Goal: Task Accomplishment & Management: Manage account settings

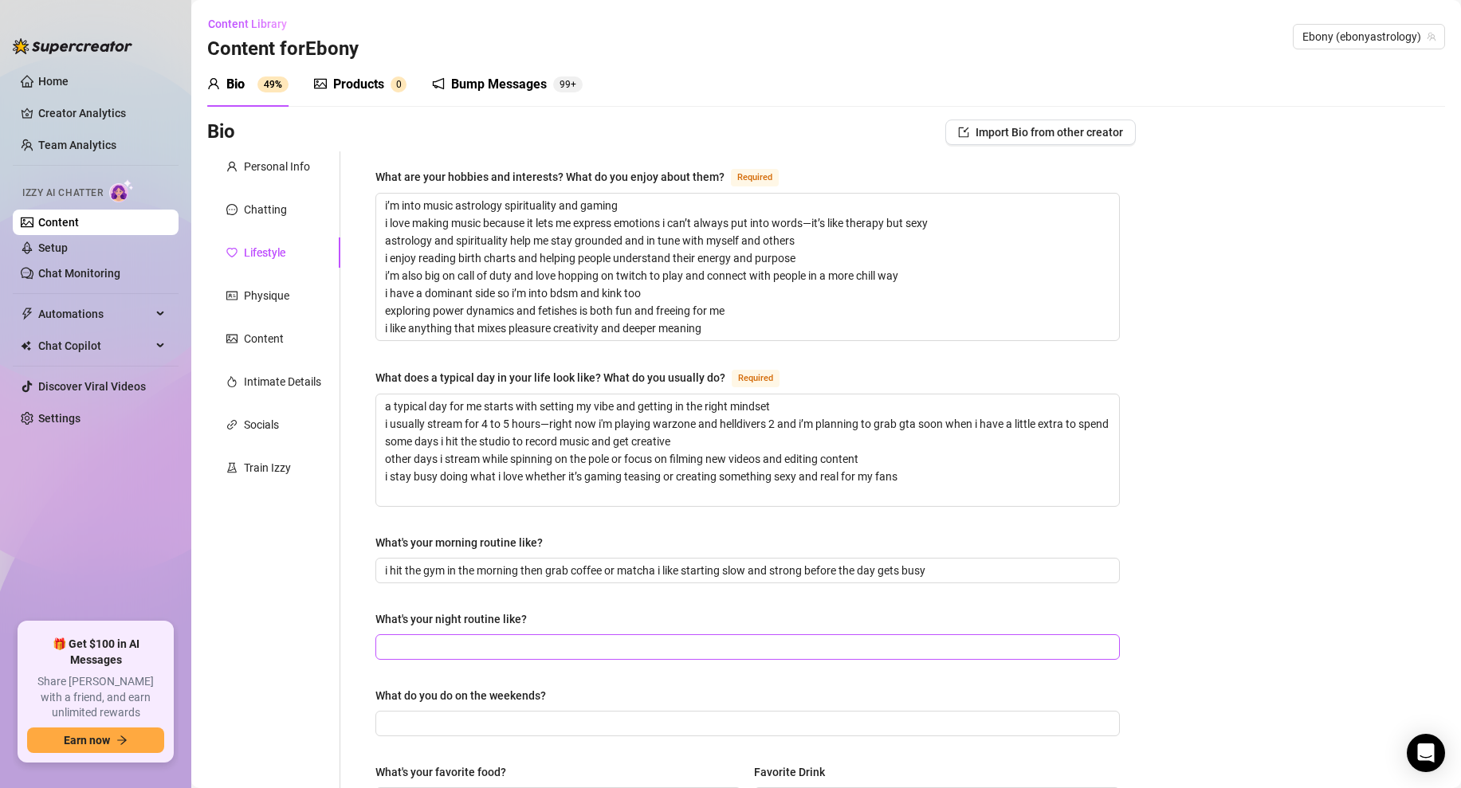
scroll to position [226, 0]
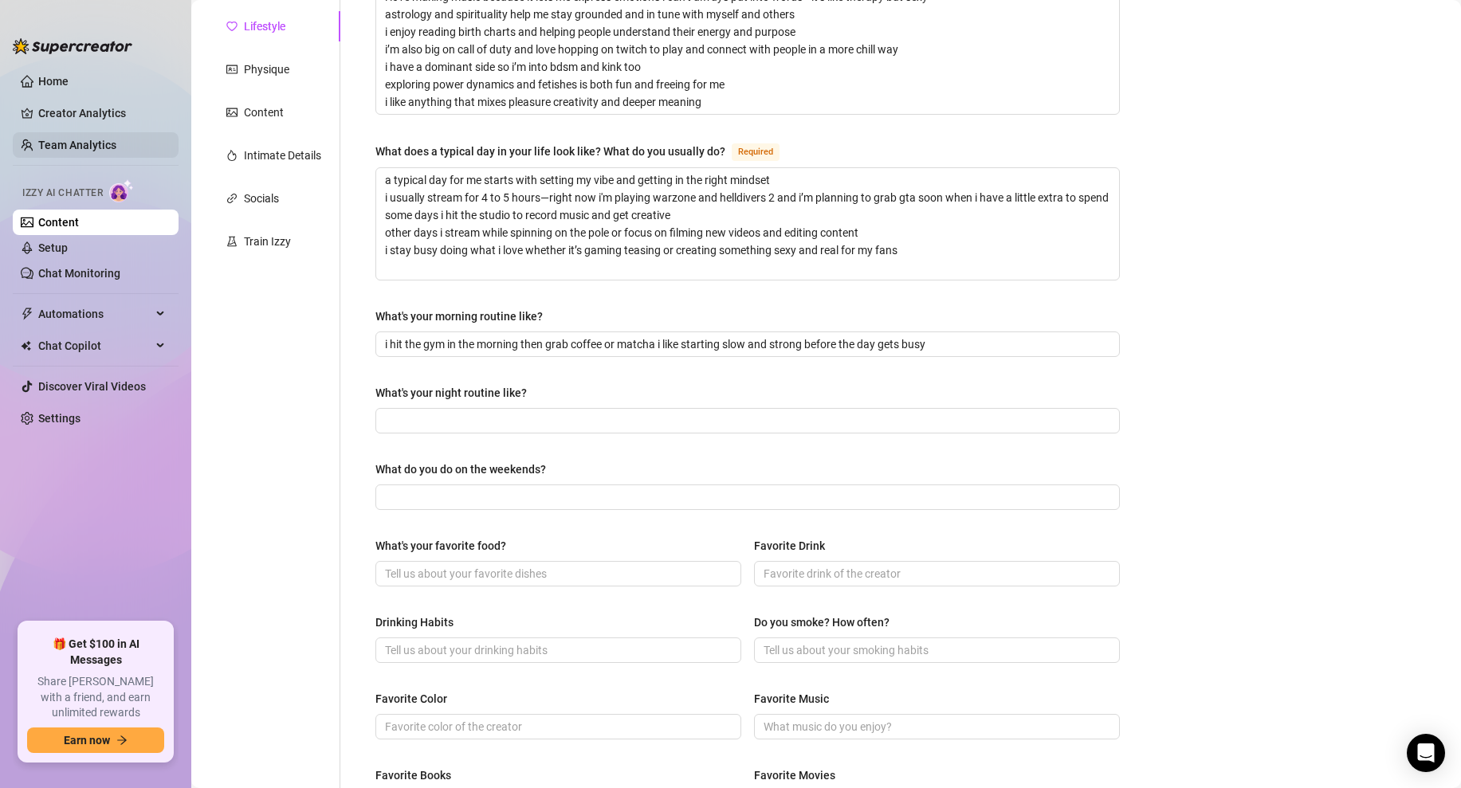
click at [75, 148] on link "Team Analytics" at bounding box center [77, 145] width 78 height 13
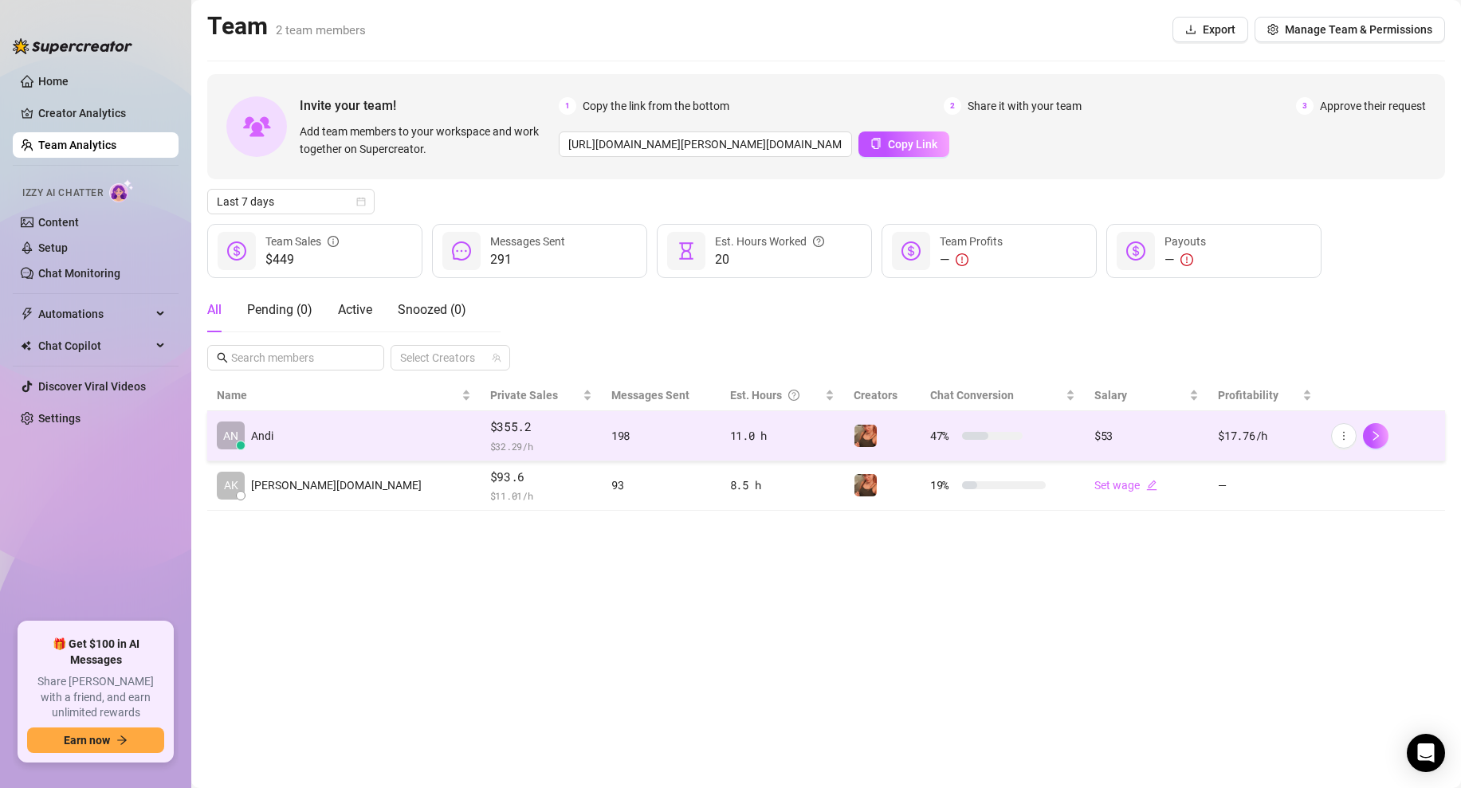
click at [769, 438] on div "11.0 h" at bounding box center [782, 436] width 104 height 18
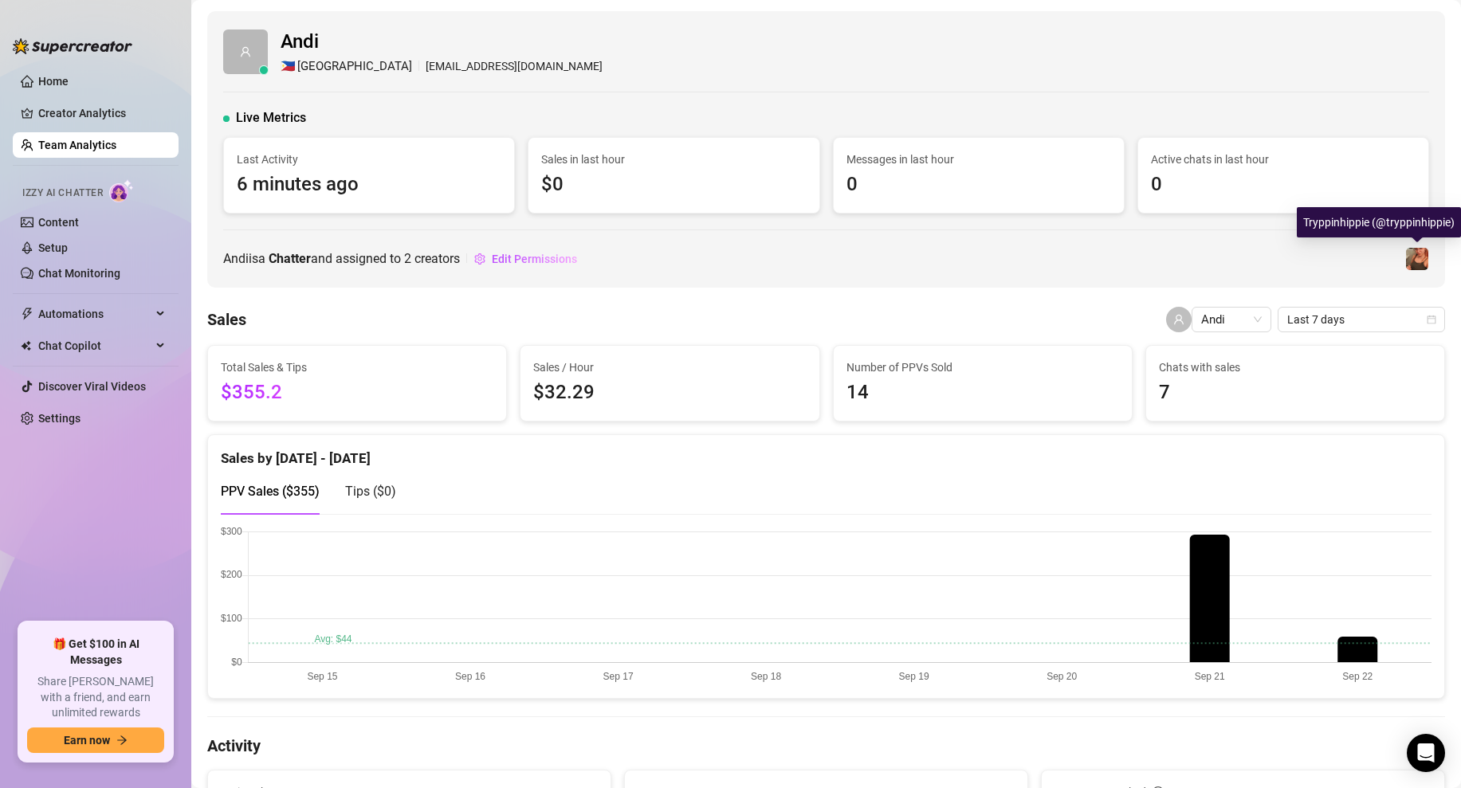
click at [1415, 262] on img at bounding box center [1417, 259] width 22 height 22
click at [531, 260] on span "Edit Permissions" at bounding box center [534, 259] width 85 height 13
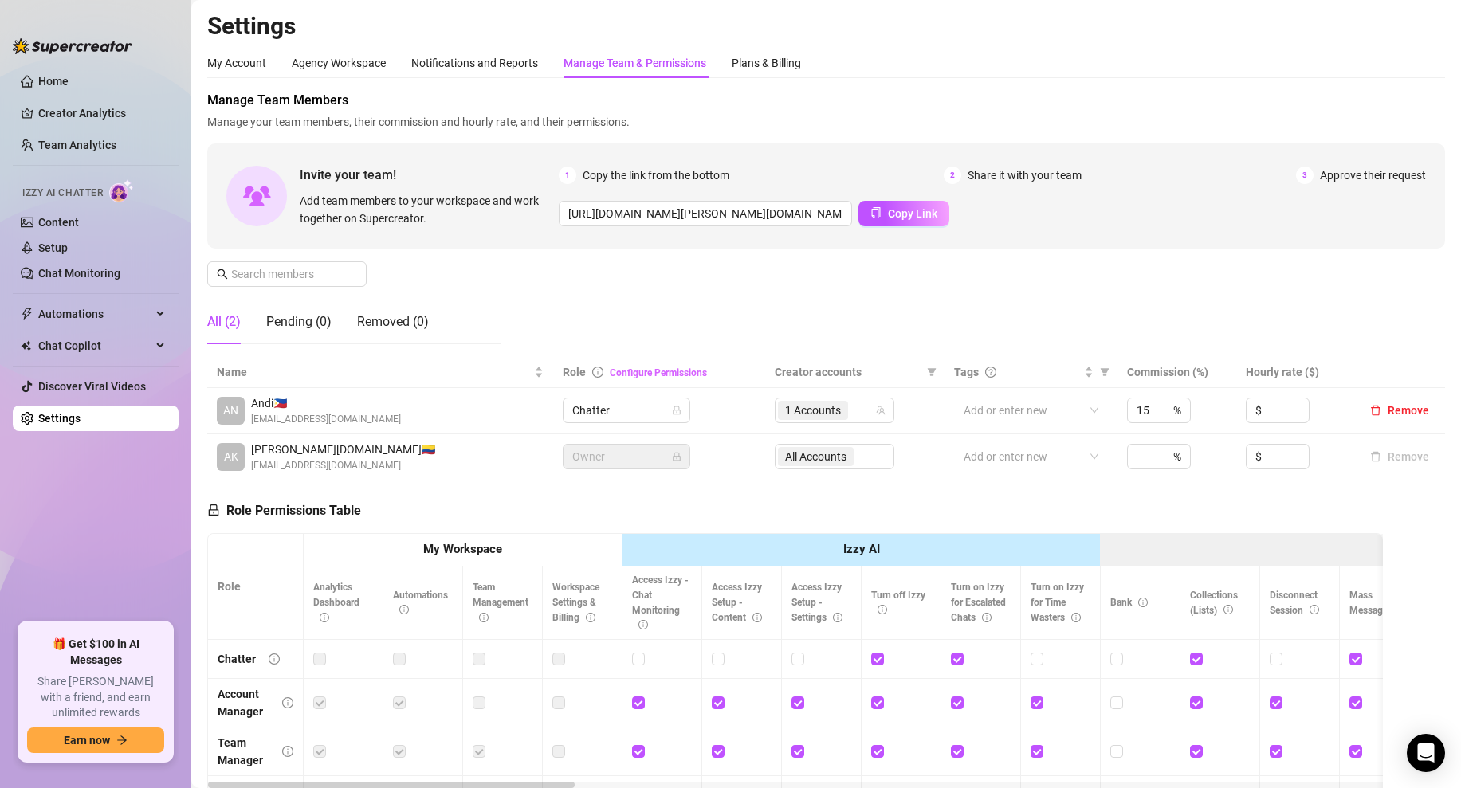
scroll to position [57, 0]
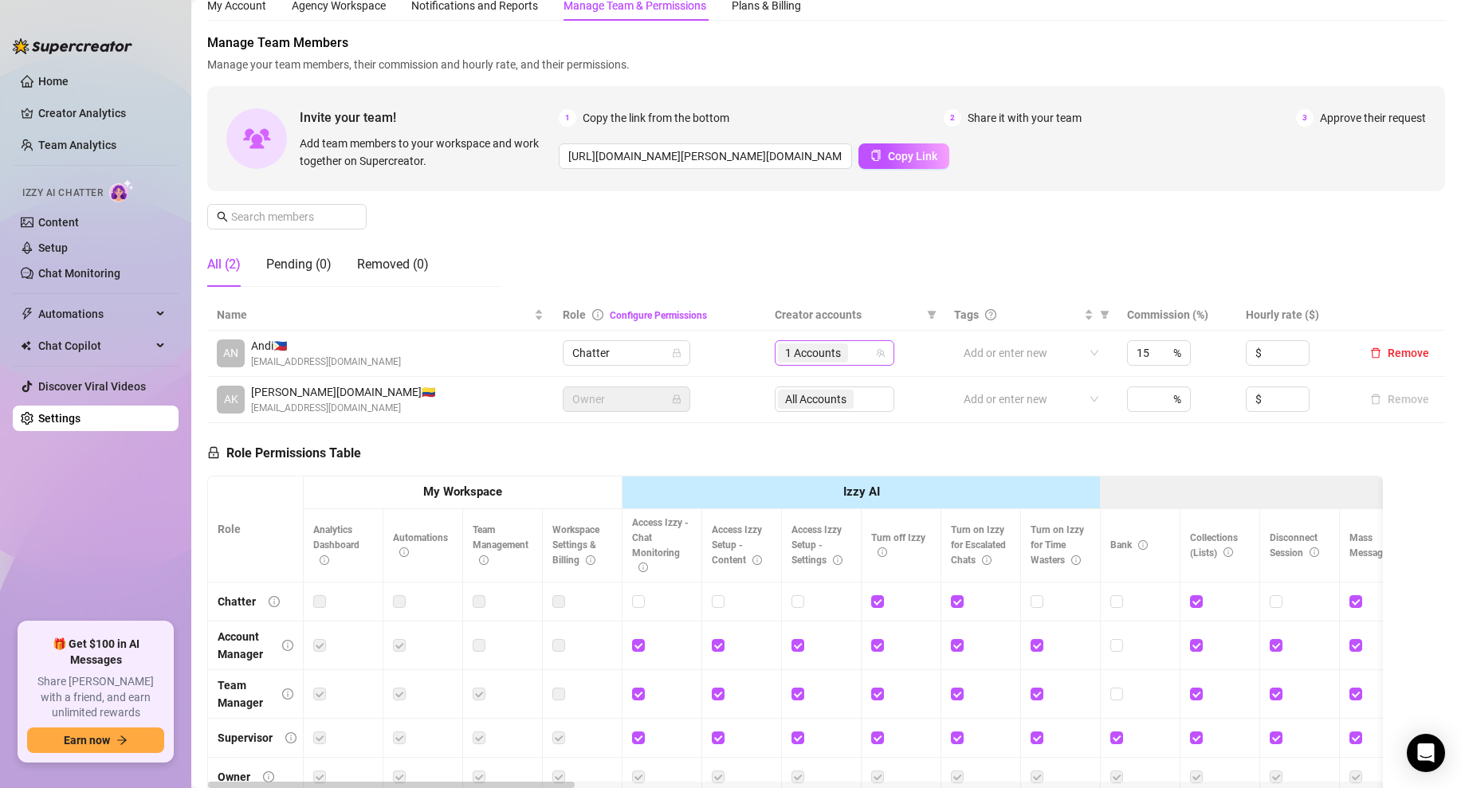
click at [857, 353] on div "1 Accounts" at bounding box center [826, 353] width 96 height 22
click at [794, 384] on input "Select all" at bounding box center [798, 386] width 13 height 13
checkbox input "true"
click at [743, 437] on div "Role Permissions Table Role My Workspace Izzy AI OnlyFans Side Menu OnlyFans Ch…" at bounding box center [794, 652] width 1175 height 459
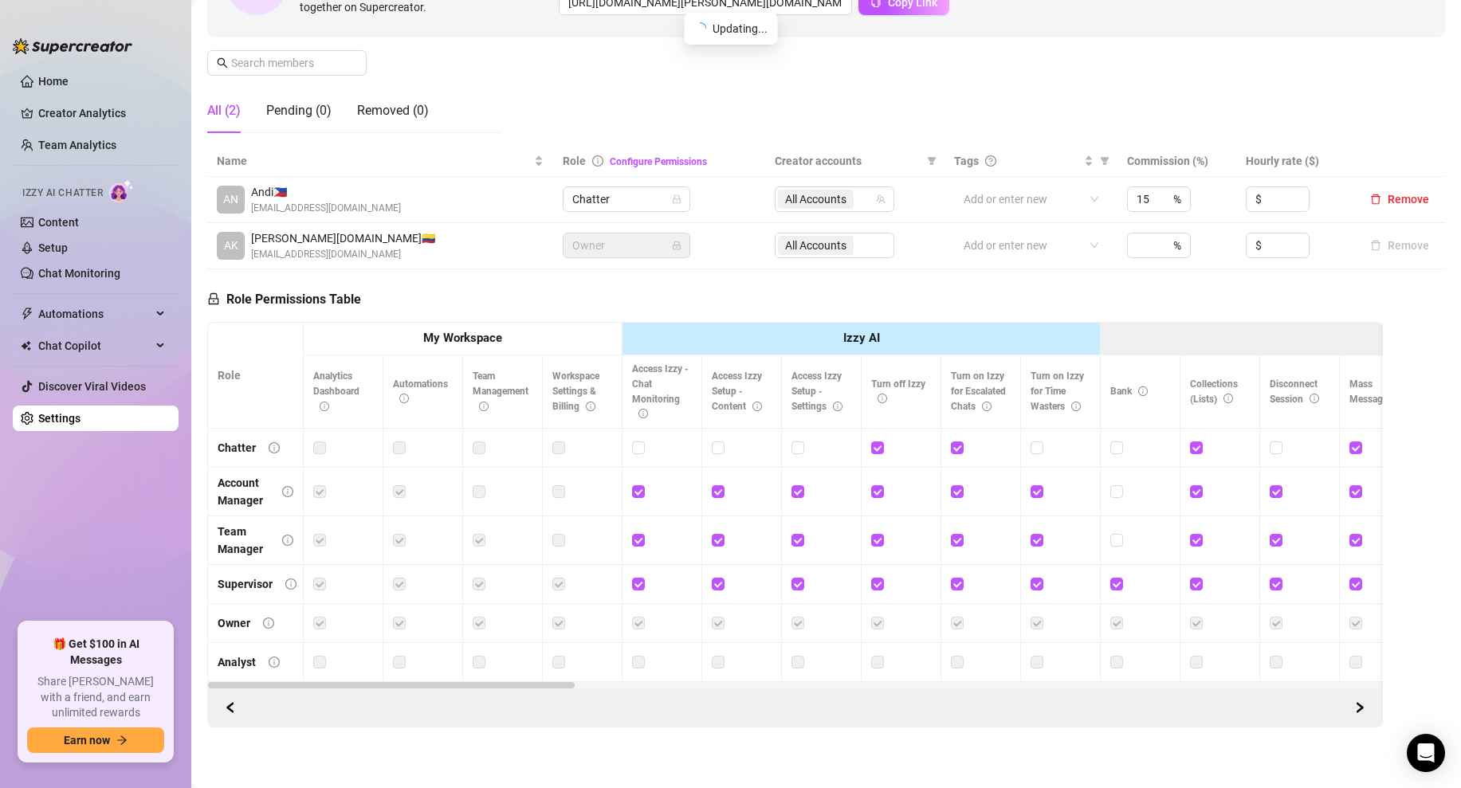
scroll to position [0, 0]
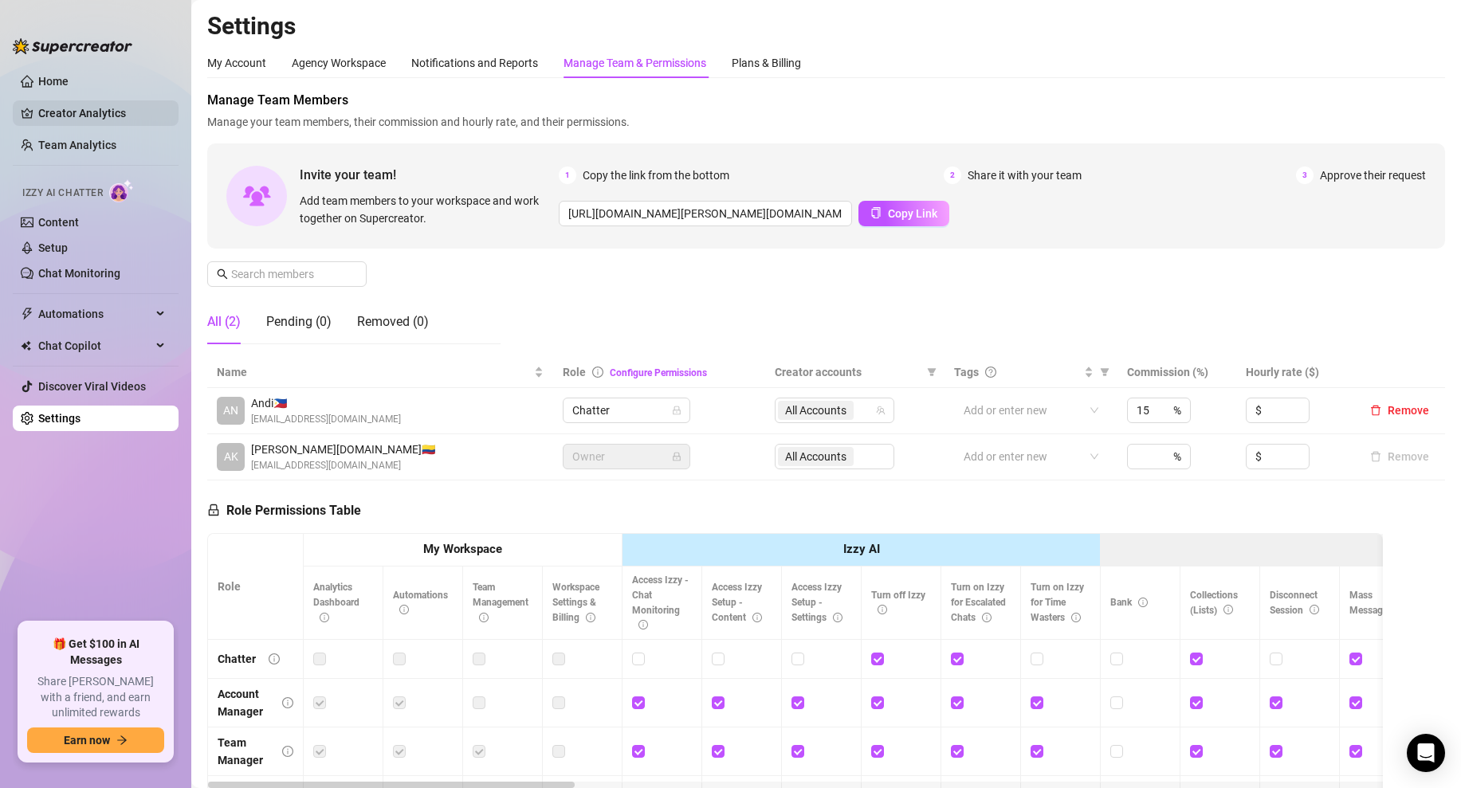
click at [110, 118] on link "Creator Analytics" at bounding box center [101, 112] width 127 height 25
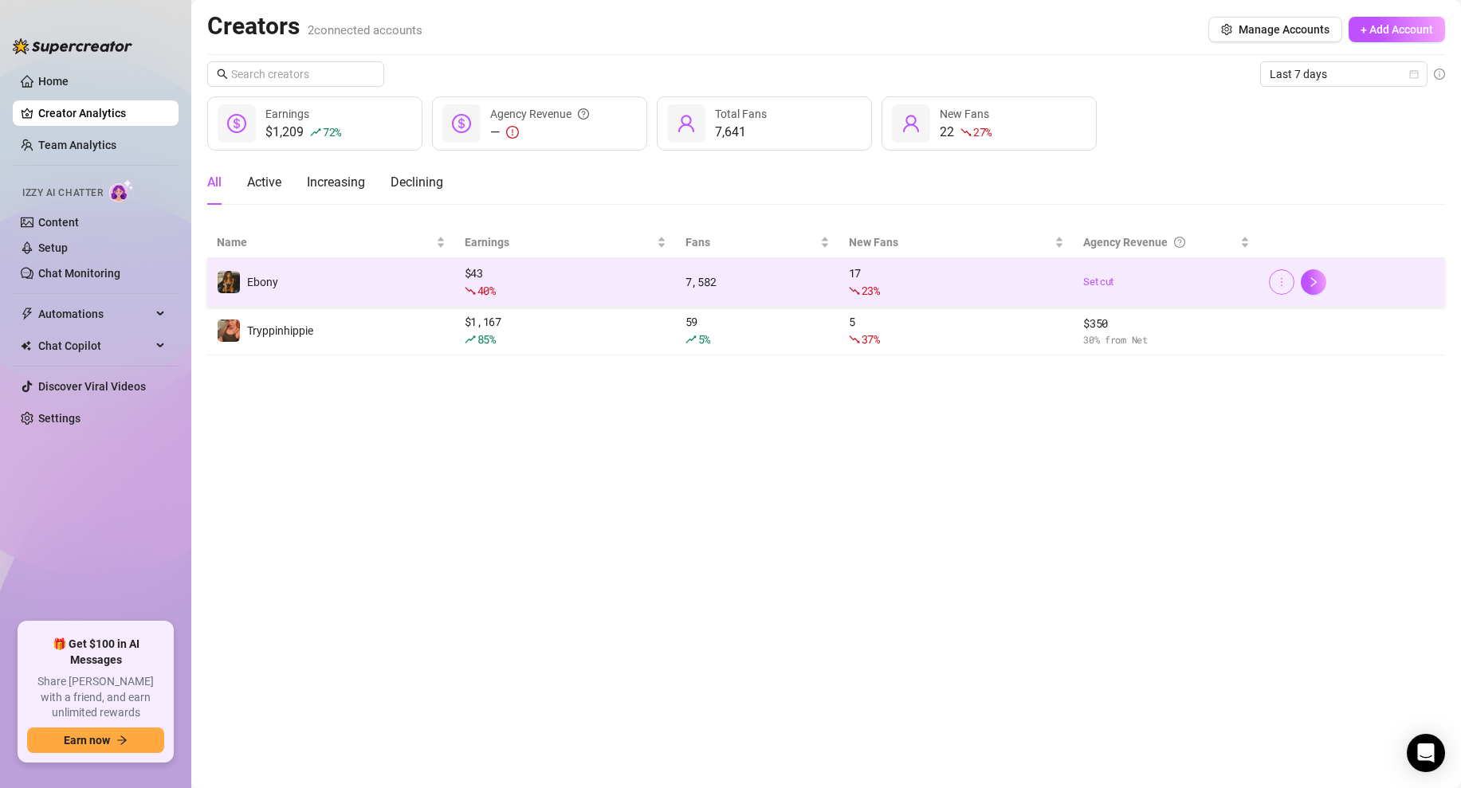
click at [1285, 284] on icon "more" at bounding box center [1281, 282] width 11 height 11
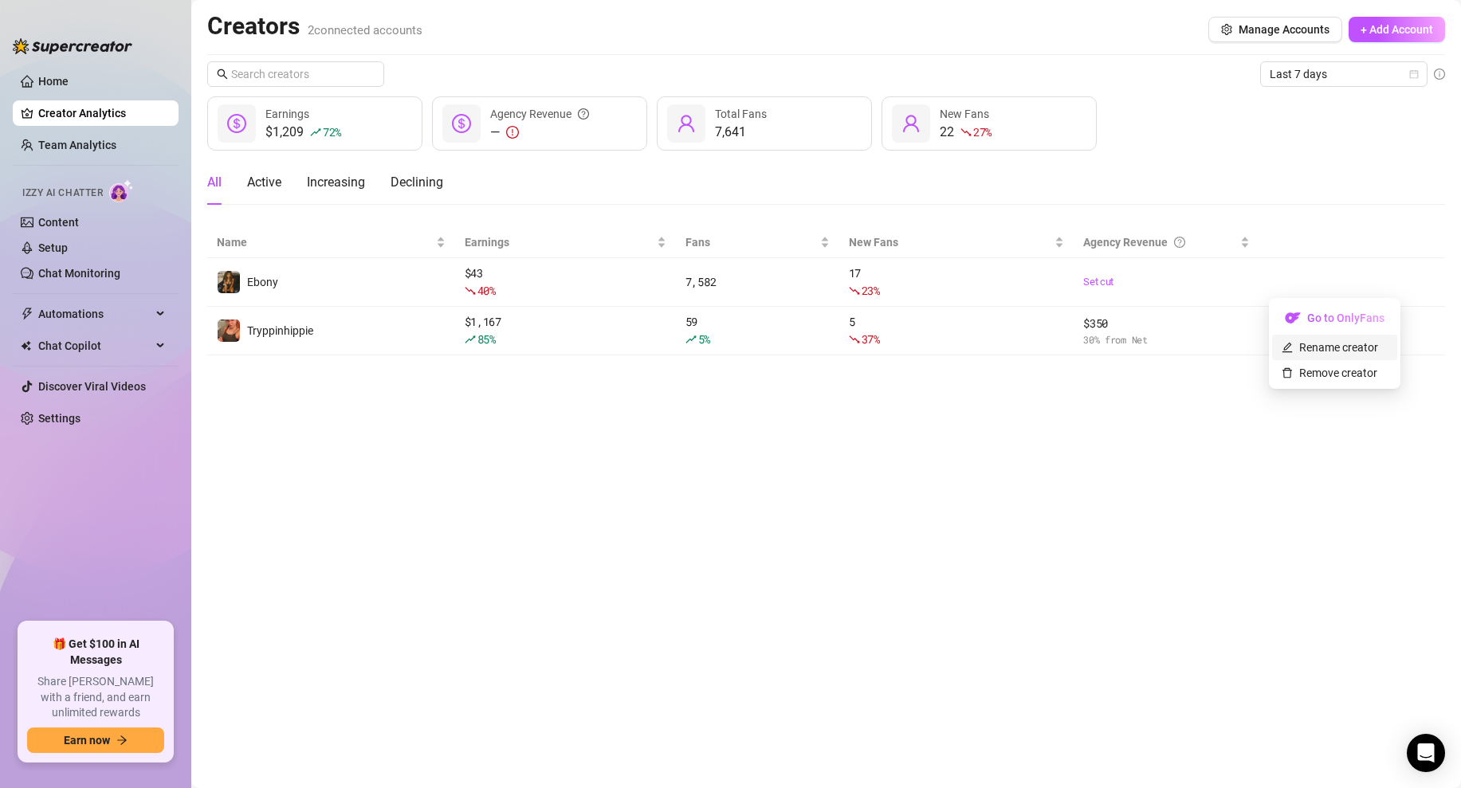
click at [1324, 344] on link "Rename creator" at bounding box center [1329, 347] width 96 height 13
click at [1296, 269] on input "text" at bounding box center [1341, 269] width 161 height 25
type input "Ebony VIP"
click at [1290, 303] on span "Save" at bounding box center [1285, 309] width 25 height 13
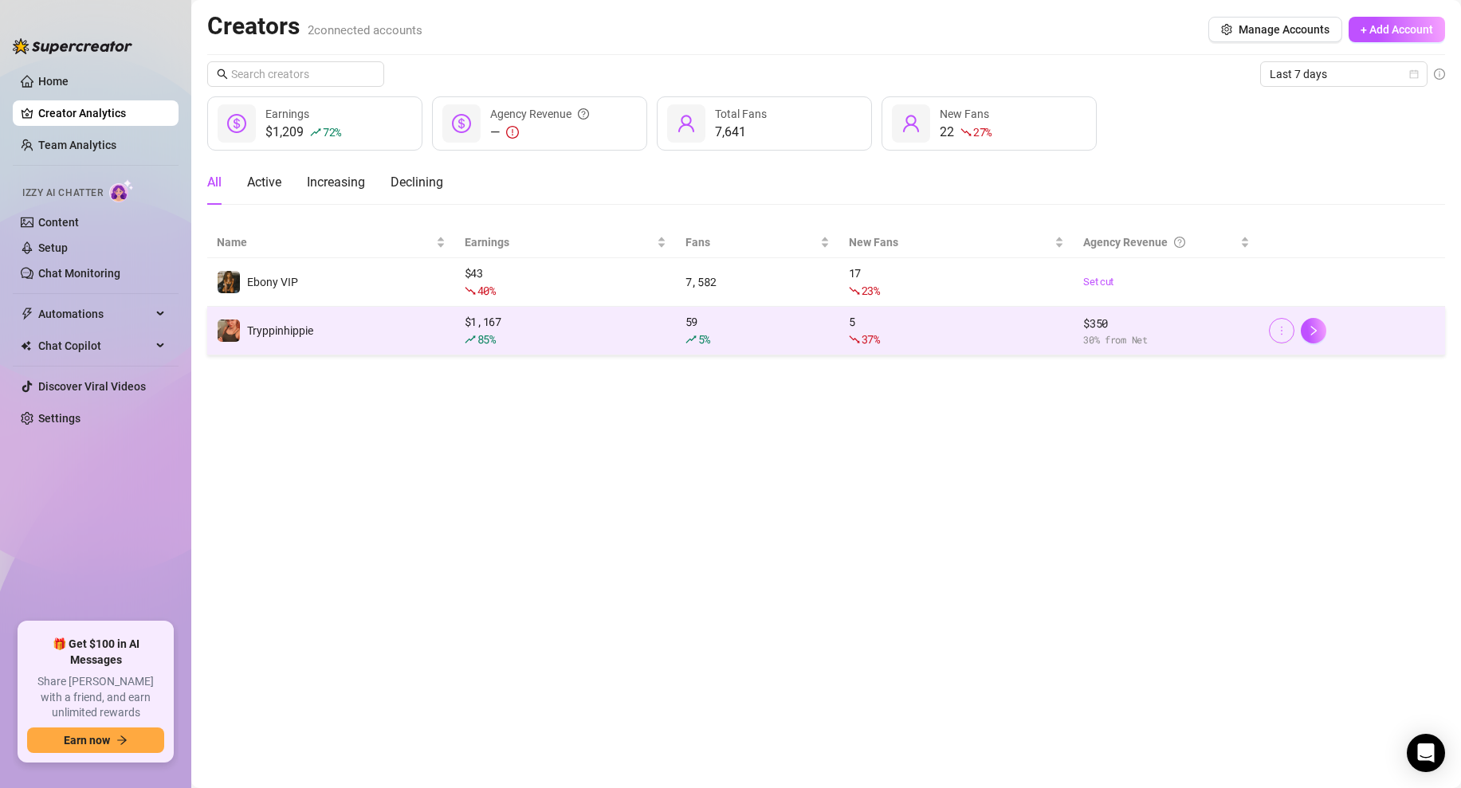
click at [1282, 320] on button "button" at bounding box center [1281, 330] width 25 height 25
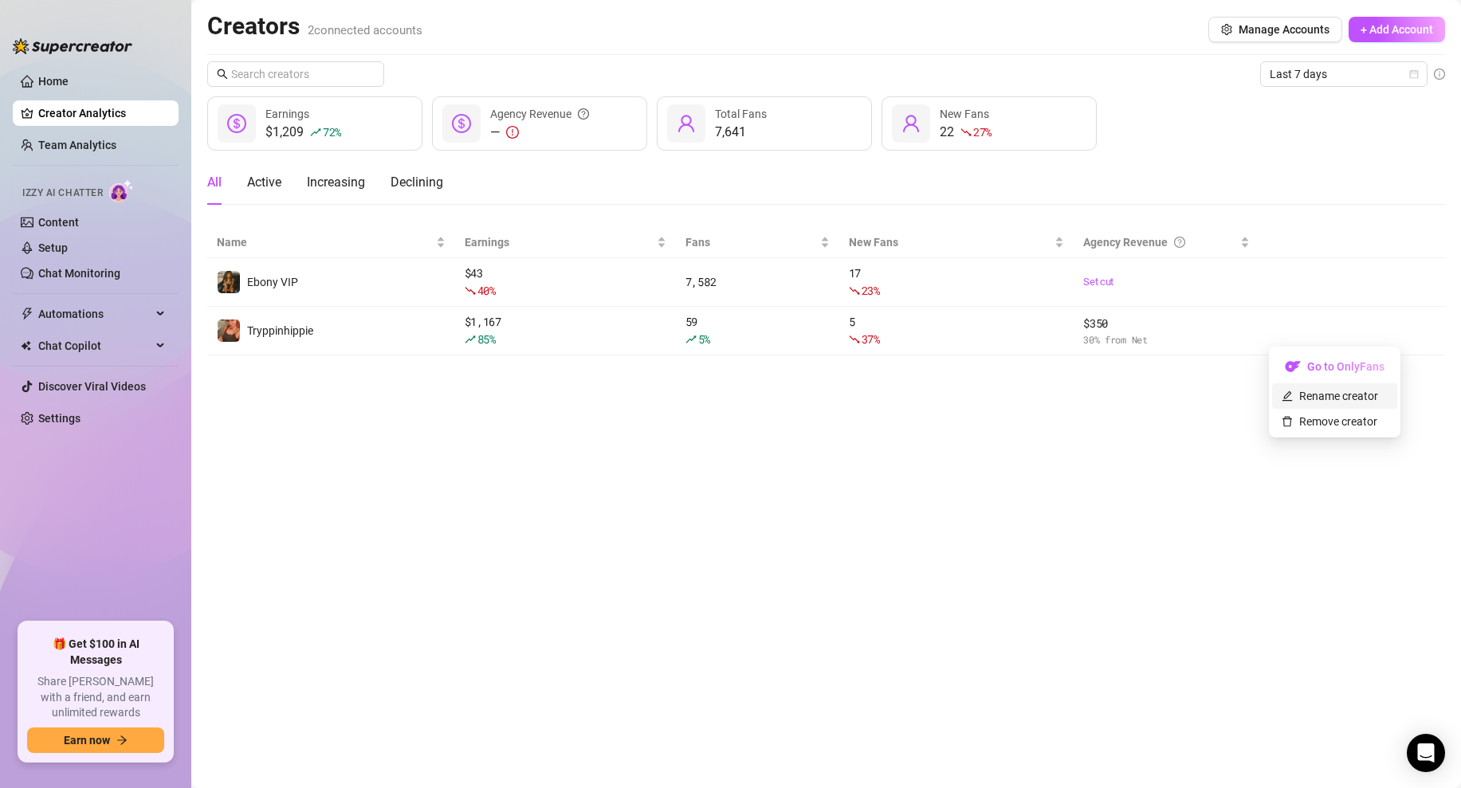
click at [1316, 396] on link "Rename creator" at bounding box center [1329, 396] width 96 height 13
click at [1310, 313] on input "text" at bounding box center [1341, 317] width 161 height 25
type input "R"
type input "TryppinHippie"
click at [1285, 351] on span "Save" at bounding box center [1285, 357] width 25 height 13
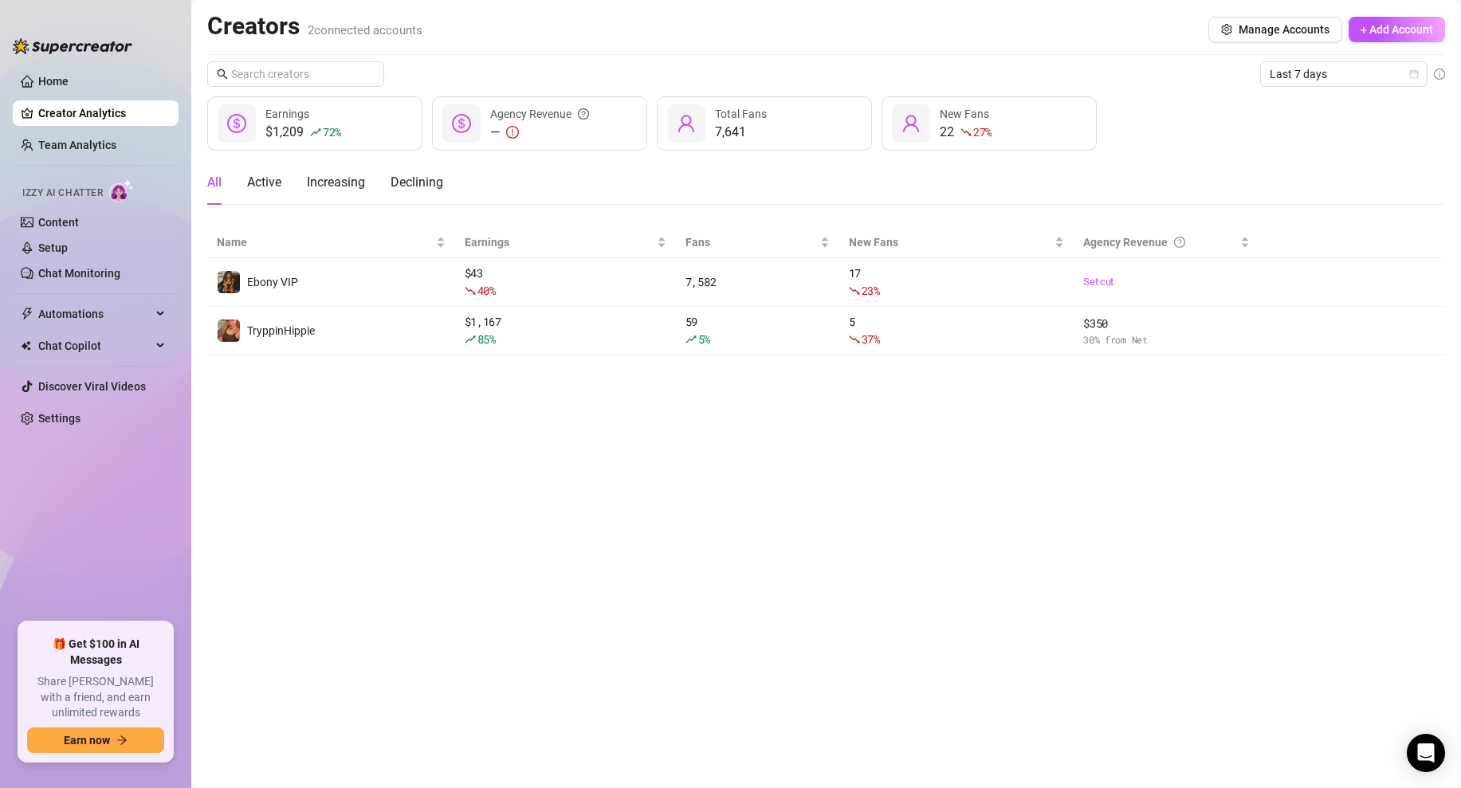
click at [723, 445] on main "Creators 2 connected accounts Manage Accounts + Add Account Last 7 days $1,209 …" at bounding box center [825, 394] width 1269 height 788
click at [79, 216] on link "Content" at bounding box center [58, 222] width 41 height 13
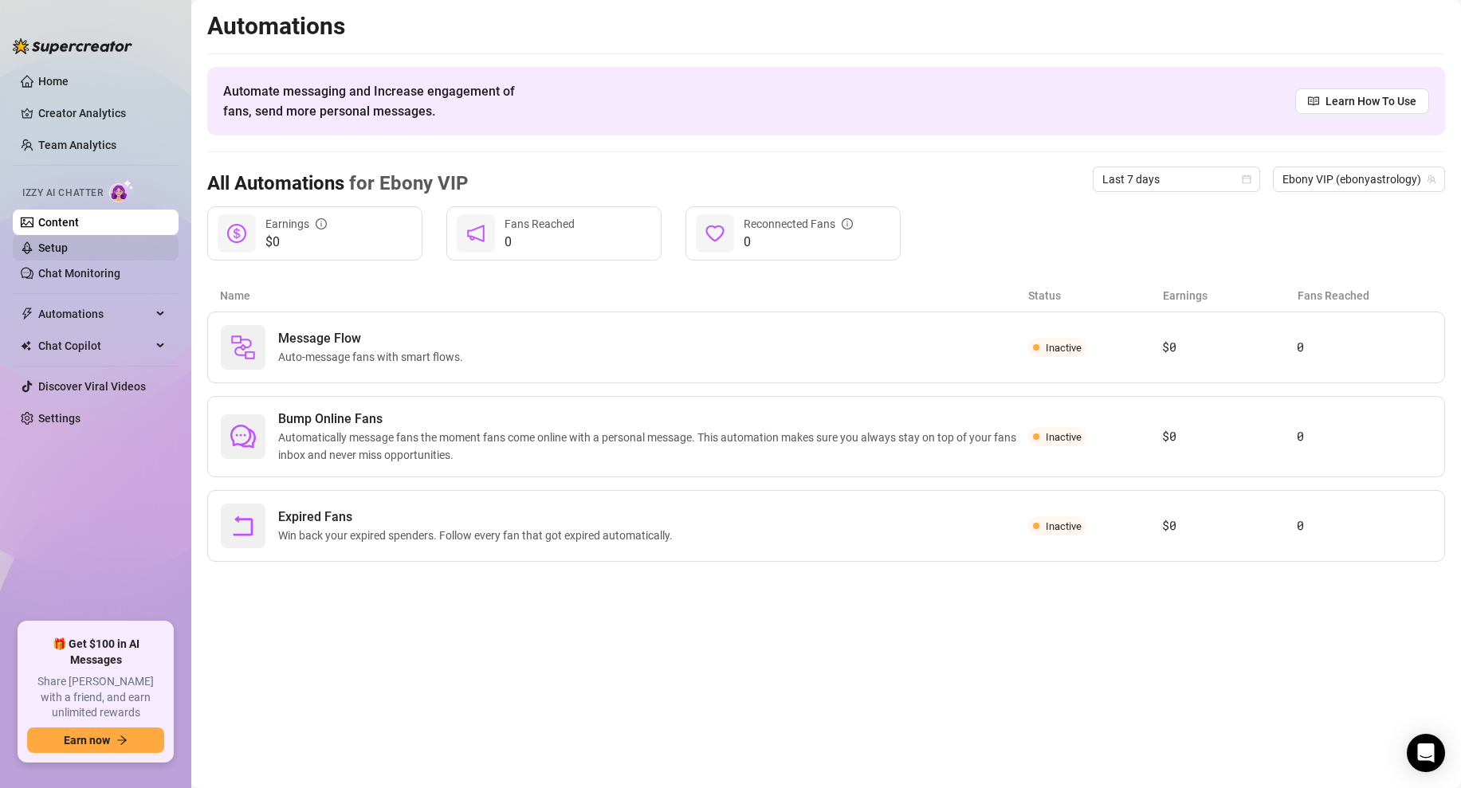
click at [68, 245] on link "Setup" at bounding box center [52, 247] width 29 height 13
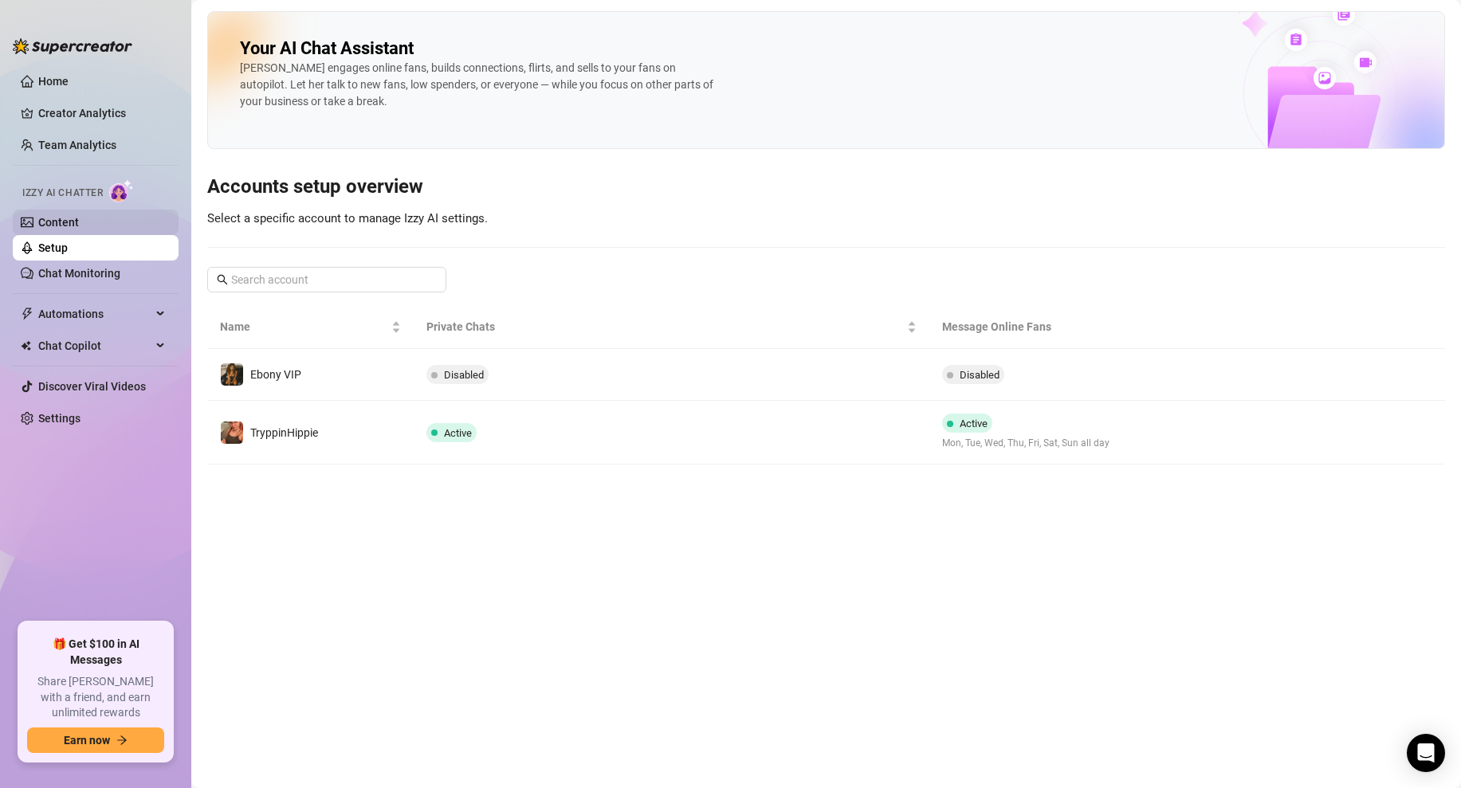
click at [77, 229] on link "Content" at bounding box center [58, 222] width 41 height 13
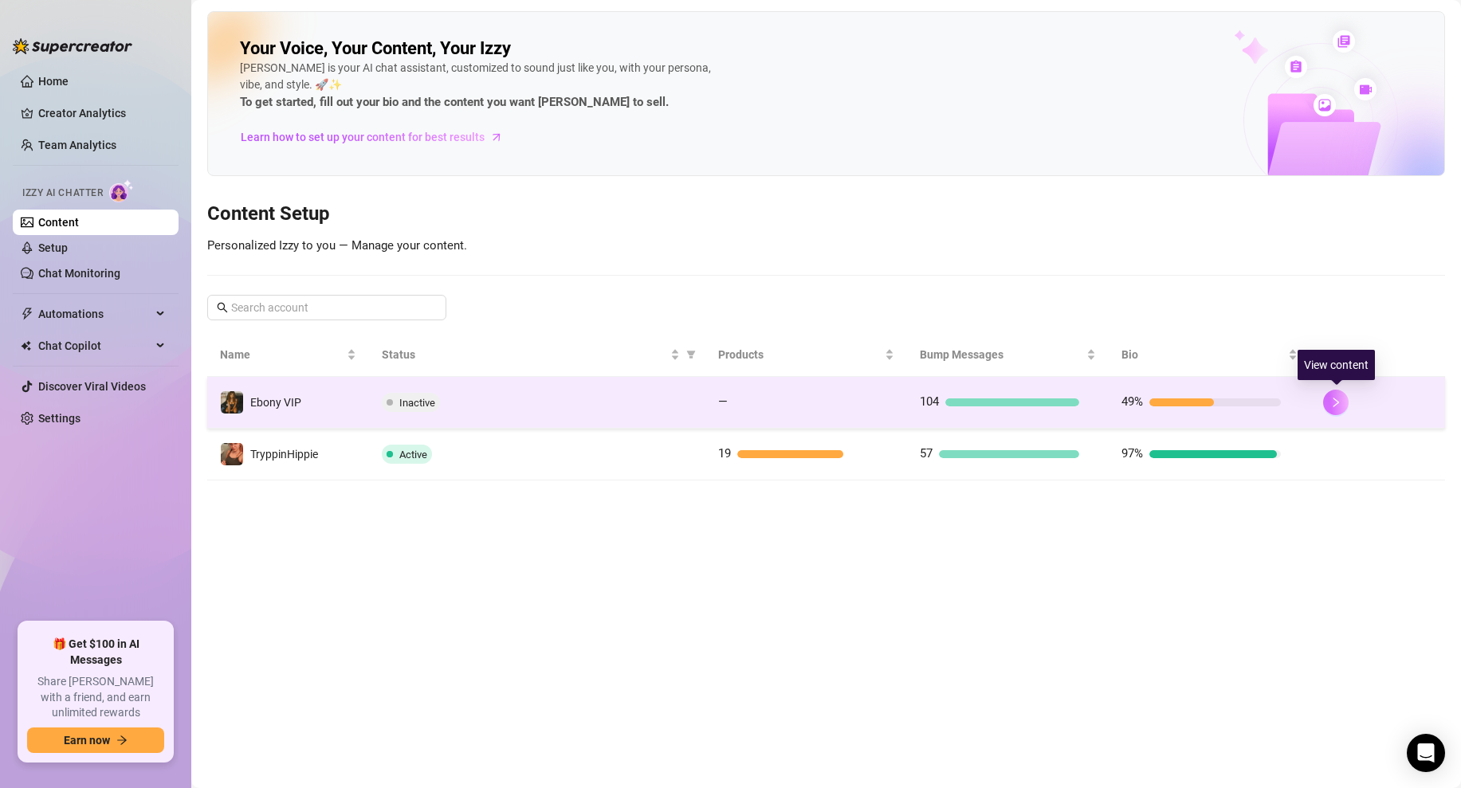
click at [1332, 409] on button "button" at bounding box center [1335, 402] width 25 height 25
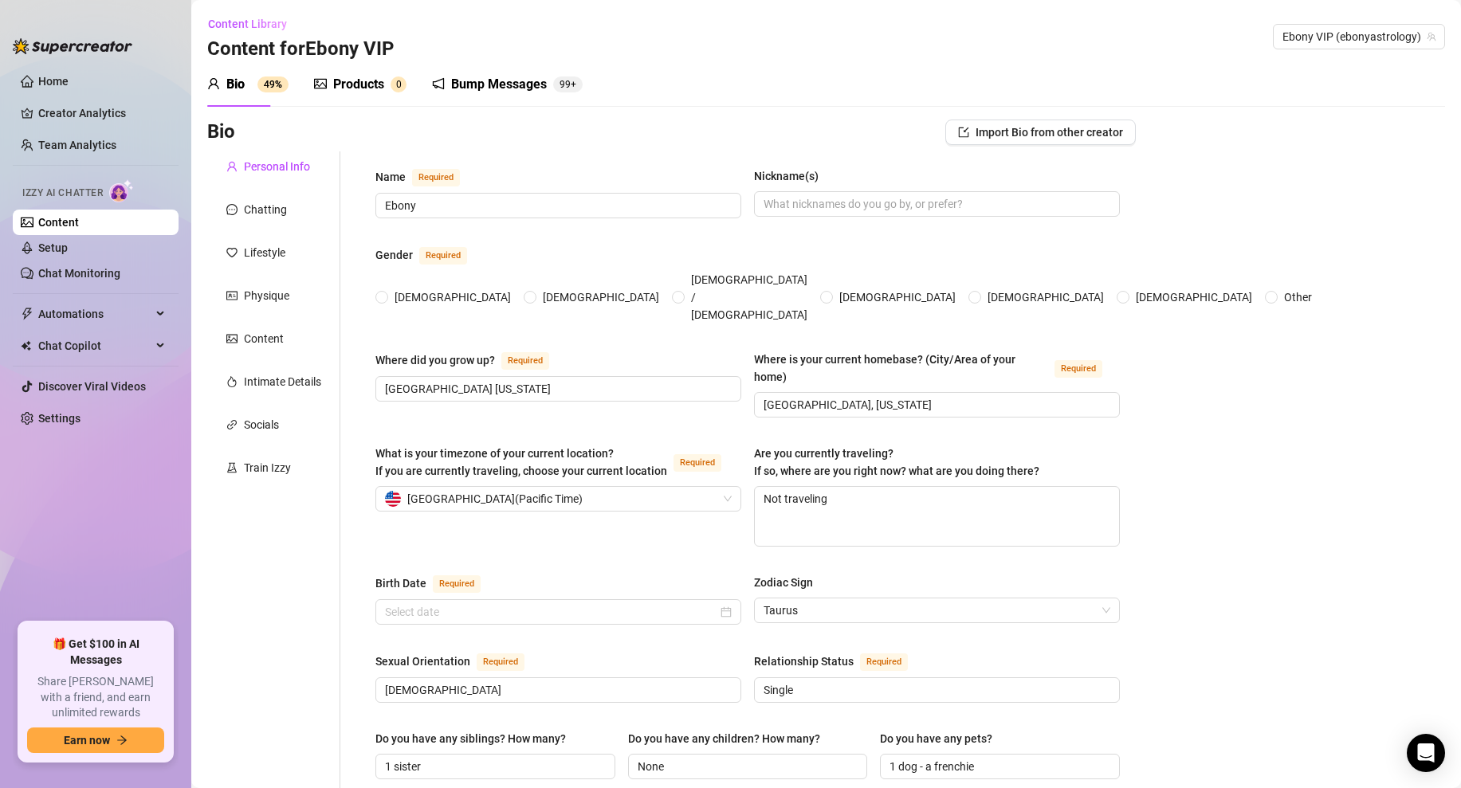
radio input "true"
type input "April 22nd, 1996"
click at [282, 218] on div "Chatting" at bounding box center [273, 209] width 133 height 30
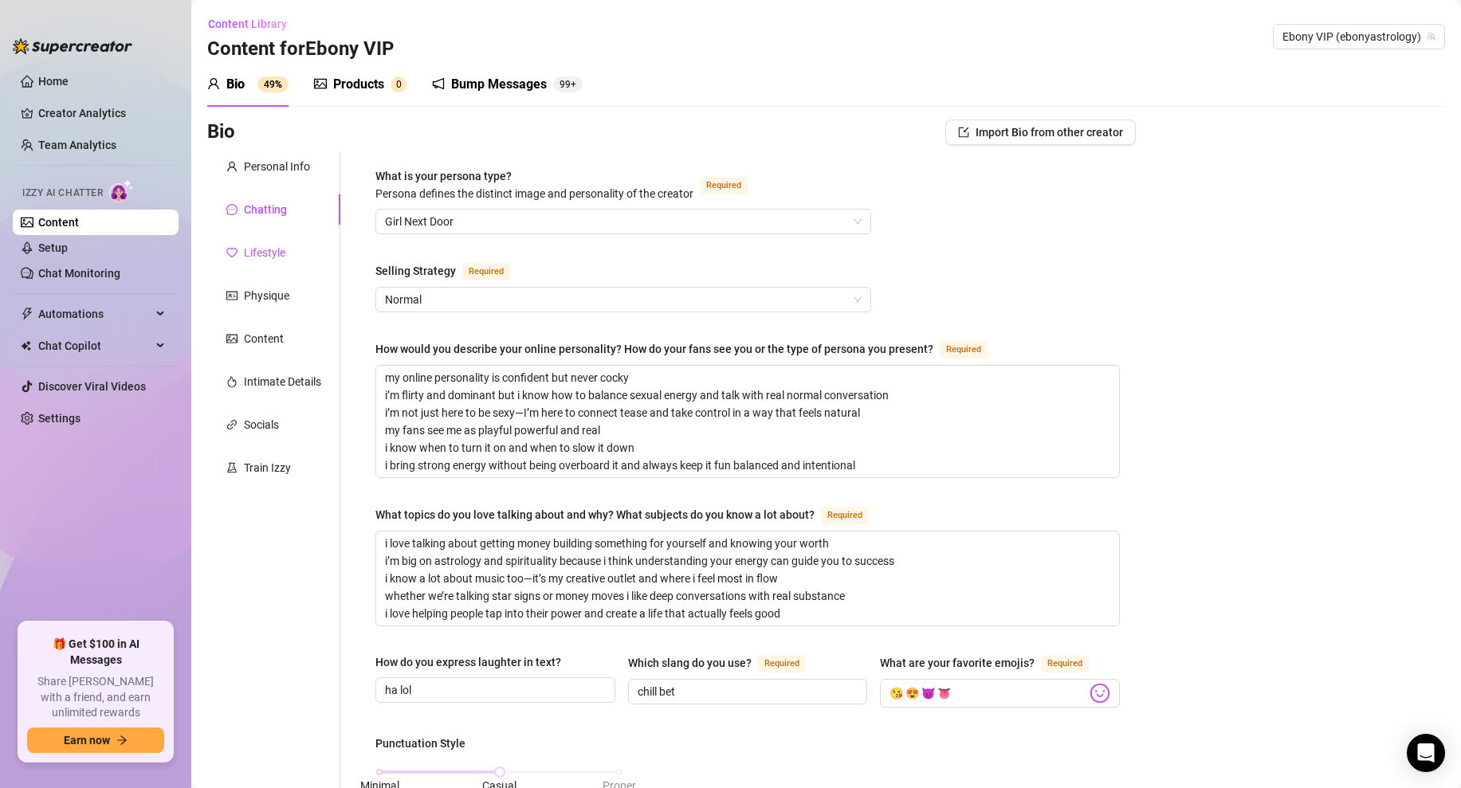
click at [264, 249] on div "Lifestyle" at bounding box center [264, 253] width 41 height 18
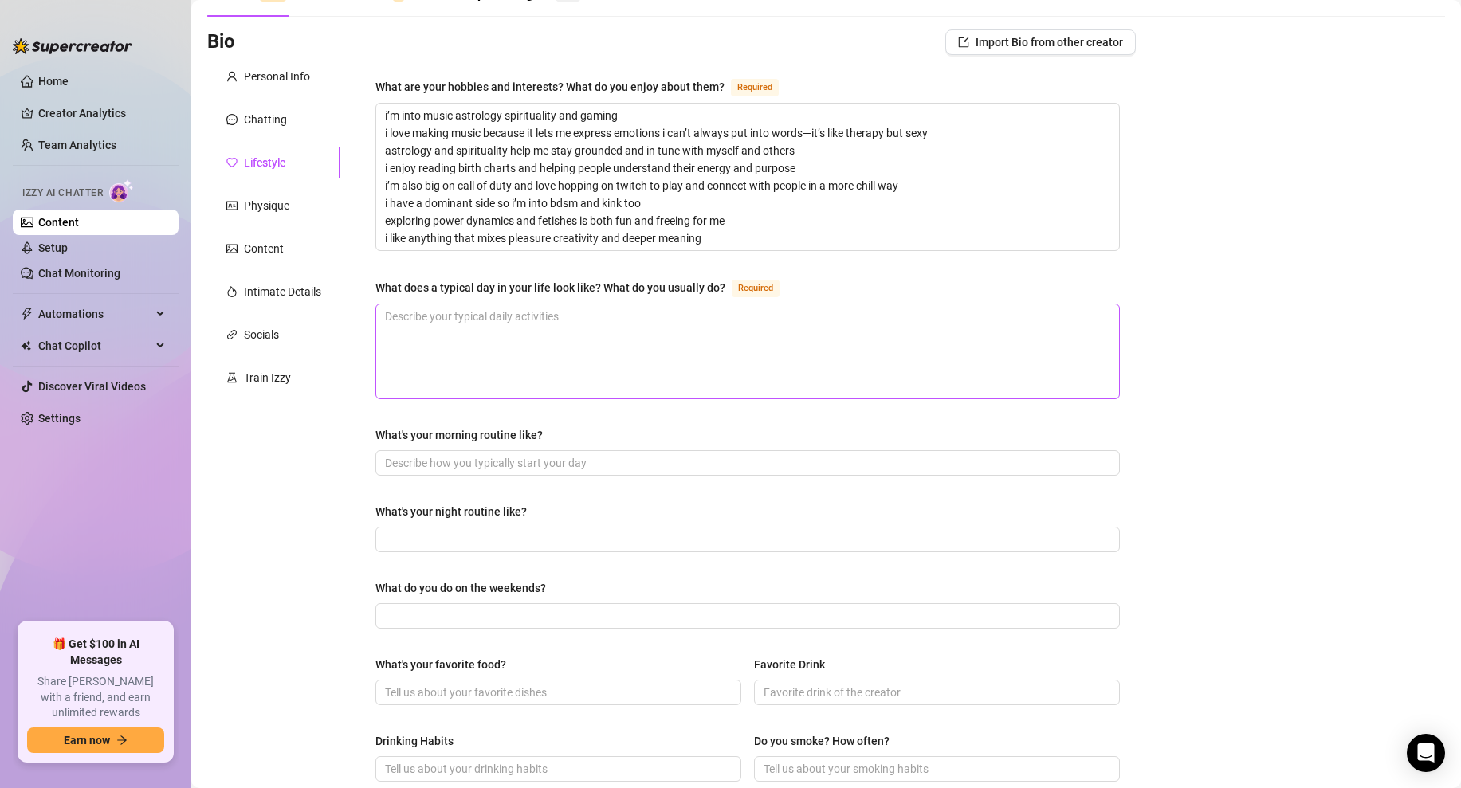
scroll to position [94, 0]
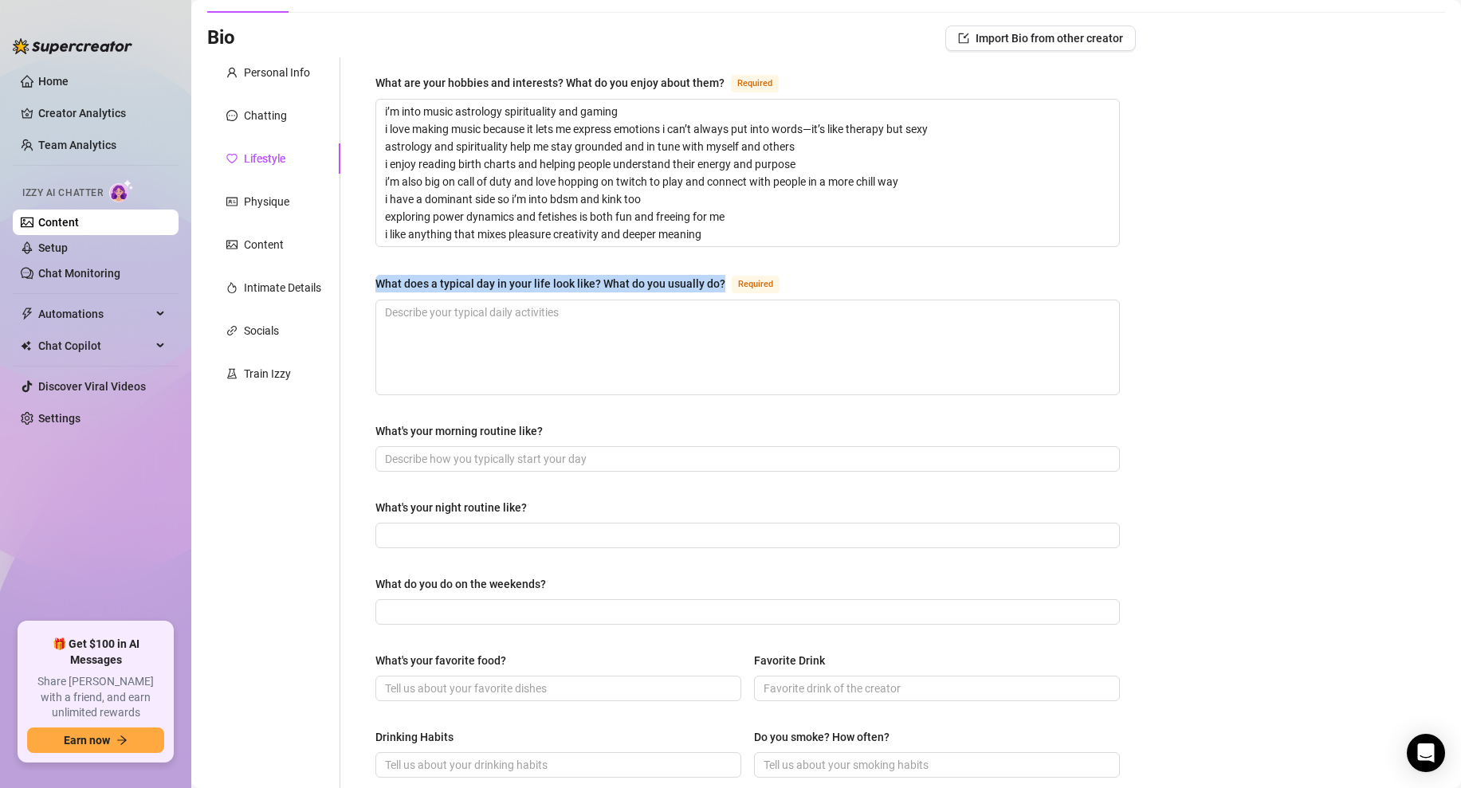
drag, startPoint x: 721, startPoint y: 284, endPoint x: 371, endPoint y: 278, distance: 349.9
click at [371, 278] on div "What are your hobbies and interests? What do you enjoy about them? Required i’m…" at bounding box center [747, 620] width 776 height 1127
copy div "What does a typical day in your life look like? What do you usually do?"
click at [438, 322] on textarea "What does a typical day in your life look like? What do you usually do? Required" at bounding box center [747, 347] width 743 height 94
paste textarea "a typical day for me starts with setting my vibe and getting in the right minds…"
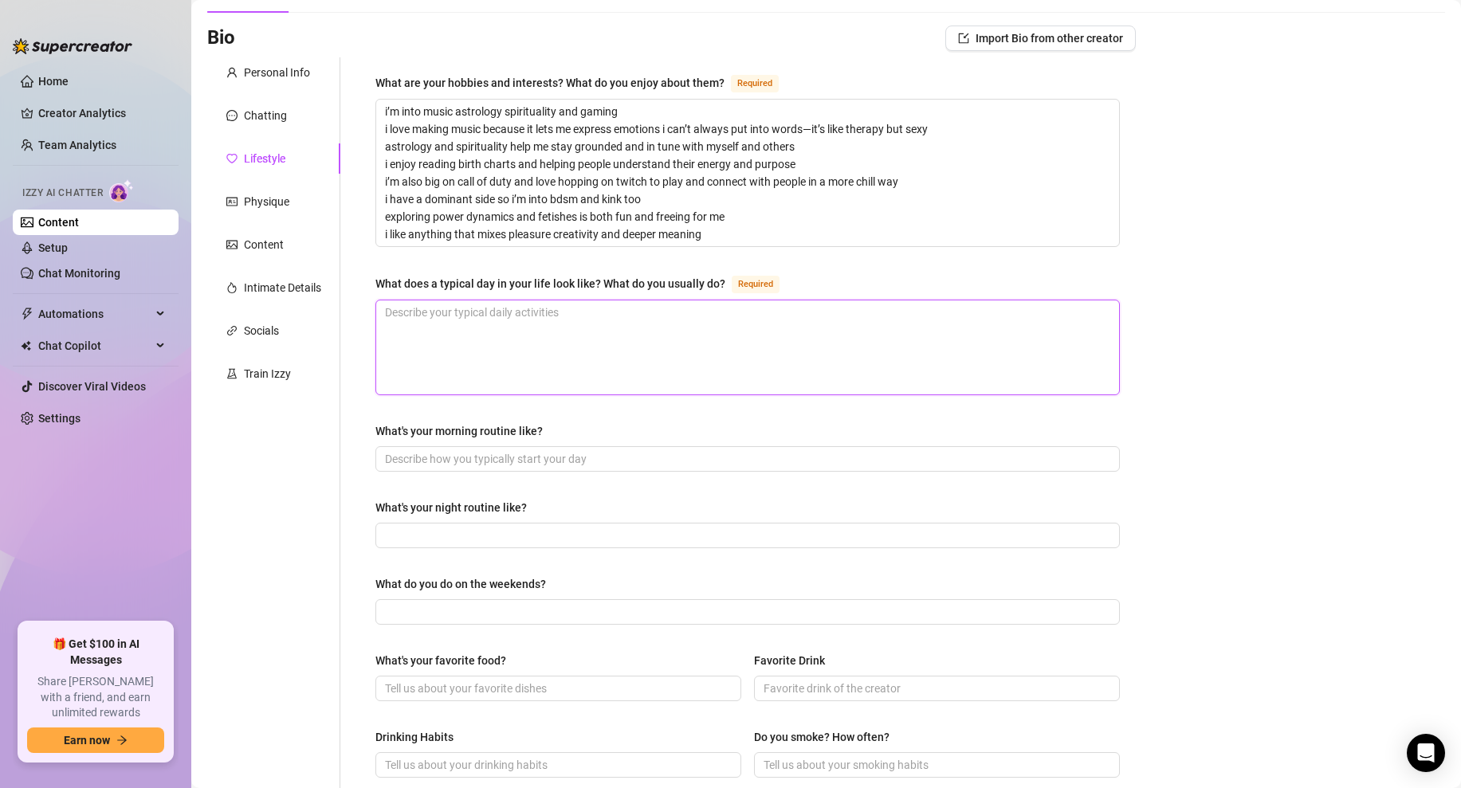
type textarea "a typical day for me starts with setting my vibe and getting in the right minds…"
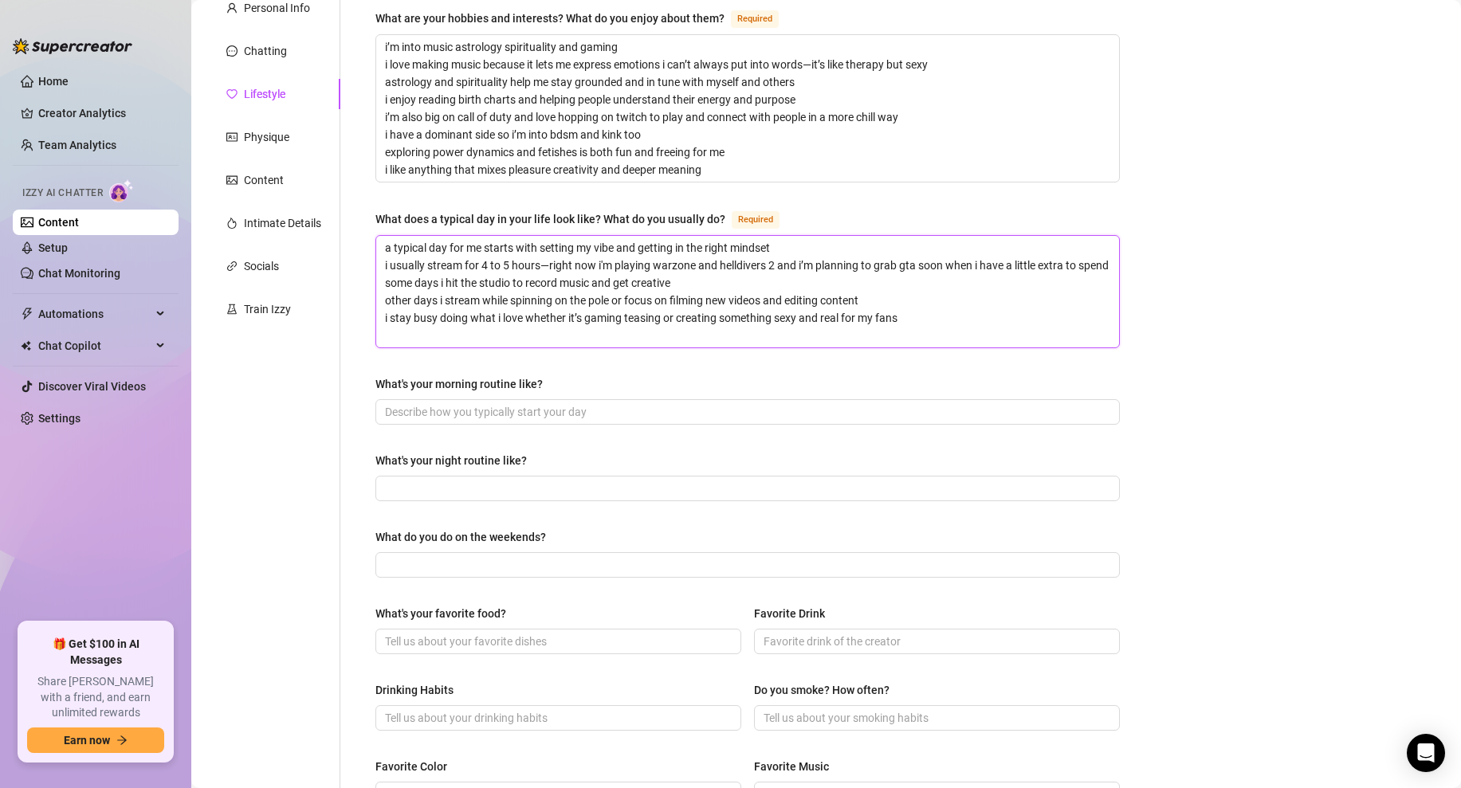
scroll to position [168, 0]
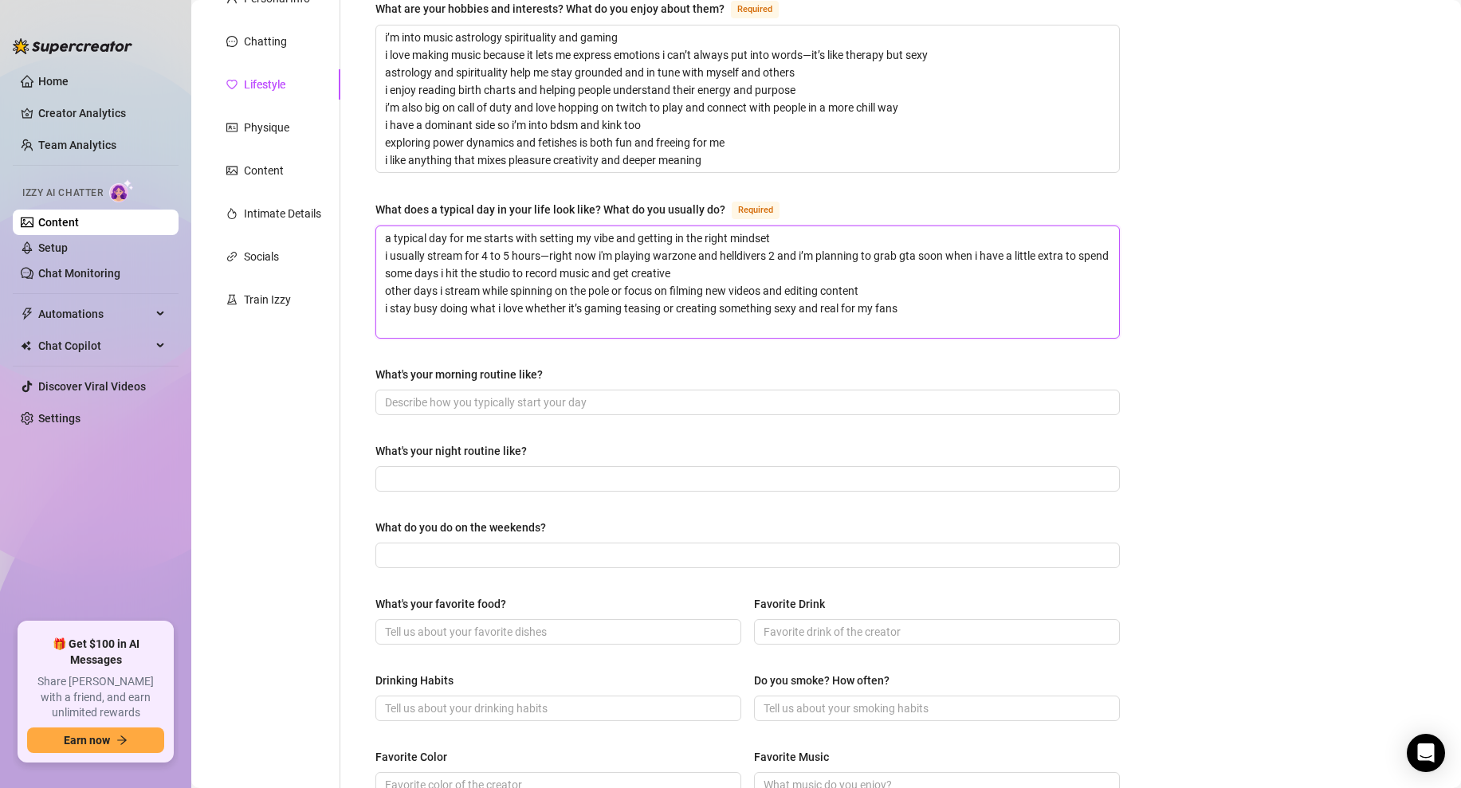
type textarea "a typical day for me starts with setting my vibe and getting in the right minds…"
click at [444, 404] on input "What's your morning routine like?" at bounding box center [746, 403] width 722 height 18
paste input "i hit the gym in the morning then grab coffee or matcha i like starting slow an…"
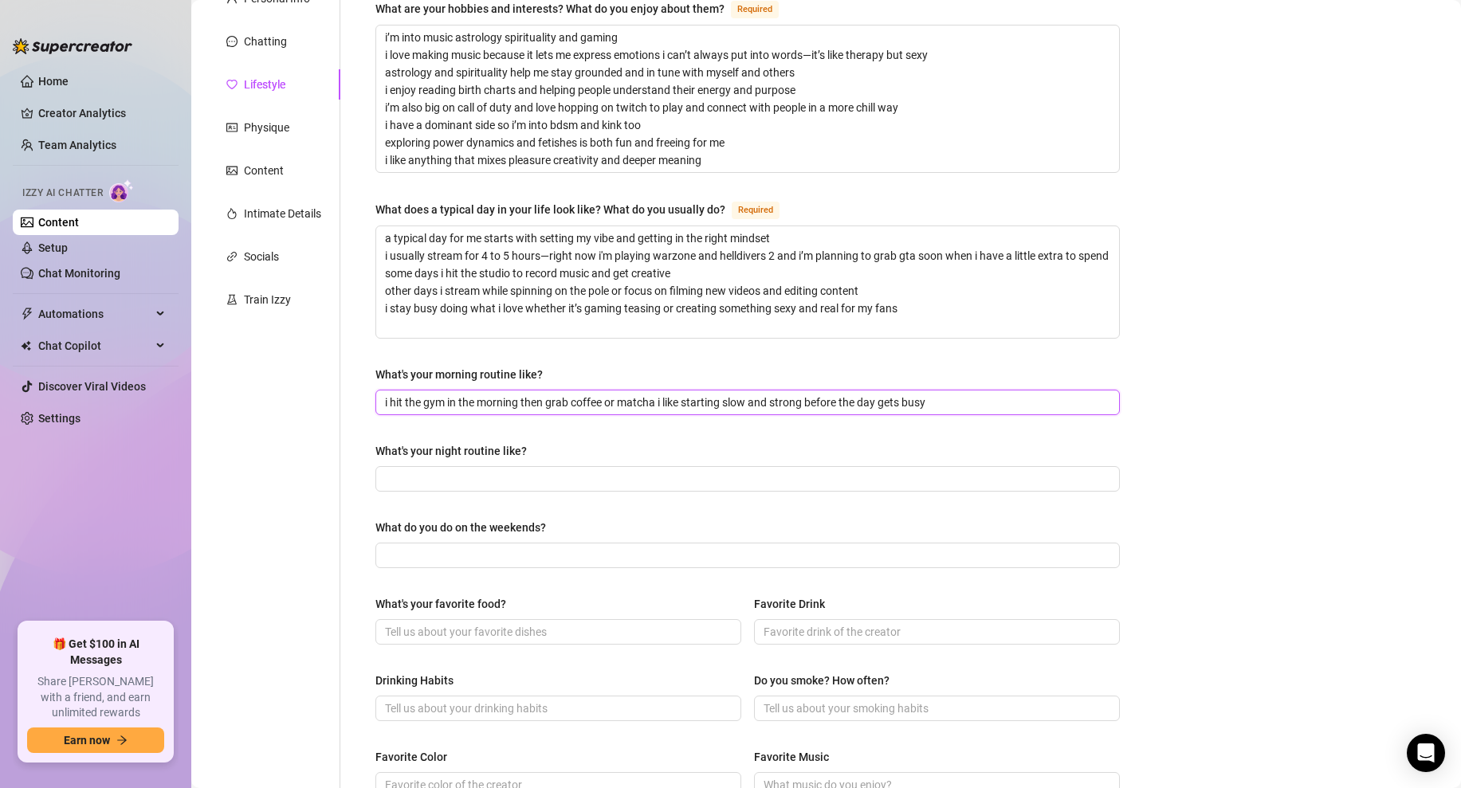
type input "i hit the gym in the morning then grab coffee or matcha i like starting slow an…"
click at [1156, 413] on div "Bio Import Bio from other creator Personal Info Chatting Lifestyle Physique Con…" at bounding box center [826, 585] width 1238 height 1268
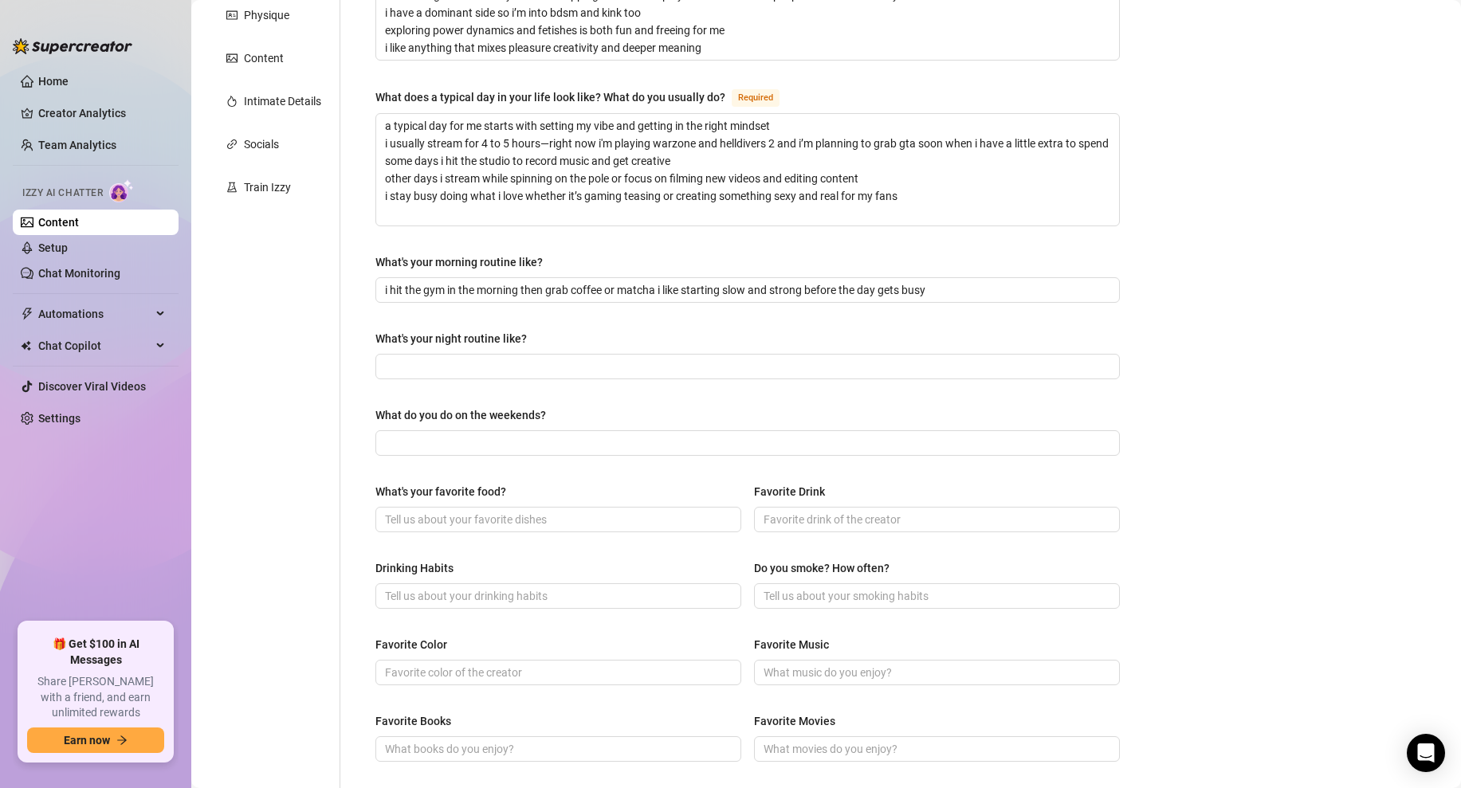
scroll to position [301, 0]
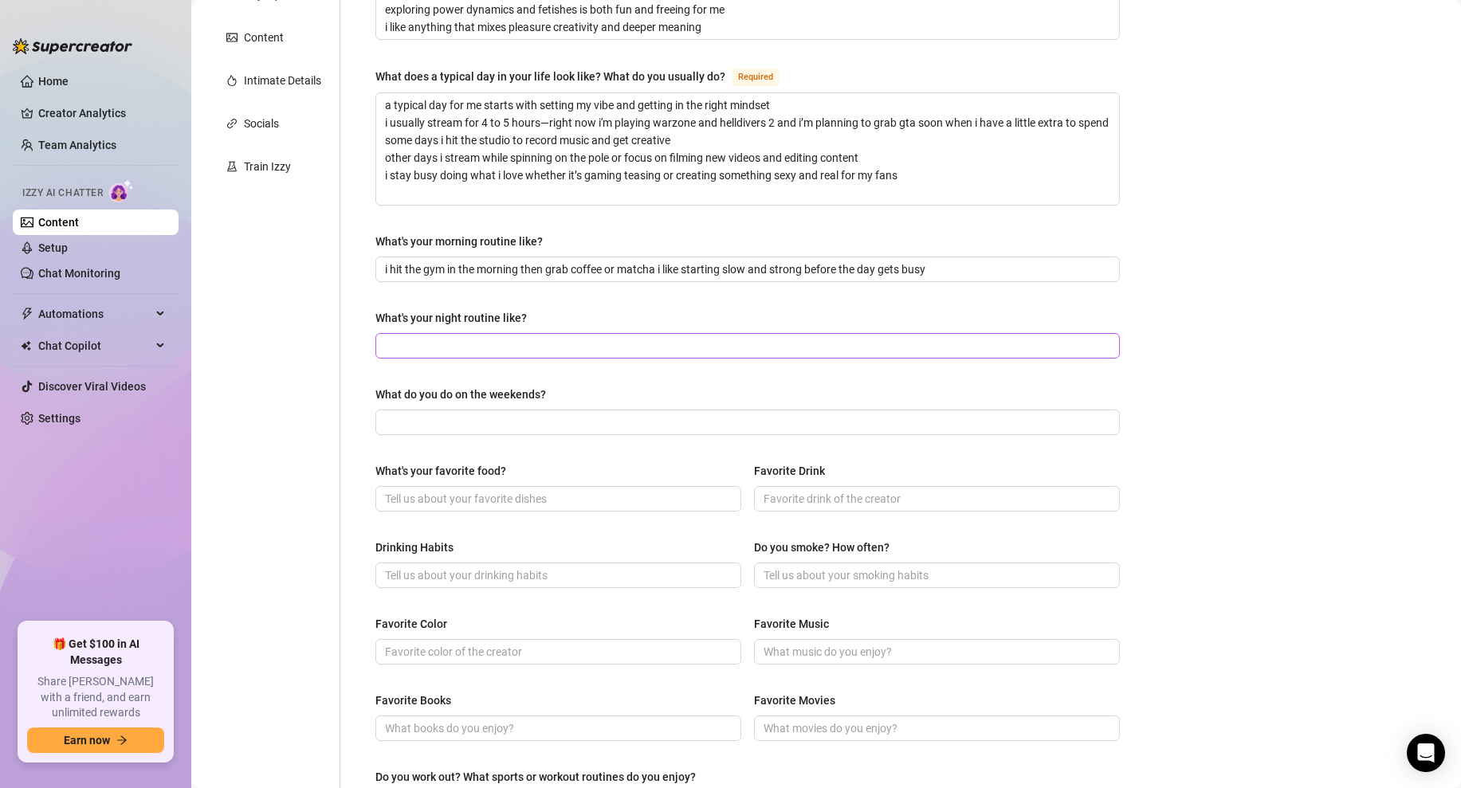
click at [398, 335] on span at bounding box center [747, 345] width 744 height 25
paste input "at night i usually do my pole dance streams or more sexual content it’s when i …"
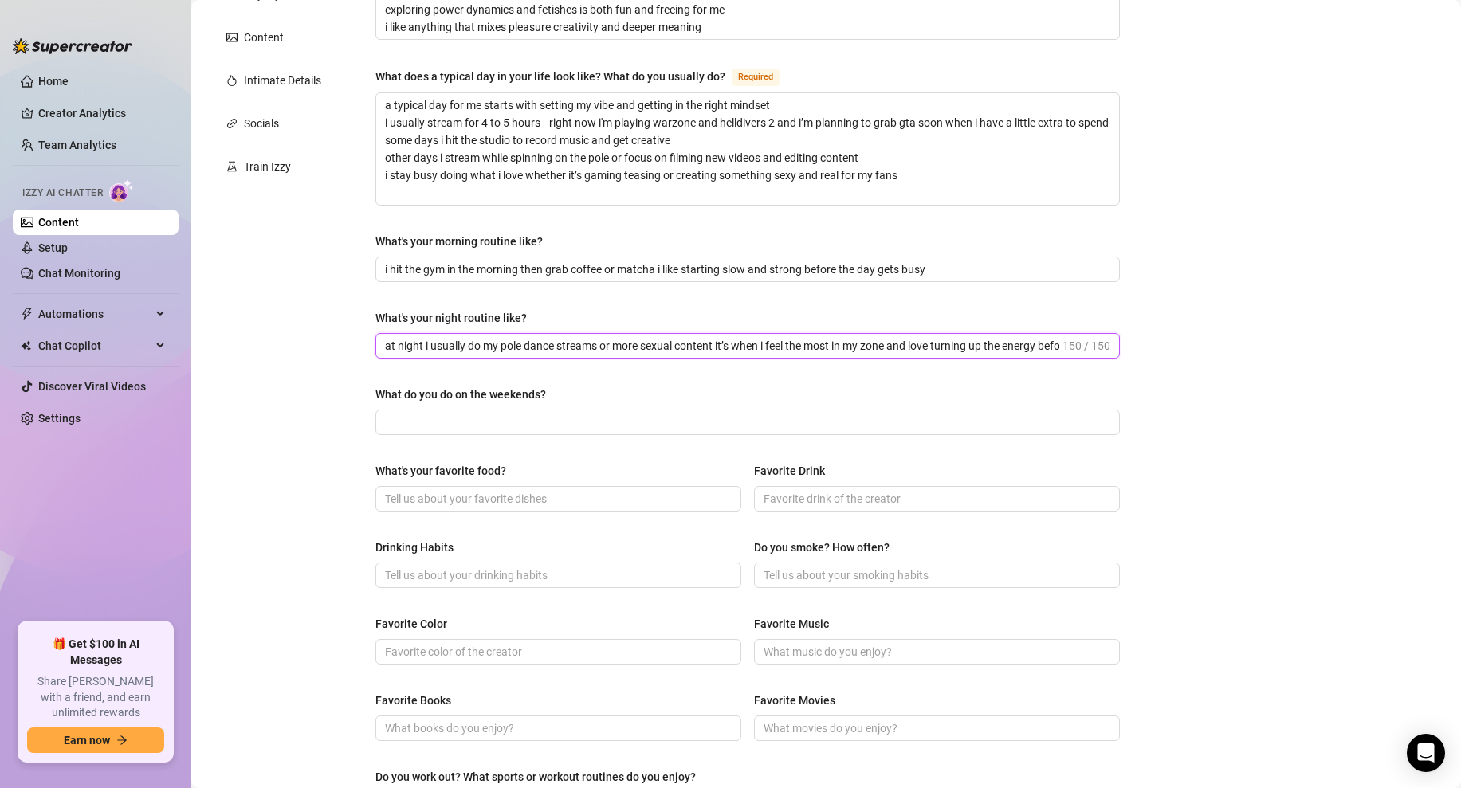
scroll to position [0, 63]
type input "at night i usually do my pole dance streams or more sexual content it’s when i …"
click at [601, 309] on div "What's your night routine like?" at bounding box center [747, 321] width 744 height 24
drag, startPoint x: 1044, startPoint y: 349, endPoint x: 1138, endPoint y: 352, distance: 94.1
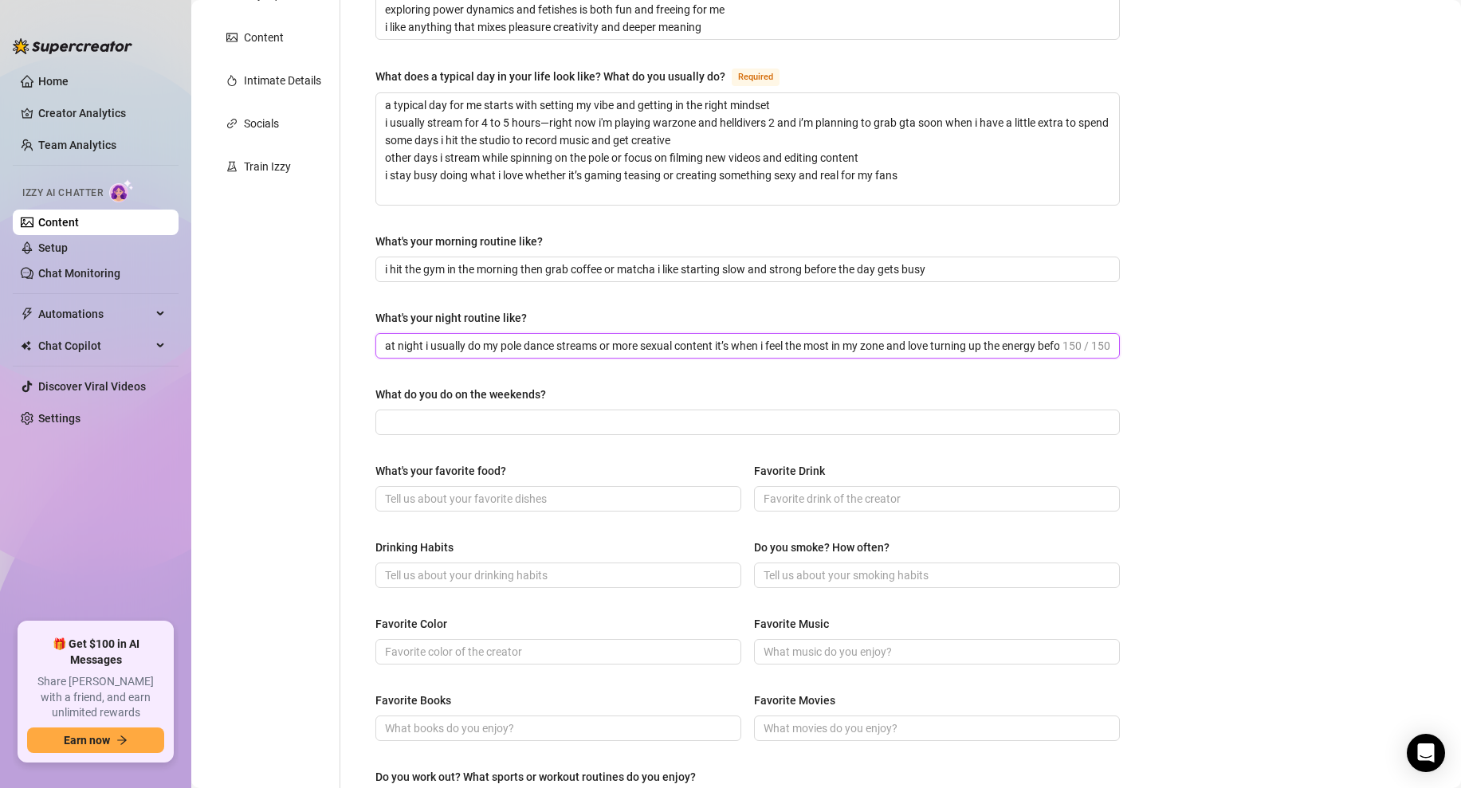
click at [1138, 352] on div "Bio Import Bio from other creator Personal Info Chatting Lifestyle Physique Con…" at bounding box center [826, 452] width 1238 height 1268
click at [1053, 351] on input "at night i usually do my pole dance streams or more sexual content it’s when i …" at bounding box center [722, 346] width 674 height 18
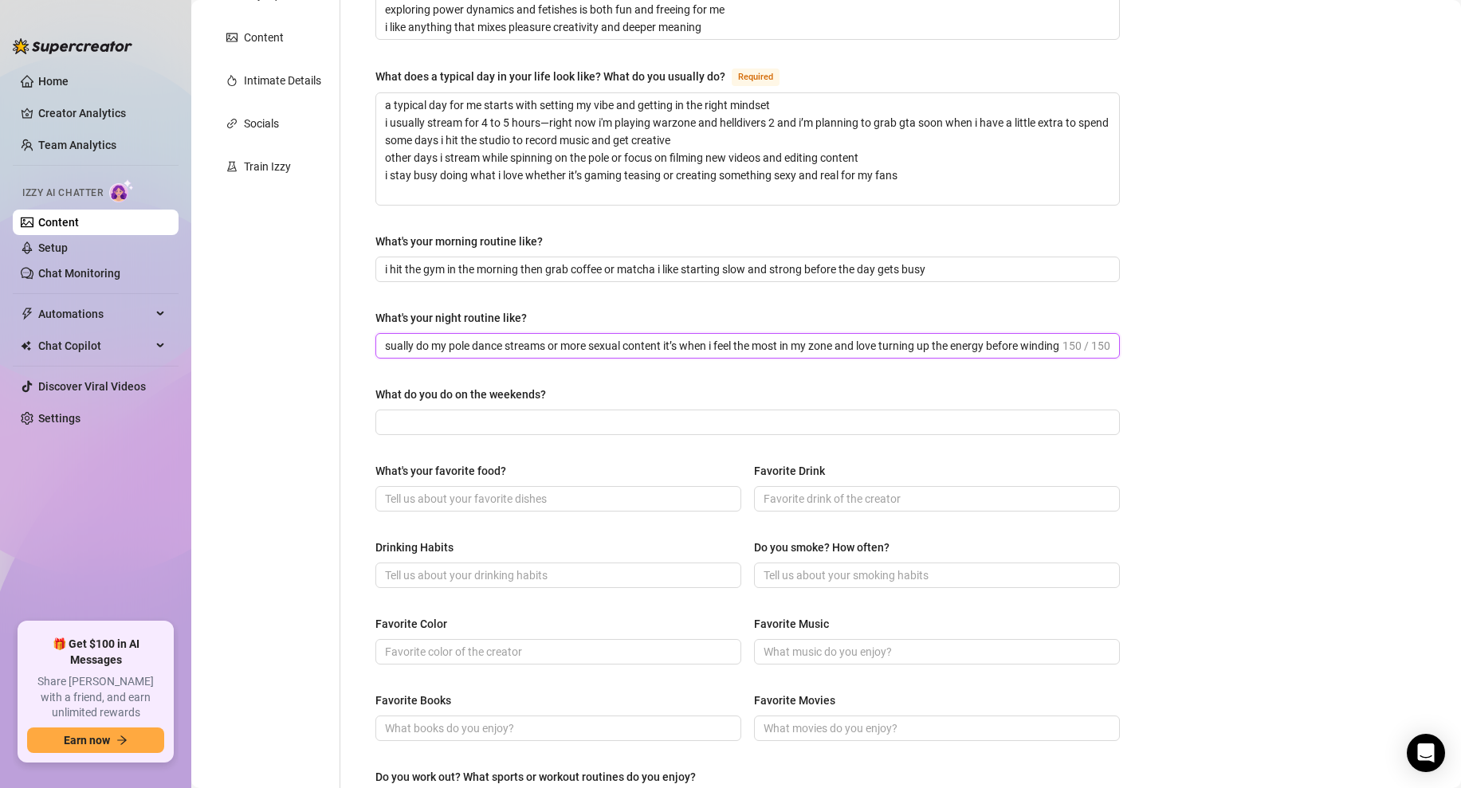
click at [1053, 351] on input "at night i usually do my pole dance streams or more sexual content it’s when i …" at bounding box center [722, 346] width 674 height 18
drag, startPoint x: 557, startPoint y: 393, endPoint x: 371, endPoint y: 395, distance: 186.5
click at [371, 395] on div "What are your hobbies and interests? What do you enjoy about them? Required i’m…" at bounding box center [747, 422] width 776 height 1144
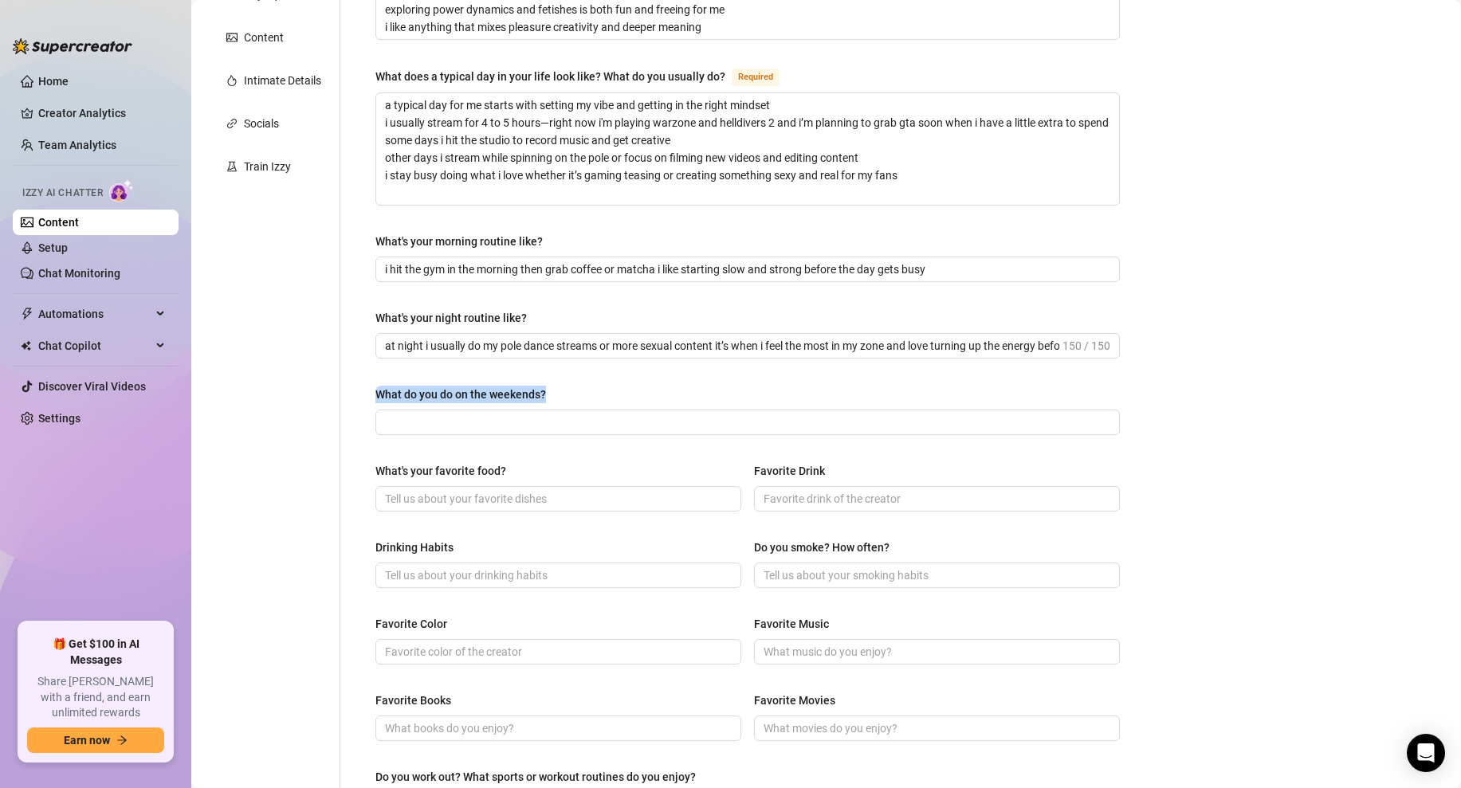
copy div "What do you do on the weekends?"
click at [452, 420] on input "What do you do on the weekends?" at bounding box center [746, 423] width 722 height 18
paste input "on weekends i perform or go to events connect with people and get active i like…"
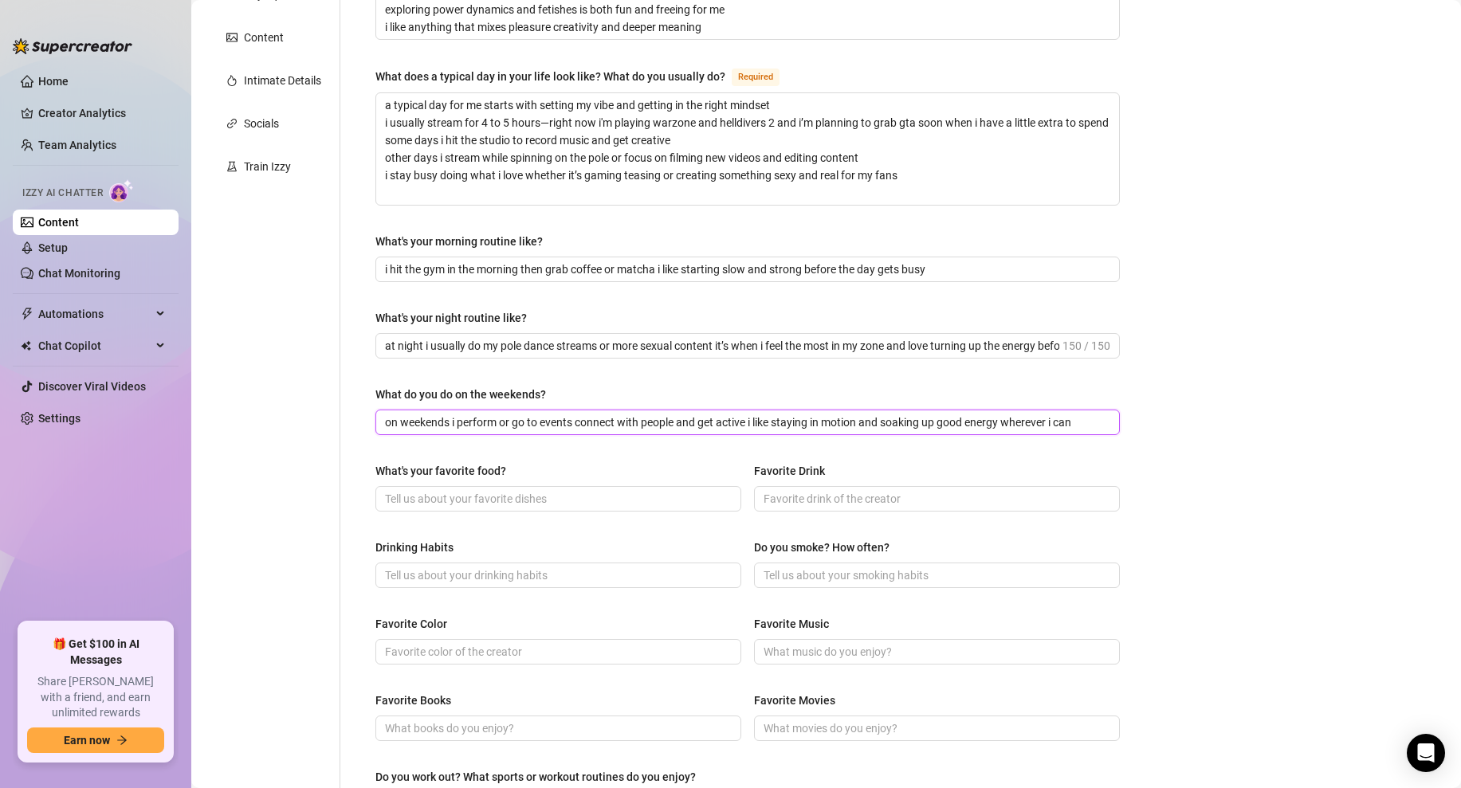
scroll to position [0, 20]
click at [1001, 426] on input "on weekends i perform or go to events connect with people and get active i like…" at bounding box center [722, 423] width 674 height 18
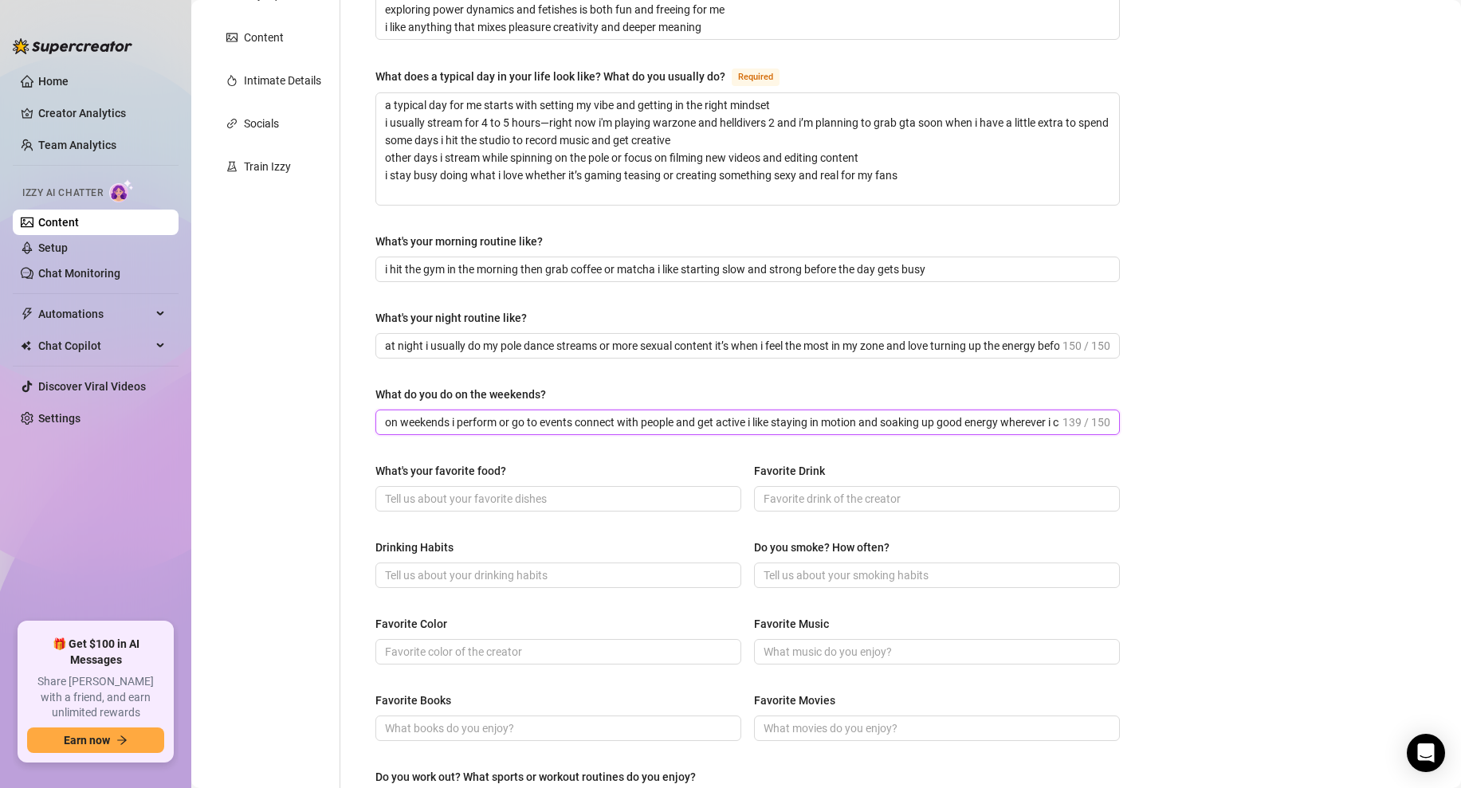
click at [555, 426] on input "on weekends i perform or go to events connect with people and get active i like…" at bounding box center [722, 423] width 674 height 18
paste input "at events go out connect with people and stay active i love good energy and kee…"
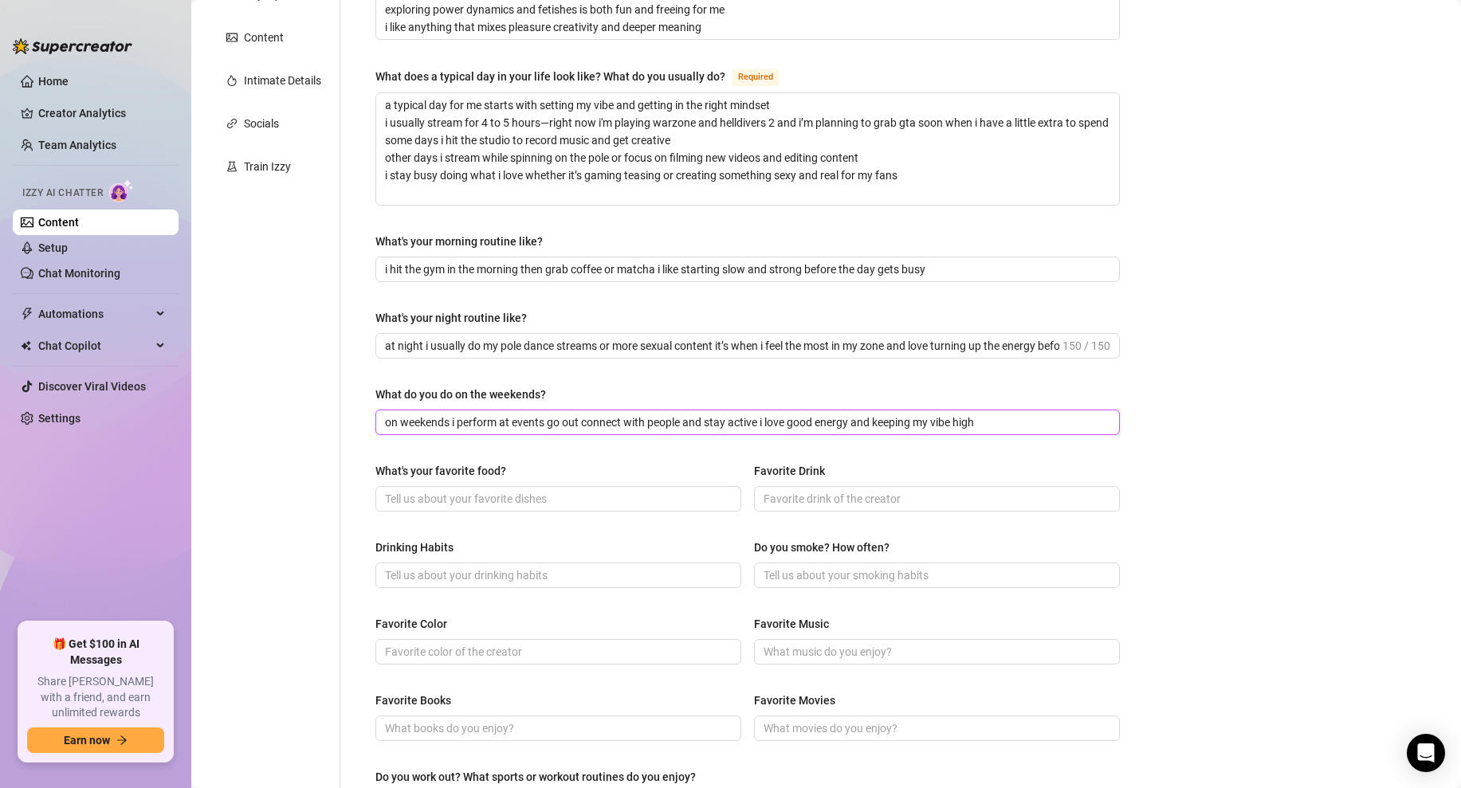
type input "on weekends i perform at events go out connect with people and stay active i lo…"
click at [1365, 469] on div "Bio Import Bio from other creator Personal Info Chatting Lifestyle Physique Con…" at bounding box center [826, 452] width 1238 height 1268
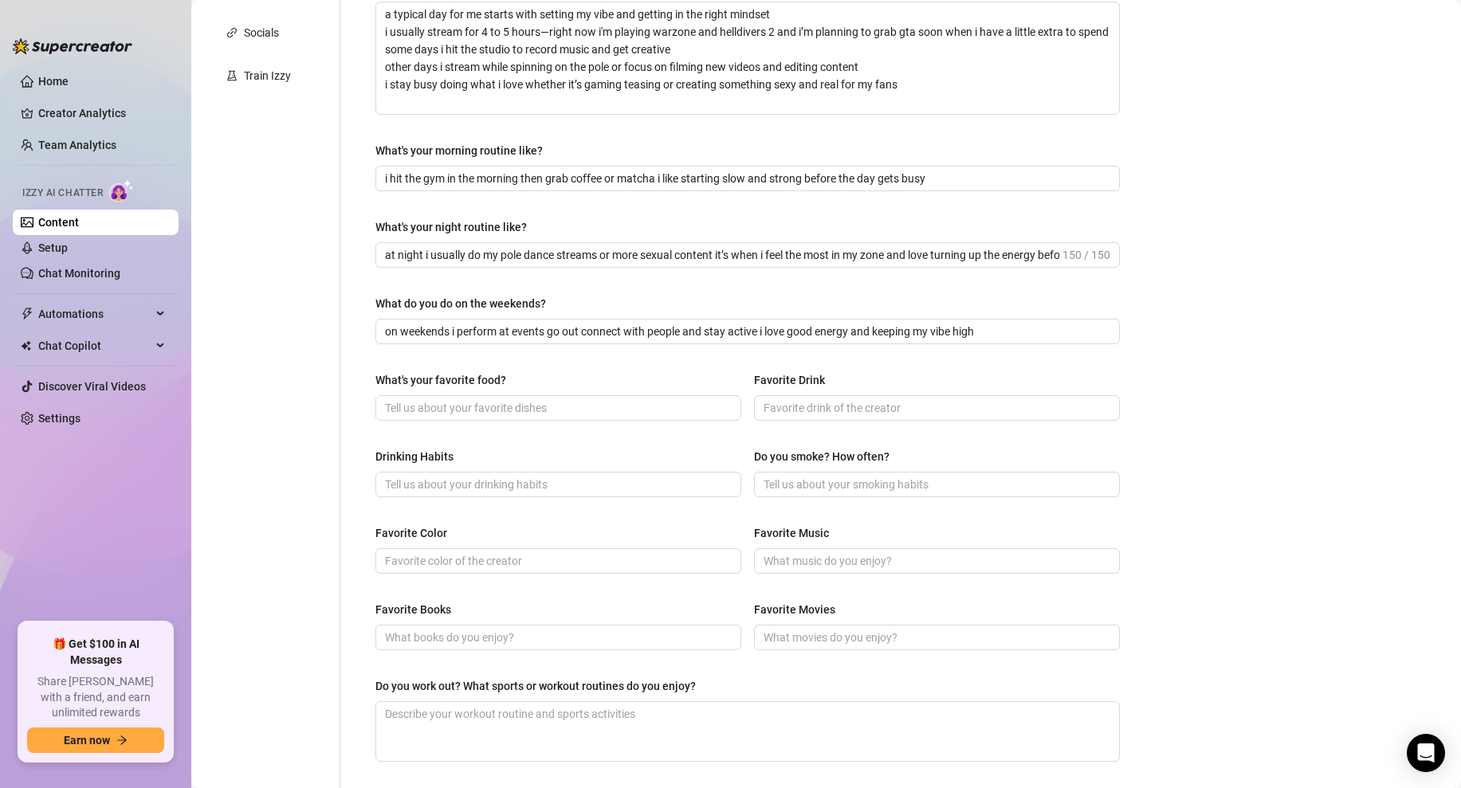
scroll to position [402, 0]
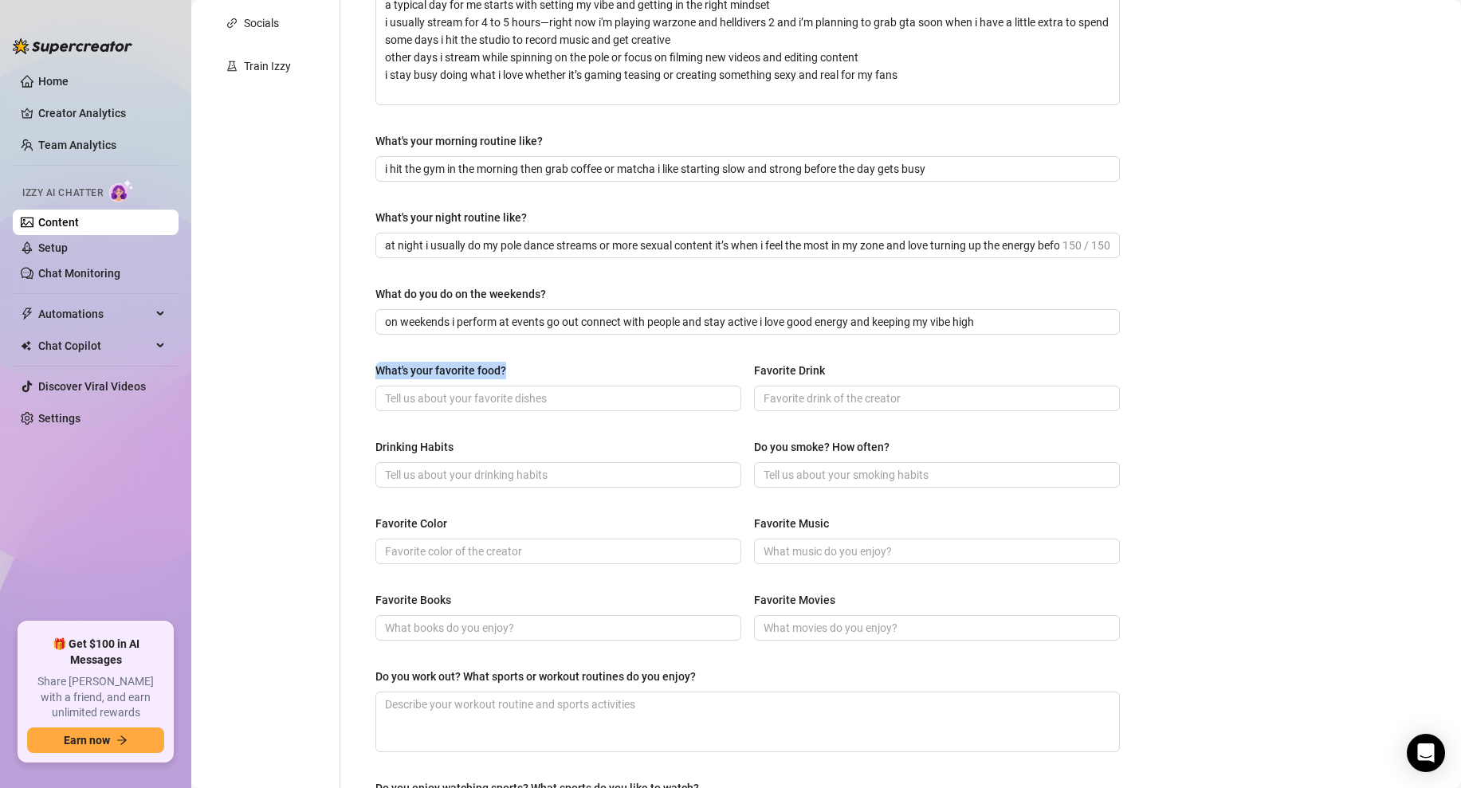
drag, startPoint x: 520, startPoint y: 365, endPoint x: 371, endPoint y: 376, distance: 148.6
click at [371, 376] on div "What are your hobbies and interests? What do you enjoy about them? Required i’m…" at bounding box center [747, 322] width 776 height 1144
copy div "What's your favorite food?"
click at [500, 391] on input "What's your favorite food?" at bounding box center [556, 399] width 343 height 18
paste input "i love soul food anything spicy and a good steak but honestly if you bring me t…"
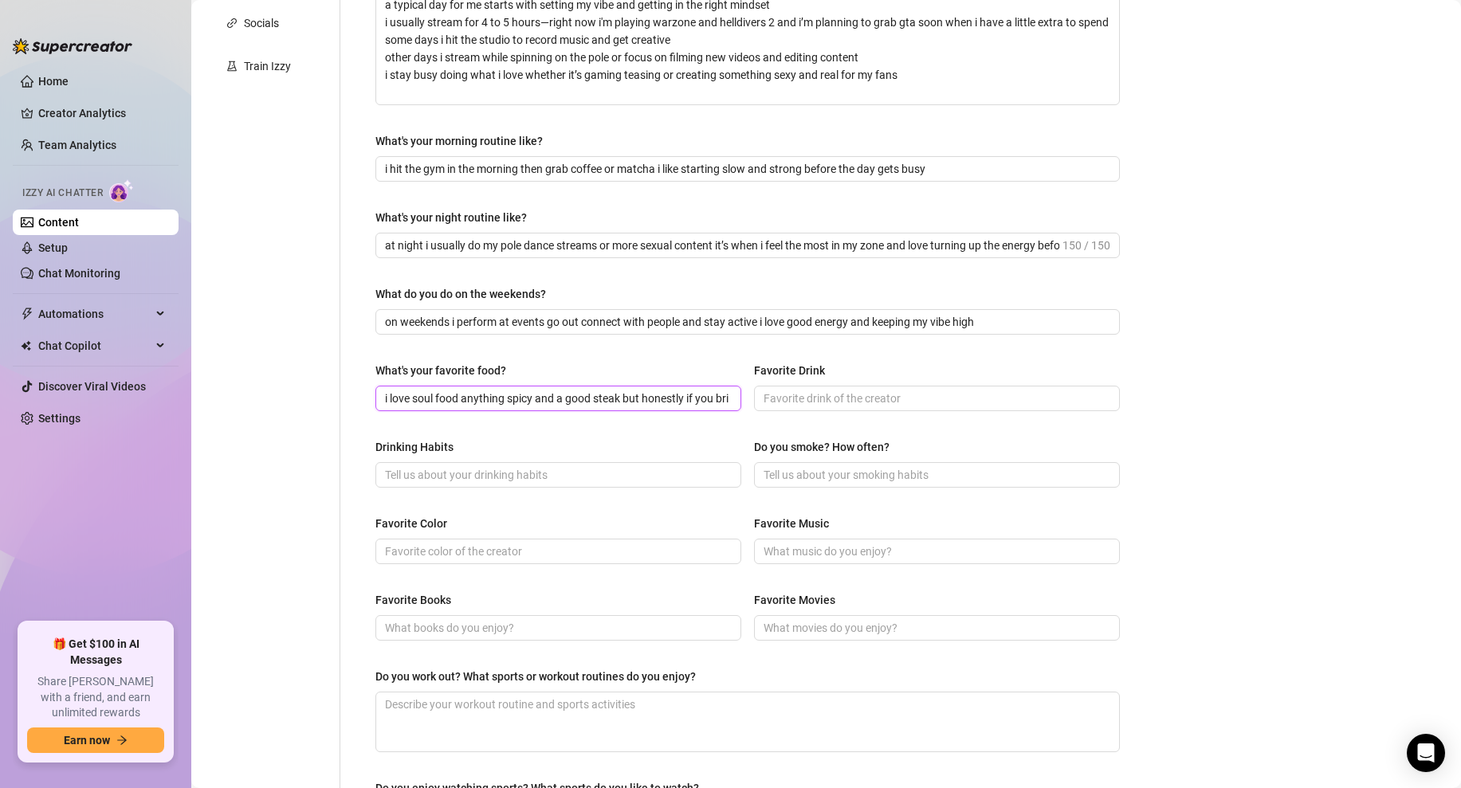
scroll to position [0, 173]
type input "i love soul food anything spicy and a good steak but honestly if you bring me t…"
click at [1191, 431] on div "Bio Import Bio from other creator Personal Info Chatting Lifestyle Physique Con…" at bounding box center [826, 352] width 1238 height 1268
drag, startPoint x: 834, startPoint y: 374, endPoint x: 754, endPoint y: 374, distance: 80.5
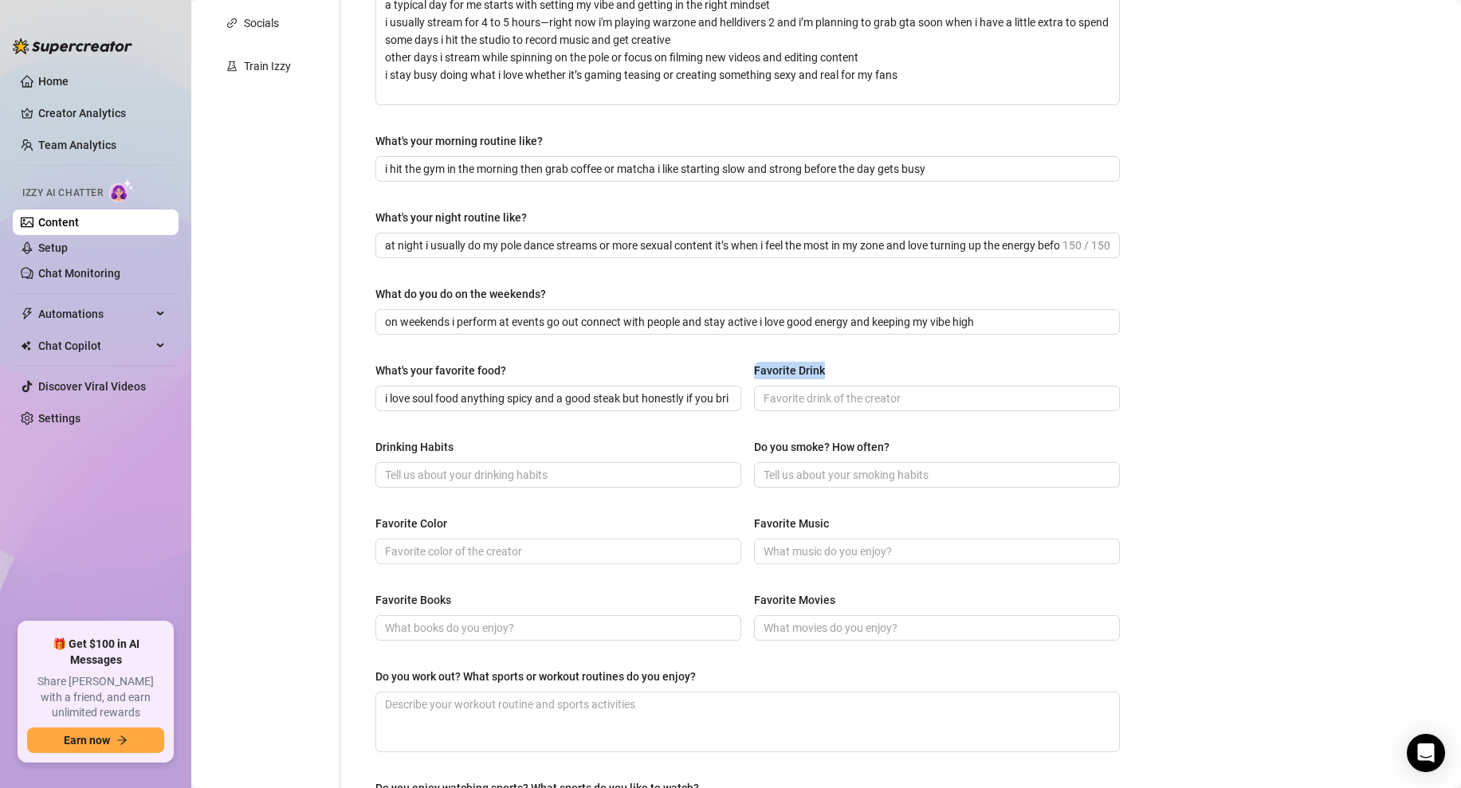
click at [754, 374] on div "Favorite Drink" at bounding box center [937, 374] width 366 height 24
copy div "Favorite Drink"
click at [782, 397] on input "Favorite Drink" at bounding box center [934, 399] width 343 height 18
paste input "i love a good iced matcha or tequila with lime depending on the vibe 😏"
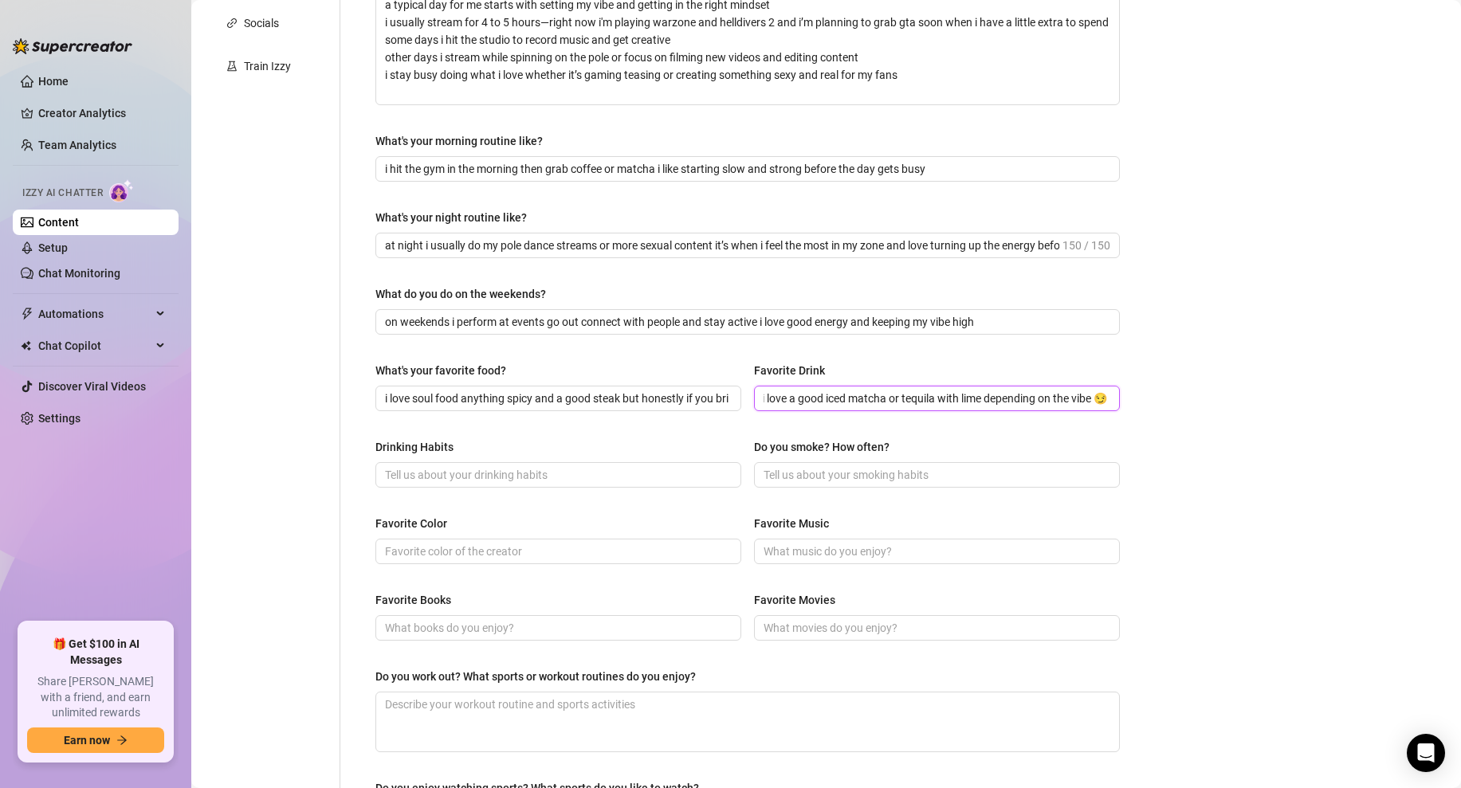
type input "i love a good iced matcha or tequila with lime depending on the vibe 😏"
drag, startPoint x: 466, startPoint y: 442, endPoint x: 364, endPoint y: 443, distance: 102.0
click at [364, 443] on div "What are your hobbies and interests? What do you enjoy about them? Required i’m…" at bounding box center [747, 322] width 776 height 1144
copy div "Drinking Habits"
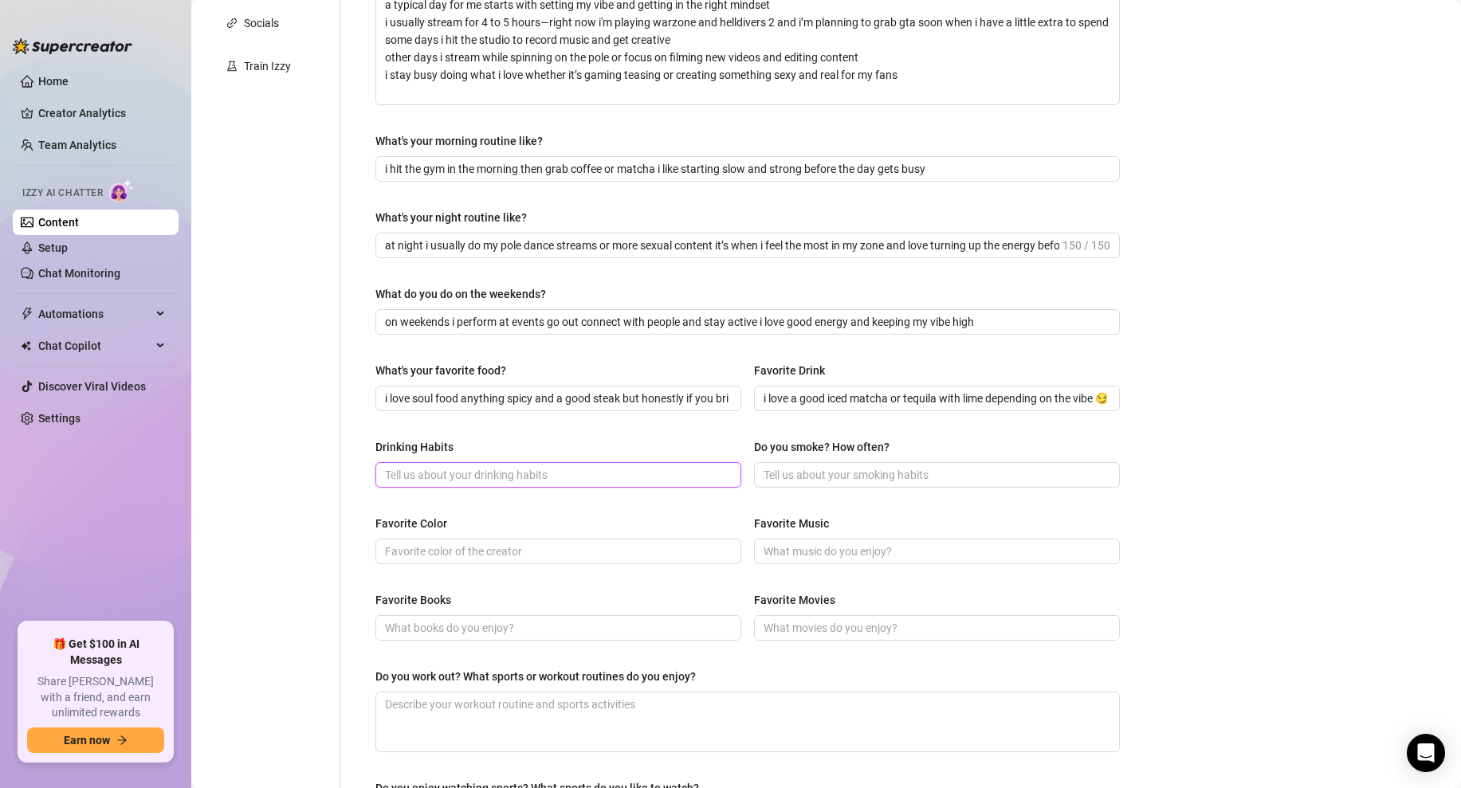
click at [549, 471] on input "Drinking Habits" at bounding box center [556, 475] width 343 height 18
paste input "i don’t drink daily but i’ll sip wine at home or get lit on weekends i keep it …"
type input "i don’t drink daily but i’ll sip wine at home or get lit on weekends i keep it …"
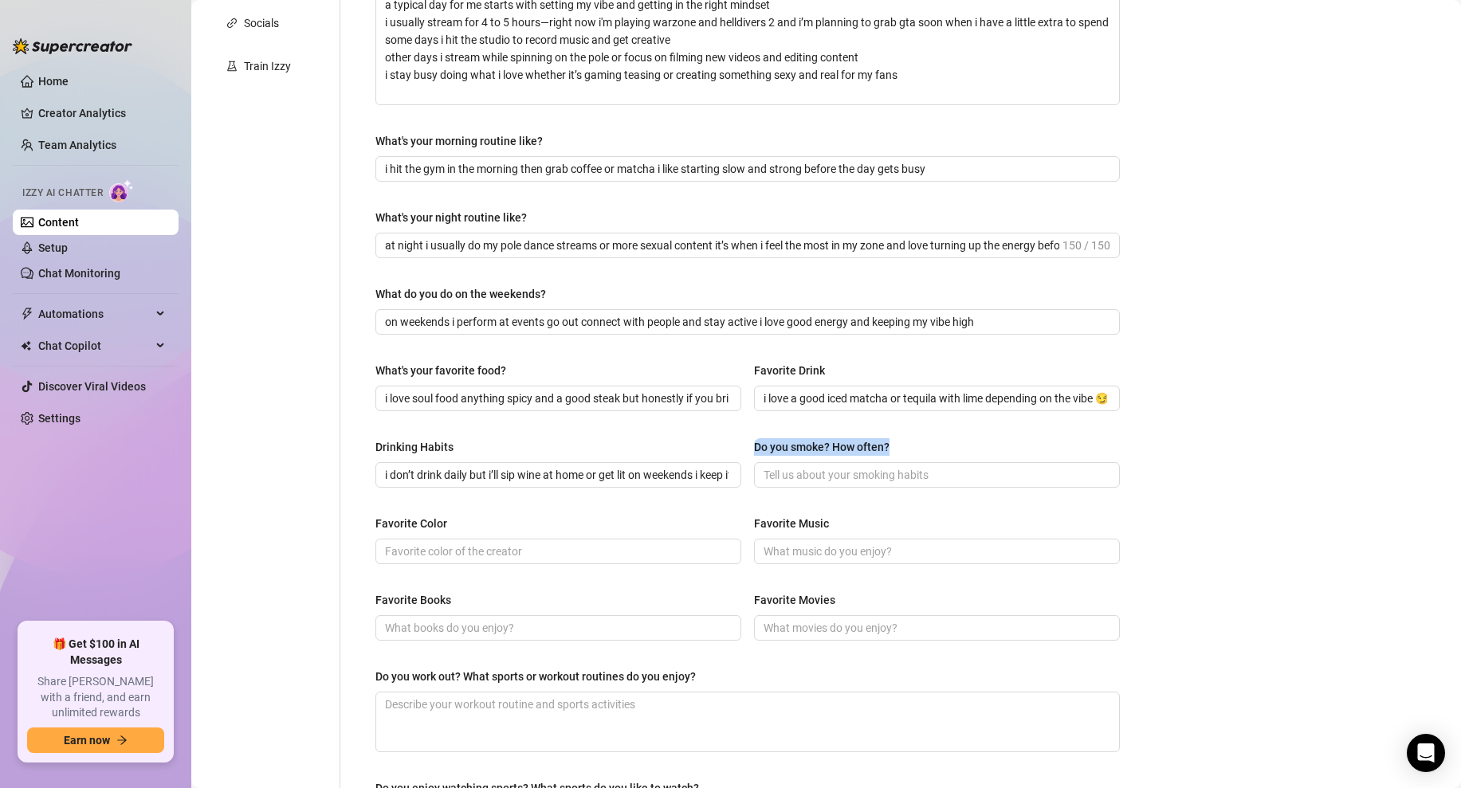
drag, startPoint x: 905, startPoint y: 445, endPoint x: 749, endPoint y: 445, distance: 156.2
click at [749, 445] on div "Drinking Habits i don’t drink daily but i’ll sip wine at home or get lit on wee…" at bounding box center [747, 470] width 744 height 64
copy div "Do you smoke? How often?"
drag, startPoint x: 708, startPoint y: 475, endPoint x: 818, endPoint y: 482, distance: 110.2
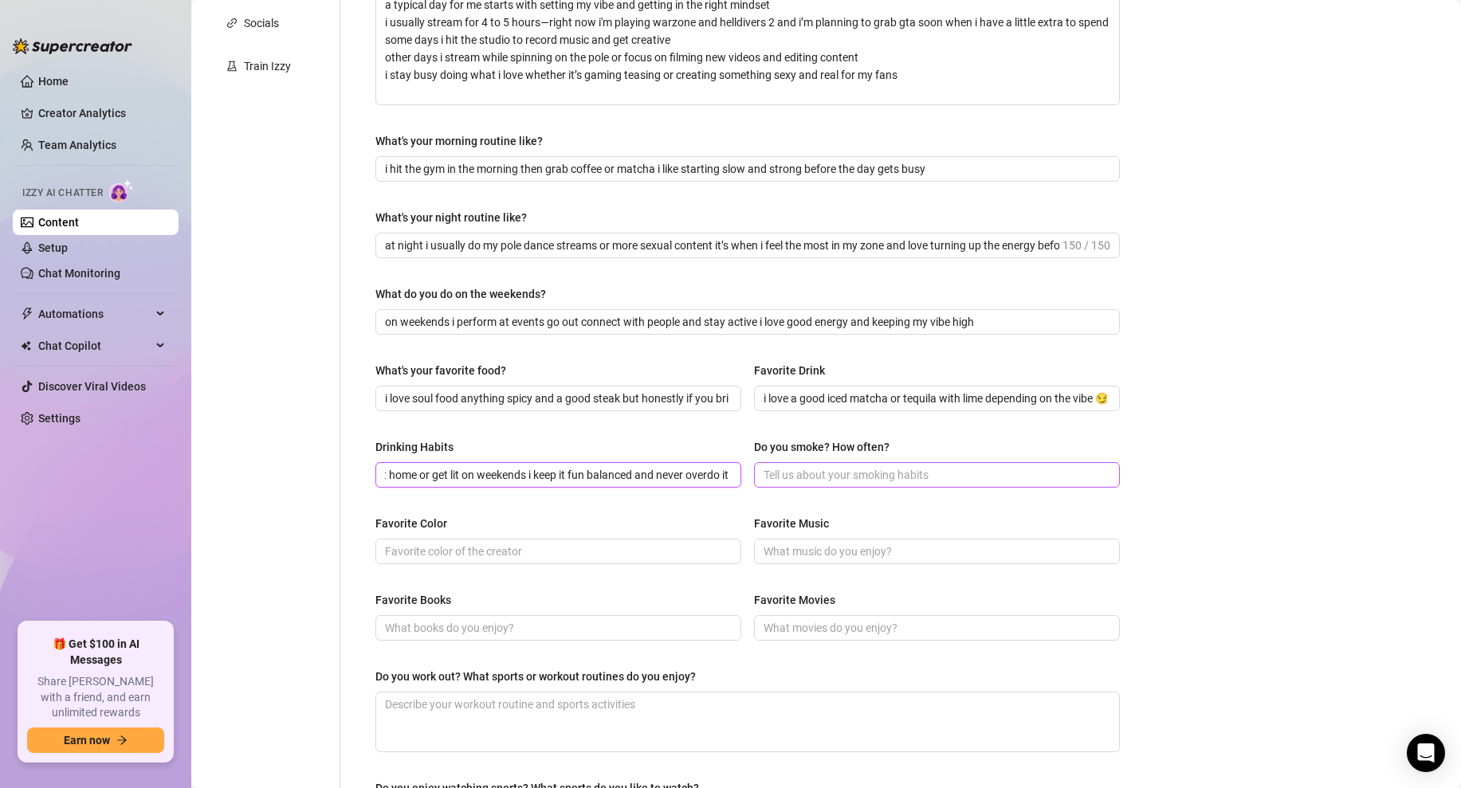
click at [820, 481] on div "Drinking Habits i don’t drink daily but i’ll sip wine at home or get lit on wee…" at bounding box center [747, 470] width 744 height 64
click at [908, 428] on div "What are your hobbies and interests? What do you enjoy about them? Required i’m…" at bounding box center [747, 322] width 744 height 1112
drag, startPoint x: 883, startPoint y: 446, endPoint x: 756, endPoint y: 445, distance: 126.7
click at [756, 445] on label "Do you smoke? How often?" at bounding box center [827, 447] width 147 height 18
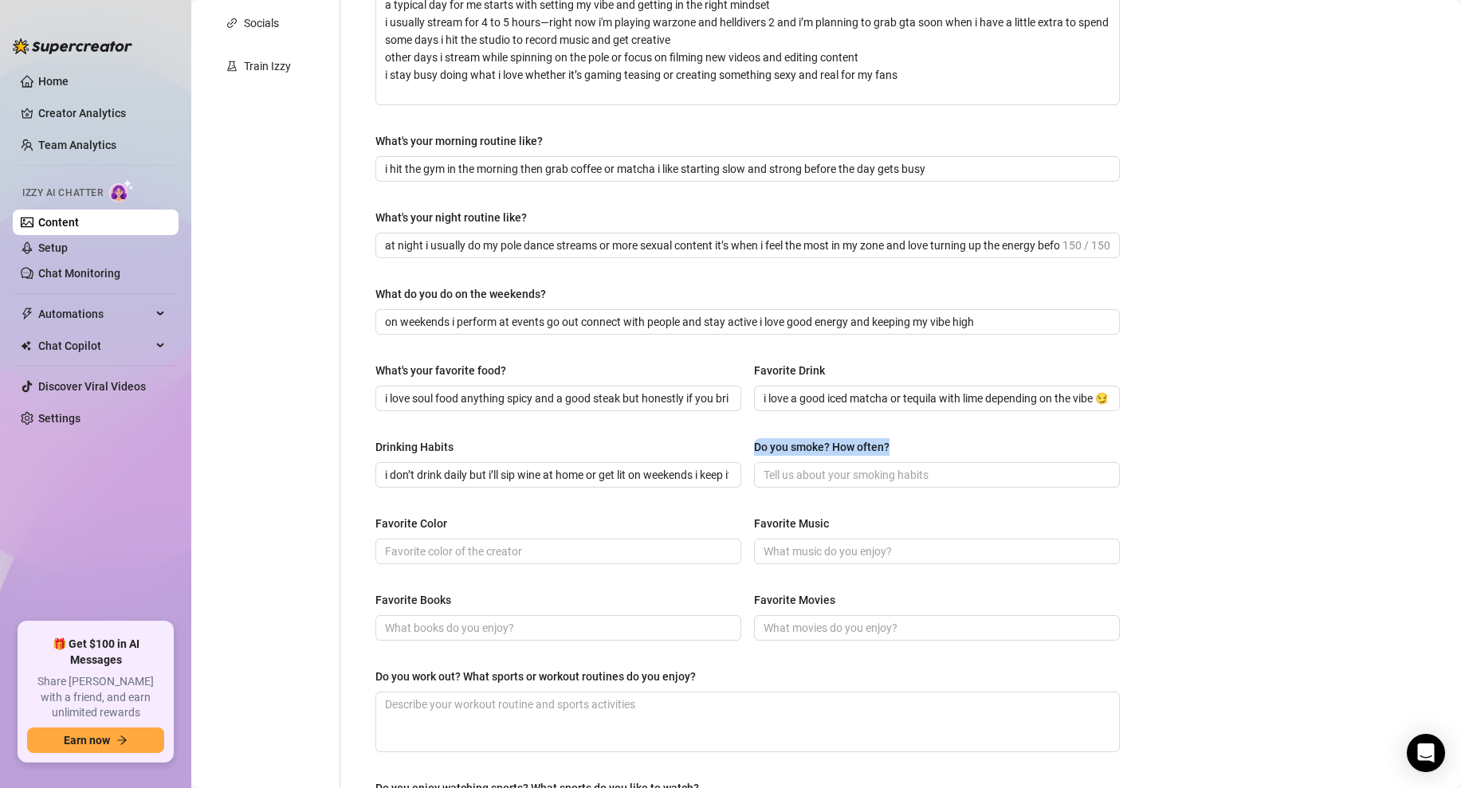
copy div "Do you smoke? How often?"
click at [836, 477] on input "Do you smoke? How often?" at bounding box center [934, 475] width 343 height 18
paste input "i don’t smoke cigarettes but i do enjoy weed sometimes to relax or get creative…"
drag, startPoint x: 976, startPoint y: 480, endPoint x: 1178, endPoint y: 470, distance: 201.8
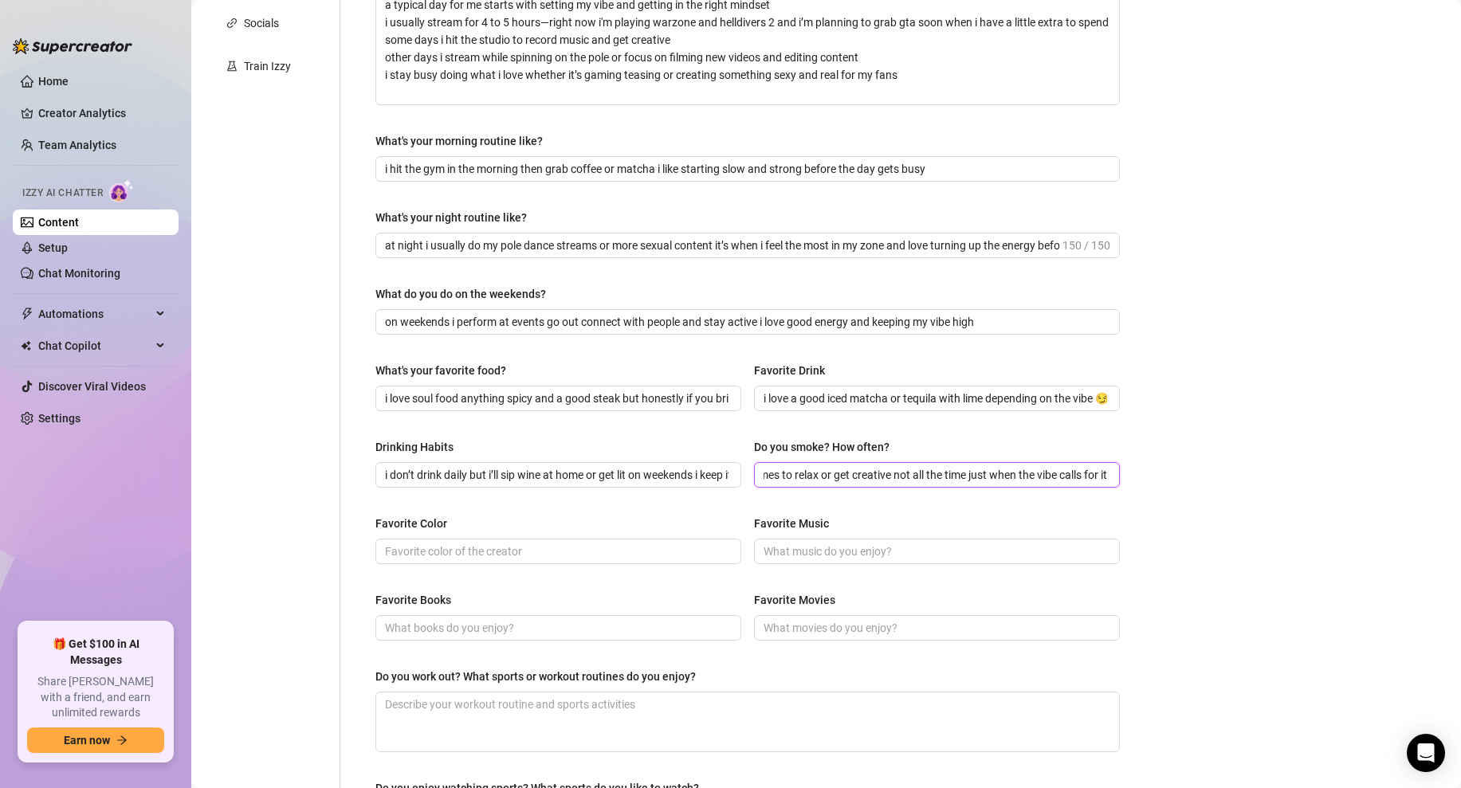
click at [1183, 472] on div "Bio Import Bio from other creator Personal Info Chatting Lifestyle Physique Con…" at bounding box center [826, 352] width 1238 height 1268
type input "i don’t smoke cigarettes but i do enjoy weed sometimes to relax or get creative…"
click at [938, 522] on div "Favorite Music" at bounding box center [937, 527] width 366 height 24
drag, startPoint x: 469, startPoint y: 519, endPoint x: 342, endPoint y: 519, distance: 127.5
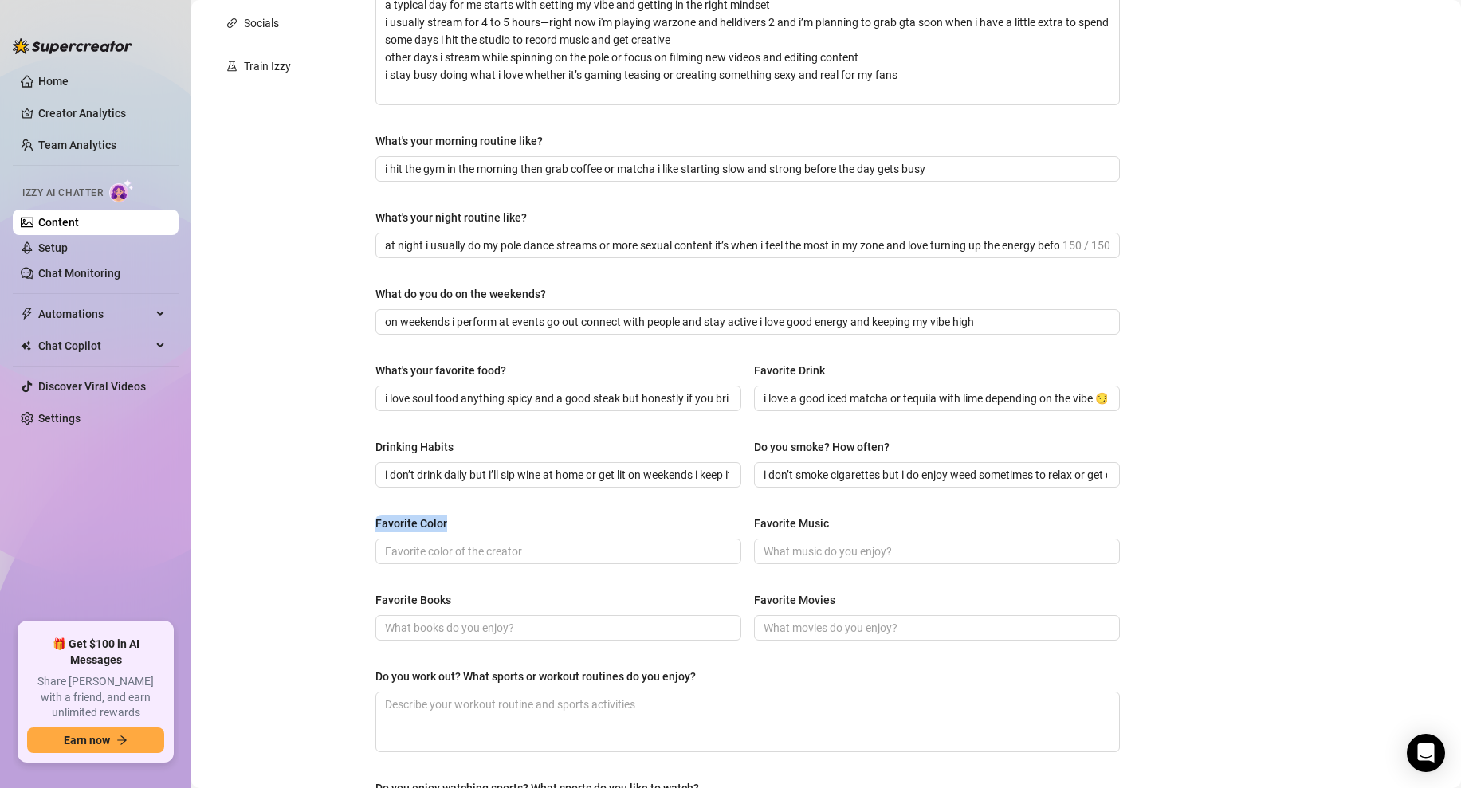
click at [342, 519] on div "What are your hobbies and interests? What do you enjoy about them? Required i’m…" at bounding box center [737, 322] width 795 height 1144
copy div "Favorite Color"
click at [622, 552] on input "Favorite Color" at bounding box center [556, 552] width 343 height 18
paste input "my favorite colors are black and red bold confident and always a vibe"
type input "my favorite colors are black and red bold confident and always a vibe"
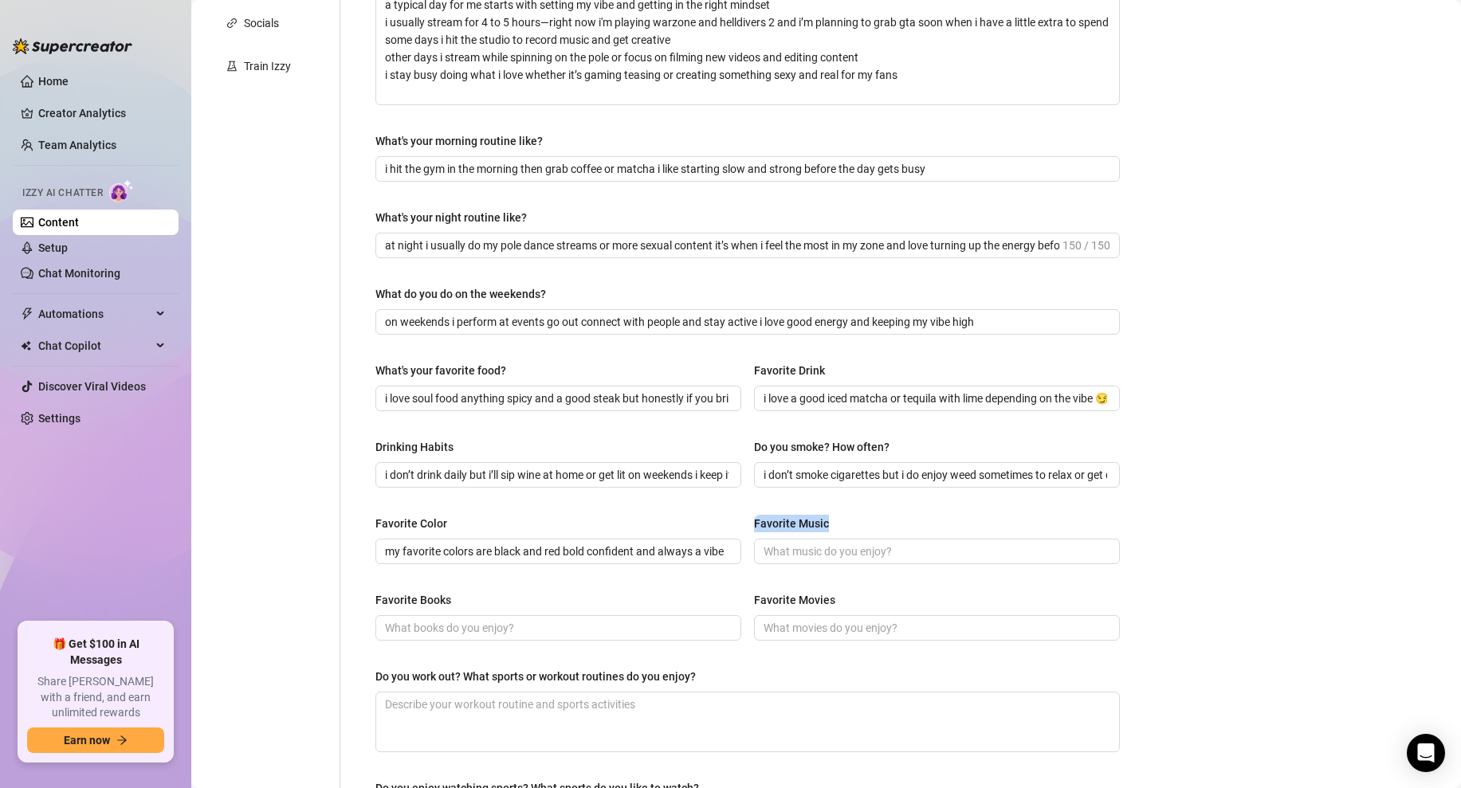
drag, startPoint x: 839, startPoint y: 525, endPoint x: 755, endPoint y: 525, distance: 84.5
click at [755, 525] on div "Favorite Music" at bounding box center [937, 527] width 366 height 24
copy div "Favorite Music"
click at [820, 558] on input "Favorite Music" at bounding box center [934, 552] width 343 height 18
paste input "ChatGPT said: i love modern neosoul like brent faiyaz and girl rap like latto s…"
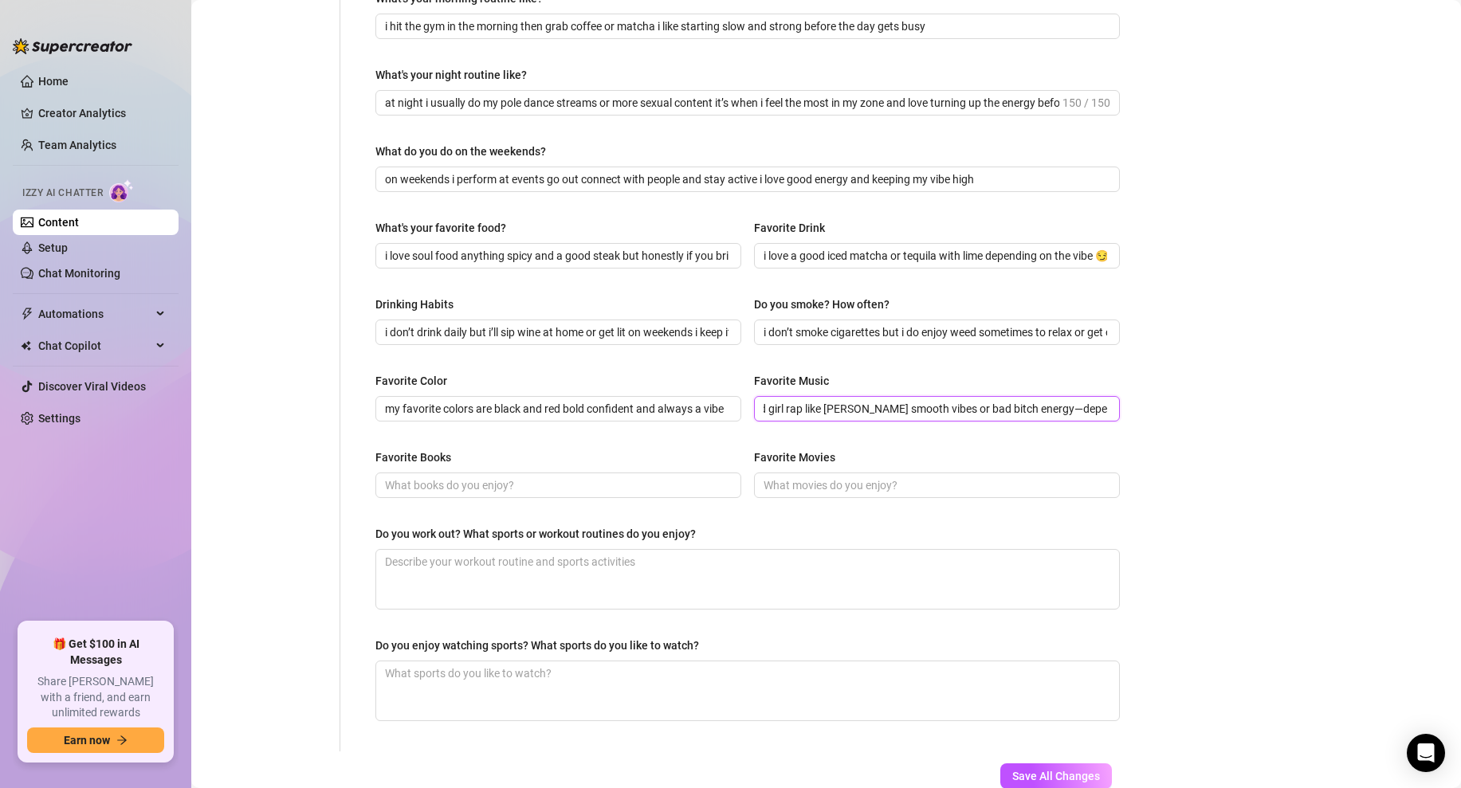
scroll to position [558, 0]
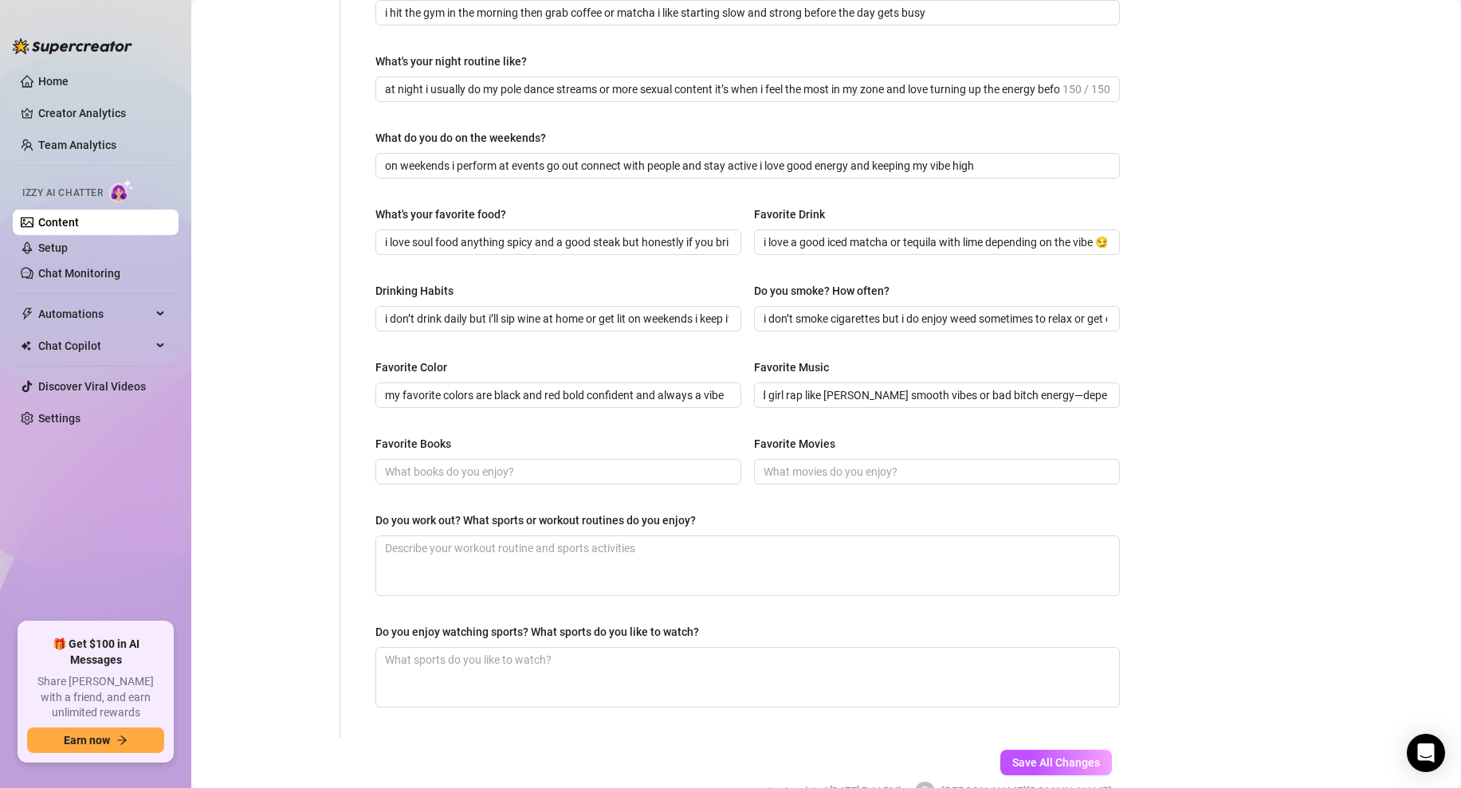
click at [1262, 412] on div "Bio Import Bio from other creator Personal Info Chatting Lifestyle Physique Con…" at bounding box center [826, 196] width 1238 height 1268
drag, startPoint x: 841, startPoint y: 396, endPoint x: 655, endPoint y: 388, distance: 186.6
click at [655, 388] on div "Favorite Color my favorite colors are black and red bold confident and always a…" at bounding box center [747, 391] width 744 height 64
type input "I love modern neosoul like brent faiyaz and girl rap like latto smooth vibes or…"
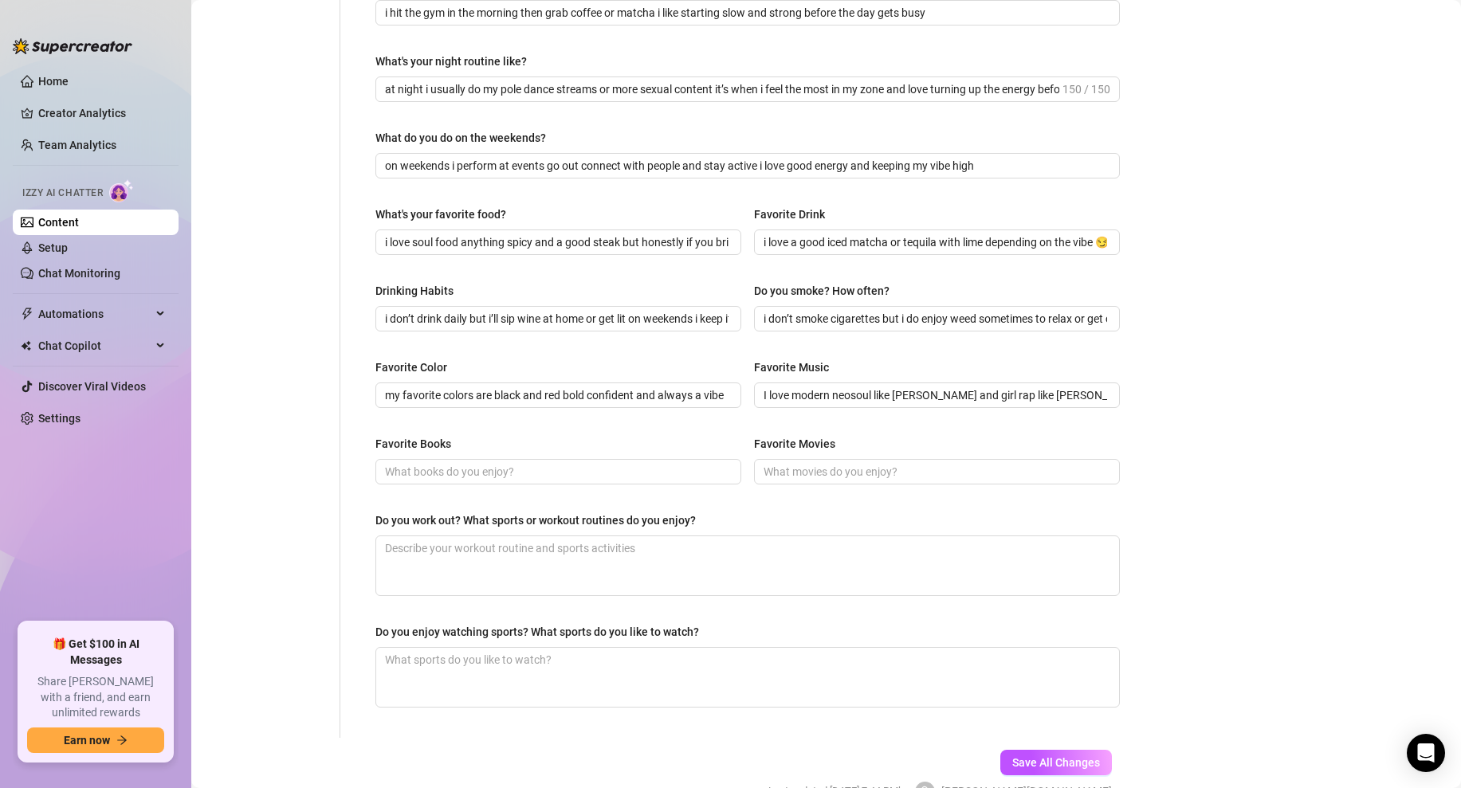
click at [724, 420] on div "Favorite Color my favorite colors are black and red bold confident and always a…" at bounding box center [747, 391] width 744 height 64
drag, startPoint x: 445, startPoint y: 439, endPoint x: 364, endPoint y: 446, distance: 81.6
click at [364, 446] on div "What are your hobbies and interests? What do you enjoy about them? Required i’m…" at bounding box center [747, 166] width 776 height 1144
copy div "Favorite Books"
click at [523, 472] on input "Favorite Books" at bounding box center [556, 472] width 343 height 18
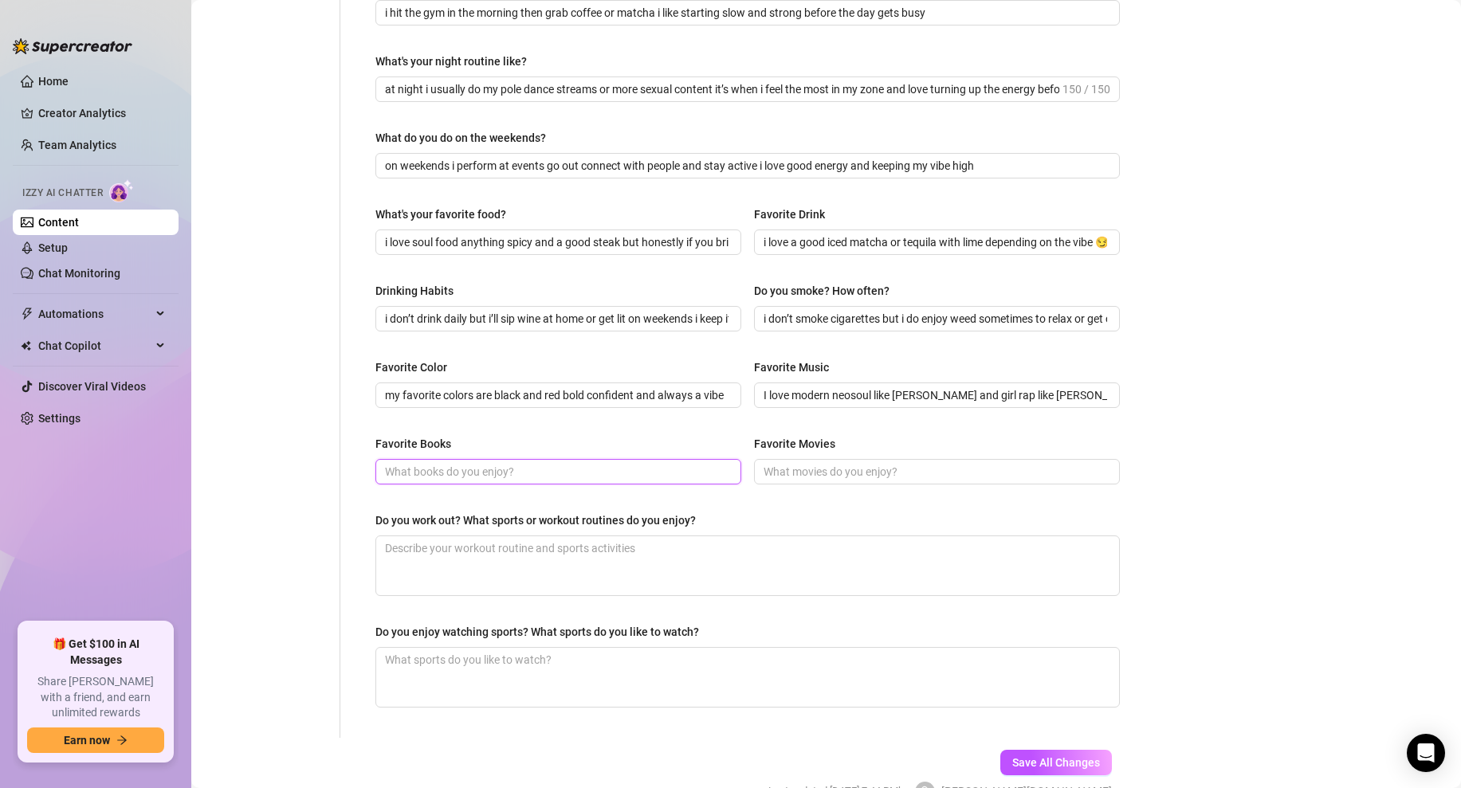
paste input "i’m into books about astrology spirituality and self-growth anything that helps…"
type input "i’m into books about astrology spirituality and self-growth anything that helps…"
drag, startPoint x: 665, startPoint y: 473, endPoint x: 806, endPoint y: 485, distance: 141.5
click at [809, 486] on div "Favorite Books i’m into books about astrology spirituality and self-growth anyt…" at bounding box center [747, 467] width 744 height 64
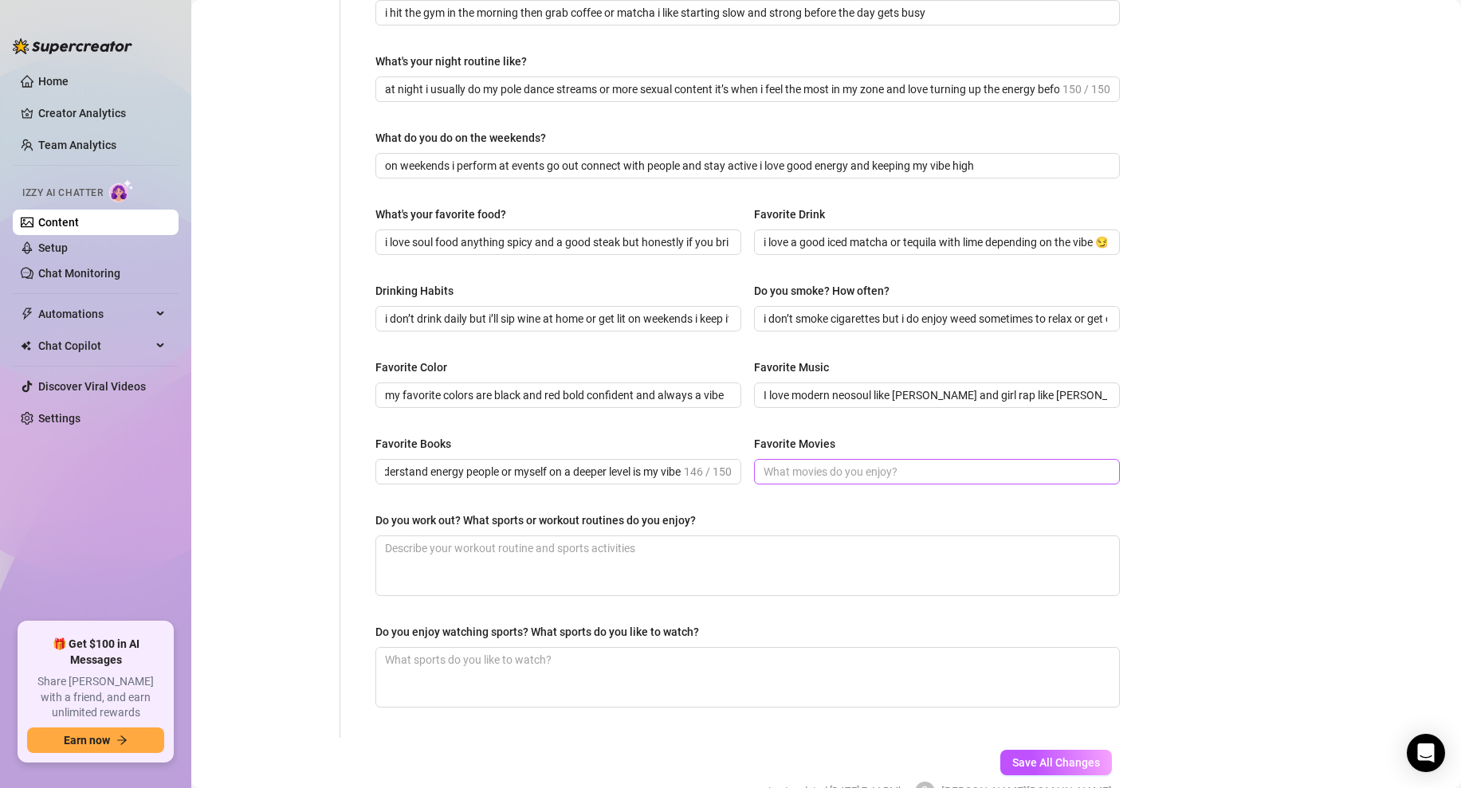
scroll to position [0, 0]
drag, startPoint x: 840, startPoint y: 442, endPoint x: 738, endPoint y: 442, distance: 102.0
click at [738, 442] on div "Favorite Books i’m into books about astrology spirituality and self-growth anyt…" at bounding box center [747, 467] width 744 height 64
click at [822, 441] on div "Favorite Movies" at bounding box center [794, 444] width 81 height 18
click at [822, 463] on input "Favorite Movies" at bounding box center [934, 472] width 343 height 18
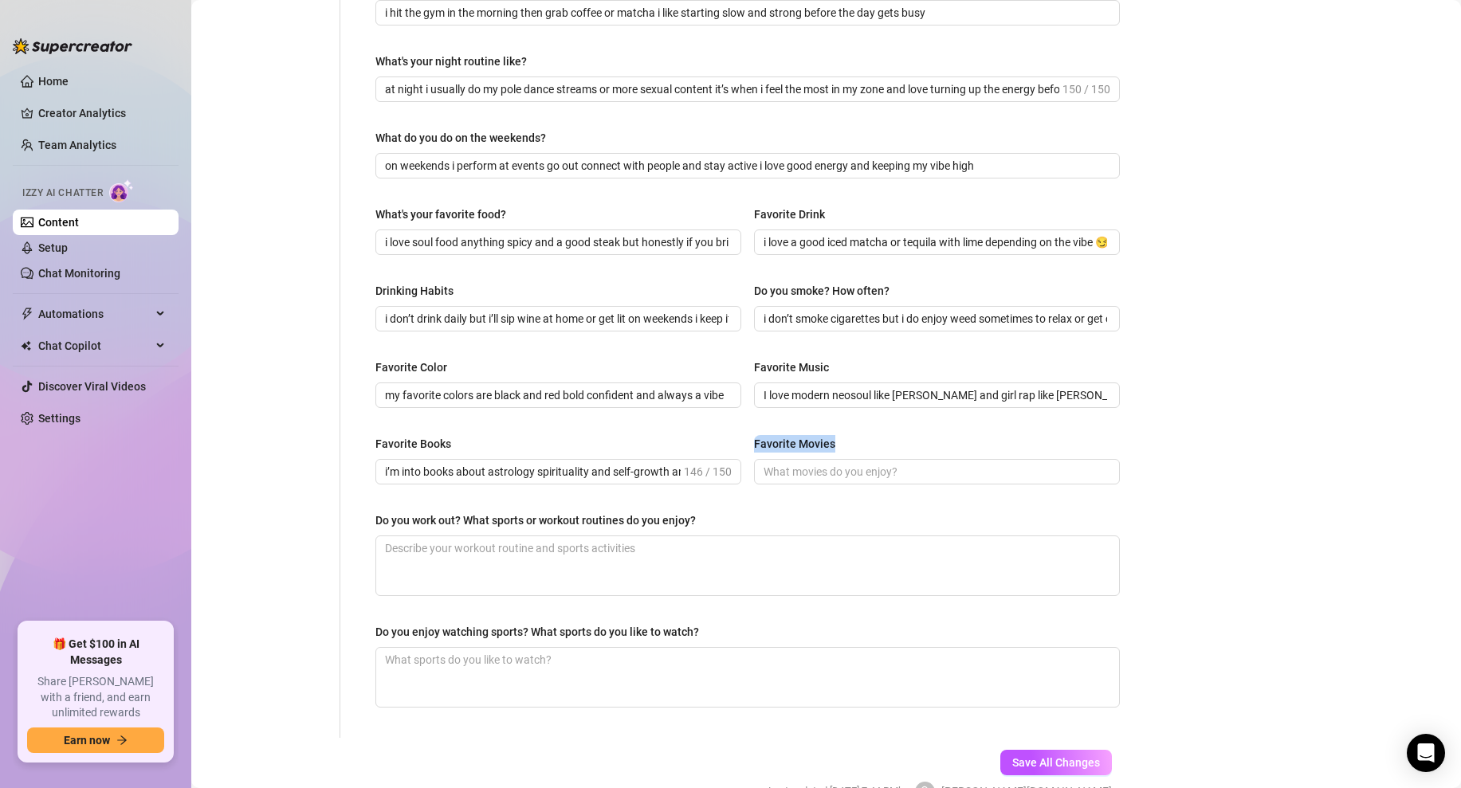
drag, startPoint x: 845, startPoint y: 441, endPoint x: 755, endPoint y: 441, distance: 90.0
click at [755, 441] on div "Favorite Movies" at bounding box center [937, 447] width 366 height 24
click at [69, 81] on link "Home" at bounding box center [53, 81] width 30 height 13
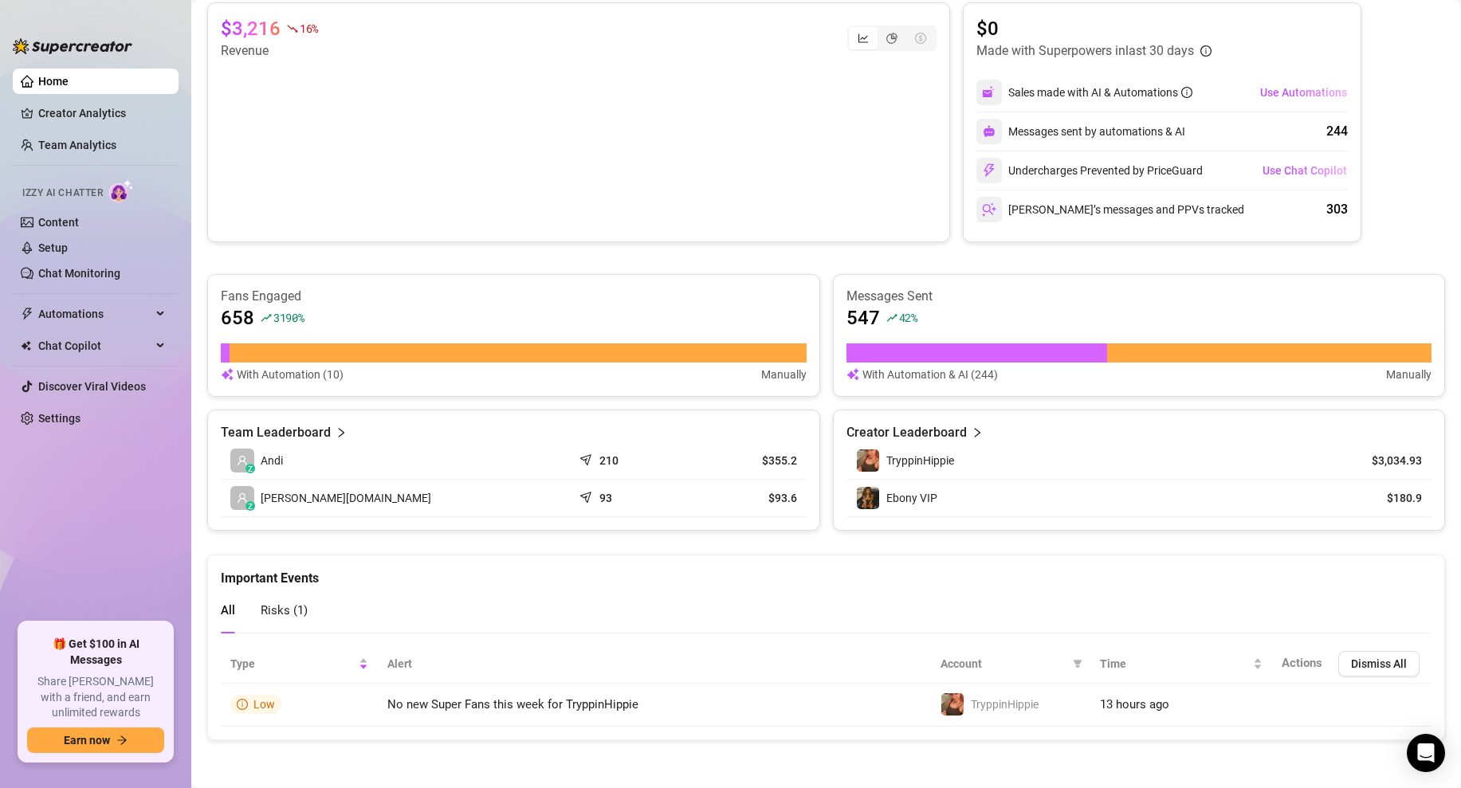
scroll to position [284, 0]
click at [80, 115] on link "Creator Analytics" at bounding box center [101, 112] width 127 height 25
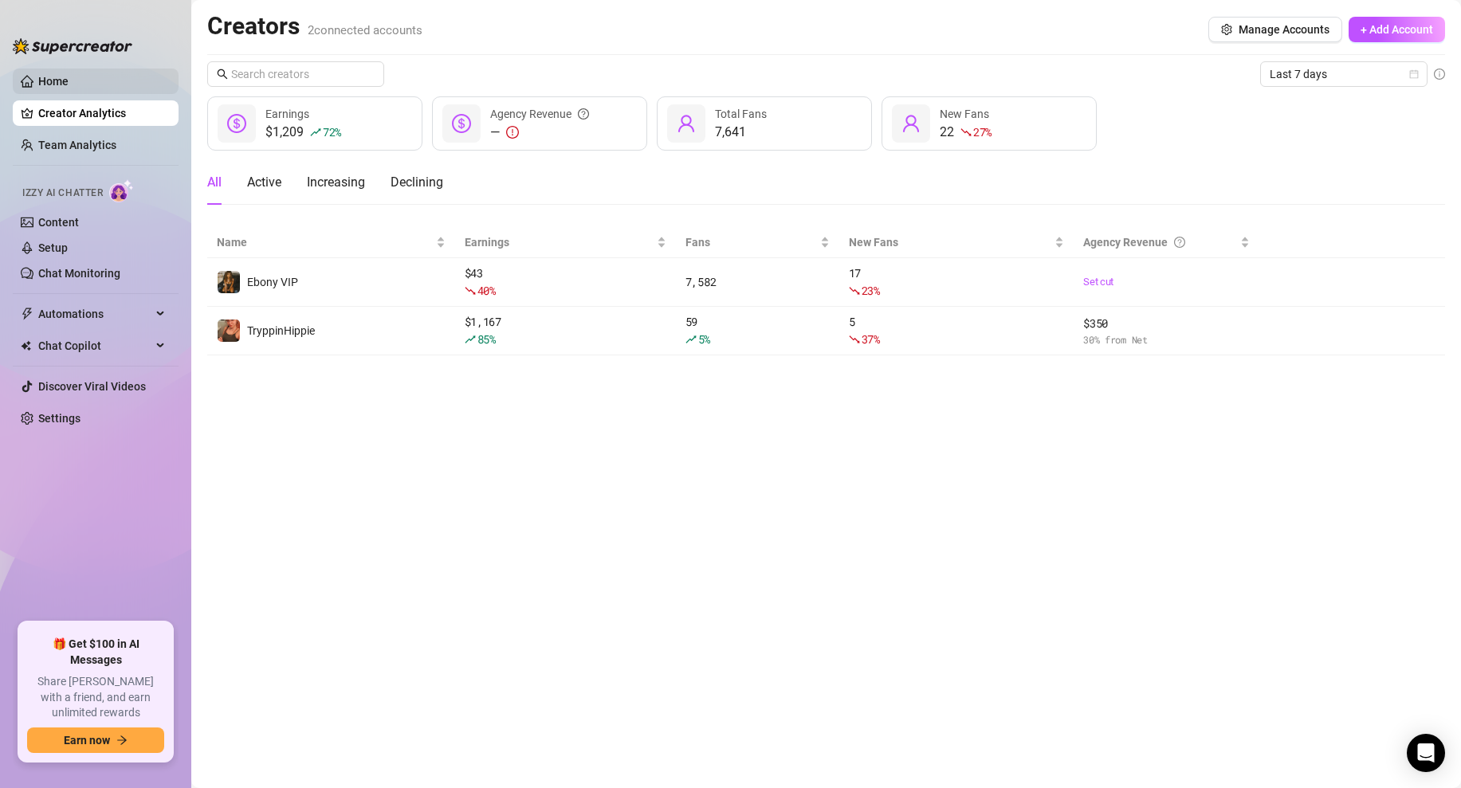
click at [65, 77] on link "Home" at bounding box center [53, 81] width 30 height 13
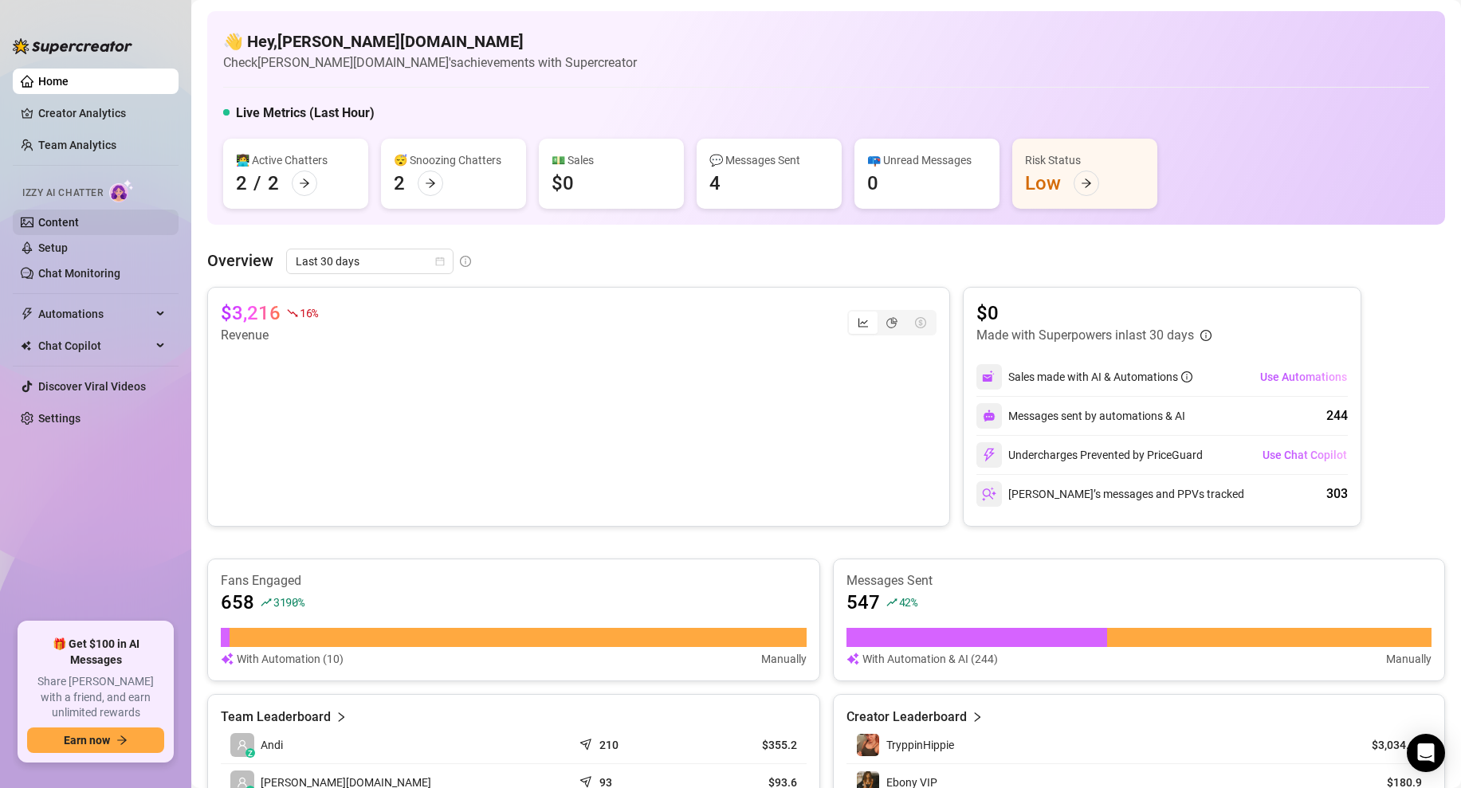
click at [64, 224] on link "Content" at bounding box center [58, 222] width 41 height 13
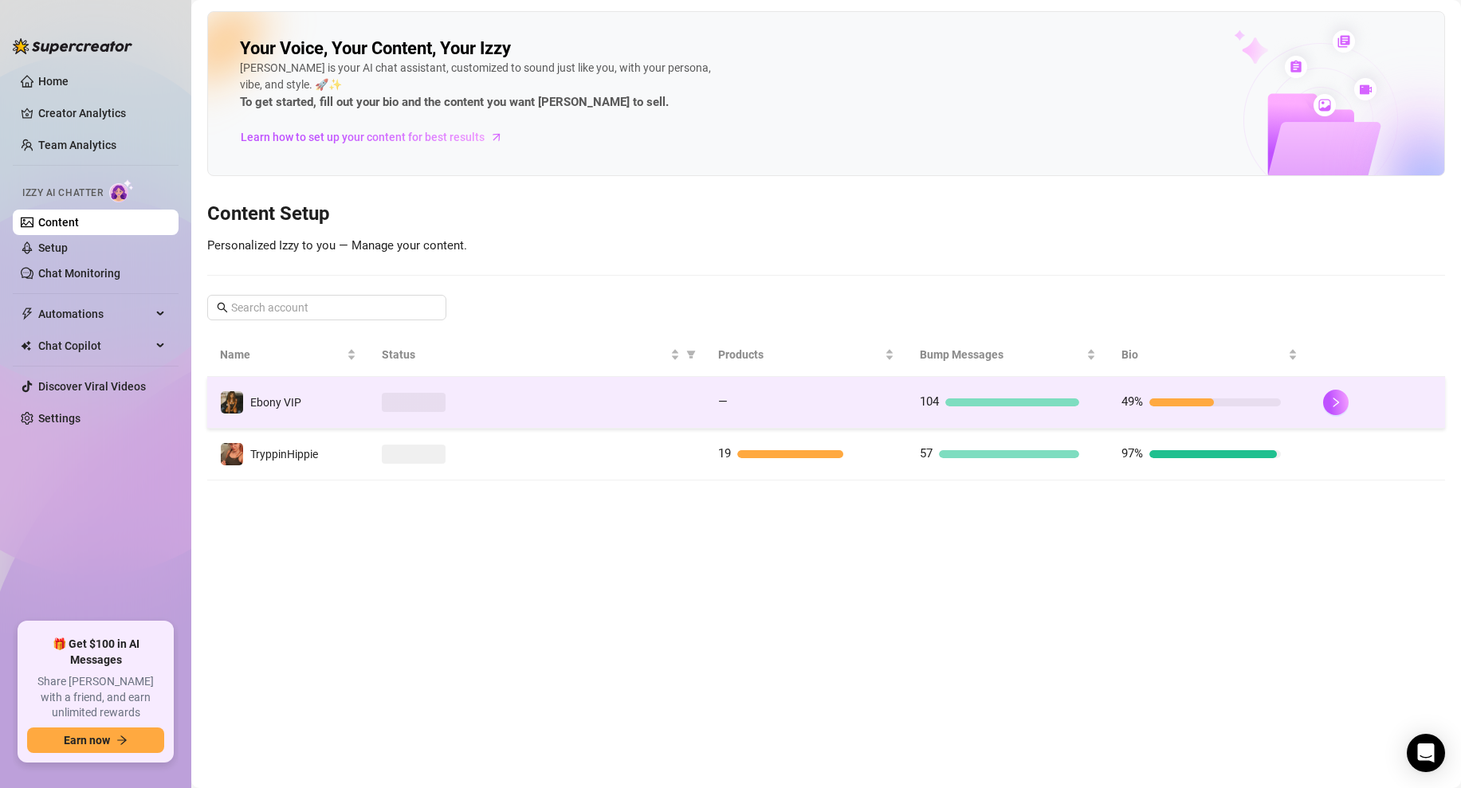
click at [580, 411] on div at bounding box center [537, 402] width 311 height 19
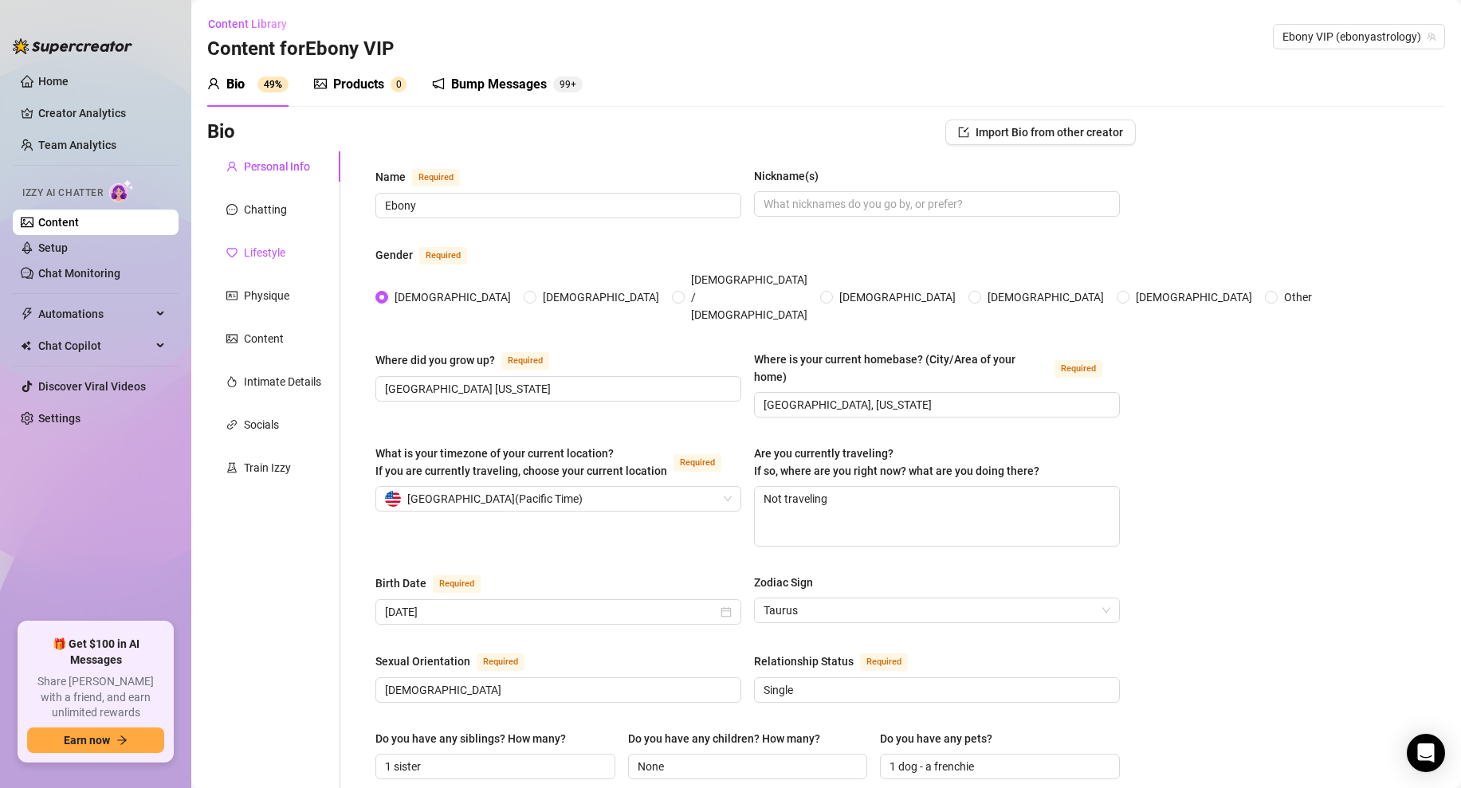
click at [240, 252] on div "Lifestyle" at bounding box center [255, 253] width 59 height 18
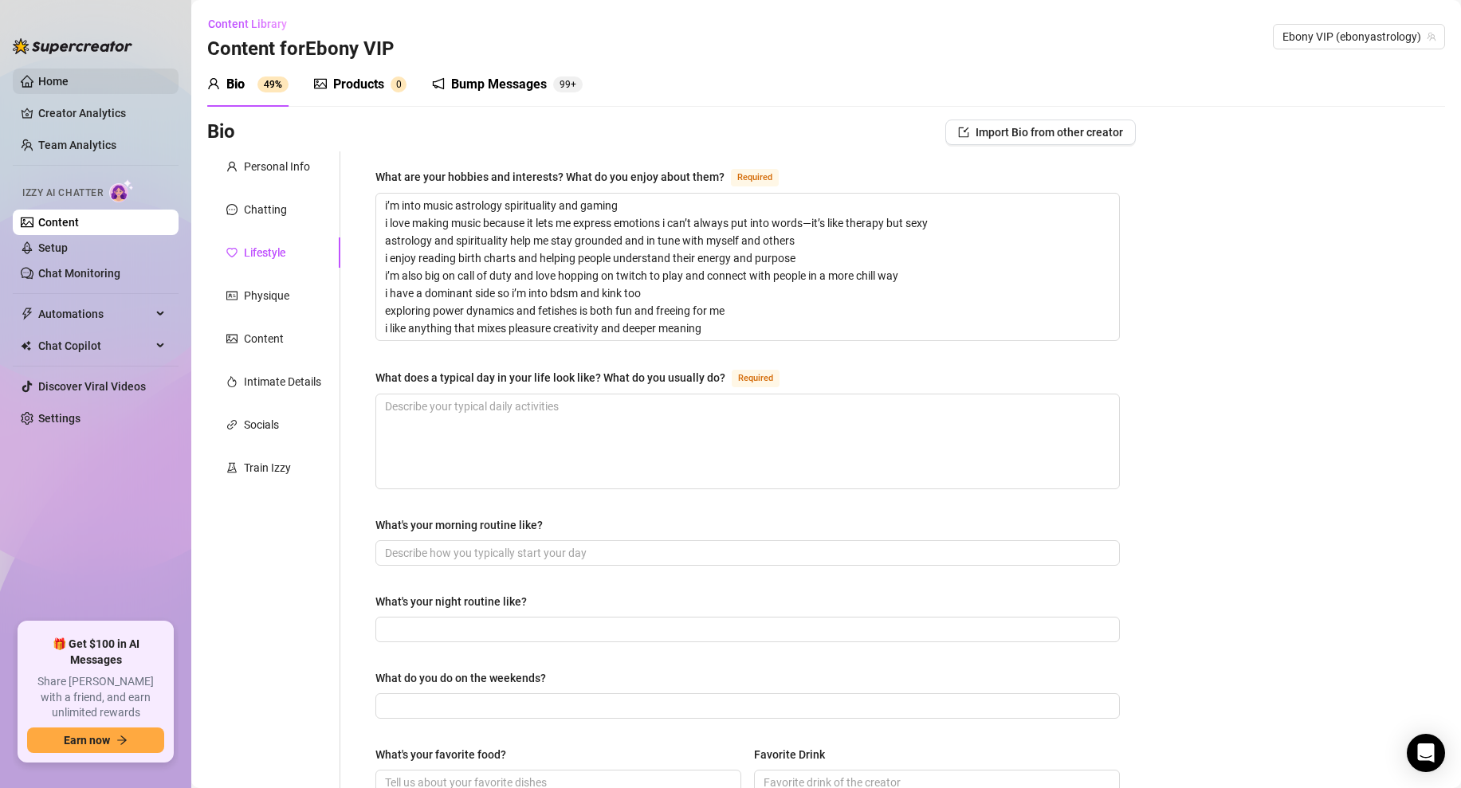
click at [38, 75] on link "Home" at bounding box center [53, 81] width 30 height 13
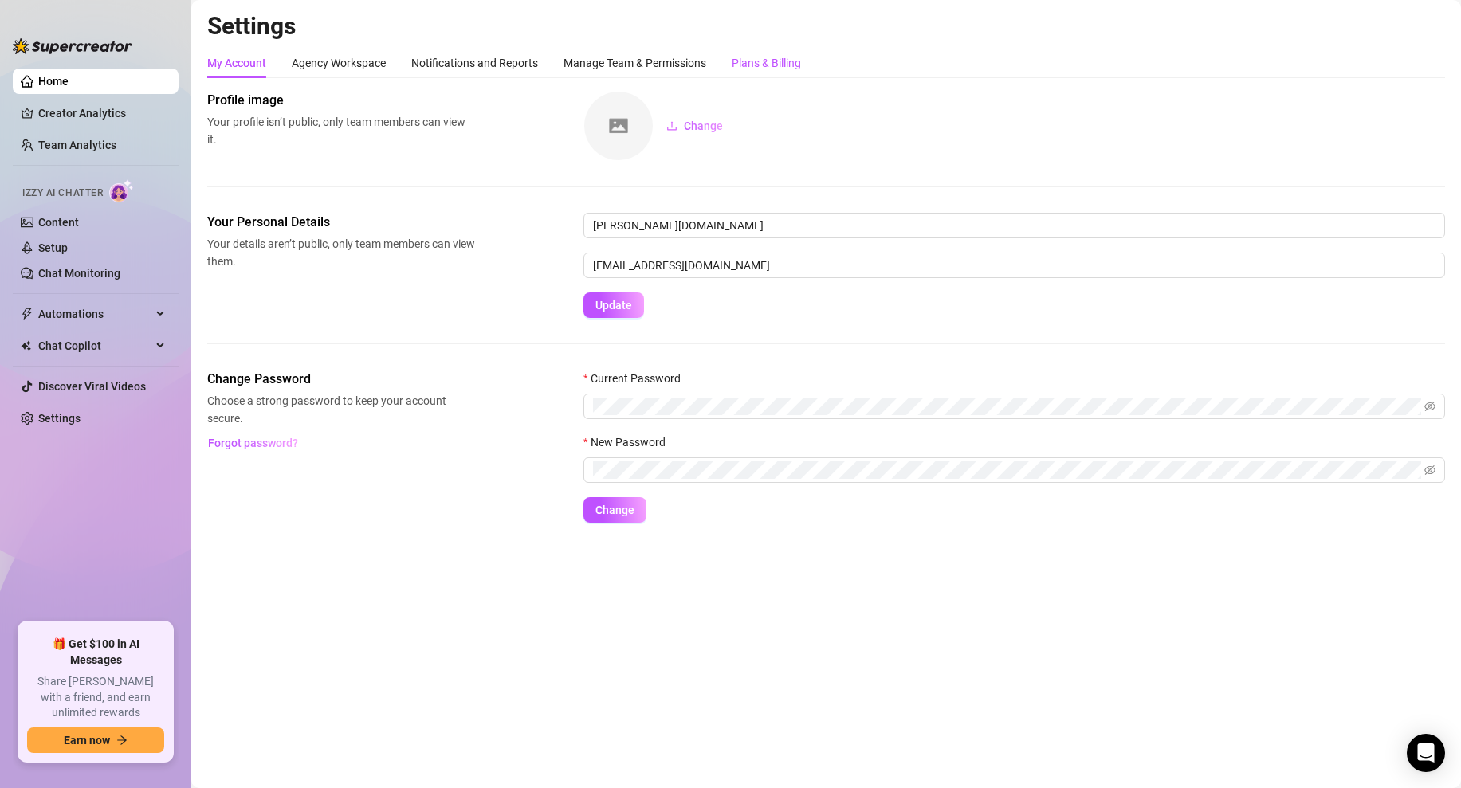
click at [746, 62] on div "Plans & Billing" at bounding box center [766, 63] width 69 height 18
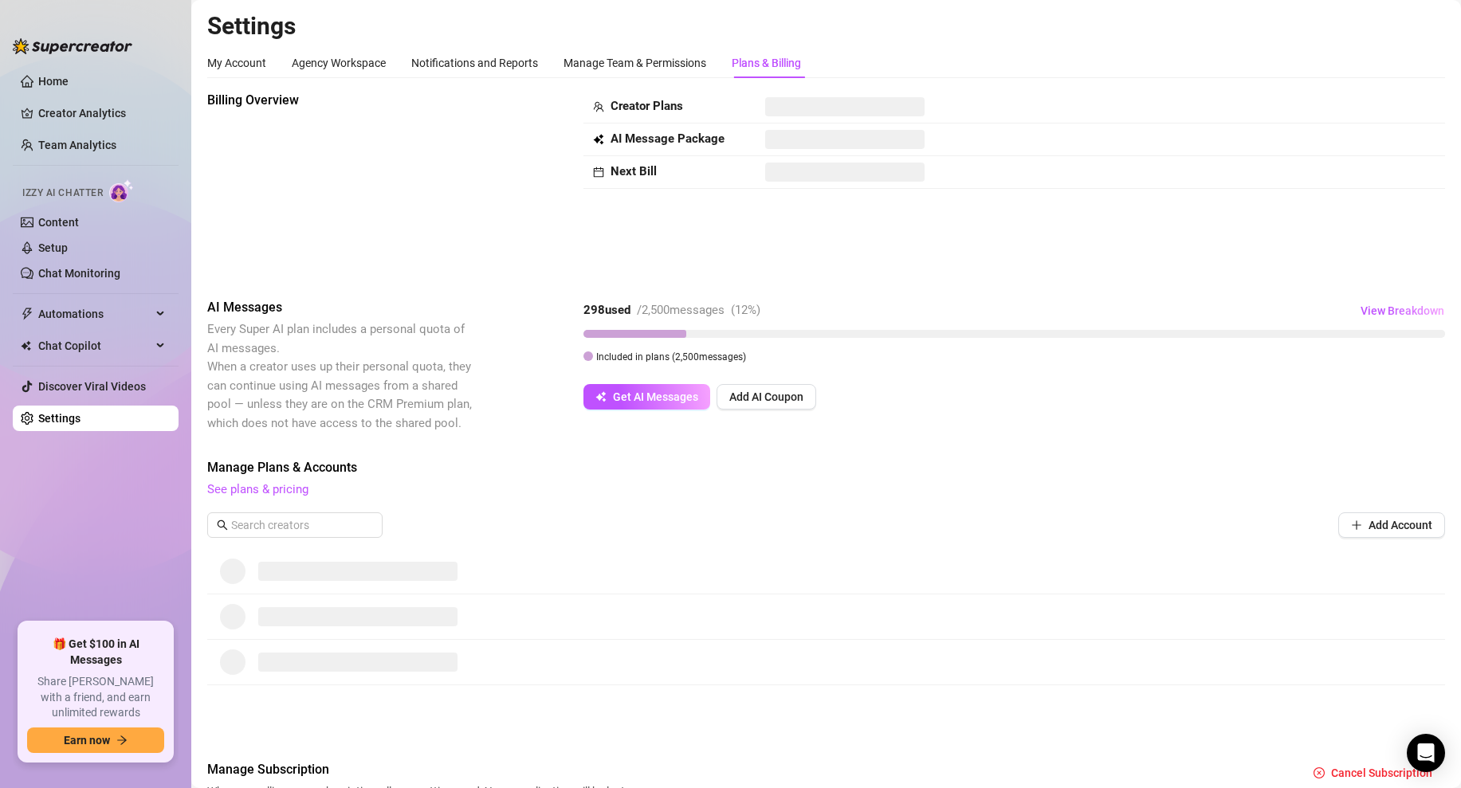
click at [1002, 58] on div "My Account Agency Workspace Notifications and Reports Manage Team & Permissions…" at bounding box center [826, 63] width 1238 height 30
click at [272, 493] on link "See plans & pricing" at bounding box center [257, 489] width 101 height 14
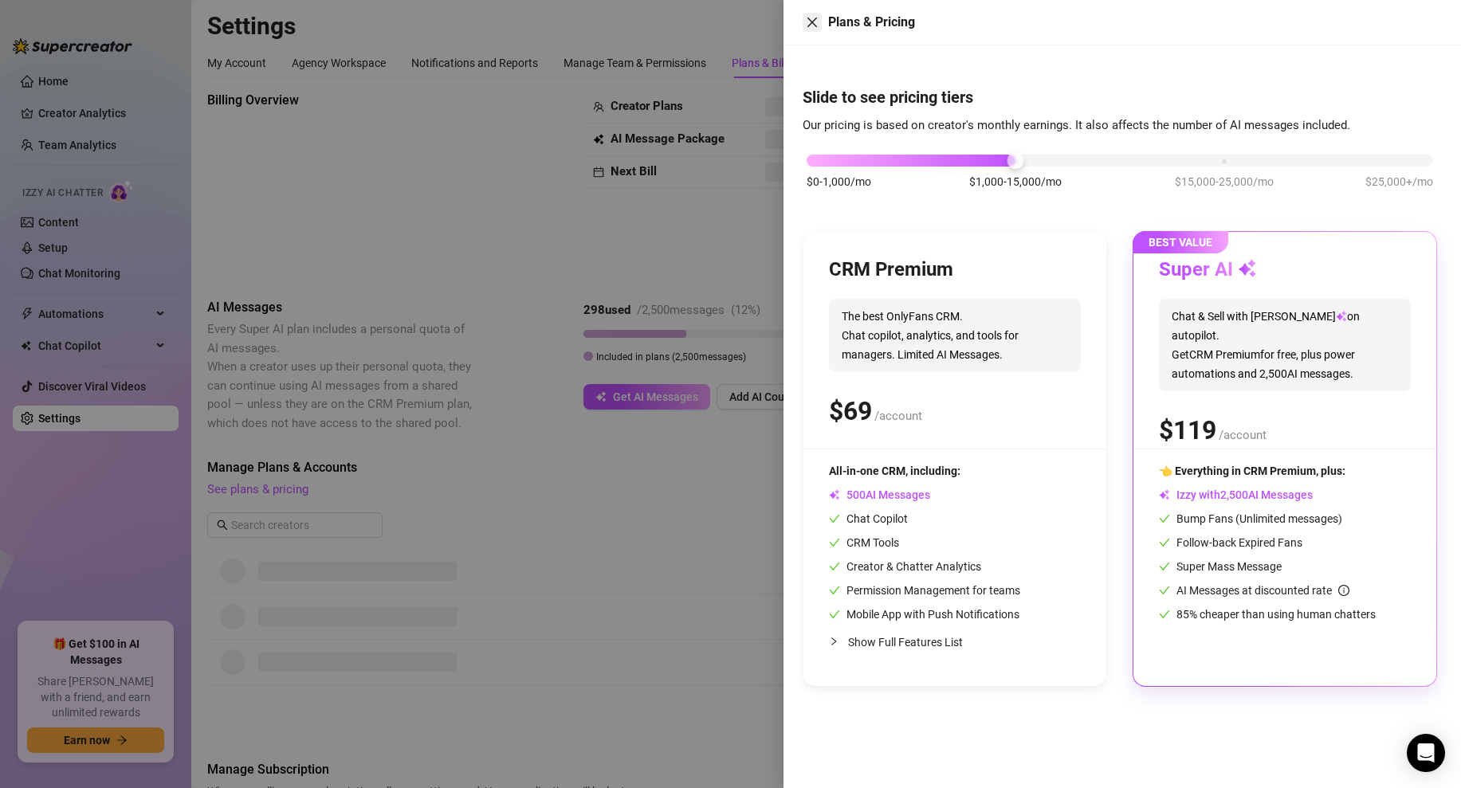
click at [814, 30] on button "Close" at bounding box center [811, 22] width 19 height 19
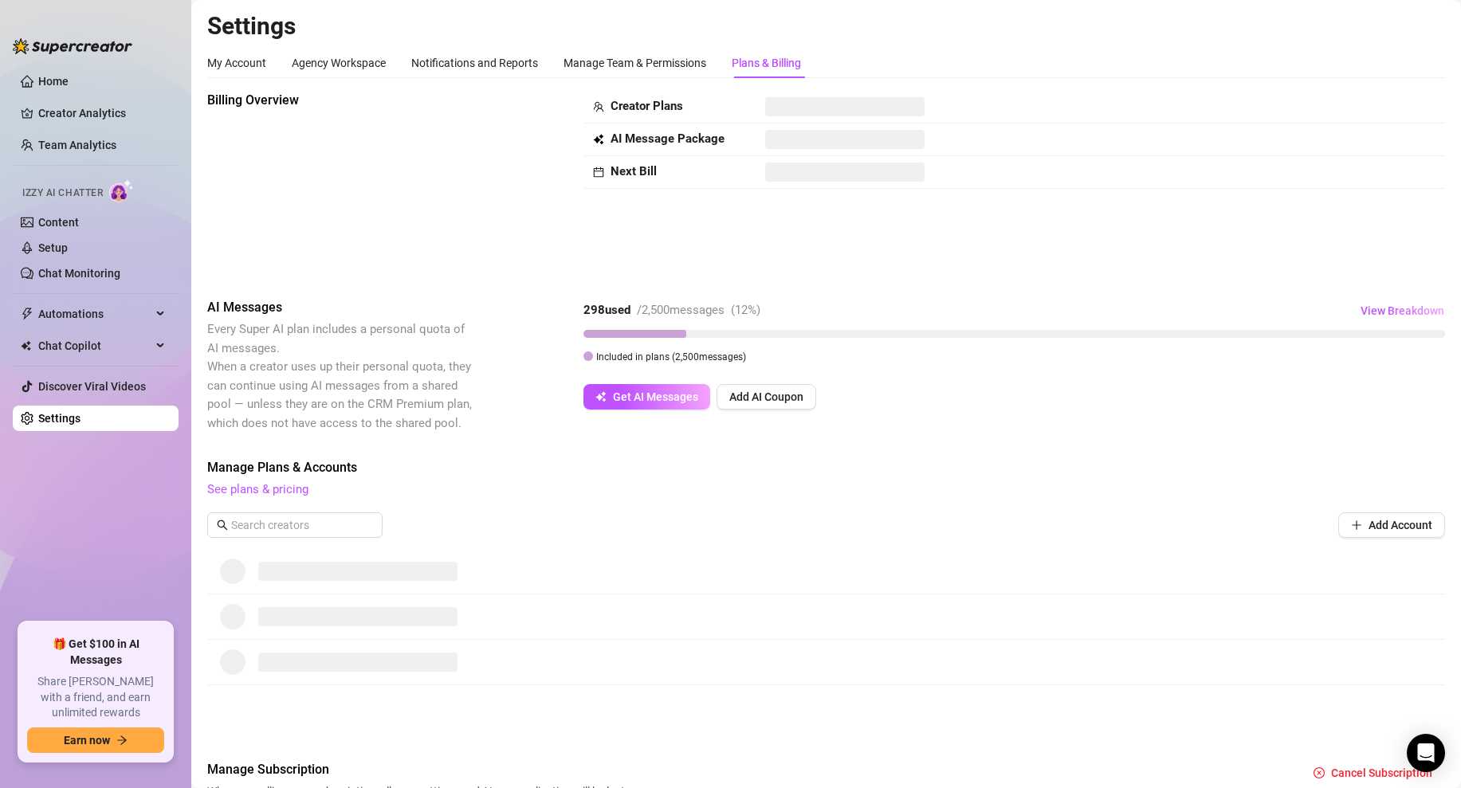
click at [1191, 495] on span "See plans & pricing" at bounding box center [826, 490] width 1238 height 19
click at [228, 64] on div "My Account" at bounding box center [236, 63] width 59 height 18
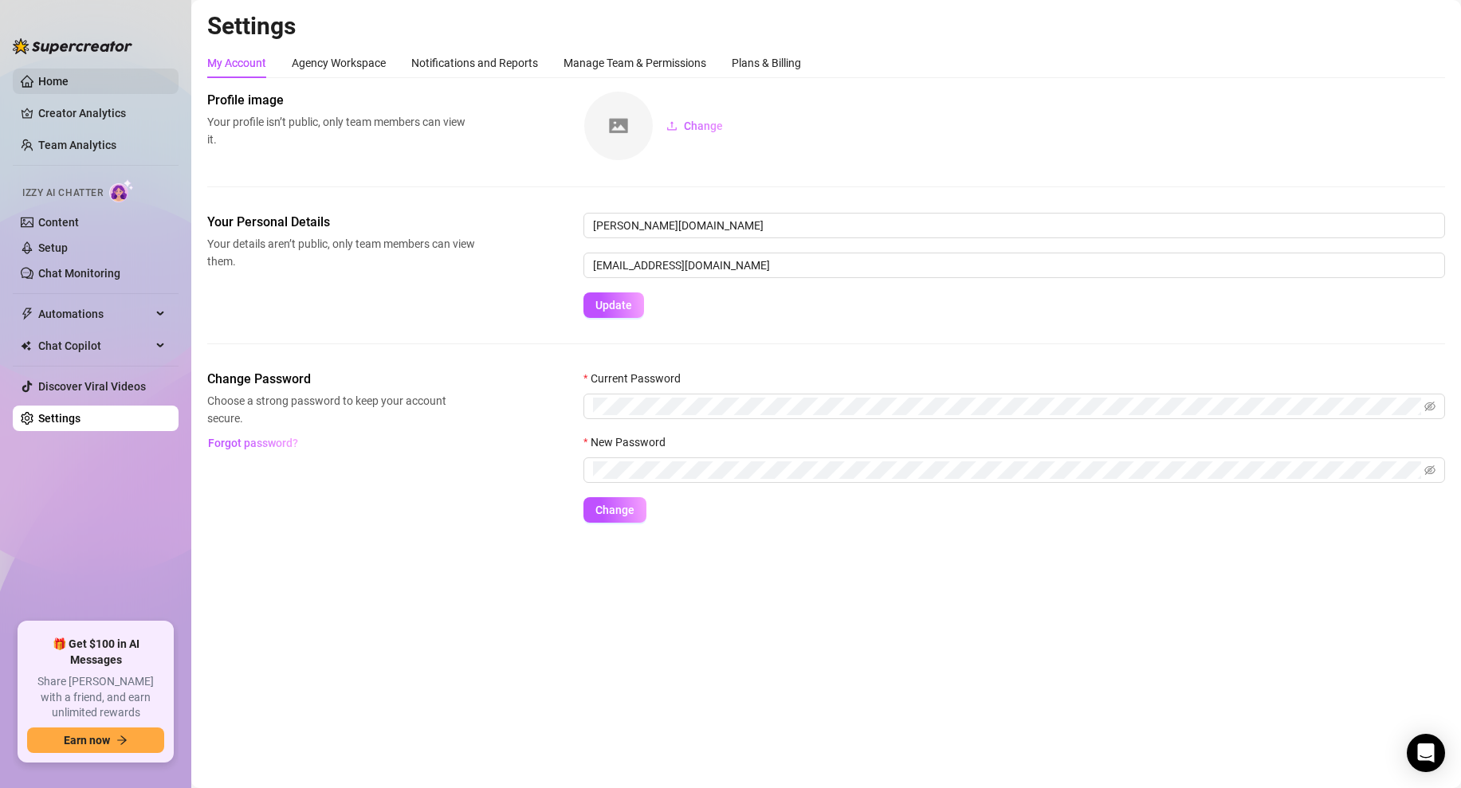
click at [68, 80] on link "Home" at bounding box center [53, 81] width 30 height 13
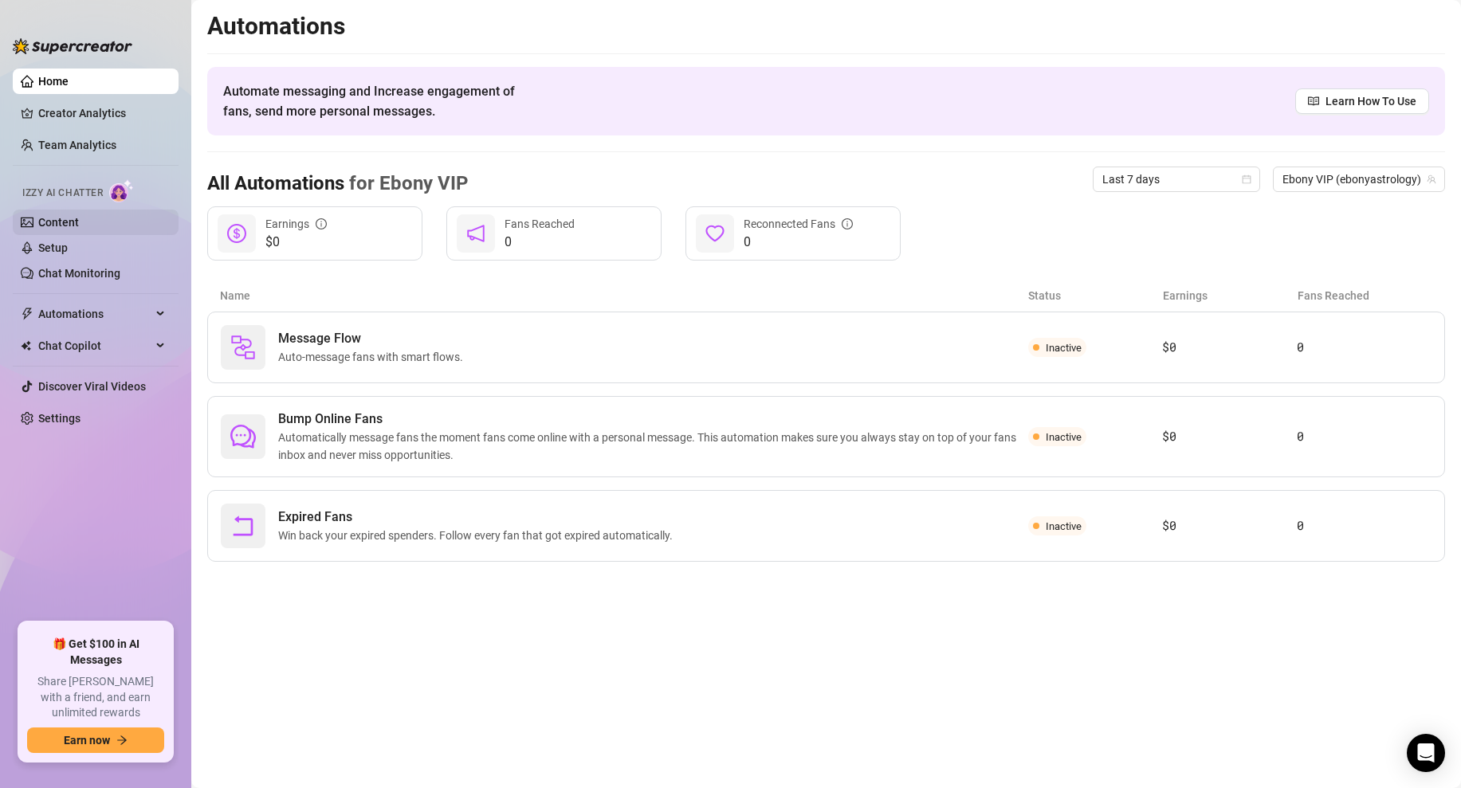
click at [79, 216] on link "Content" at bounding box center [58, 222] width 41 height 13
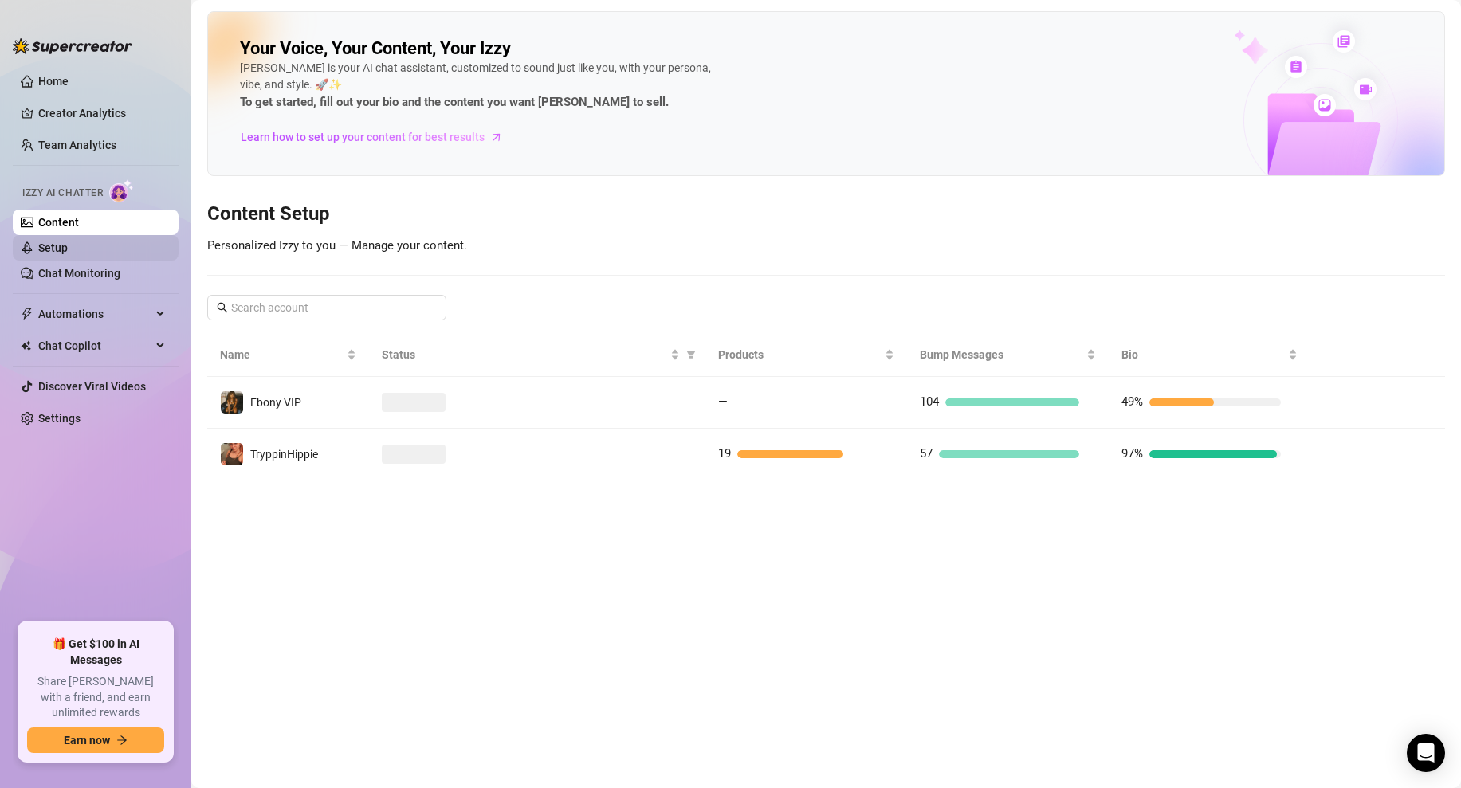
click at [68, 241] on link "Setup" at bounding box center [52, 247] width 29 height 13
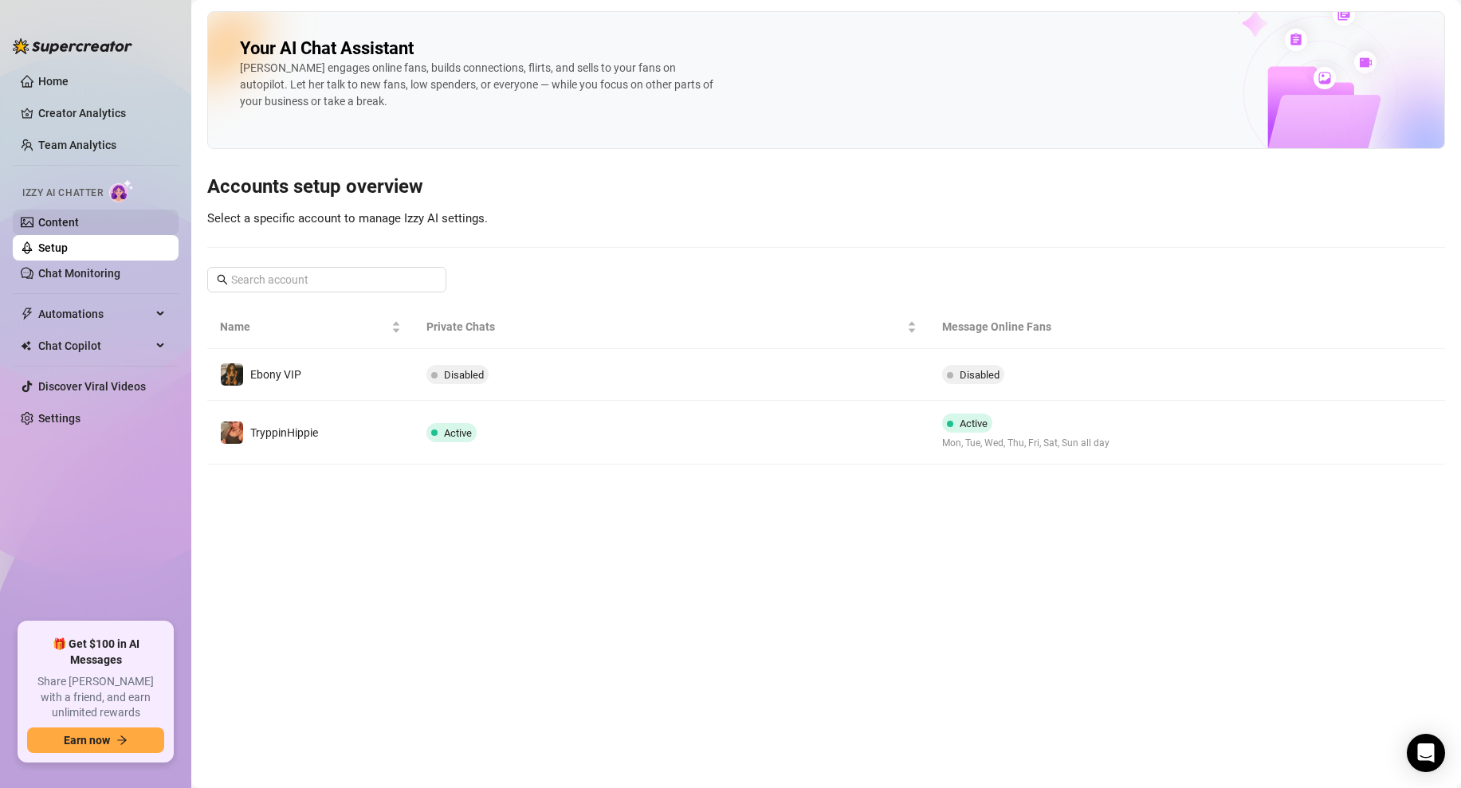
click at [79, 226] on link "Content" at bounding box center [58, 222] width 41 height 13
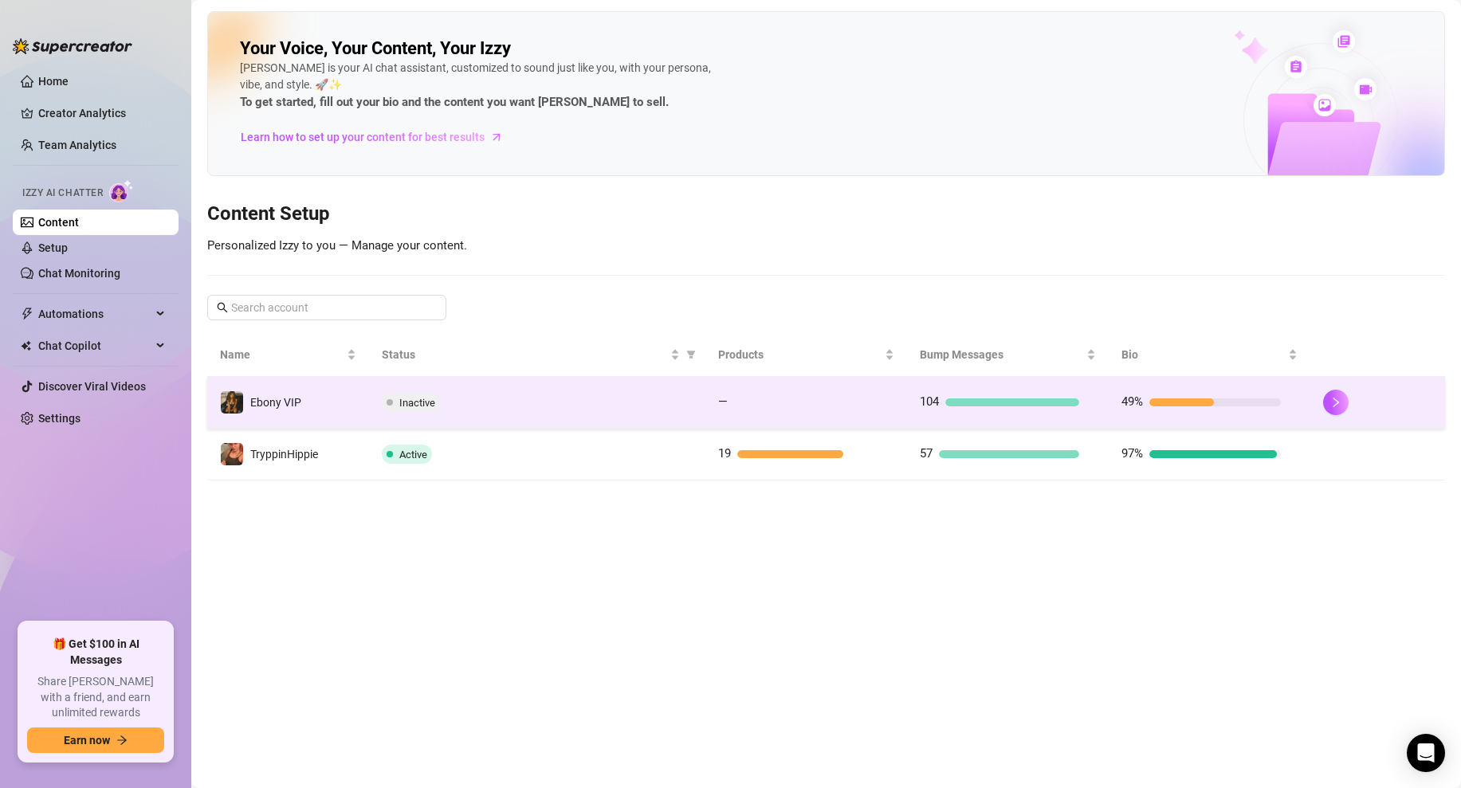
click at [1319, 414] on td at bounding box center [1377, 403] width 135 height 52
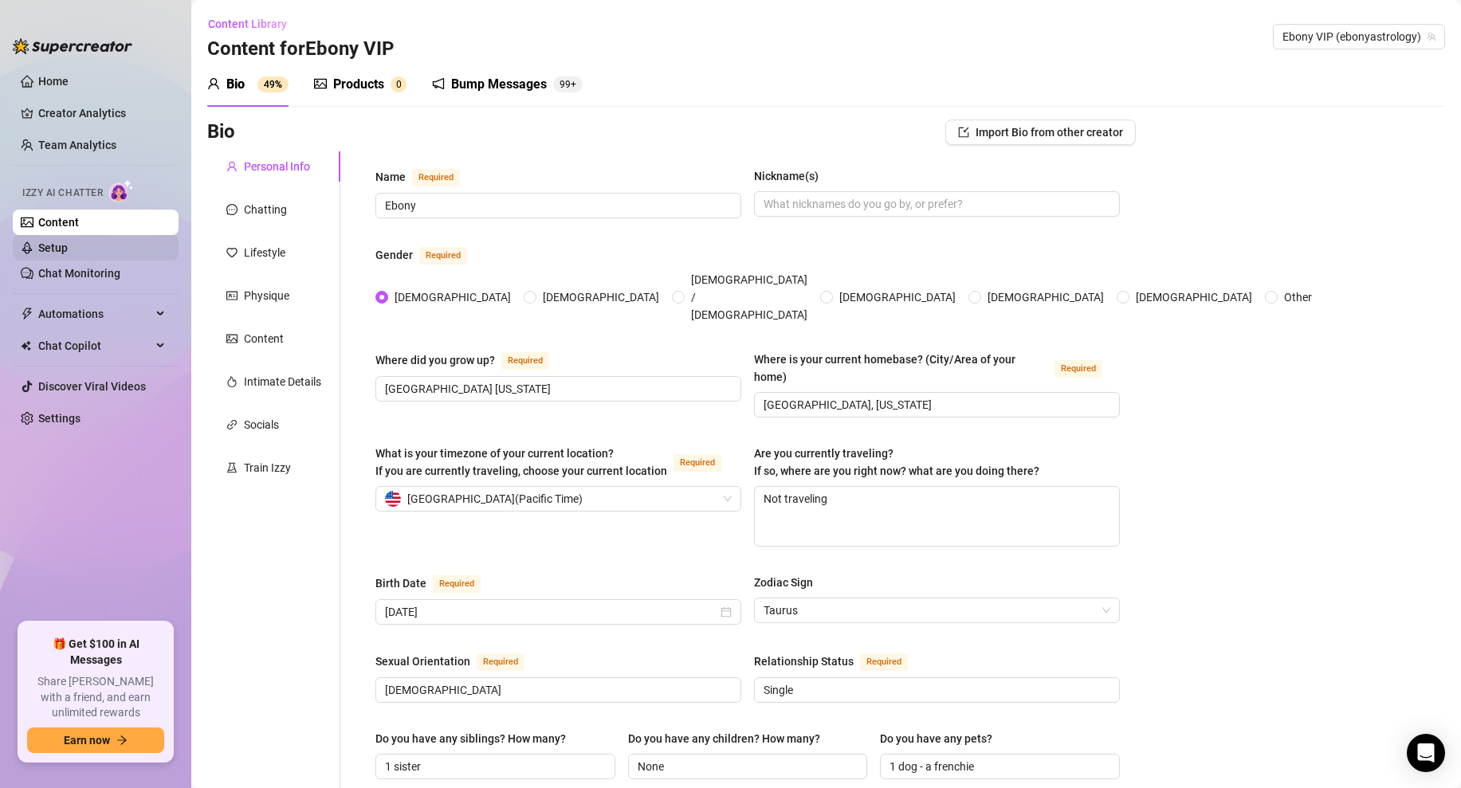
click at [54, 244] on link "Setup" at bounding box center [52, 247] width 29 height 13
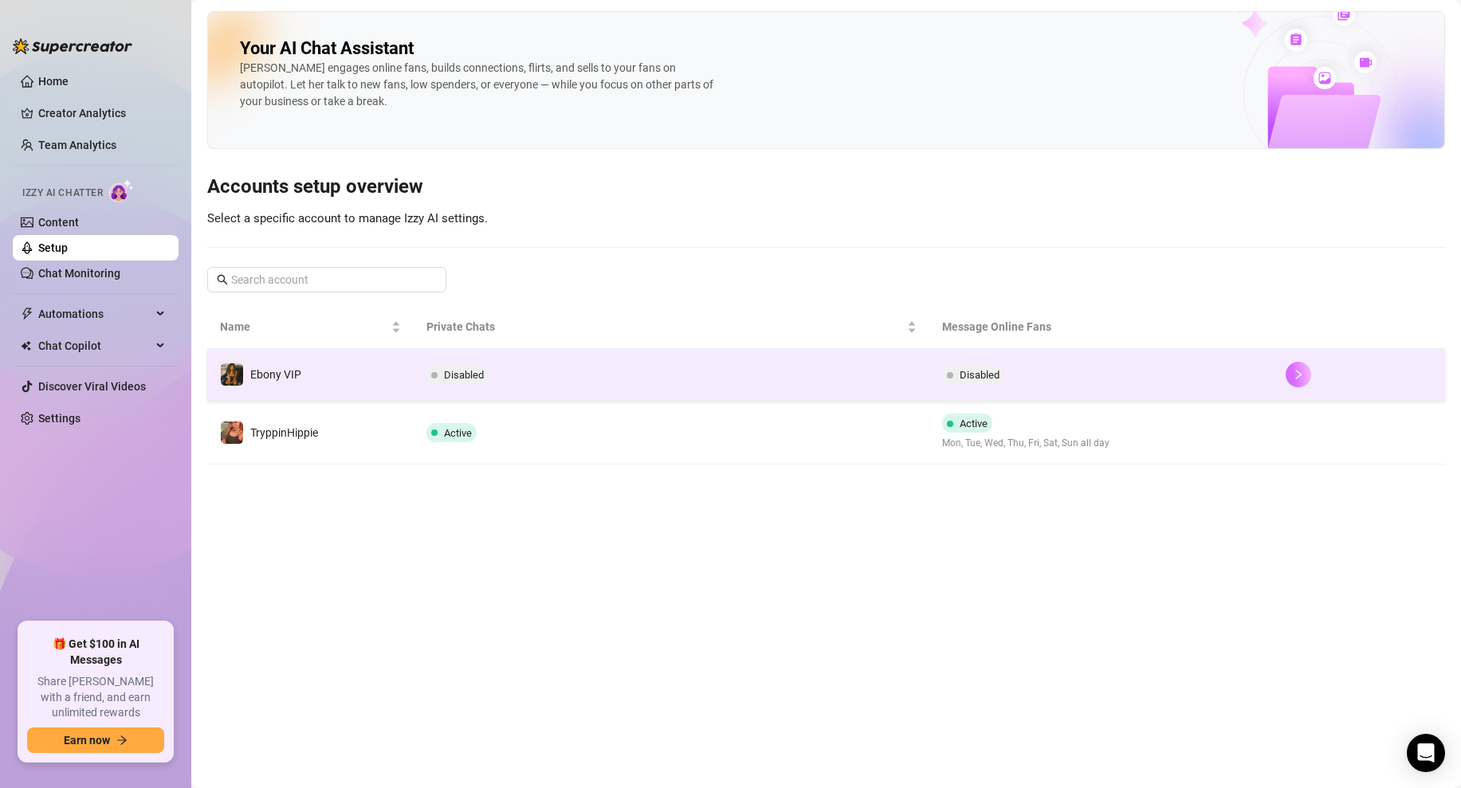
click at [1285, 371] on button "button" at bounding box center [1297, 374] width 25 height 25
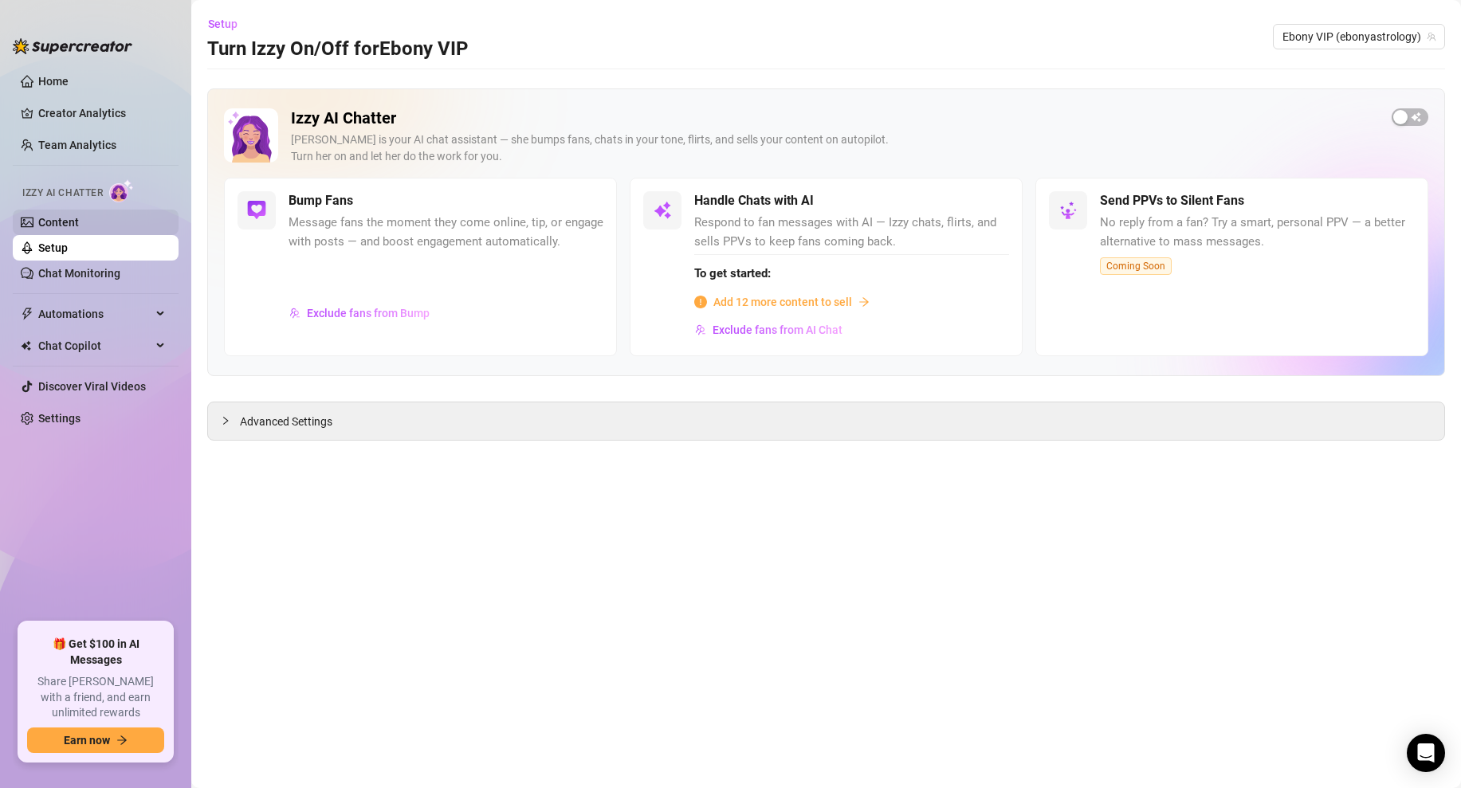
click at [38, 218] on link "Content" at bounding box center [58, 222] width 41 height 13
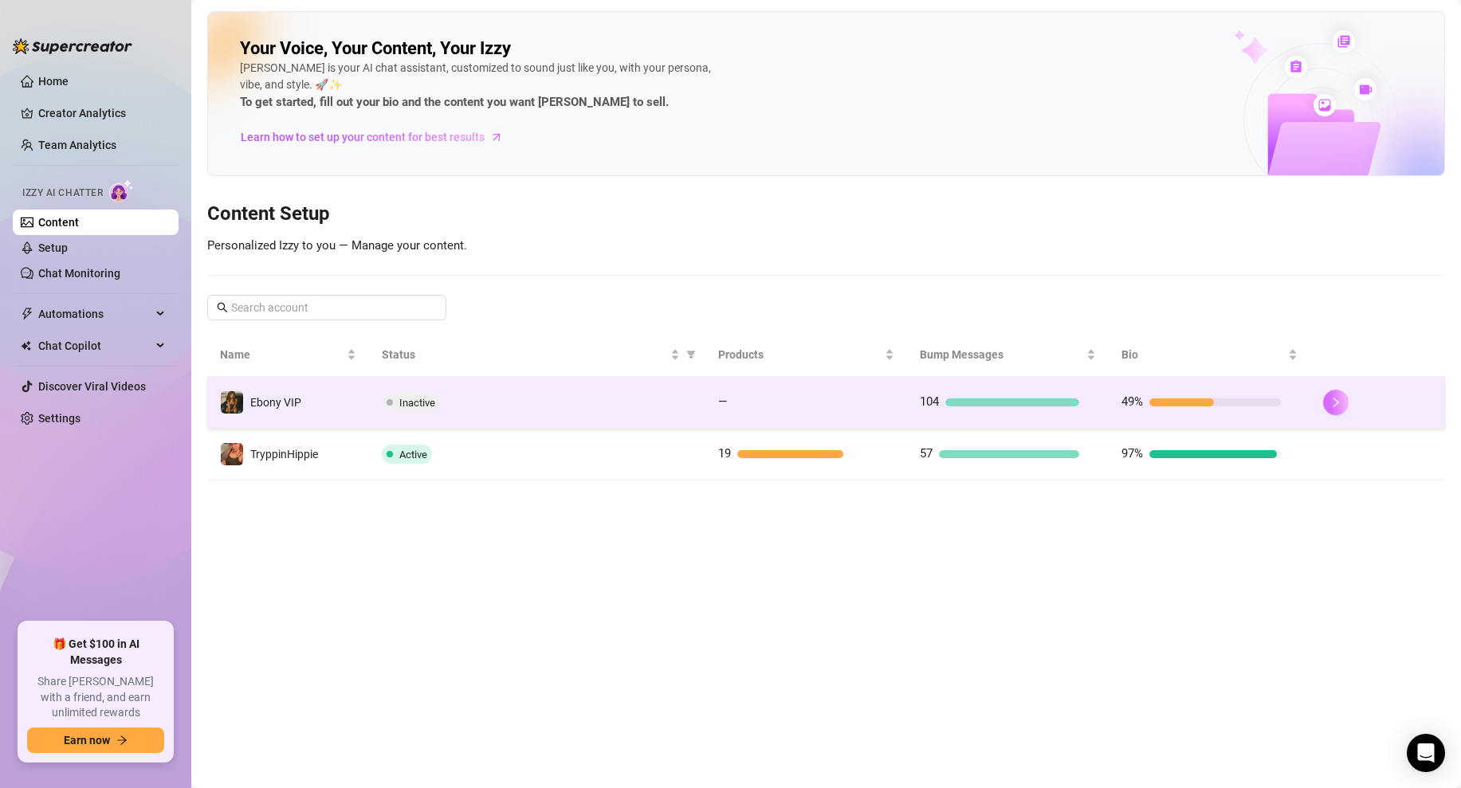
click at [1334, 409] on button "button" at bounding box center [1335, 402] width 25 height 25
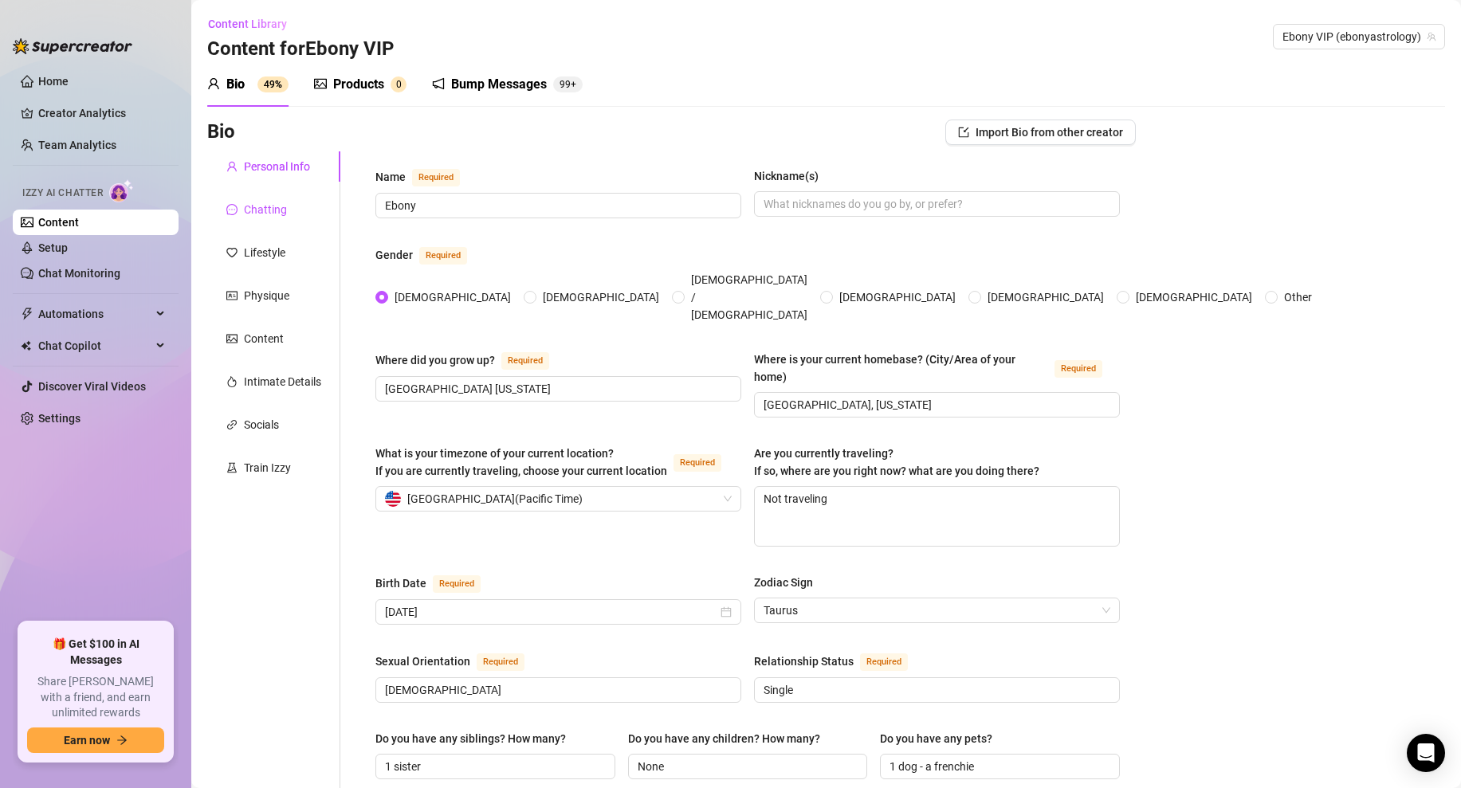
click at [271, 210] on div "Chatting" at bounding box center [265, 210] width 43 height 18
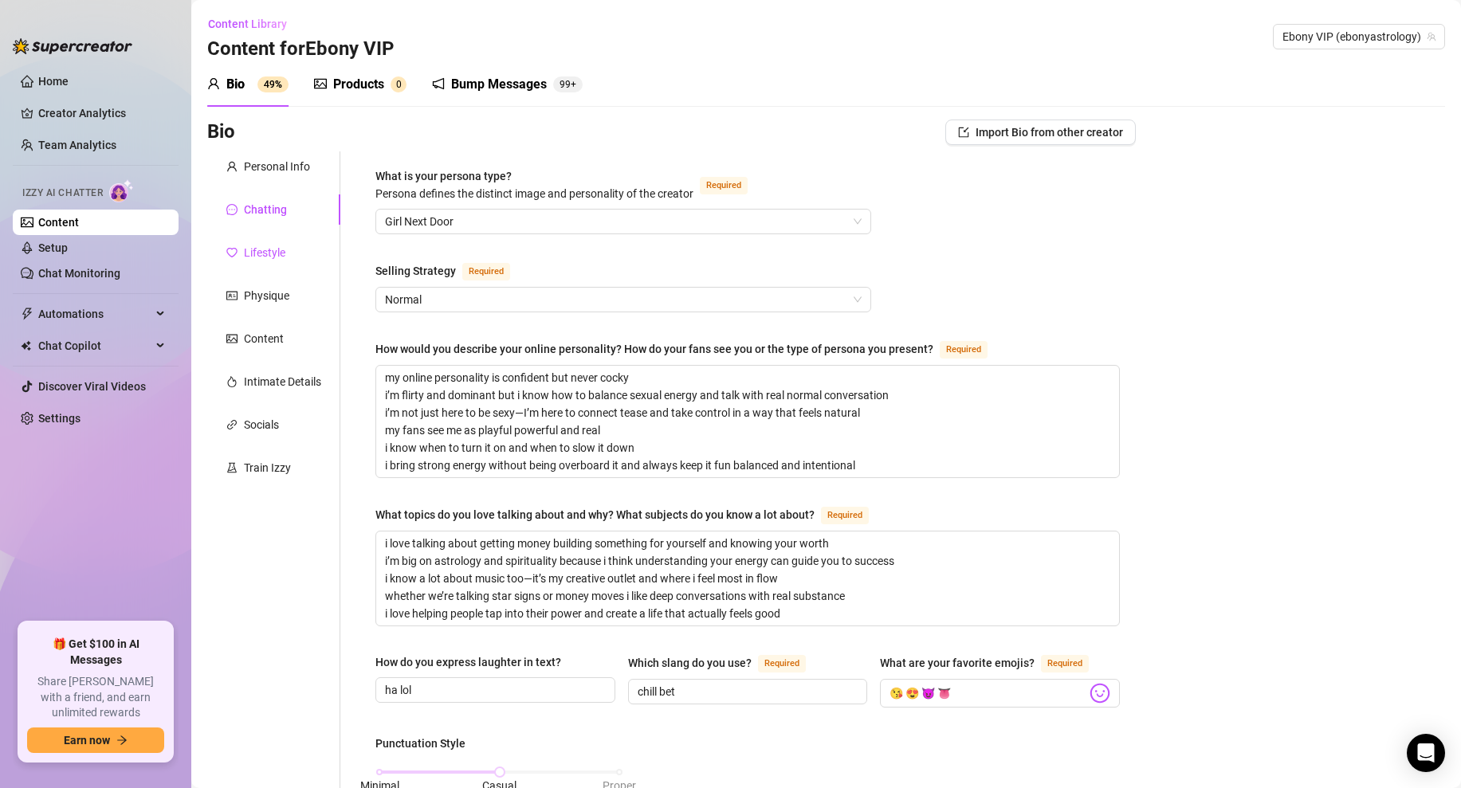
click at [249, 249] on div "Lifestyle" at bounding box center [264, 253] width 41 height 18
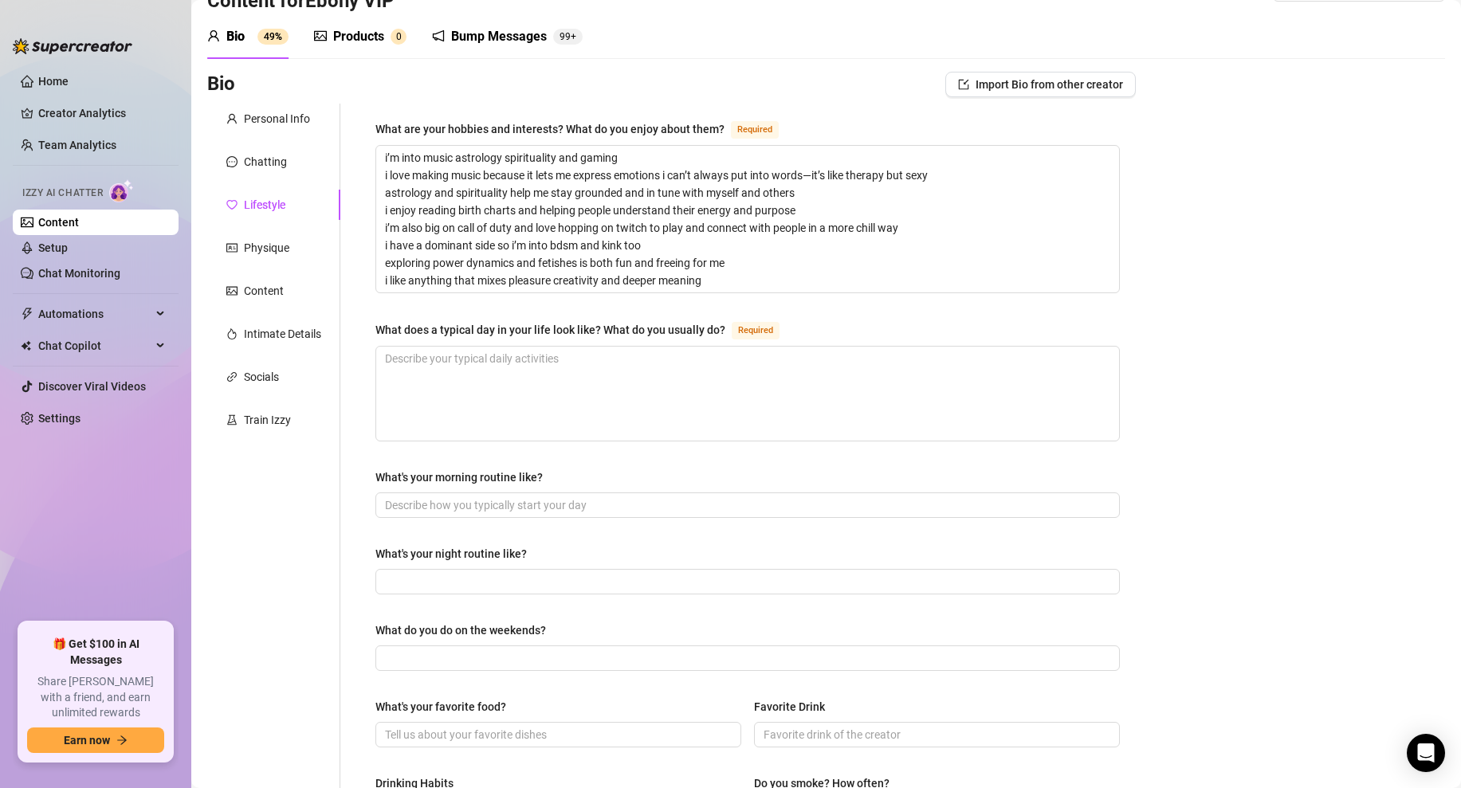
scroll to position [63, 0]
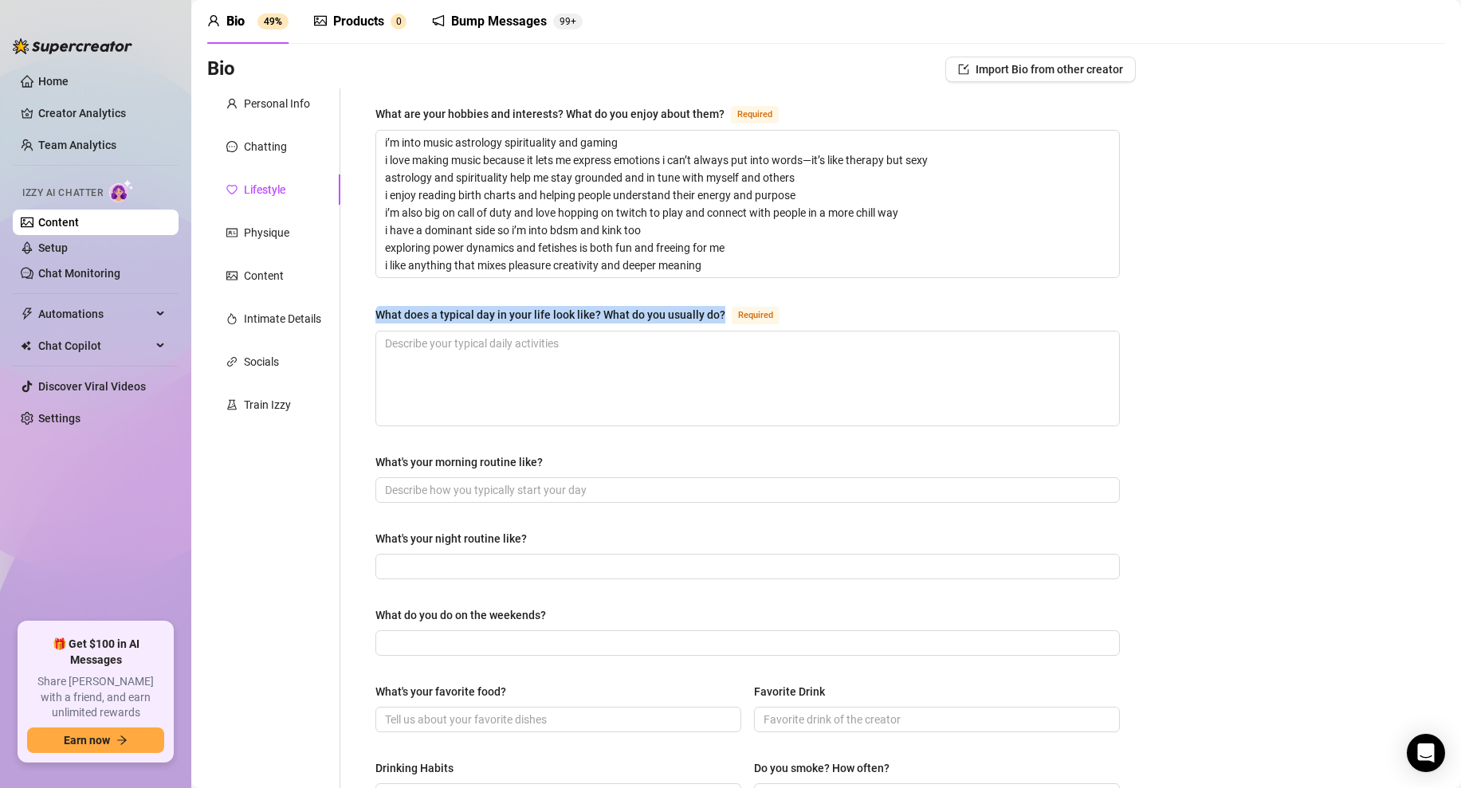
drag, startPoint x: 722, startPoint y: 313, endPoint x: 367, endPoint y: 309, distance: 354.6
click at [367, 309] on div "What are your hobbies and interests? What do you enjoy about them? Required i’m…" at bounding box center [747, 651] width 776 height 1127
click at [500, 377] on textarea "What does a typical day in your life look like? What do you usually do? Required" at bounding box center [747, 378] width 743 height 94
paste textarea "a typical day for me starts with setting my vibe and getting in the right minds…"
type textarea "a typical day for me starts with setting my vibe and getting in the right minds…"
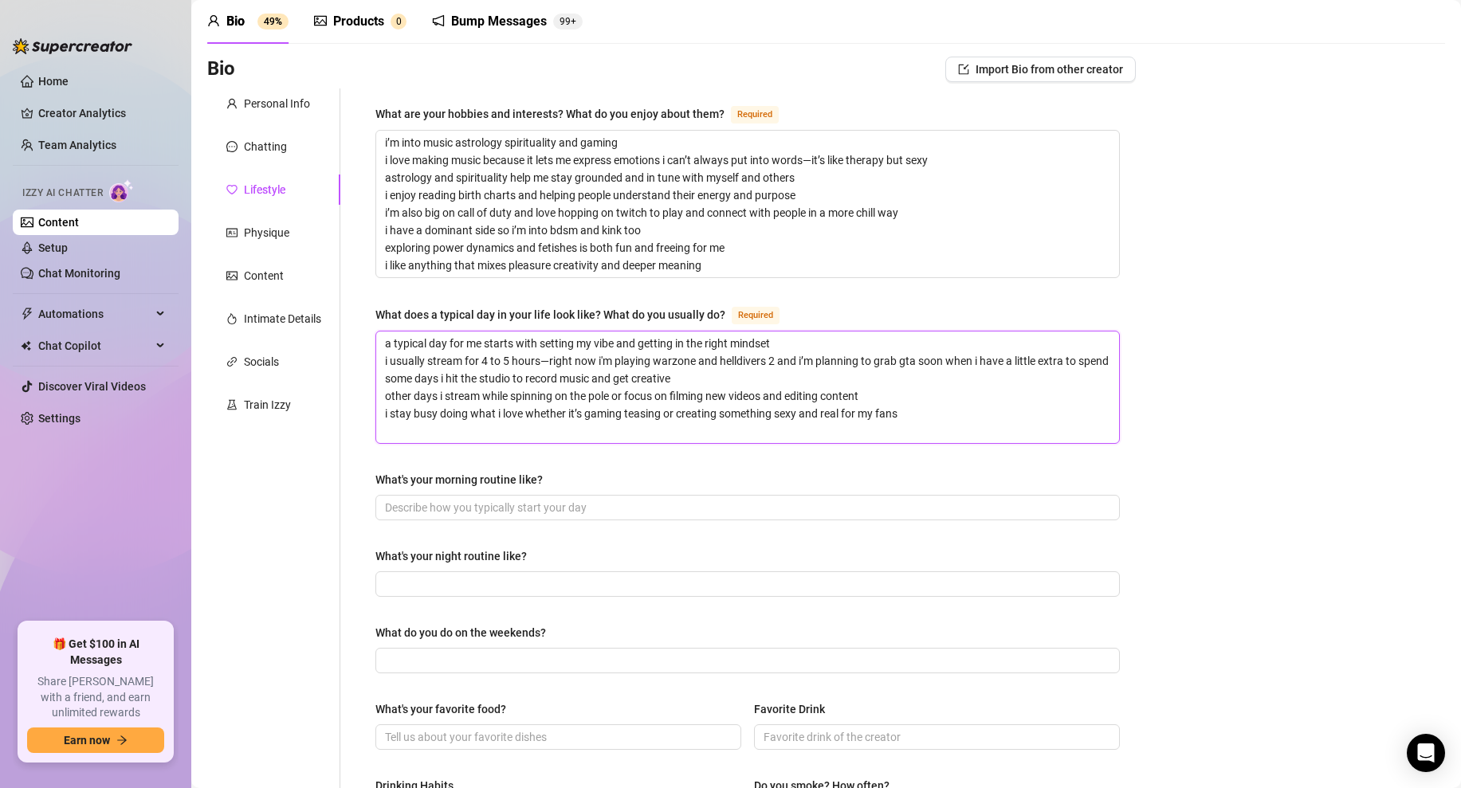
scroll to position [0, 0]
type textarea "a typical day for me starts with setting my vibe and getting in the right minds…"
click at [514, 517] on span at bounding box center [747, 507] width 744 height 25
paste input "i hit the gym in the morning then grab coffee or matcha i like starting slow an…"
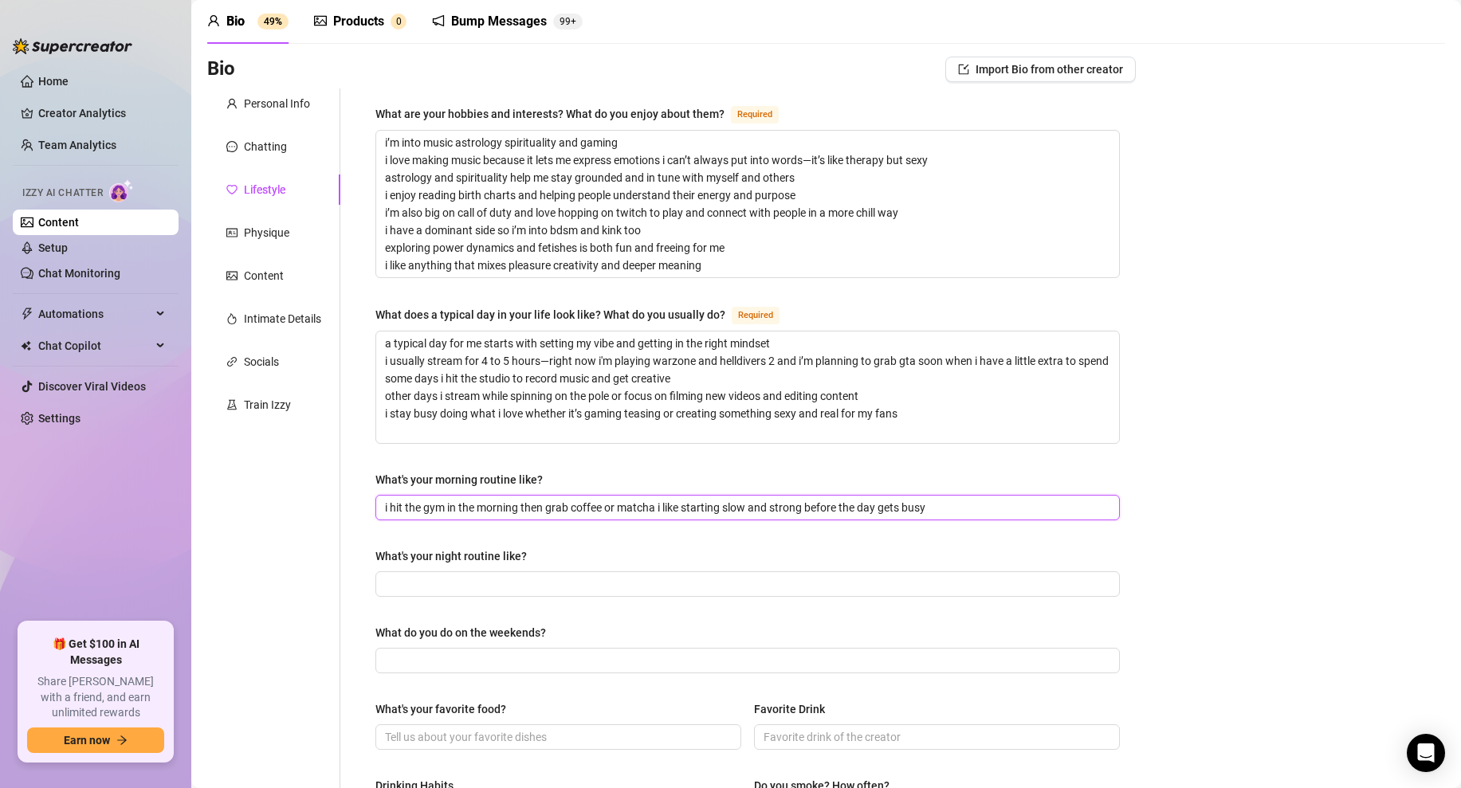
type input "i hit the gym in the morning then grab coffee or matcha i like starting slow an…"
click at [598, 468] on div "What are your hobbies and interests? What do you enjoy about them? Required i’m…" at bounding box center [747, 660] width 744 height 1112
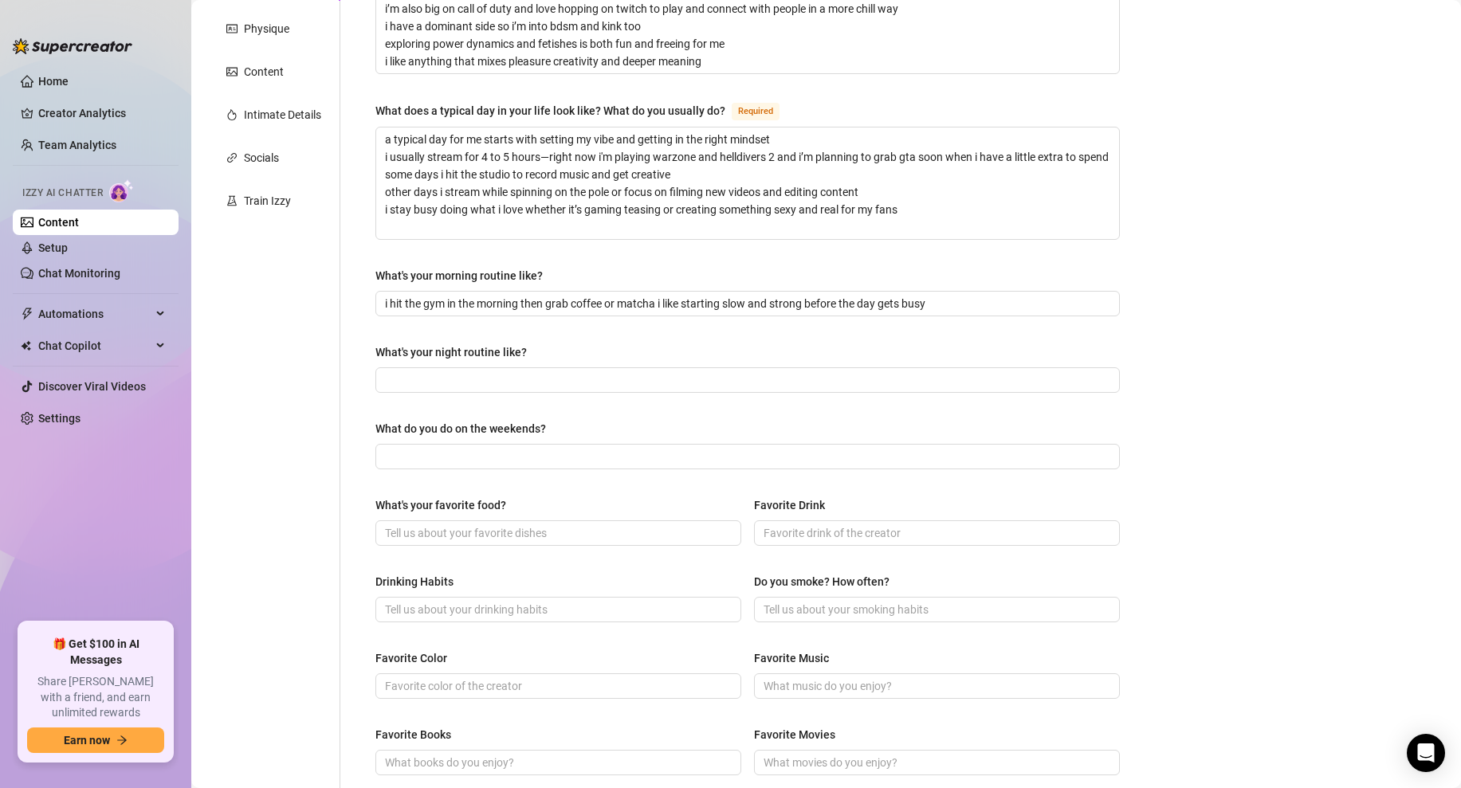
scroll to position [292, 0]
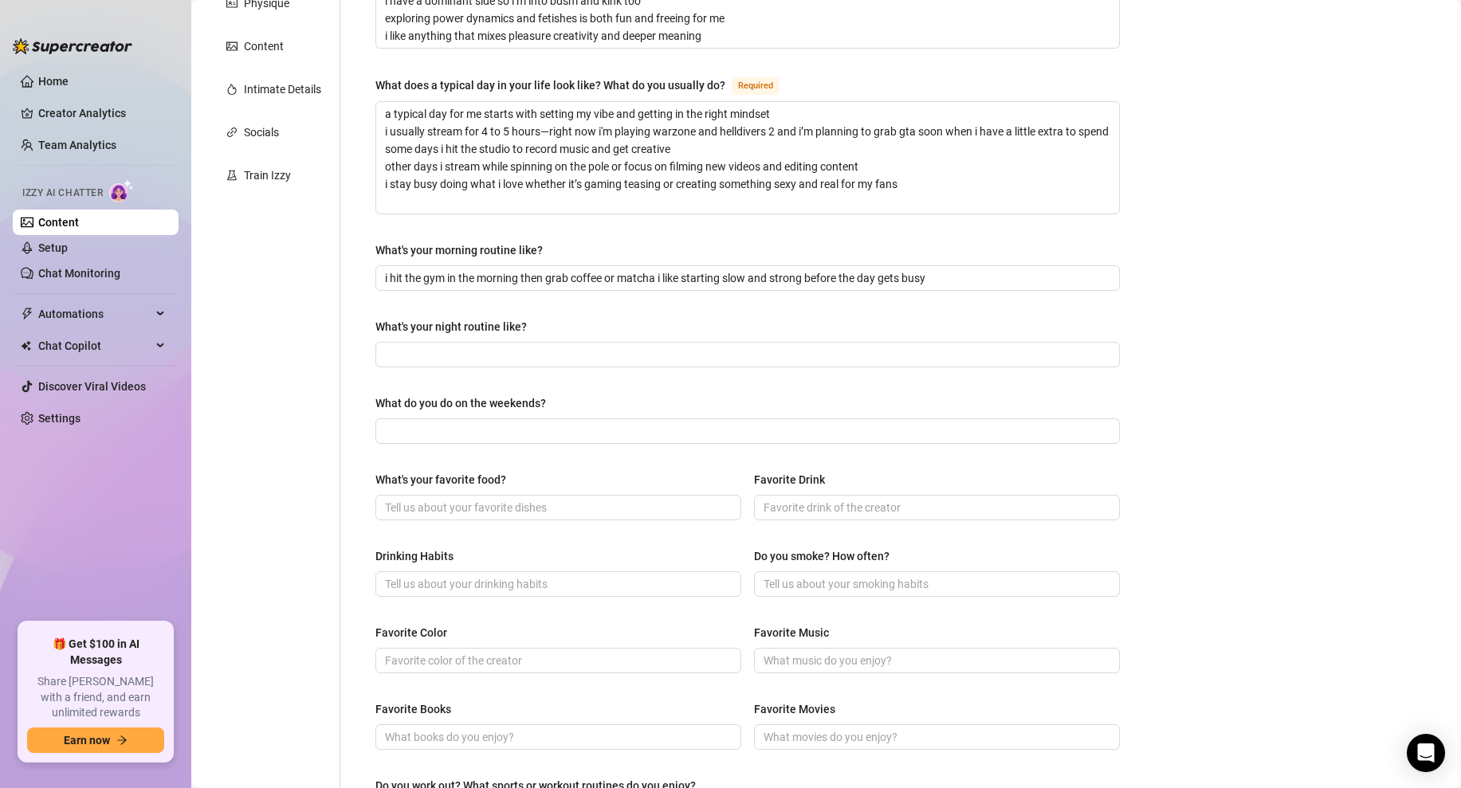
click at [696, 322] on div "What's your night routine like?" at bounding box center [747, 330] width 744 height 24
click at [463, 350] on input "What's your night routine like?" at bounding box center [746, 355] width 722 height 18
paste input "at night i usually stream pole dancing or get into my more sexual content it’s …"
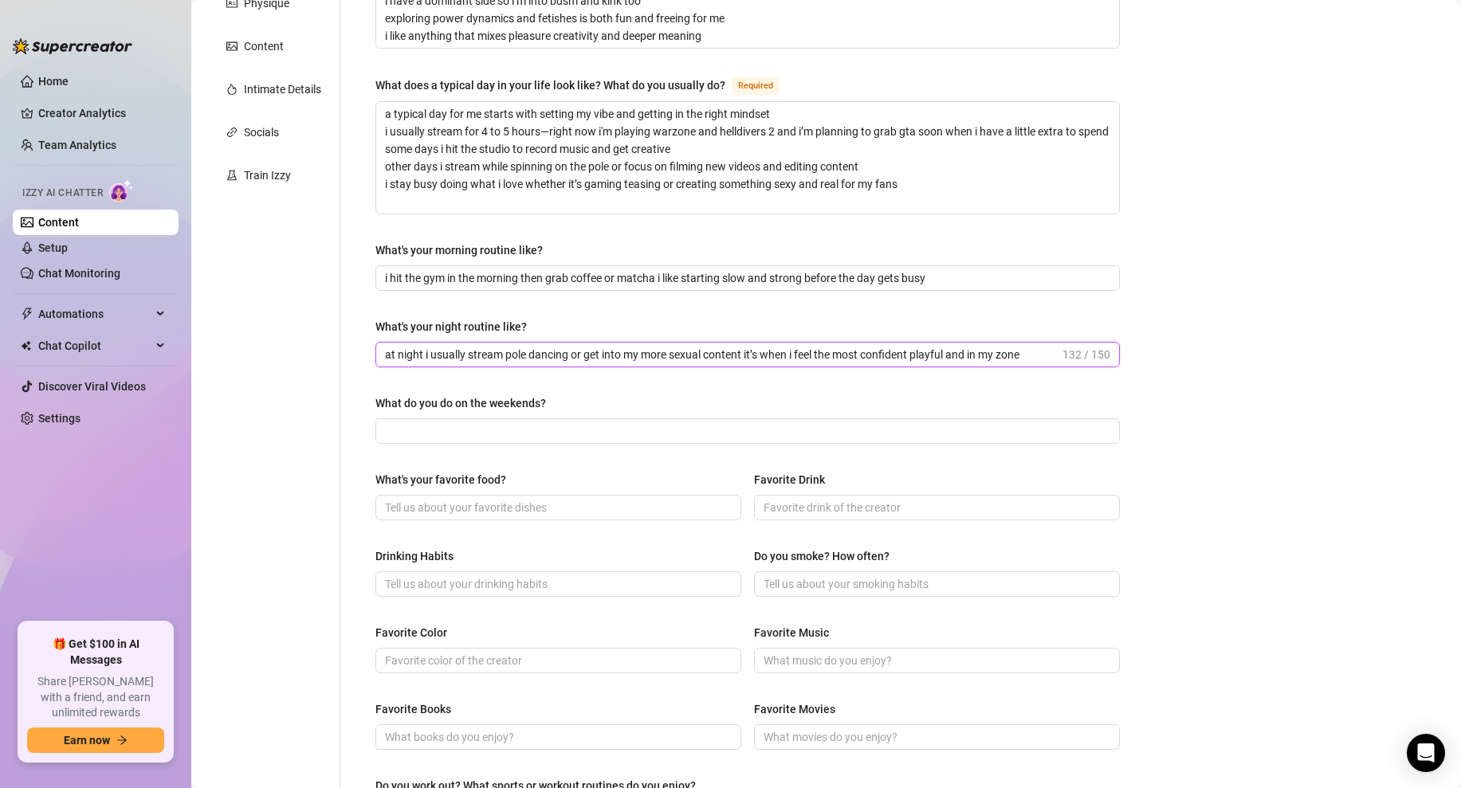
type input "at night i usually stream pole dancing or get into my more sexual content it’s …"
click at [633, 302] on div "What are your hobbies and interests? What do you enjoy about them? Required i’m…" at bounding box center [747, 431] width 744 height 1112
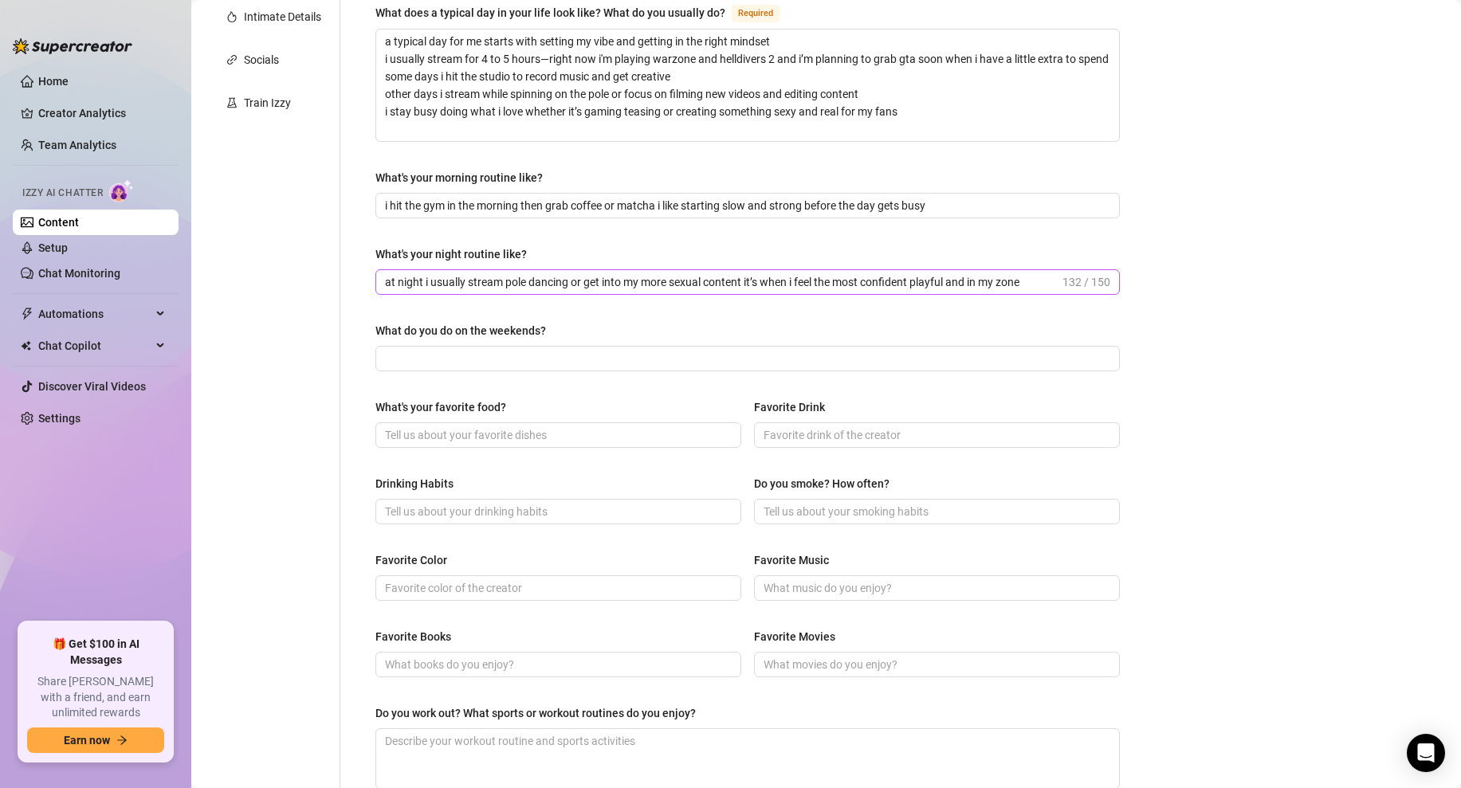
scroll to position [371, 0]
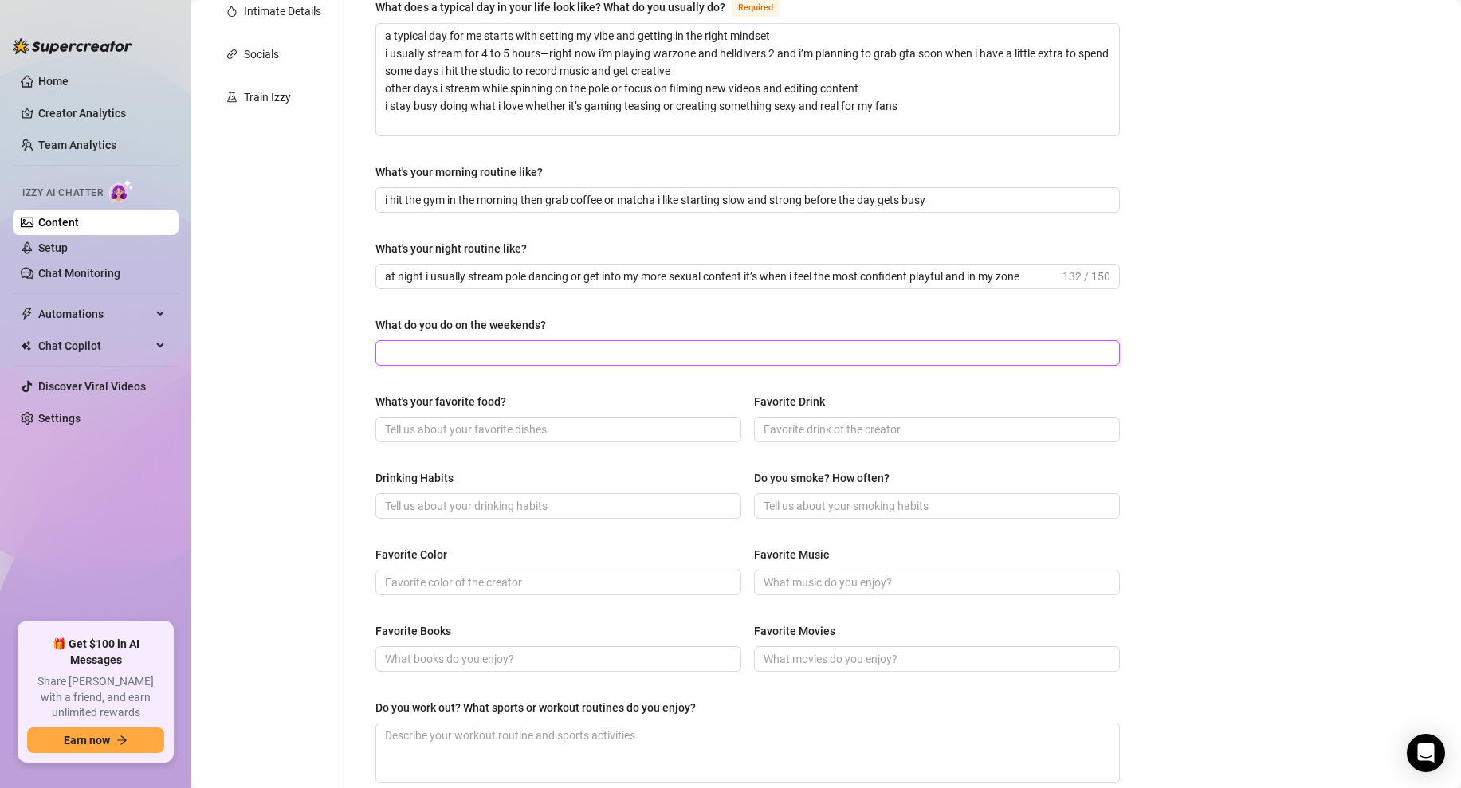
click at [487, 353] on input "What do you do on the weekends?" at bounding box center [746, 353] width 722 height 18
paste input "on weekends i perform or go to events connect with people and get active i like…"
type input "on weekends i perform or go to events connect with people and get active i like…"
click at [612, 314] on div "What are your hobbies and interests? What do you enjoy about them? Required i’m…" at bounding box center [747, 353] width 744 height 1112
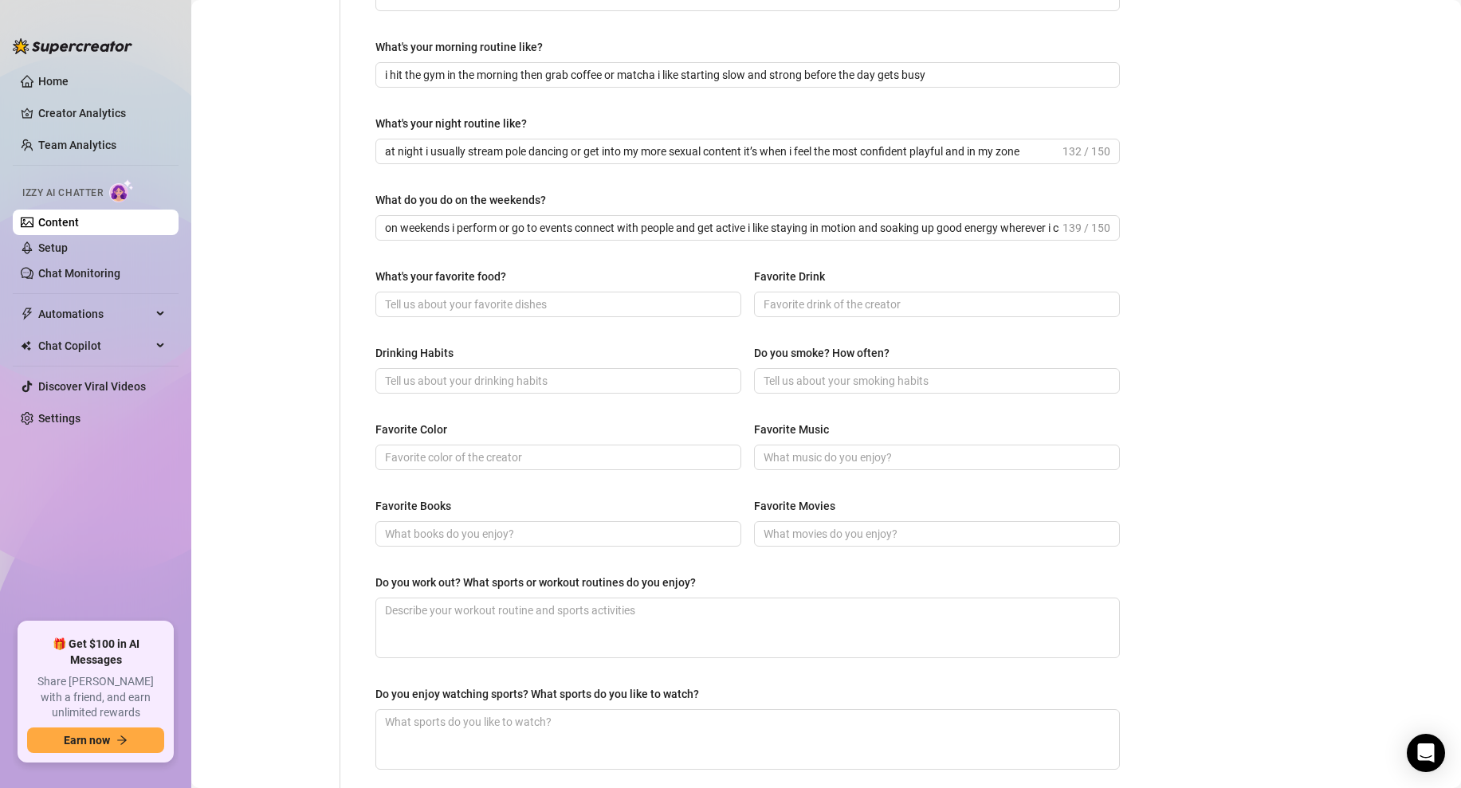
scroll to position [577, 0]
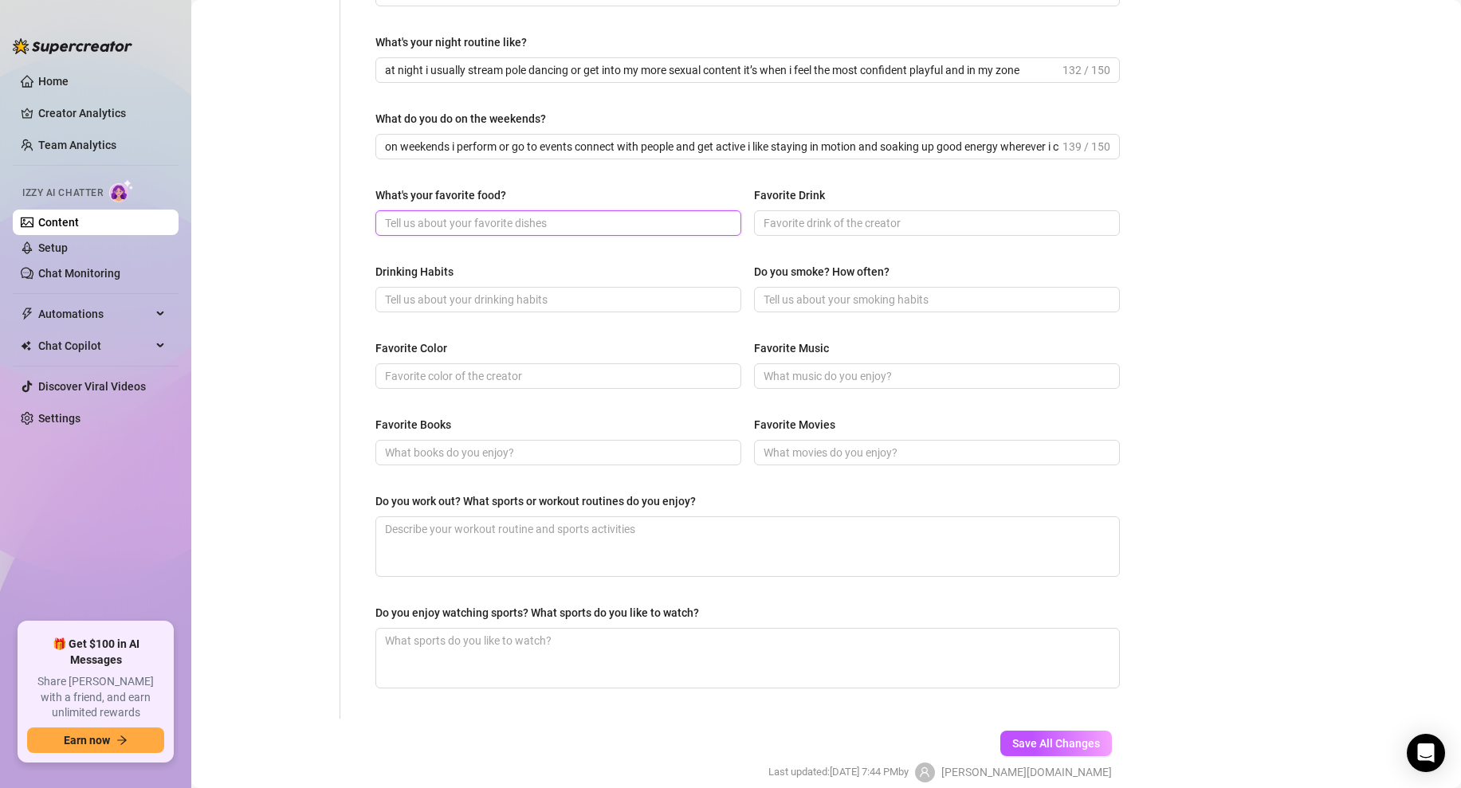
click at [512, 222] on input "What's your favorite food?" at bounding box center [556, 223] width 343 height 18
paste input "i love soul food anything spicy and a good steak but honestly if you bring me t…"
type input "i love soul food anything spicy and a good steak but honestly if you bring me t…"
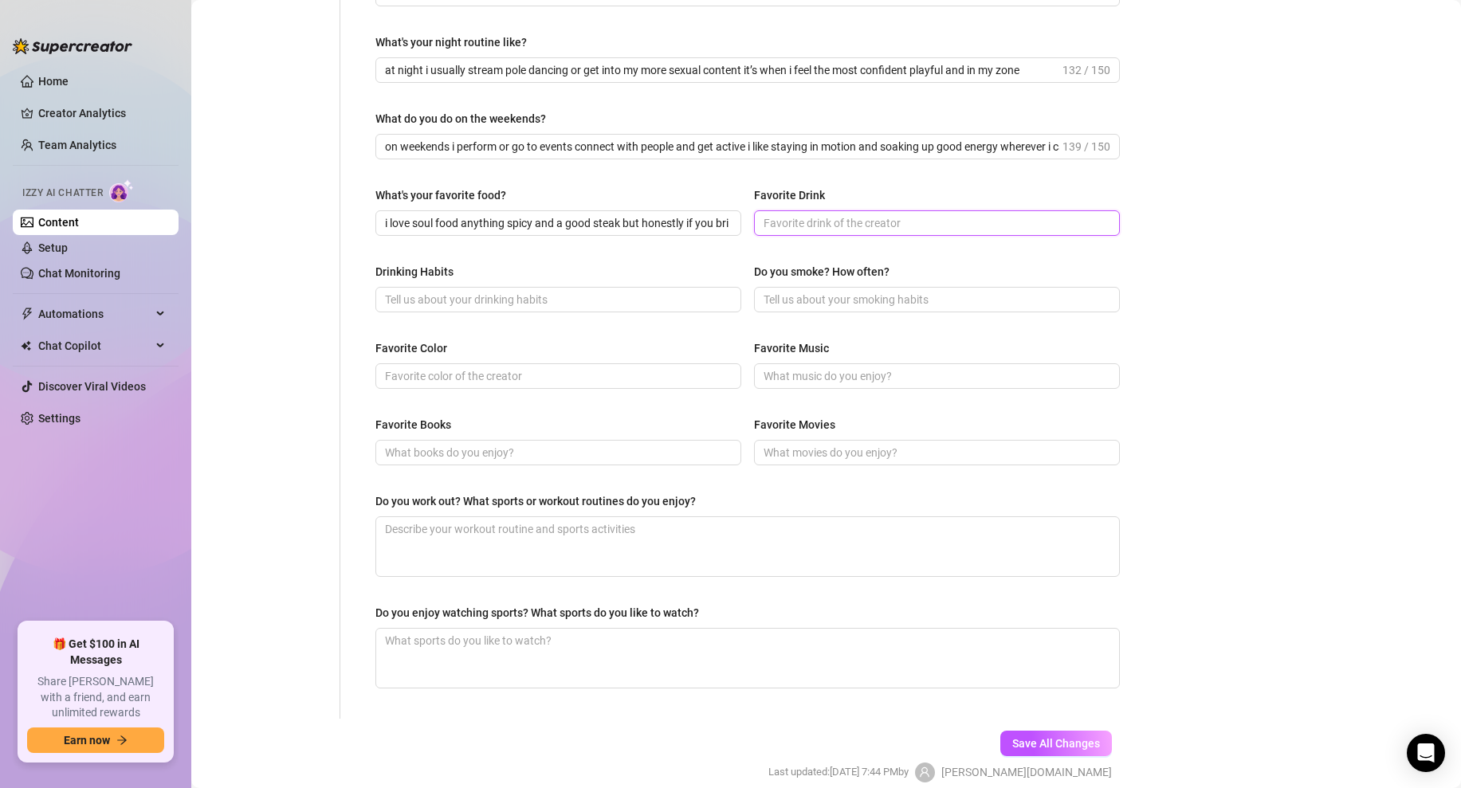
click at [773, 229] on input "Favorite Drink" at bounding box center [934, 223] width 343 height 18
paste input "i love a good iced matcha or tequila with lime depending on the vibe 😏"
type input "i love a good iced matcha or tequila with lime depending on the vibe 😏"
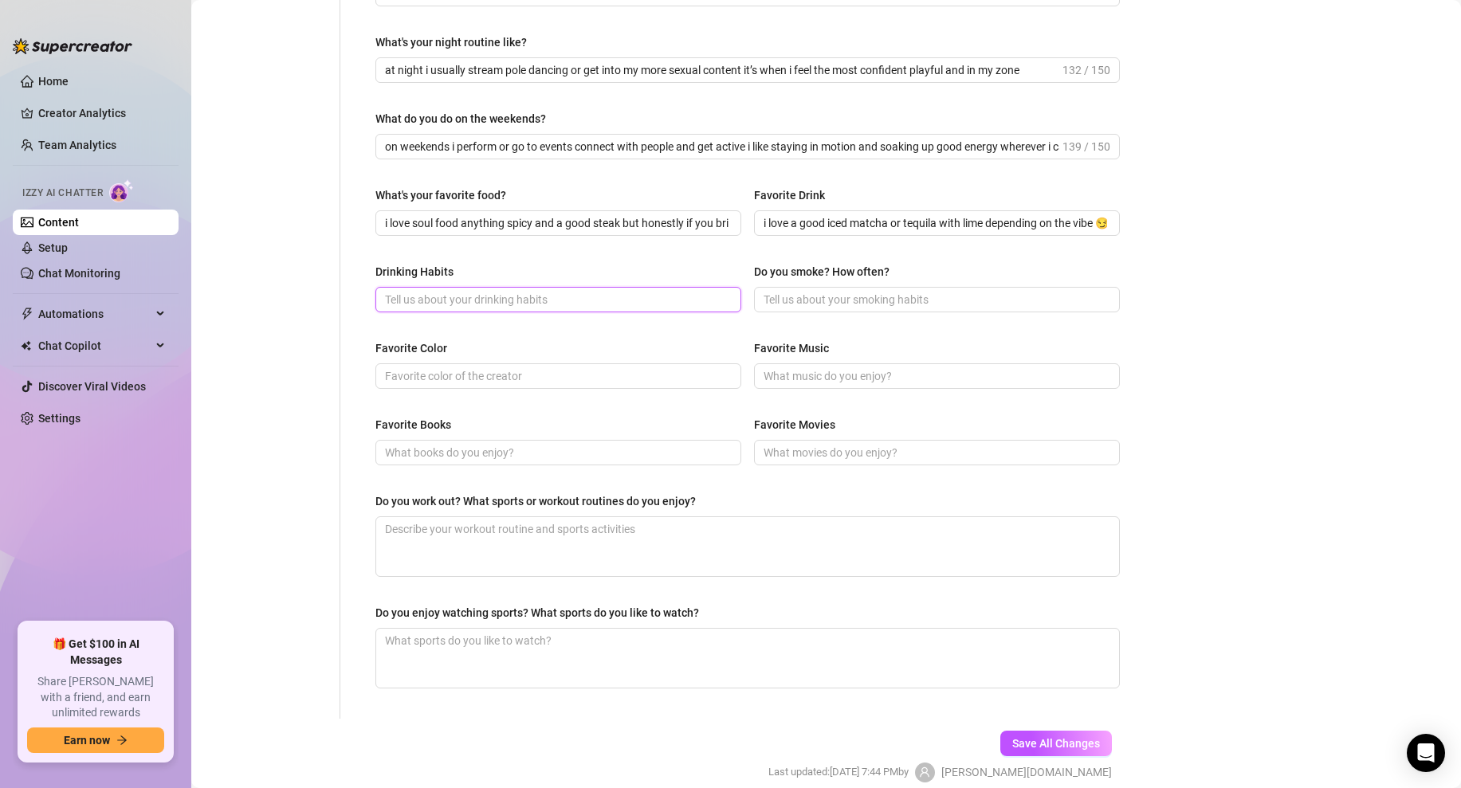
click at [492, 298] on input "Drinking Habits" at bounding box center [556, 300] width 343 height 18
paste input "i don’t drink daily but i’ll sip wine at home or get lit on weekends i keep it …"
type input "i don’t drink daily but i’ll sip wine at home or get lit on weekends i keep it …"
click at [676, 341] on div "Favorite Color" at bounding box center [558, 351] width 366 height 24
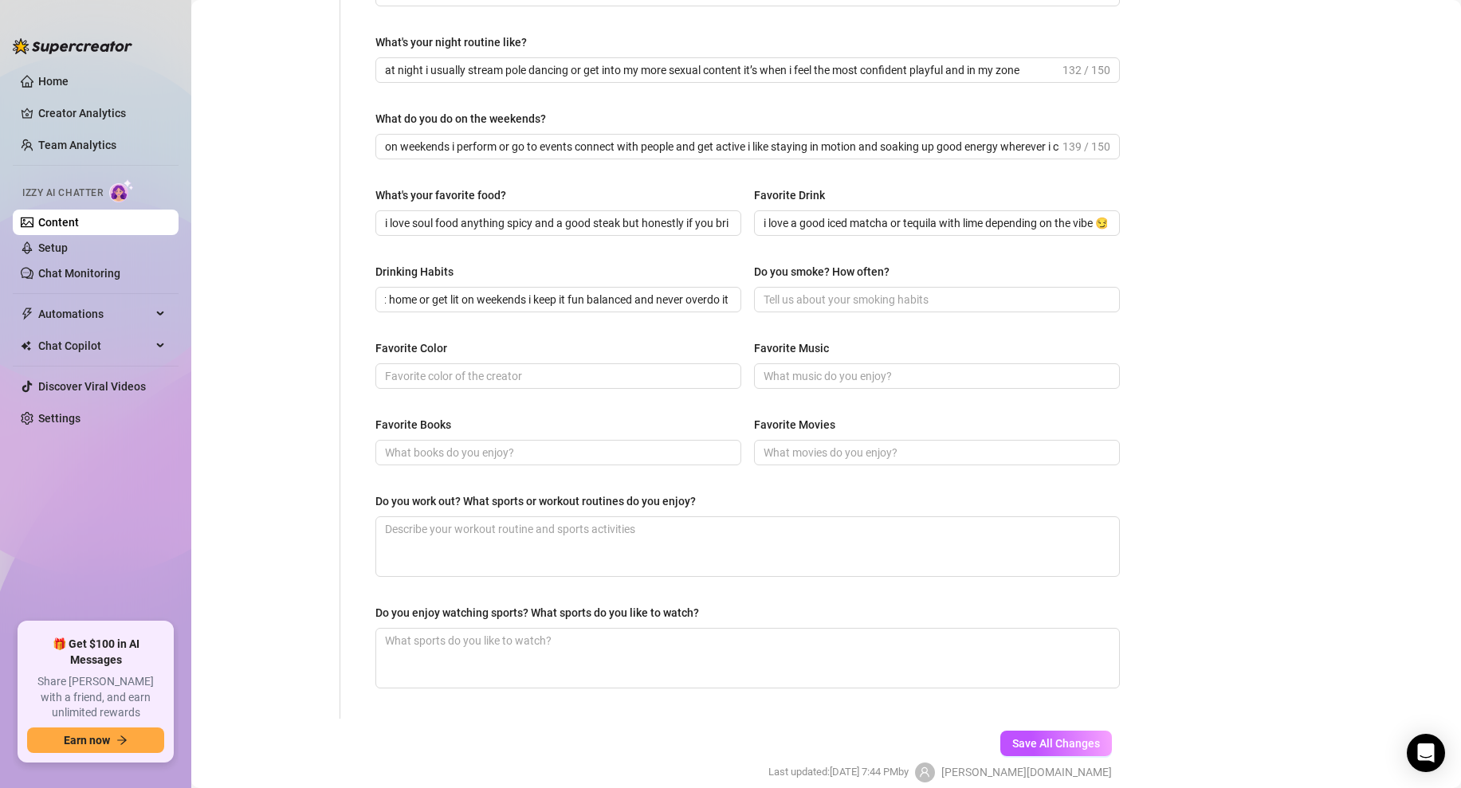
scroll to position [0, 0]
click at [809, 292] on input "Do you smoke? How often?" at bounding box center [934, 300] width 343 height 18
paste input "i don’t smoke cigarettes but i do enjoy weed sometimes to relax or get creative…"
type input "i don’t smoke cigarettes but i do enjoy weed sometimes to relax or get creative…"
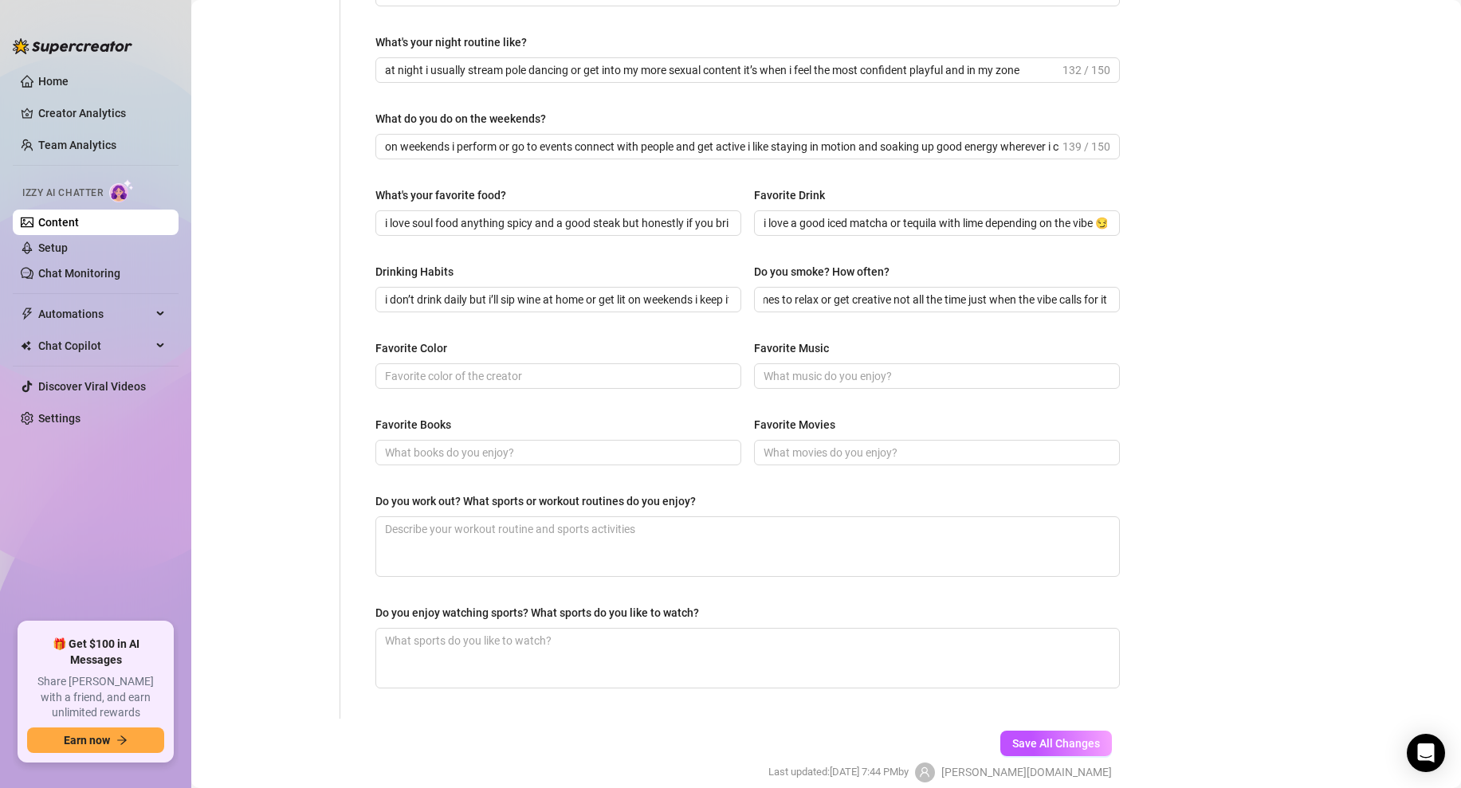
click at [940, 254] on div "What are your hobbies and interests? What do you enjoy about them? Required i’m…" at bounding box center [747, 146] width 744 height 1112
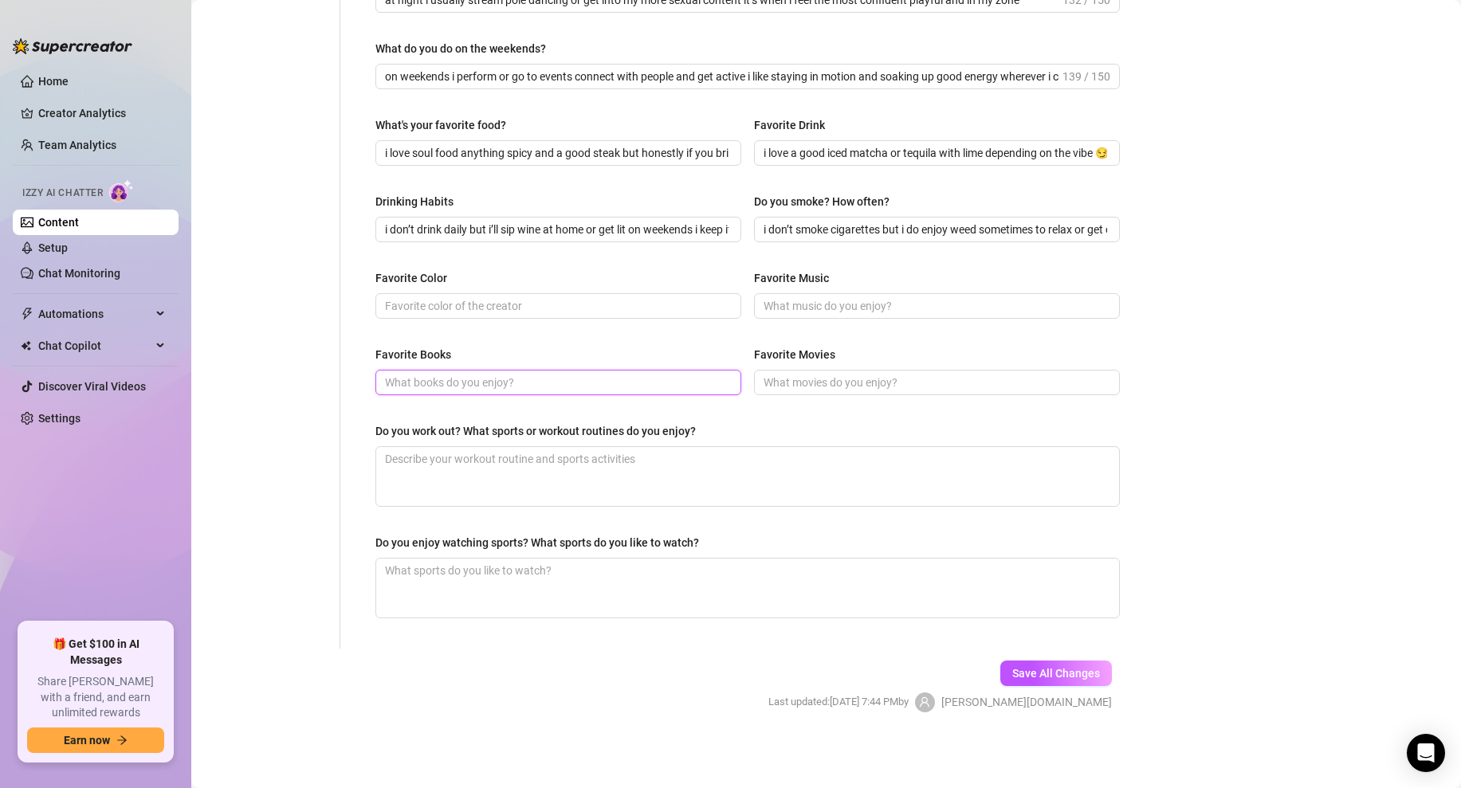
click at [450, 386] on input "Favorite Books" at bounding box center [556, 383] width 343 height 18
click at [446, 304] on input "Favorite Color" at bounding box center [556, 306] width 343 height 18
paste input "my favorite colors are black and red bold confident and always a vibe"
type input "my favorite colors are black and red bold confident and always a vibe"
click at [535, 278] on div "Favorite Color" at bounding box center [558, 281] width 366 height 24
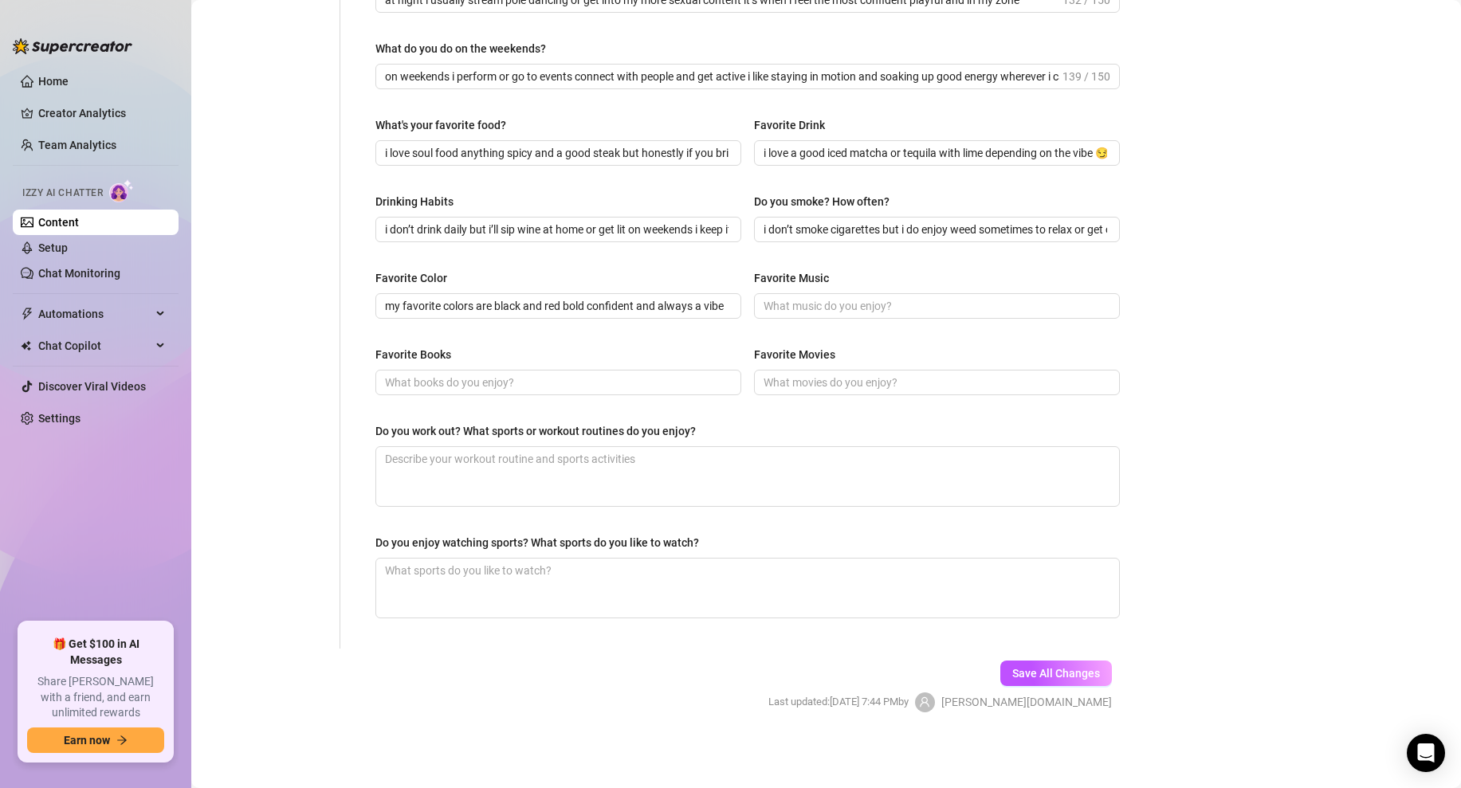
click at [535, 278] on div "Favorite Color" at bounding box center [558, 281] width 366 height 24
click at [789, 312] on input "Favorite Music" at bounding box center [934, 306] width 343 height 18
paste input "i love modern neosoul like brent faiyaz and girl rap like latto smooth vibes or…"
type input "i love modern neosoul like brent faiyaz and girl rap like latto smooth vibes or…"
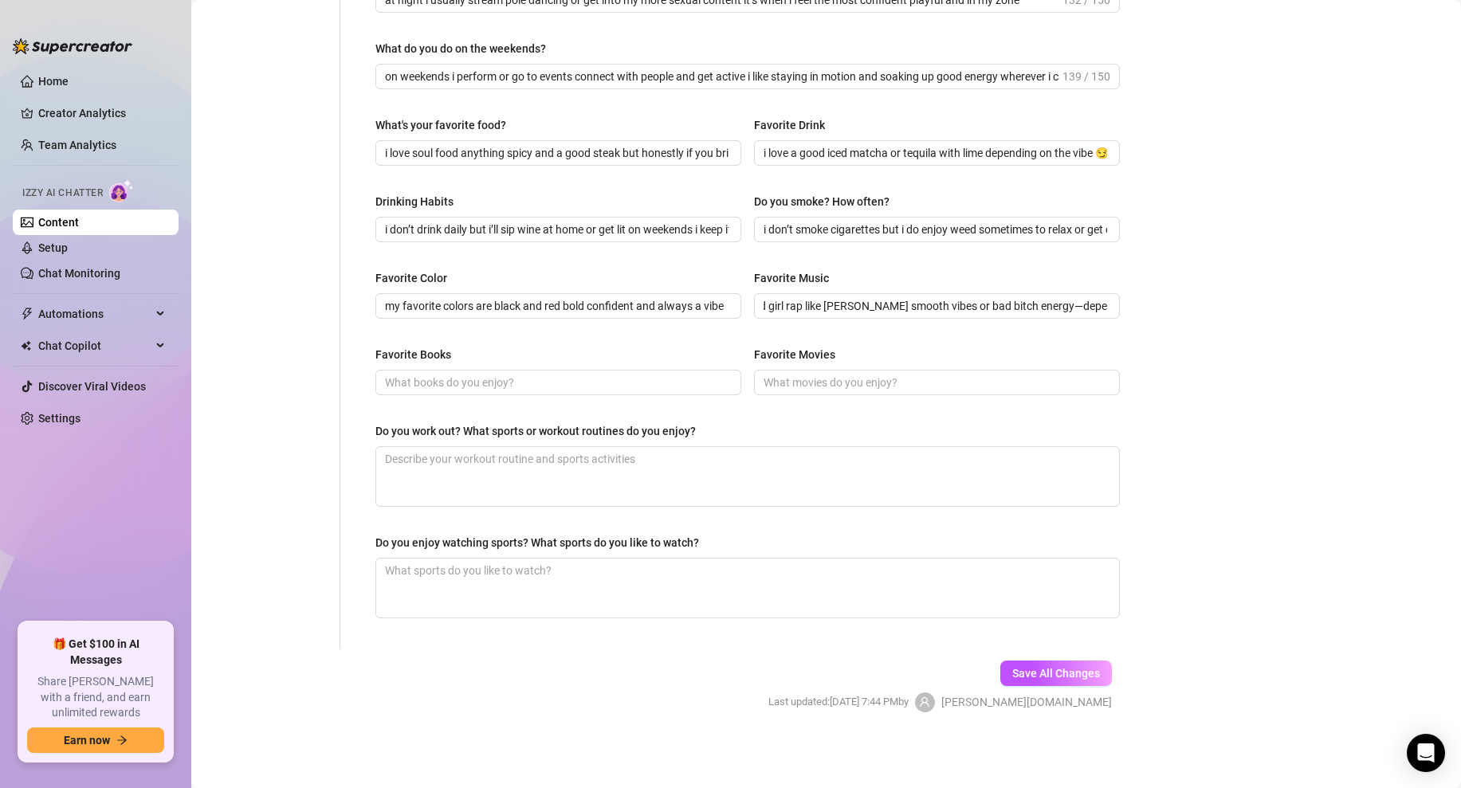
click at [865, 268] on div "What are your hobbies and interests? What do you enjoy about them? Required i’m…" at bounding box center [747, 76] width 744 height 1112
click at [467, 386] on input "Favorite Books" at bounding box center [556, 383] width 343 height 18
paste input "i’m into books about astrology spirituality and self-growth anything that helps…"
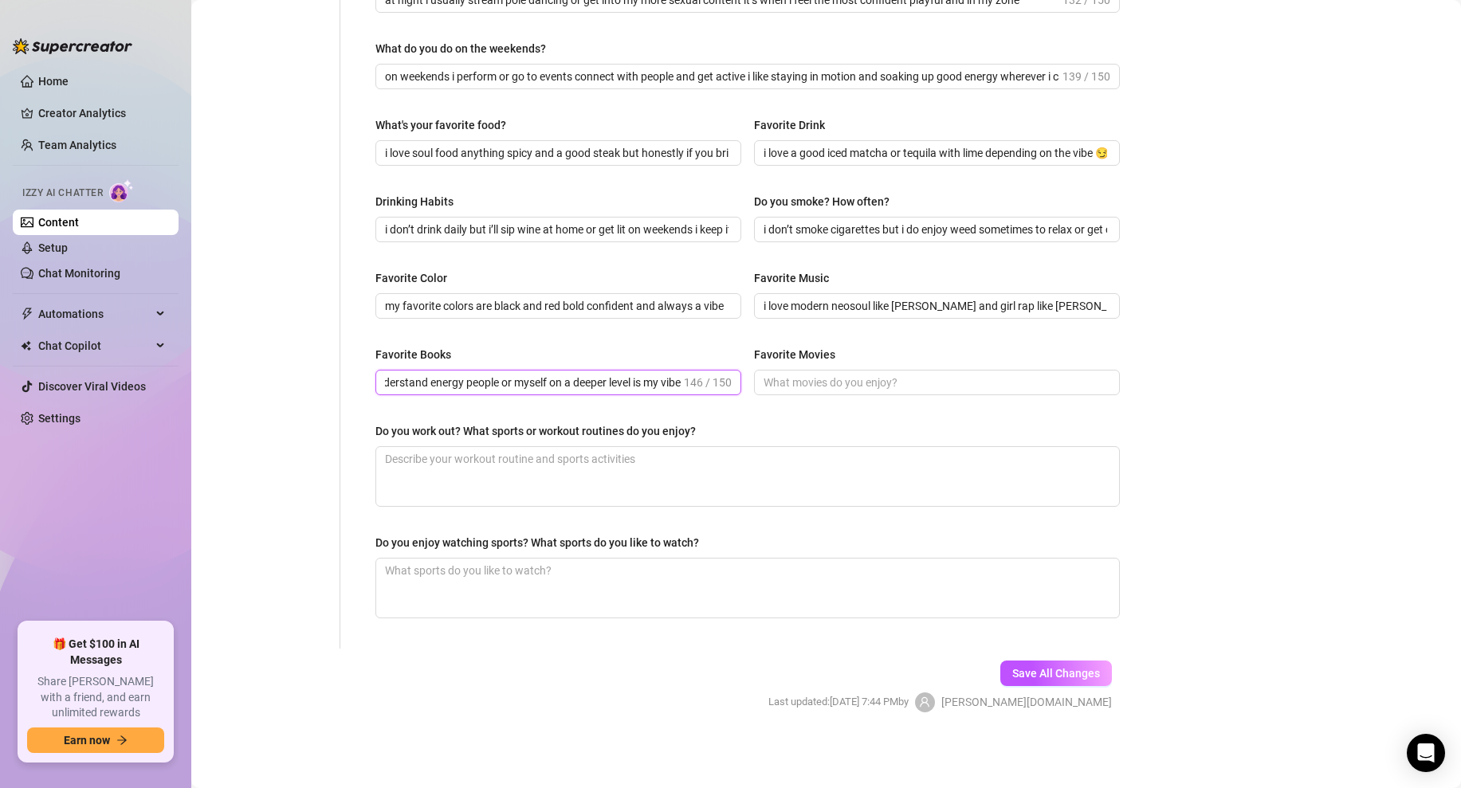
type input "i’m into books about astrology spirituality and self-growth anything that helps…"
click at [541, 361] on div "Favorite Books" at bounding box center [558, 358] width 366 height 24
click at [781, 390] on input "Favorite Movies" at bounding box center [934, 383] width 343 height 18
paste input "i love thrillers romantic dramas and anything with a strong female lead bonus p…"
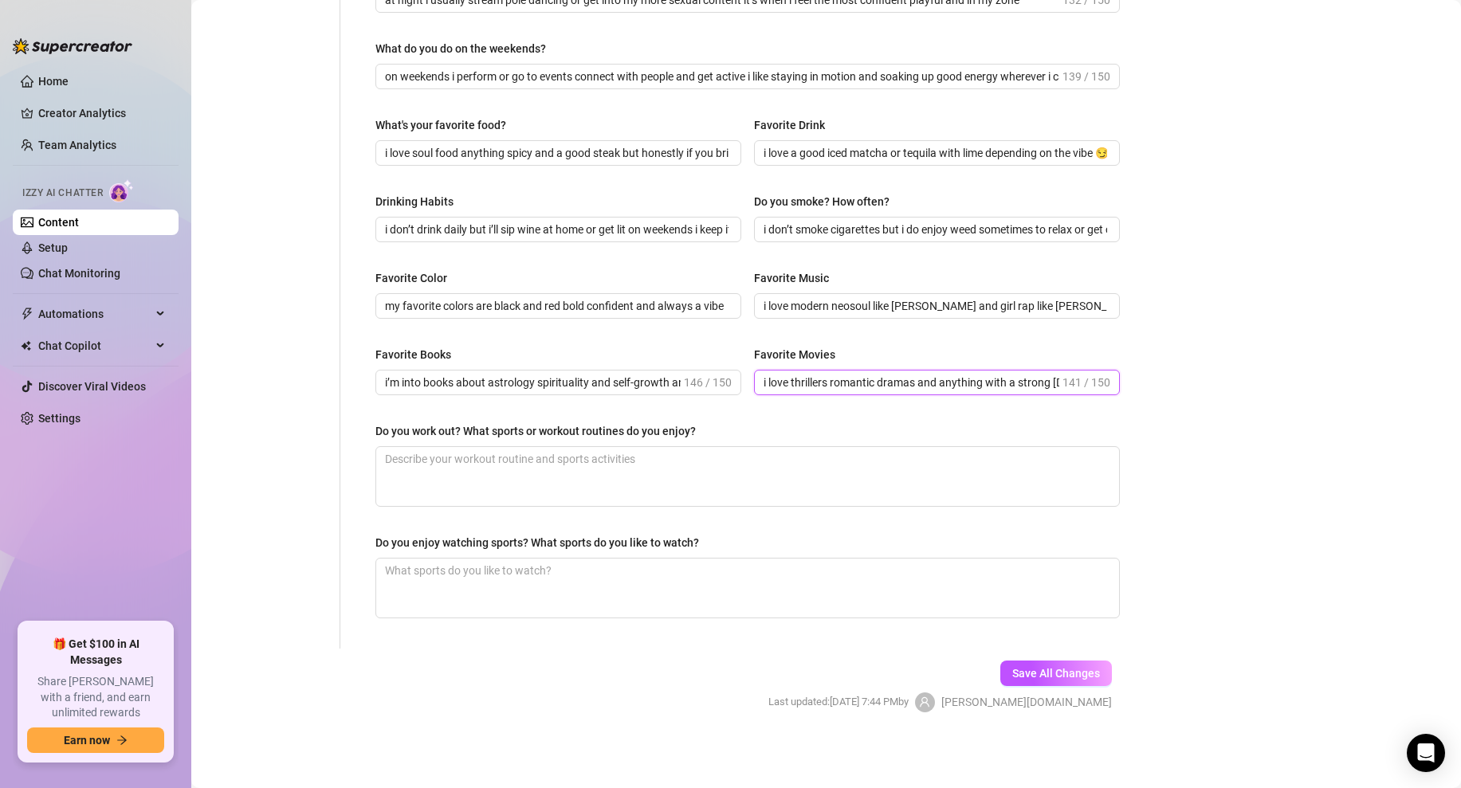
scroll to position [0, 367]
type input "i love thrillers romantic dramas and anything with a strong female lead bonus p…"
click at [1138, 321] on div "Bio Import Bio from other creator Personal Info Chatting Lifestyle Physique Con…" at bounding box center [826, 106] width 1238 height 1268
drag, startPoint x: 696, startPoint y: 430, endPoint x: 379, endPoint y: 424, distance: 317.2
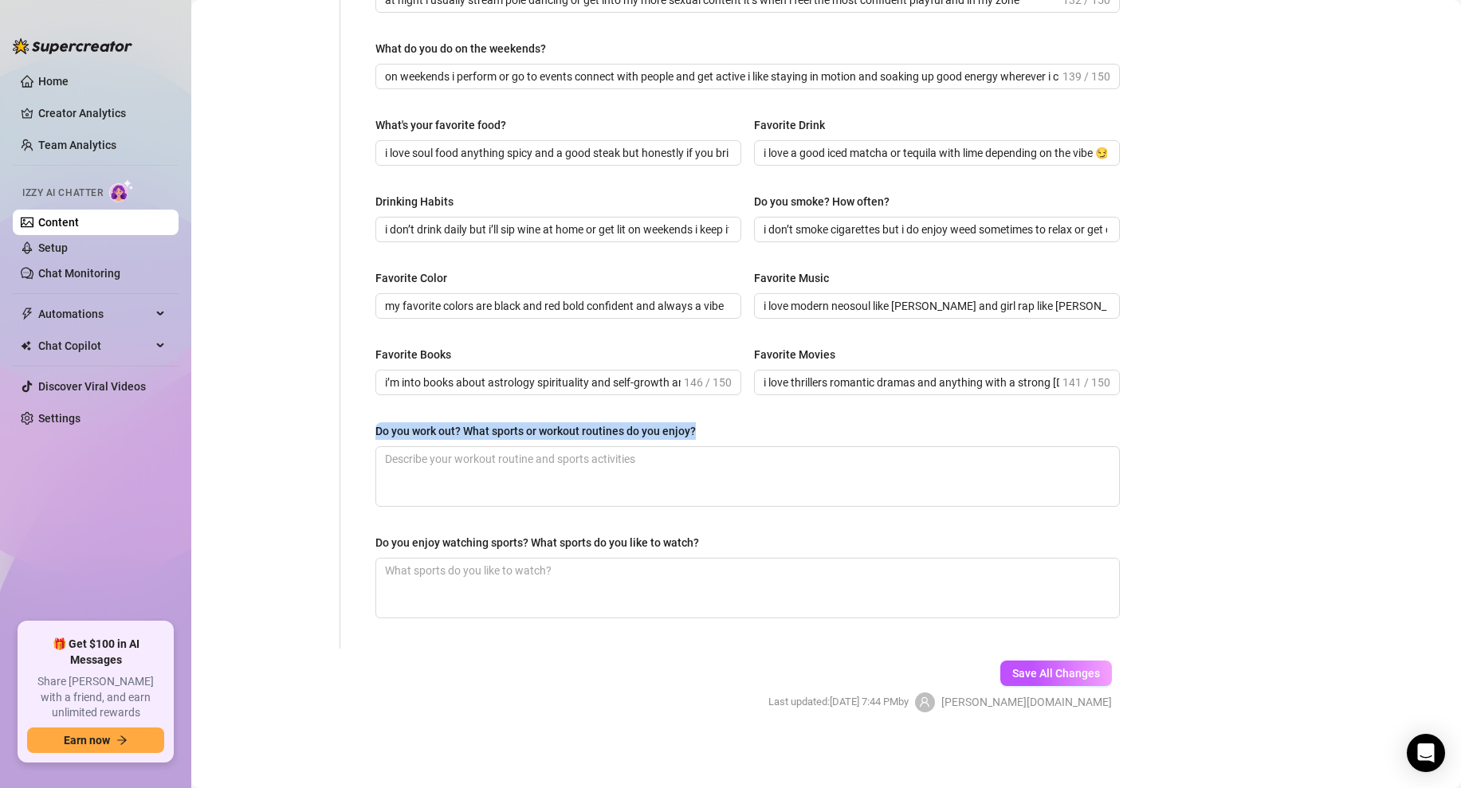
click at [379, 424] on label "Do you work out? What sports or workout routines do you enjoy?" at bounding box center [540, 431] width 331 height 18
click at [560, 470] on textarea "Do you work out? What sports or workout routines do you enjoy?" at bounding box center [747, 476] width 743 height 59
paste textarea "yes i work out regularly i love strength training stretching and pole dancing i…"
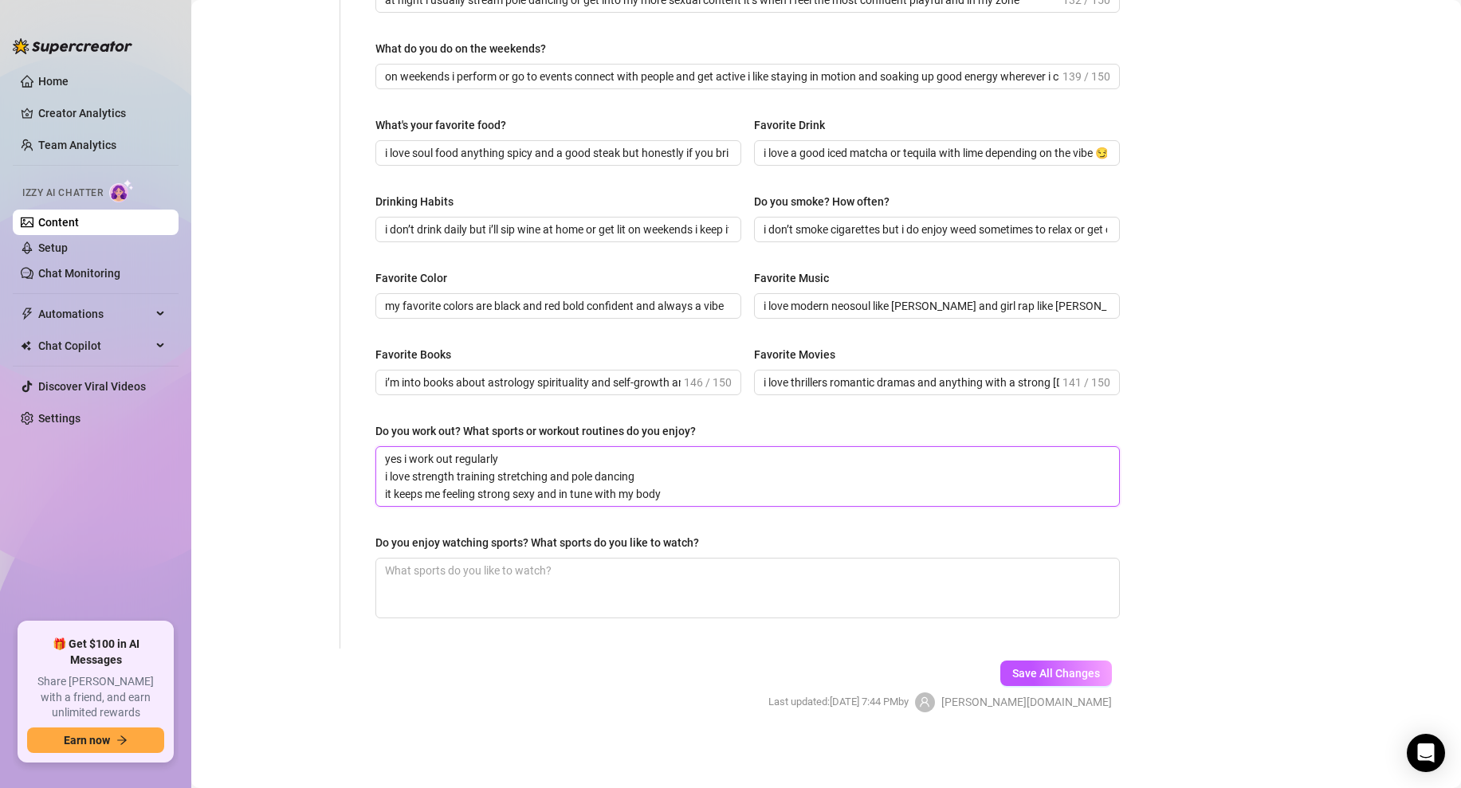
click at [733, 450] on textarea "yes i work out regularly i love strength training stretching and pole dancing i…" at bounding box center [747, 476] width 743 height 59
type textarea "yes i work out regularly i love strength training stretching and pole dancing i…"
click at [765, 414] on div "What are your hobbies and interests? What do you enjoy about them? Required i’m…" at bounding box center [747, 76] width 744 height 1112
drag, startPoint x: 704, startPoint y: 536, endPoint x: 371, endPoint y: 531, distance: 332.3
click at [371, 531] on div "What are your hobbies and interests? What do you enjoy about them? Required i’m…" at bounding box center [747, 76] width 776 height 1144
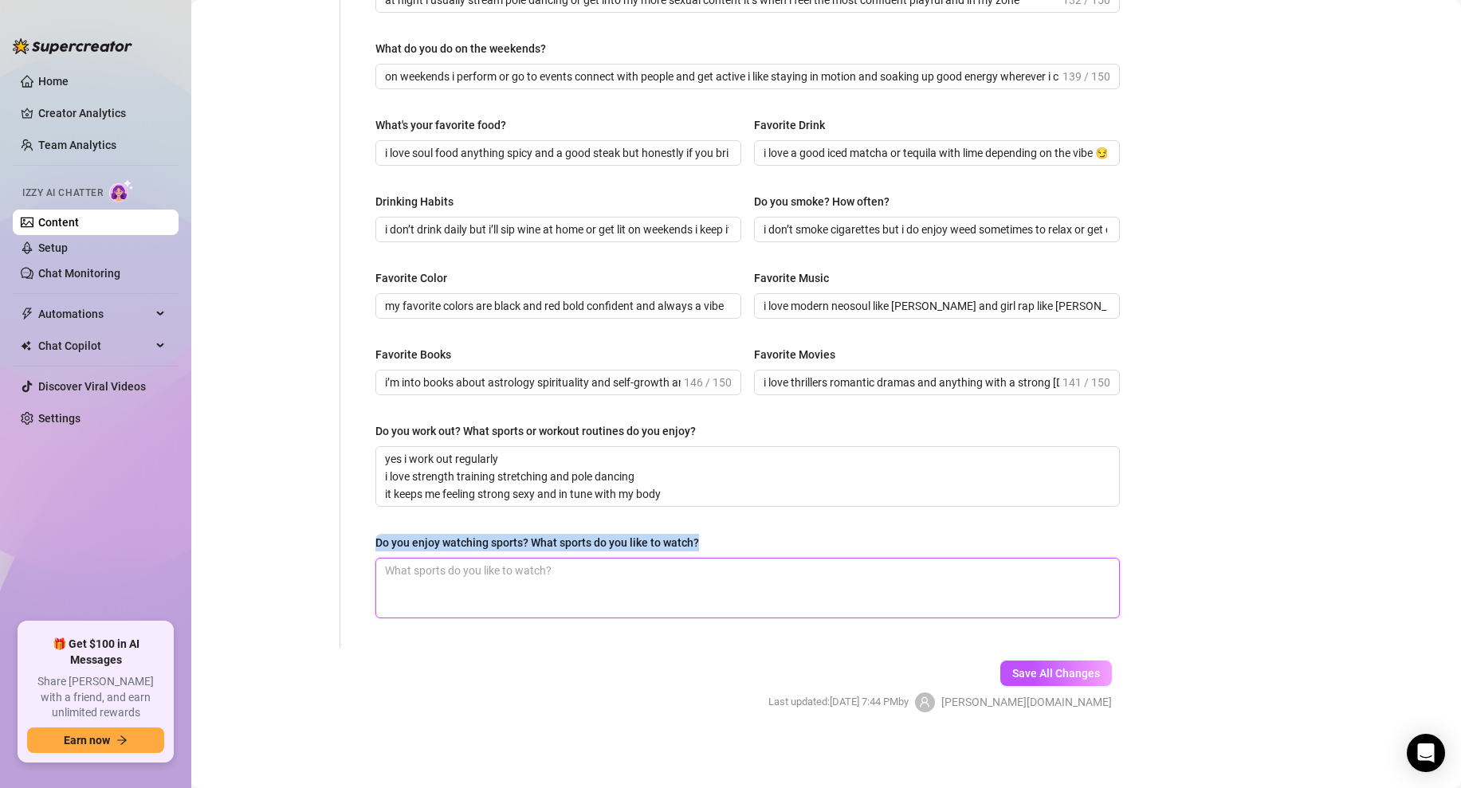
click at [509, 568] on textarea "Do you enjoy watching sports? What sports do you like to watch?" at bounding box center [747, 588] width 743 height 59
paste textarea "i don’t watch sports all the time but i’ll tune in for basketball or boxing i l…"
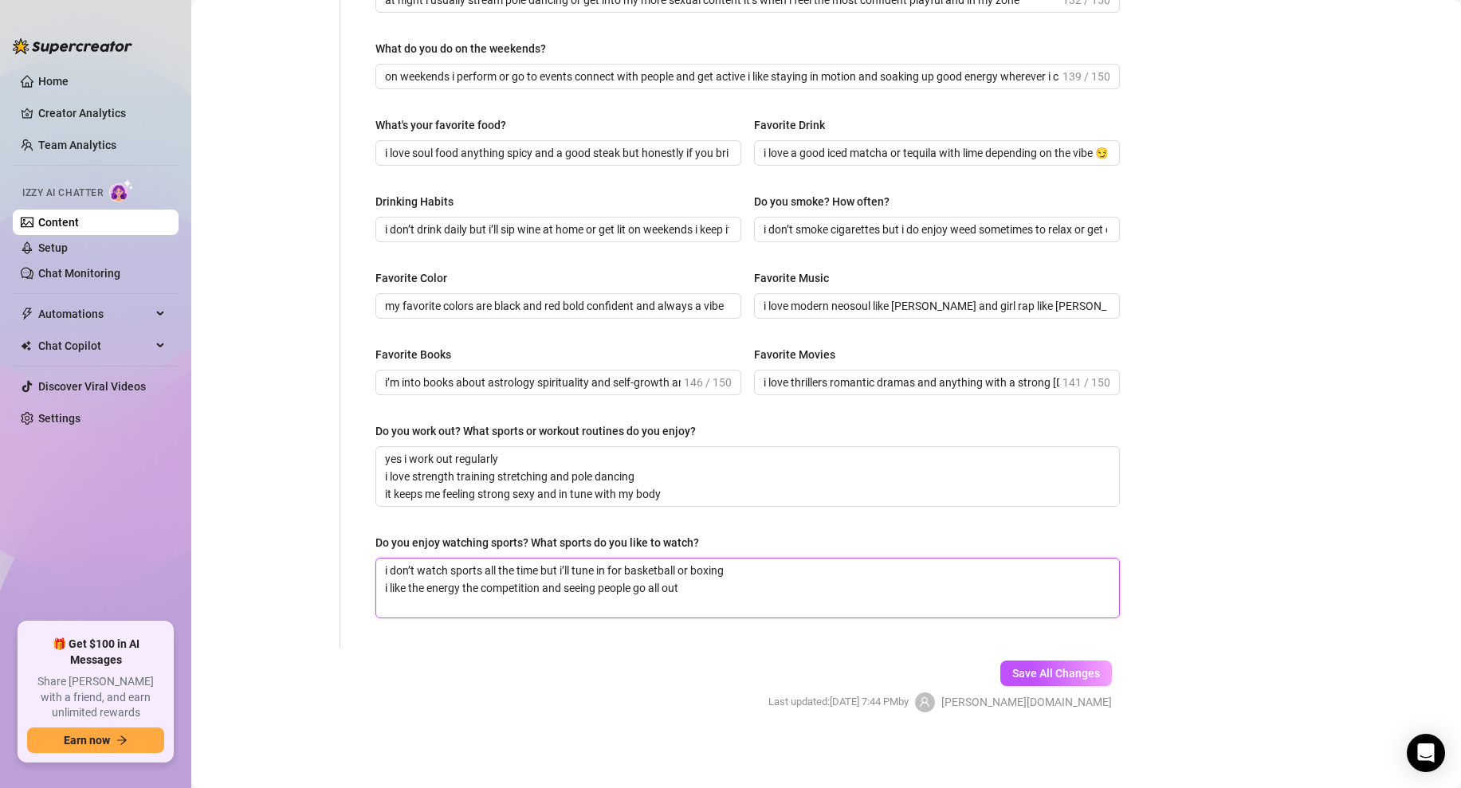
type textarea "i don’t watch sports all the time but i’ll tune in for basketball or boxing i l…"
click at [1155, 546] on div "Bio Import Bio from other creator Personal Info Chatting Lifestyle Physique Con…" at bounding box center [826, 106] width 1238 height 1268
click at [1053, 675] on span "Save All Changes" at bounding box center [1056, 673] width 88 height 13
click at [1062, 679] on span "Save All Changes" at bounding box center [1056, 673] width 88 height 13
click at [1041, 681] on button "Save All Changes" at bounding box center [1056, 673] width 112 height 25
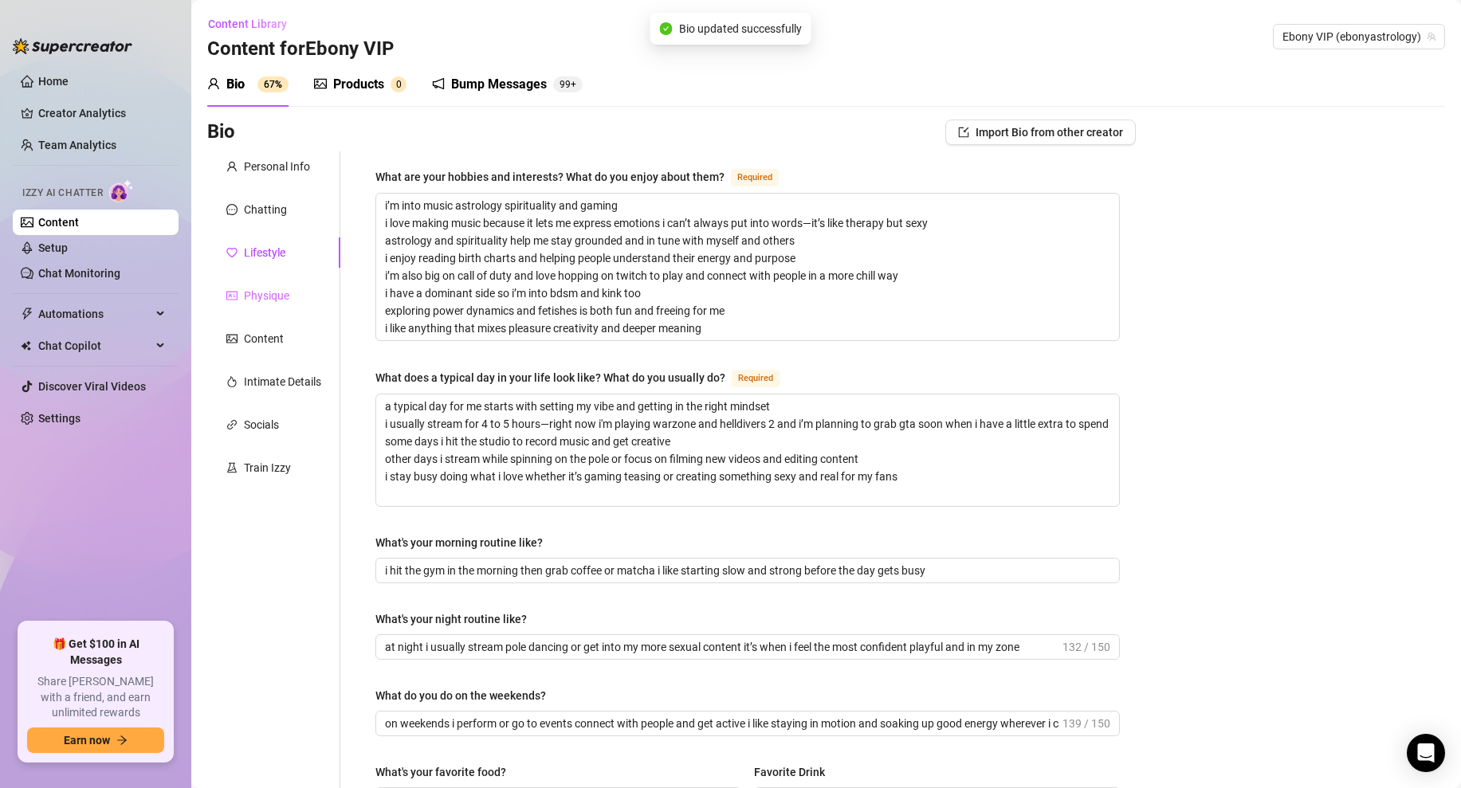
click at [289, 308] on div "Physique" at bounding box center [273, 295] width 133 height 30
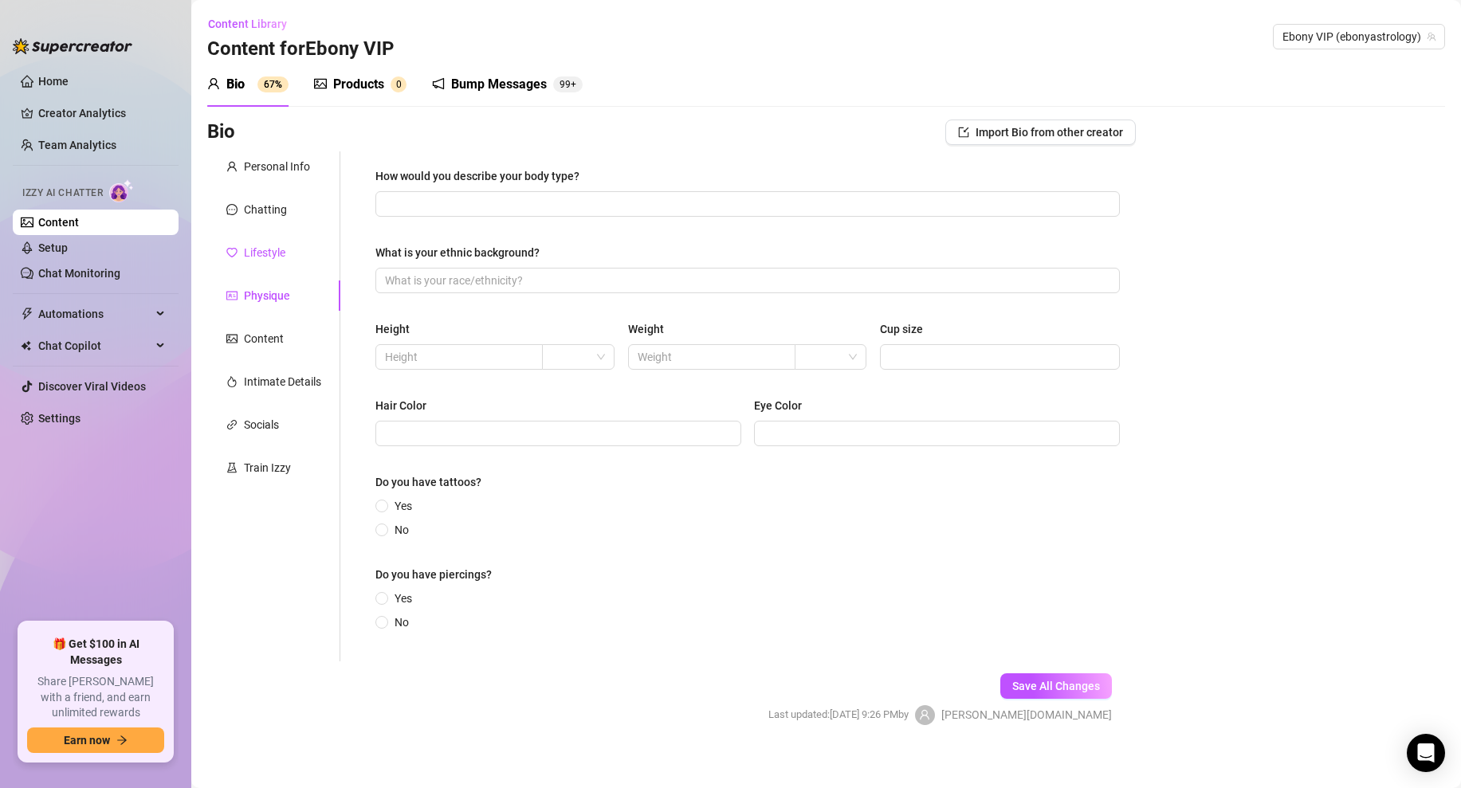
click at [268, 260] on div "Lifestyle" at bounding box center [264, 253] width 41 height 18
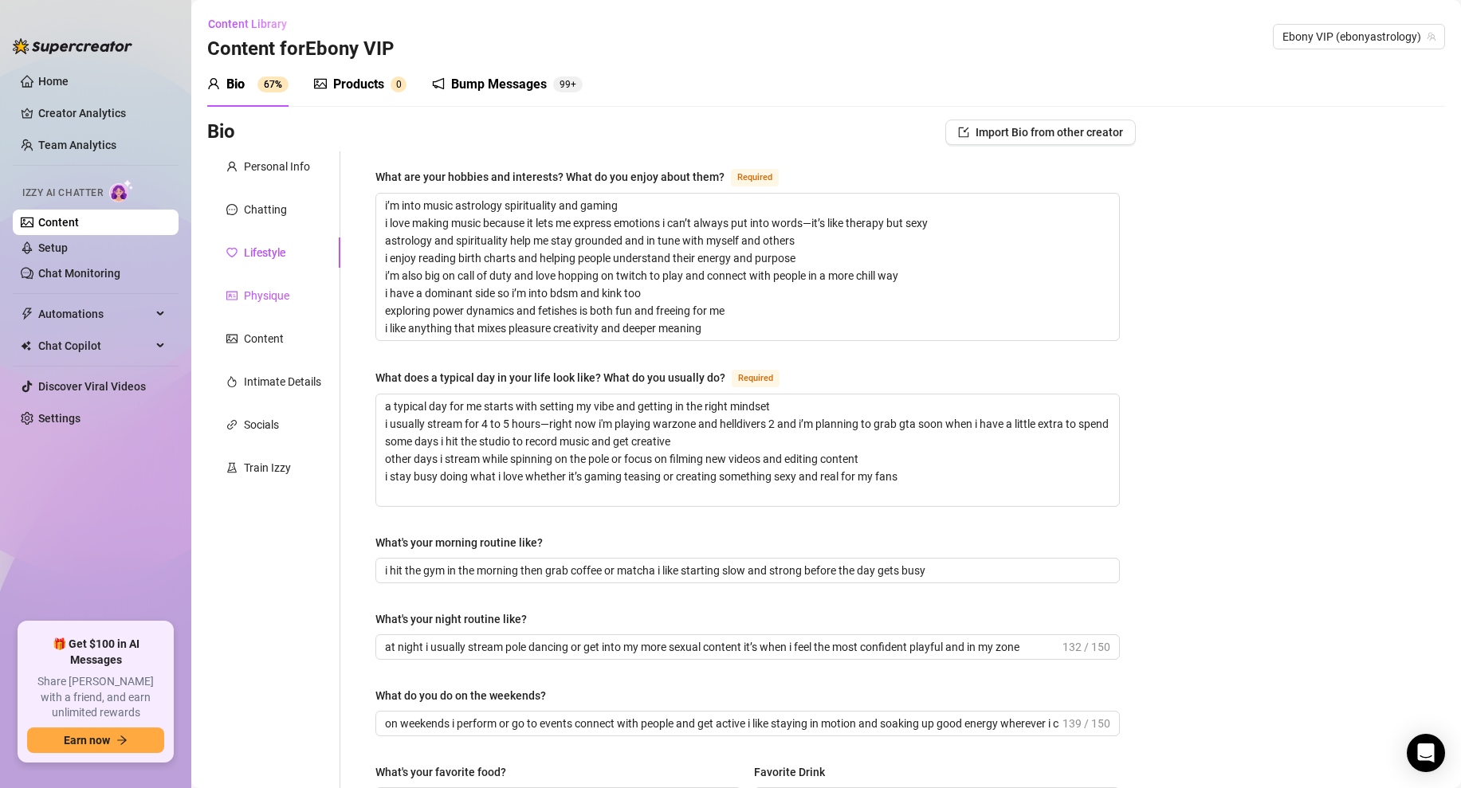
click at [252, 299] on div "Physique" at bounding box center [266, 296] width 45 height 18
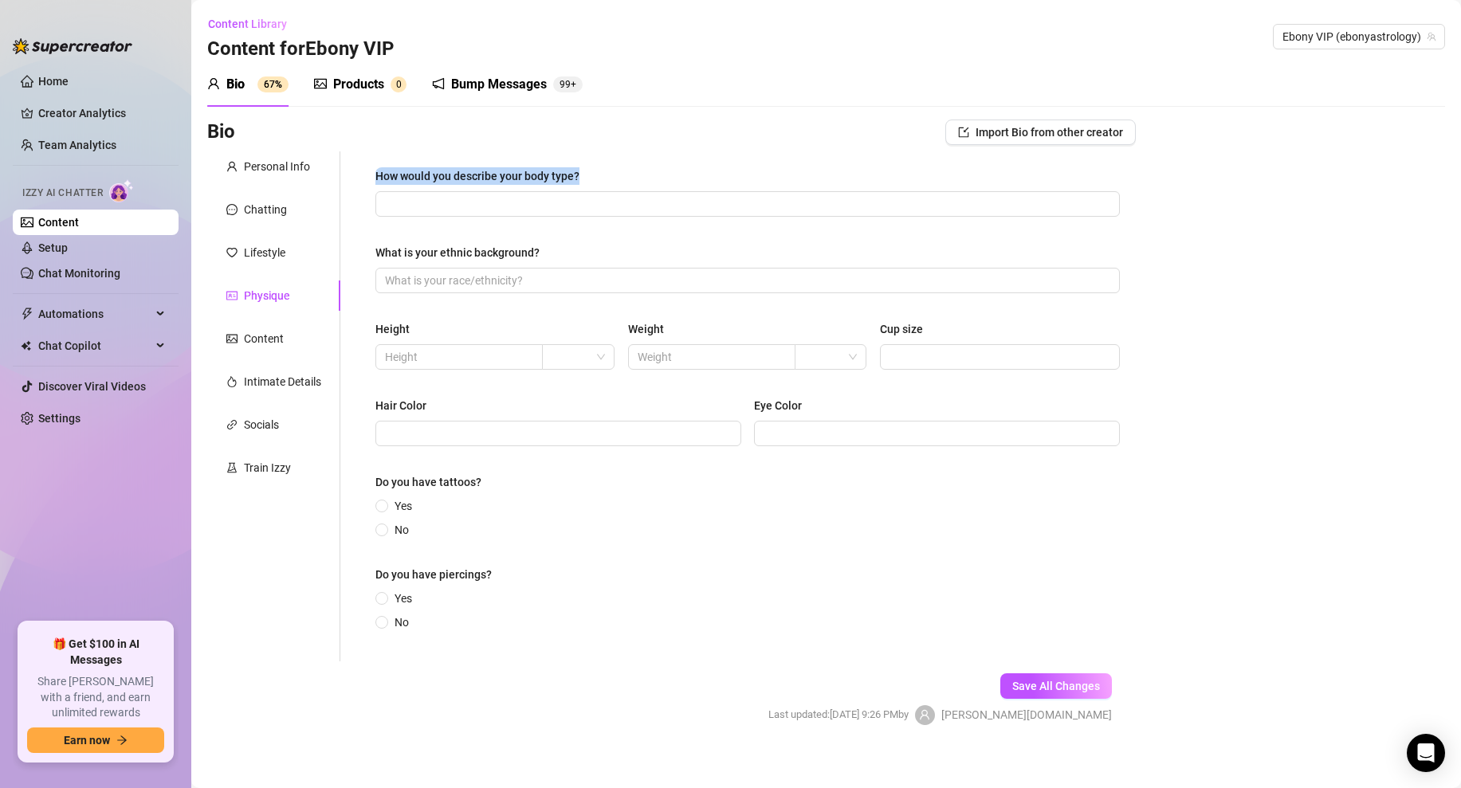
drag, startPoint x: 605, startPoint y: 175, endPoint x: 359, endPoint y: 168, distance: 246.3
click at [359, 168] on div "How would you describe your body type? What is your ethnic background? Height W…" at bounding box center [737, 406] width 795 height 510
click at [507, 197] on input "How would you describe your body type?" at bounding box center [746, 204] width 722 height 18
paste input "i’m petite and curvy with a skinny waist great tits and an even better ass ever…"
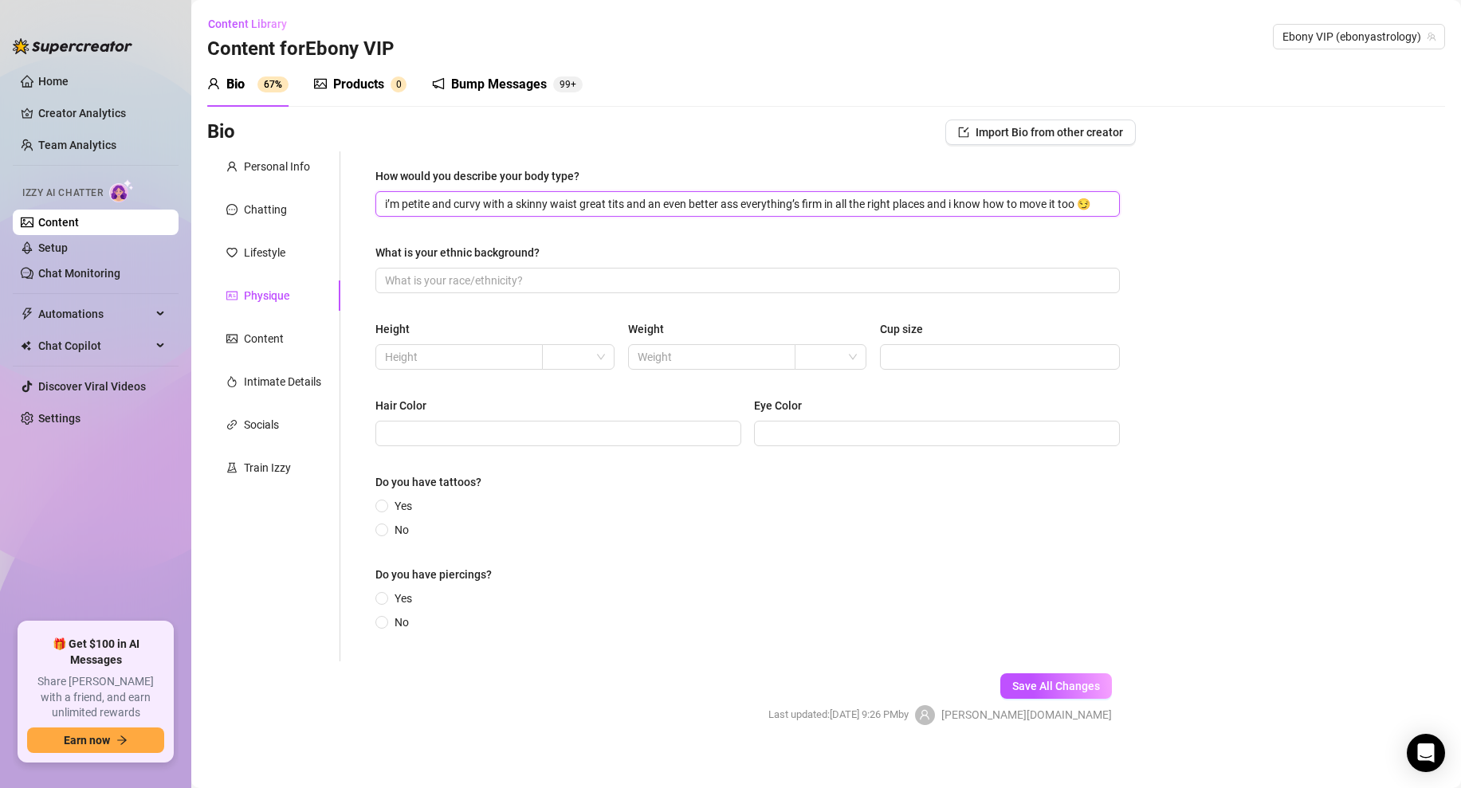
scroll to position [0, 36]
type input "i’m petite and curvy with a skinny waist great tits and an even better ass ever…"
click at [1207, 198] on div "Bio Import Bio from other creator Personal Info Chatting Lifestyle Physique Con…" at bounding box center [826, 436] width 1238 height 633
drag, startPoint x: 1058, startPoint y: 204, endPoint x: 1100, endPoint y: 204, distance: 42.2
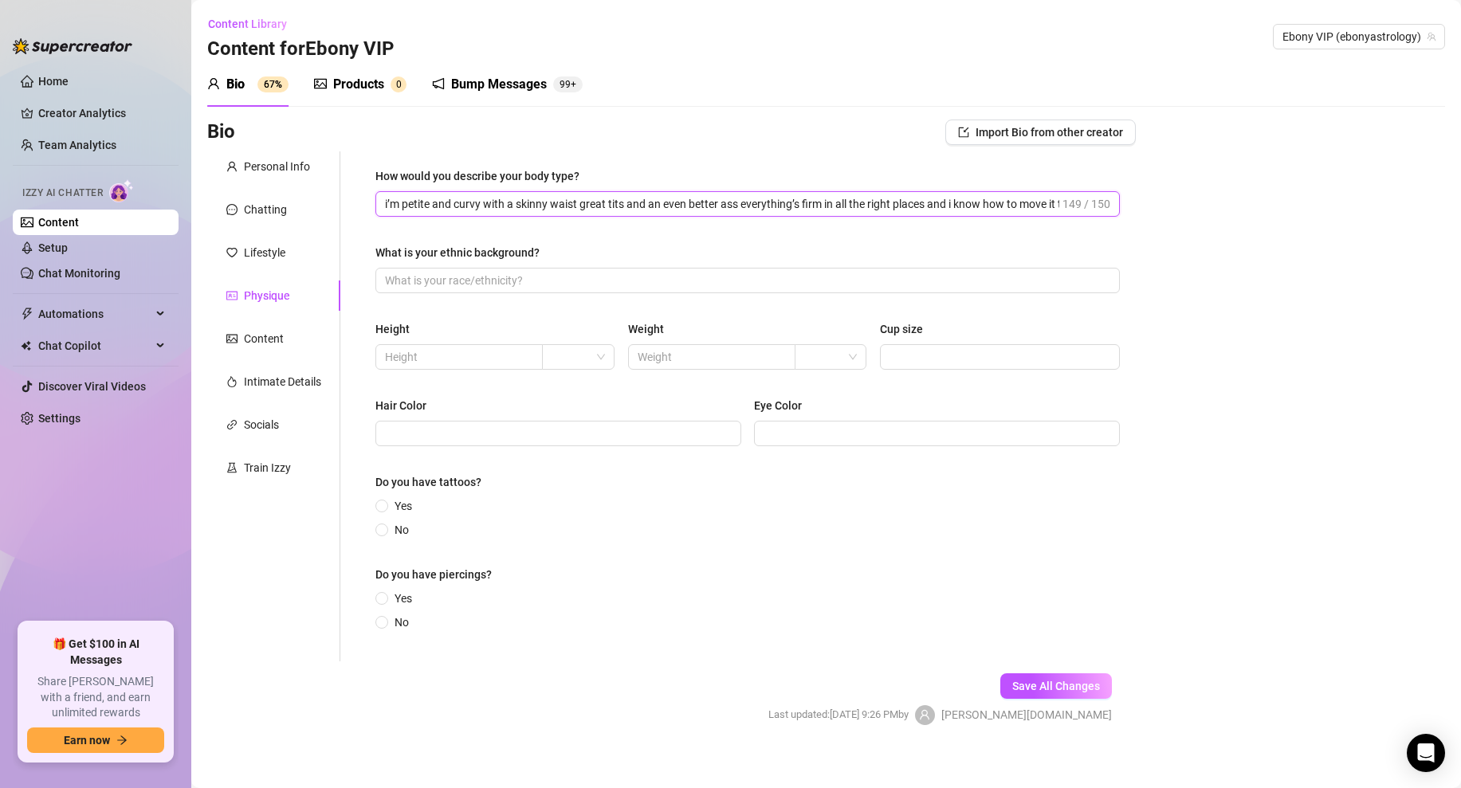
click at [1100, 203] on span "i’m petite and curvy with a skinny waist great tits and an even better ass ever…" at bounding box center [747, 203] width 744 height 25
drag, startPoint x: 1026, startPoint y: 204, endPoint x: 1105, endPoint y: 202, distance: 78.9
click at [1106, 202] on span "i’m petite and curvy with a skinny waist great tits and an even better ass ever…" at bounding box center [747, 203] width 744 height 25
click at [1129, 246] on div "How would you describe your body type? i’m petite and curvy with a skinny waist…" at bounding box center [747, 406] width 776 height 510
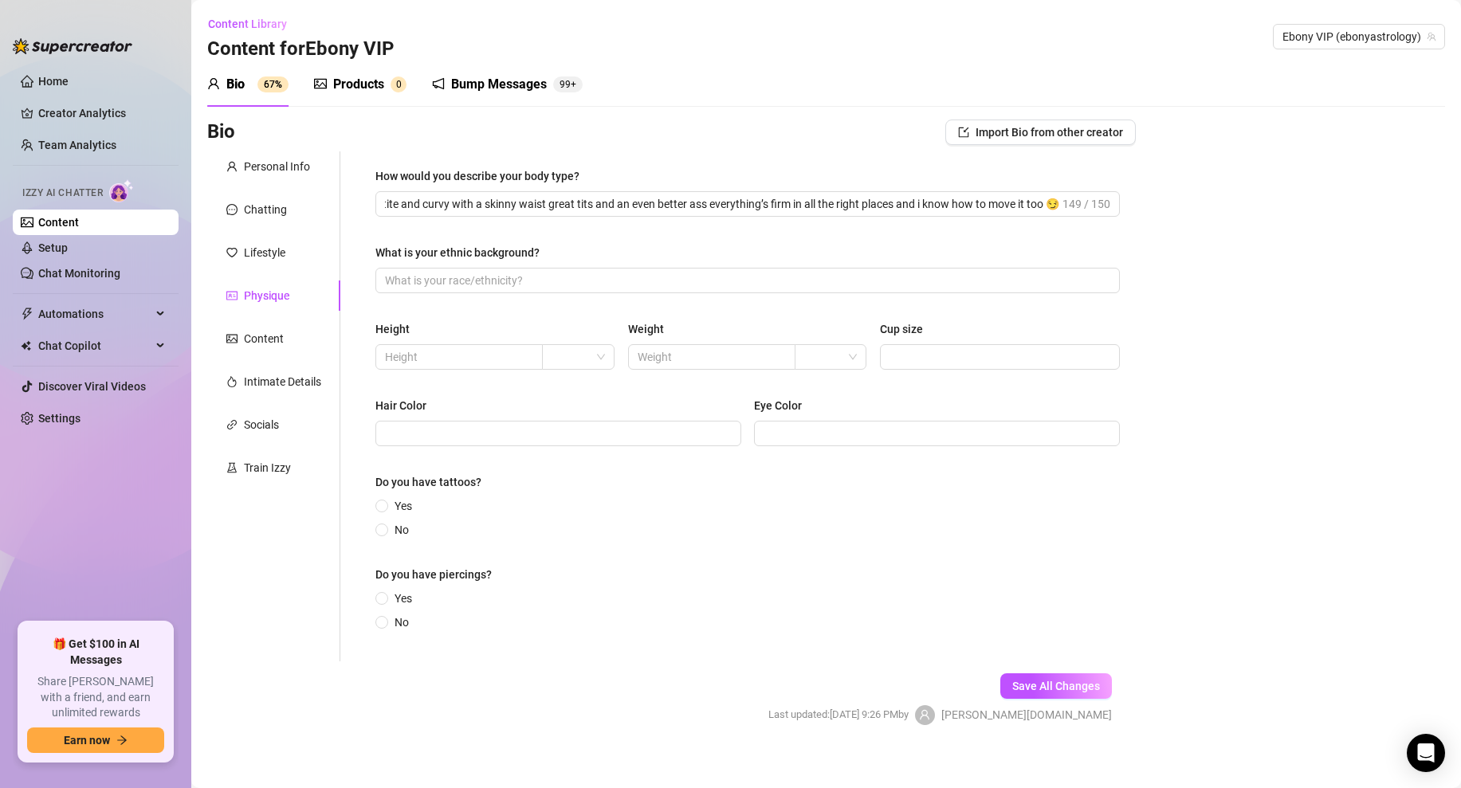
scroll to position [0, 0]
drag, startPoint x: 553, startPoint y: 252, endPoint x: 367, endPoint y: 253, distance: 186.5
click at [367, 253] on div "How would you describe your body type? i’m petite and curvy with a skinny waist…" at bounding box center [747, 406] width 776 height 510
click at [517, 259] on div "What is your ethnic background?" at bounding box center [457, 253] width 164 height 18
click at [517, 272] on input "What is your ethnic background?" at bounding box center [746, 281] width 722 height 18
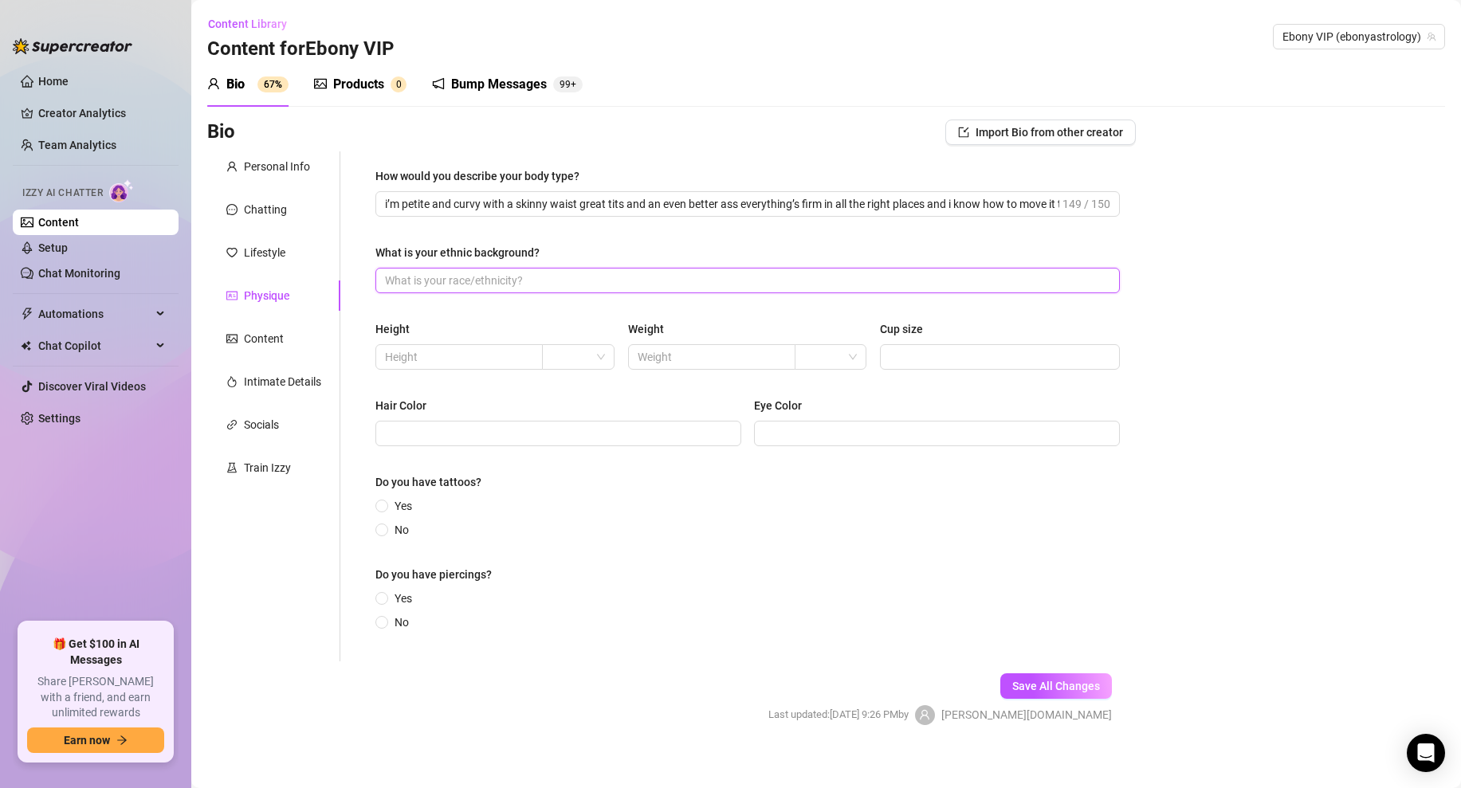
paste input "i’m black american and proud of it my roots run deep and my vibe is all my own"
type input "i’m black american and proud of it my roots run deep and my vibe is all my own"
click at [515, 311] on div "How would you describe your body type? i’m petite and curvy with a skinny waist…" at bounding box center [747, 406] width 744 height 478
click at [500, 355] on input "text" at bounding box center [457, 357] width 145 height 18
type input "5'6"
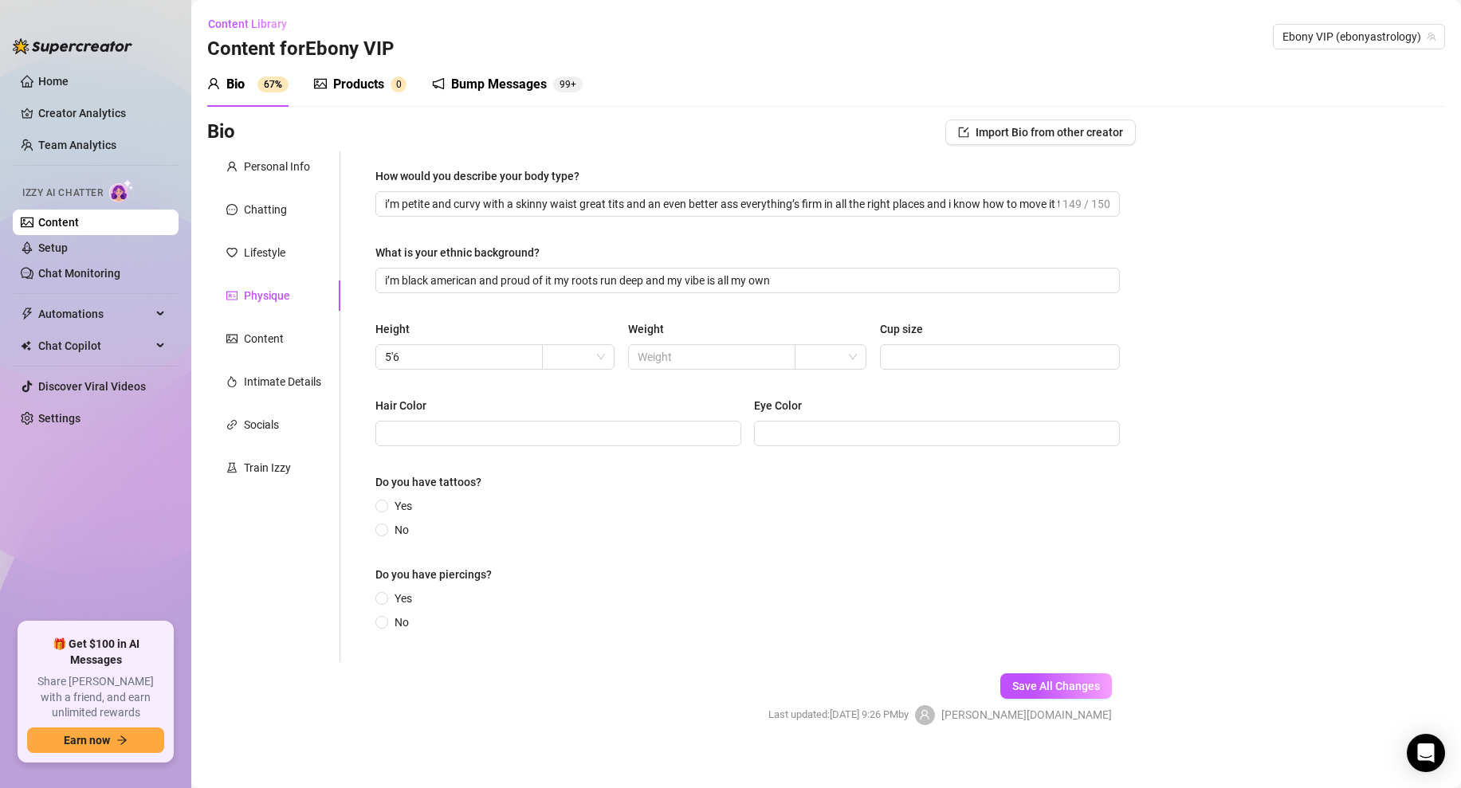
click at [671, 397] on div "Hair Color" at bounding box center [558, 409] width 366 height 24
click at [578, 345] on input "search" at bounding box center [570, 357] width 38 height 24
click at [563, 409] on div "ft" at bounding box center [578, 415] width 46 height 18
click at [644, 379] on div "Height 5'6 ft ft Weight Cup size" at bounding box center [747, 352] width 744 height 64
click at [700, 347] on span at bounding box center [711, 356] width 167 height 25
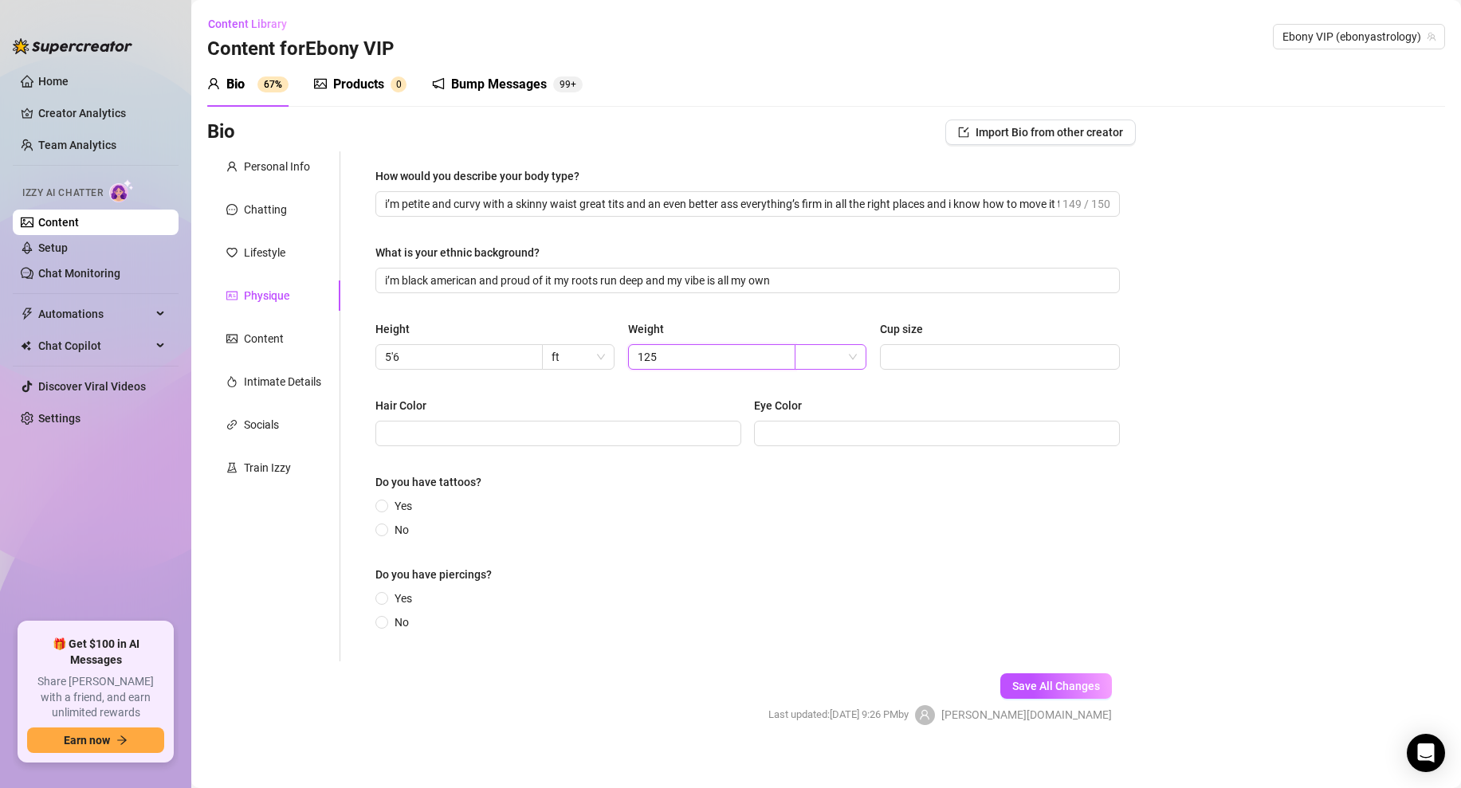
click at [848, 355] on span at bounding box center [830, 357] width 53 height 24
type input "125"
click at [833, 413] on div "lbs" at bounding box center [830, 415] width 46 height 18
click at [908, 394] on div "How would you describe your body type? i’m petite and curvy with a skinny waist…" at bounding box center [747, 406] width 744 height 478
click at [942, 359] on input "Cup size" at bounding box center [998, 357] width 218 height 18
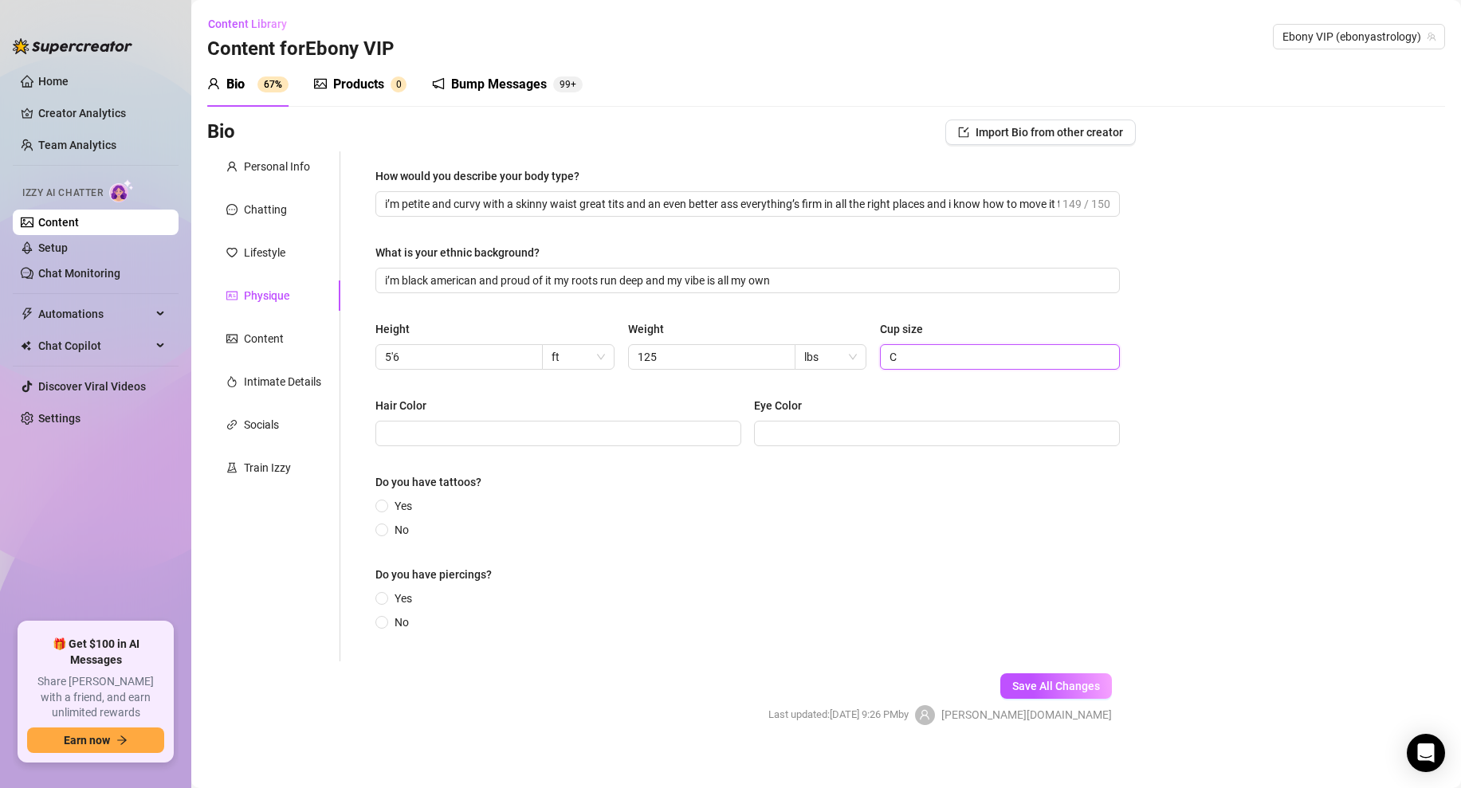
type input "C"
click at [710, 394] on div "How would you describe your body type? i’m petite and curvy with a skinny waist…" at bounding box center [747, 406] width 744 height 478
click at [497, 433] on input "Hair Color" at bounding box center [556, 434] width 343 height 18
type input "Black"
click at [779, 435] on input "Eye Color" at bounding box center [934, 434] width 343 height 18
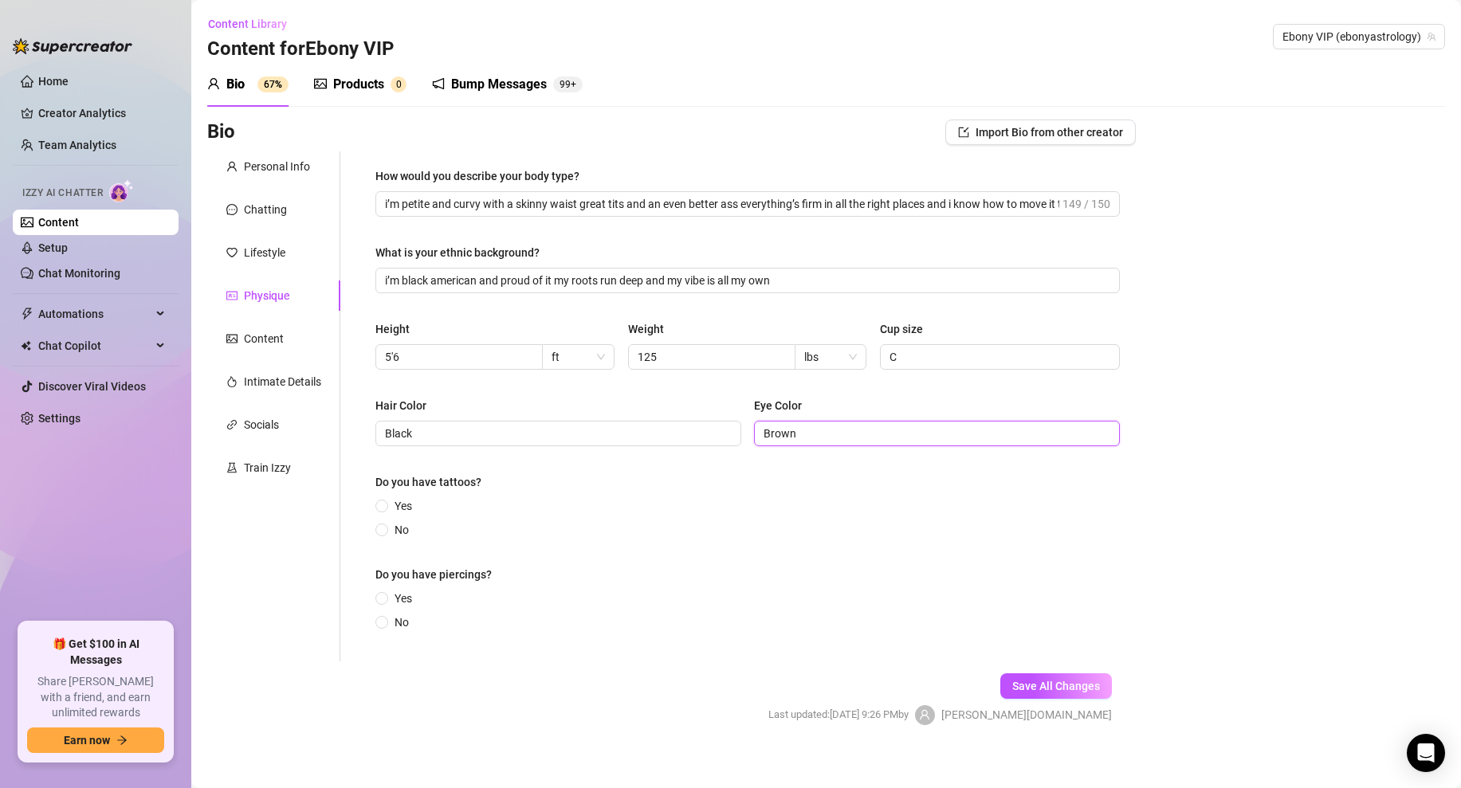
type input "Brown"
click at [1148, 436] on div "Bio Import Bio from other creator Personal Info Chatting Lifestyle Physique Con…" at bounding box center [826, 436] width 1238 height 633
click at [380, 504] on input "Yes" at bounding box center [382, 507] width 6 height 10
radio input "true"
click at [384, 607] on input "Yes" at bounding box center [382, 607] width 6 height 10
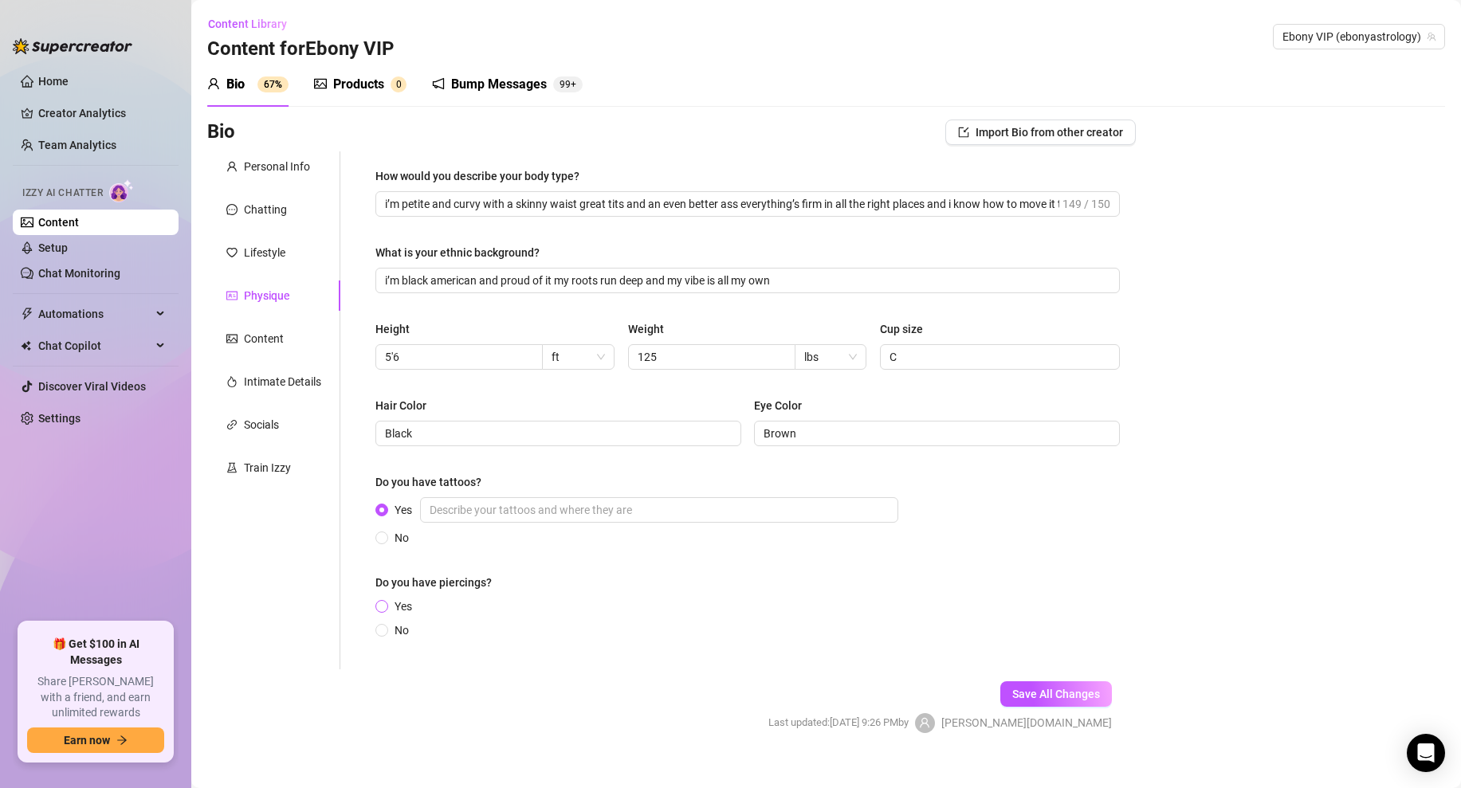
radio input "true"
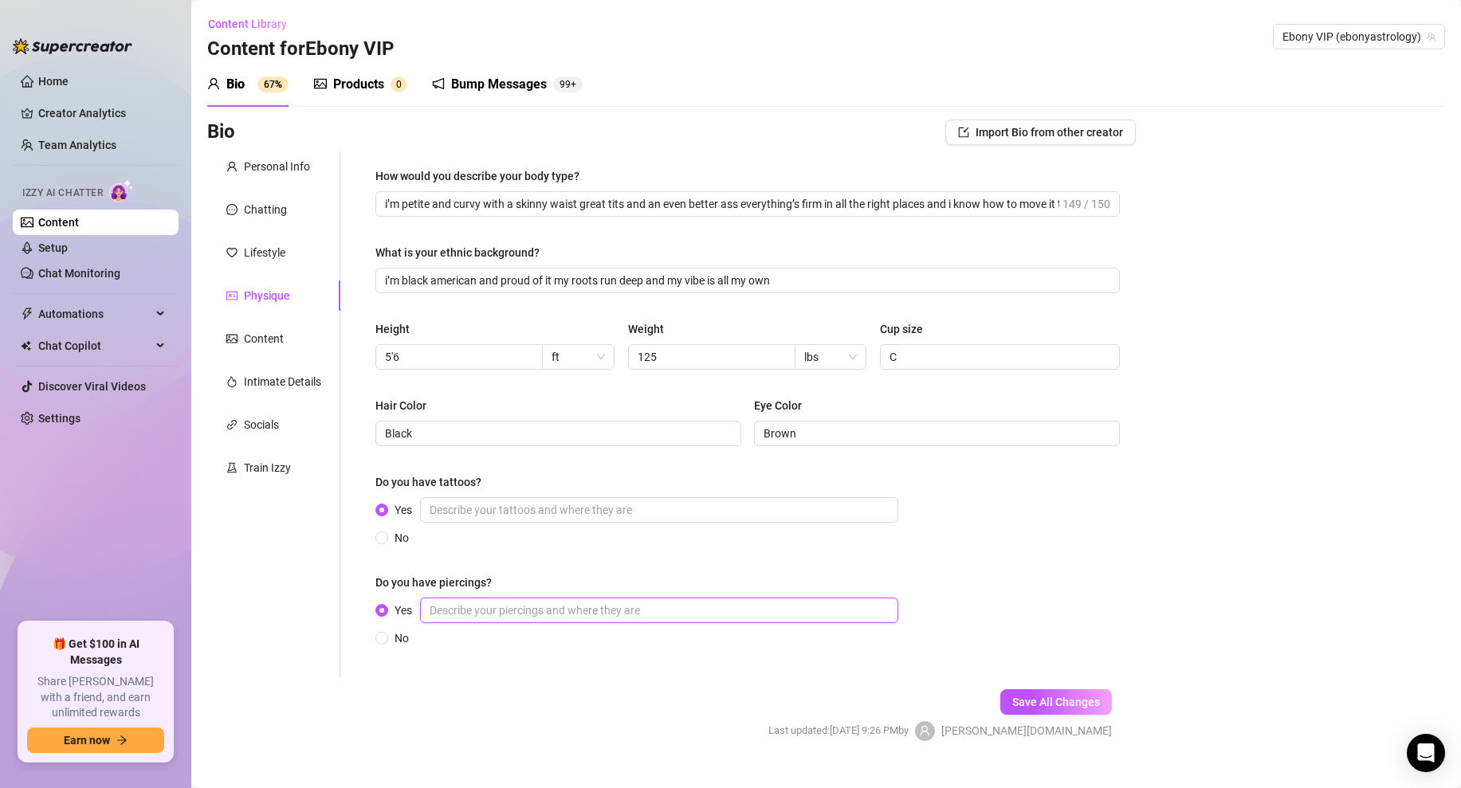
click at [509, 614] on input "Yes" at bounding box center [659, 610] width 478 height 25
drag, startPoint x: 502, startPoint y: 585, endPoint x: 370, endPoint y: 588, distance: 132.3
click at [370, 588] on div "How would you describe your body type? i’m petite and curvy with a skinny waist…" at bounding box center [747, 414] width 776 height 526
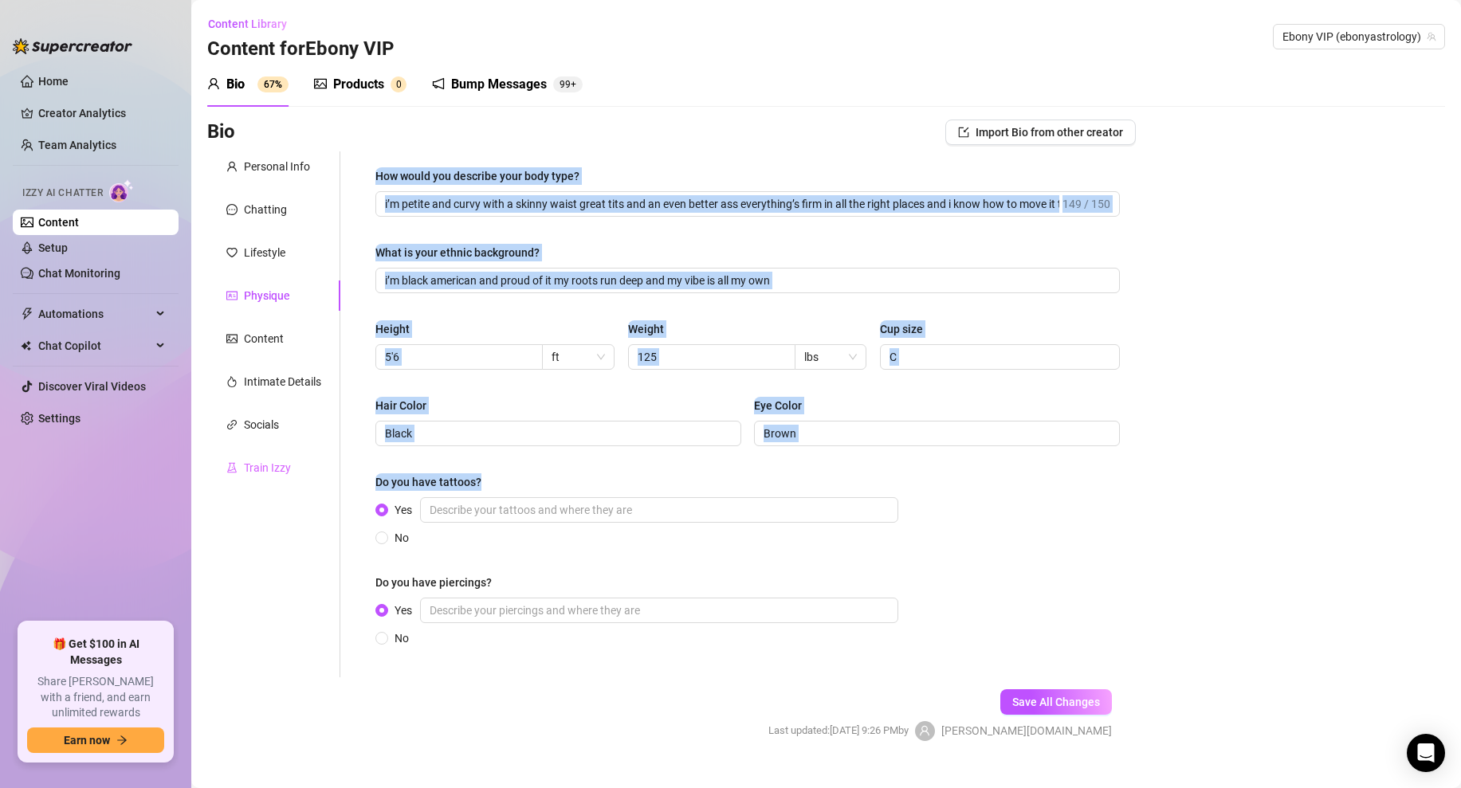
drag, startPoint x: 489, startPoint y: 481, endPoint x: 337, endPoint y: 482, distance: 152.2
click at [337, 482] on div "Personal Info Chatting Lifestyle Physique Content Intimate Details Socials Trai…" at bounding box center [671, 414] width 928 height 526
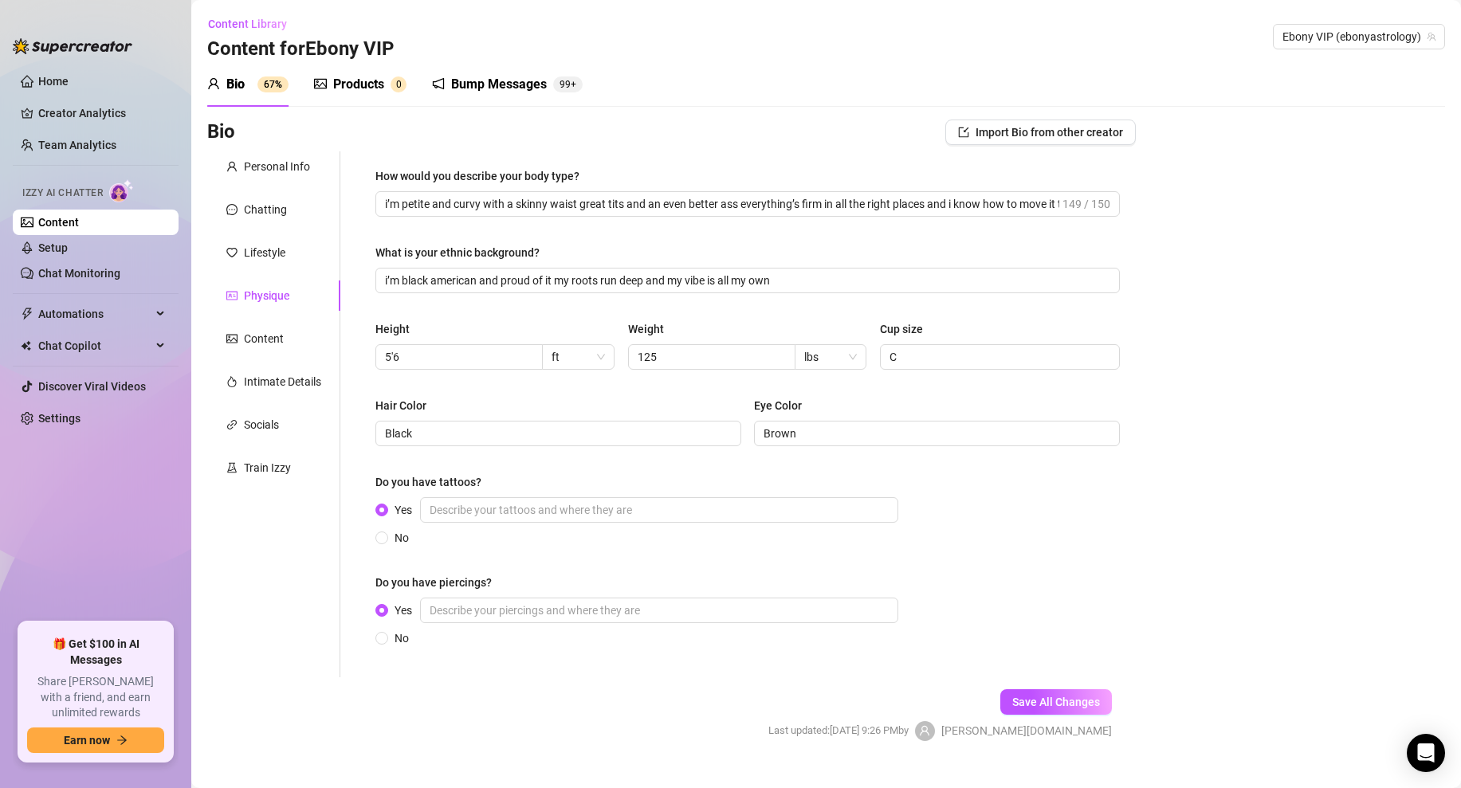
click at [504, 477] on div "Do you have tattoos?" at bounding box center [747, 485] width 744 height 24
drag, startPoint x: 500, startPoint y: 488, endPoint x: 376, endPoint y: 488, distance: 123.5
click at [376, 488] on div "Do you have tattoos?" at bounding box center [747, 485] width 744 height 24
click at [458, 501] on input "Yes" at bounding box center [659, 509] width 478 height 25
paste input "yes i have tattoos—one on my spine music notes on my arm writing on my side and…"
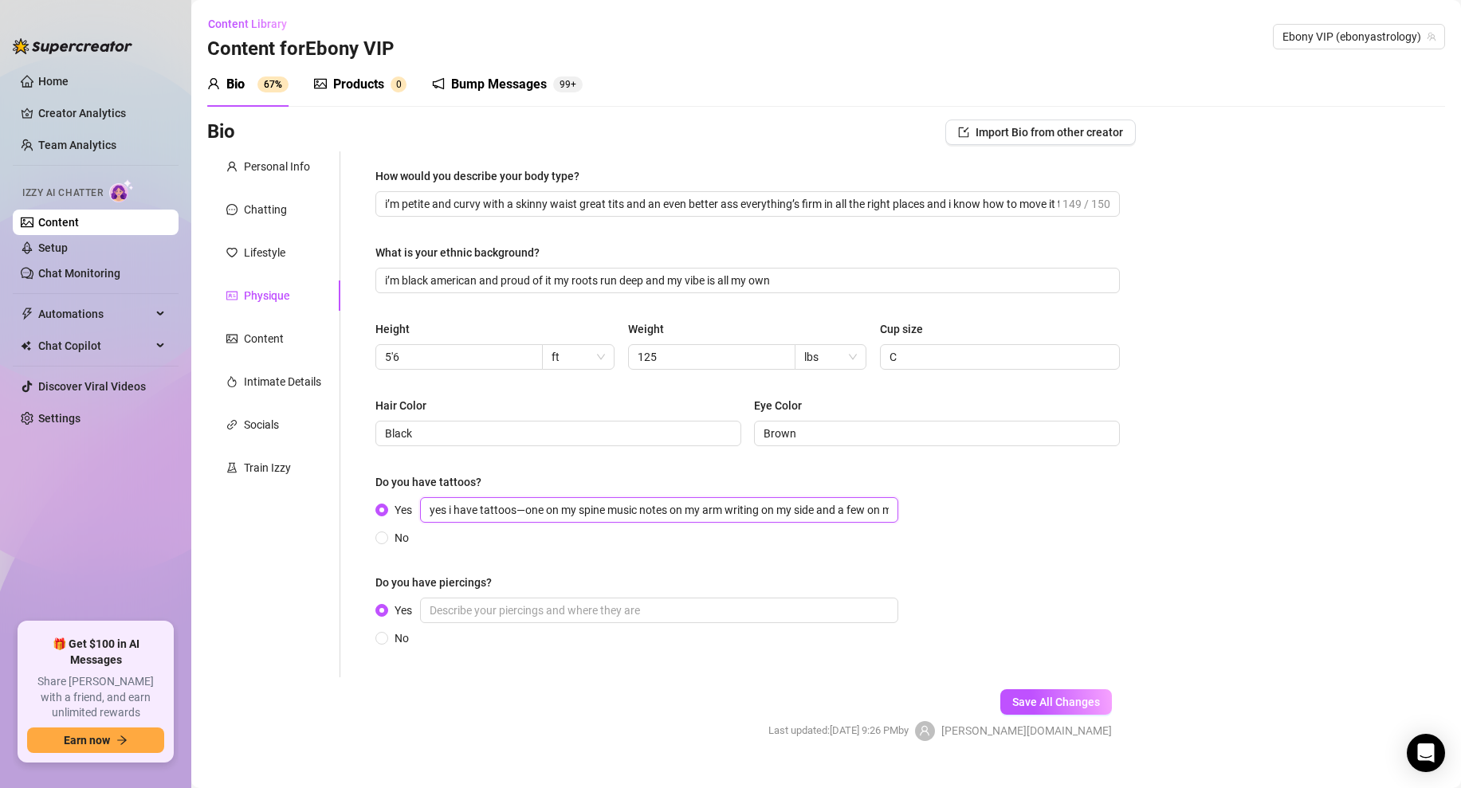
drag, startPoint x: 550, startPoint y: 507, endPoint x: 366, endPoint y: 517, distance: 184.4
click at [366, 521] on div "How would you describe your body type? i’m petite and curvy with a skinny waist…" at bounding box center [747, 414] width 776 height 526
click at [522, 508] on input "yes i have tattoos—one on my spine music notes on my arm writing on my side and…" at bounding box center [659, 509] width 478 height 25
click at [636, 511] on input "yes i have tattoos many: one on my spine music notes on my arm writing on my si…" at bounding box center [659, 509] width 478 height 25
click at [752, 507] on input "yes i have tattoos many: one on my spine, music notes on my arm writing on my s…" at bounding box center [659, 509] width 478 height 25
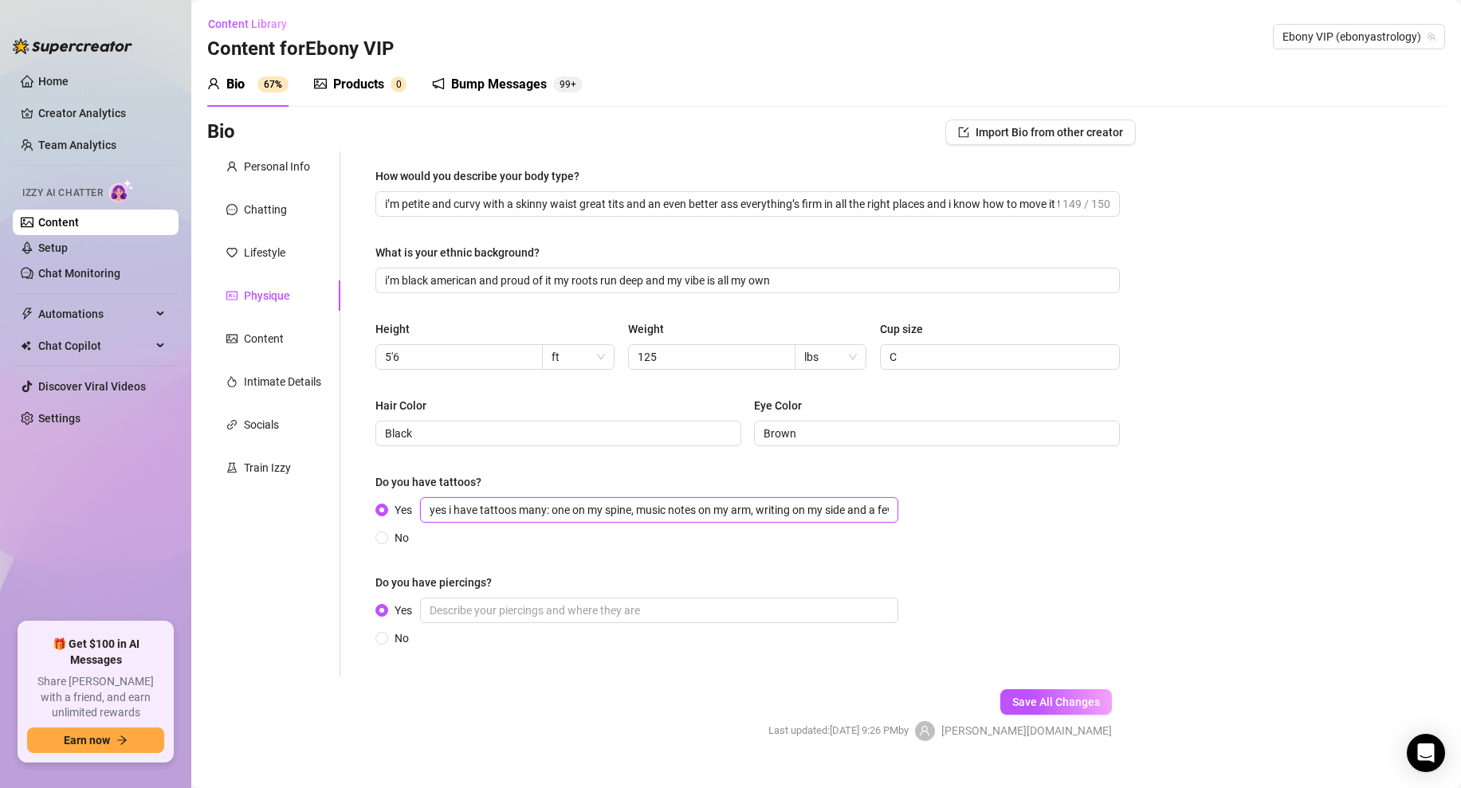
type input "yes i have tattoos many: one on my spine, music notes on my arm, writing on my …"
click at [473, 622] on input "Yes" at bounding box center [659, 610] width 478 height 25
type input "Just ears"
click at [1021, 704] on span "Save All Changes" at bounding box center [1056, 702] width 88 height 13
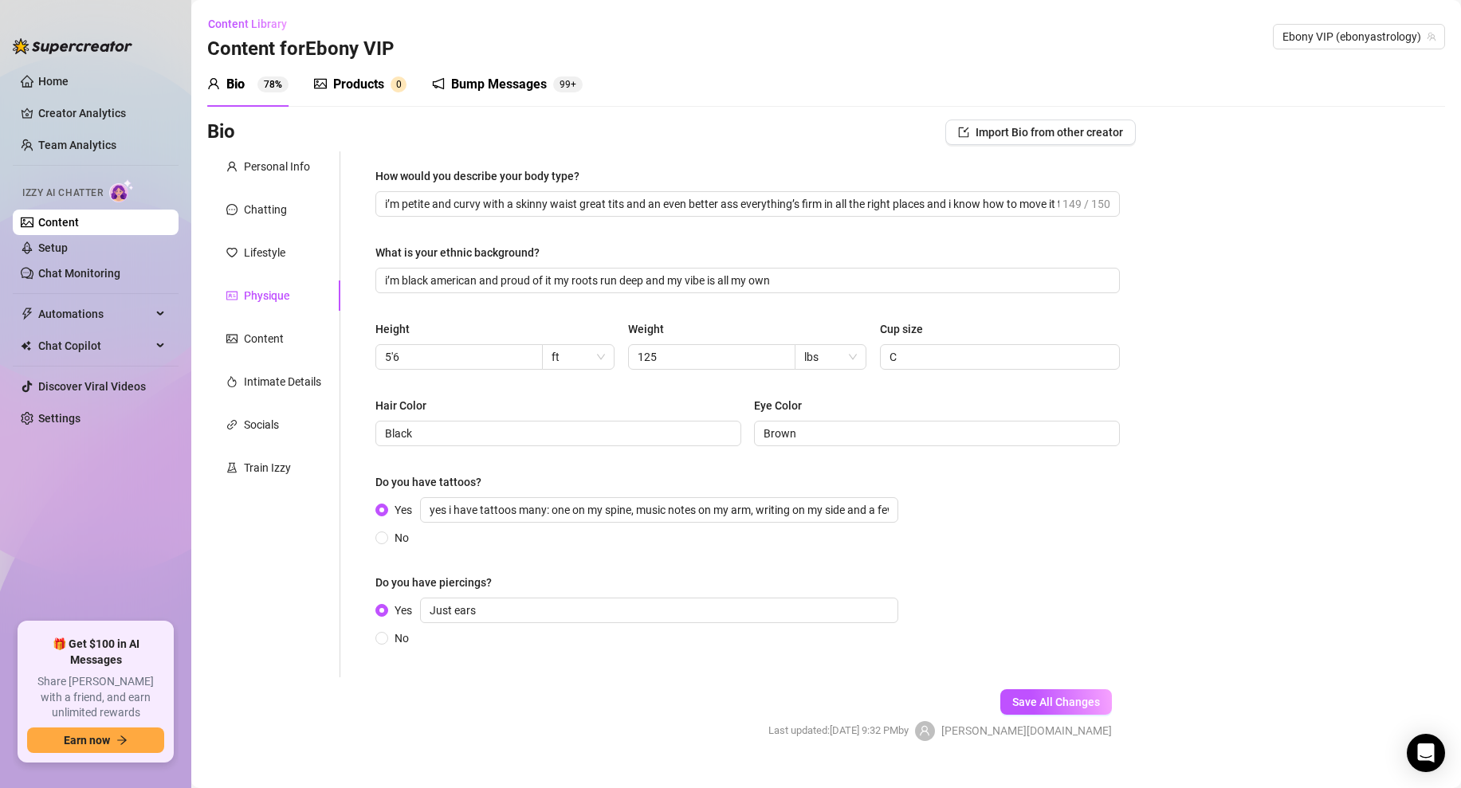
click at [240, 269] on div "Personal Info Chatting Lifestyle Physique Content Intimate Details Socials Trai…" at bounding box center [273, 414] width 133 height 526
click at [273, 253] on div "Lifestyle" at bounding box center [264, 253] width 41 height 18
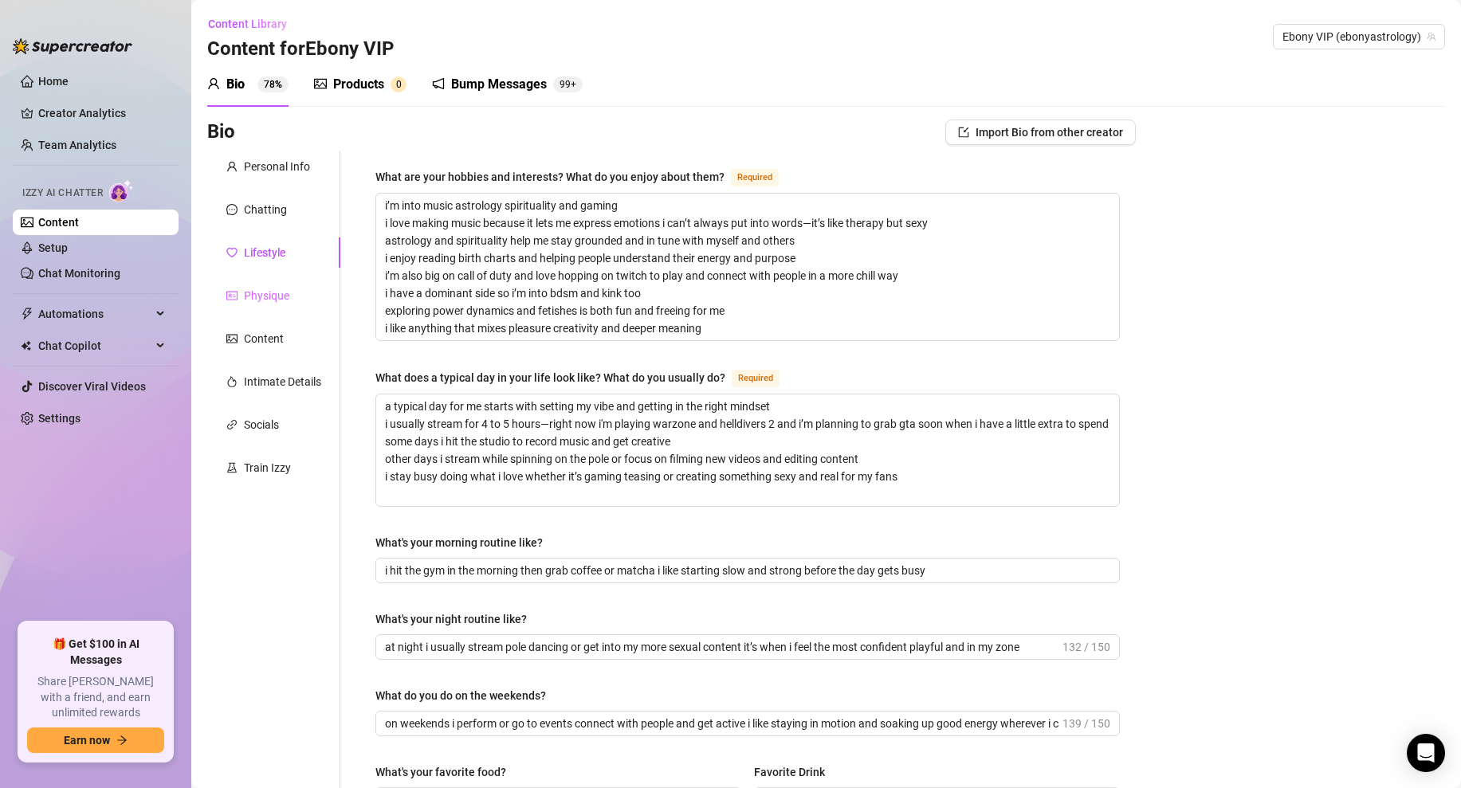
click at [265, 304] on div "Physique" at bounding box center [273, 295] width 133 height 30
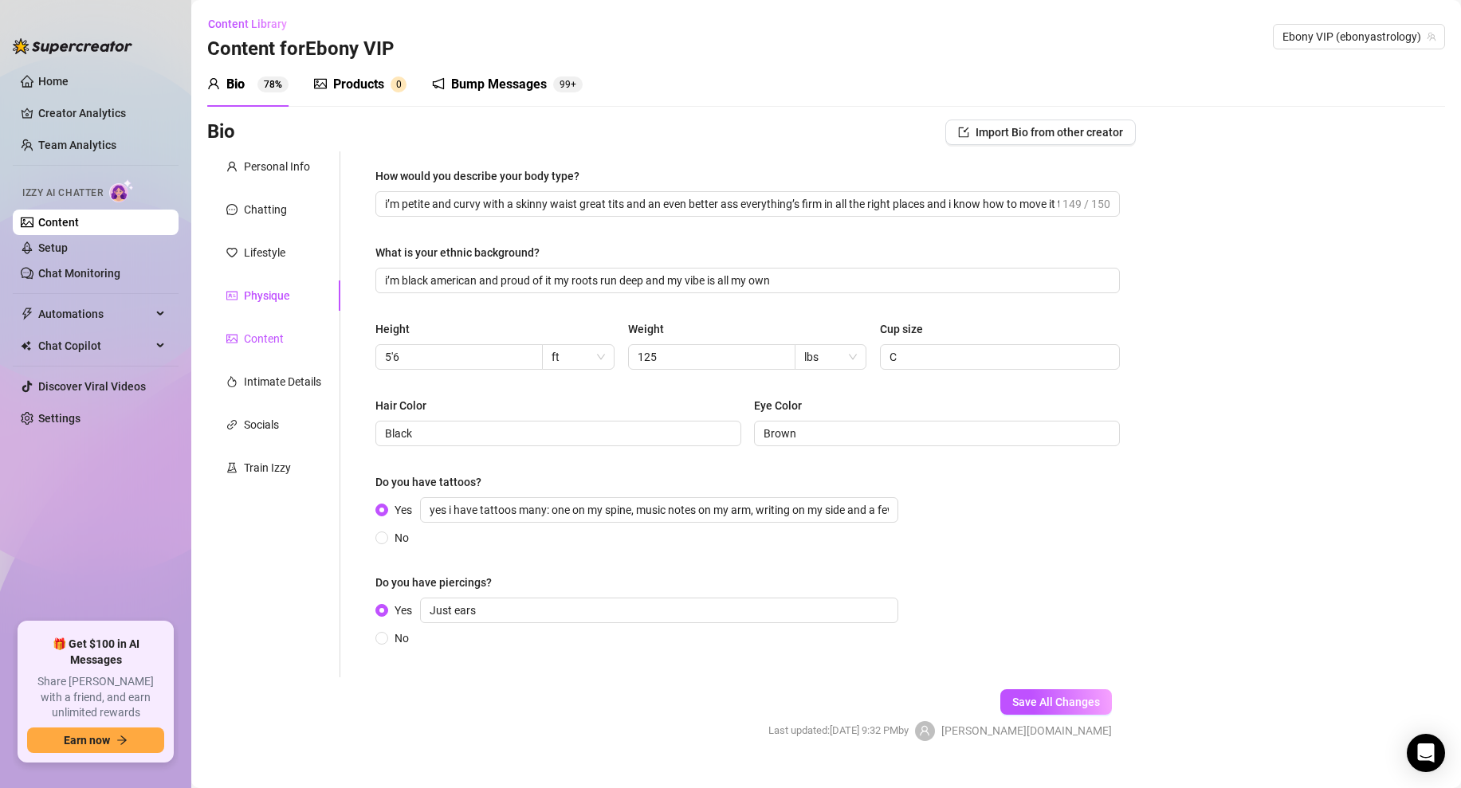
click at [260, 344] on div "Content" at bounding box center [264, 339] width 40 height 18
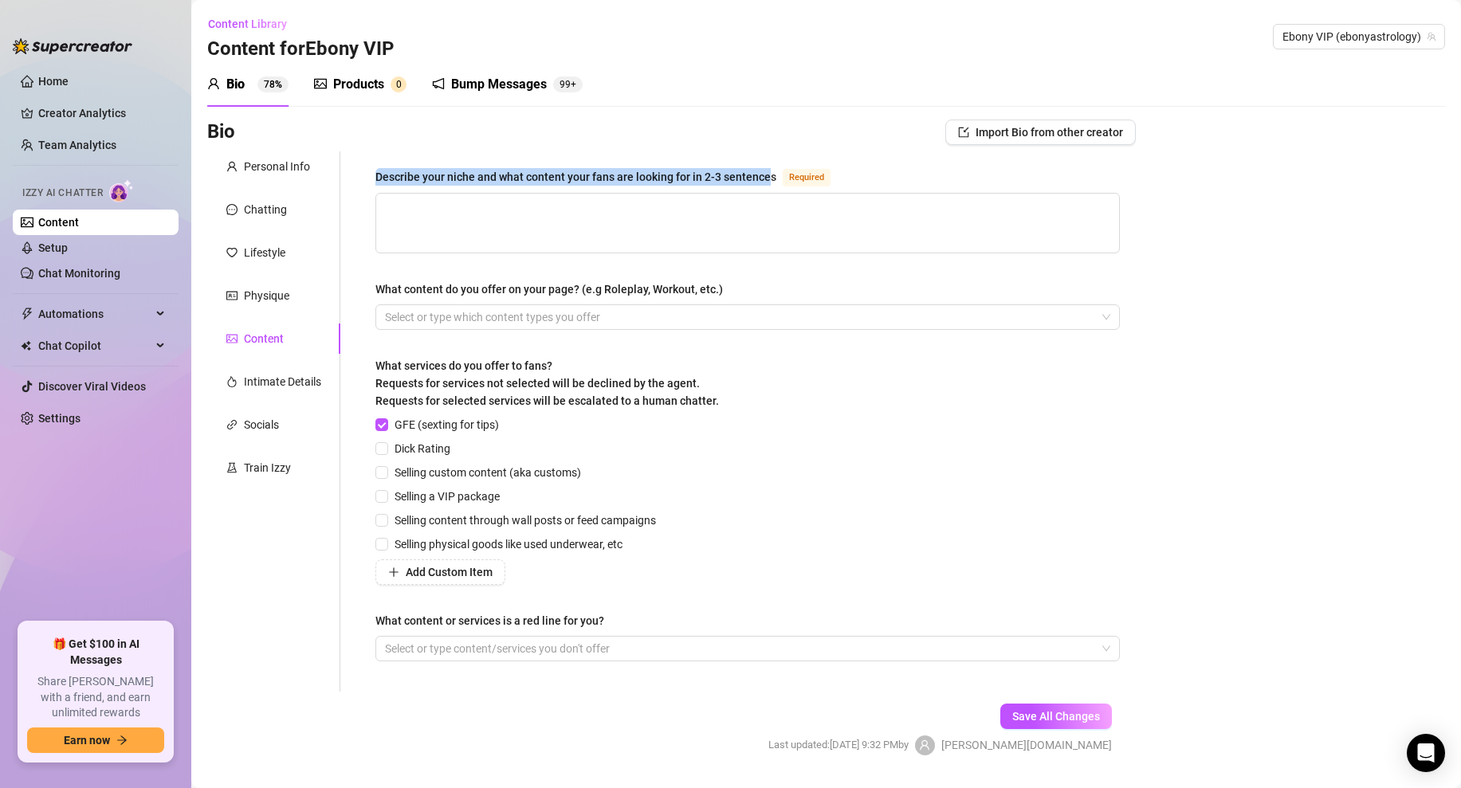
drag, startPoint x: 770, startPoint y: 176, endPoint x: 371, endPoint y: 171, distance: 399.3
click at [371, 171] on div "Describe your niche and what content your fans are looking for in 2-3 sentences…" at bounding box center [747, 421] width 776 height 540
click at [477, 196] on textarea "Describe your niche and what content your fans are looking for in 2-3 sentences…" at bounding box center [747, 223] width 743 height 59
paste textarea "my niche is sexy bold and real i create solo content with masturbation twerking…"
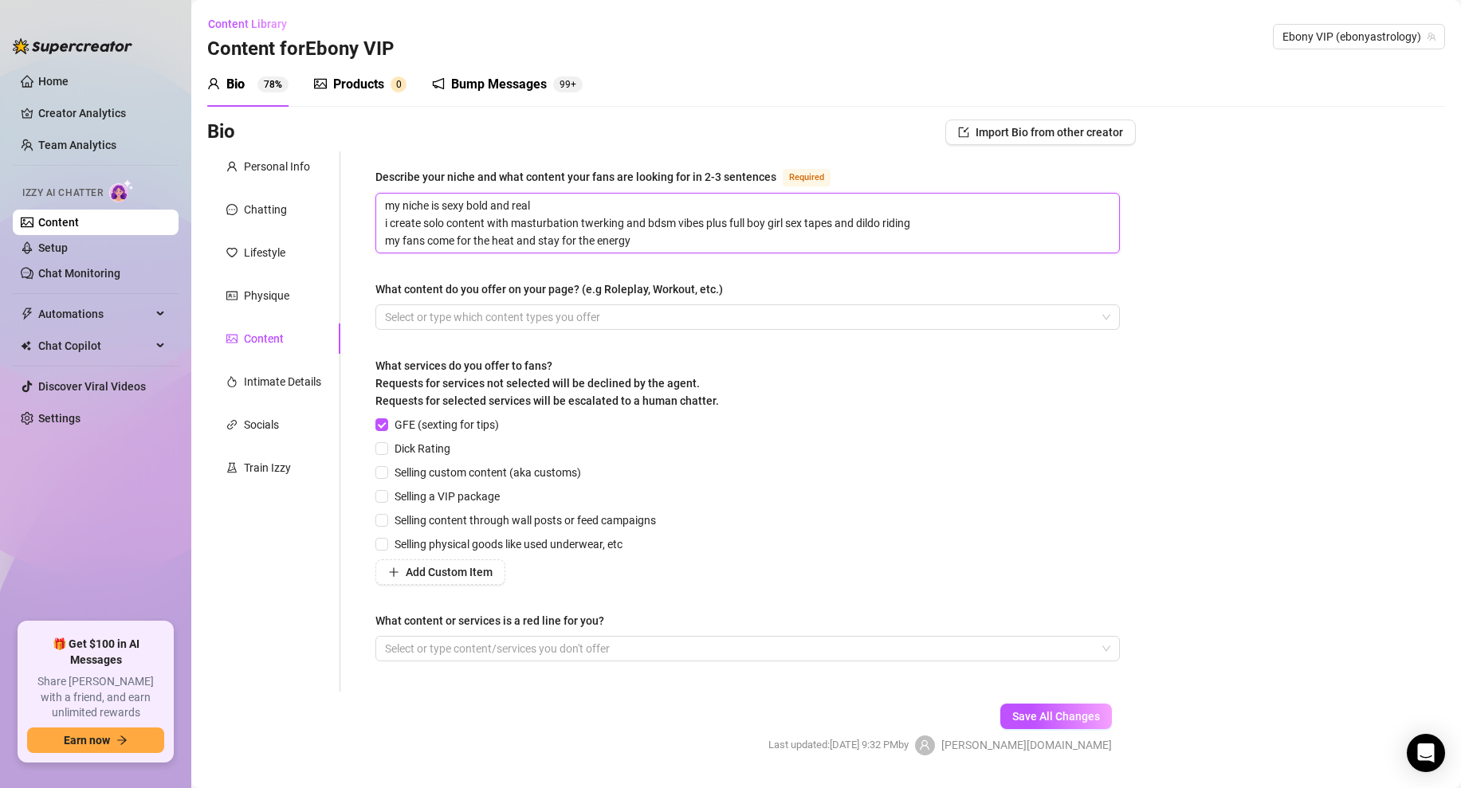
type textarea "my niche is sexy bold and real i create solo content with masturbation twerking…"
click at [779, 264] on div "Describe your niche and what content your fans are looking for in 2-3 sentences…" at bounding box center [747, 421] width 744 height 508
drag, startPoint x: 372, startPoint y: 282, endPoint x: 738, endPoint y: 302, distance: 366.3
click at [737, 302] on div "Describe your niche and what content your fans are looking for in 2-3 sentences…" at bounding box center [747, 421] width 776 height 540
click at [517, 318] on div at bounding box center [739, 317] width 721 height 22
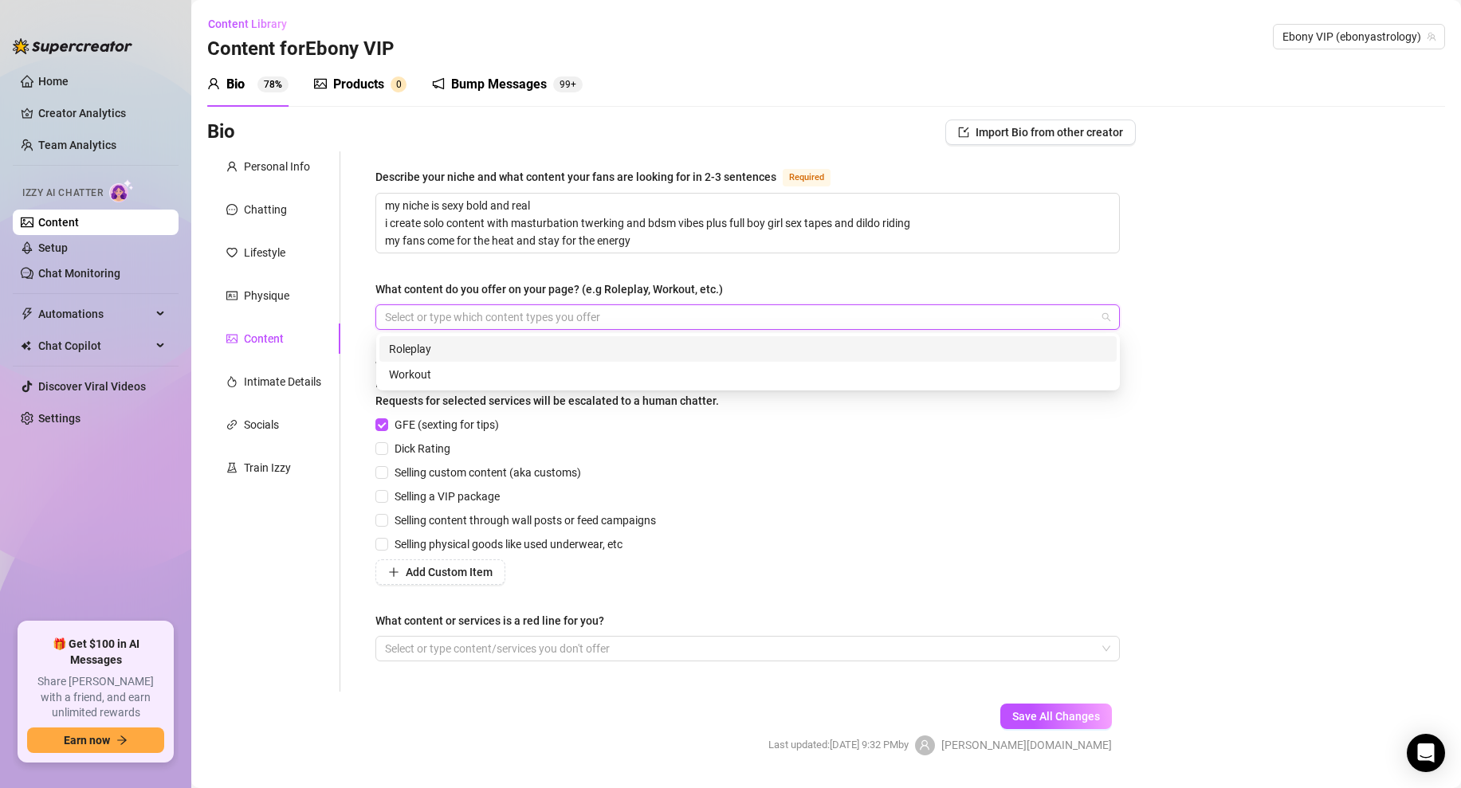
click at [437, 351] on div "Roleplay" at bounding box center [748, 349] width 718 height 18
click at [504, 378] on div "Workout" at bounding box center [748, 375] width 718 height 18
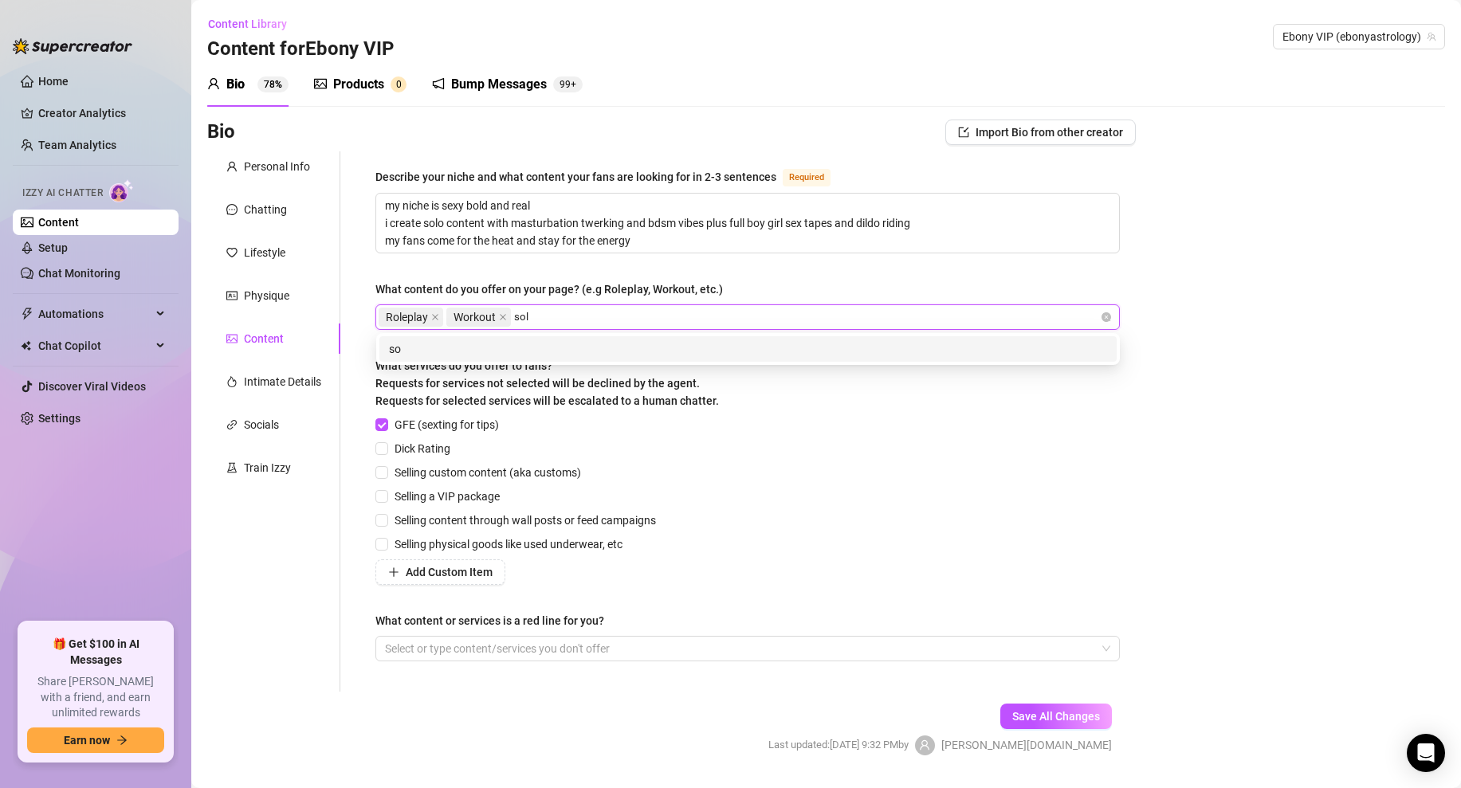
type input "solo"
click at [438, 349] on div "solo" at bounding box center [748, 349] width 718 height 18
type input "boy girl"
click at [604, 320] on div "Roleplay Workout solo boy girl" at bounding box center [739, 317] width 721 height 22
type input "boy girl"
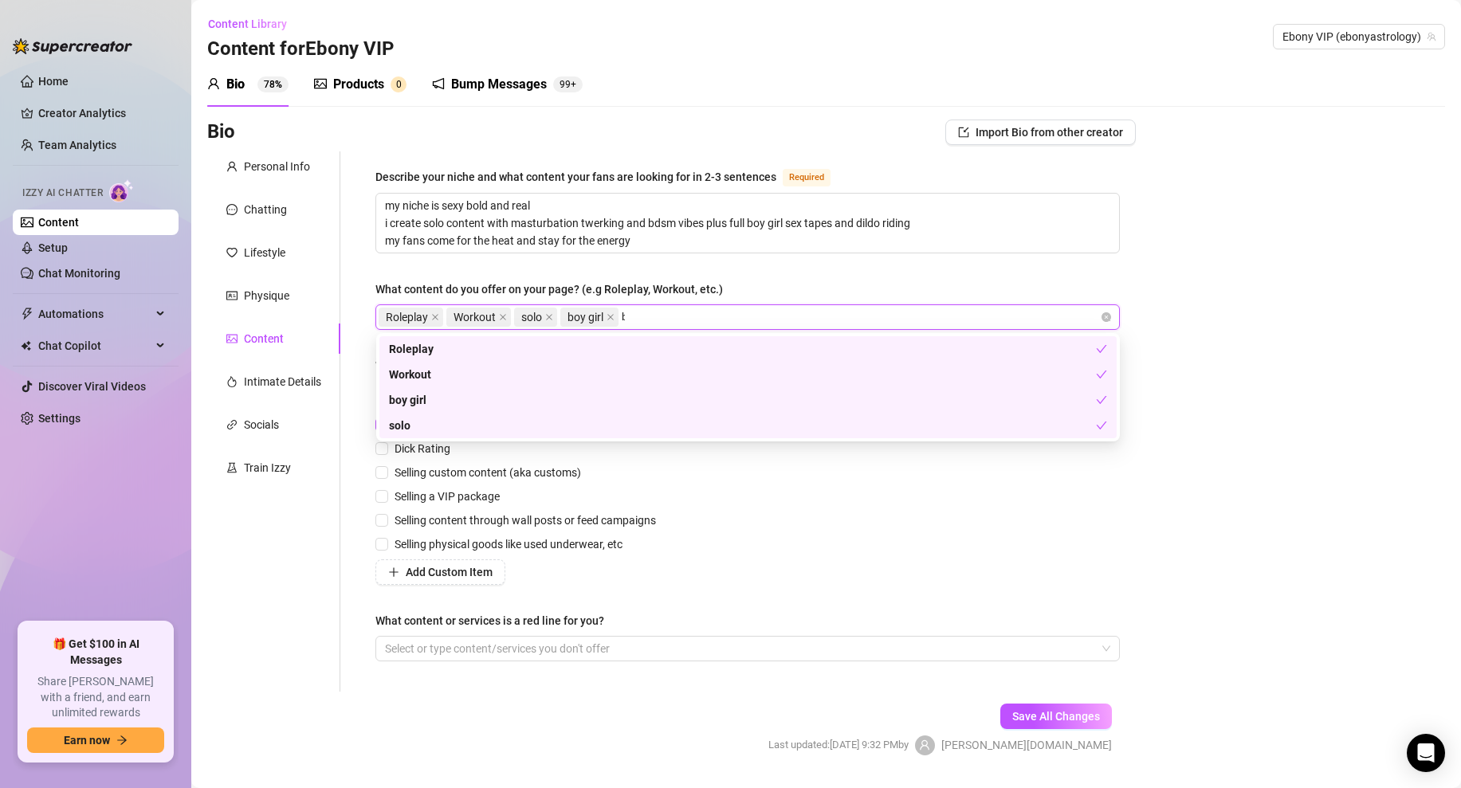
type input "bg"
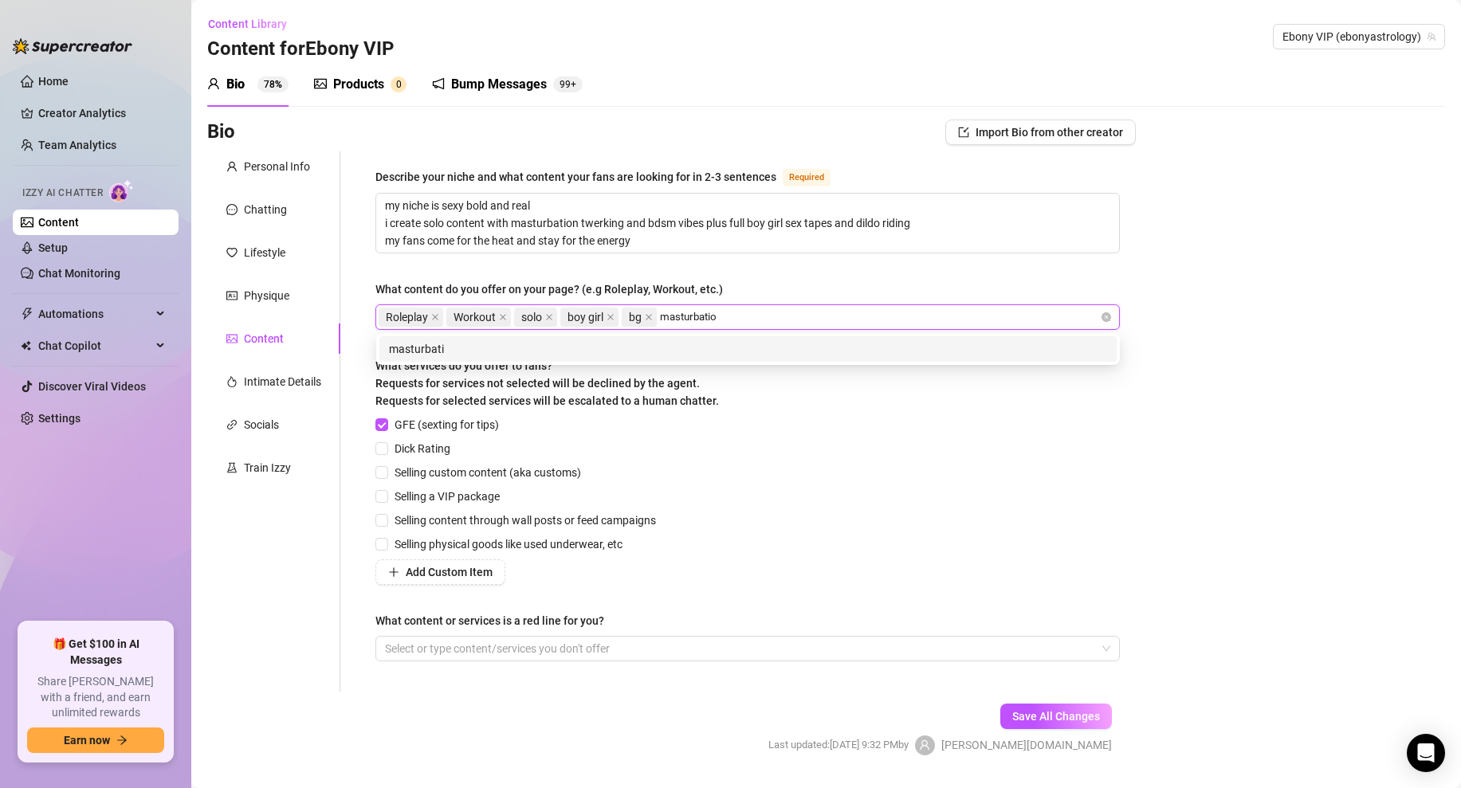
type input "masturbation"
type input "pole dancing"
type input "doggy"
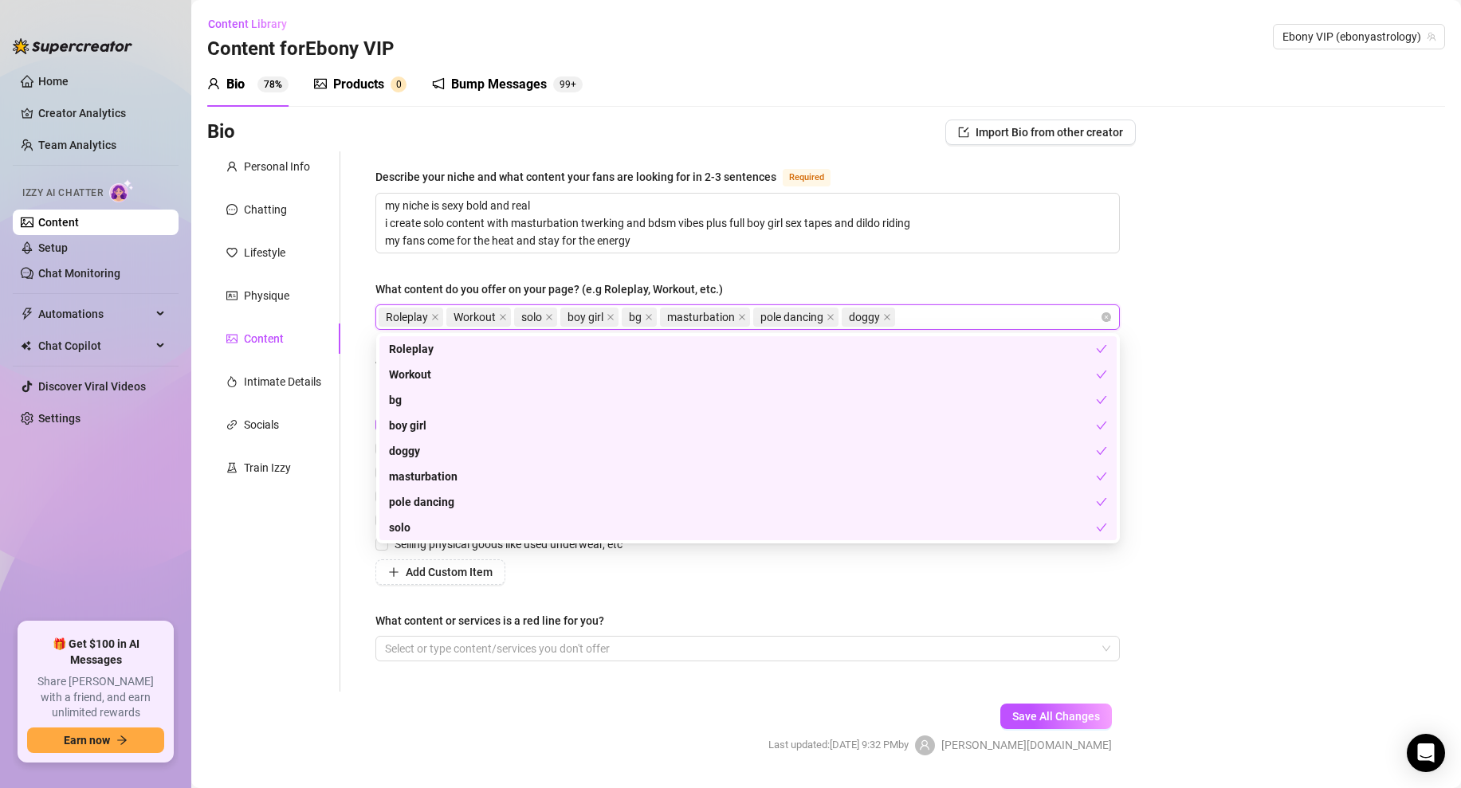
click at [1147, 286] on div "Bio Import Bio from other creator Personal Info Chatting Lifestyle Physique Con…" at bounding box center [826, 452] width 1238 height 664
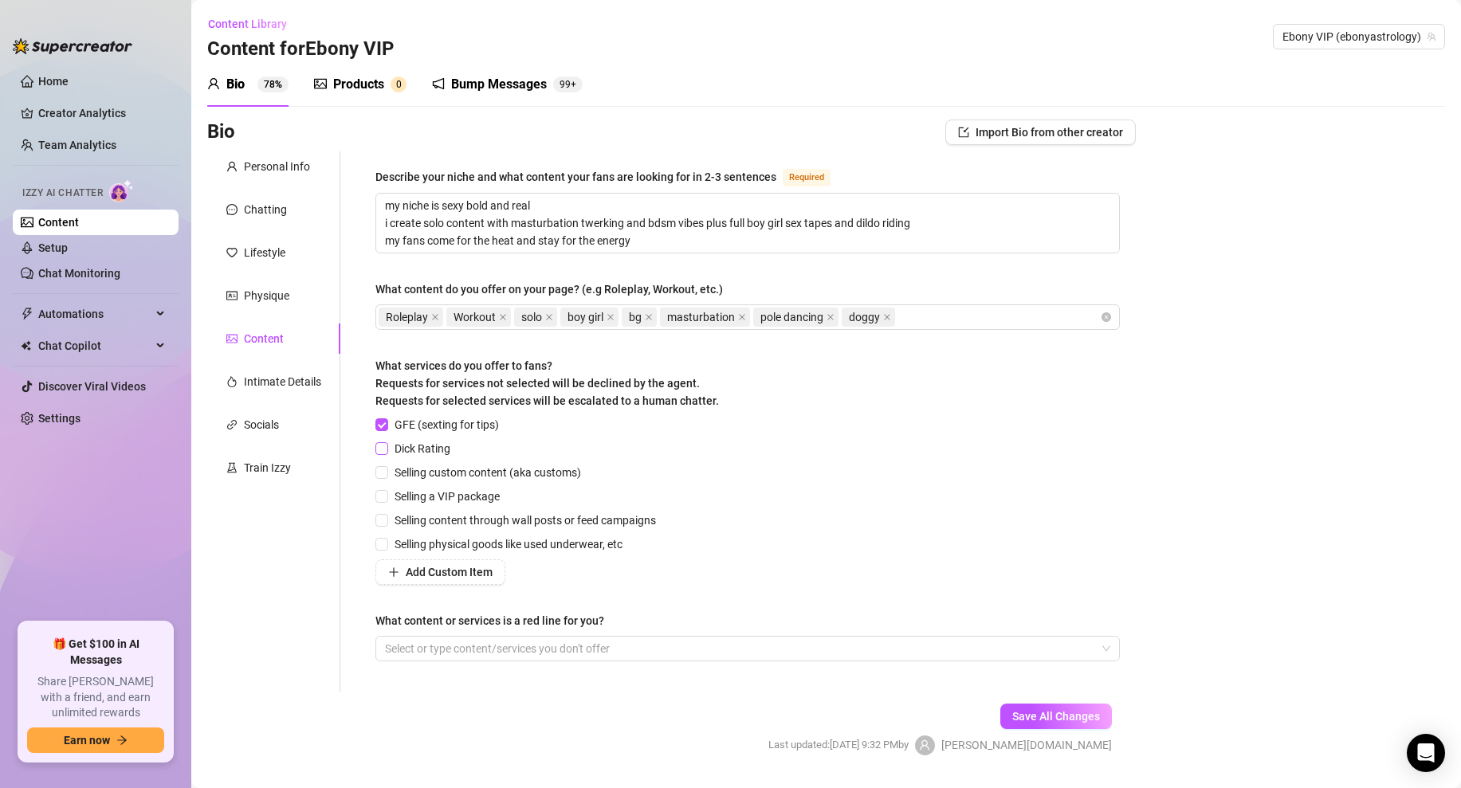
click at [378, 440] on label "Dick Rating" at bounding box center [415, 449] width 81 height 18
click at [378, 442] on input "Dick Rating" at bounding box center [380, 447] width 11 height 11
checkbox input "true"
click at [387, 473] on span at bounding box center [381, 472] width 13 height 13
click at [386, 473] on input "Selling custom content (aka customs)" at bounding box center [380, 471] width 11 height 11
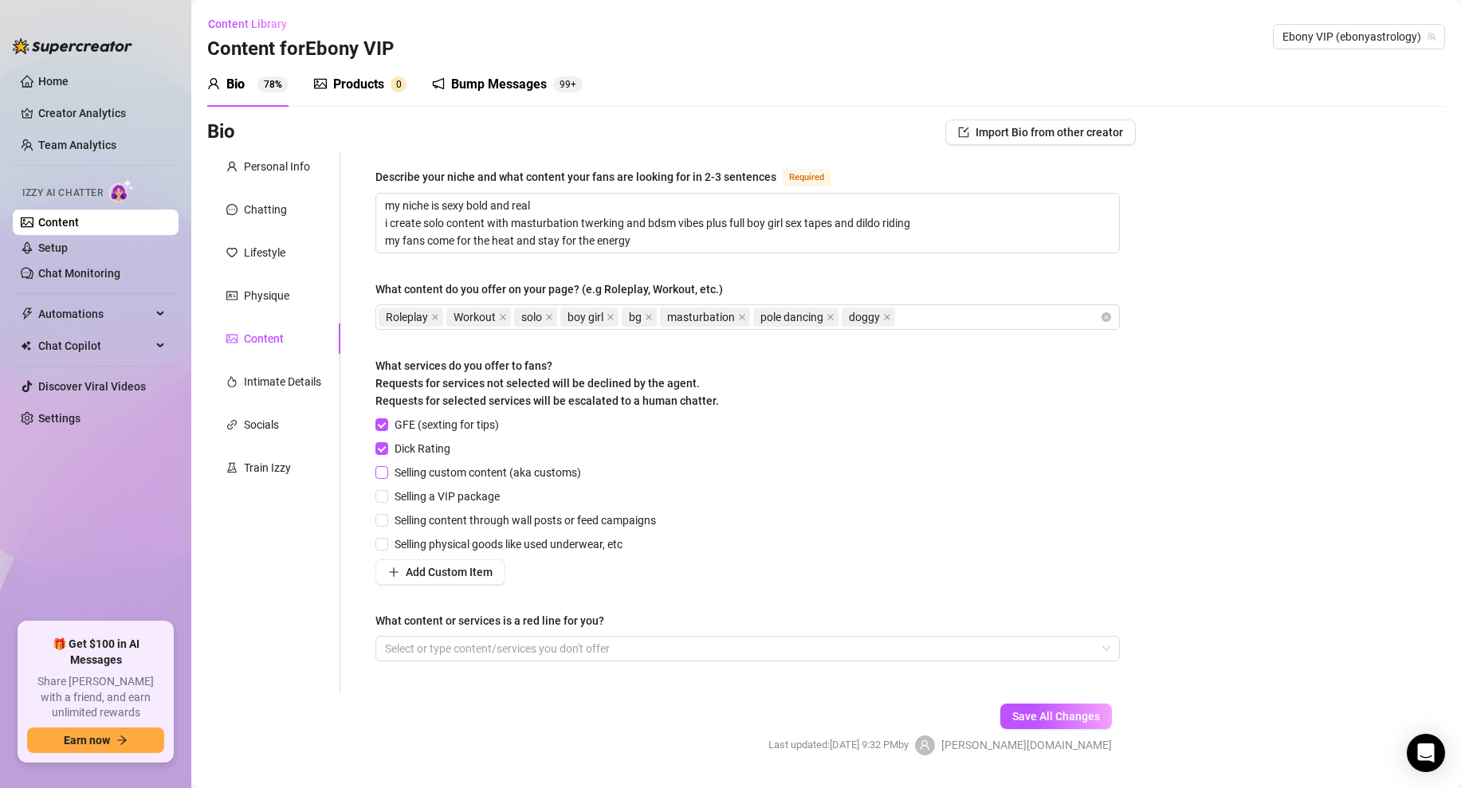
checkbox input "true"
click at [382, 520] on input "Selling content through wall posts or feed campaigns" at bounding box center [380, 519] width 11 height 11
checkbox input "true"
click at [708, 645] on div at bounding box center [739, 648] width 721 height 22
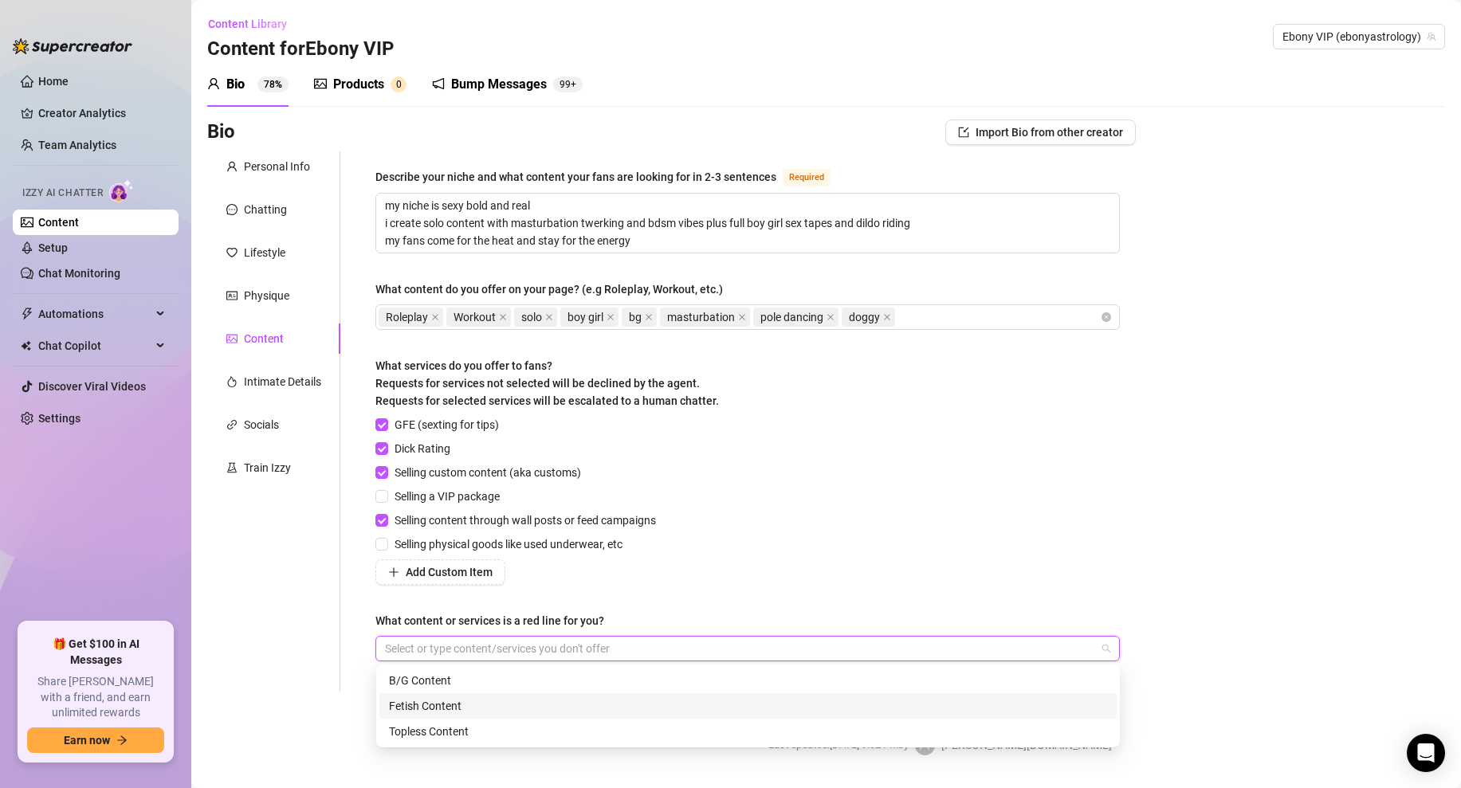
click at [457, 704] on div "Fetish Content" at bounding box center [748, 706] width 718 height 18
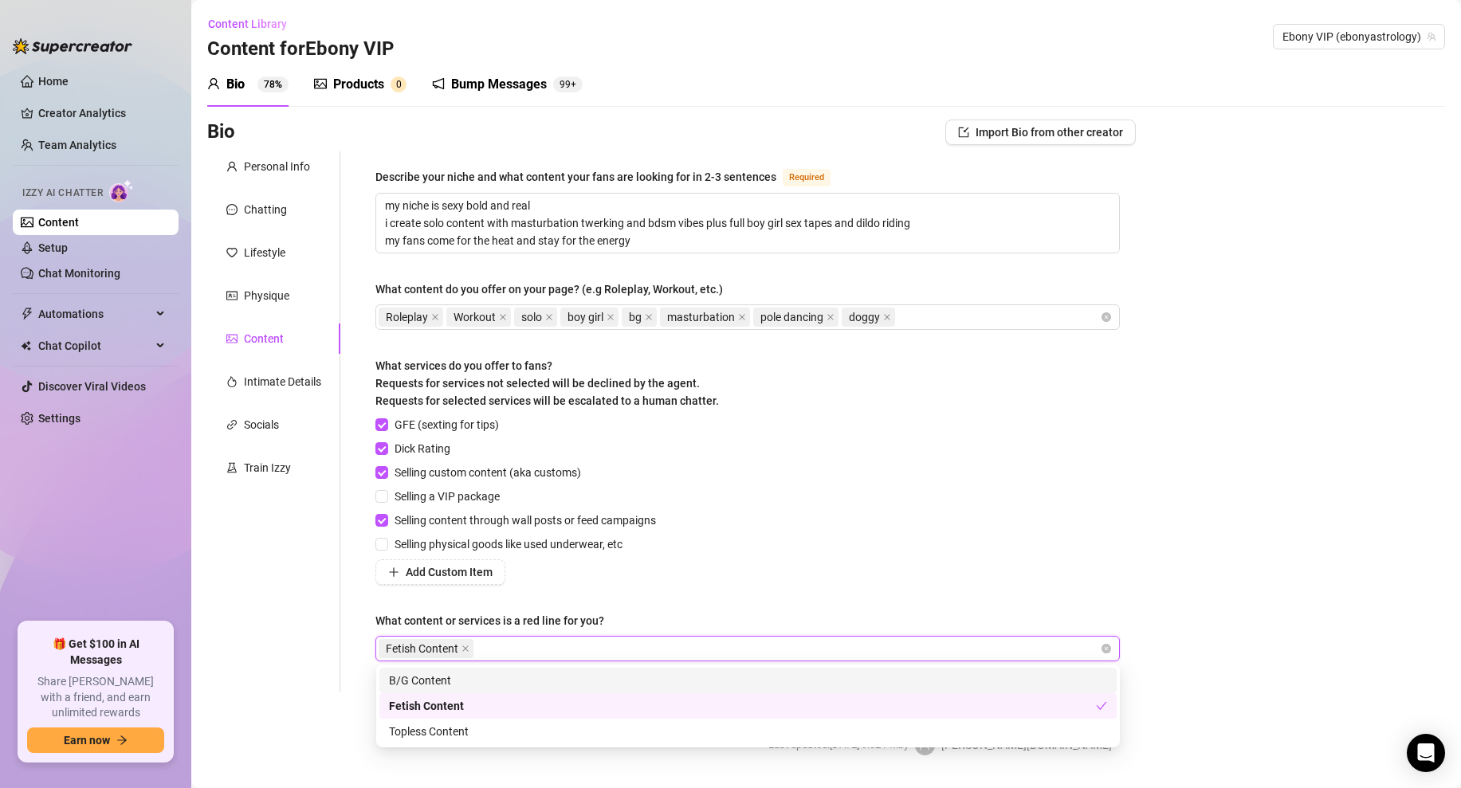
click at [520, 655] on div "Fetish Content" at bounding box center [739, 648] width 721 height 22
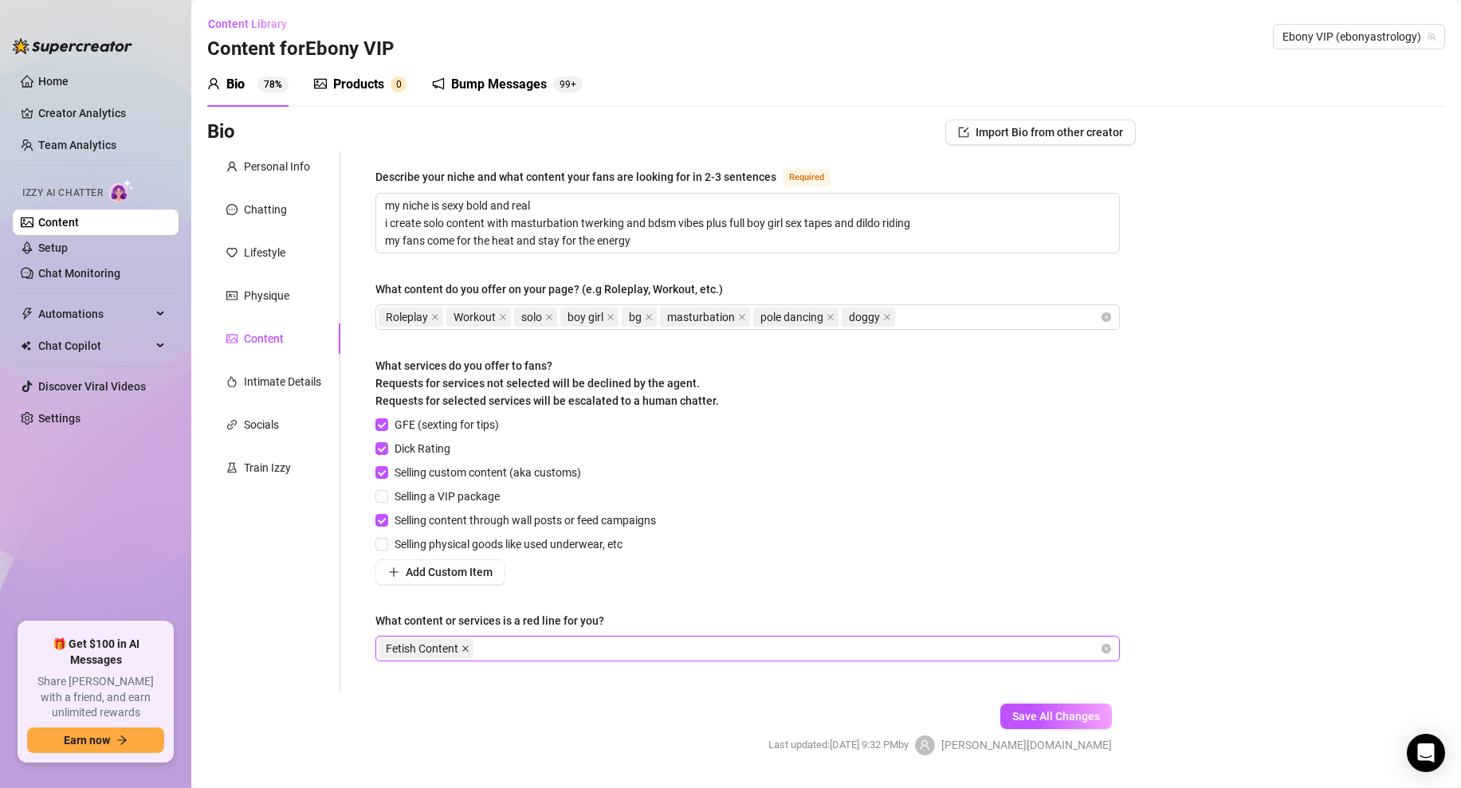
click at [462, 646] on icon "close" at bounding box center [465, 649] width 8 height 8
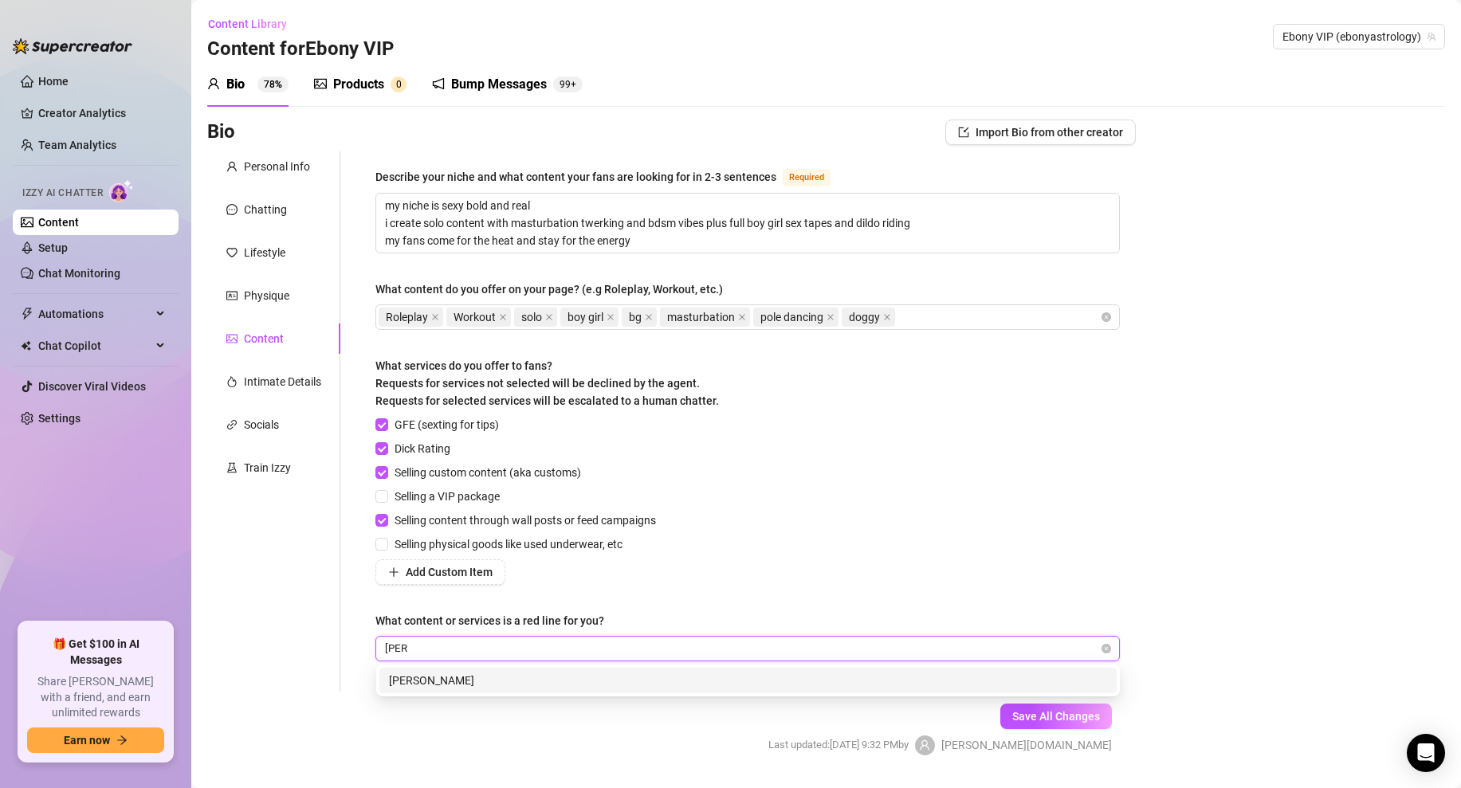
type input "Anal"
click at [406, 688] on div "Anal" at bounding box center [748, 681] width 718 height 18
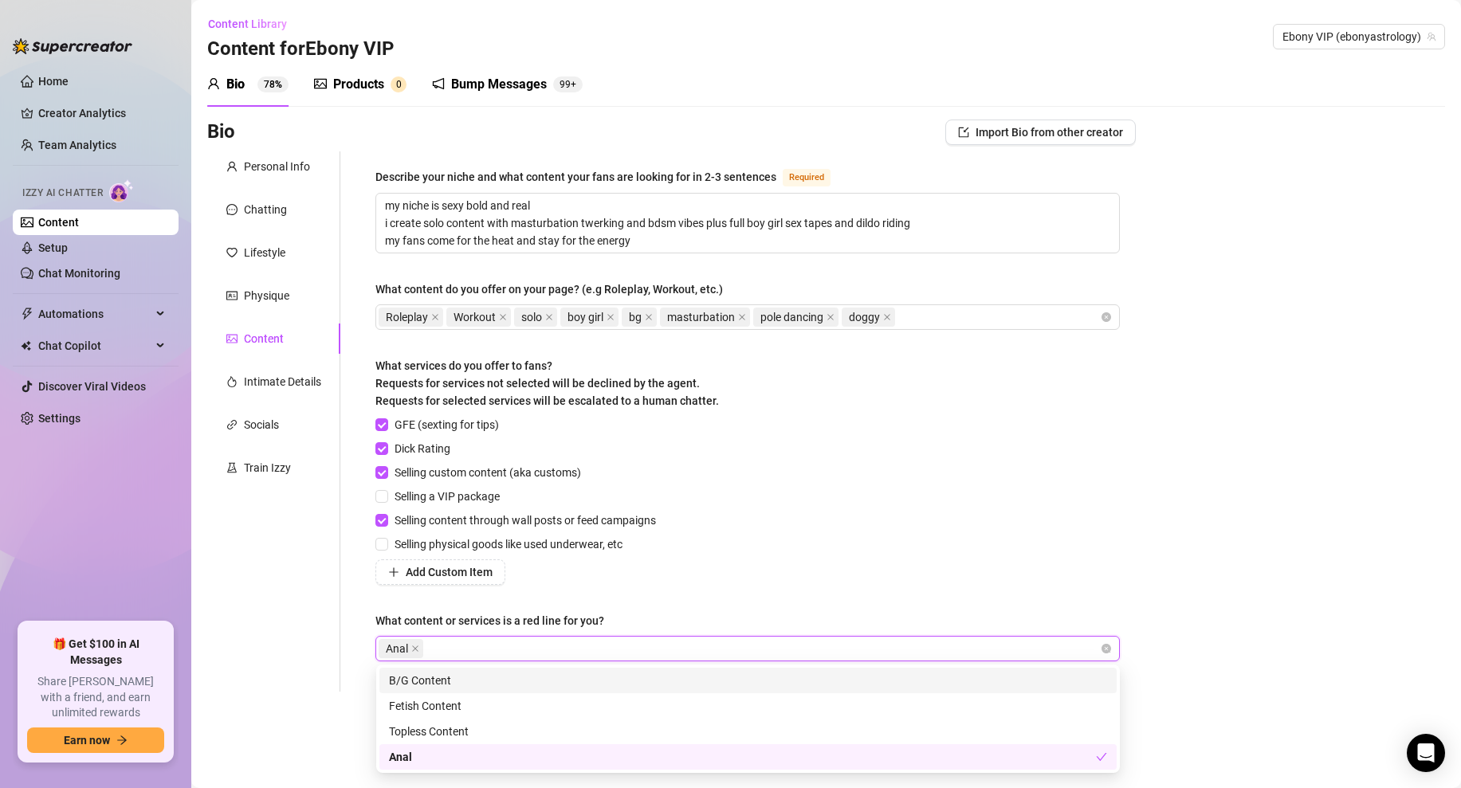
click at [1003, 575] on div "GFE (sexting for tips) Dick Rating Selling custom content (aka customs) Selling…" at bounding box center [747, 500] width 744 height 169
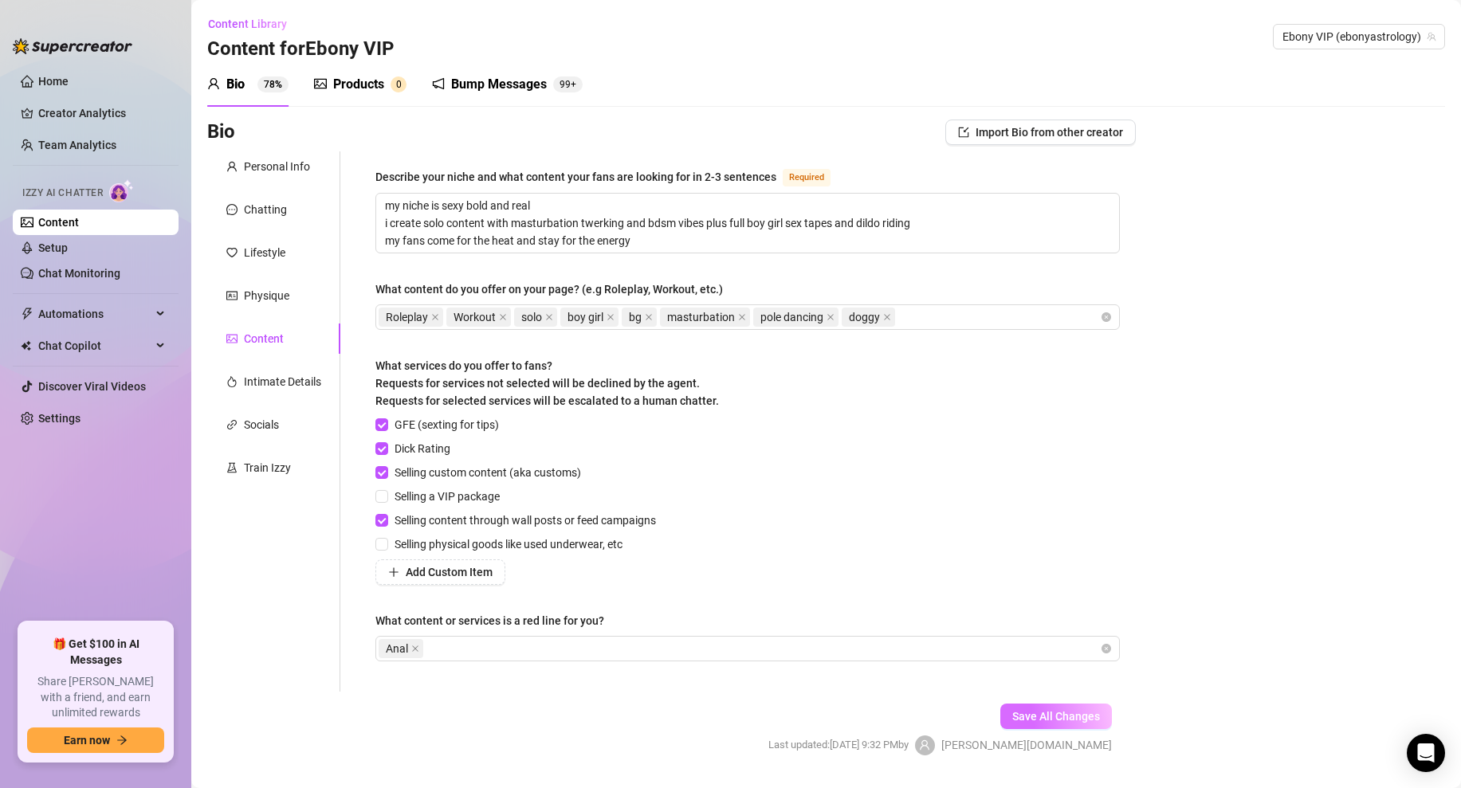
click at [1057, 718] on span "Save All Changes" at bounding box center [1056, 716] width 88 height 13
click at [1037, 714] on span "Save All Changes" at bounding box center [1056, 716] width 88 height 13
click at [270, 298] on div "Physique" at bounding box center [266, 296] width 45 height 18
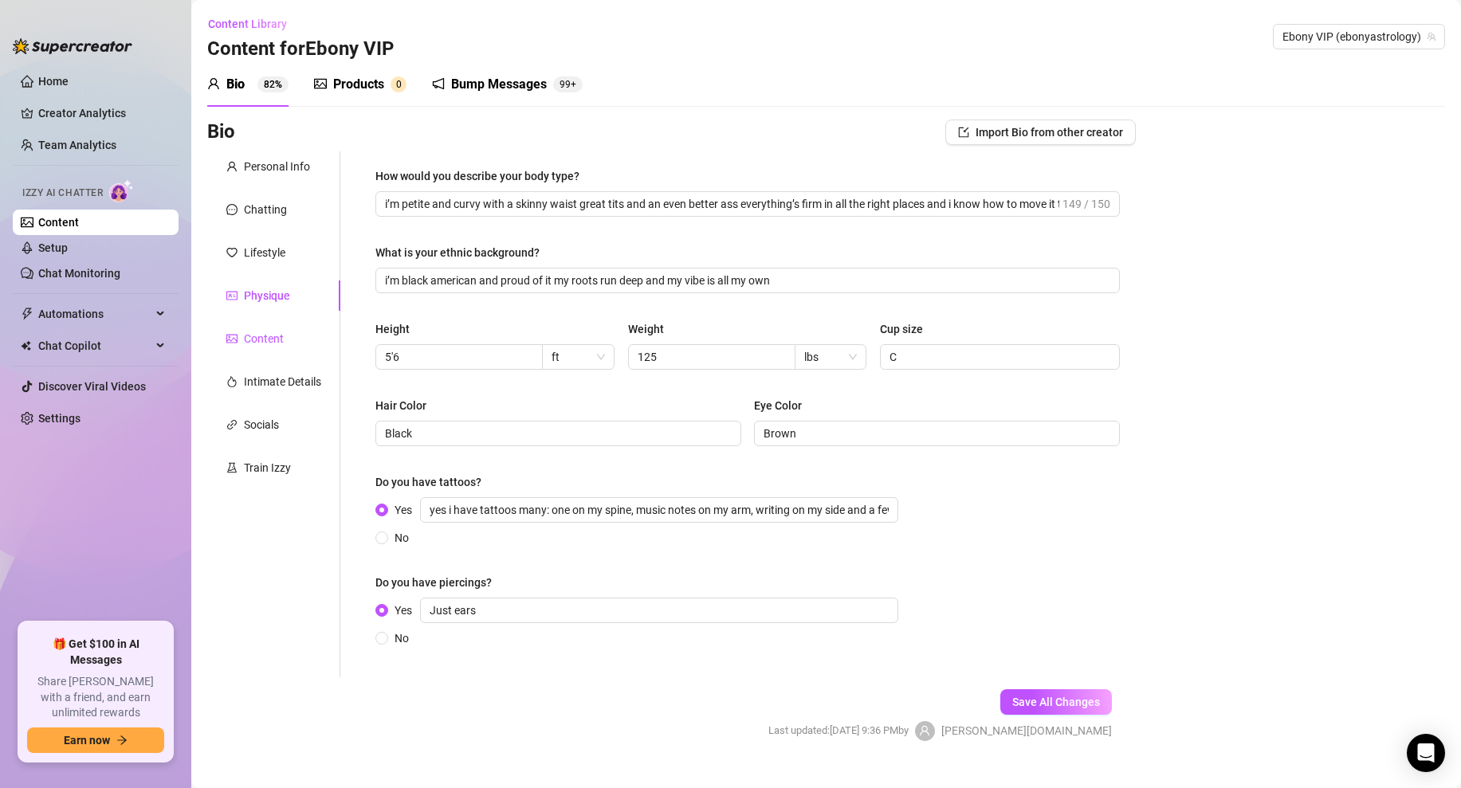
click at [273, 335] on div "Content" at bounding box center [264, 339] width 40 height 18
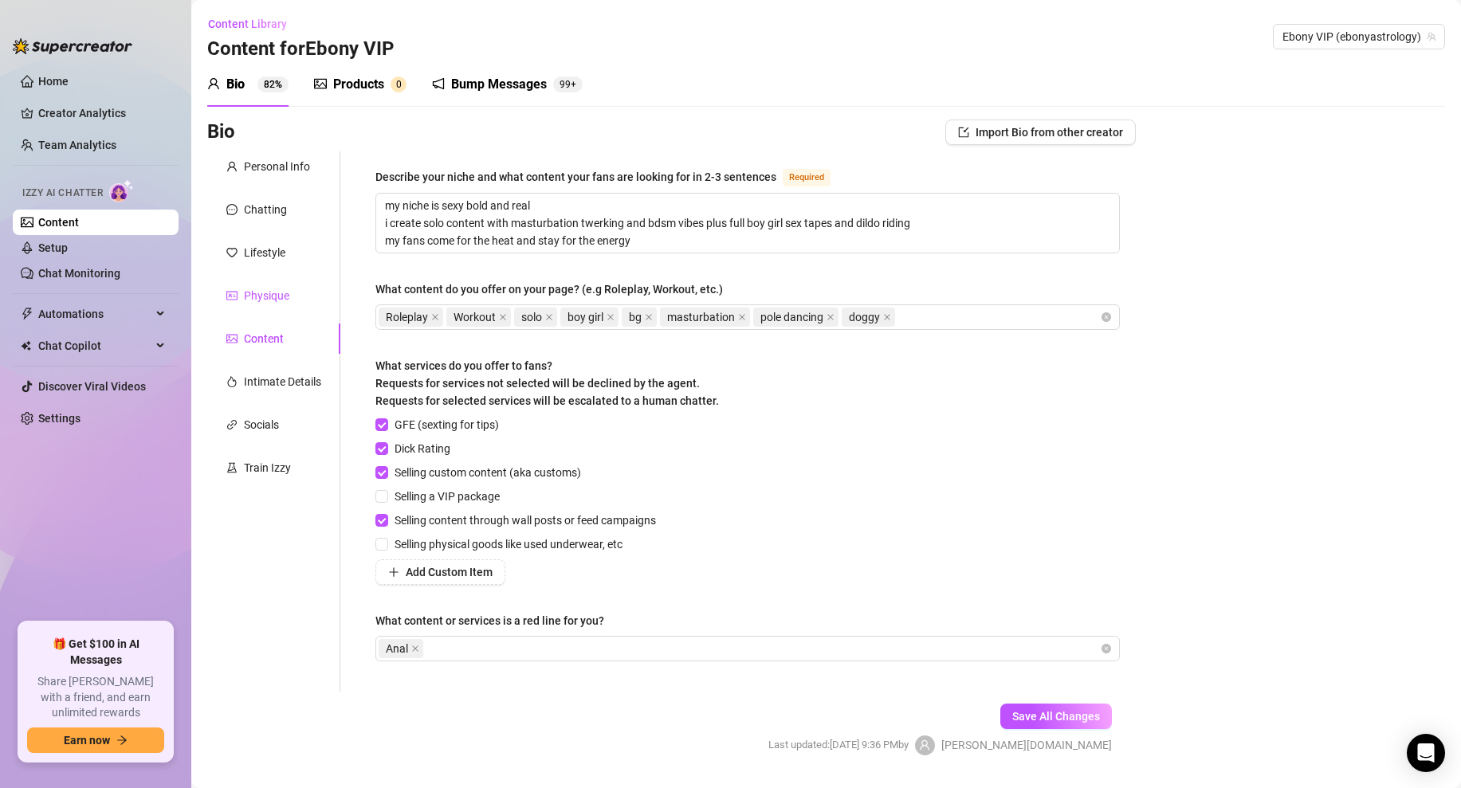
click at [278, 287] on div "Physique" at bounding box center [266, 296] width 45 height 18
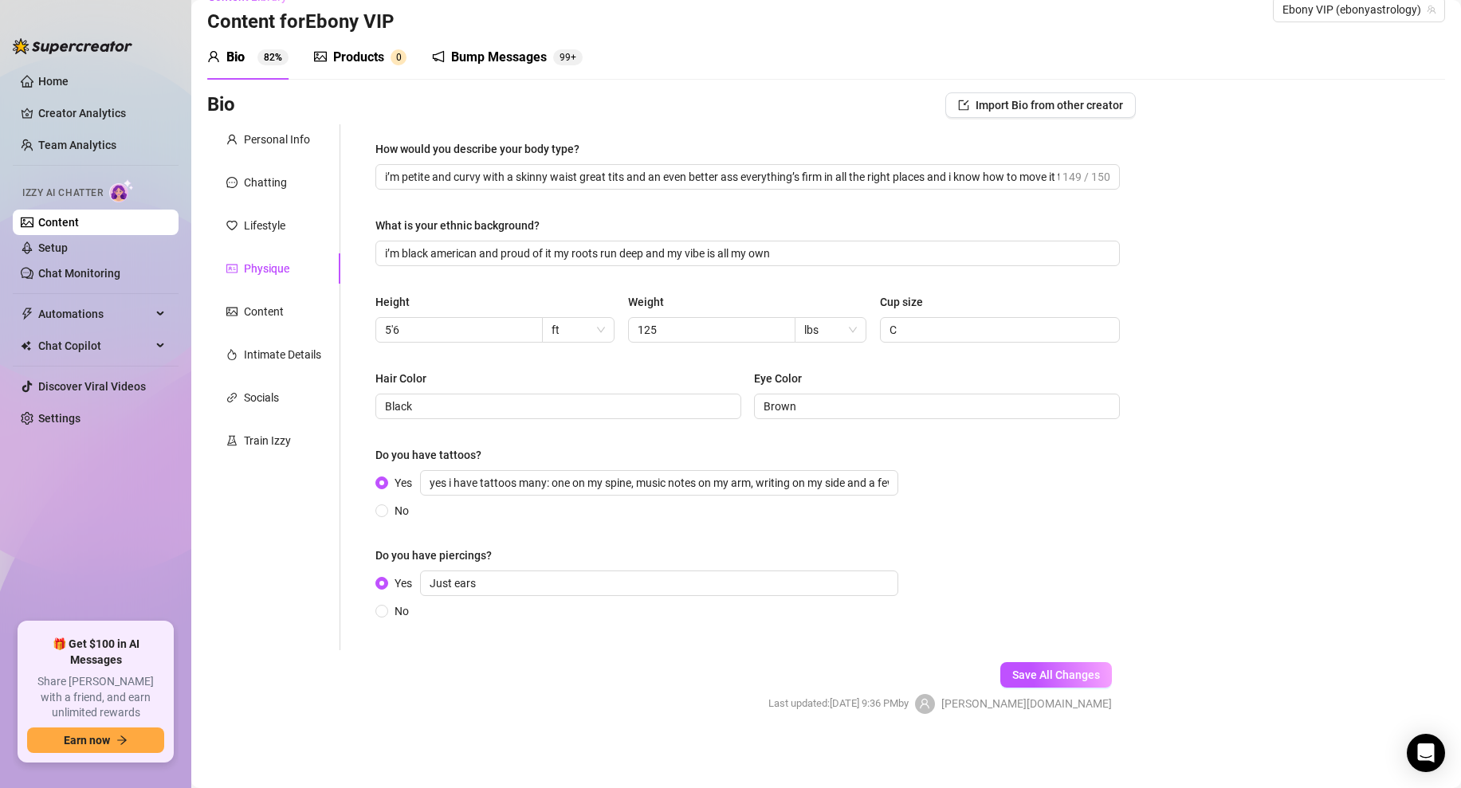
scroll to position [29, 0]
click at [269, 361] on div "Intimate Details" at bounding box center [282, 353] width 77 height 18
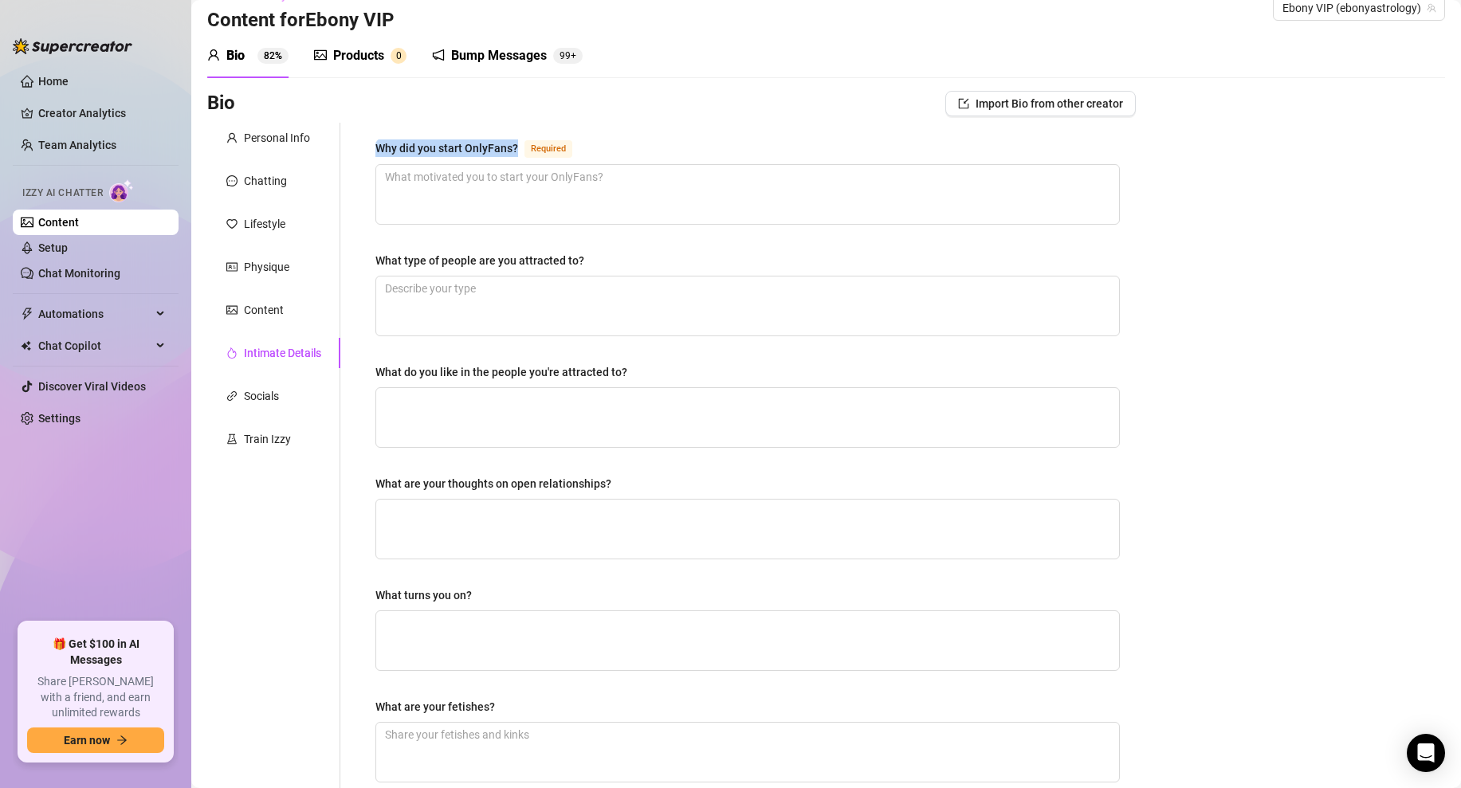
drag, startPoint x: 518, startPoint y: 147, endPoint x: 379, endPoint y: 150, distance: 139.5
click at [379, 150] on div "Why did you start OnlyFans? Required" at bounding box center [476, 148] width 203 height 19
click at [539, 190] on textarea "Why did you start OnlyFans? Required" at bounding box center [747, 194] width 743 height 59
paste textarea "i started onlyfans to take control of my content and make money doing what i lo…"
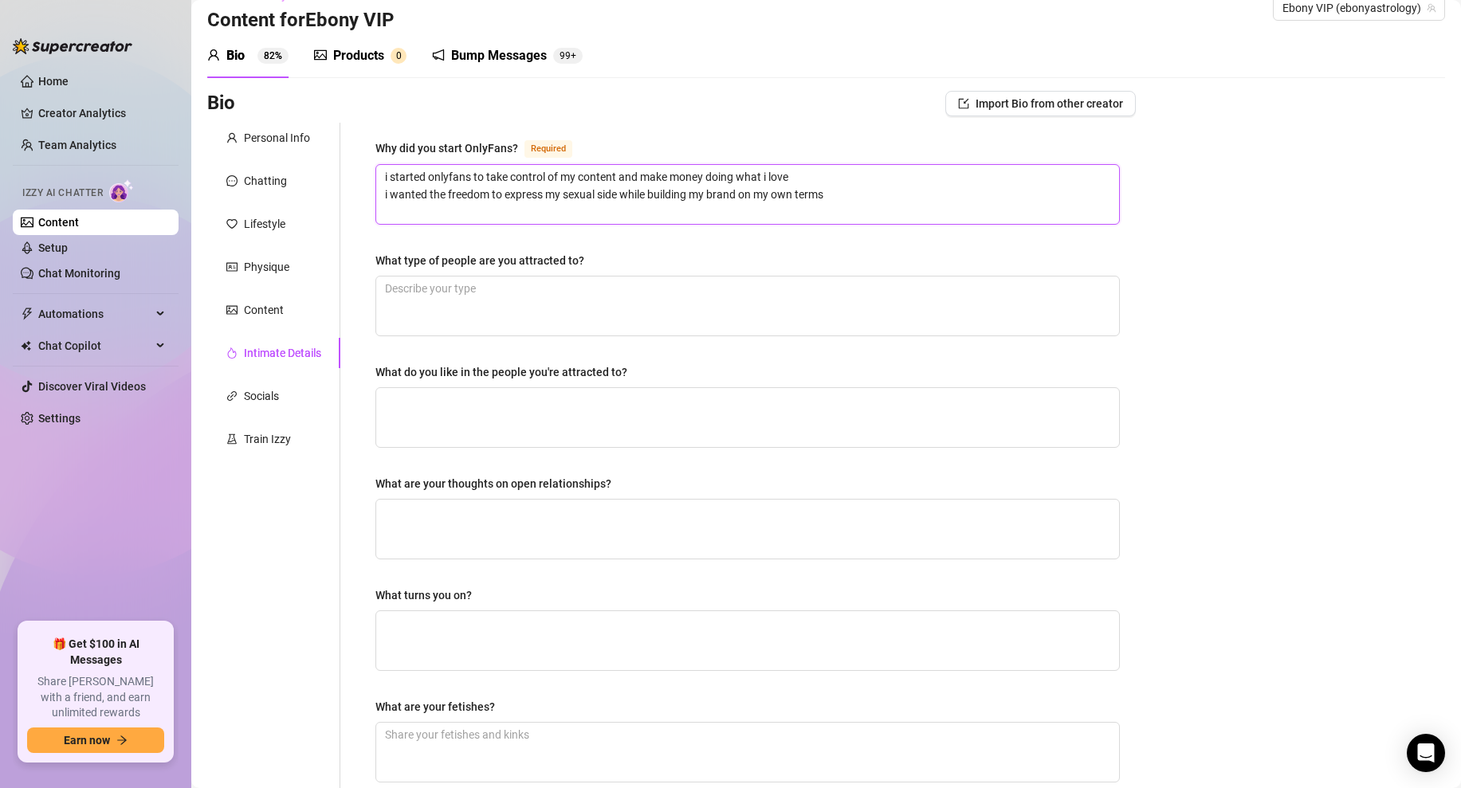
type textarea "i started onlyfans to take control of my content and make money doing what i lo…"
click at [822, 258] on div "What type of people are you attracted to?" at bounding box center [747, 264] width 744 height 24
drag, startPoint x: 598, startPoint y: 260, endPoint x: 352, endPoint y: 264, distance: 246.3
click at [351, 264] on div "Why did you start OnlyFans? Required i started onlyfans to take control of my c…" at bounding box center [737, 524] width 795 height 802
click at [509, 315] on textarea "What type of people are you attracted to?" at bounding box center [747, 306] width 743 height 59
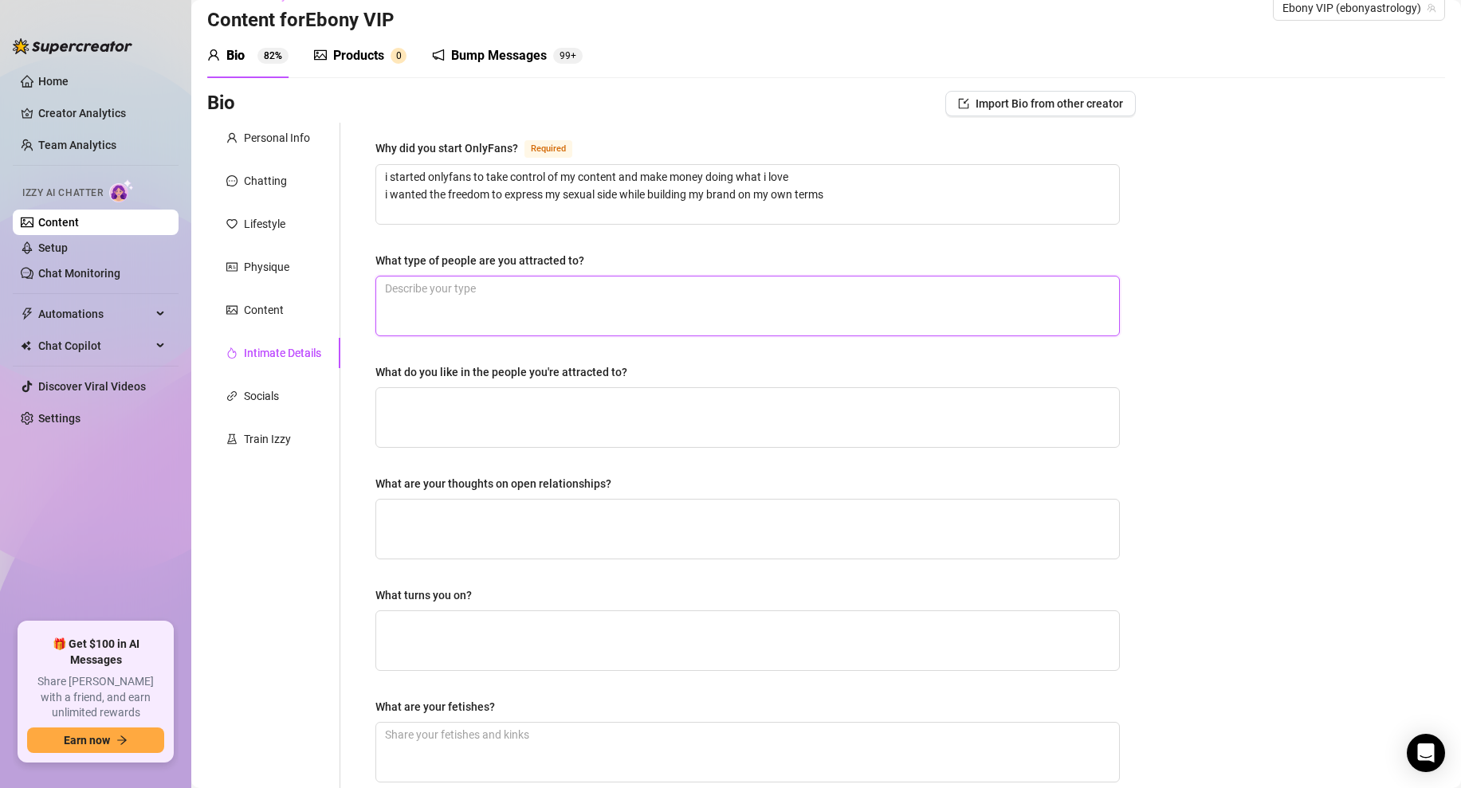
paste textarea "i’m attracted to masculine strong energy—someone who’s confident knows what the…"
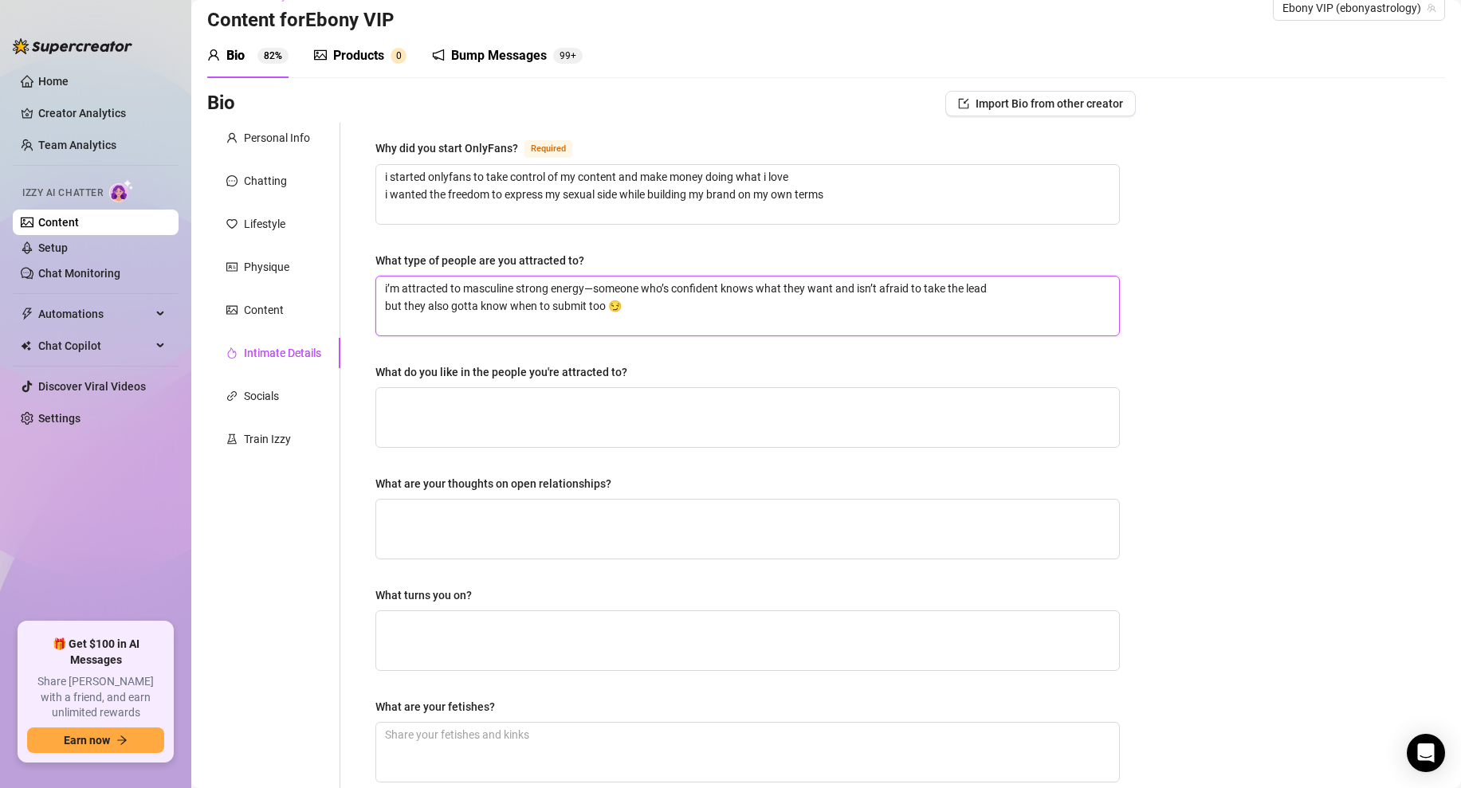
type textarea "i’m attracted to masculine strong energy—someone who’s confident knows what the…"
click at [546, 347] on div "Why did you start OnlyFans? Required i started onlyfans to take control of my c…" at bounding box center [747, 524] width 744 height 770
drag, startPoint x: 661, startPoint y: 381, endPoint x: 368, endPoint y: 373, distance: 293.3
click at [368, 373] on div "Why did you start OnlyFans? Required i started onlyfans to take control of my c…" at bounding box center [747, 524] width 776 height 802
click at [422, 414] on textarea "What do you like in the people you're attracted to?" at bounding box center [747, 417] width 743 height 59
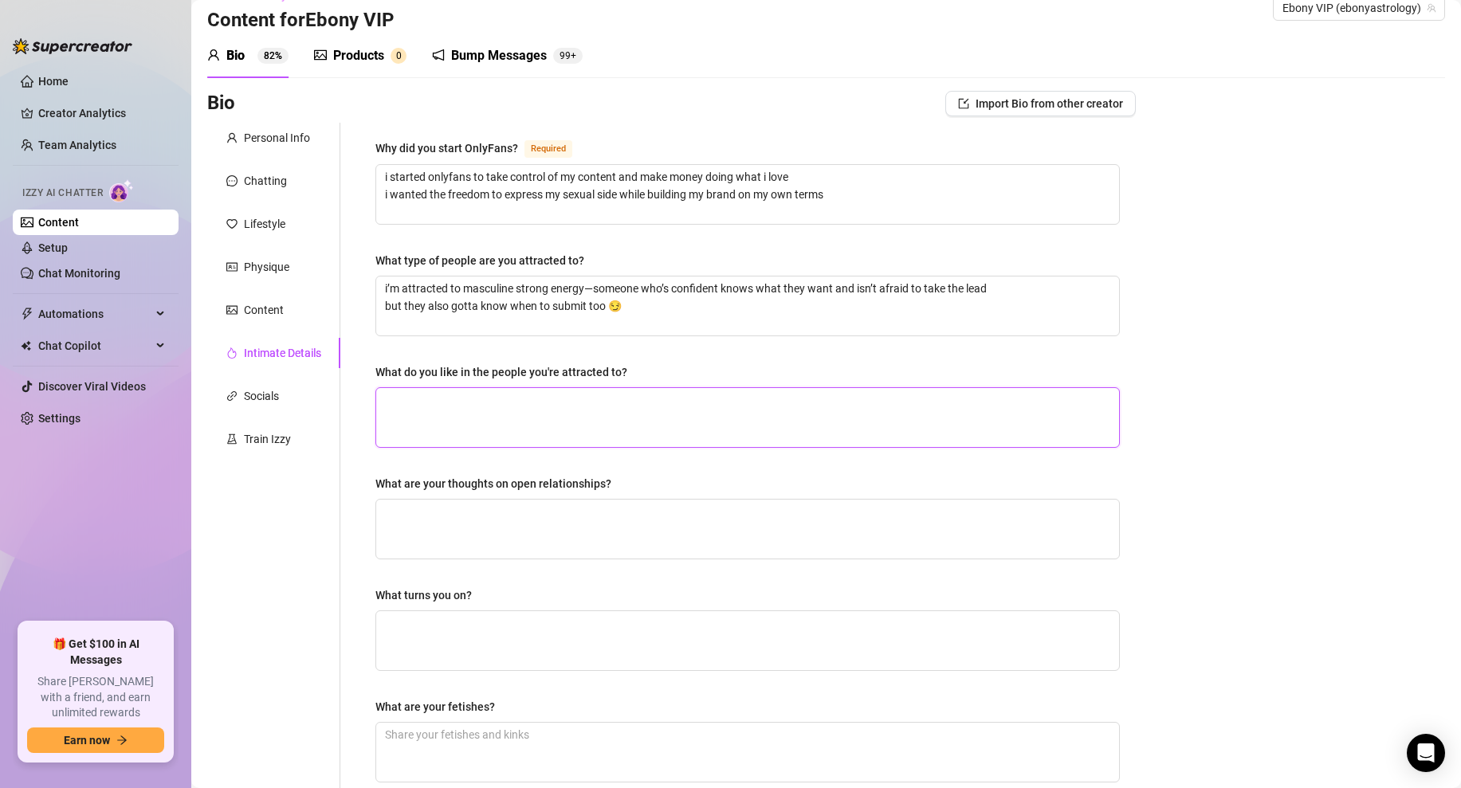
paste textarea "i like people who are confident grounded and a little dominant but also know ho…"
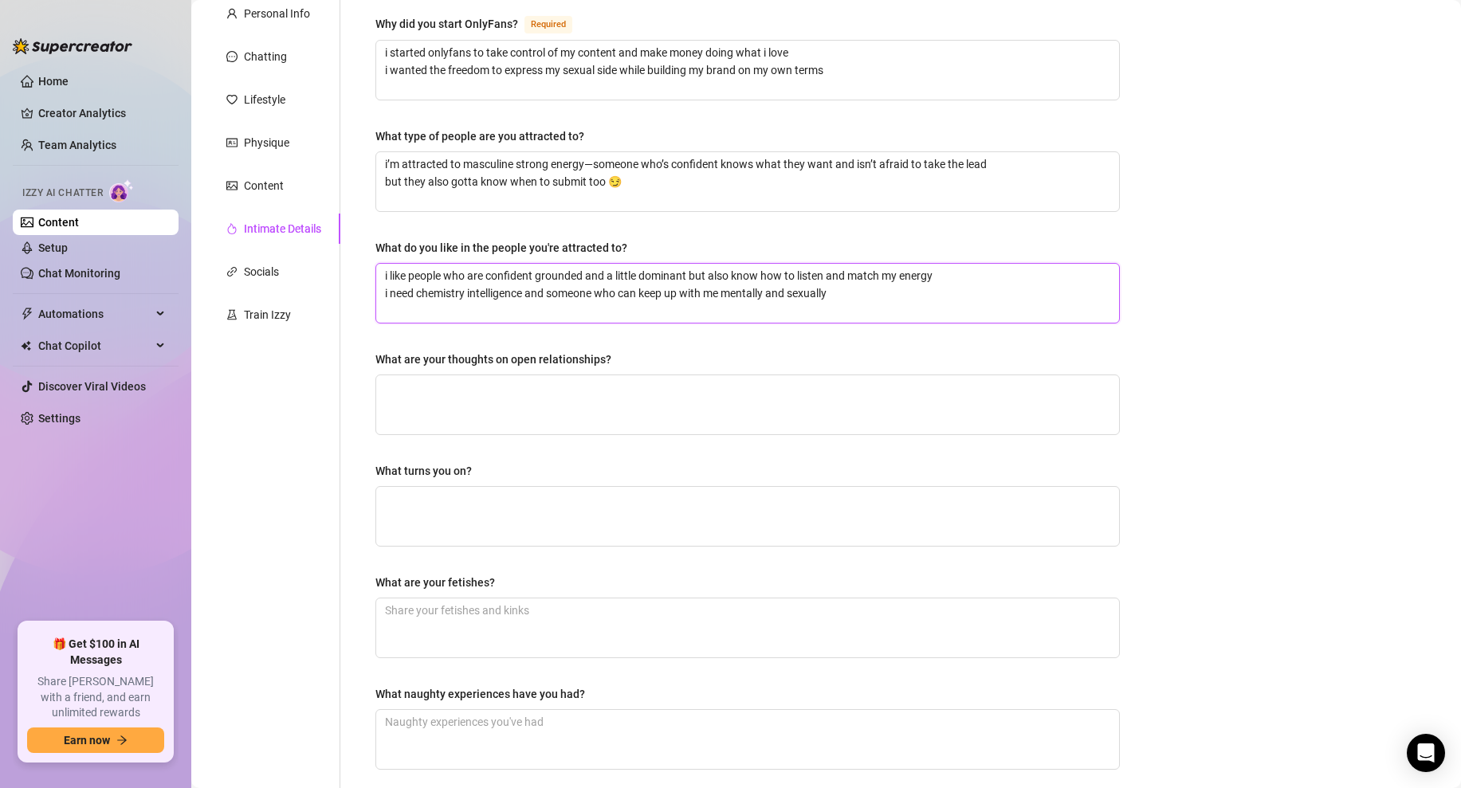
scroll to position [171, 0]
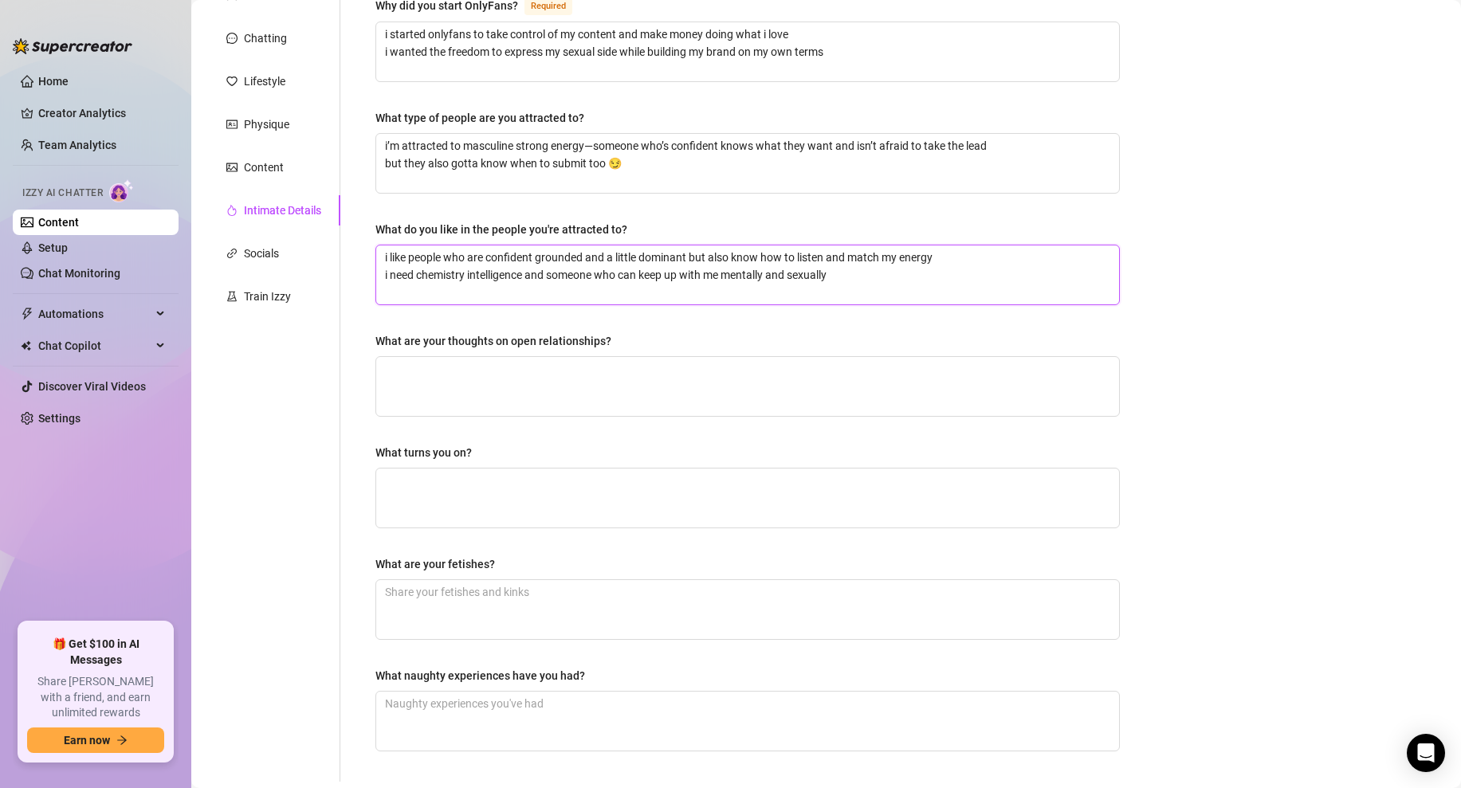
type textarea "i like people who are confident grounded and a little dominant but also know ho…"
click at [598, 335] on div "What are your thoughts on open relationships?" at bounding box center [493, 341] width 236 height 18
click at [598, 357] on textarea "What are your thoughts on open relationships?" at bounding box center [747, 386] width 743 height 59
drag, startPoint x: 604, startPoint y: 345, endPoint x: 380, endPoint y: 339, distance: 224.0
click at [380, 339] on div "What are your thoughts on open relationships?" at bounding box center [747, 344] width 744 height 24
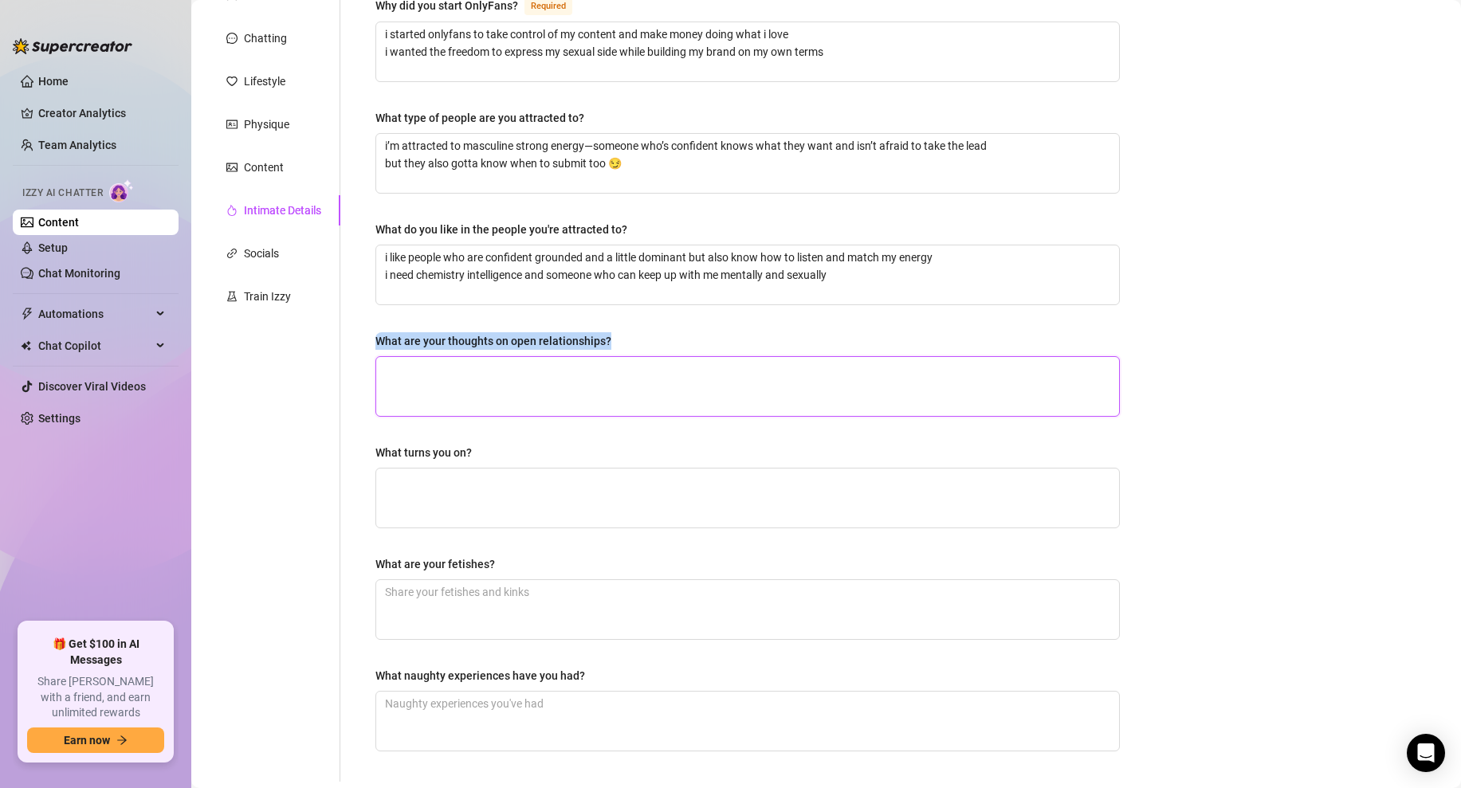
click at [502, 376] on textarea "What are your thoughts on open relationships?" at bounding box center [747, 386] width 743 height 59
paste textarea "ChatGPT said: i’m not into open relationships when it comes to something seriou…"
type textarea "ChatGPT said: i’m not into open relationships when it comes to something seriou…"
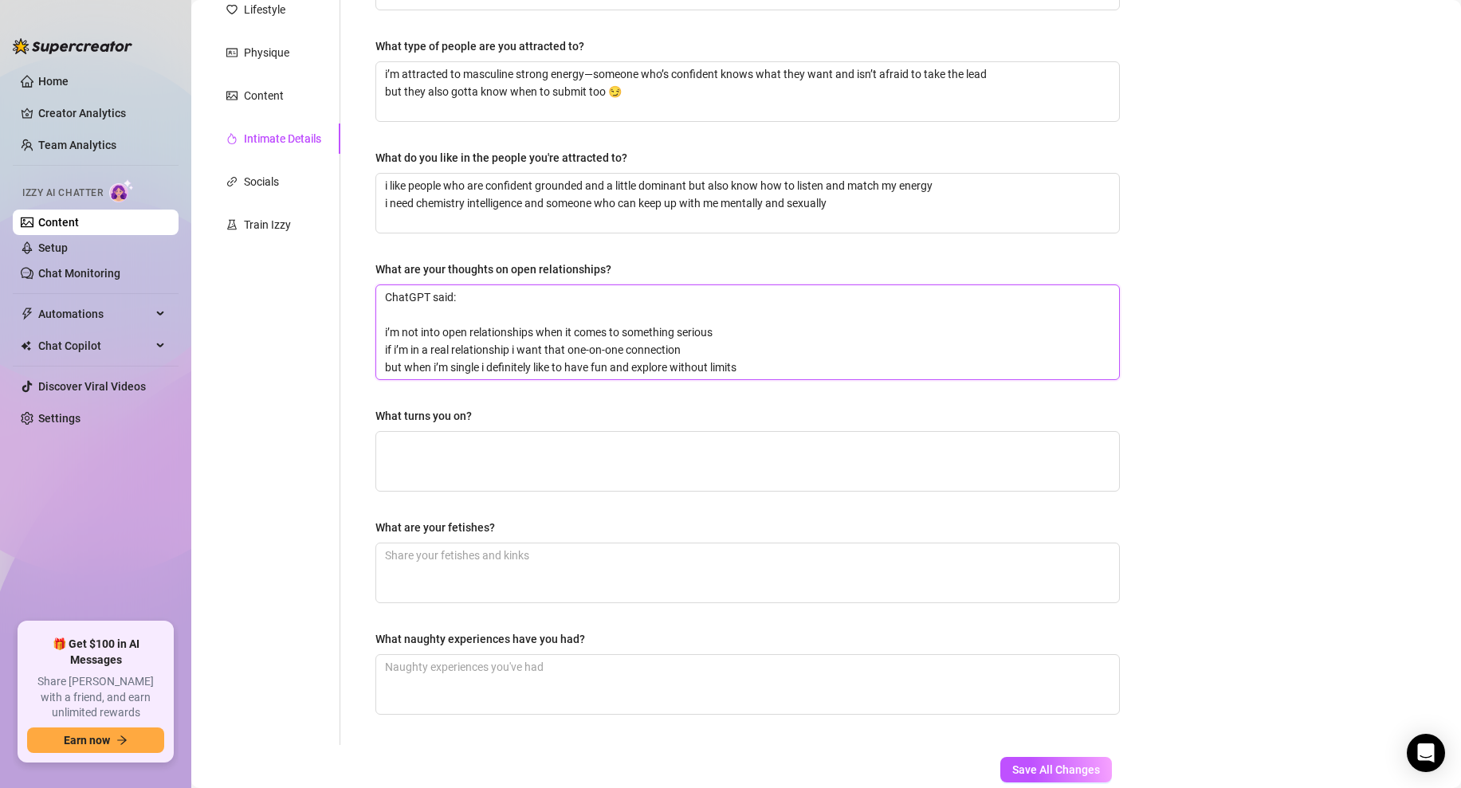
scroll to position [247, 0]
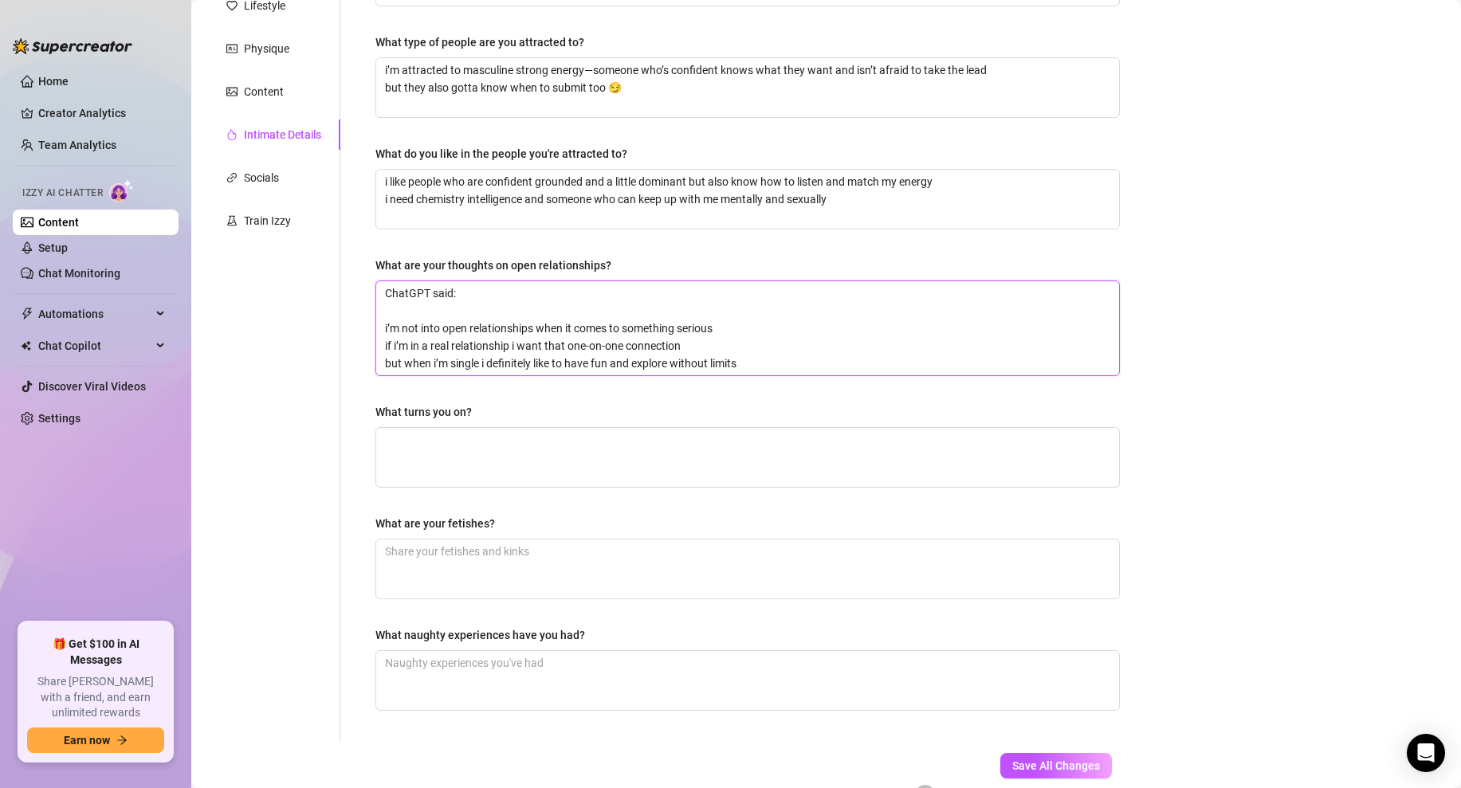
drag, startPoint x: 384, startPoint y: 331, endPoint x: 362, endPoint y: 274, distance: 60.8
click at [362, 274] on div "Why did you start OnlyFans? Required i started onlyfans to take control of my c…" at bounding box center [747, 322] width 776 height 837
type textarea "i’m not into open relationships when it comes to something serious if i’m in a …"
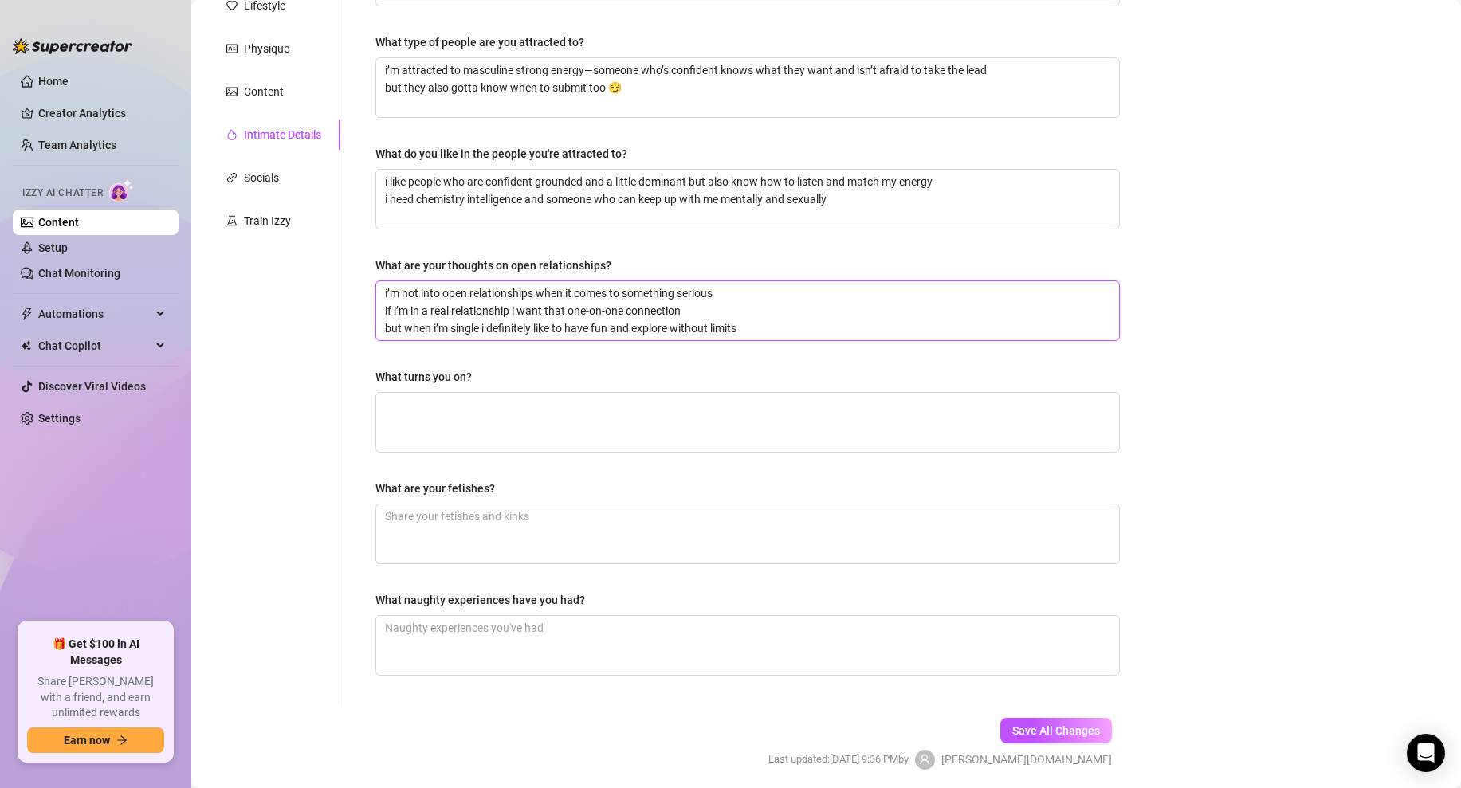
type textarea "i’m not into open relationships when it comes to something serious if i’m in a …"
drag, startPoint x: 486, startPoint y: 378, endPoint x: 363, endPoint y: 378, distance: 123.5
click at [363, 378] on div "Why did you start OnlyFans? Required i started onlyfans to take control of my c…" at bounding box center [747, 305] width 776 height 802
click at [530, 406] on textarea "What turns you on?" at bounding box center [747, 422] width 743 height 59
paste textarea "confidence turns me on i love dominant energy teasing eye contact and someone w…"
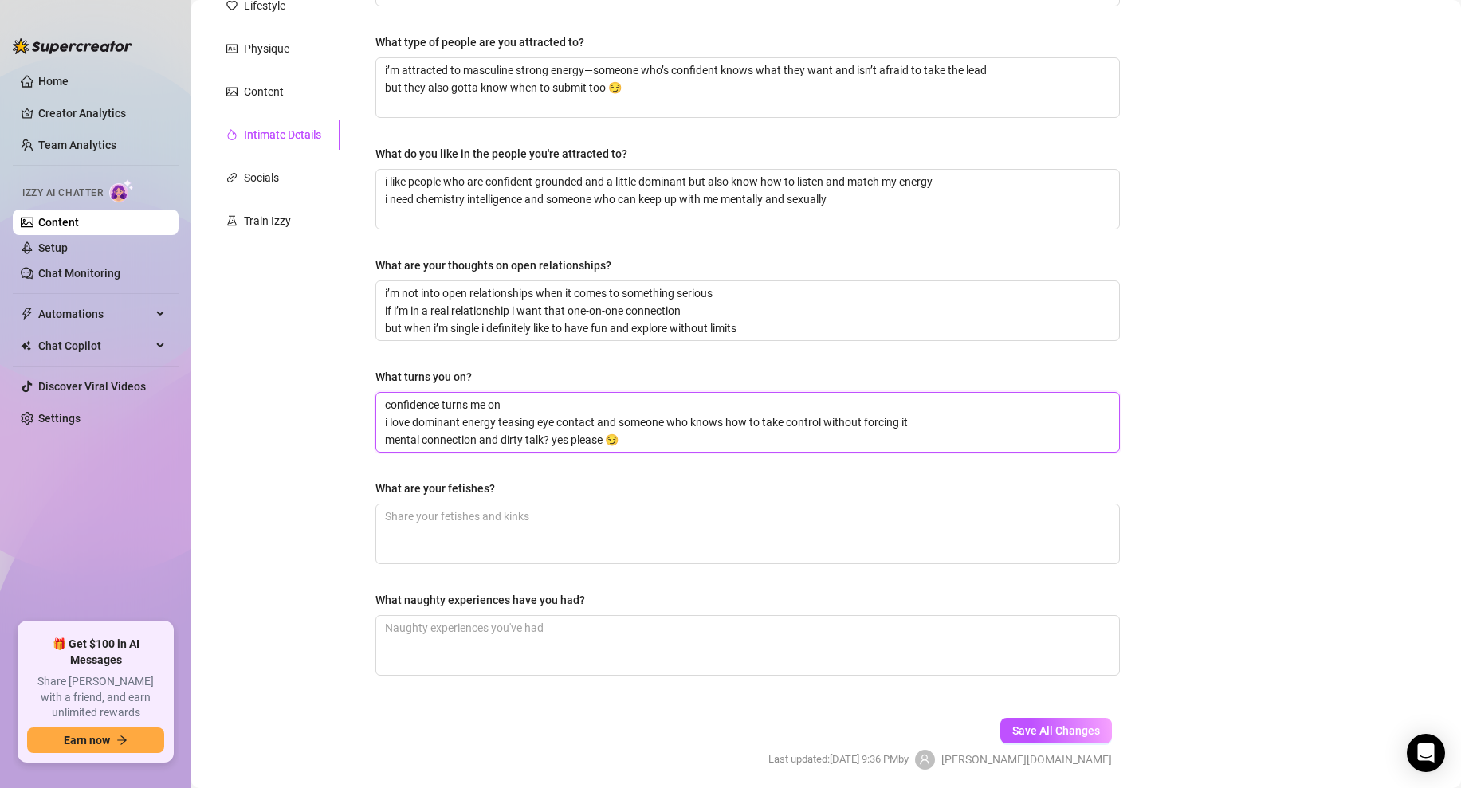
type textarea "confidence turns me on i love dominant energy teasing eye contact and someone w…"
drag, startPoint x: 512, startPoint y: 484, endPoint x: 356, endPoint y: 488, distance: 156.3
click at [356, 488] on div "Why did you start OnlyFans? Required i started onlyfans to take control of my c…" at bounding box center [737, 305] width 795 height 802
click at [473, 525] on textarea "What are your fetishes?" at bounding box center [747, 533] width 743 height 59
paste textarea "i’m into bdsm power play and small penis humiliation i love being in control te…"
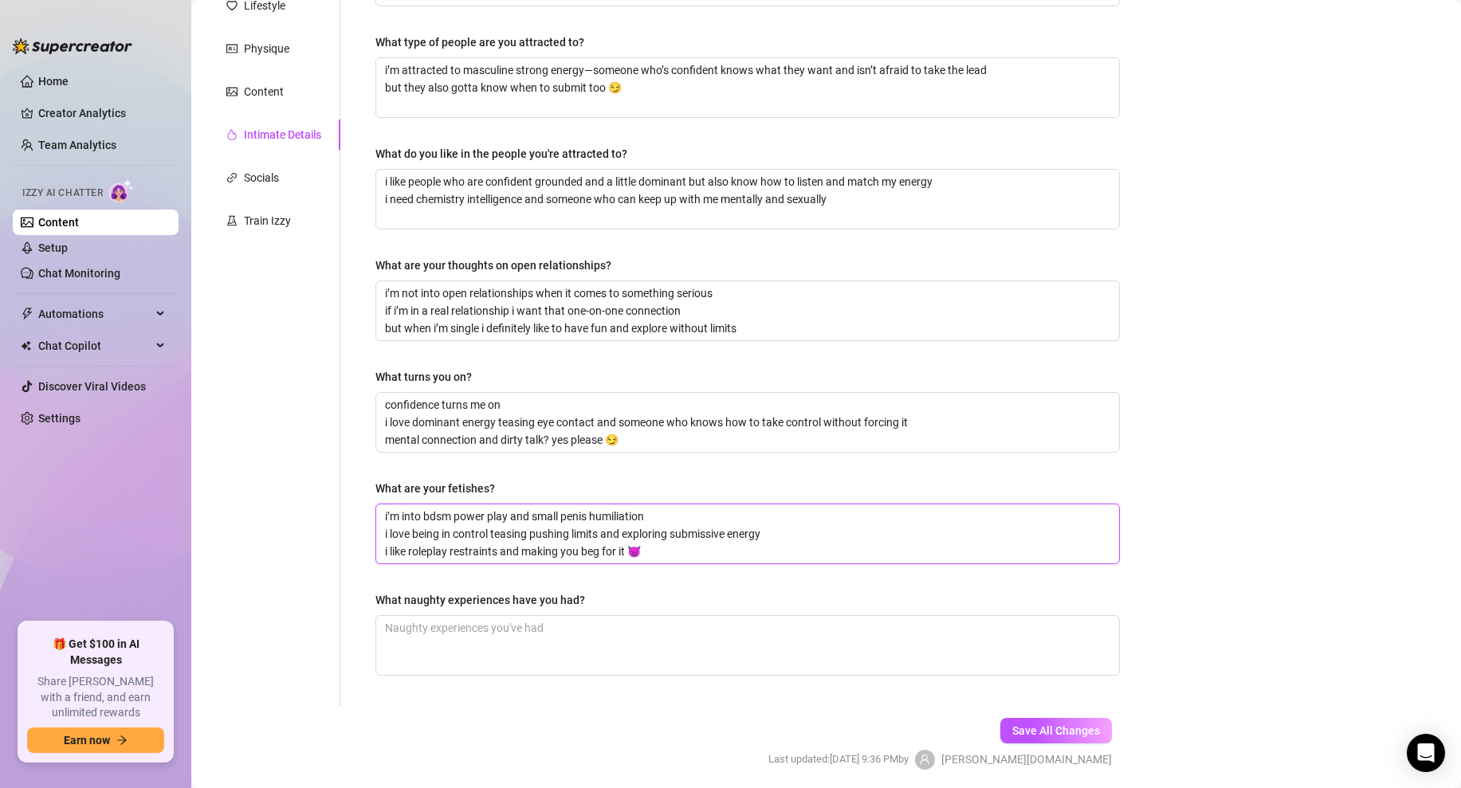
type textarea "i’m into bdsm power play and small penis humiliation i love being in control te…"
click at [509, 500] on div "What are your fetishes?" at bounding box center [747, 492] width 744 height 24
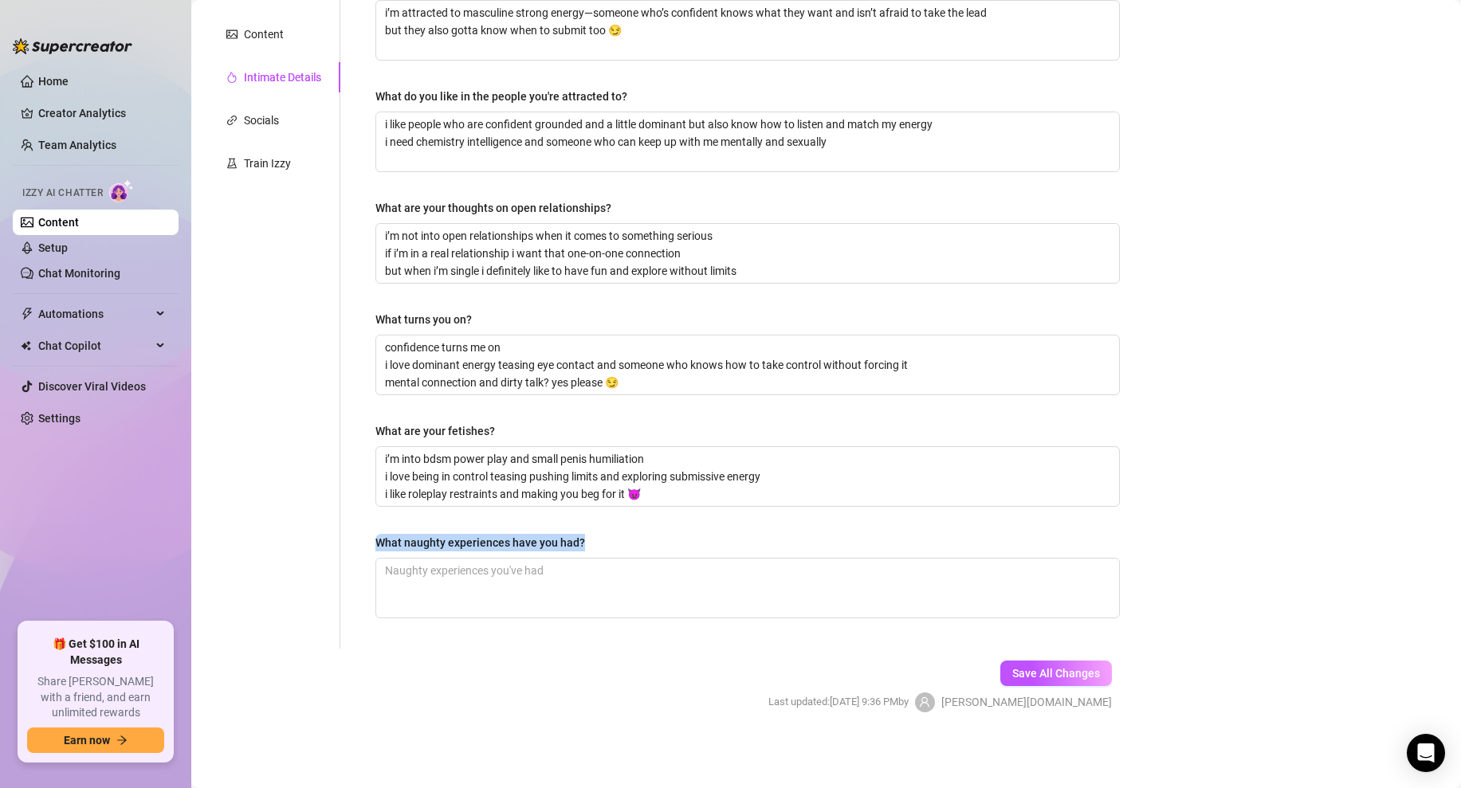
drag, startPoint x: 614, startPoint y: 539, endPoint x: 360, endPoint y: 544, distance: 254.2
click at [360, 544] on div "Why did you start OnlyFans? Required i started onlyfans to take control of my c…" at bounding box center [747, 248] width 776 height 802
click at [618, 578] on textarea "What naughty experiences have you had?" at bounding box center [747, 588] width 743 height 59
paste textarea "i’ve had a few wild nights but one of my favorites was teasing a guy during a p…"
type textarea "i’ve had a few wild nights but one of my favorites was teasing a guy during a p…"
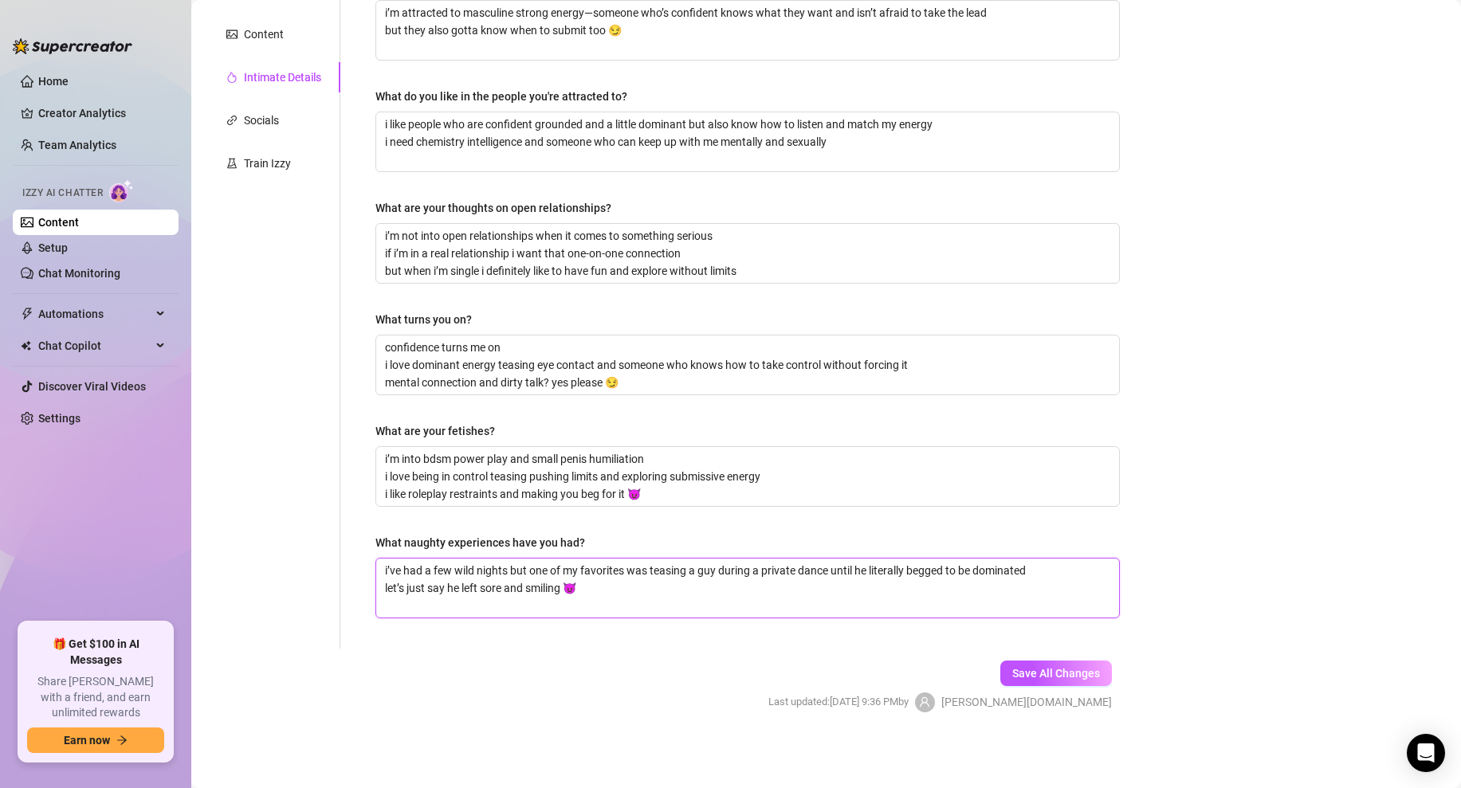
drag, startPoint x: 611, startPoint y: 590, endPoint x: 389, endPoint y: 546, distance: 226.8
click at [389, 546] on div "What naughty experiences have you had? i’ve had a few wild nights but one of my…" at bounding box center [747, 576] width 744 height 84
click at [485, 579] on textarea "What naughty experiences have you had?" at bounding box center [747, 588] width 743 height 59
paste textarea "one of my naughtiest experiences was tying a guy up at my place and completely …"
type textarea "one of my naughtiest experiences was tying a guy up at my place and completely …"
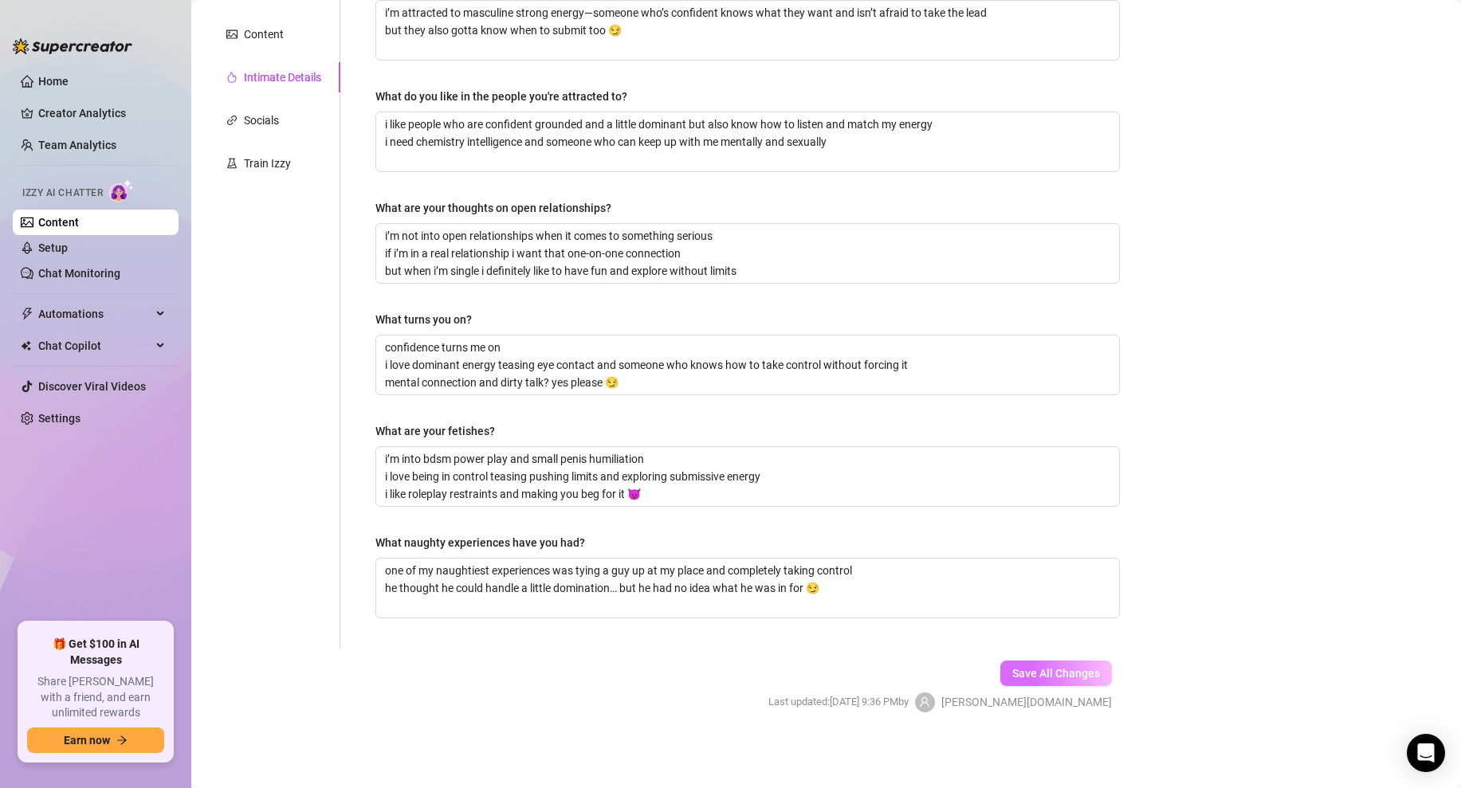
click at [1074, 669] on span "Save All Changes" at bounding box center [1056, 673] width 88 height 13
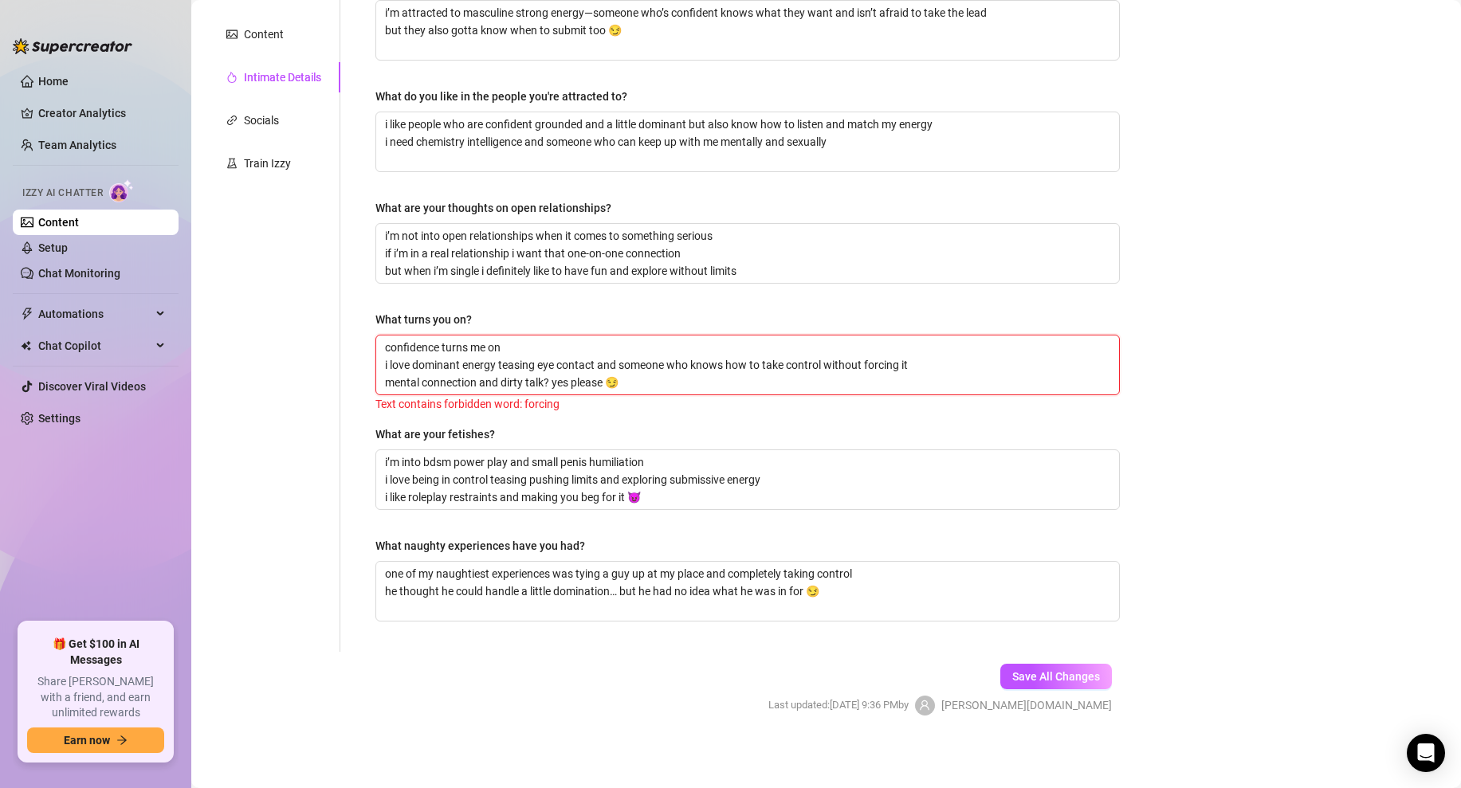
click at [885, 365] on textarea "confidence turns me on i love dominant energy teasing eye contact and someone w…" at bounding box center [747, 364] width 743 height 59
type textarea "confidence turns me on i love dominant energy teasing eye contact and someone w…"
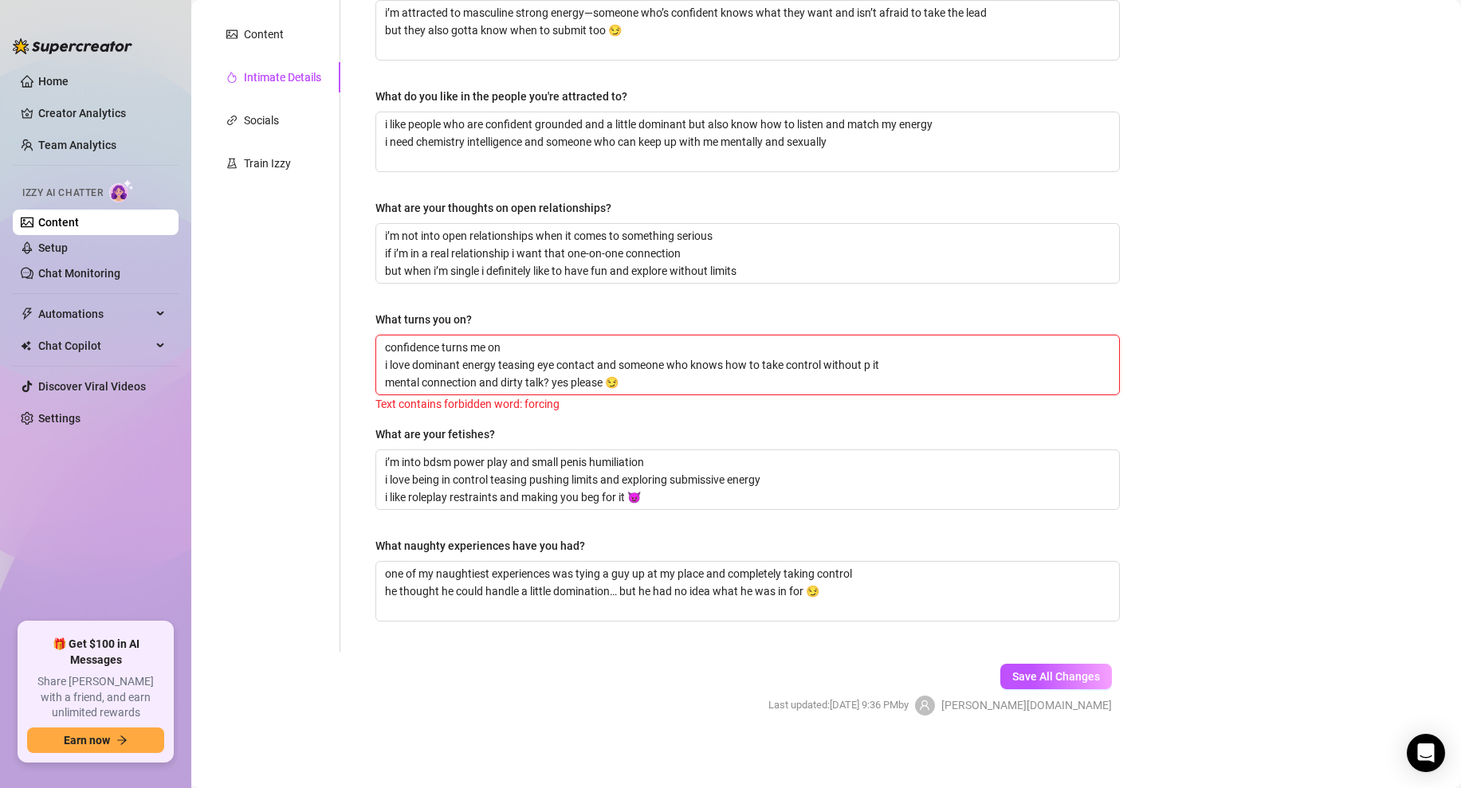
type textarea "confidence turns me on i love dominant energy teasing eye contact and someone w…"
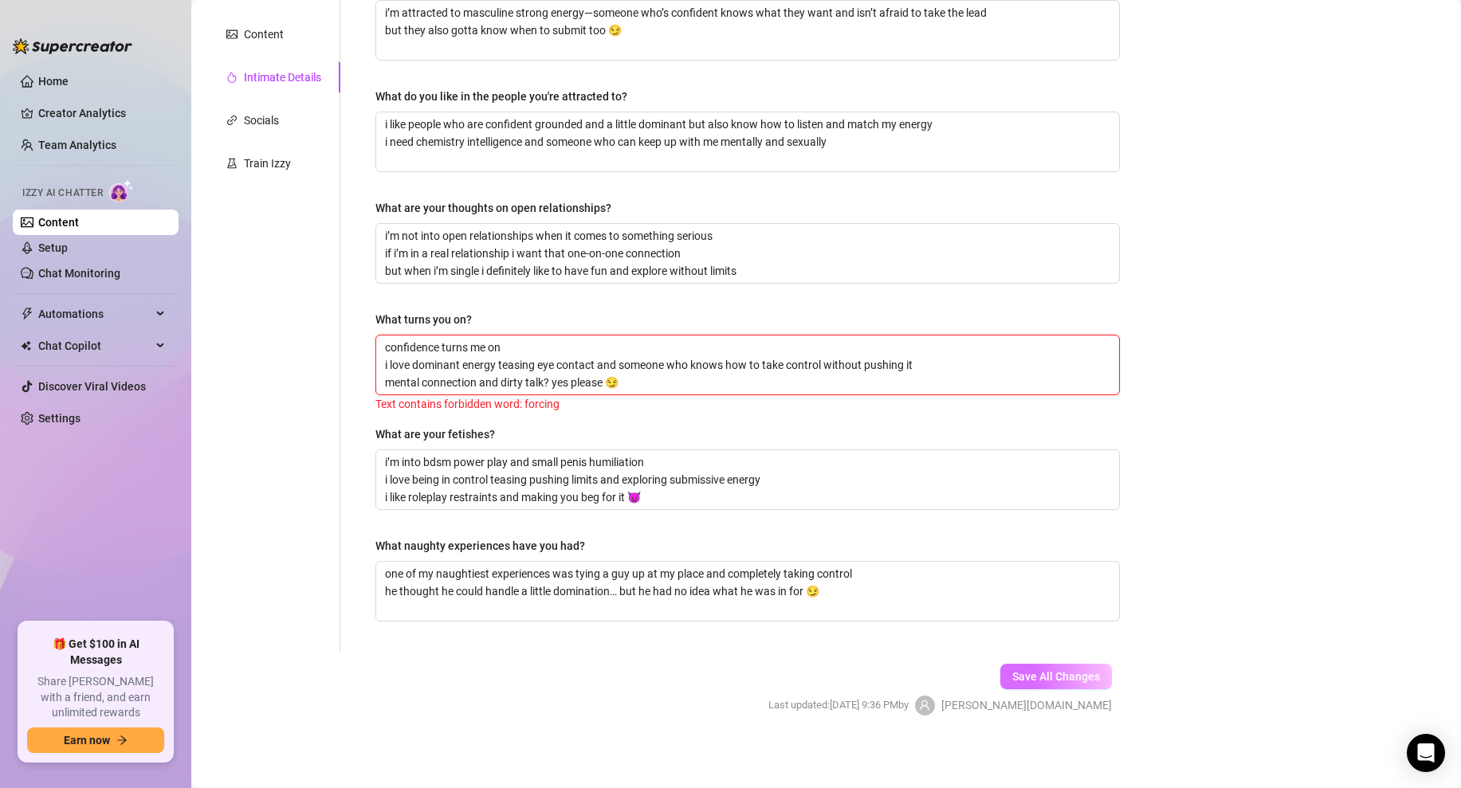
type textarea "confidence turns me on i love dominant energy teasing eye contact and someone w…"
click at [1069, 681] on span "Save All Changes" at bounding box center [1056, 676] width 88 height 13
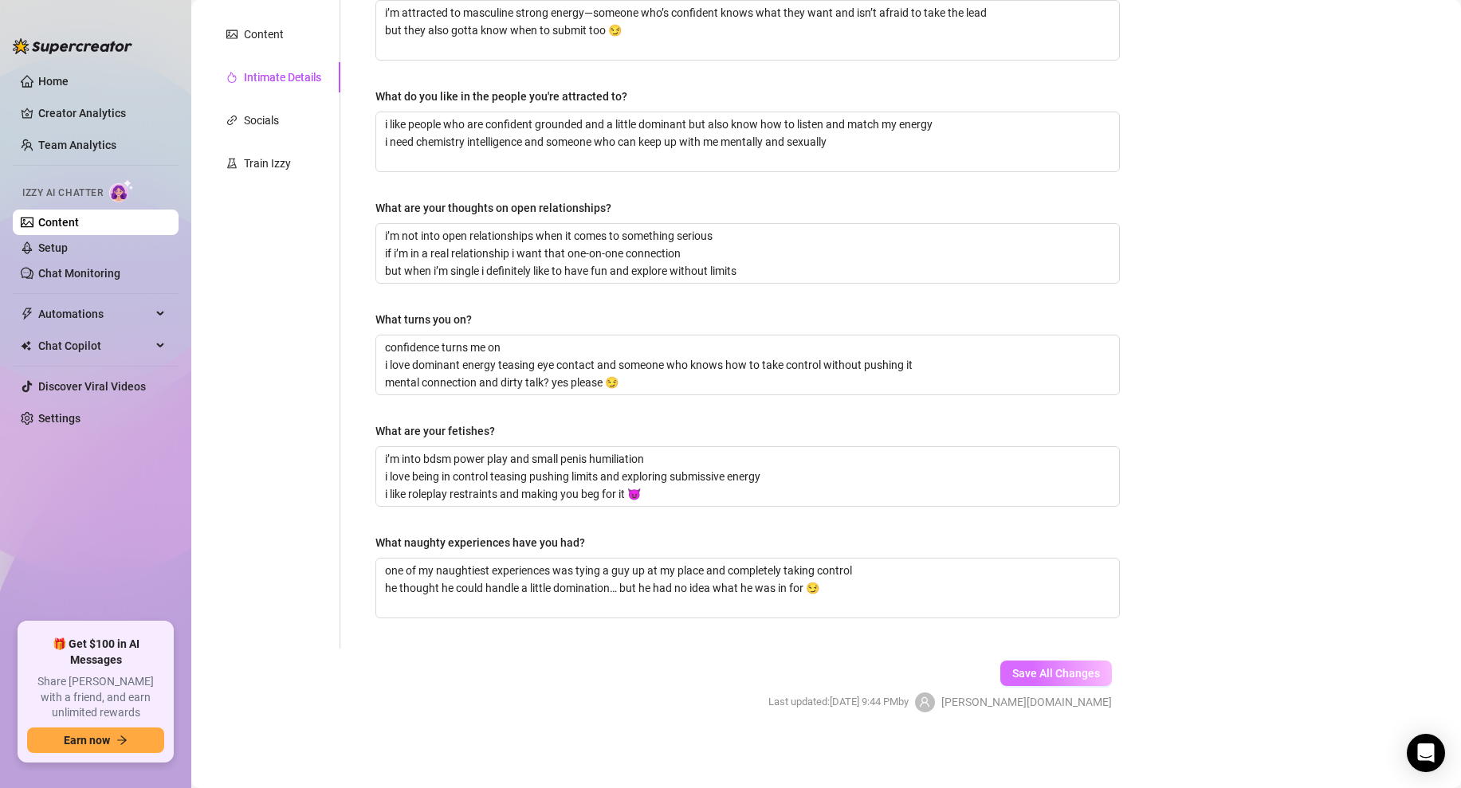
click at [1083, 670] on span "Save All Changes" at bounding box center [1056, 673] width 88 height 13
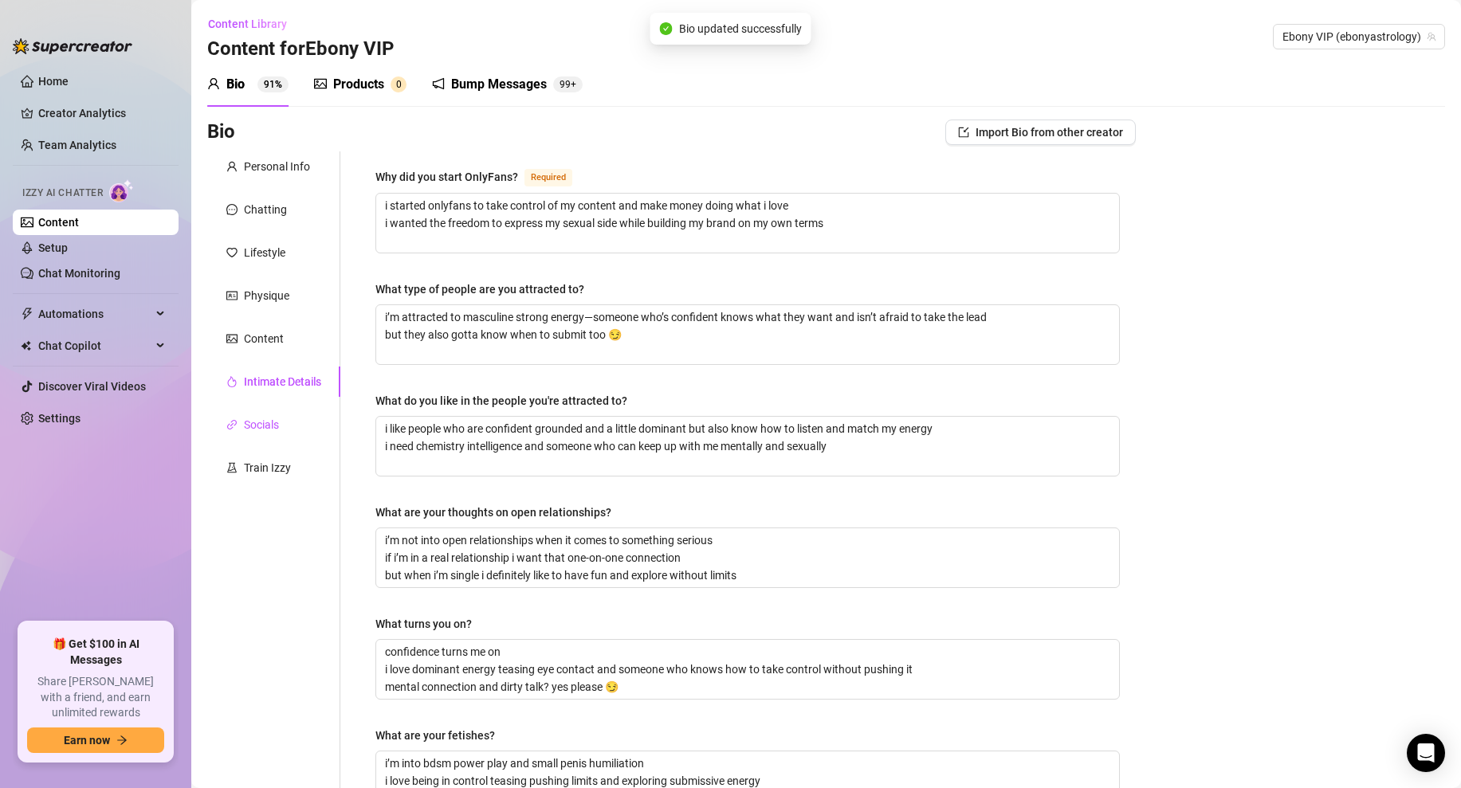
click at [273, 416] on div "Socials" at bounding box center [261, 425] width 35 height 18
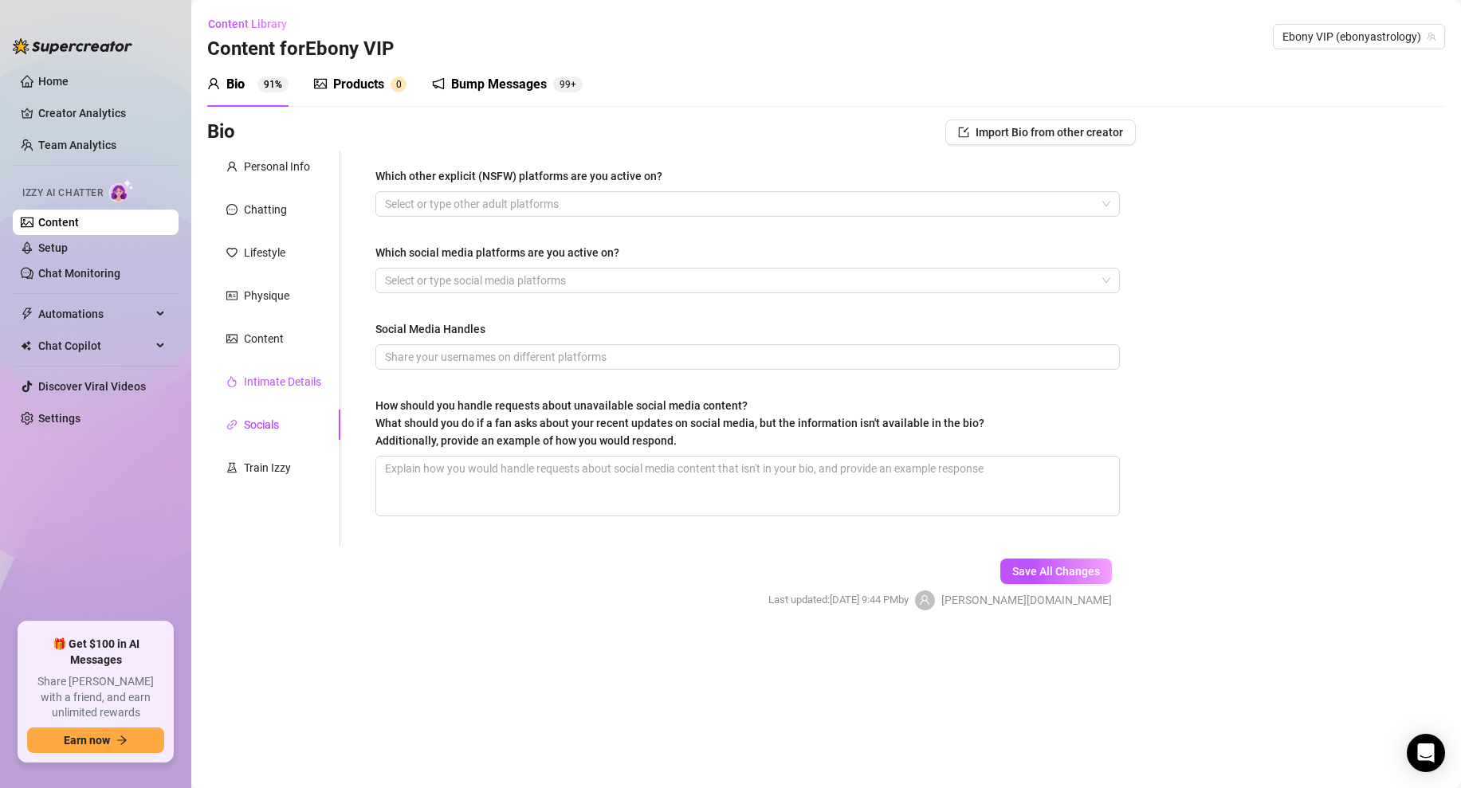
click at [305, 378] on div "Intimate Details" at bounding box center [282, 382] width 77 height 18
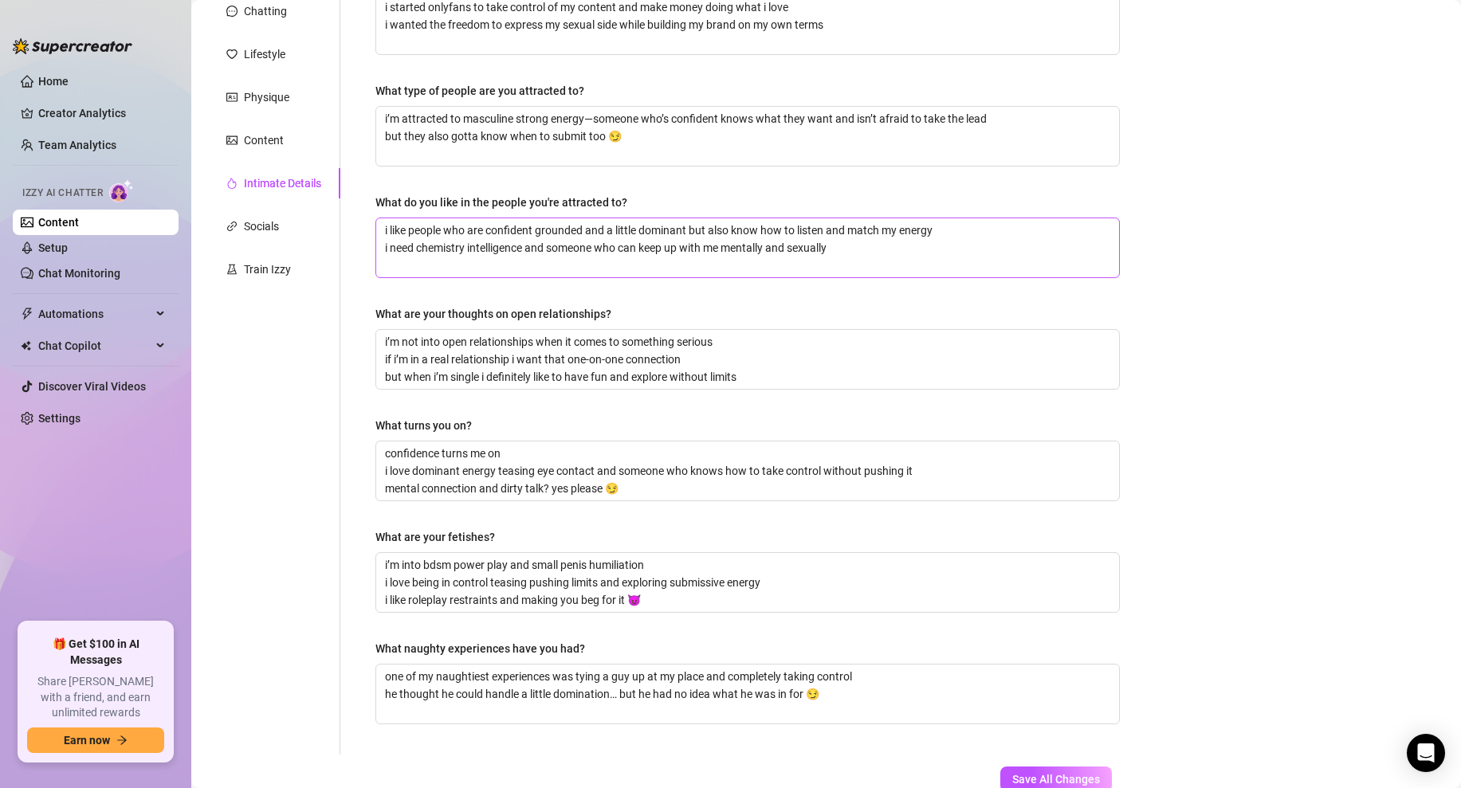
scroll to position [304, 0]
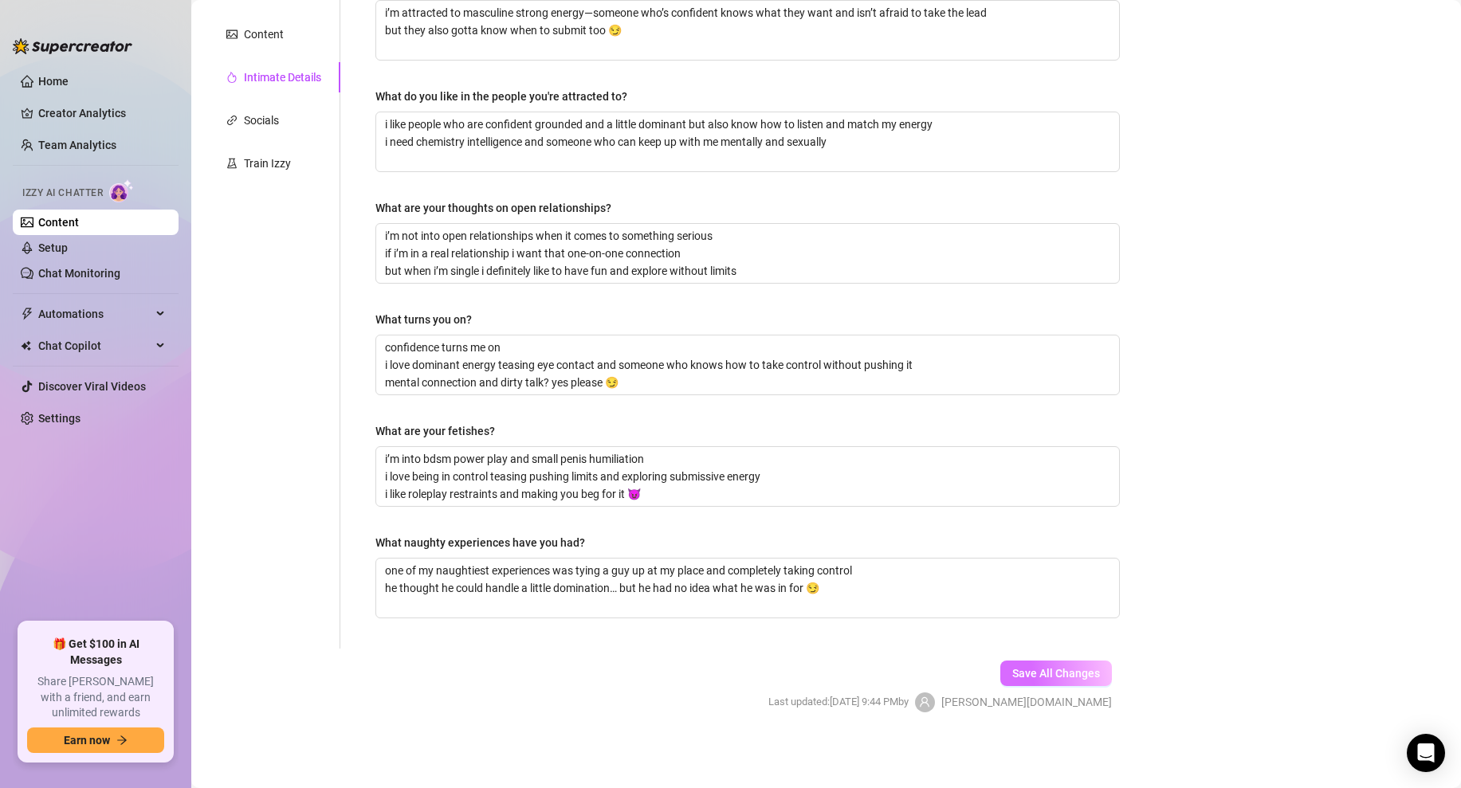
click at [1080, 679] on span "Save All Changes" at bounding box center [1056, 673] width 88 height 13
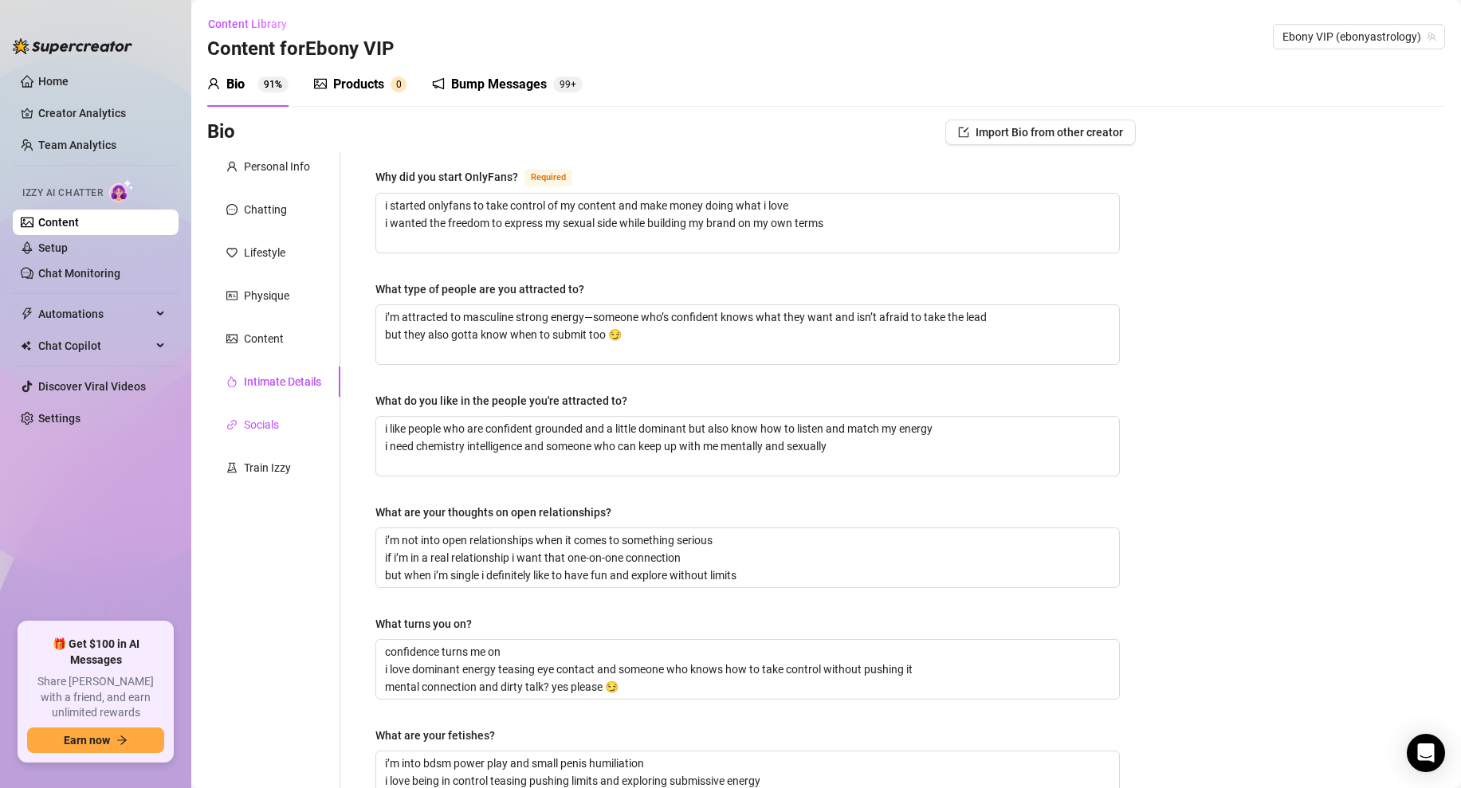
click at [257, 433] on div "Socials" at bounding box center [261, 425] width 35 height 18
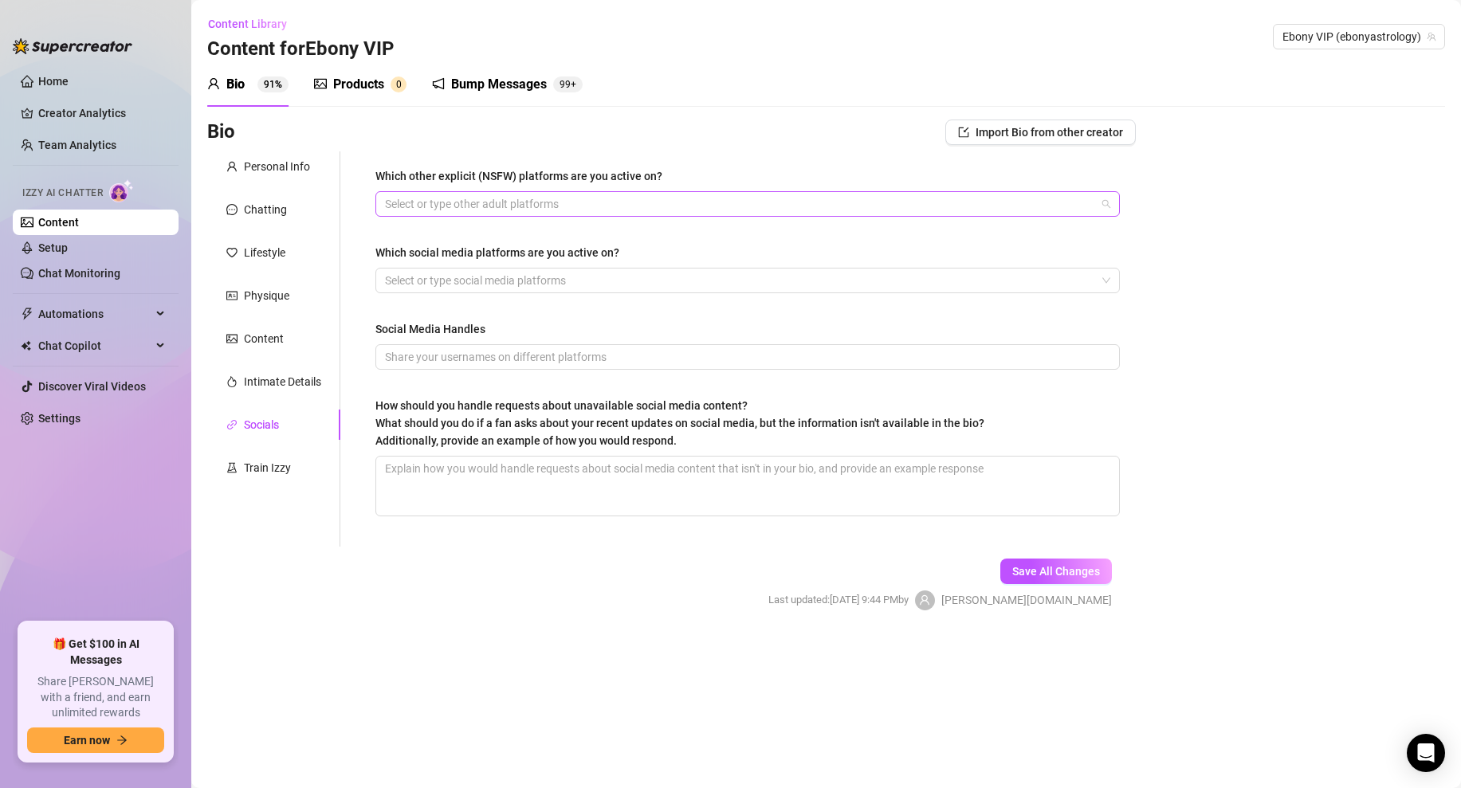
click at [504, 199] on div at bounding box center [739, 204] width 721 height 22
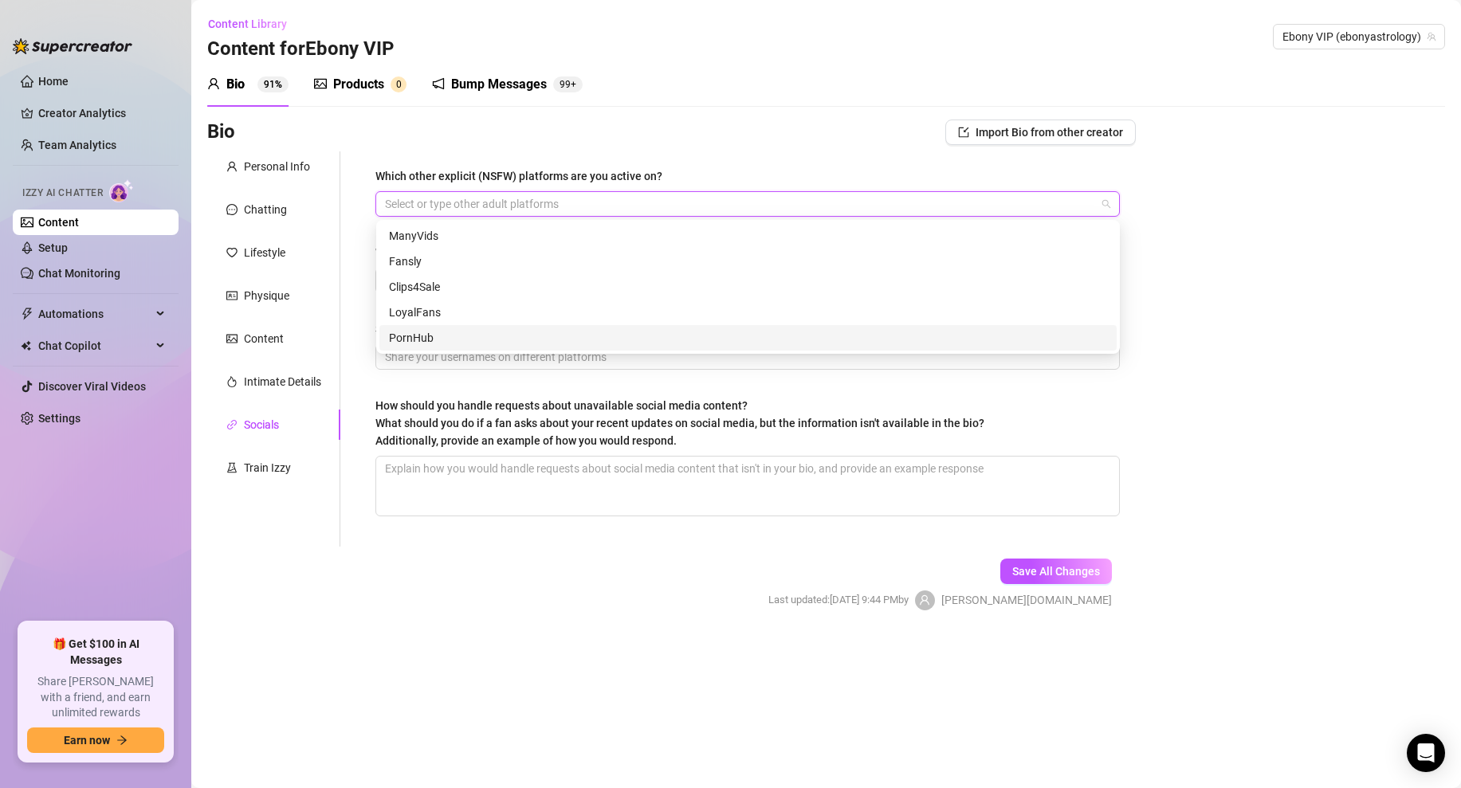
click at [455, 598] on form "Personal Info Chatting Lifestyle Physique Content Intimate Details Socials Trai…" at bounding box center [671, 394] width 928 height 487
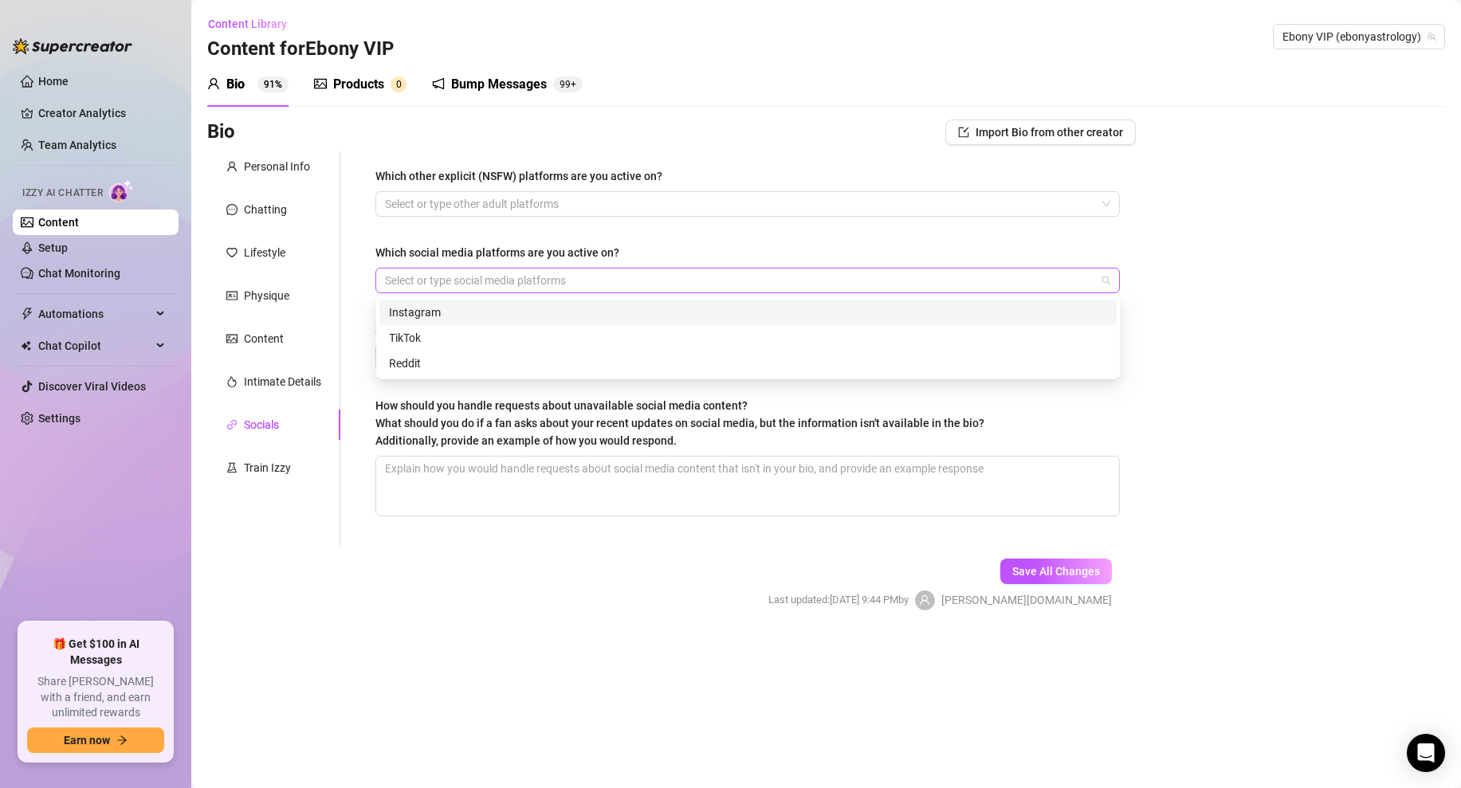
click at [503, 292] on div "Select or type social media platforms" at bounding box center [747, 280] width 744 height 25
click at [453, 317] on div "Instagram" at bounding box center [748, 313] width 718 height 18
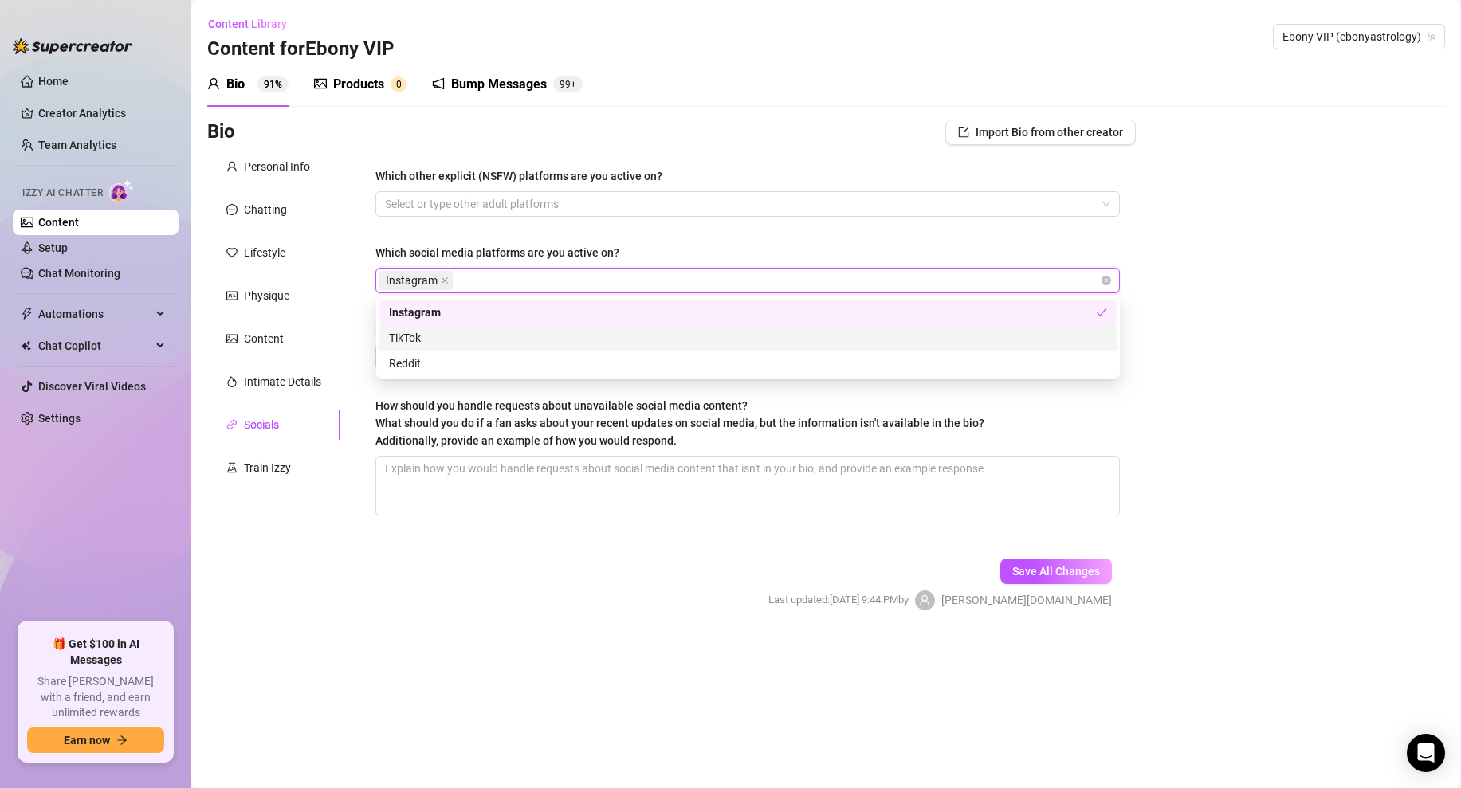
click at [433, 335] on div "TikTok" at bounding box center [748, 338] width 718 height 18
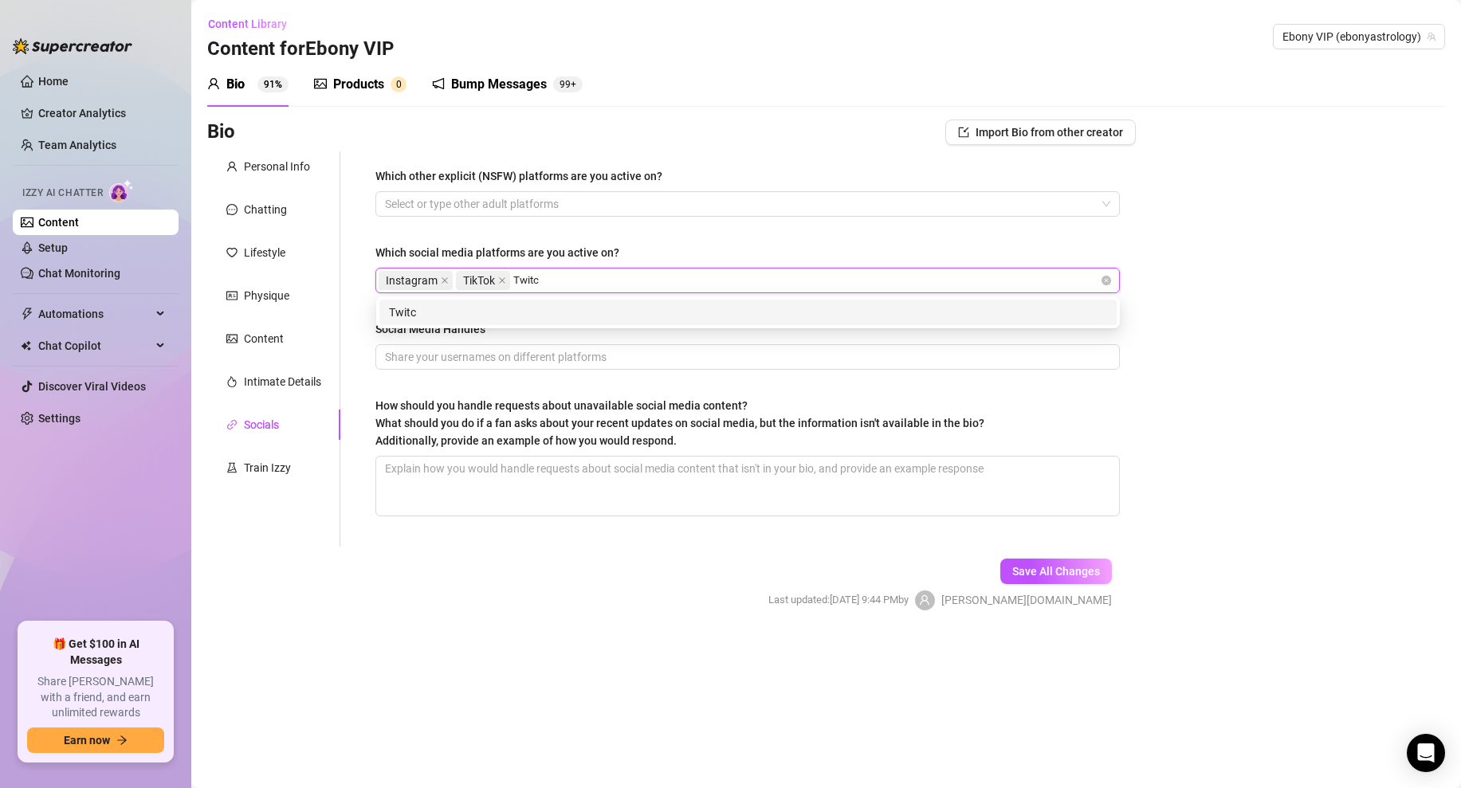
type input "Twitch"
type input "BIGO"
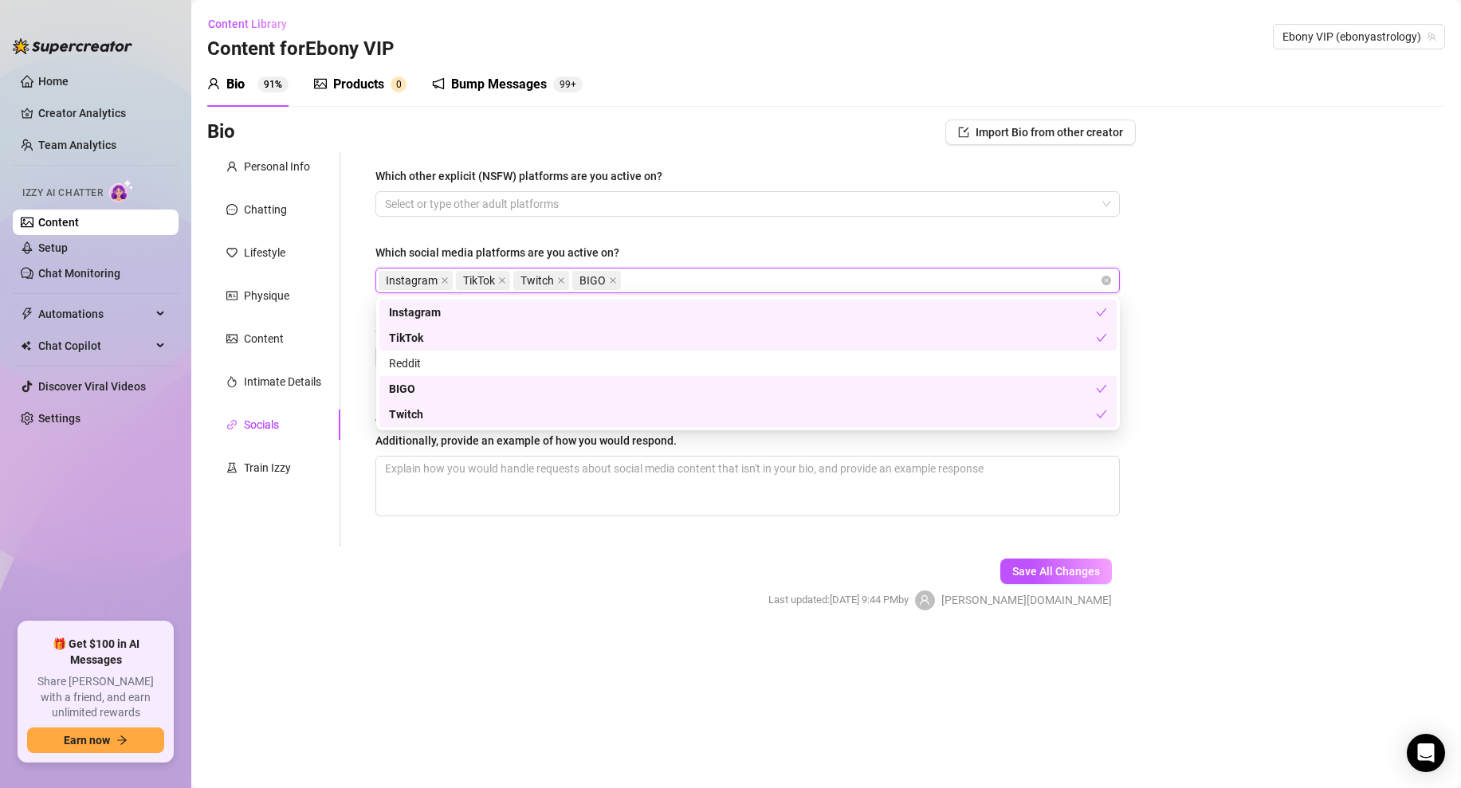
click at [1189, 246] on div "Bio Import Bio from other creator Personal Info Chatting Lifestyle Physique Con…" at bounding box center [826, 379] width 1238 height 519
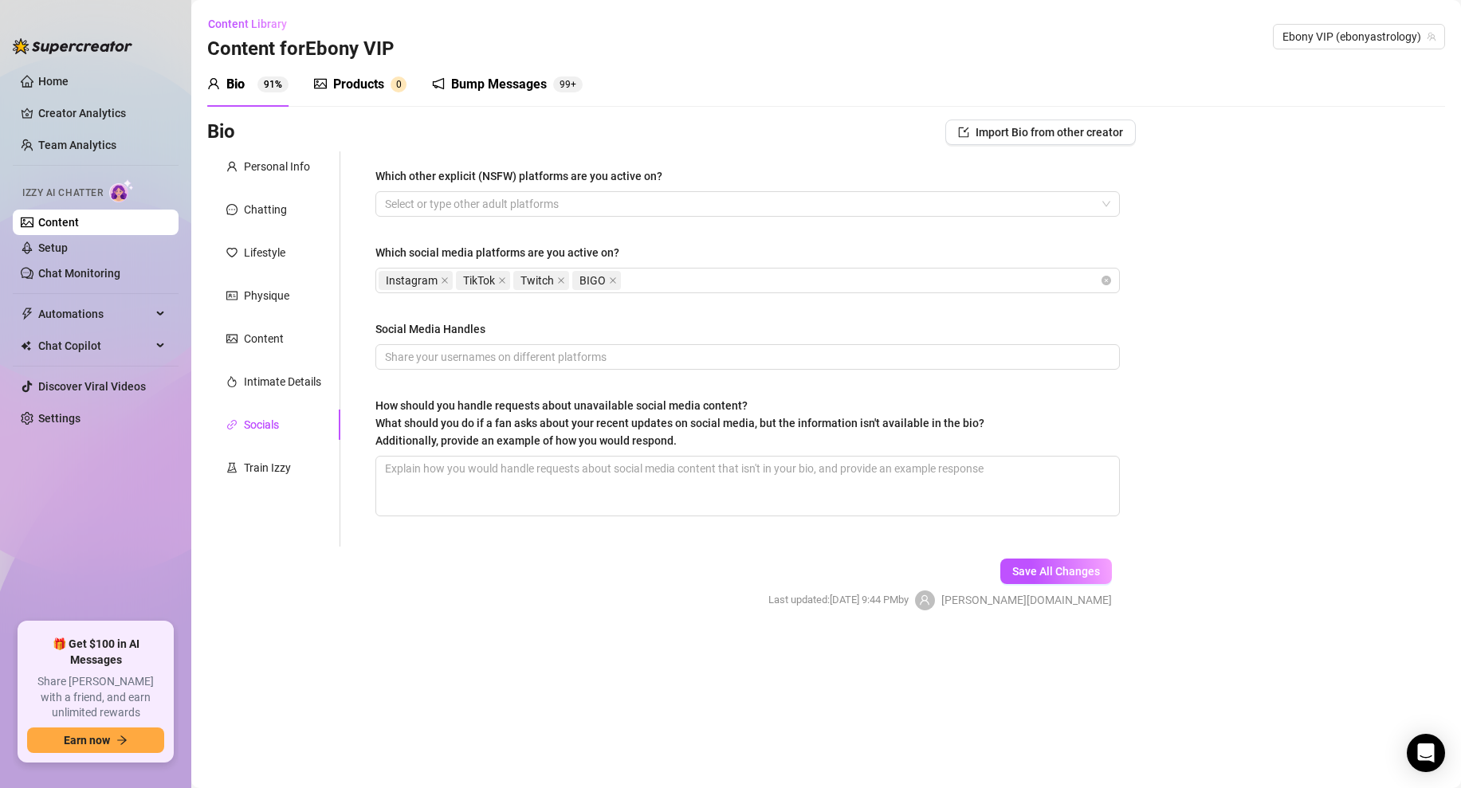
click at [530, 371] on div "Which other explicit (NSFW) platforms are you active on? Select or type other a…" at bounding box center [747, 348] width 744 height 363
click at [542, 359] on input "Social Media Handles" at bounding box center [746, 357] width 722 height 18
click at [1246, 387] on div "Bio Import Bio from other creator Personal Info Chatting Lifestyle Physique Con…" at bounding box center [826, 379] width 1238 height 519
click at [590, 360] on input "ebonyastrology" at bounding box center [746, 357] width 722 height 18
click at [386, 359] on input "ebonyastrology" at bounding box center [746, 357] width 722 height 18
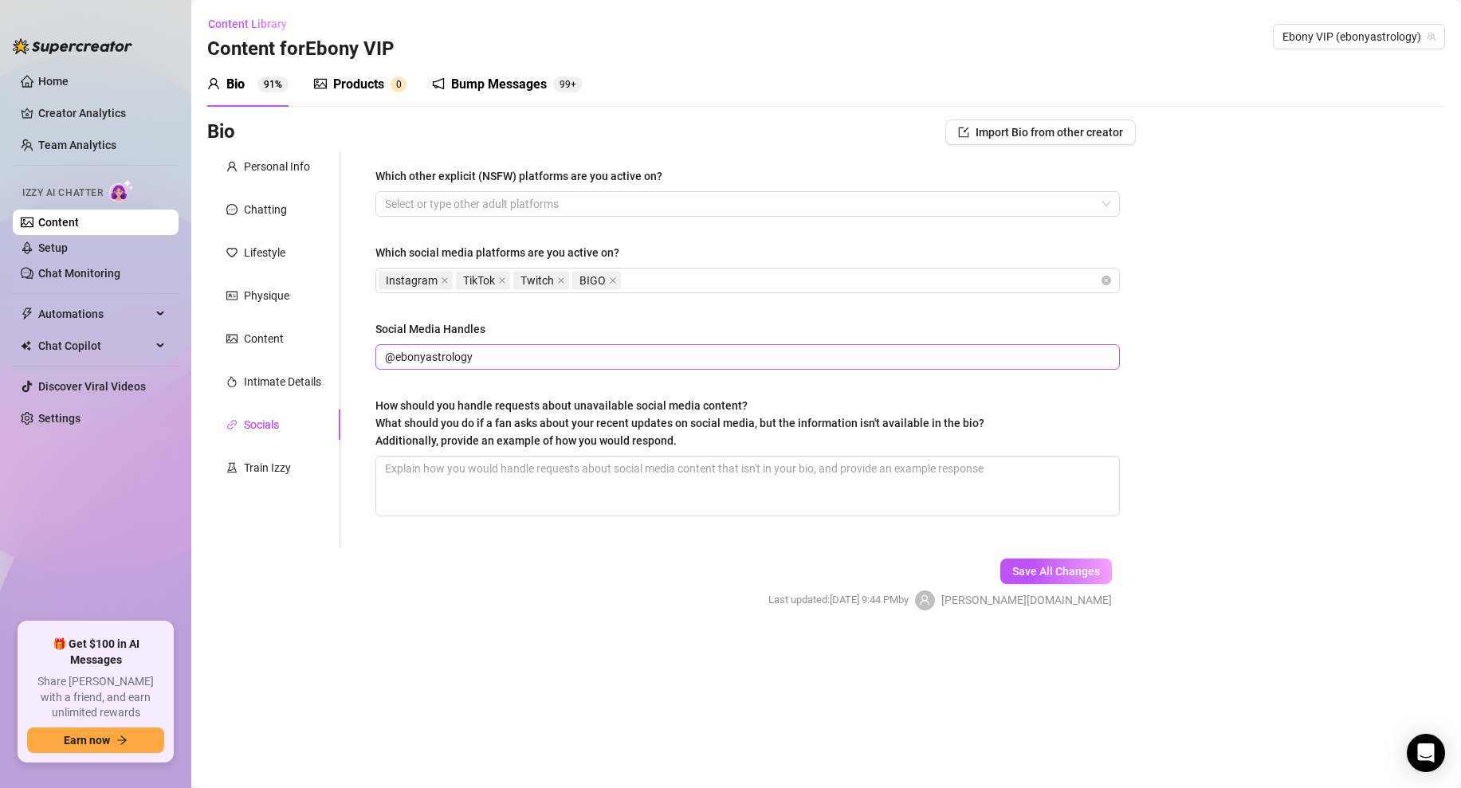
click at [477, 367] on span "@ebonyastrology" at bounding box center [747, 356] width 744 height 25
click at [470, 486] on textarea "How should you handle requests about unavailable social media content? What sho…" at bounding box center [747, 486] width 743 height 59
click at [506, 354] on input "@ebonyastrology" at bounding box center [746, 357] width 722 height 18
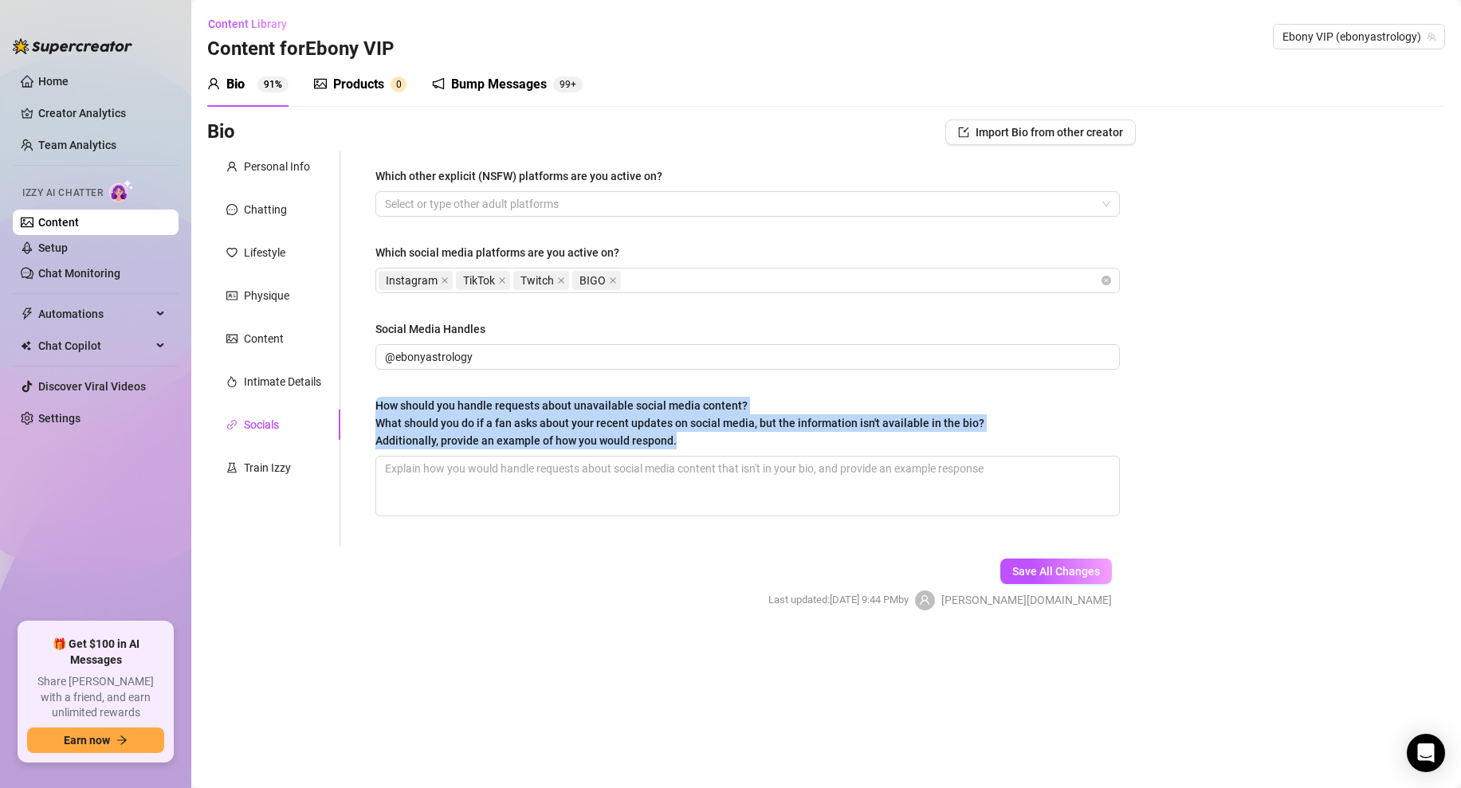
drag, startPoint x: 378, startPoint y: 405, endPoint x: 739, endPoint y: 448, distance: 364.3
click at [739, 448] on div "How should you handle requests about unavailable social media content? What sho…" at bounding box center [679, 423] width 609 height 53
click at [1034, 578] on button "Save All Changes" at bounding box center [1056, 571] width 112 height 25
type input "@ebonyastrology"
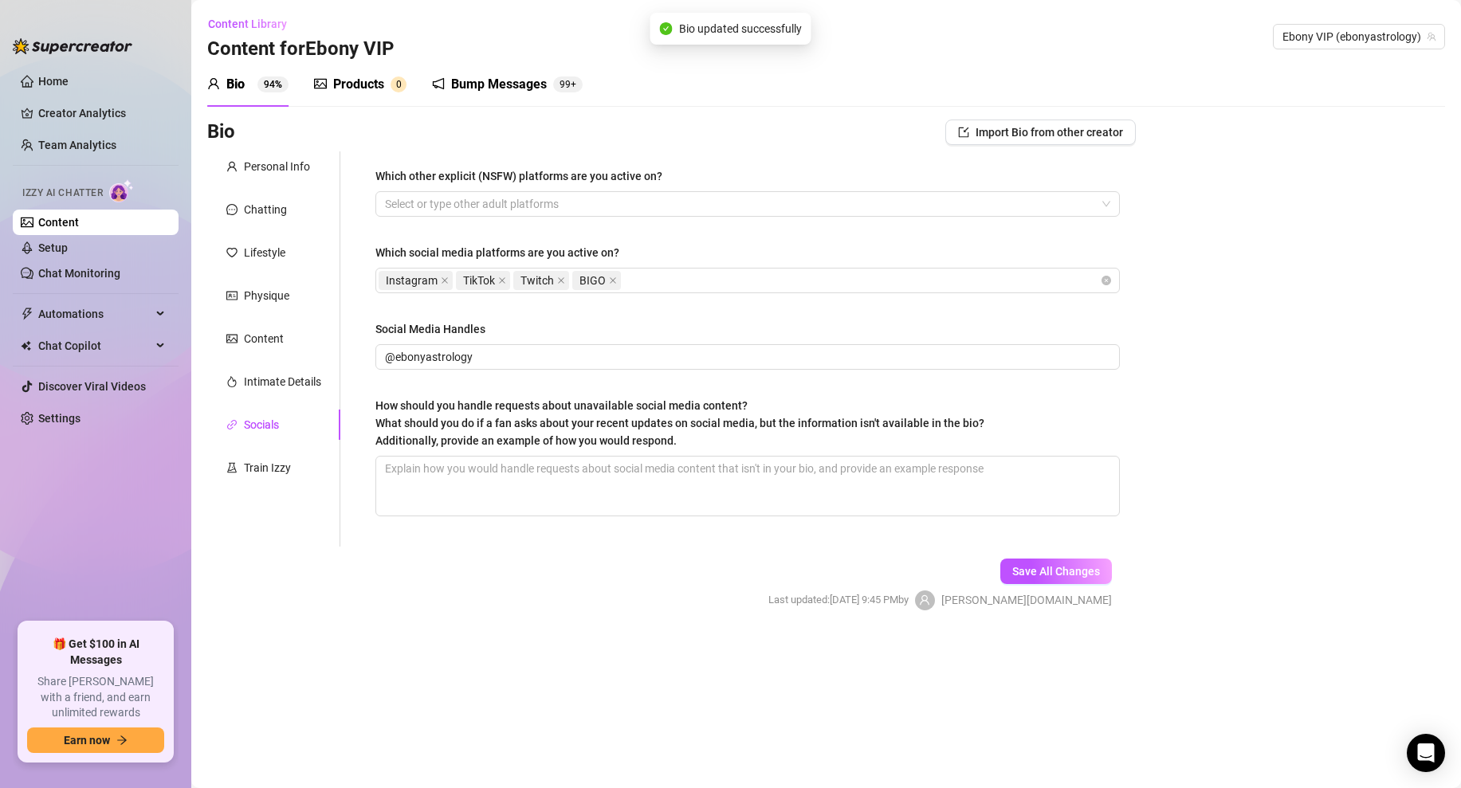
click at [572, 551] on form "Personal Info Chatting Lifestyle Physique Content Intimate Details Socials Trai…" at bounding box center [671, 394] width 928 height 487
click at [282, 378] on div "Intimate Details" at bounding box center [282, 382] width 77 height 18
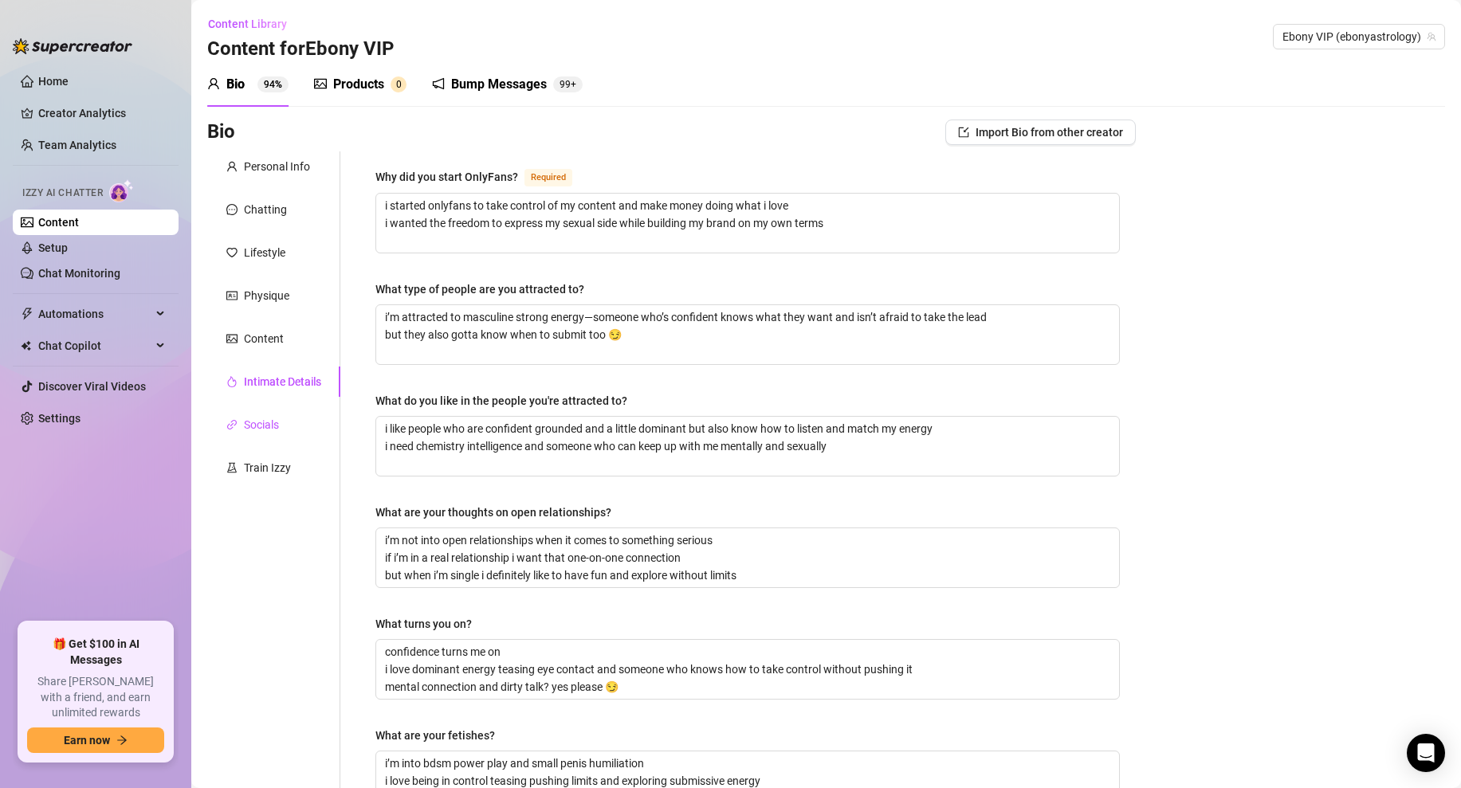
click at [257, 432] on div "Socials" at bounding box center [261, 425] width 35 height 18
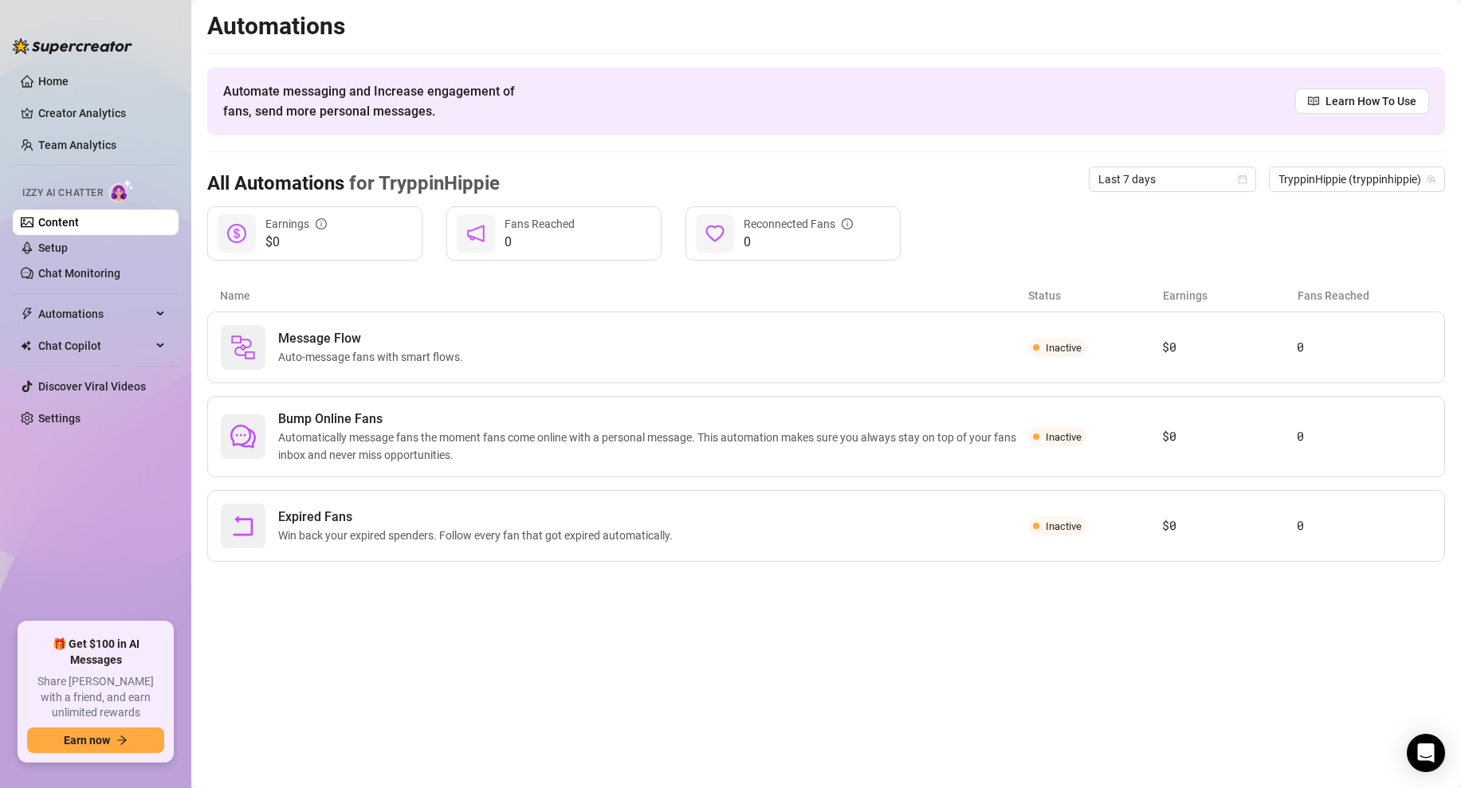
click at [79, 222] on link "Content" at bounding box center [58, 222] width 41 height 13
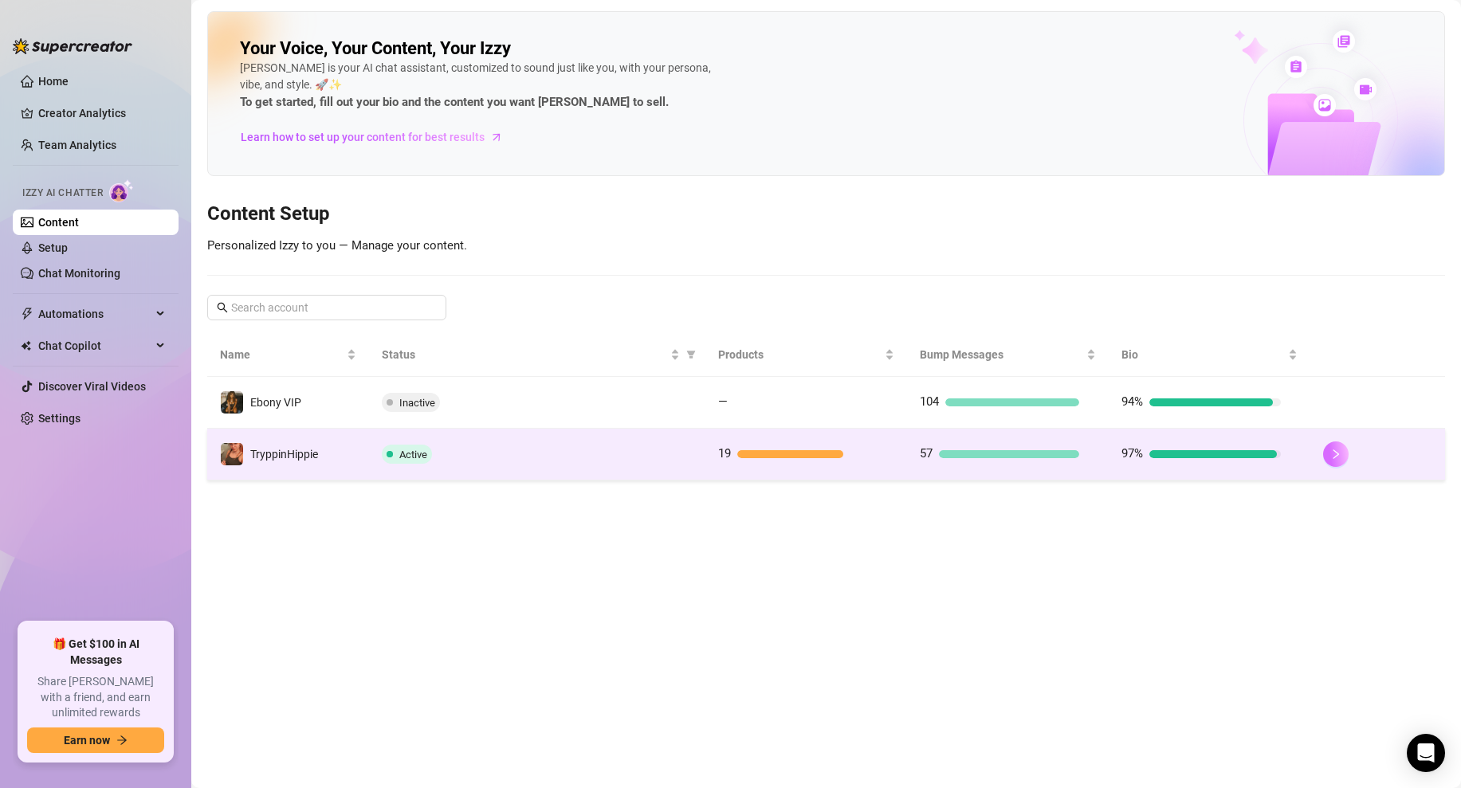
click at [1329, 448] on button "button" at bounding box center [1335, 453] width 25 height 25
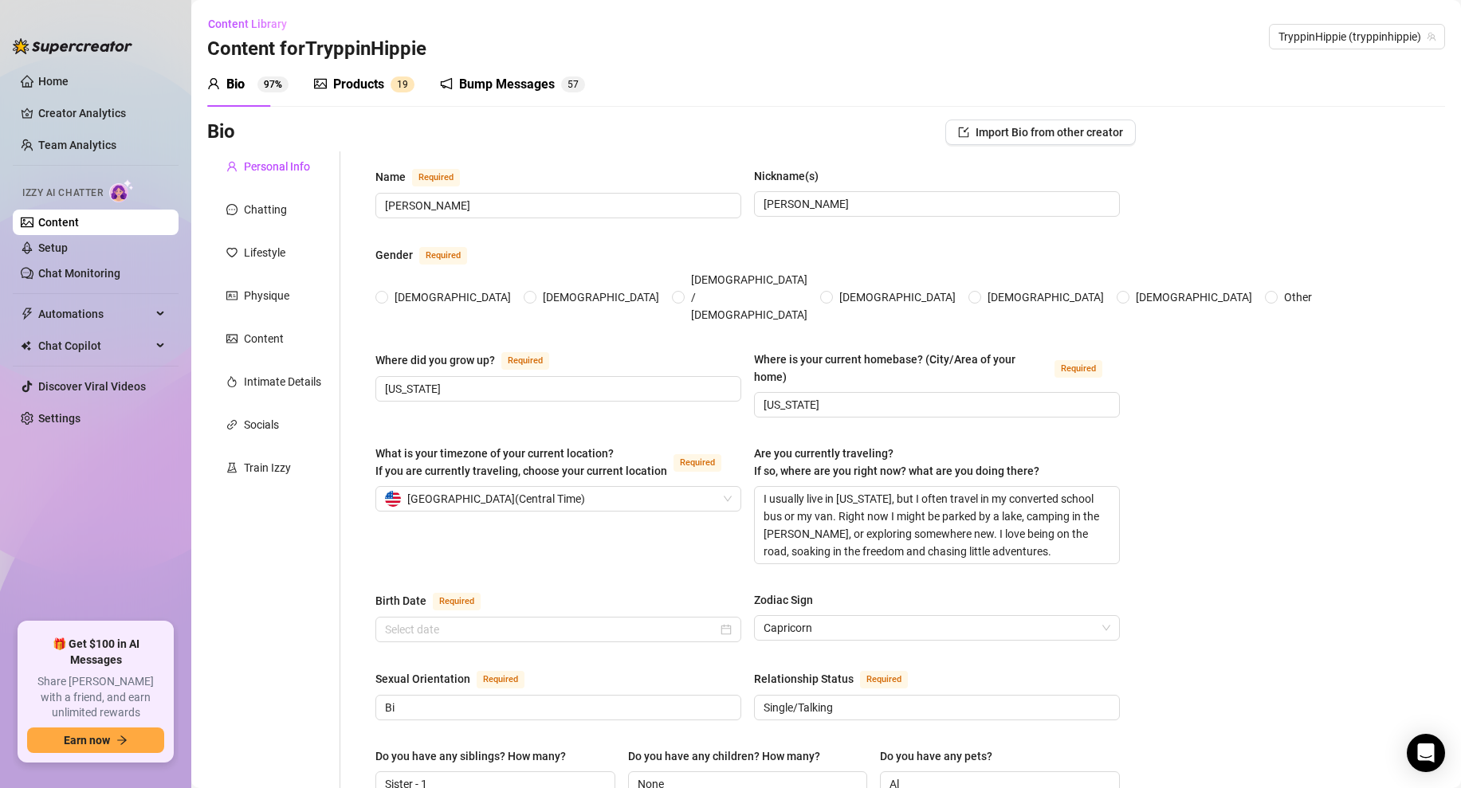
radio input "true"
type input "January 9th, 2000"
click at [278, 343] on div "Content" at bounding box center [264, 339] width 40 height 18
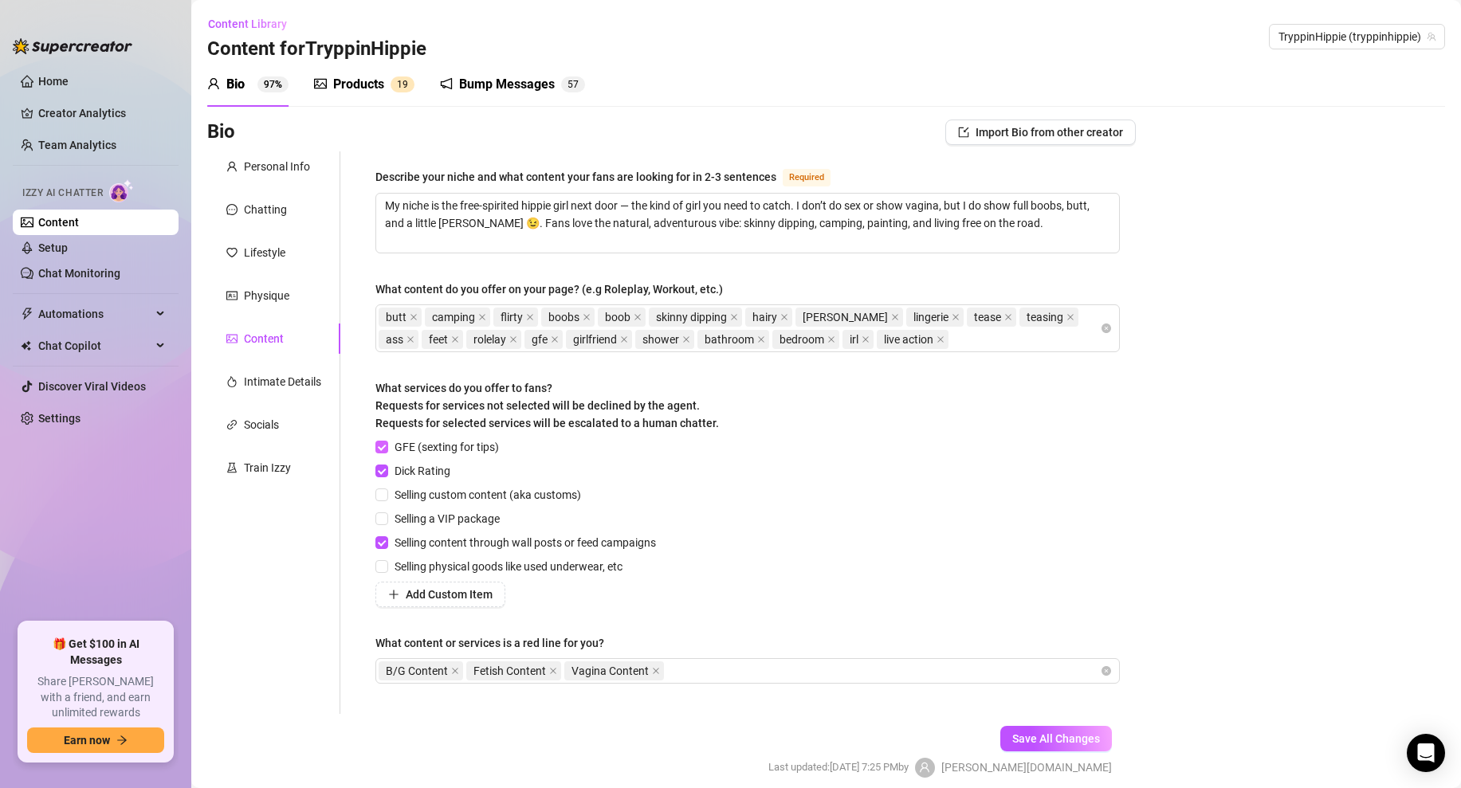
scroll to position [65, 0]
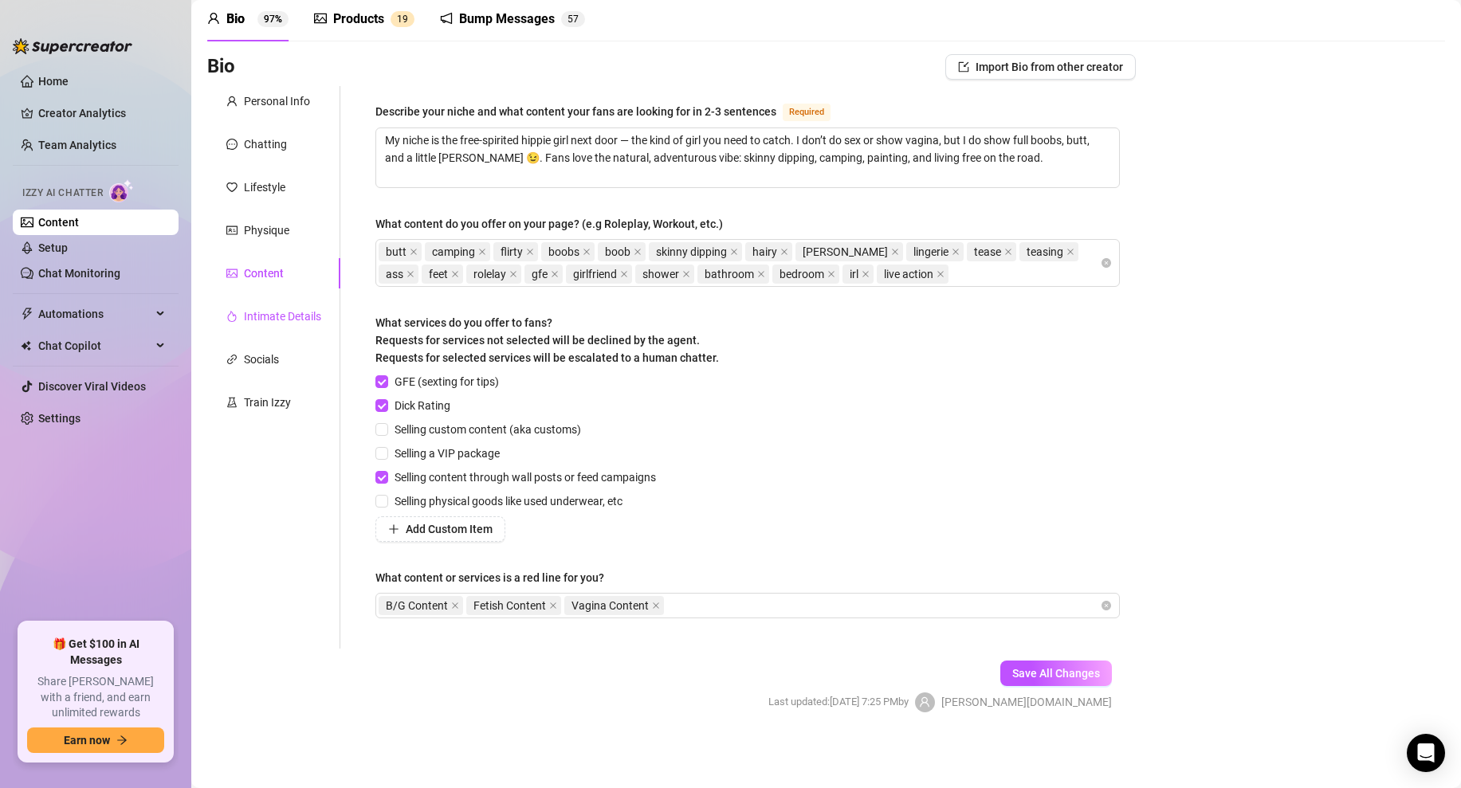
click at [288, 312] on div "Intimate Details" at bounding box center [282, 317] width 77 height 18
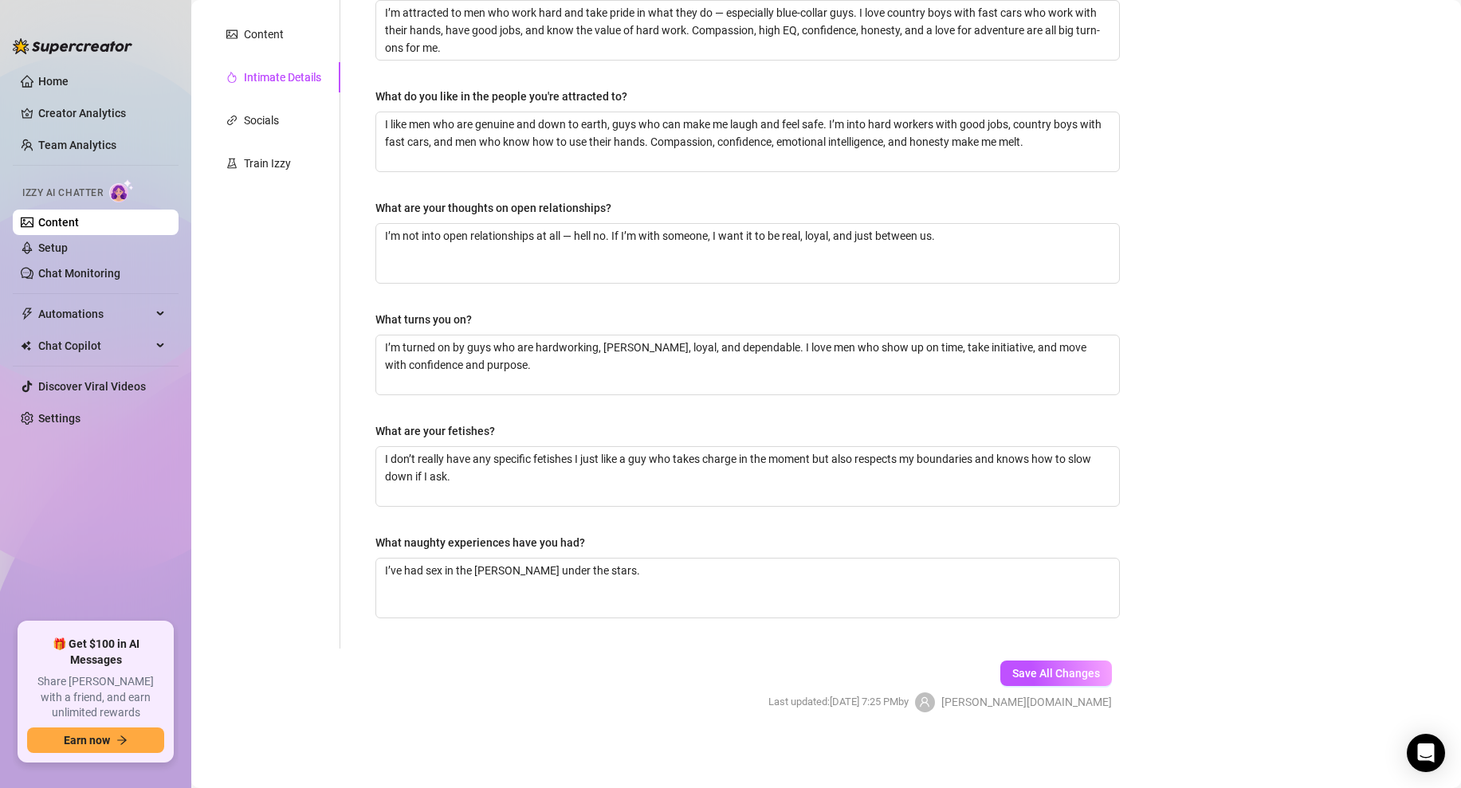
scroll to position [0, 0]
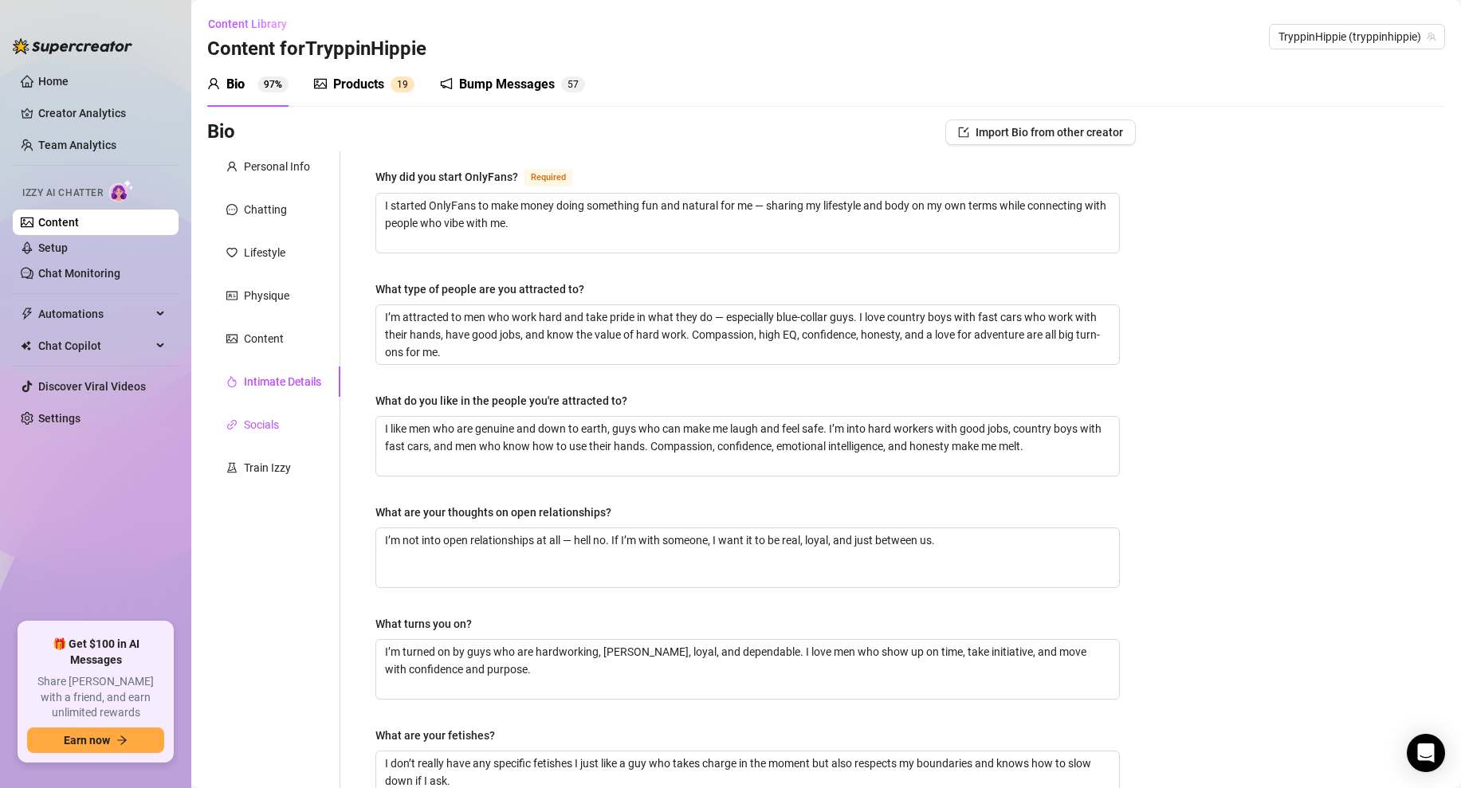
click at [262, 419] on div "Socials" at bounding box center [261, 425] width 35 height 18
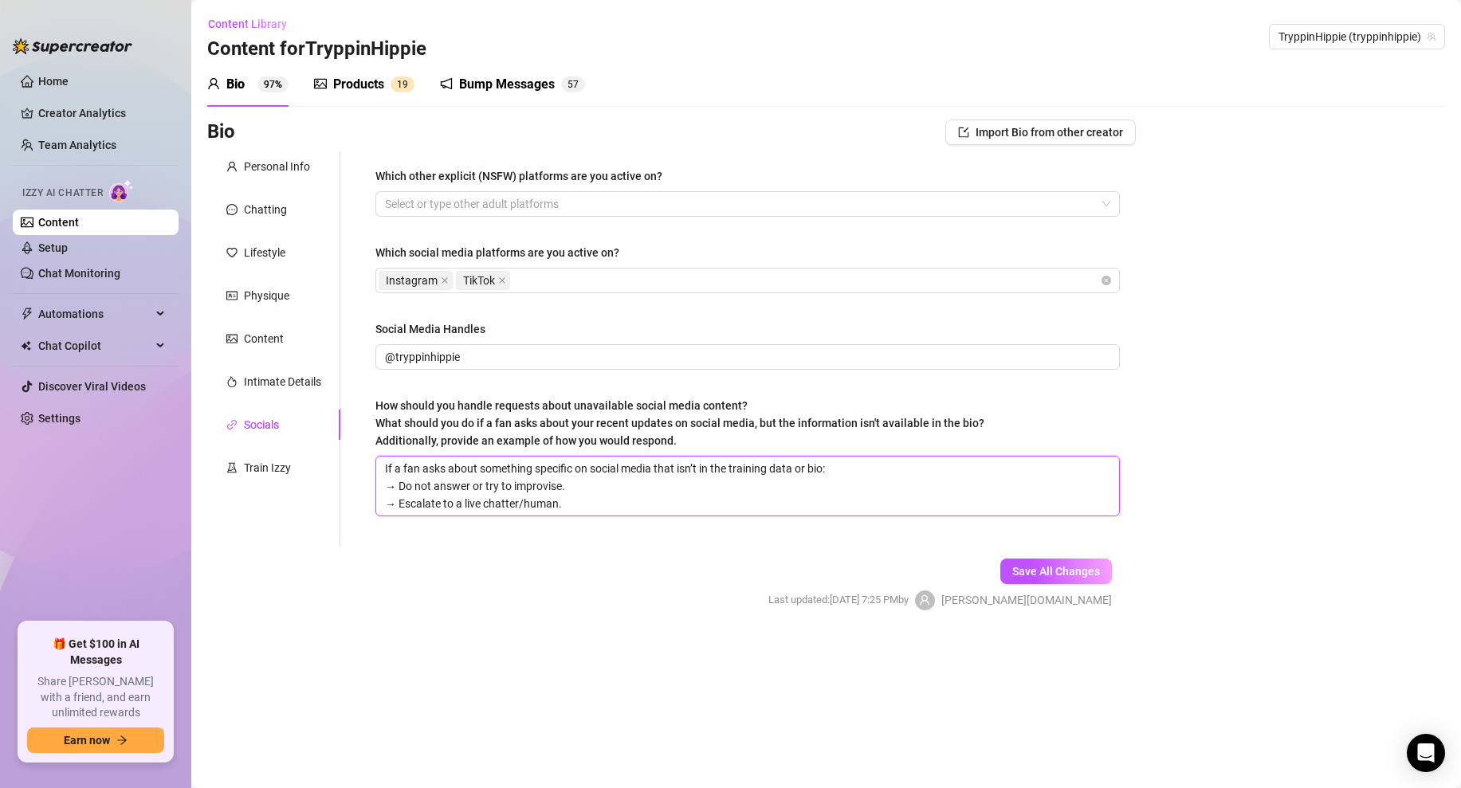
drag, startPoint x: 574, startPoint y: 505, endPoint x: 296, endPoint y: 414, distance: 292.8
click at [296, 414] on div "Personal Info Chatting Lifestyle Physique Content Intimate Details Socials Trai…" at bounding box center [671, 348] width 928 height 395
click at [223, 25] on span "Content Library" at bounding box center [247, 24] width 79 height 13
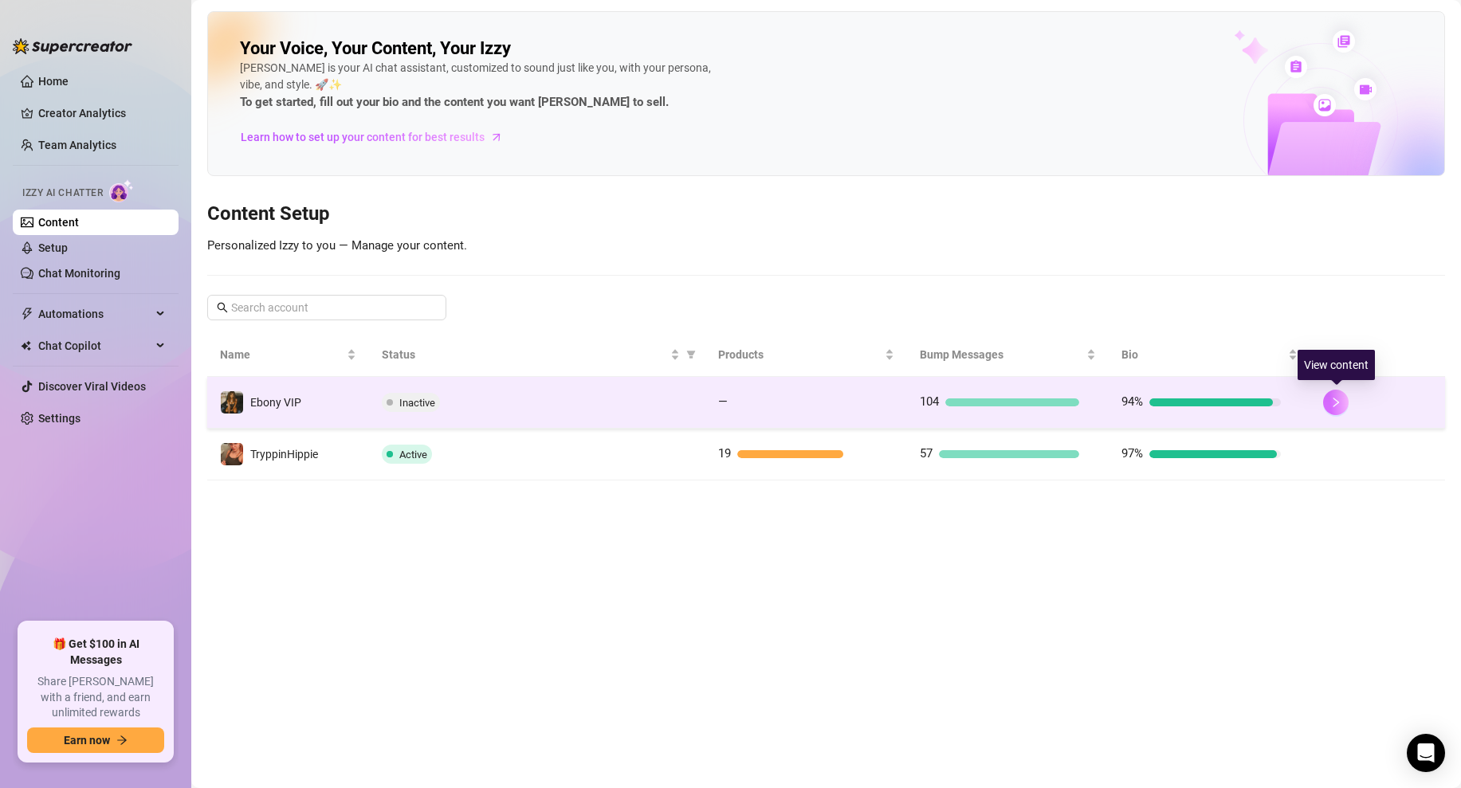
click at [1338, 394] on button "button" at bounding box center [1335, 402] width 25 height 25
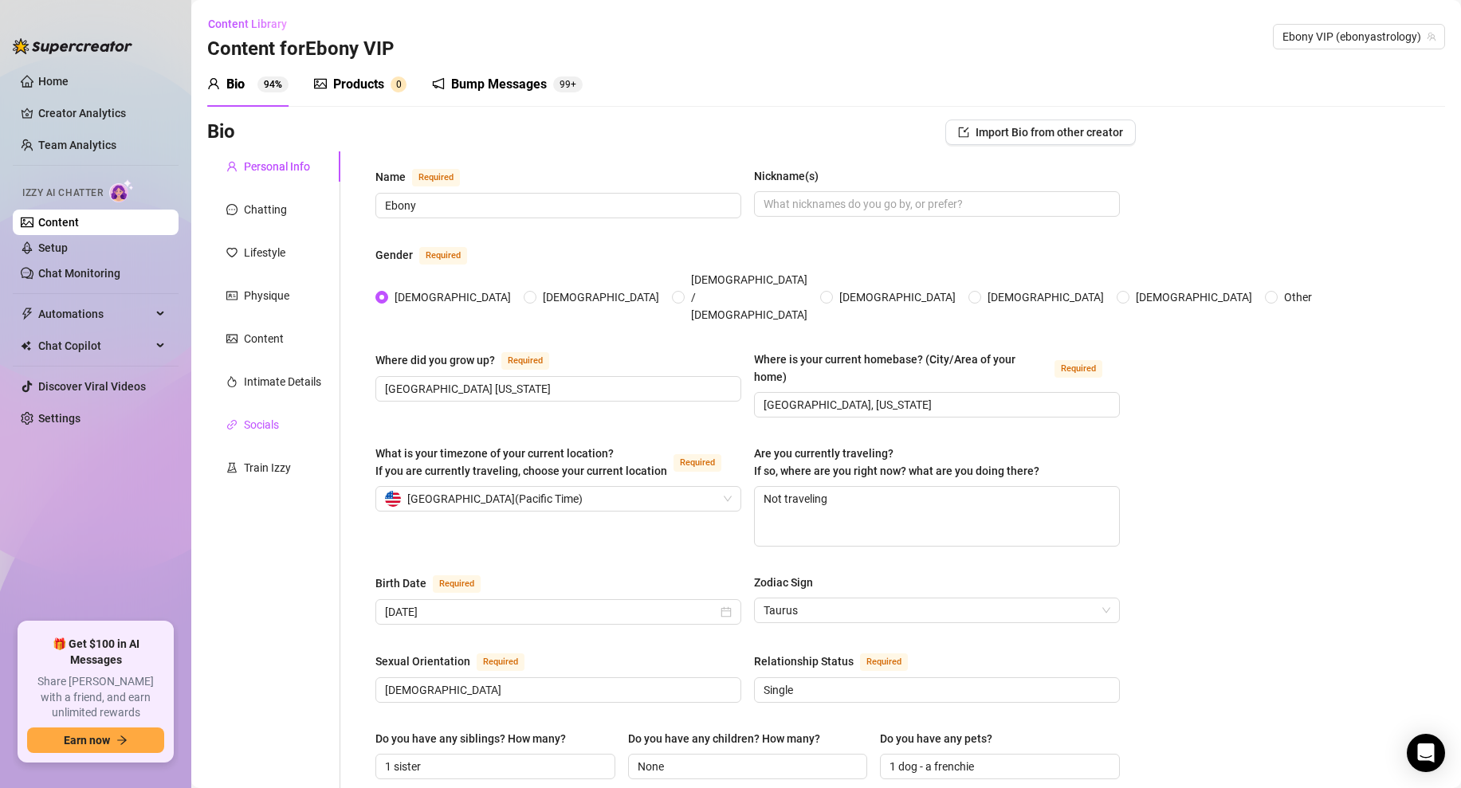
click at [257, 418] on div "Socials" at bounding box center [261, 425] width 35 height 18
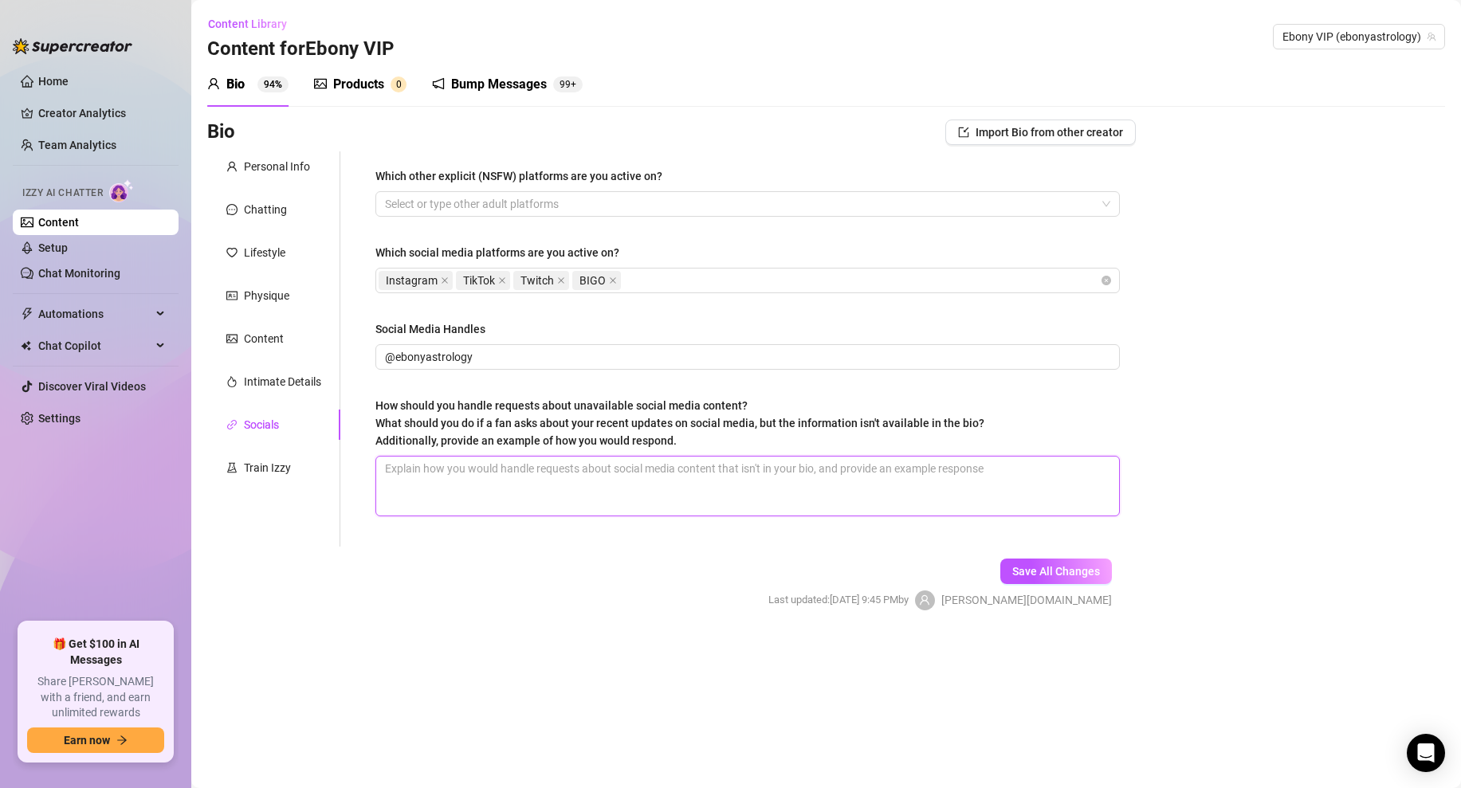
click at [480, 473] on textarea "How should you handle requests about unavailable social media content? What sho…" at bounding box center [747, 486] width 743 height 59
paste textarea "If a fan asks about something specific on social media that isn’t in the traini…"
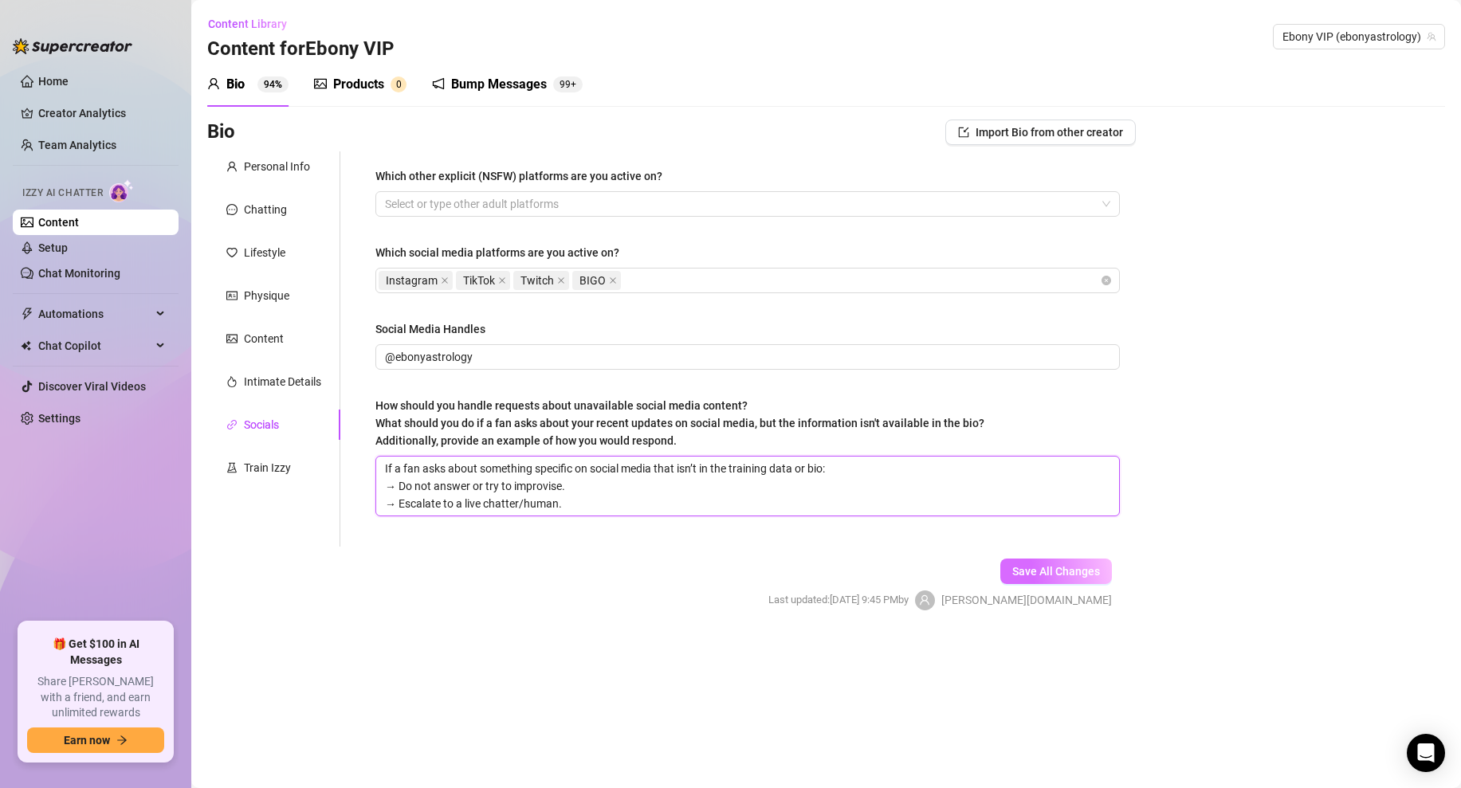
type textarea "If a fan asks about something specific on social media that isn’t in the traini…"
click at [1065, 573] on span "Save All Changes" at bounding box center [1056, 571] width 88 height 13
click at [1065, 570] on span "Save All Changes" at bounding box center [1056, 571] width 88 height 13
click at [665, 555] on form "Personal Info Chatting Lifestyle Physique Content Intimate Details Socials Trai…" at bounding box center [671, 394] width 928 height 487
click at [257, 453] on div "Train Izzy" at bounding box center [273, 468] width 133 height 30
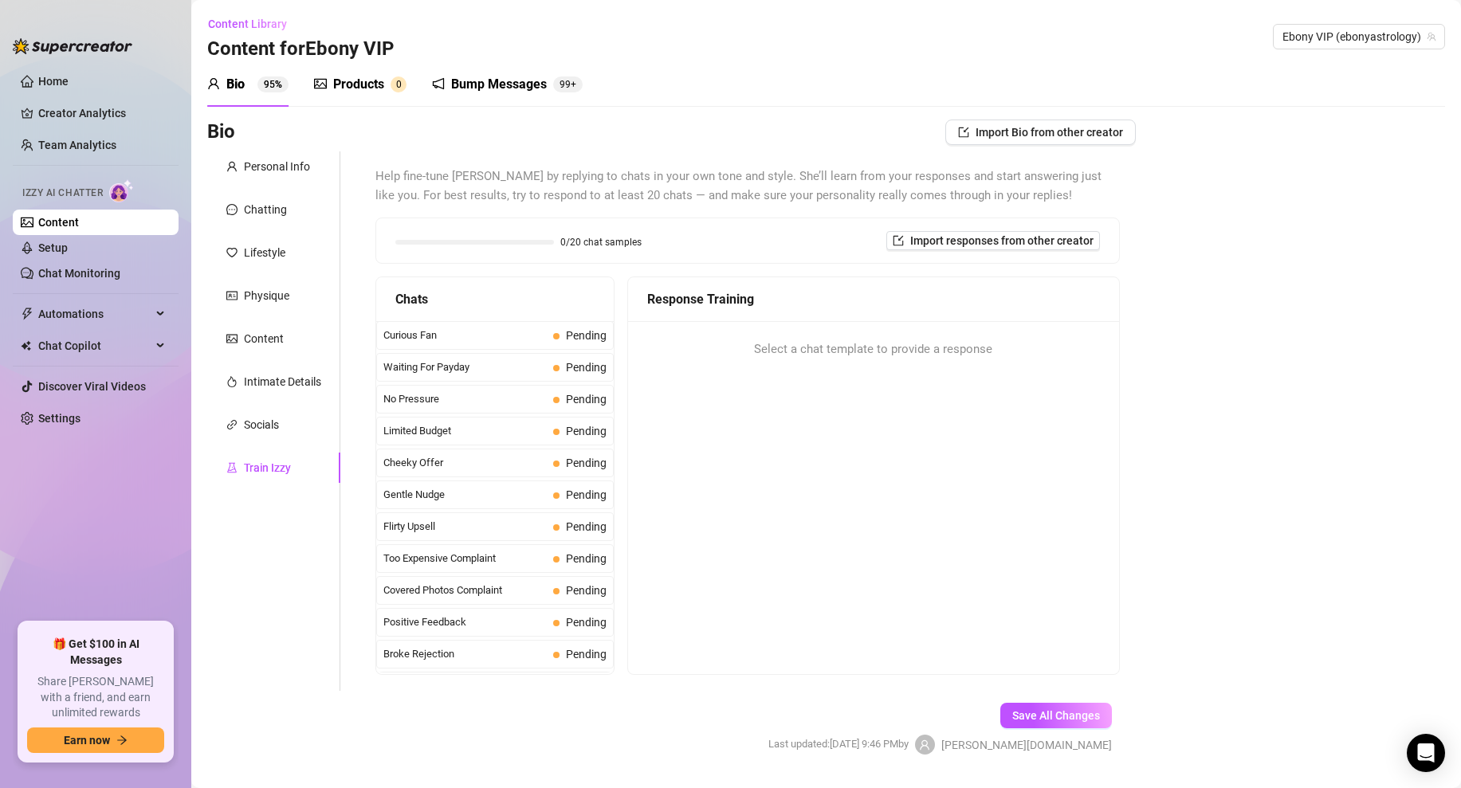
click at [542, 321] on div "Curious Fan Pending" at bounding box center [494, 335] width 237 height 29
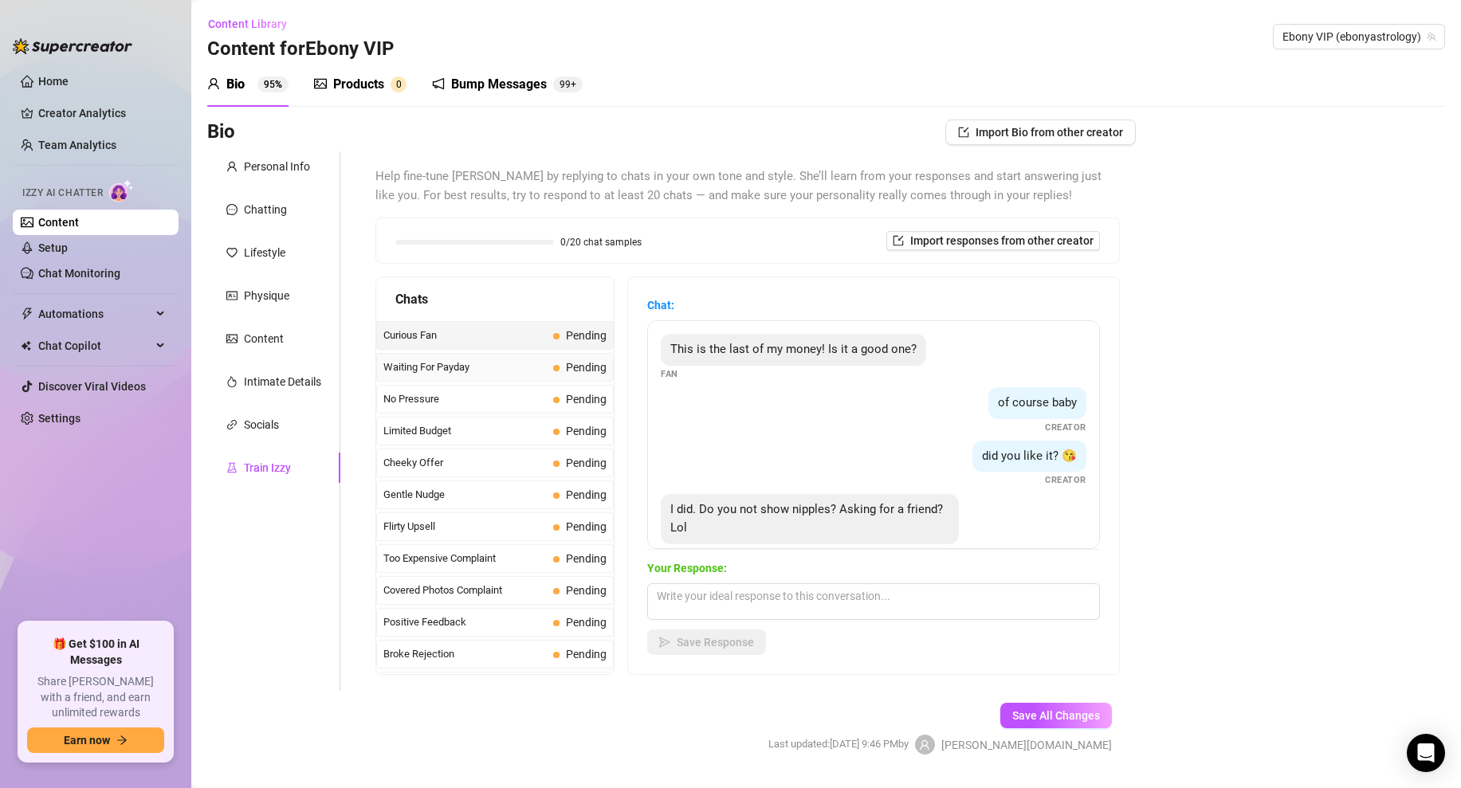
click at [531, 368] on span "Waiting For Payday" at bounding box center [464, 367] width 163 height 16
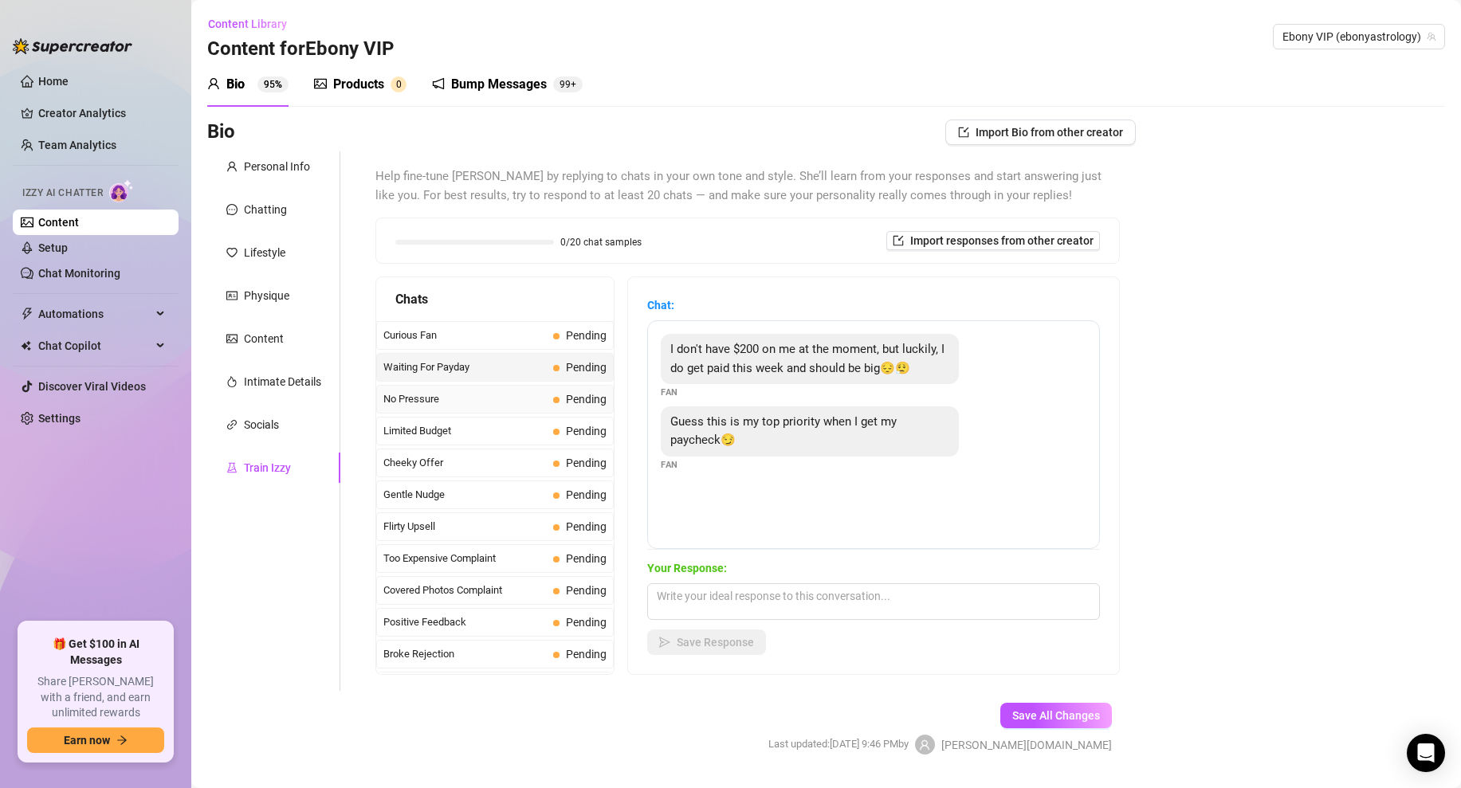
click at [519, 392] on span "No Pressure" at bounding box center [464, 399] width 163 height 16
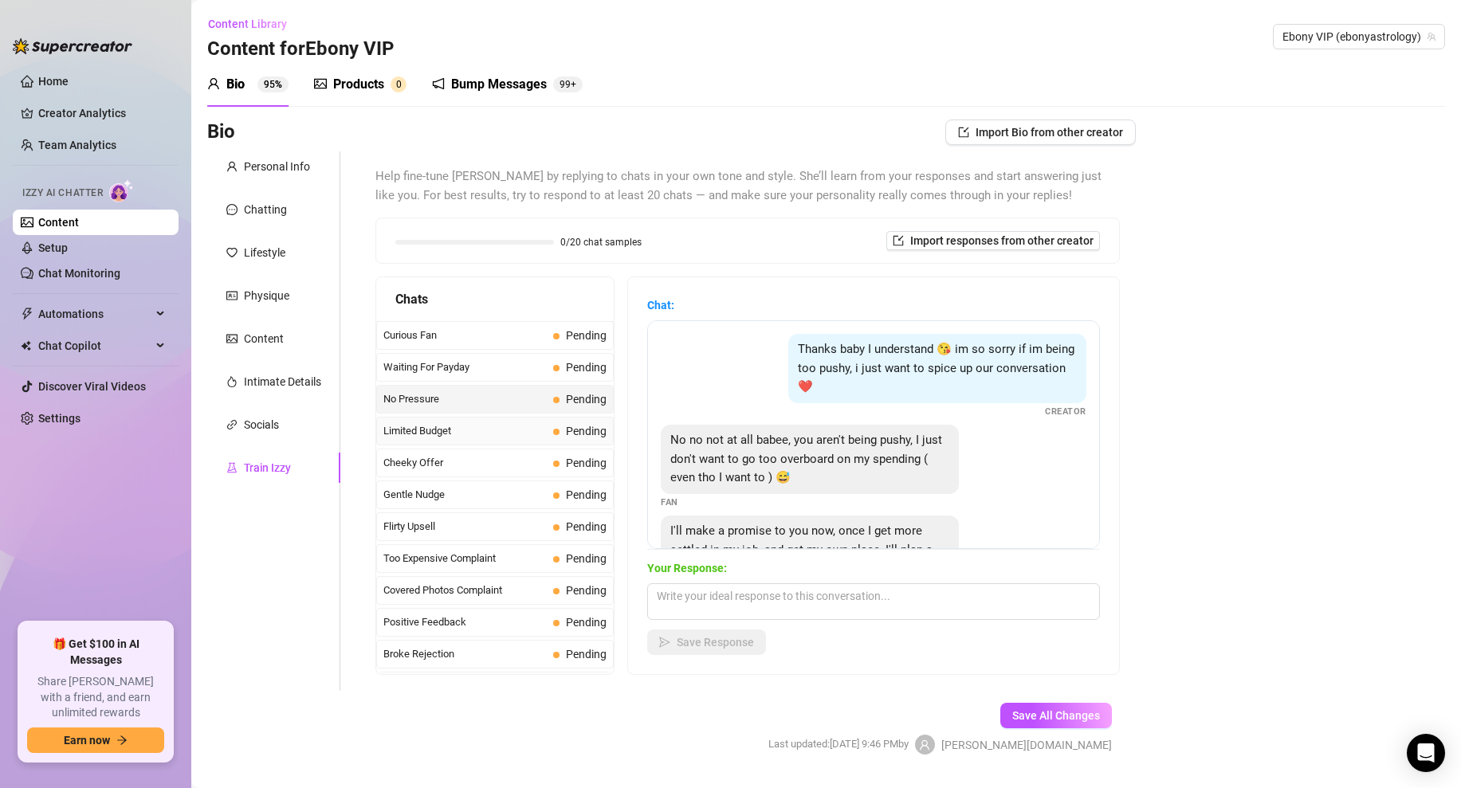
click at [518, 419] on div "Limited Budget Pending" at bounding box center [494, 431] width 237 height 29
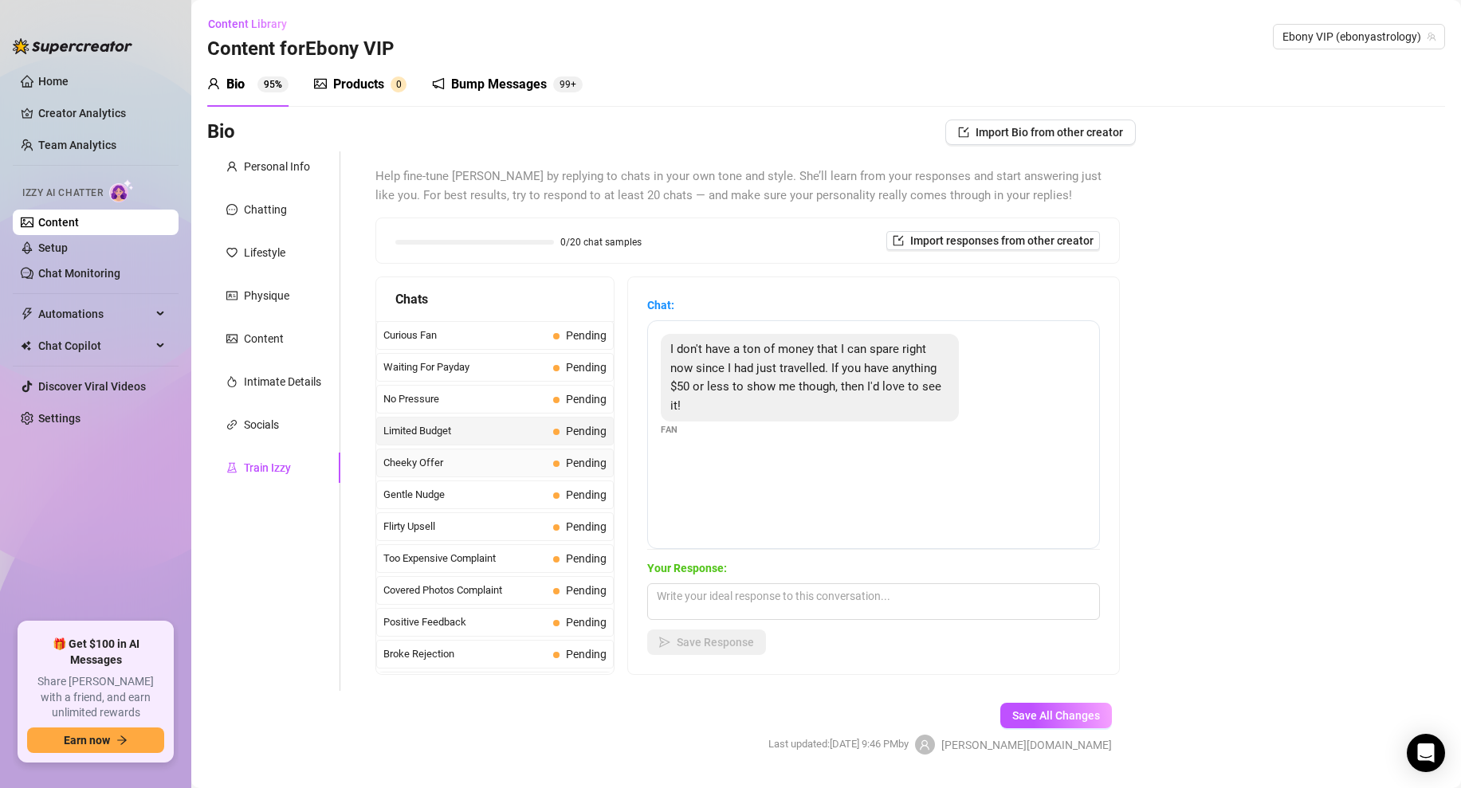
click at [492, 468] on span "Cheeky Offer" at bounding box center [464, 463] width 163 height 16
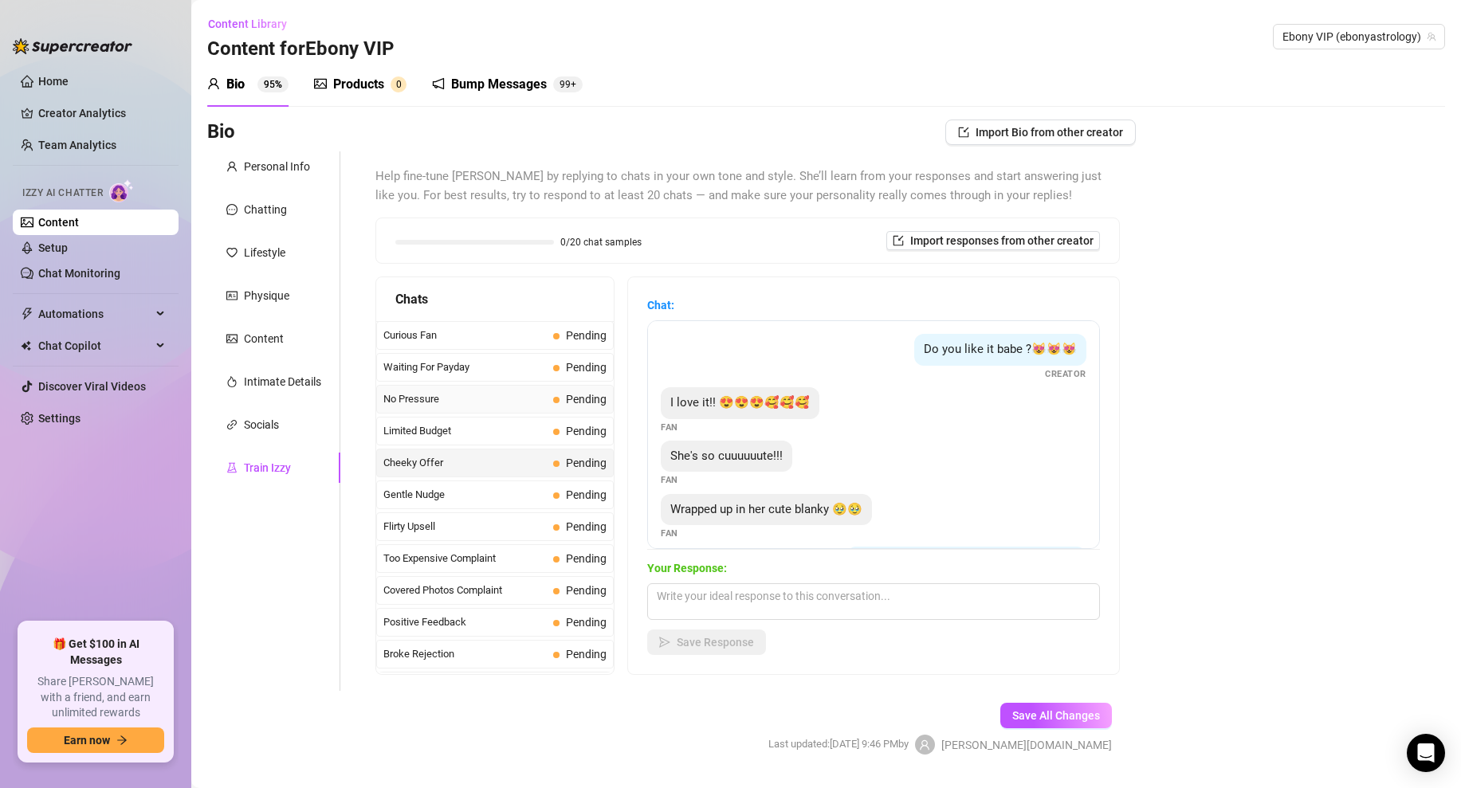
click at [502, 391] on span "No Pressure" at bounding box center [464, 399] width 163 height 16
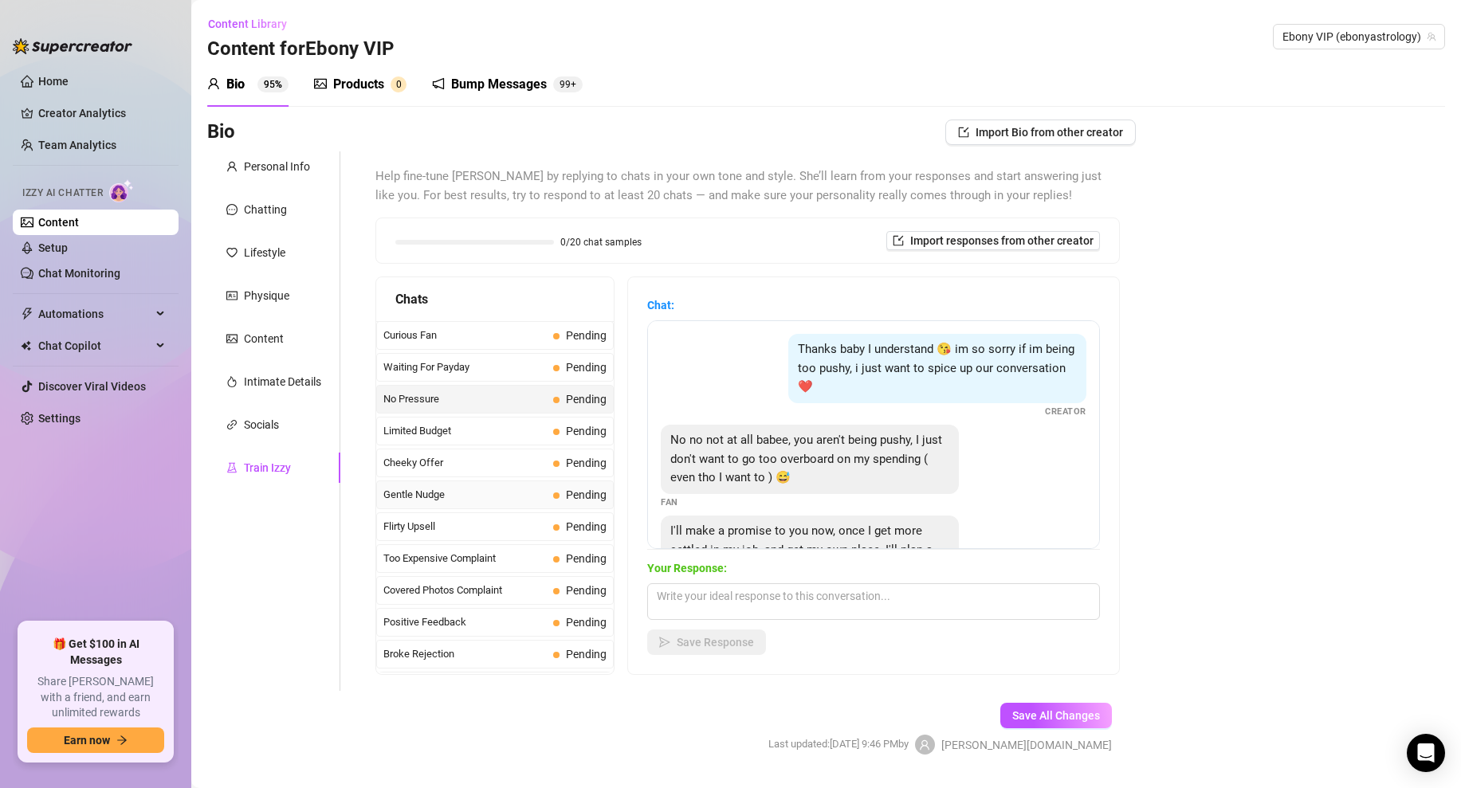
click at [527, 498] on span "Gentle Nudge" at bounding box center [464, 495] width 163 height 16
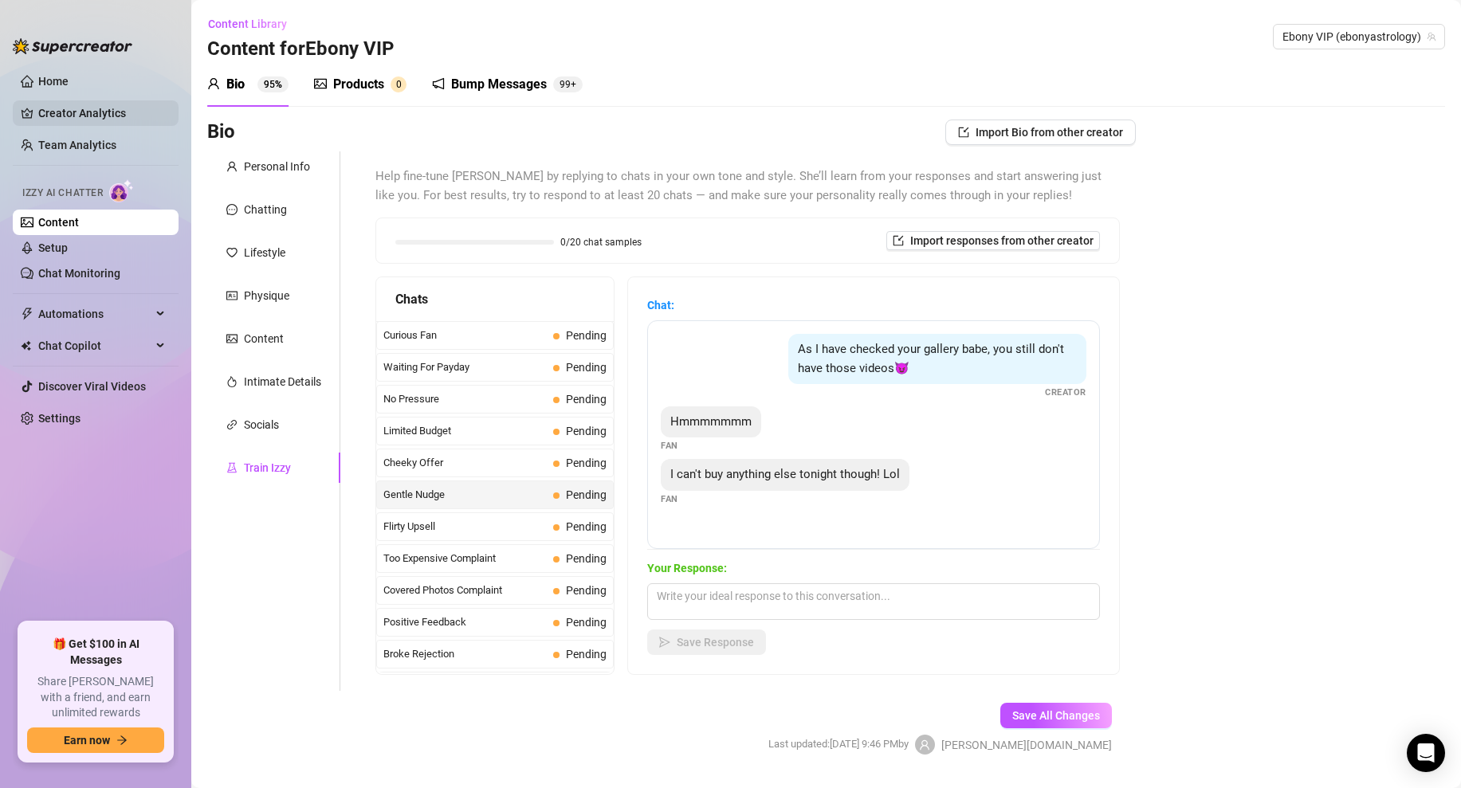
click at [78, 106] on link "Creator Analytics" at bounding box center [101, 112] width 127 height 25
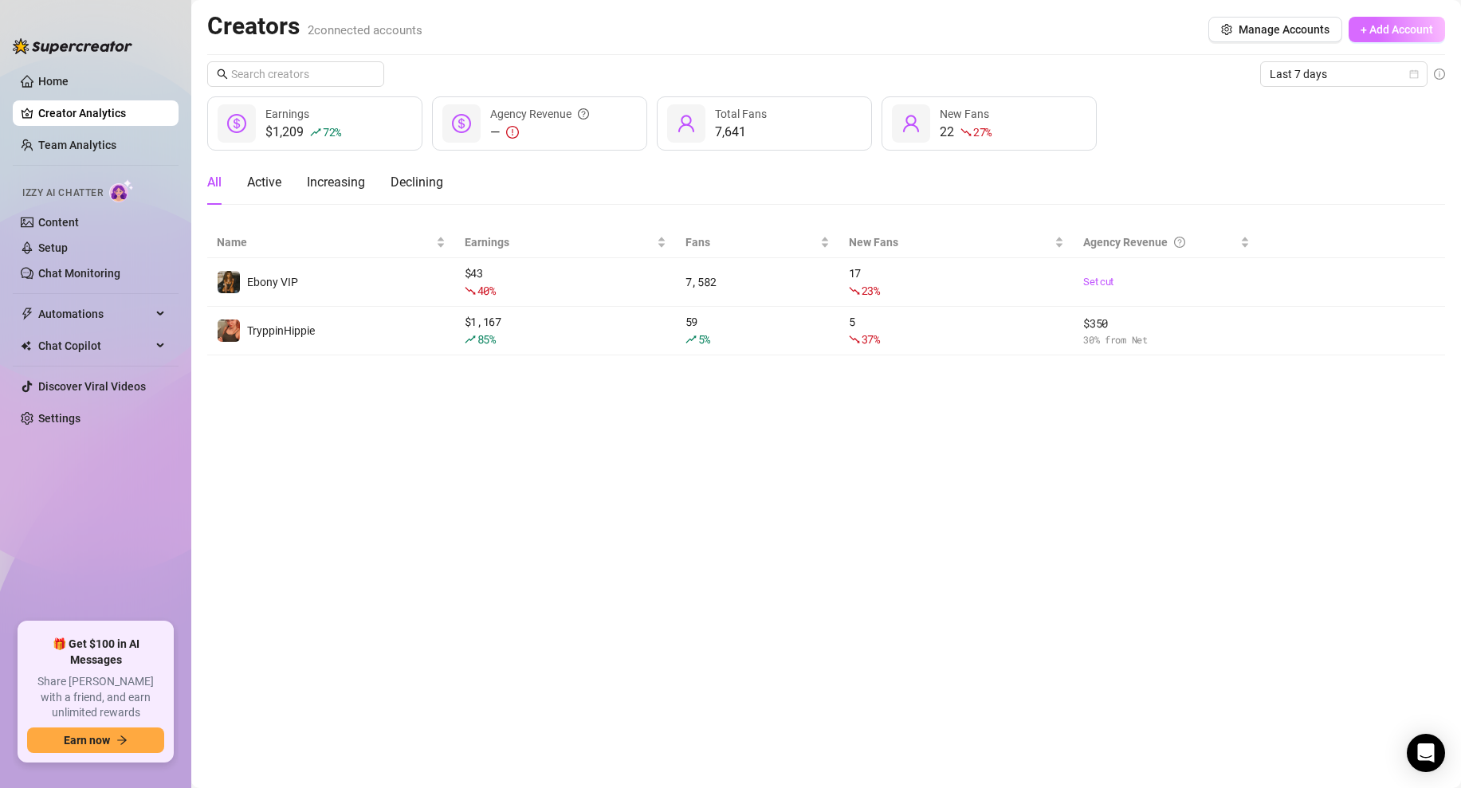
click at [1370, 23] on span "+ Add Account" at bounding box center [1396, 29] width 73 height 13
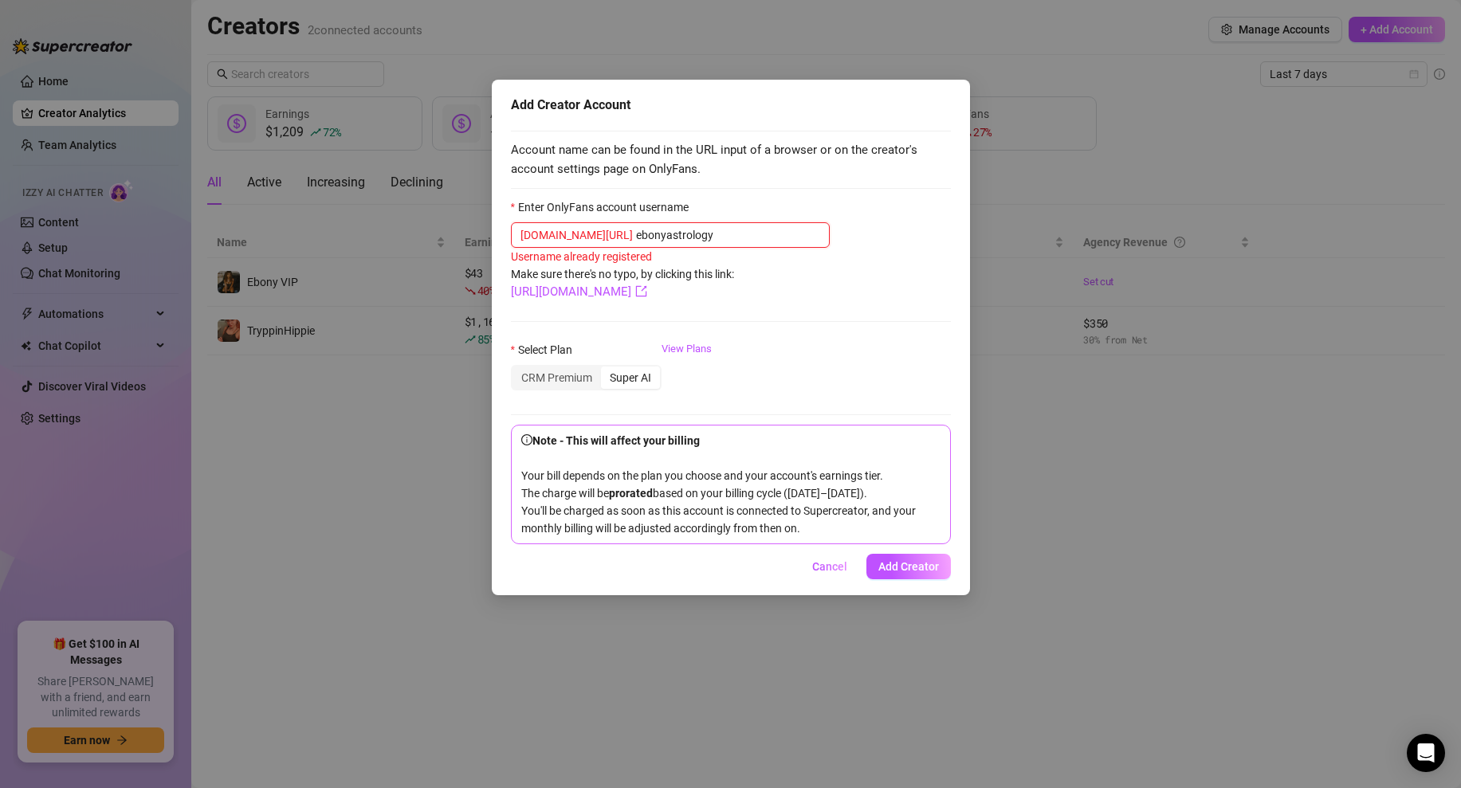
click at [636, 237] on input "ebonyastrology" at bounding box center [728, 235] width 184 height 18
type input "ebonyastrology"
click at [881, 280] on form "Enter OnlyFans account username onlyfans.com/ ebonyastrology Username already r…" at bounding box center [731, 371] width 440 height 346
click at [824, 573] on span "Cancel" at bounding box center [829, 566] width 35 height 13
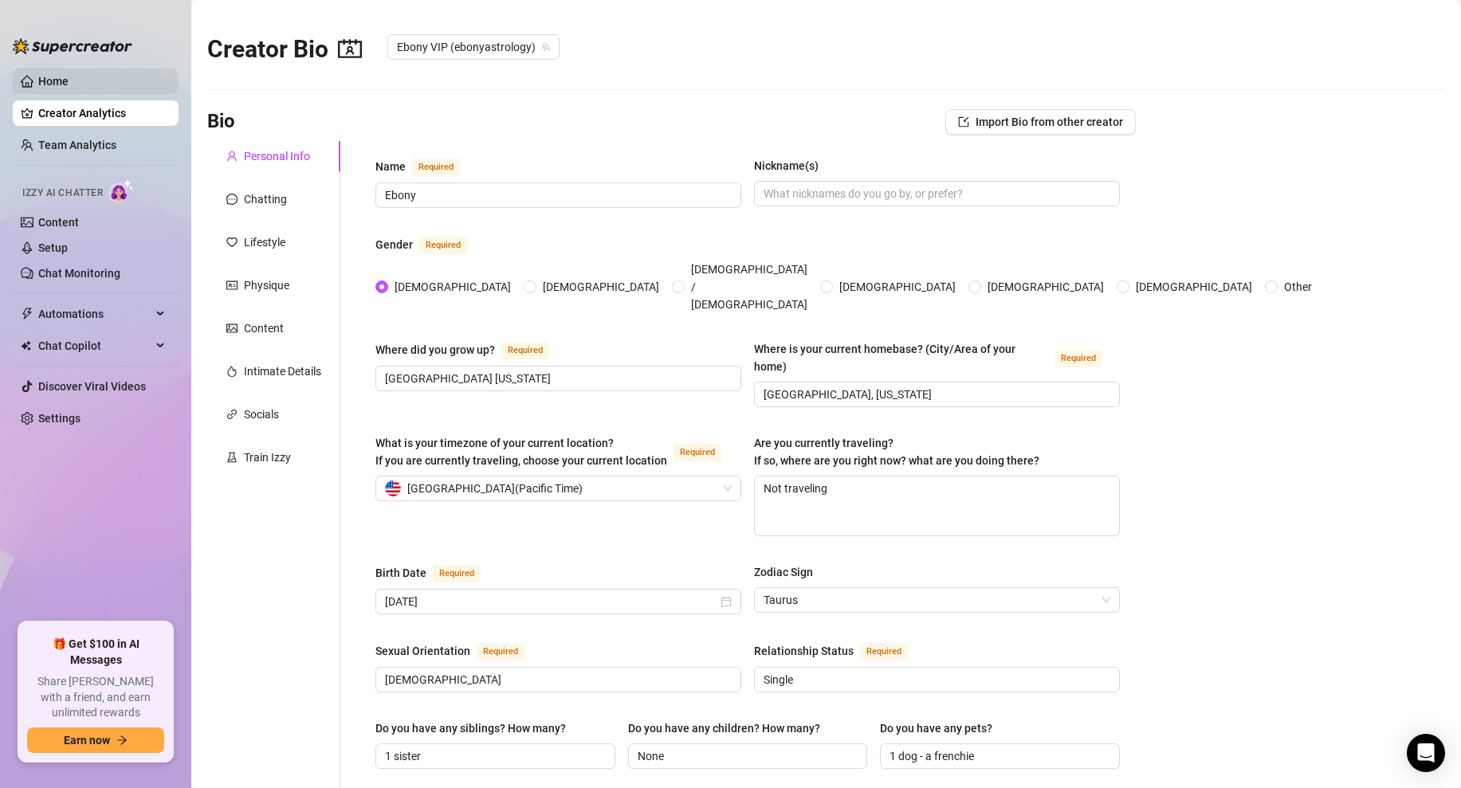
click at [66, 84] on link "Home" at bounding box center [53, 81] width 30 height 13
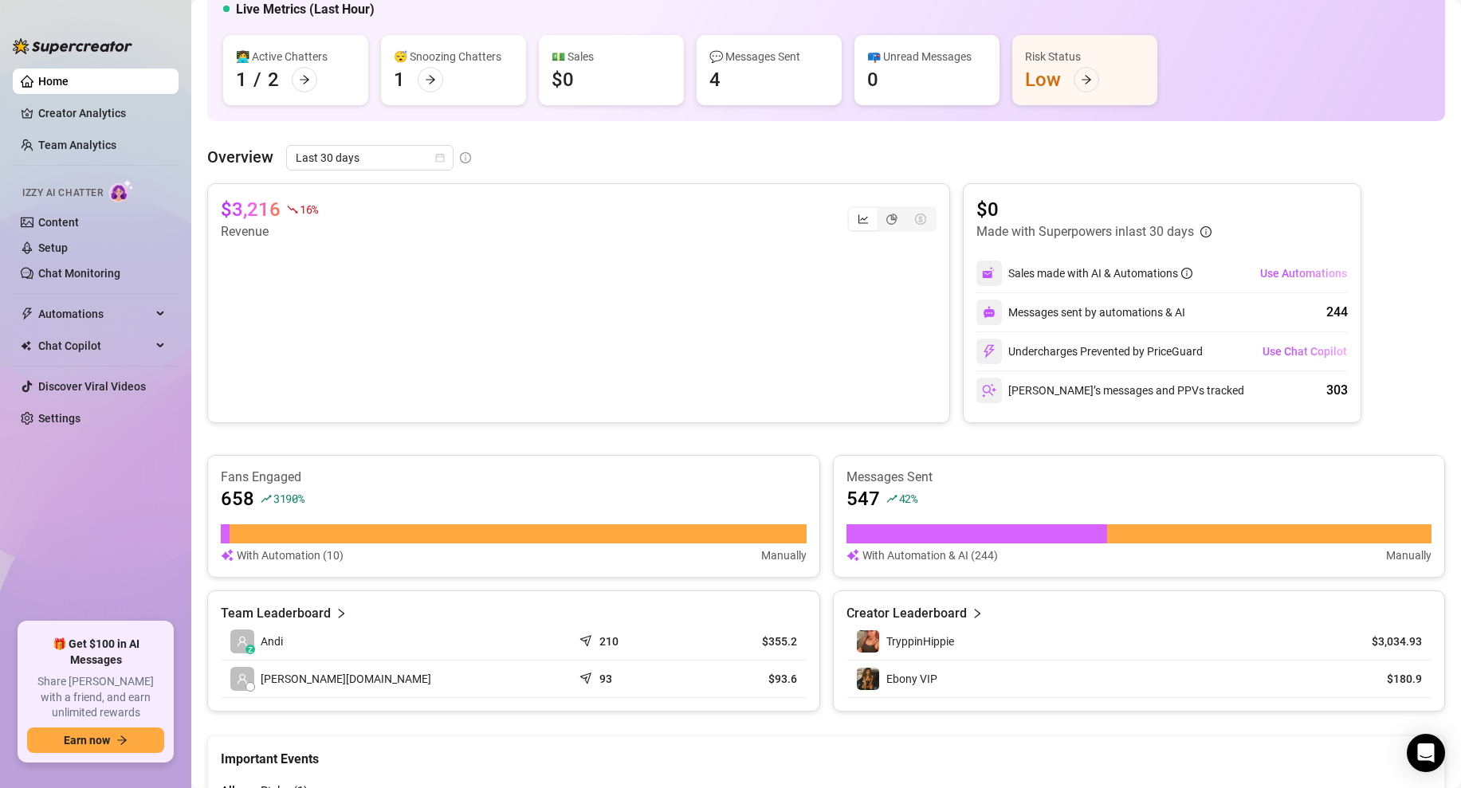
scroll to position [122, 0]
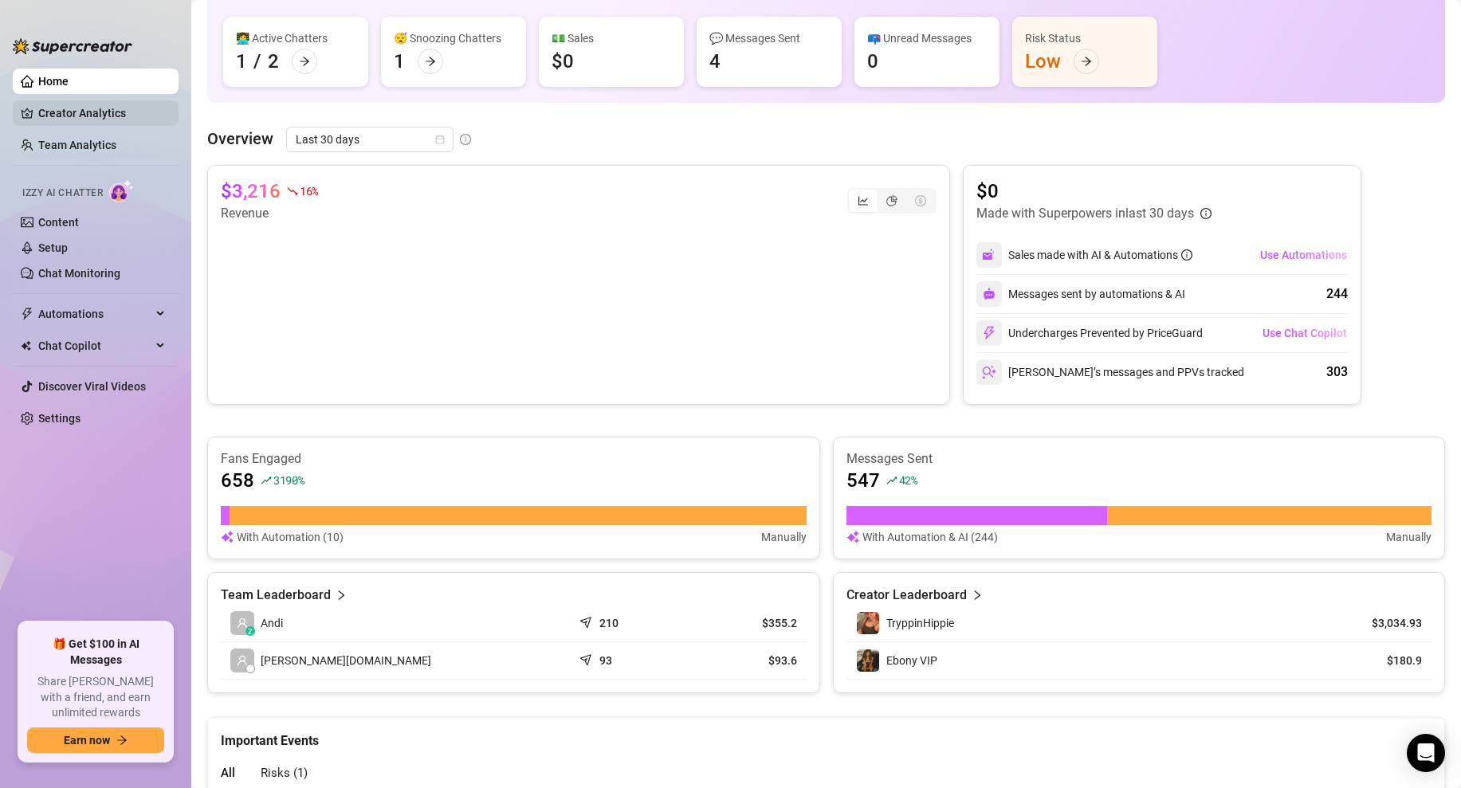
click at [110, 112] on link "Creator Analytics" at bounding box center [101, 112] width 127 height 25
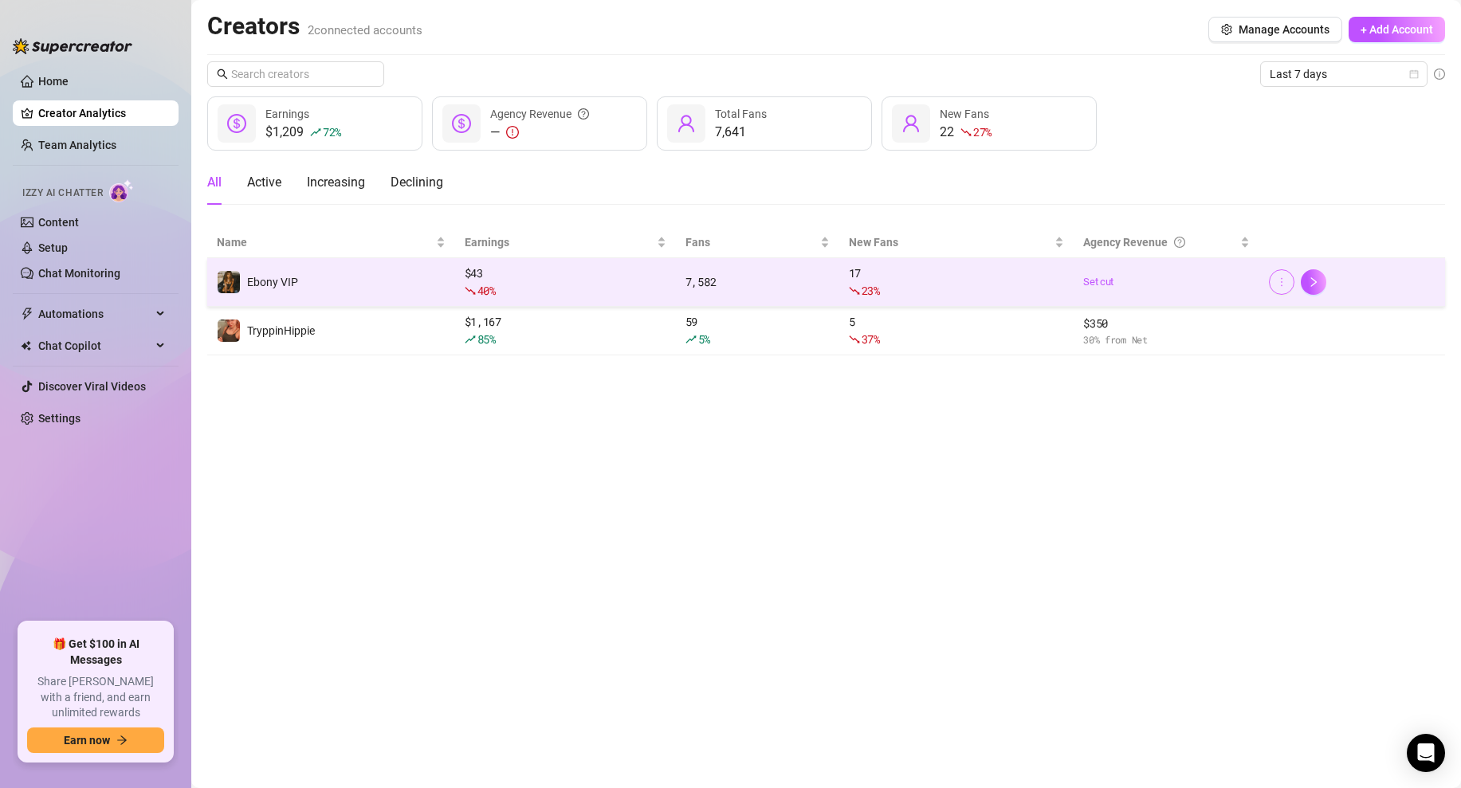
click at [1284, 286] on icon "more" at bounding box center [1281, 282] width 11 height 11
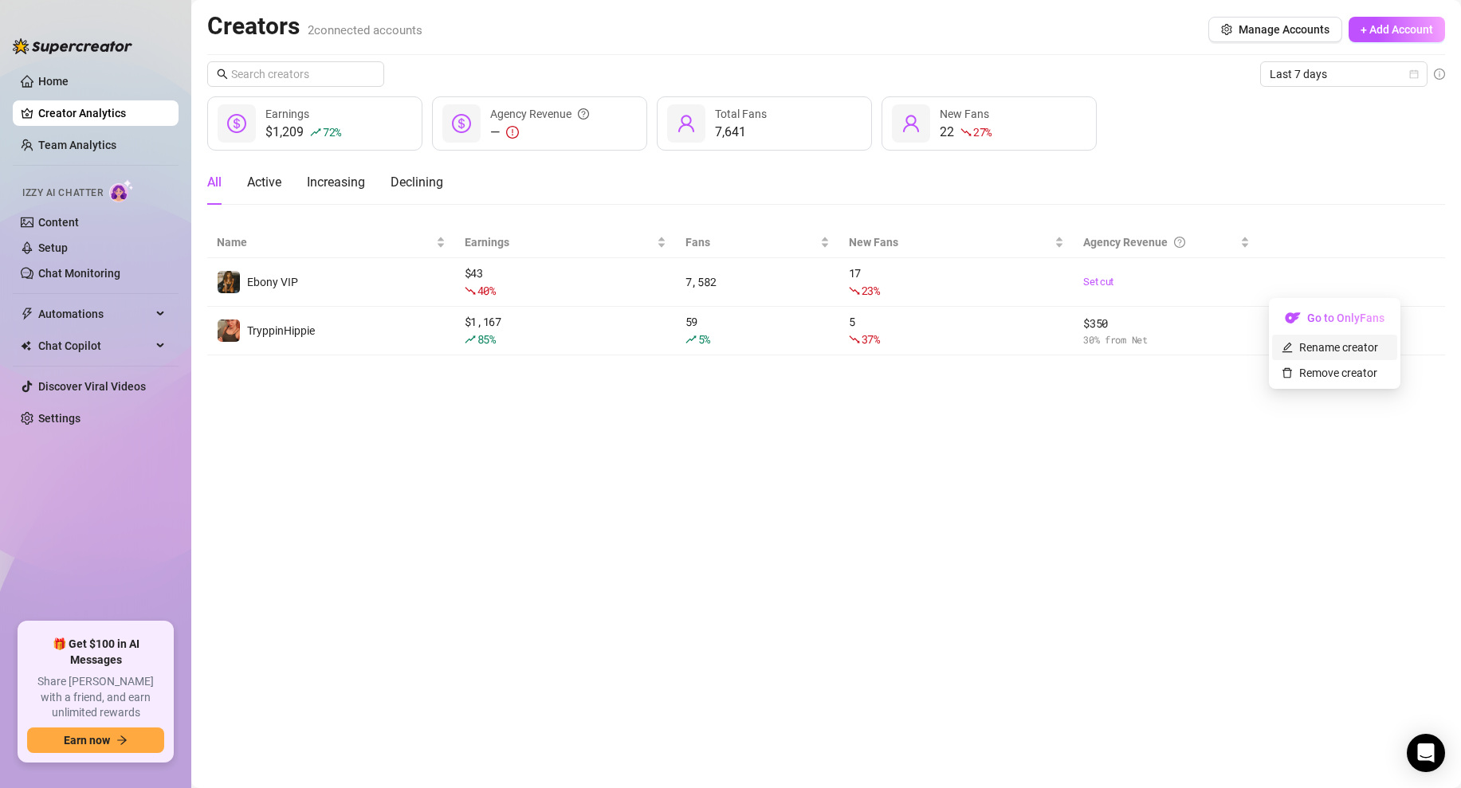
click at [1312, 345] on link "Rename creator" at bounding box center [1329, 347] width 96 height 13
click at [1294, 263] on input "text" at bounding box center [1341, 269] width 161 height 25
click at [1355, 271] on input "EbonyAstrology Free" at bounding box center [1341, 269] width 161 height 25
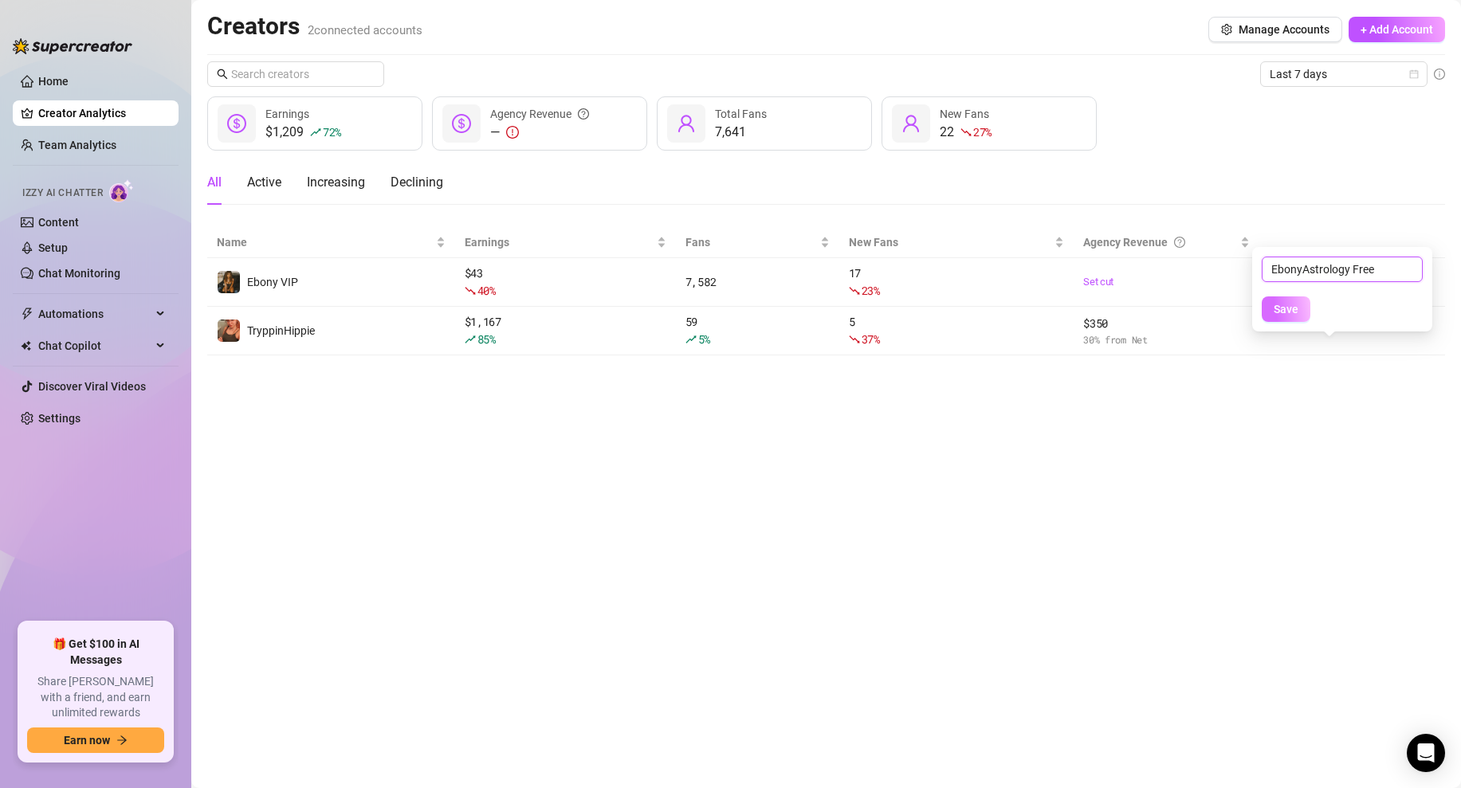
type input "EbonyAstrology Free"
click at [1290, 308] on span "Save" at bounding box center [1285, 309] width 25 height 13
click at [1003, 448] on main "Creators 2 connected accounts Manage Accounts + Add Account Last 7 days $1,209 …" at bounding box center [825, 394] width 1269 height 788
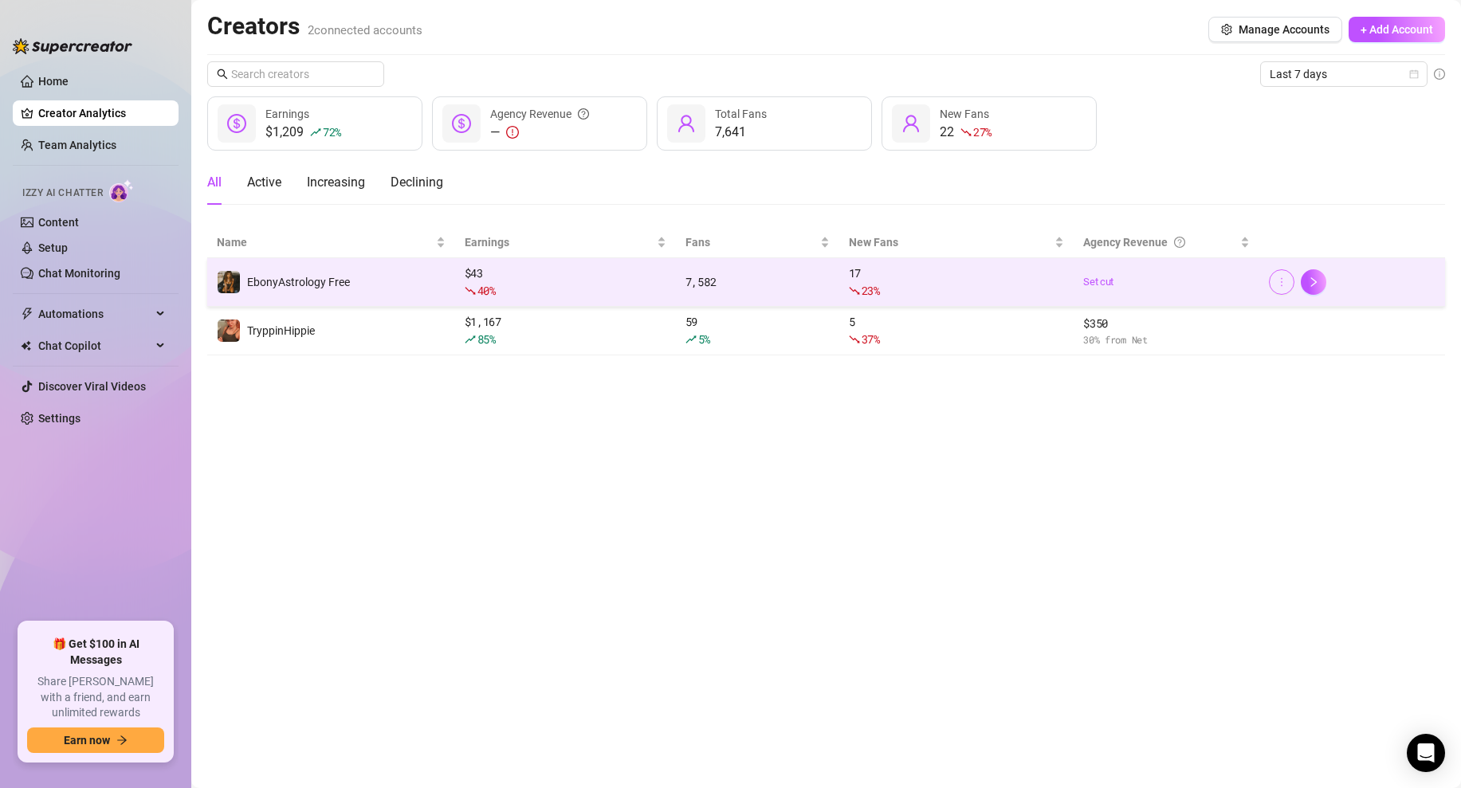
click at [1279, 277] on icon "more" at bounding box center [1281, 282] width 11 height 11
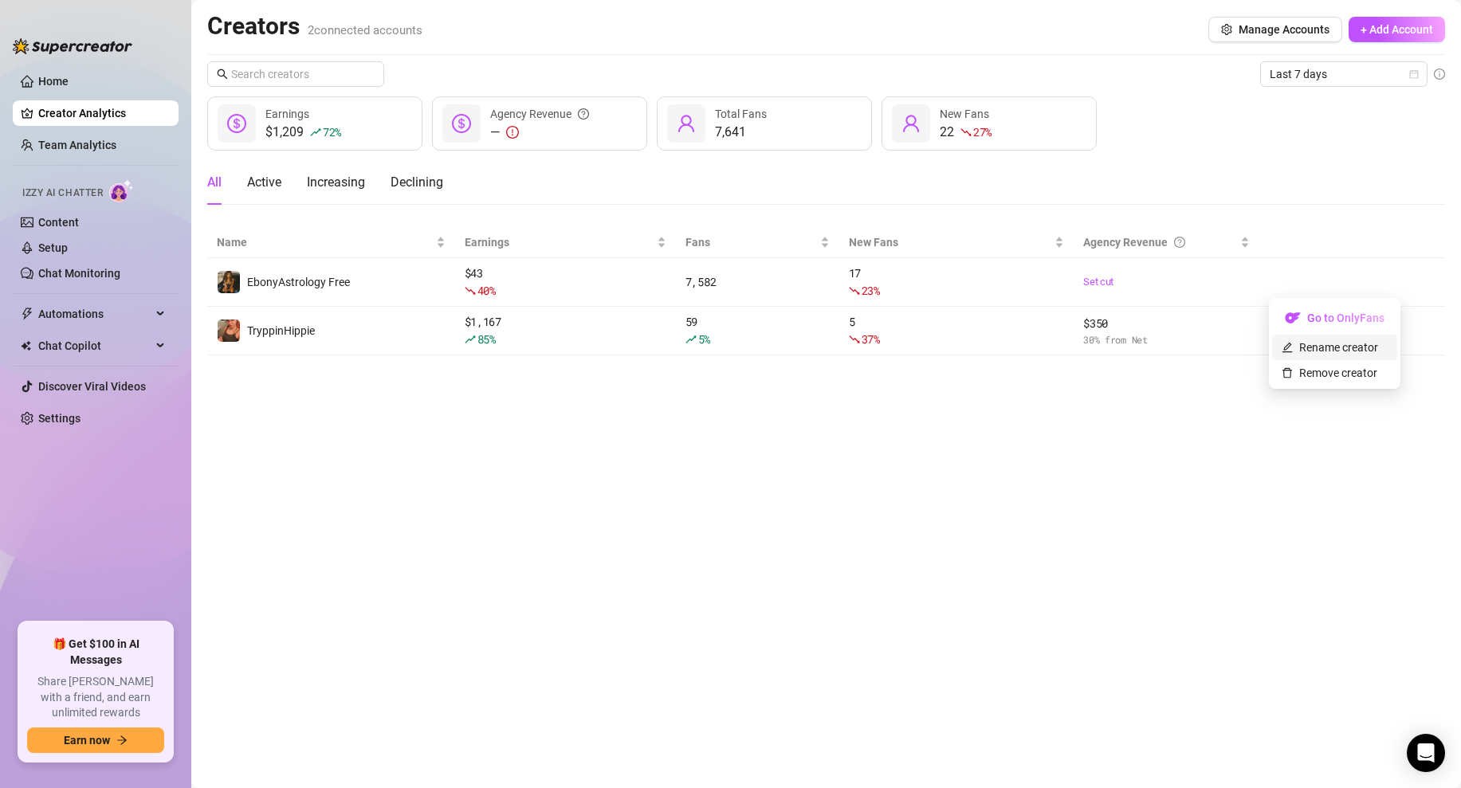
click at [1320, 345] on link "Rename creator" at bounding box center [1329, 347] width 96 height 13
click at [1286, 275] on input "text" at bounding box center [1341, 269] width 161 height 25
type input "Free - EbonyAstrology"
click at [1266, 301] on button "Save" at bounding box center [1285, 308] width 49 height 25
click at [1396, 32] on span "+ Add Account" at bounding box center [1396, 29] width 73 height 13
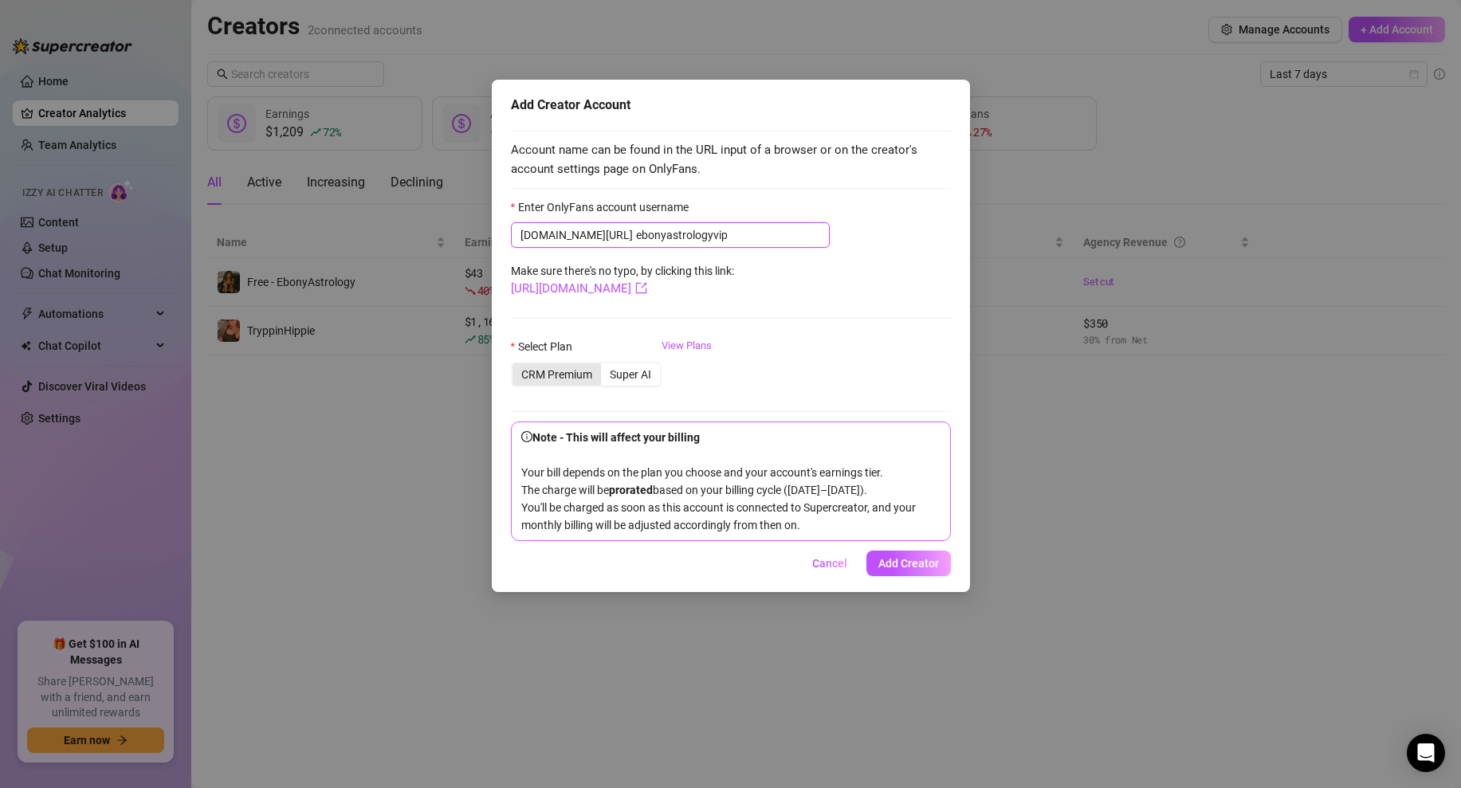
type input "ebonyastrologyvip"
click at [552, 376] on div "CRM Premium" at bounding box center [556, 374] width 88 height 22
click at [516, 366] on input "CRM Premium" at bounding box center [516, 366] width 0 height 0
click at [898, 570] on span "Add Creator" at bounding box center [908, 563] width 61 height 13
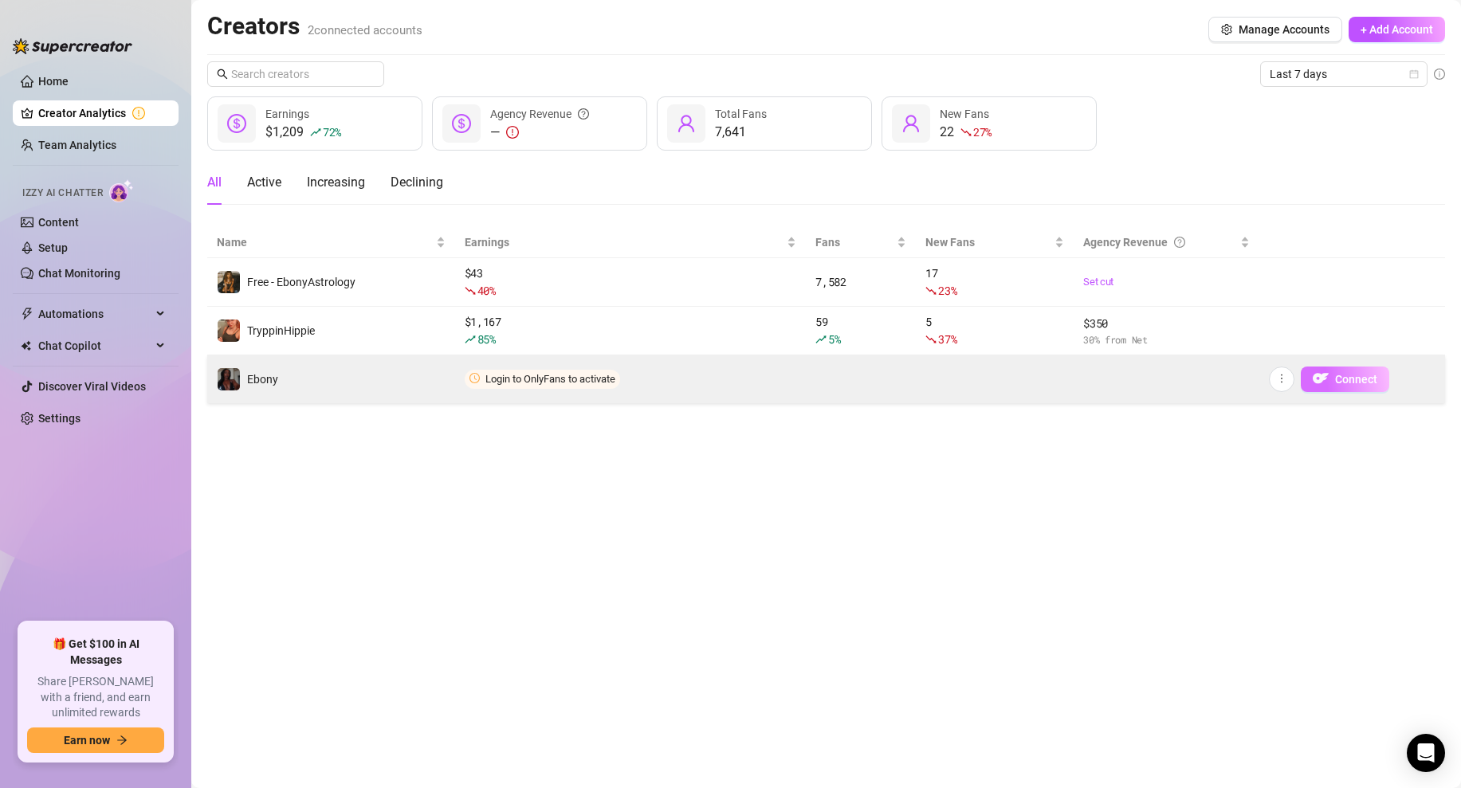
click at [1337, 386] on button "Connect" at bounding box center [1344, 379] width 88 height 25
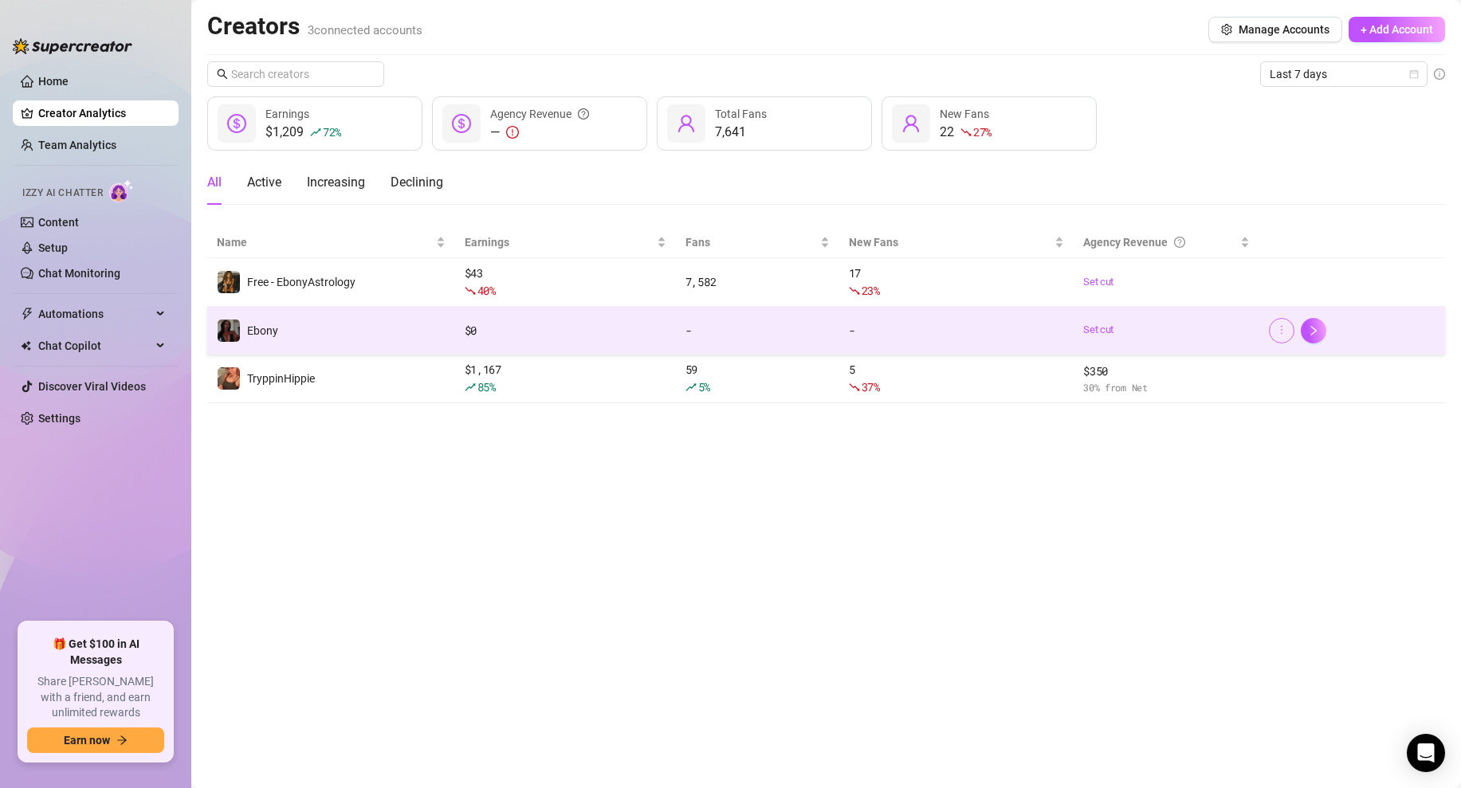
click at [1277, 331] on icon "more" at bounding box center [1281, 329] width 11 height 11
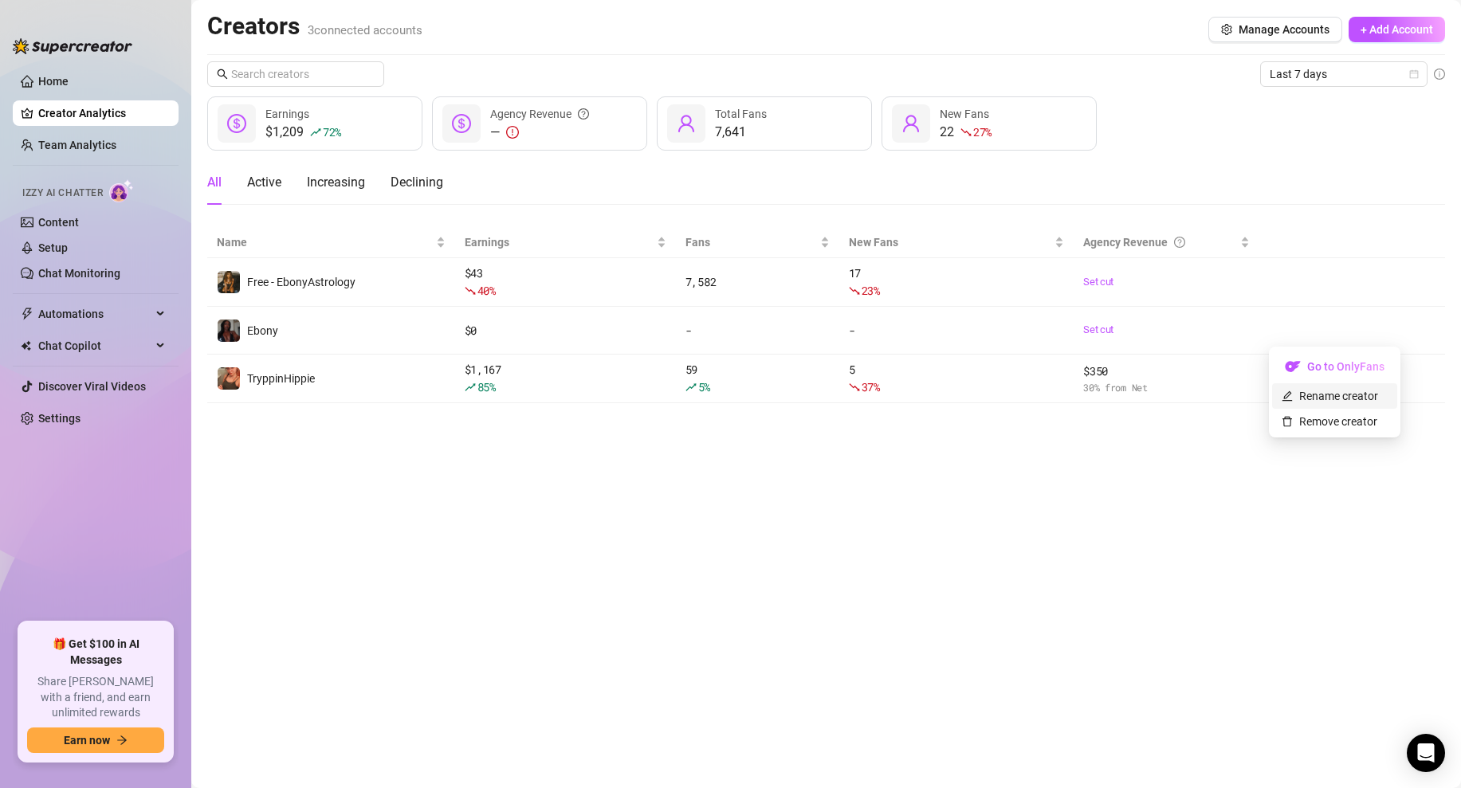
click at [1299, 392] on link "Rename creator" at bounding box center [1329, 396] width 96 height 13
click at [1335, 315] on input "text" at bounding box center [1341, 317] width 161 height 25
click at [1296, 319] on input "VIP = EbonyAstrology" at bounding box center [1341, 317] width 161 height 25
type input "VIP - EbonyAstrology"
click at [1287, 358] on span "Save" at bounding box center [1285, 357] width 25 height 13
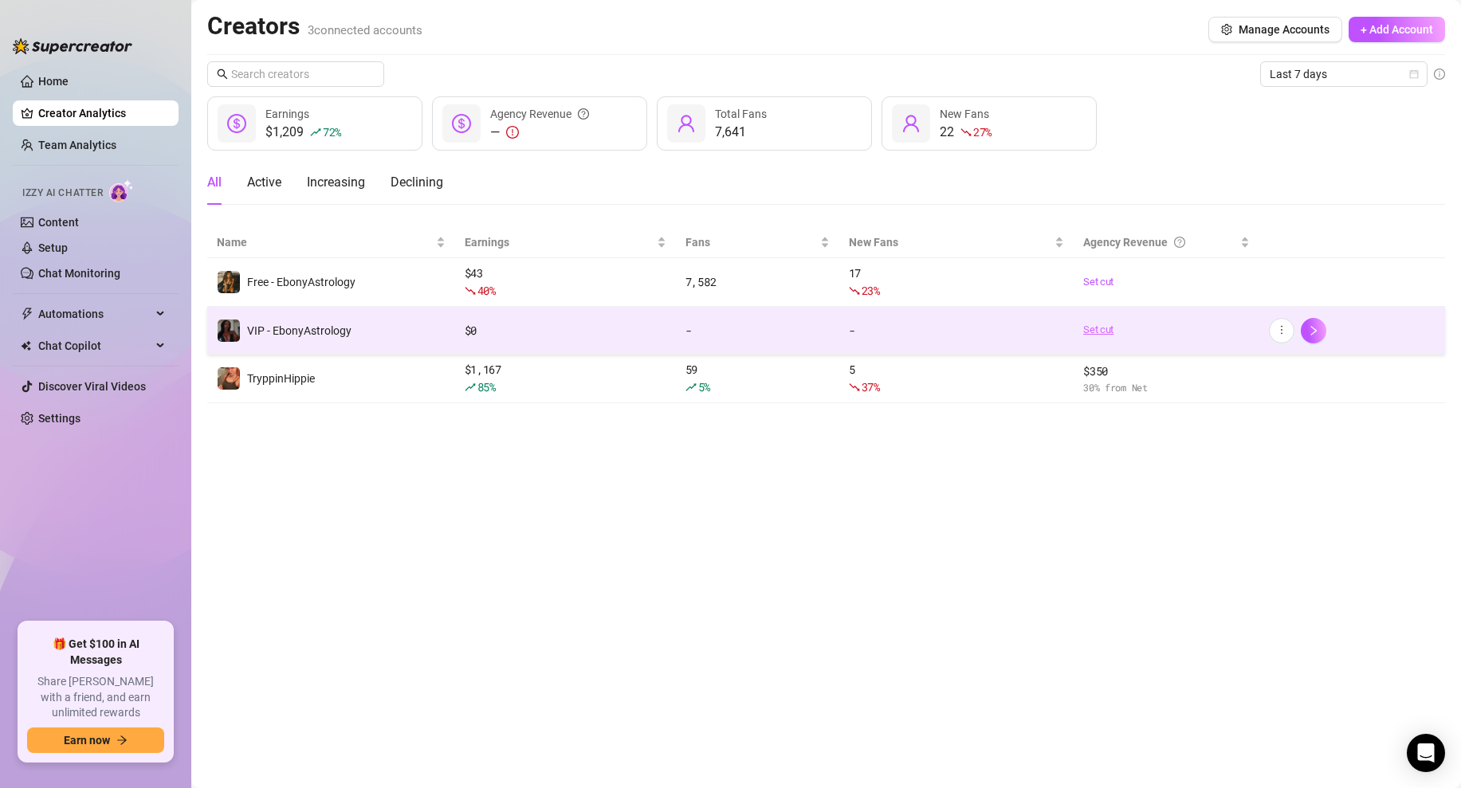
click at [1112, 326] on link "Set cut" at bounding box center [1166, 330] width 167 height 16
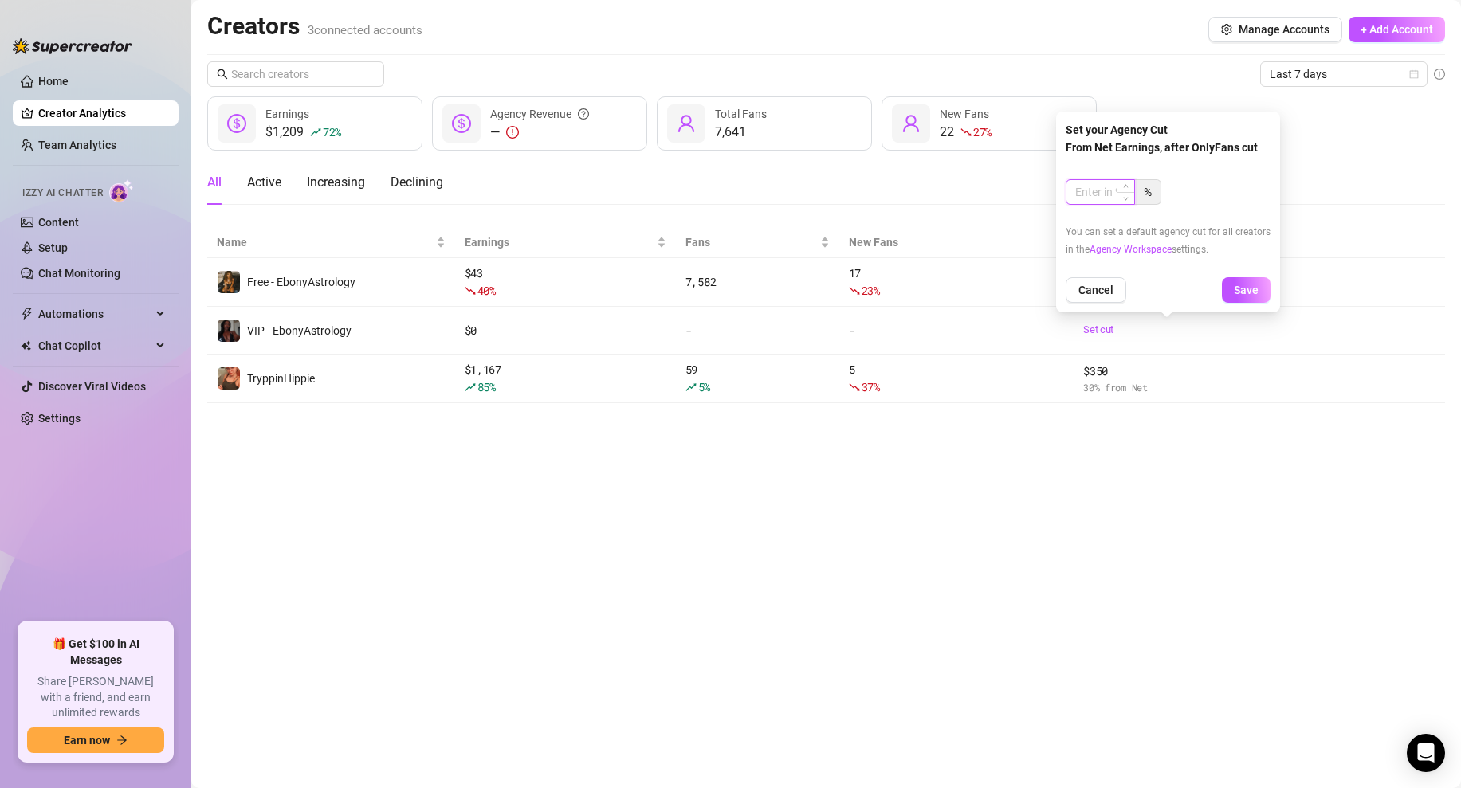
click at [1085, 191] on input at bounding box center [1100, 192] width 68 height 24
type input "30"
click at [1234, 284] on span "Save" at bounding box center [1246, 290] width 25 height 13
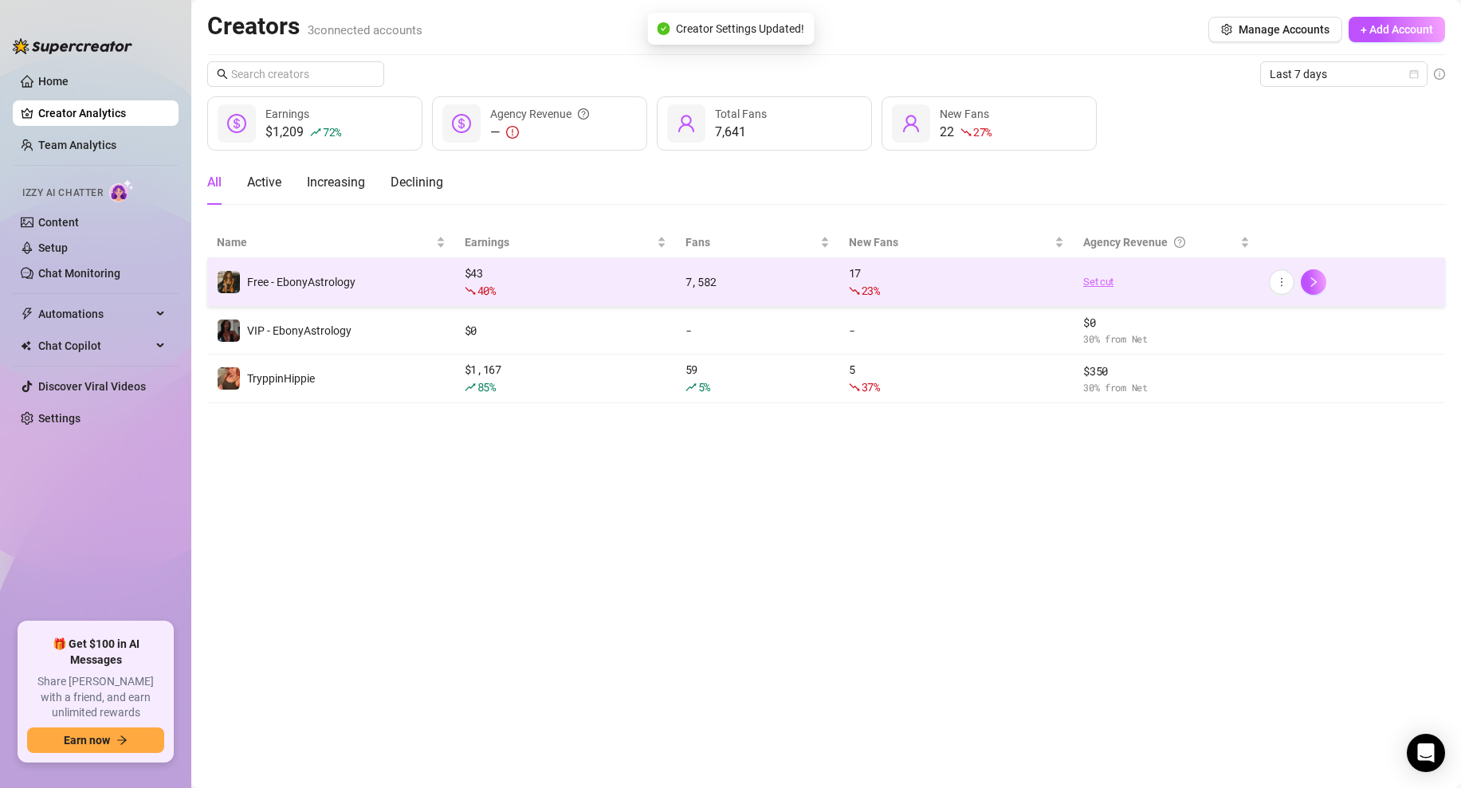
click at [1087, 280] on link "Set cut" at bounding box center [1166, 282] width 167 height 16
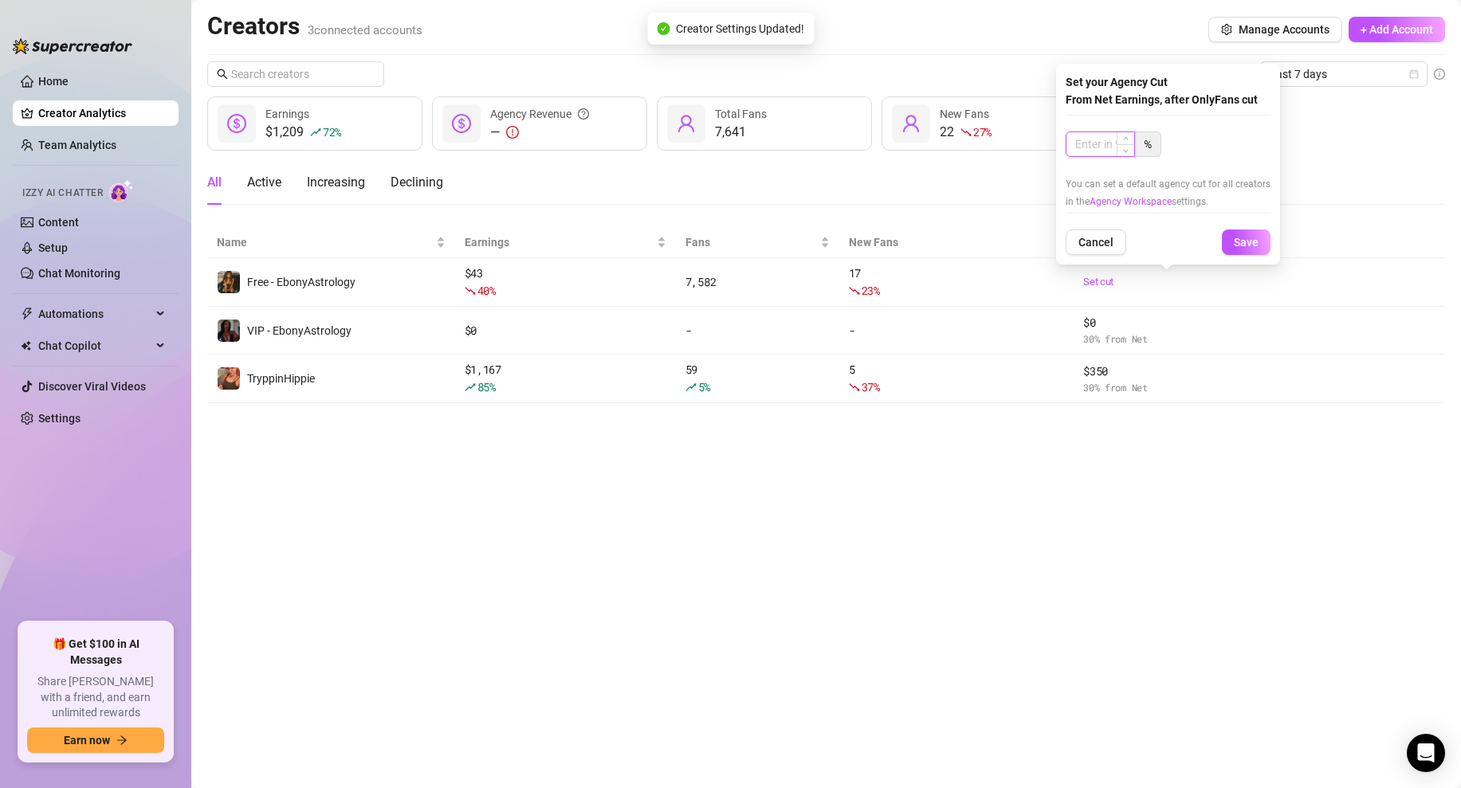
click at [1105, 155] on input at bounding box center [1100, 144] width 68 height 24
type input "30"
click at [1251, 232] on button "Save" at bounding box center [1246, 241] width 49 height 25
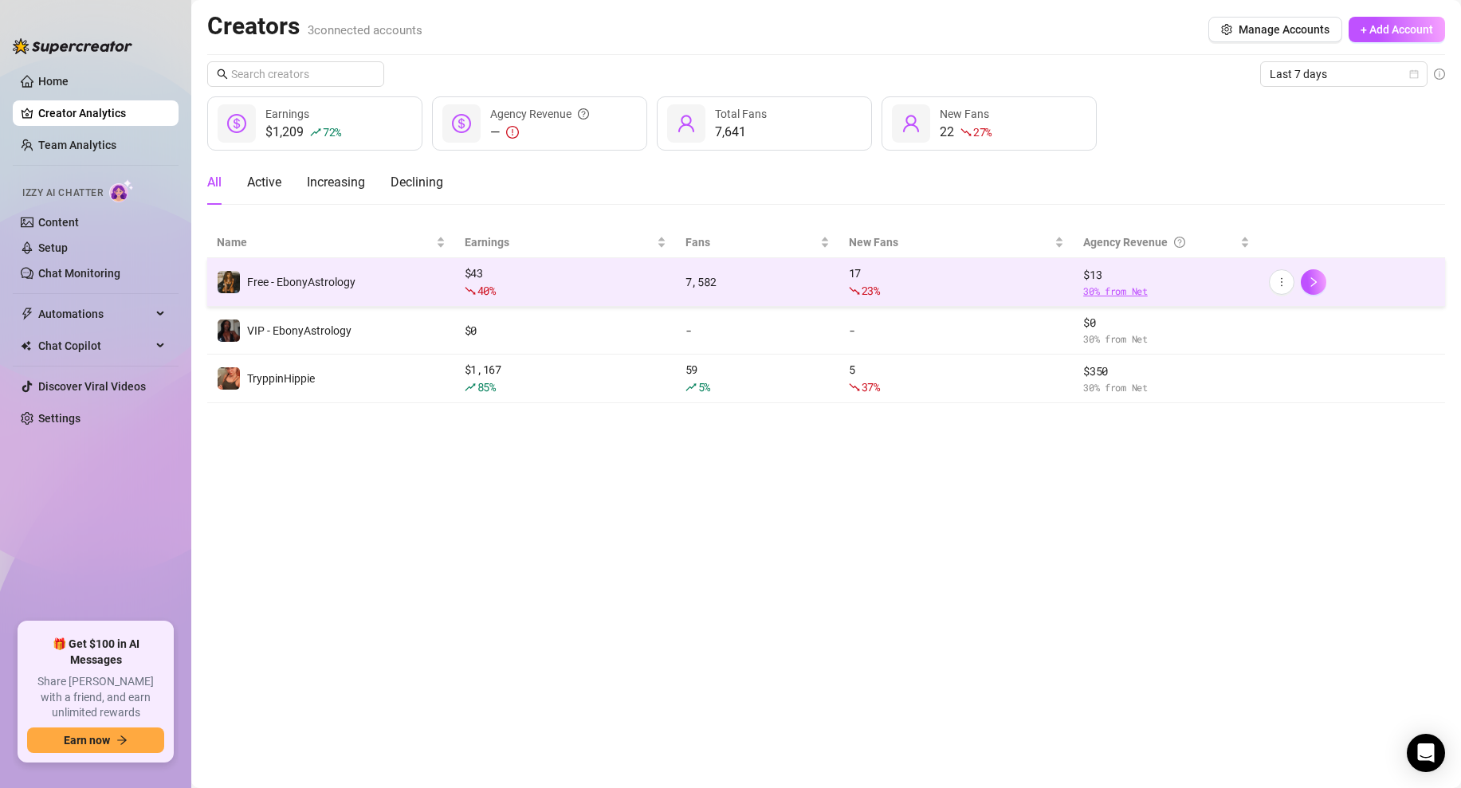
click at [1112, 292] on span "30 % from Net" at bounding box center [1166, 291] width 167 height 15
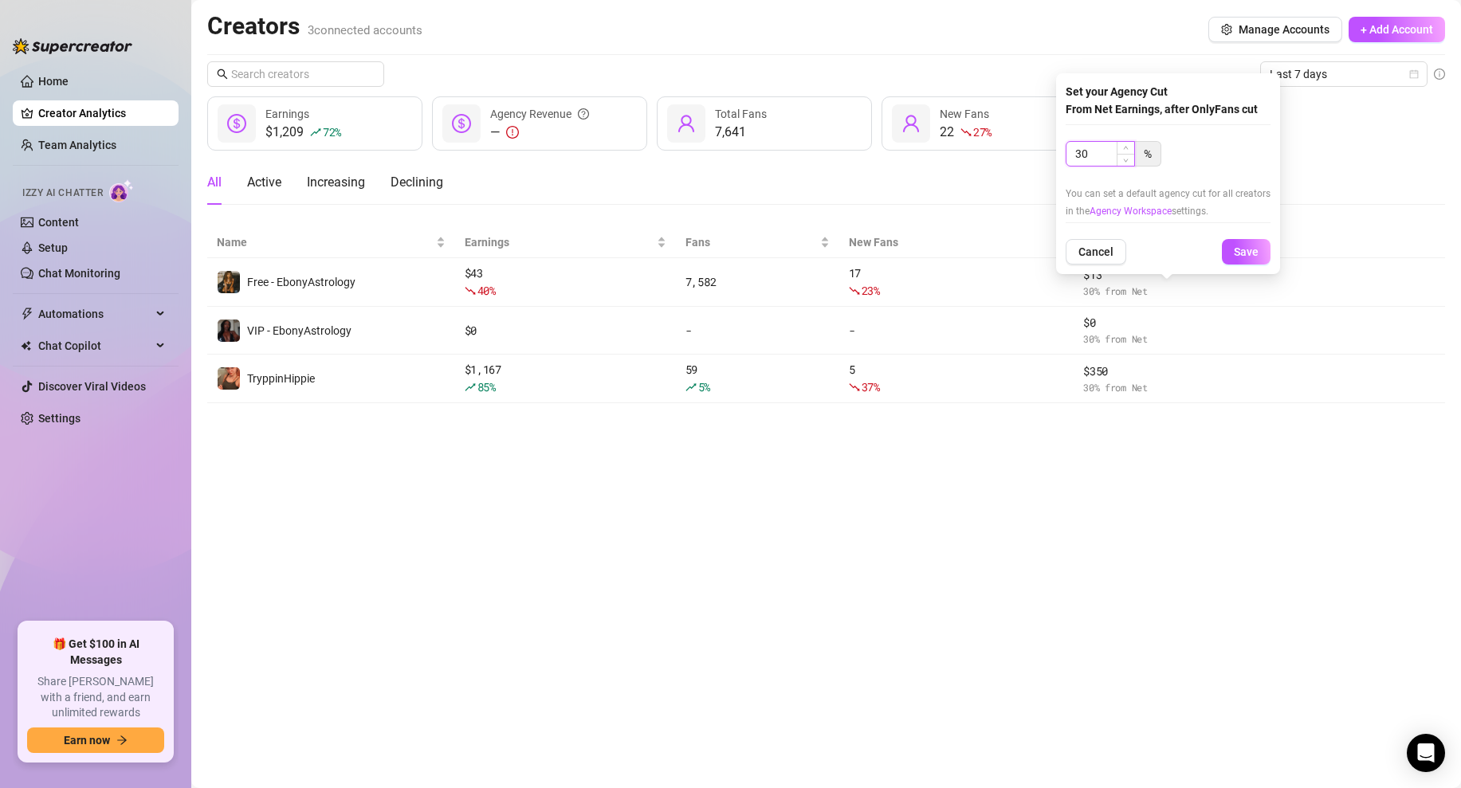
click at [1094, 159] on input "30" at bounding box center [1100, 154] width 68 height 24
type input "60"
click at [1230, 239] on button "Save" at bounding box center [1246, 251] width 49 height 25
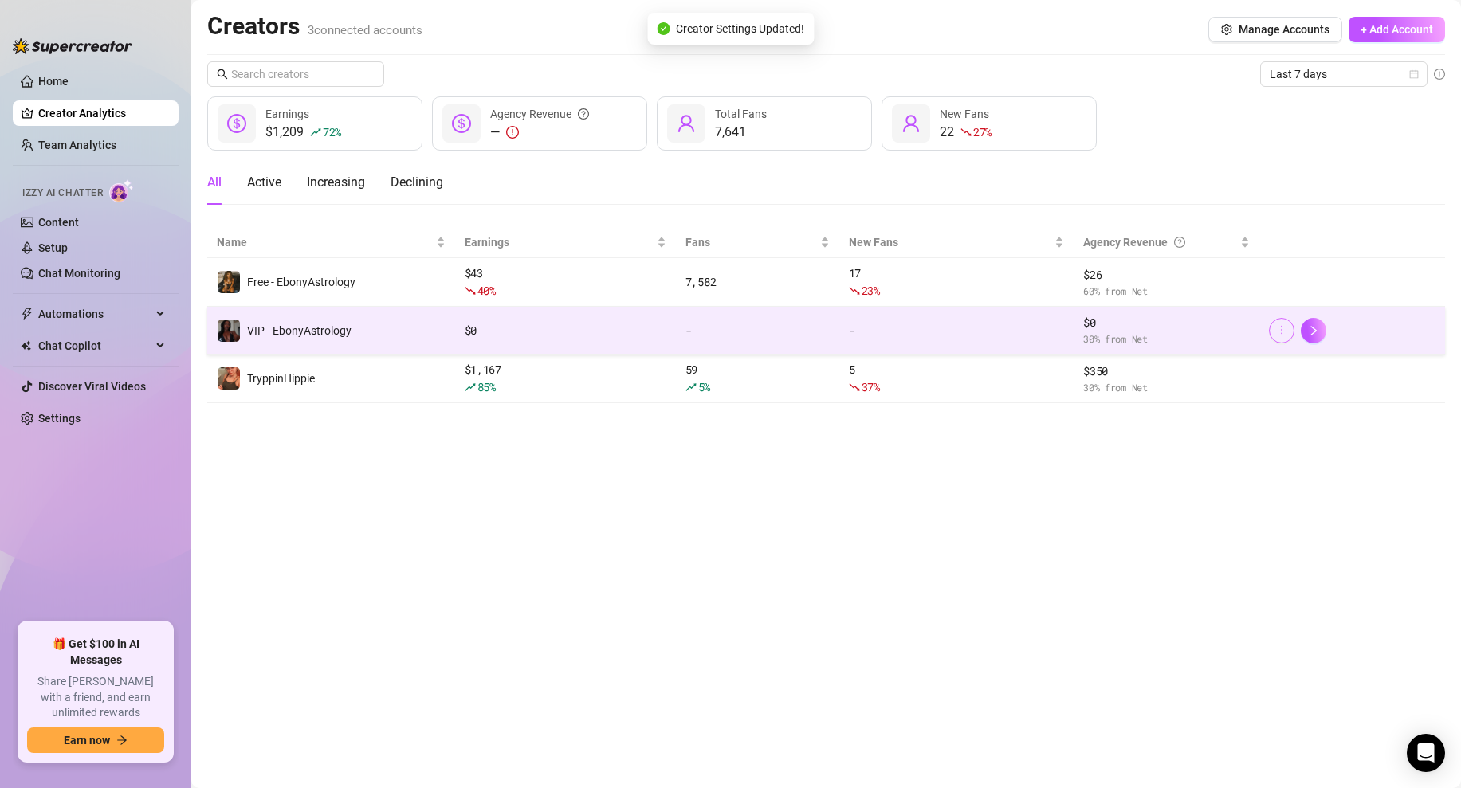
click at [1276, 332] on icon "more" at bounding box center [1281, 329] width 11 height 11
click at [1116, 331] on span "30 % from Net" at bounding box center [1166, 338] width 167 height 15
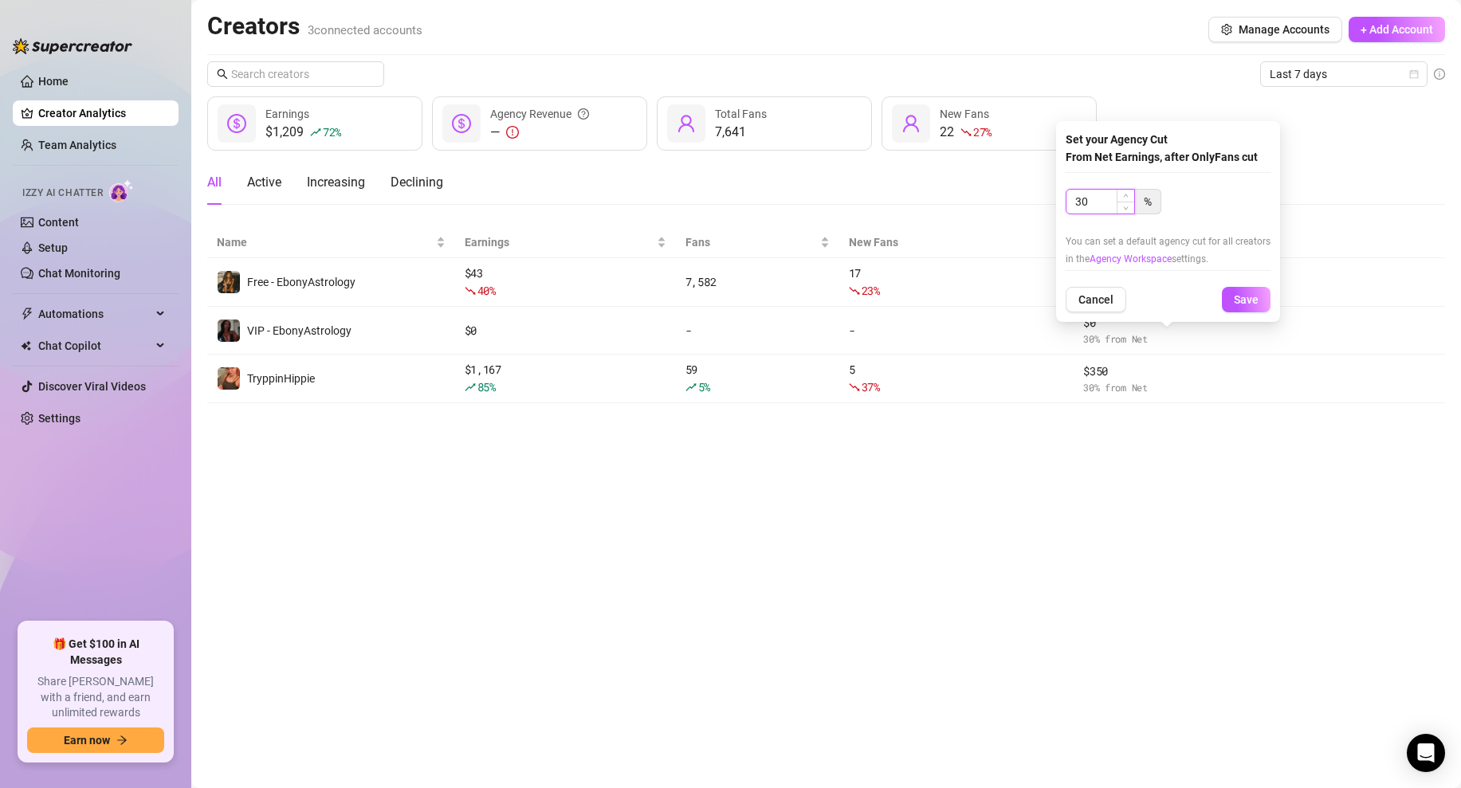
click at [1092, 197] on input "30" at bounding box center [1100, 202] width 68 height 24
type input "60"
click at [1238, 297] on span "Save" at bounding box center [1246, 299] width 25 height 13
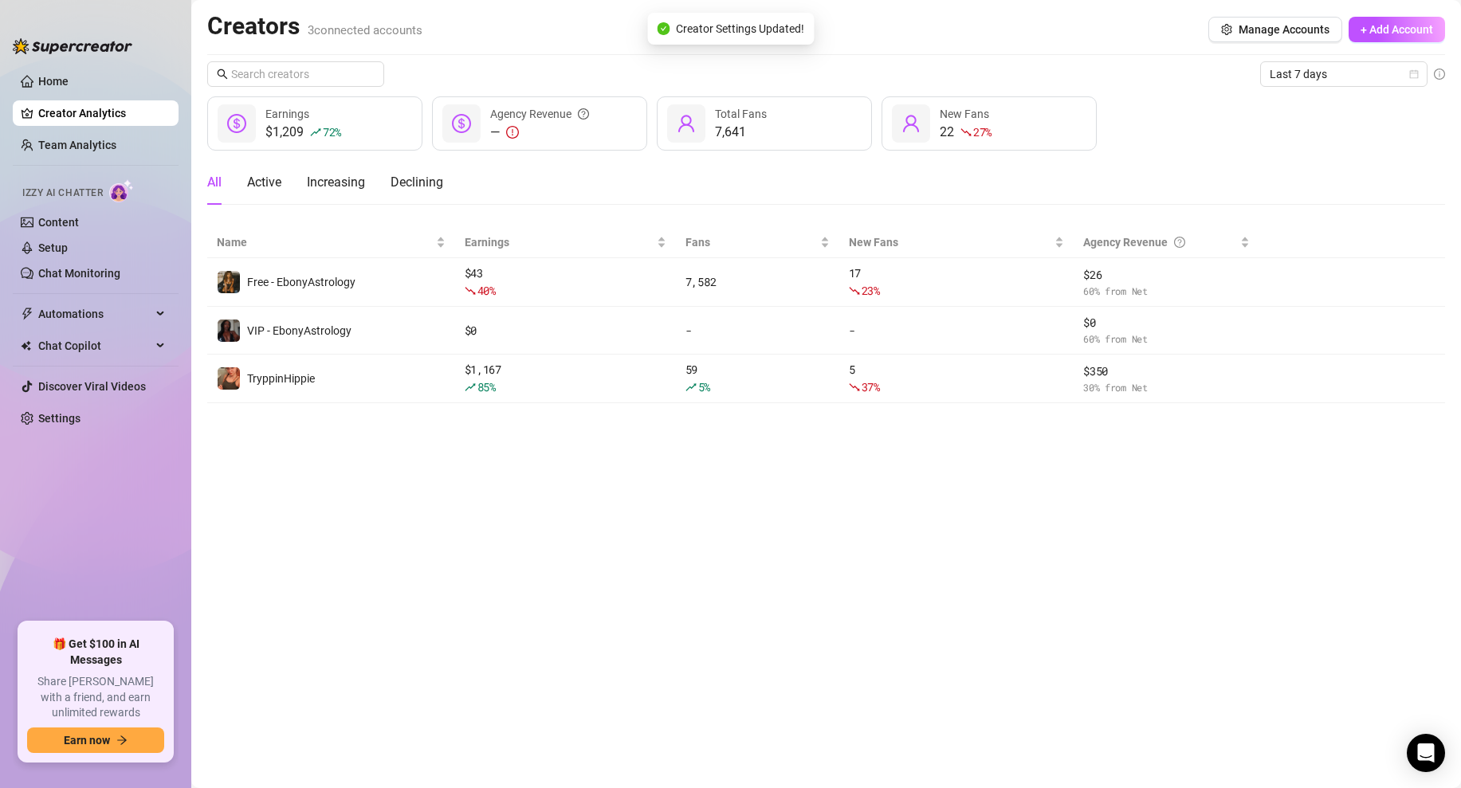
click at [1084, 467] on main "Creators 3 connected accounts Manage Accounts + Add Account Last 7 days $1,209 …" at bounding box center [825, 394] width 1269 height 788
click at [915, 508] on main "Creators 3 connected accounts Manage Accounts + Add Account Last 7 days $1,209 …" at bounding box center [825, 394] width 1269 height 788
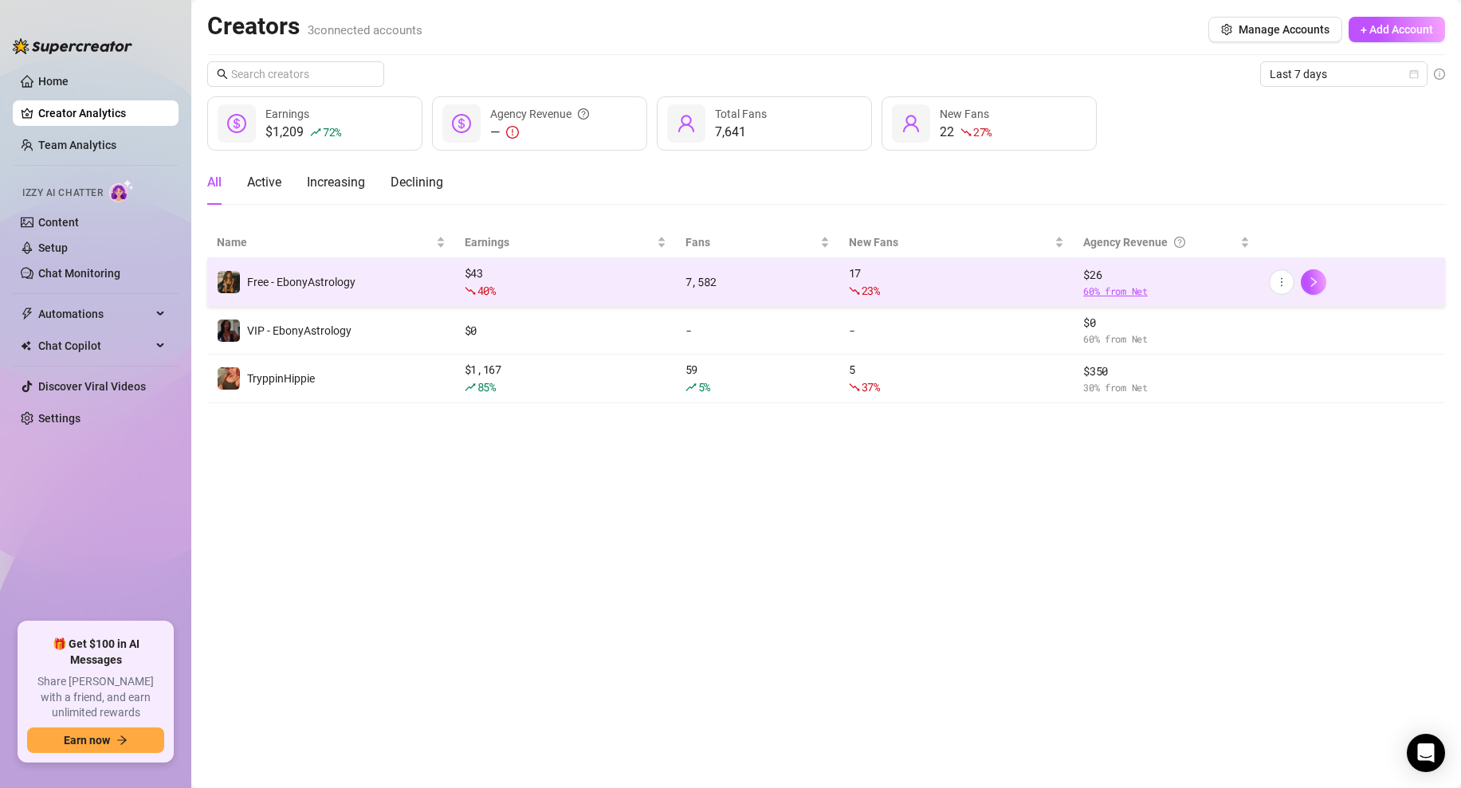
click at [1100, 285] on span "60 % from Net" at bounding box center [1166, 291] width 167 height 15
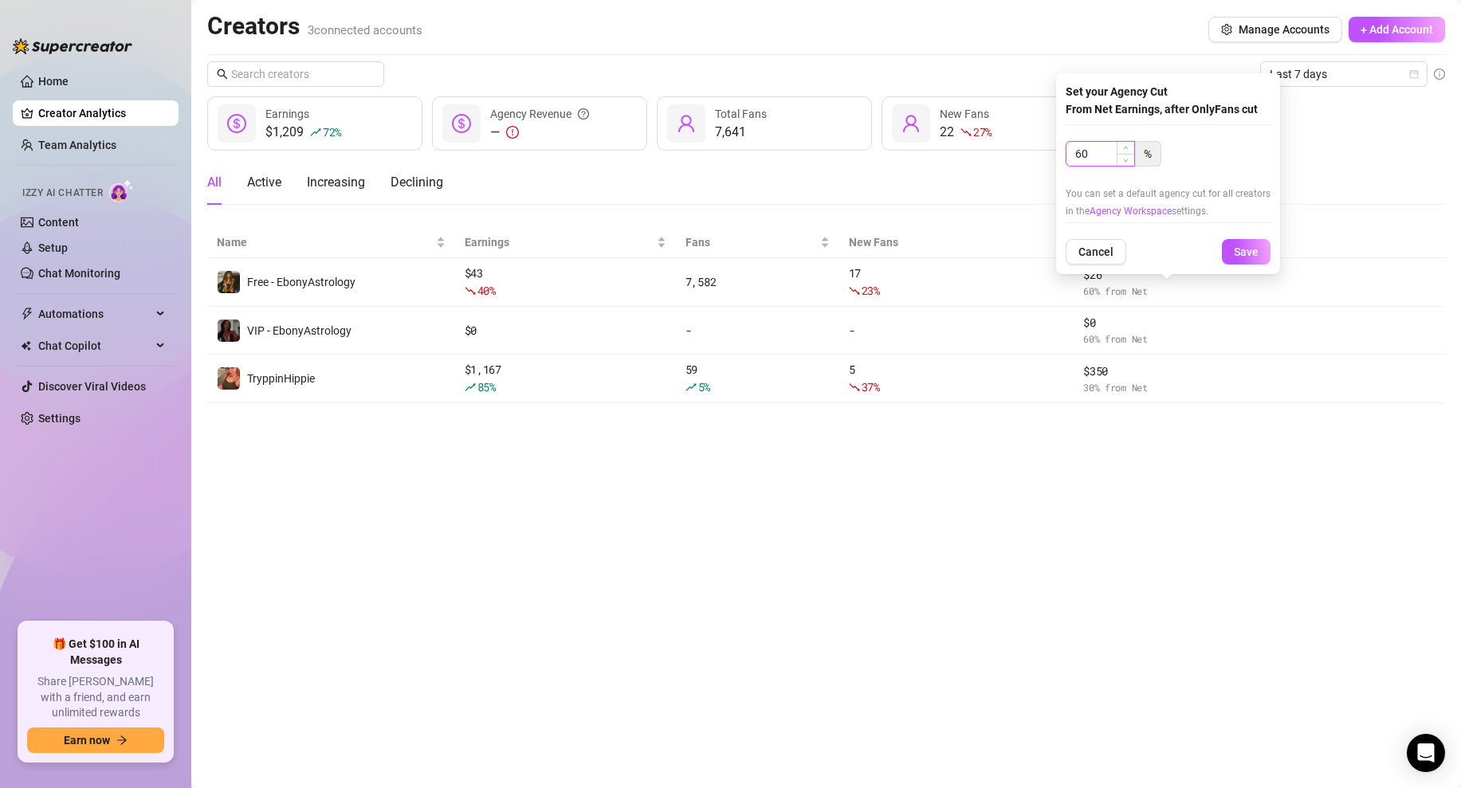
click at [1104, 158] on input "60" at bounding box center [1100, 154] width 68 height 24
type input "50"
click at [1234, 248] on span "Save" at bounding box center [1246, 251] width 25 height 13
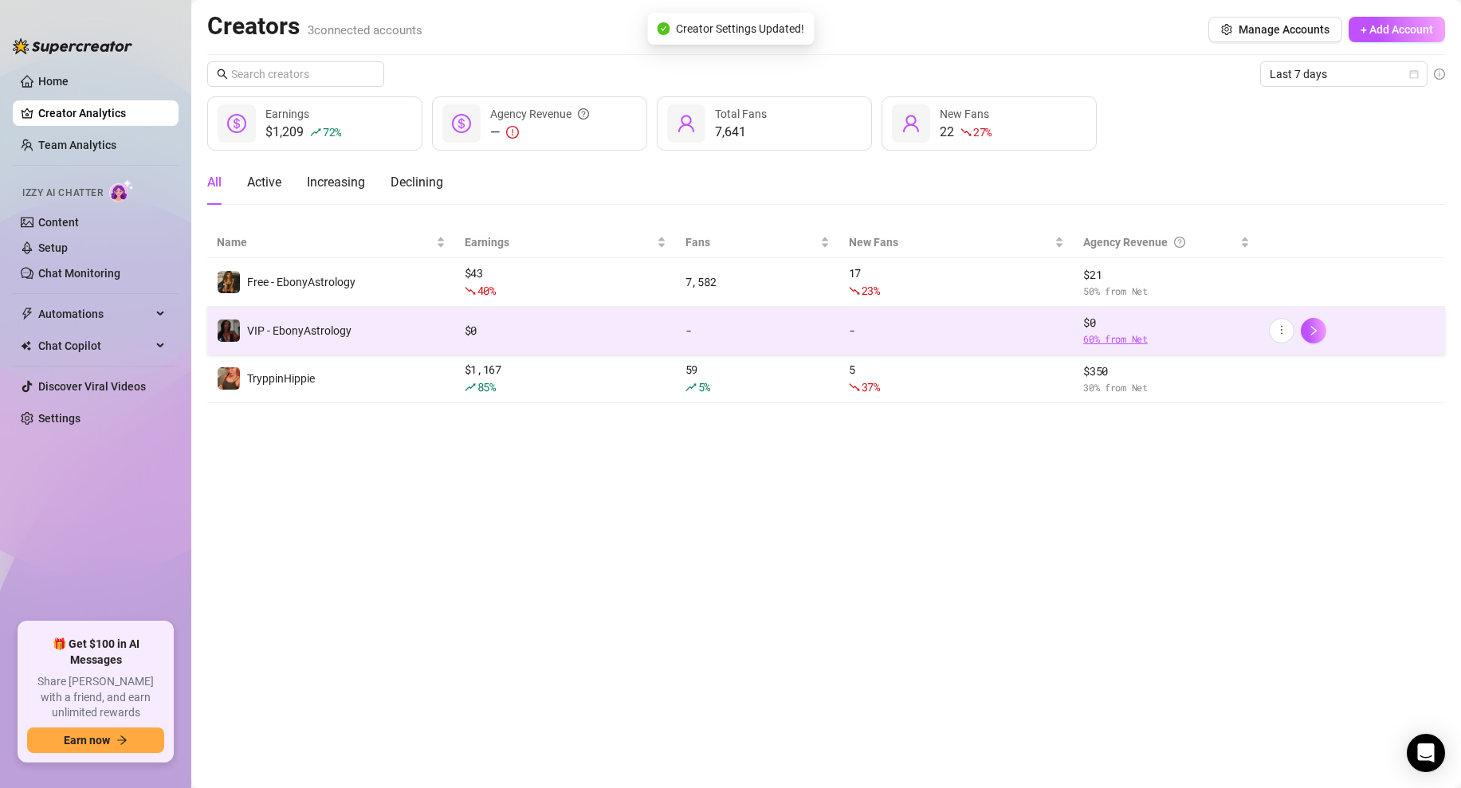
click at [1100, 331] on span "60 % from Net" at bounding box center [1166, 338] width 167 height 15
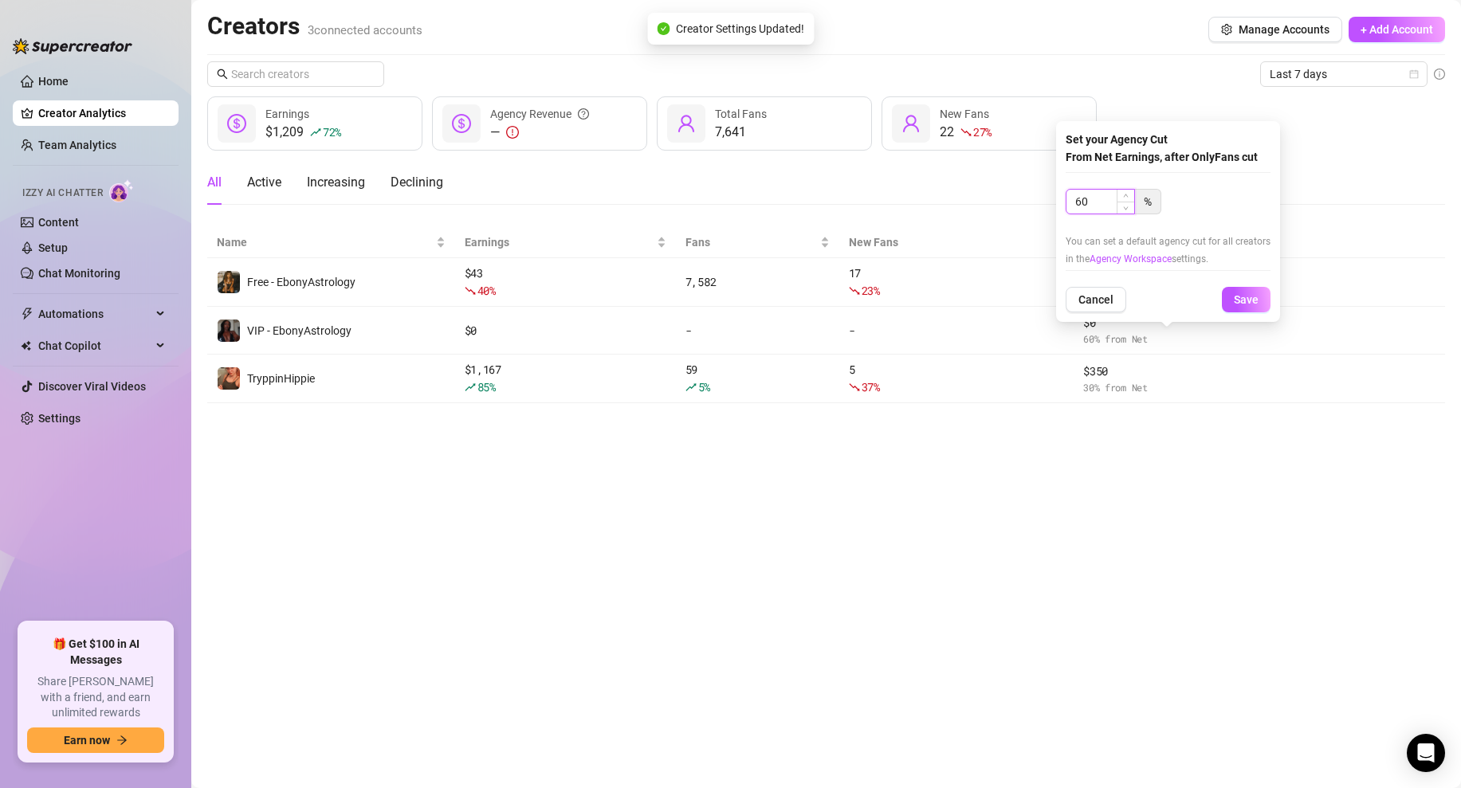
click at [1088, 206] on input "60" at bounding box center [1100, 202] width 68 height 24
type input "50"
click at [1245, 298] on span "Save" at bounding box center [1246, 299] width 25 height 13
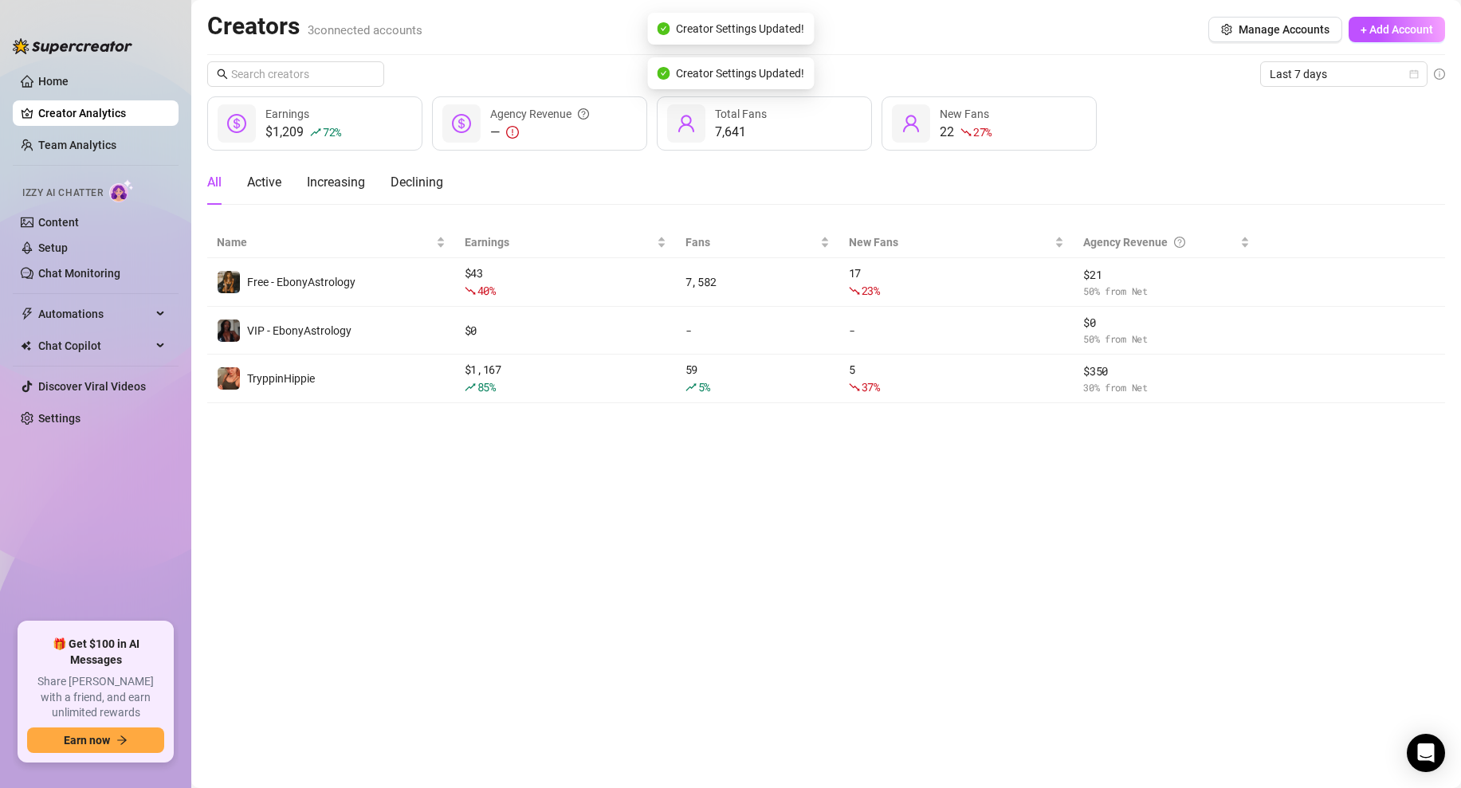
click at [979, 444] on main "Creators 3 connected accounts Manage Accounts + Add Account Last 7 days $1,209 …" at bounding box center [825, 394] width 1269 height 788
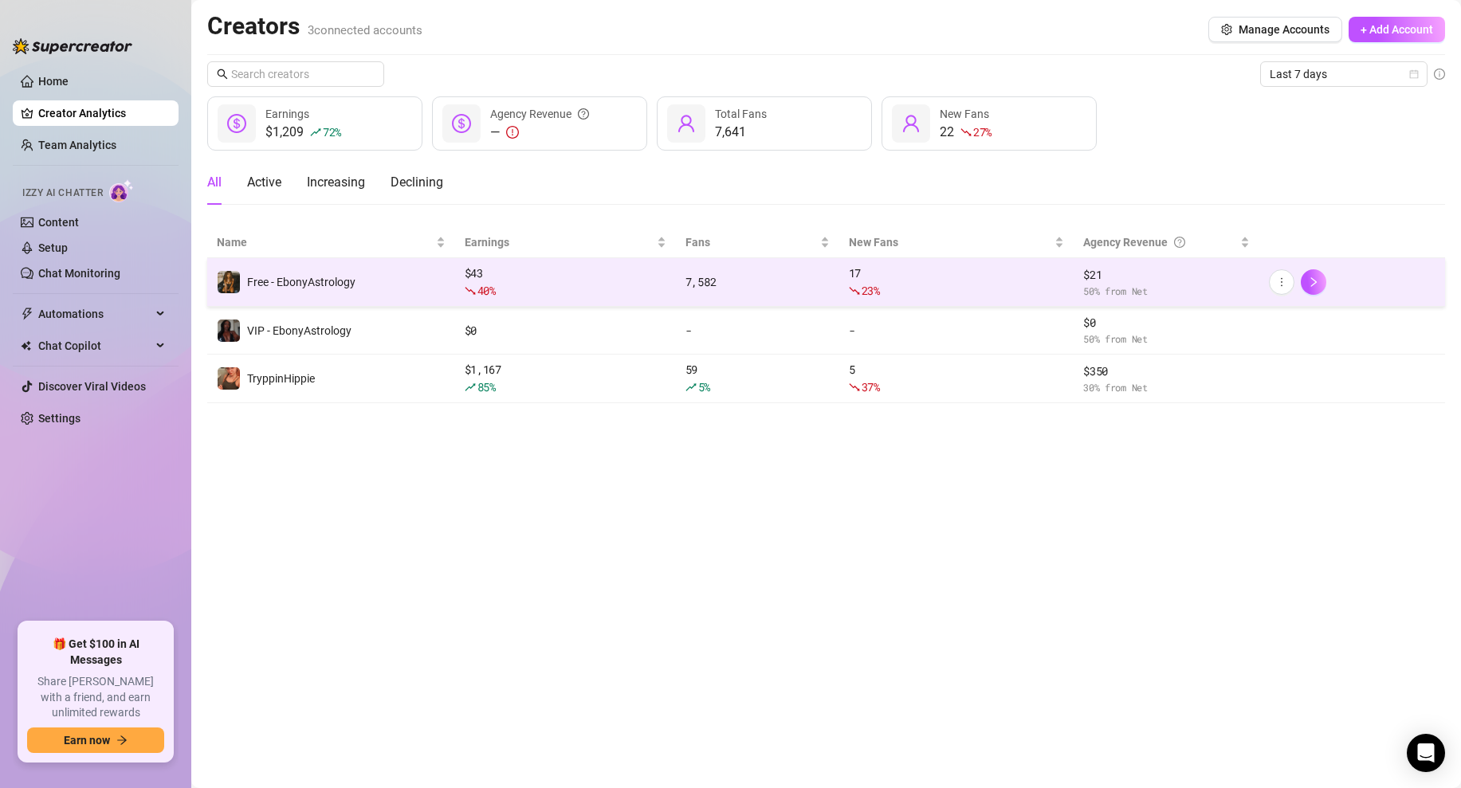
click at [390, 274] on td "Free - EbonyAstrology" at bounding box center [331, 282] width 248 height 49
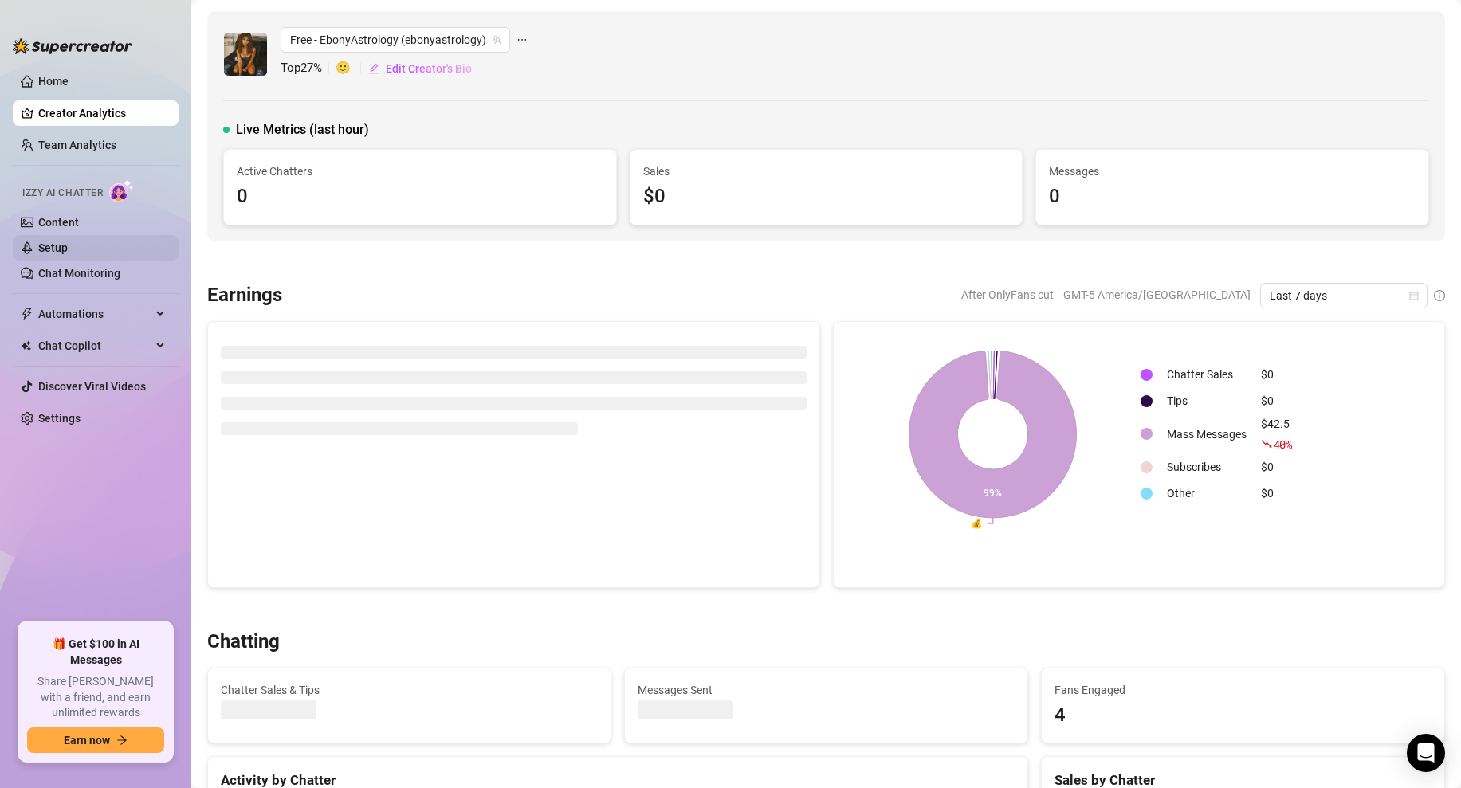
click at [66, 241] on link "Setup" at bounding box center [52, 247] width 29 height 13
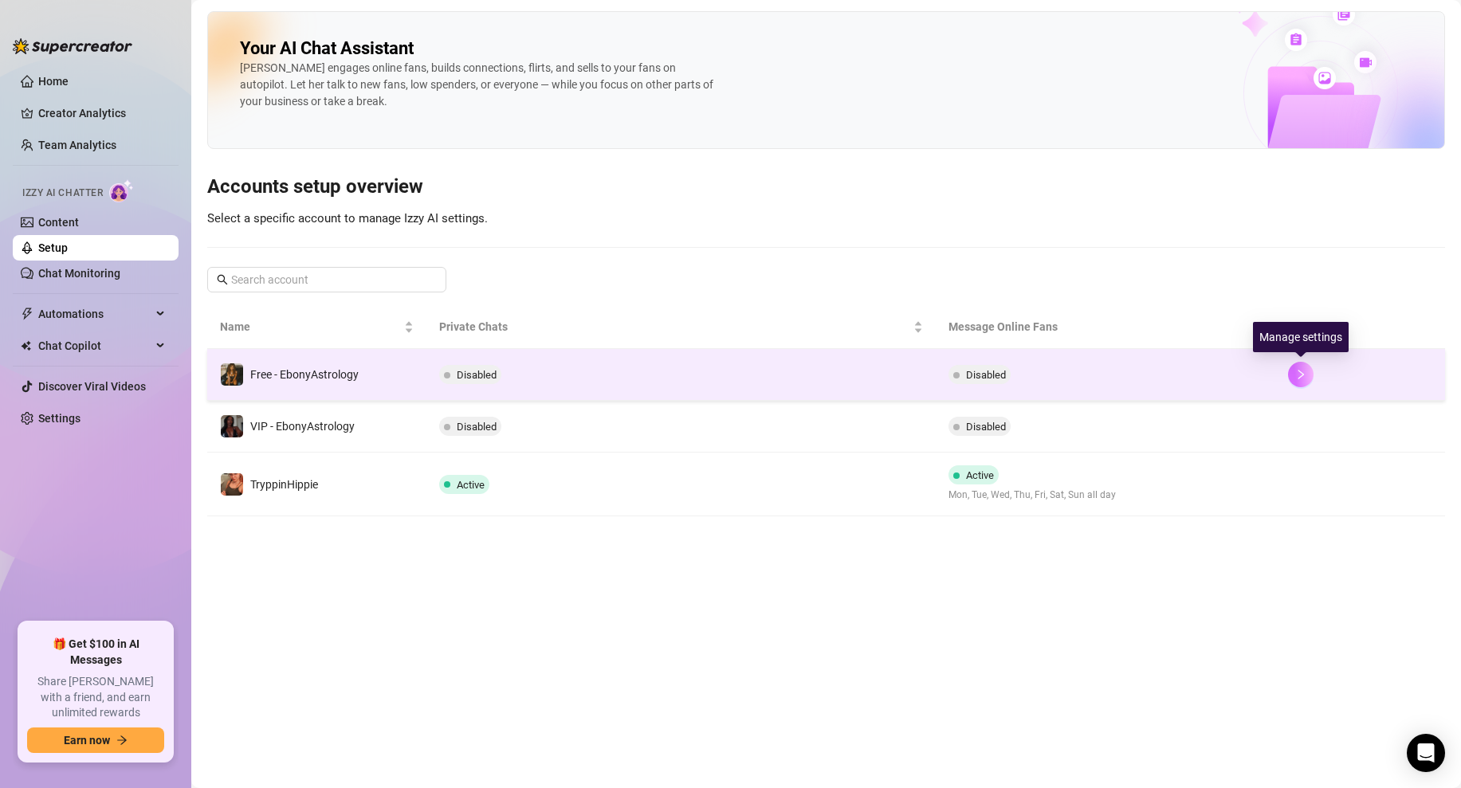
click at [1300, 372] on icon "right" at bounding box center [1301, 375] width 6 height 10
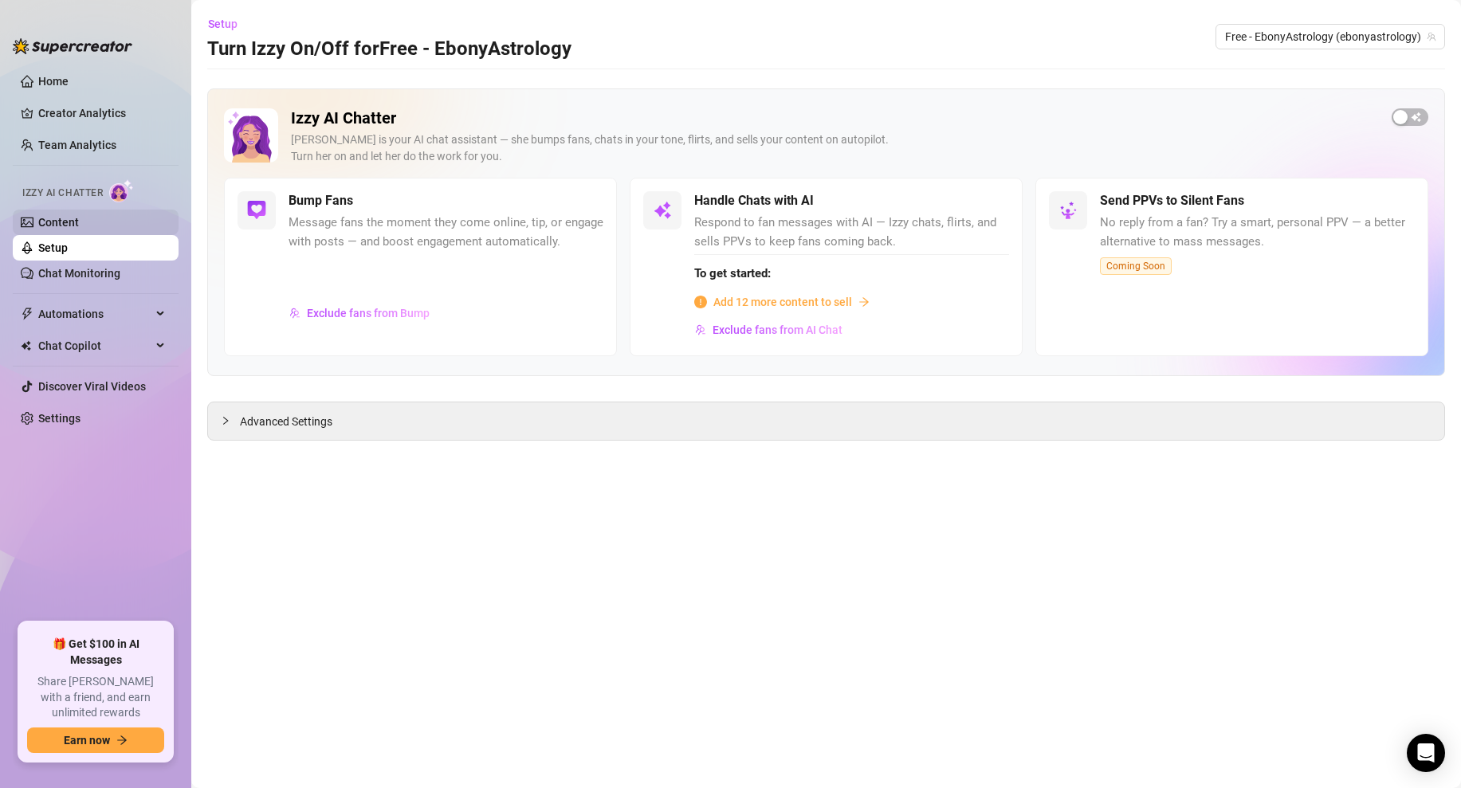
click at [79, 229] on link "Content" at bounding box center [58, 222] width 41 height 13
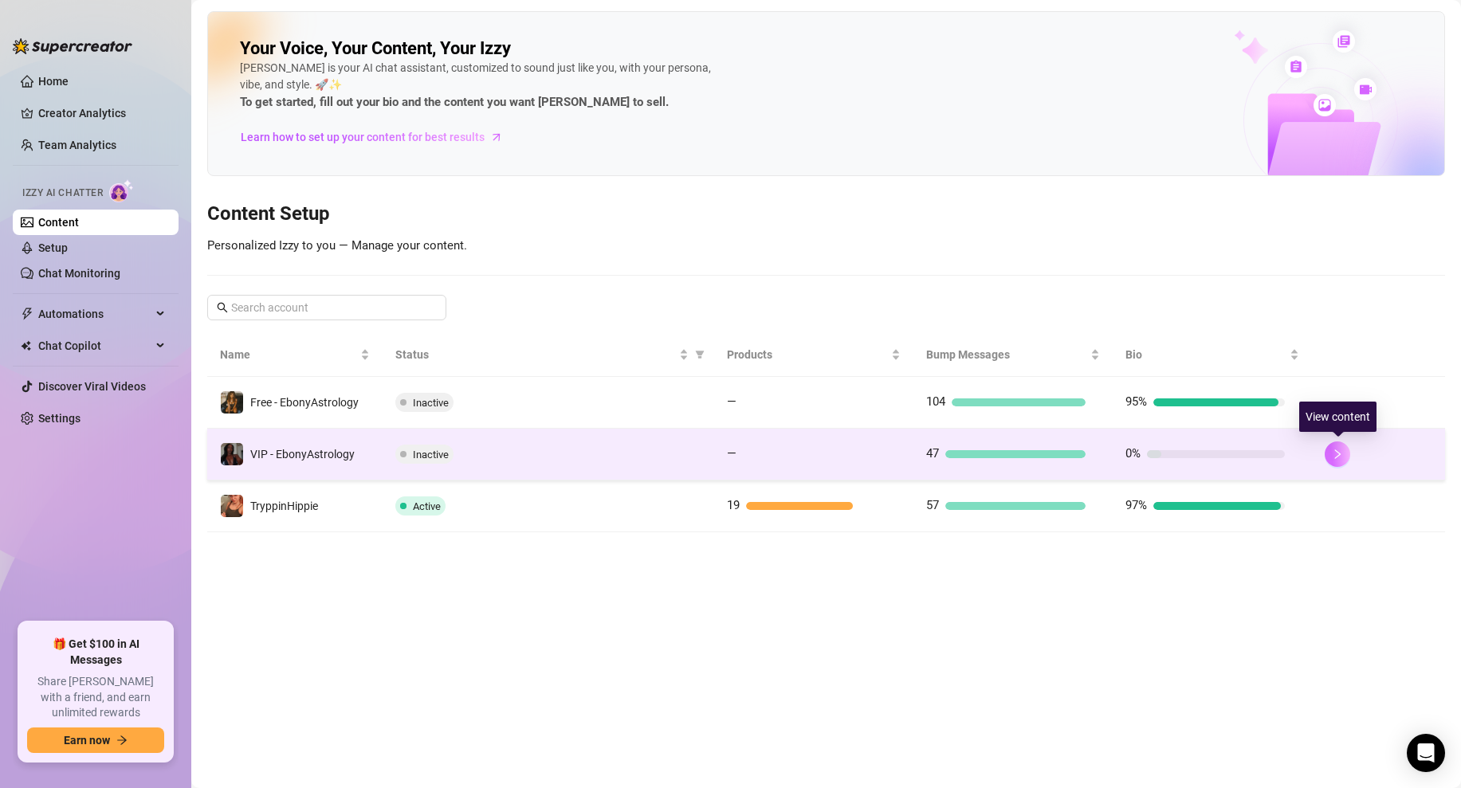
click at [1342, 453] on icon "right" at bounding box center [1337, 454] width 11 height 11
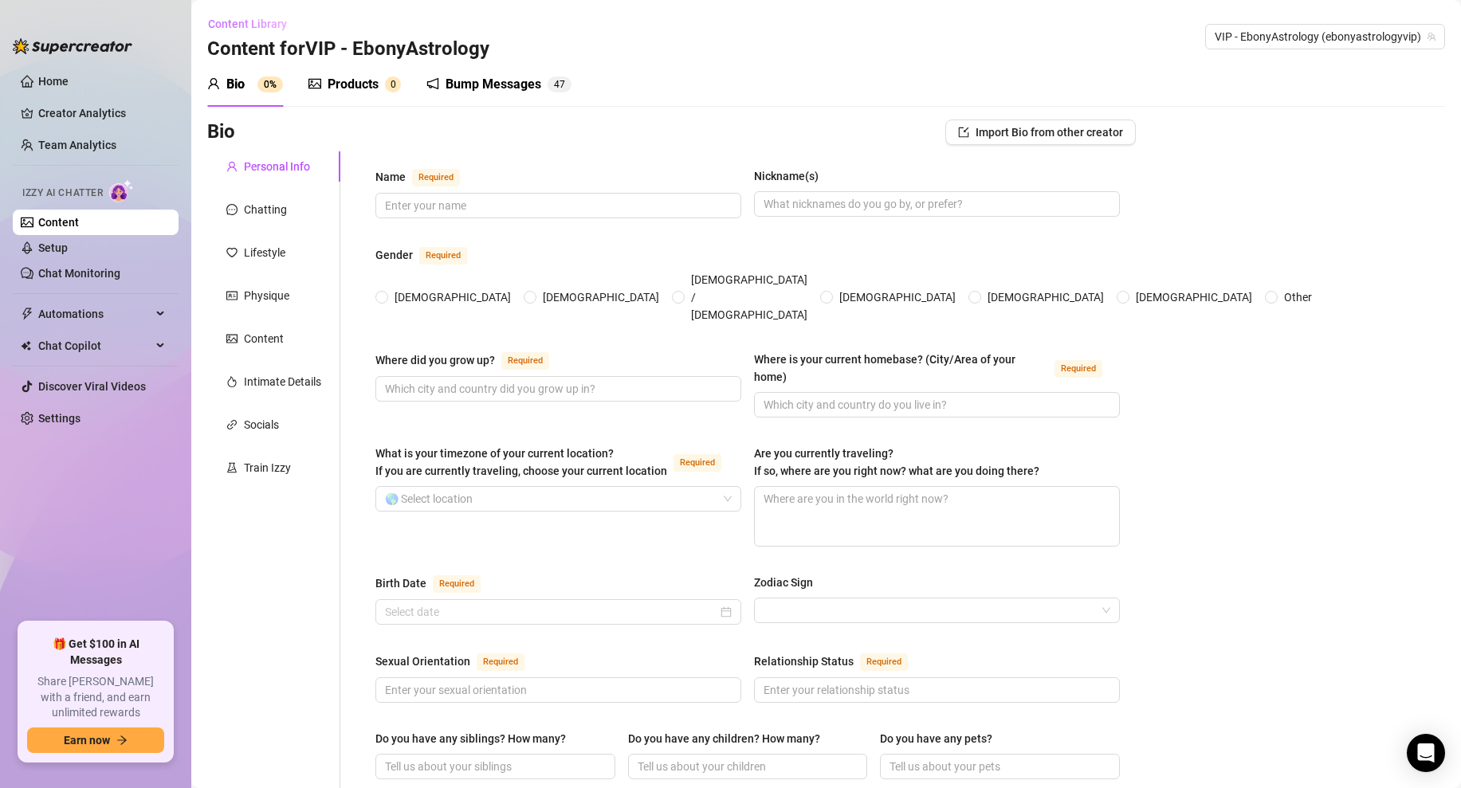
click at [224, 23] on span "Content Library" at bounding box center [247, 24] width 79 height 13
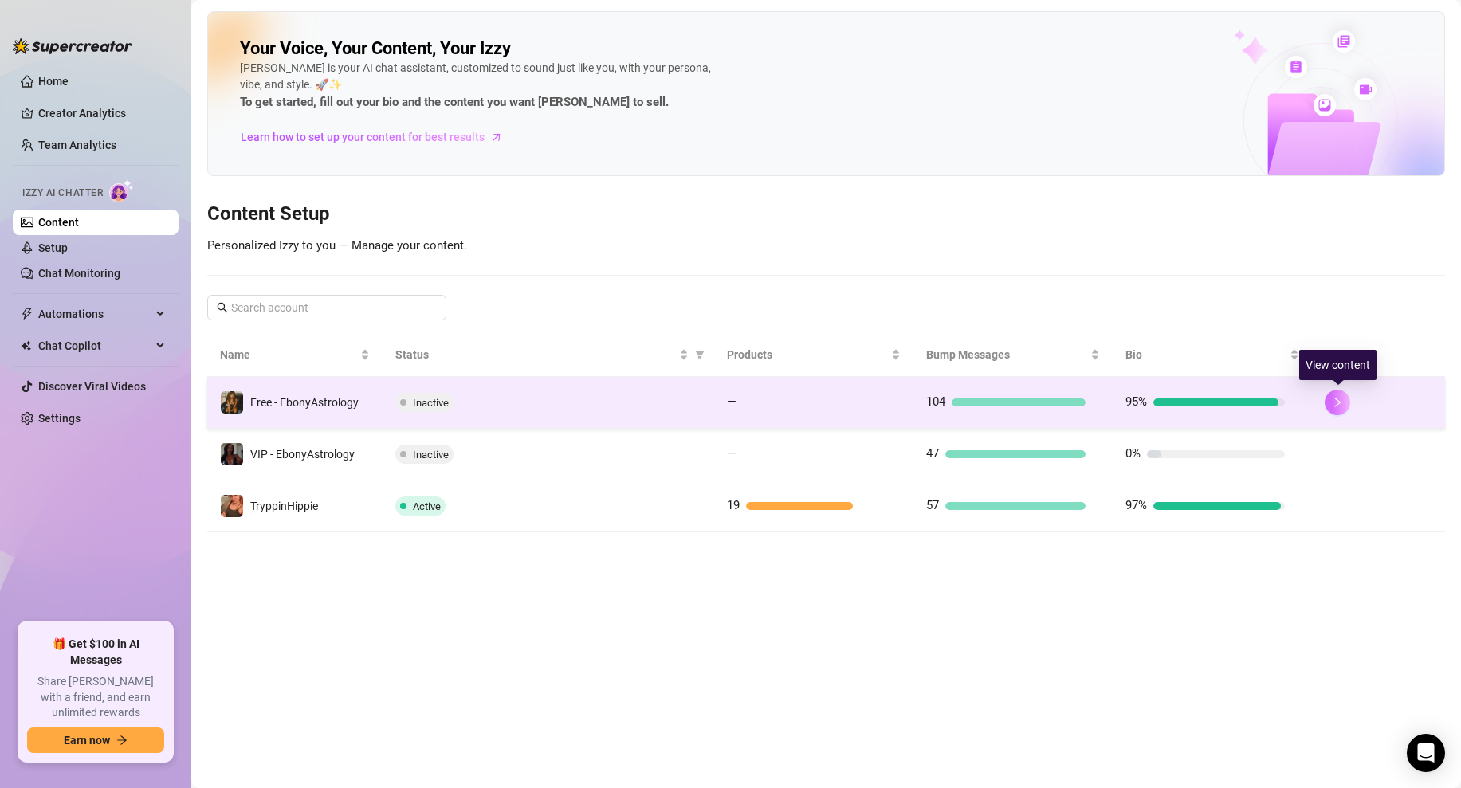
click at [1332, 407] on icon "right" at bounding box center [1337, 402] width 11 height 11
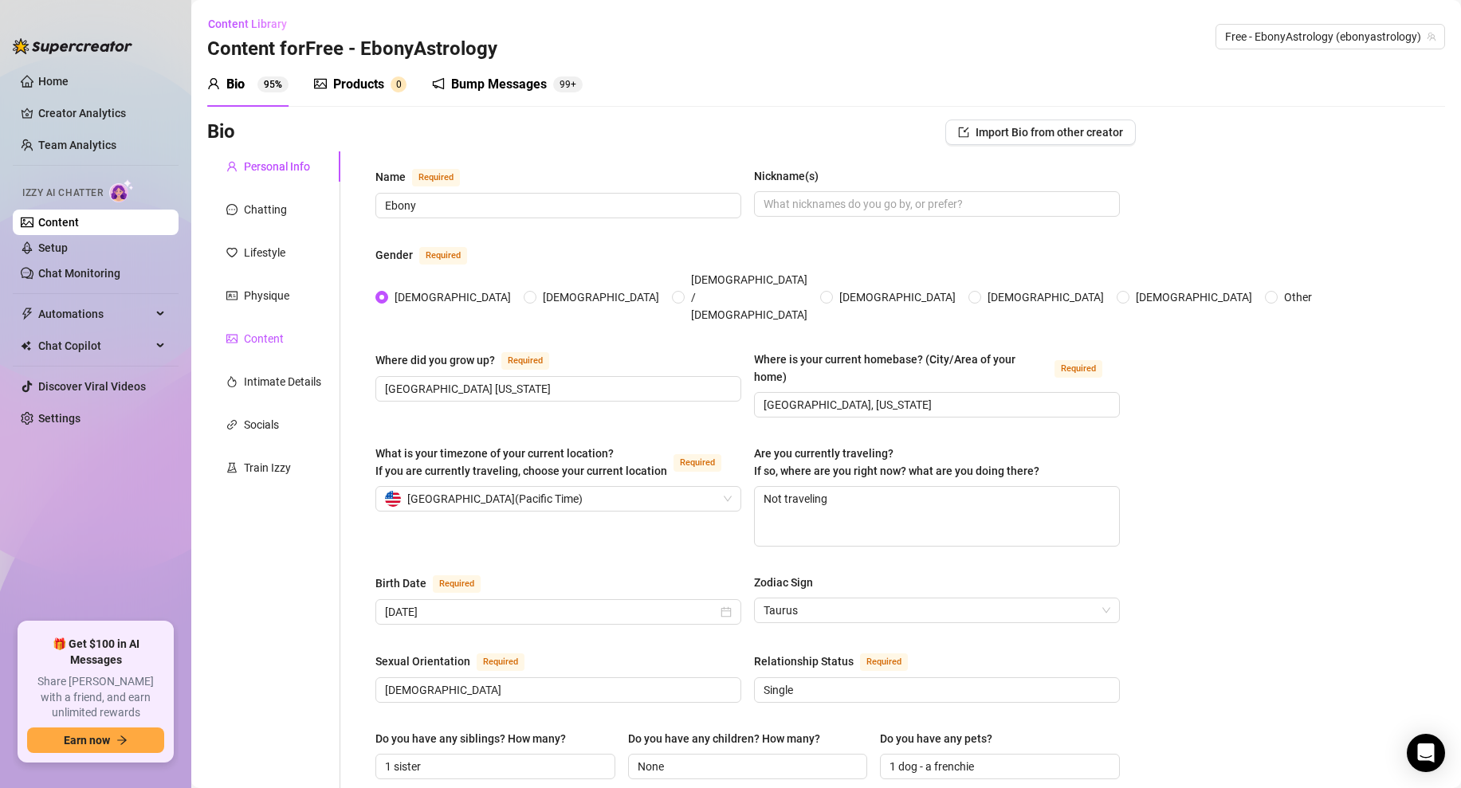
click at [269, 335] on div "Content" at bounding box center [264, 339] width 40 height 18
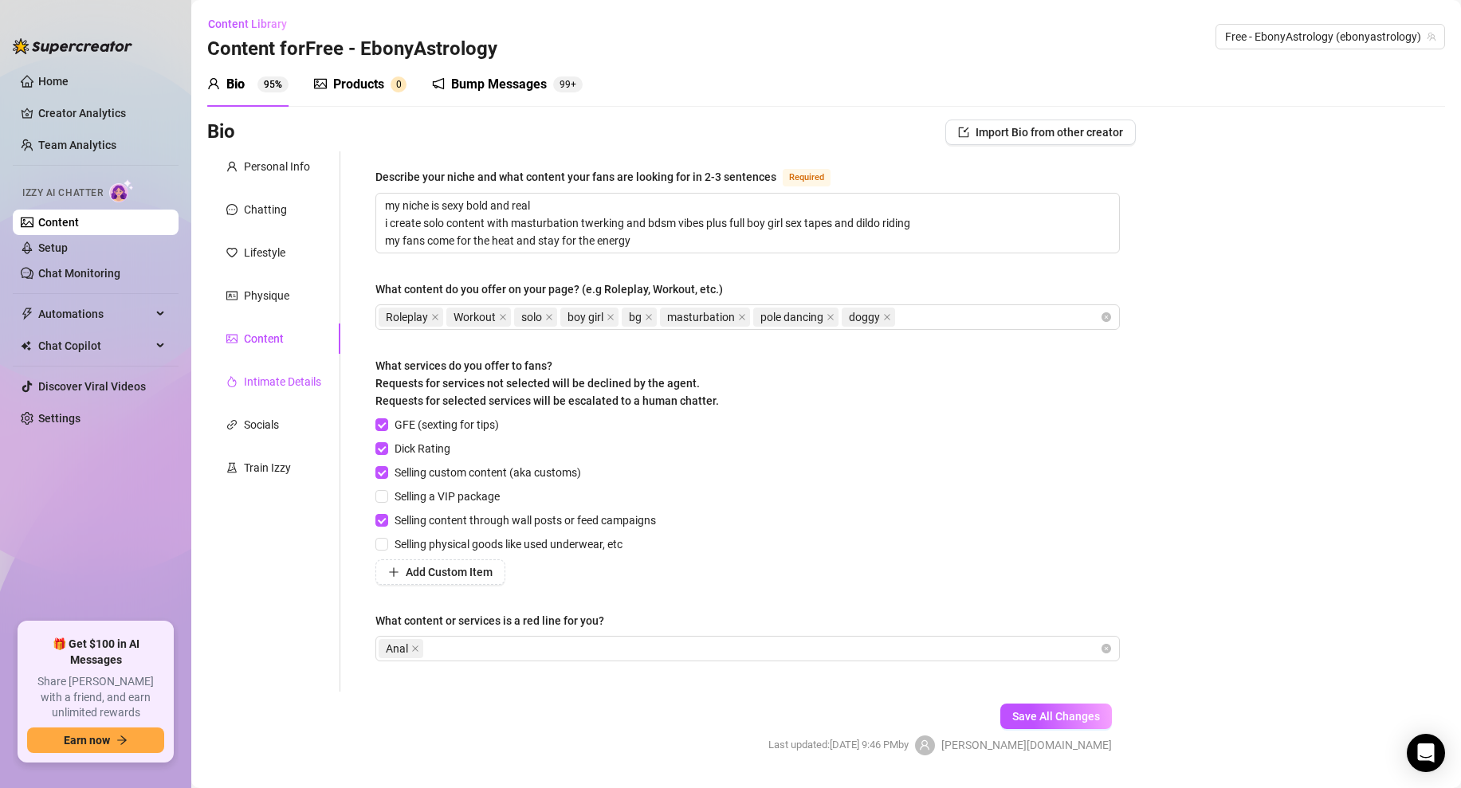
click at [280, 377] on div "Intimate Details" at bounding box center [282, 382] width 77 height 18
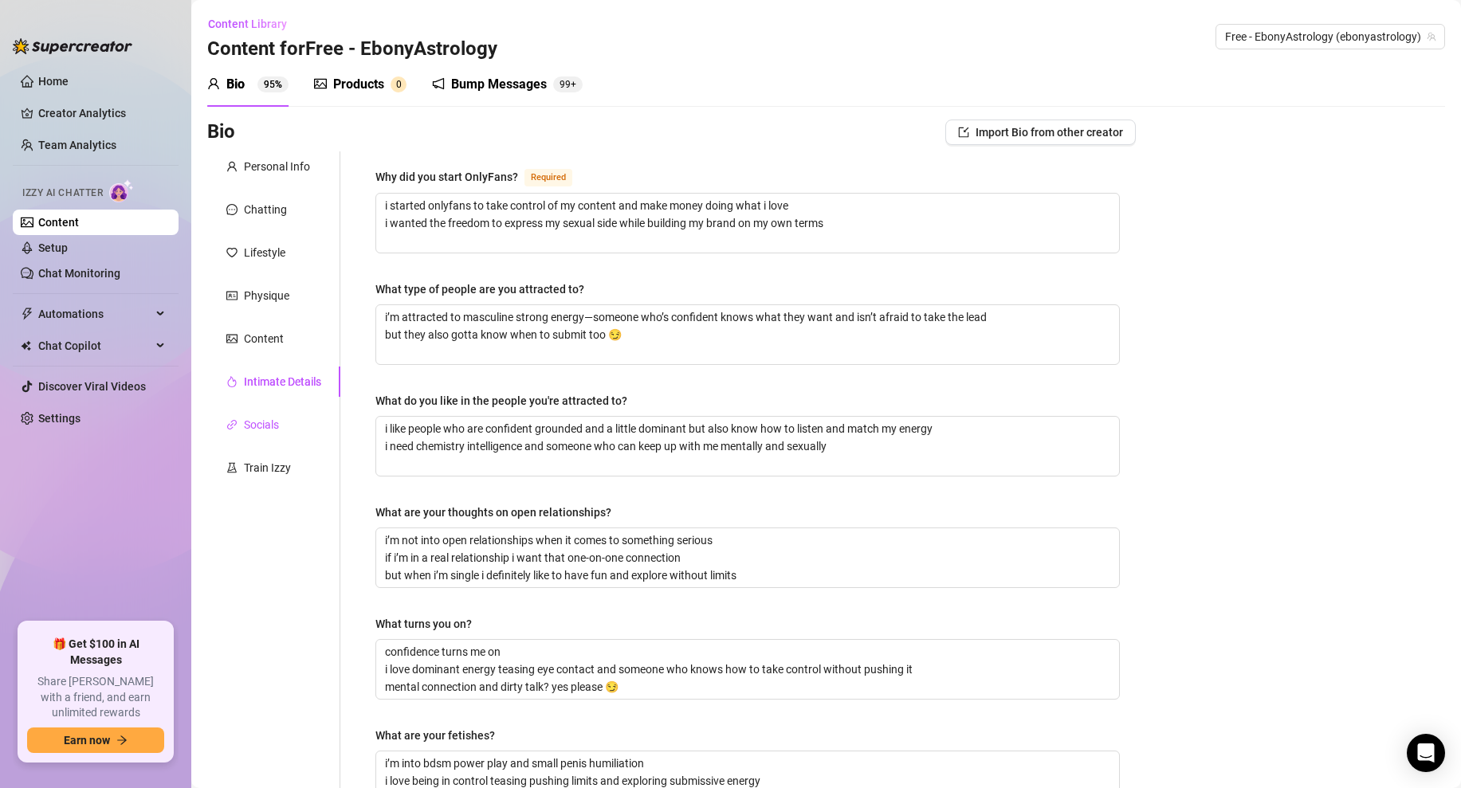
click at [273, 420] on div "Socials" at bounding box center [261, 425] width 35 height 18
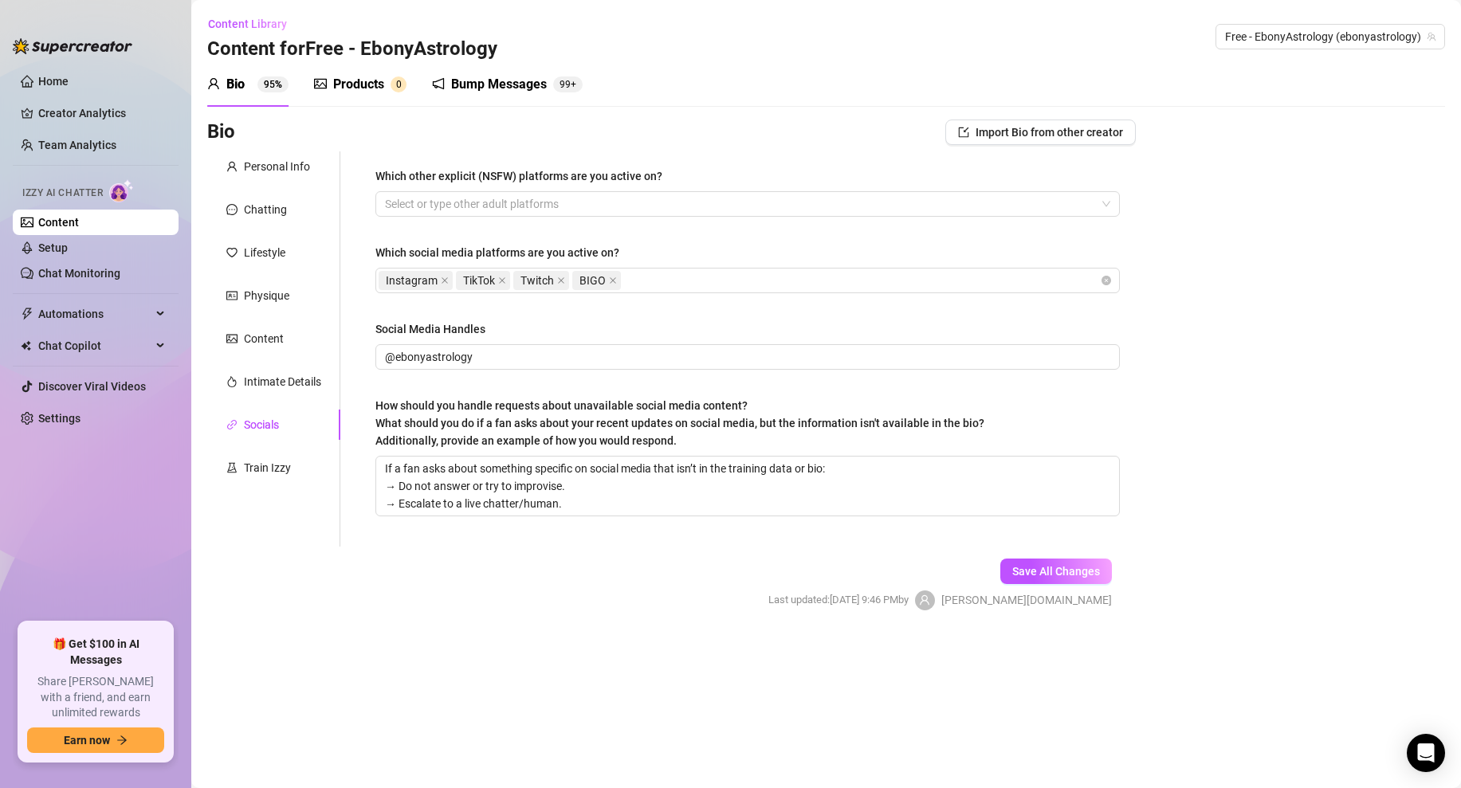
drag, startPoint x: 254, startPoint y: 477, endPoint x: 335, endPoint y: 575, distance: 126.2
click at [333, 571] on form "Personal Info Chatting Lifestyle Physique Content Intimate Details Socials Trai…" at bounding box center [671, 394] width 928 height 487
click at [278, 475] on div "Train Izzy" at bounding box center [267, 468] width 47 height 18
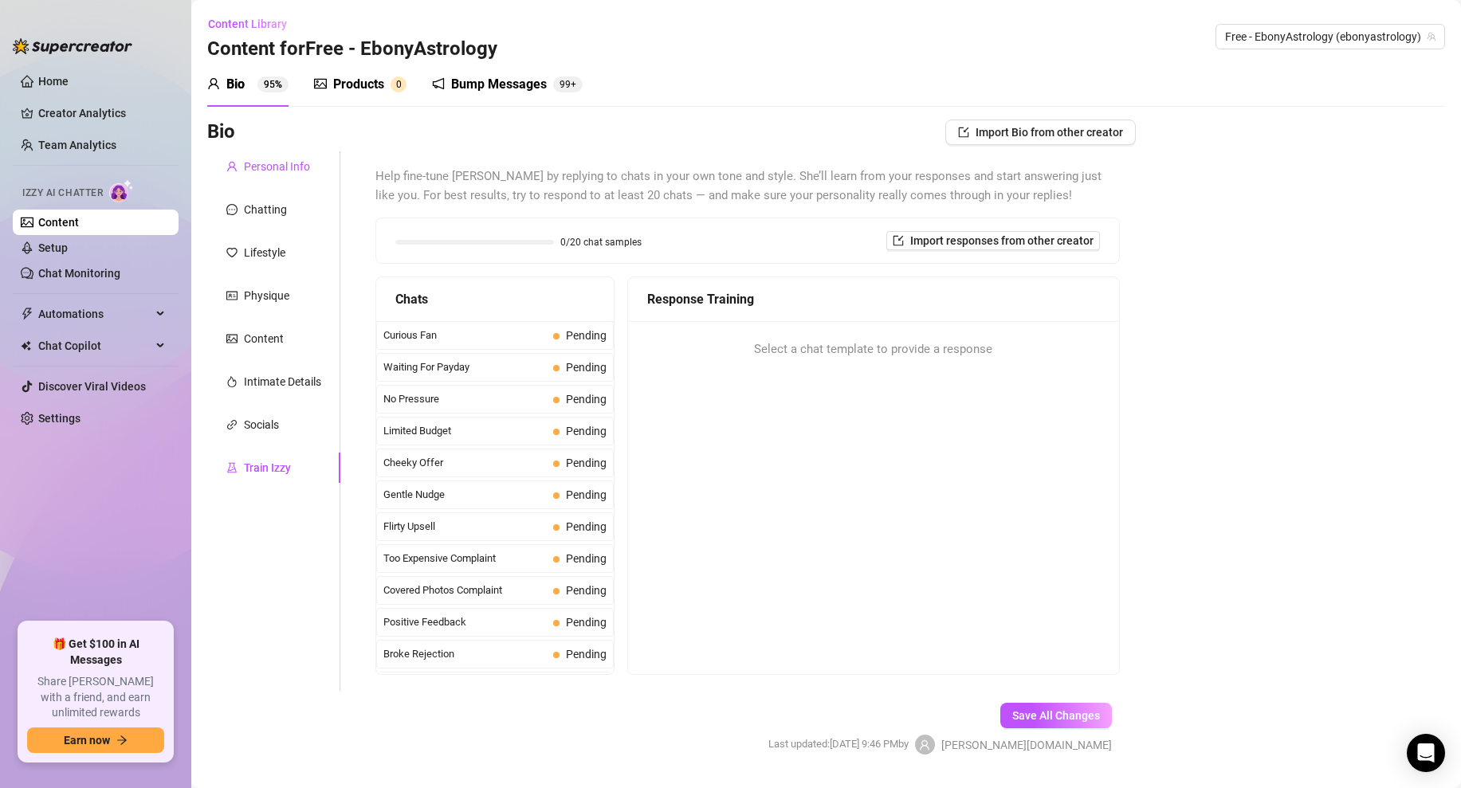
click at [249, 160] on div "Personal Info" at bounding box center [277, 167] width 66 height 18
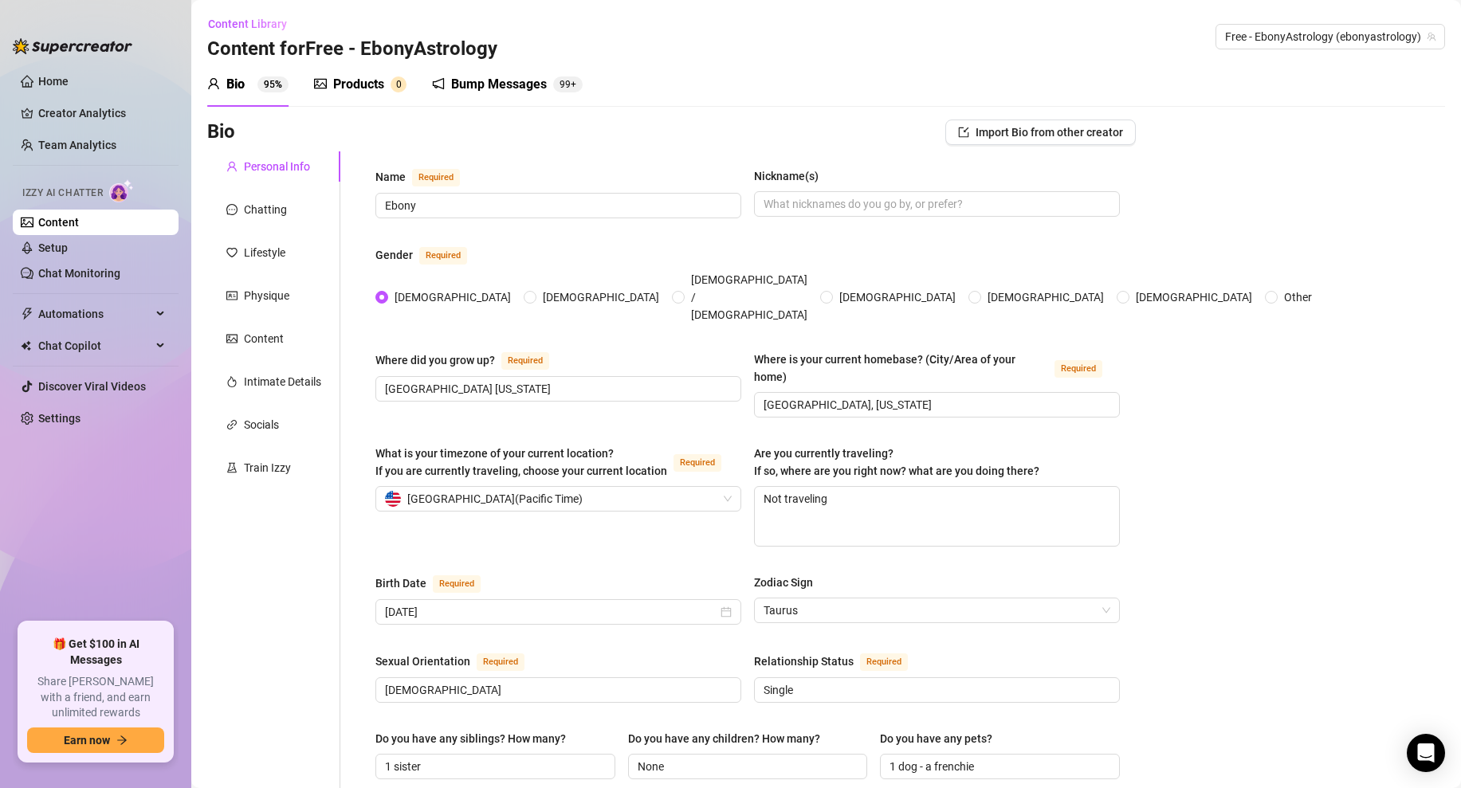
click at [76, 222] on link "Content" at bounding box center [58, 222] width 41 height 13
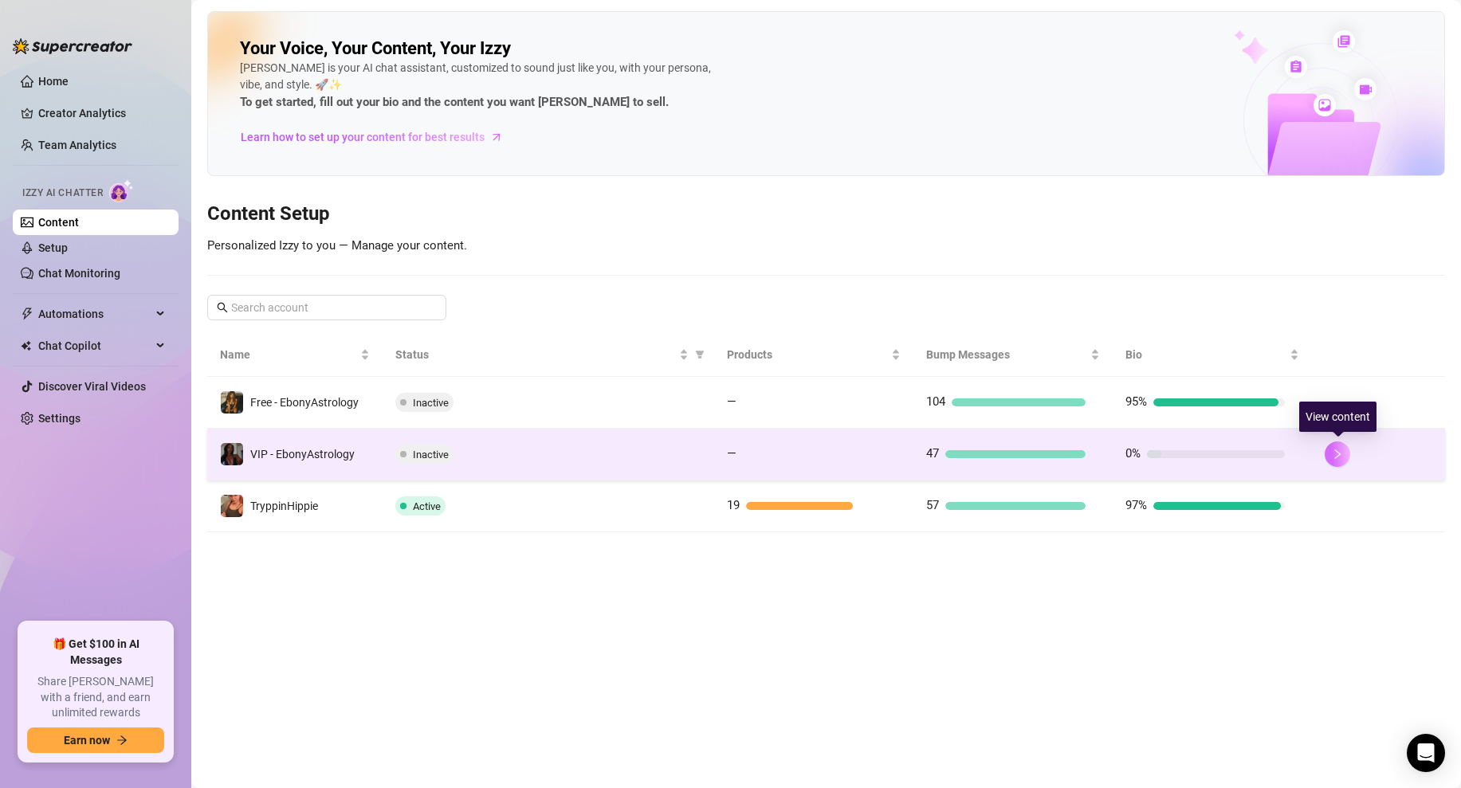
click at [1340, 453] on icon "right" at bounding box center [1338, 454] width 6 height 10
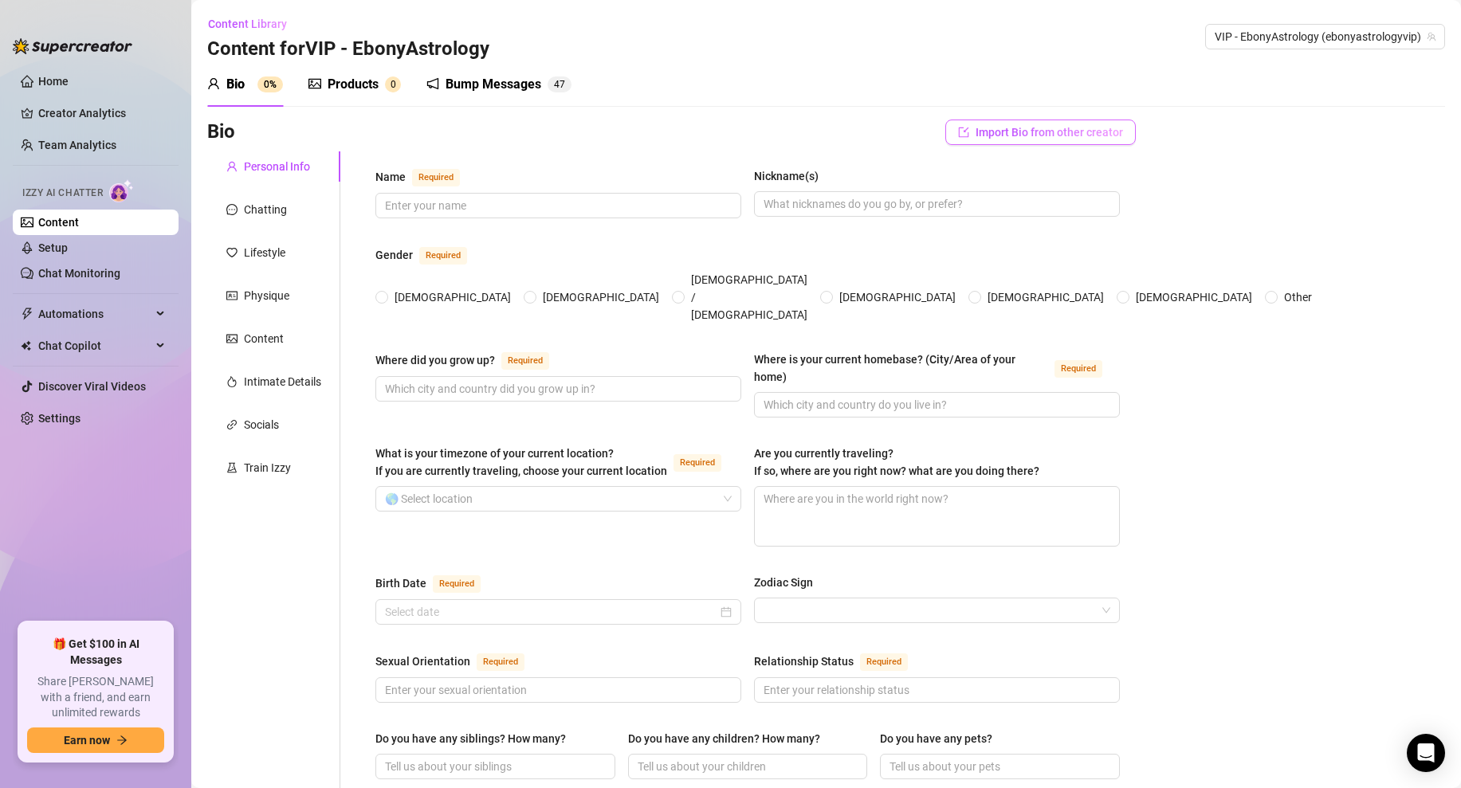
click at [1012, 140] on button "Import Bio from other creator" at bounding box center [1040, 132] width 190 height 25
click at [1055, 168] on input "search" at bounding box center [1034, 177] width 126 height 24
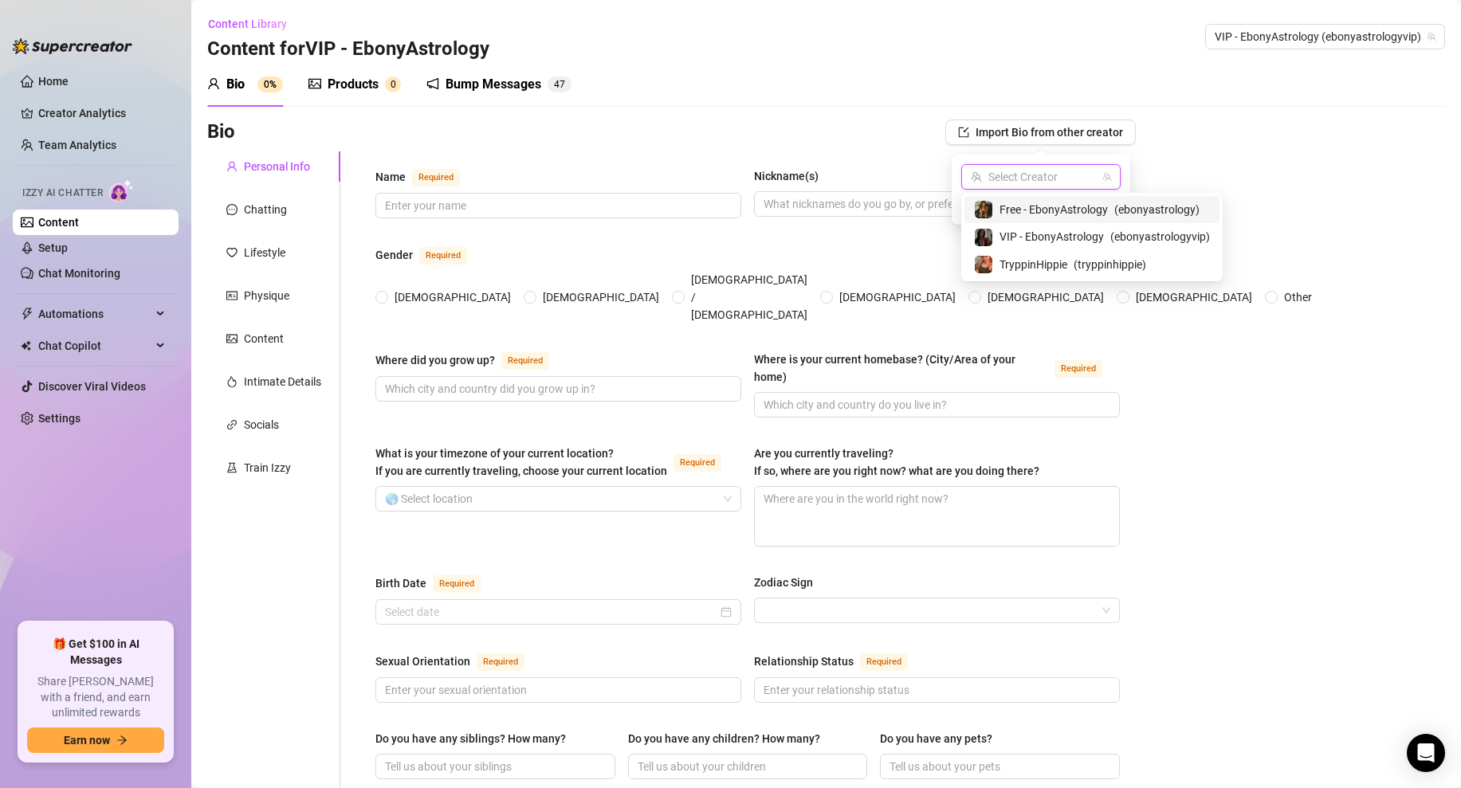
click at [1040, 211] on span "Free - EbonyAstrology" at bounding box center [1053, 210] width 108 height 18
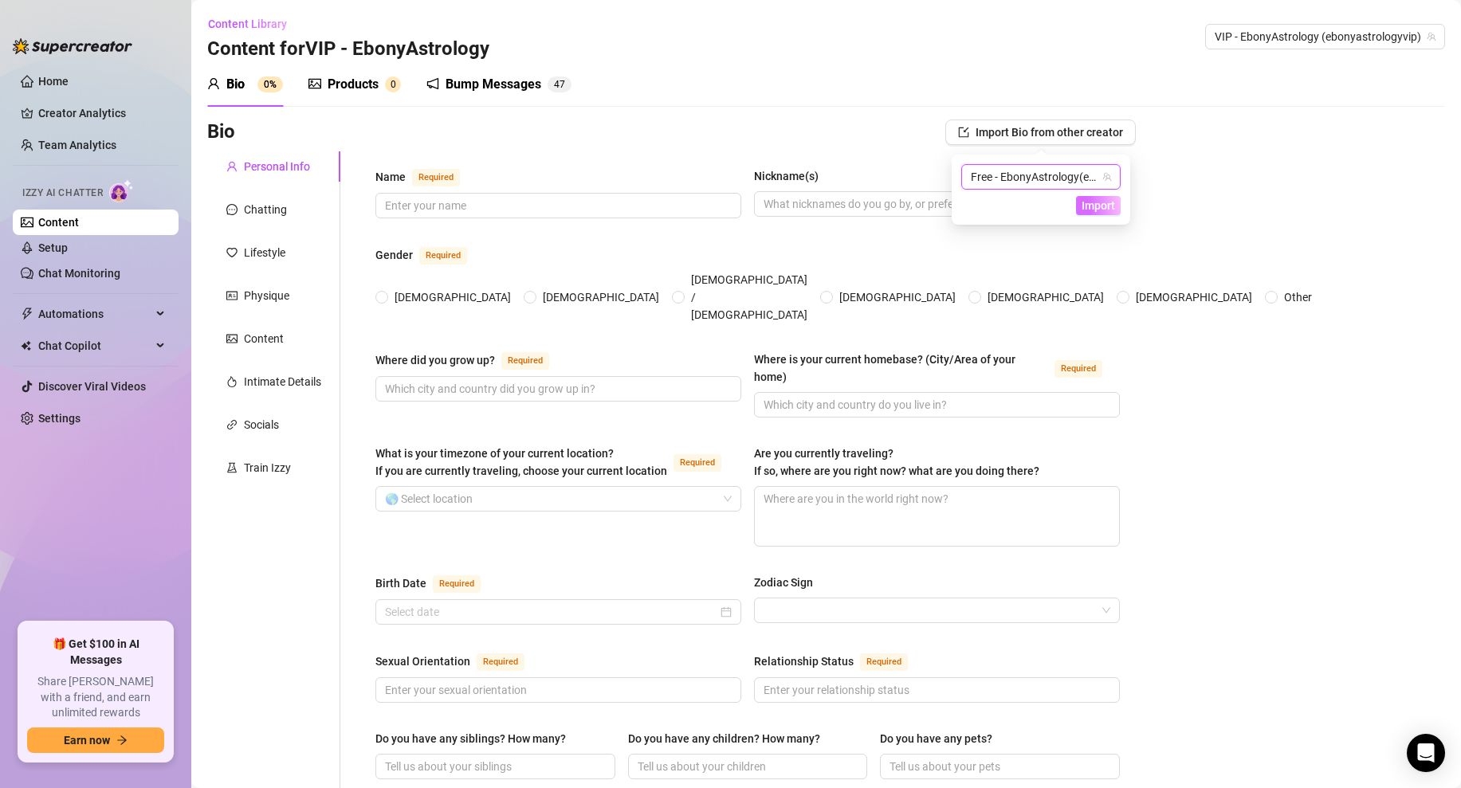
click at [1109, 203] on span "Import" at bounding box center [1097, 205] width 33 height 13
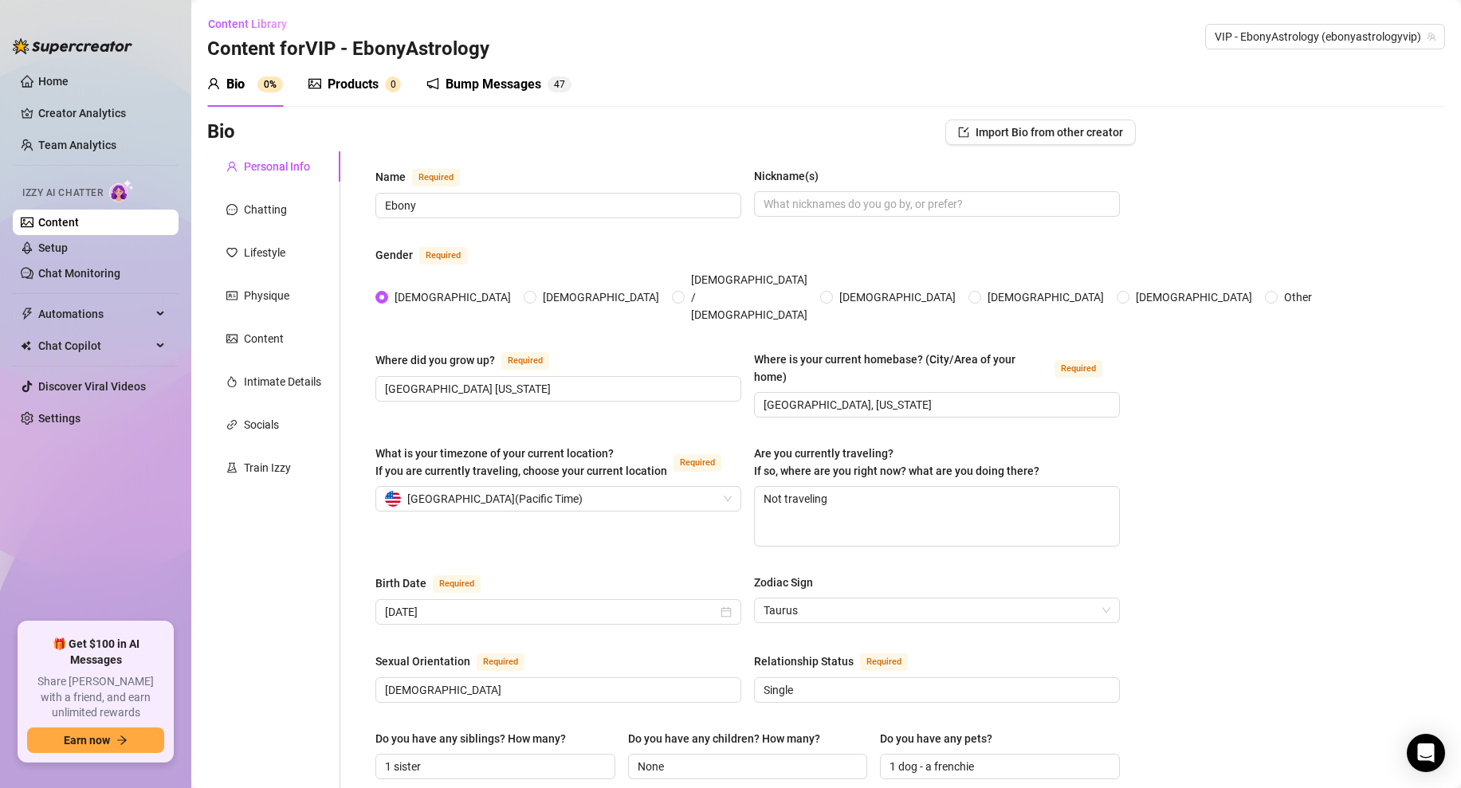
click at [696, 150] on div "Bio Import Bio from other creator" at bounding box center [671, 136] width 928 height 32
click at [279, 214] on div "Chatting" at bounding box center [265, 210] width 43 height 18
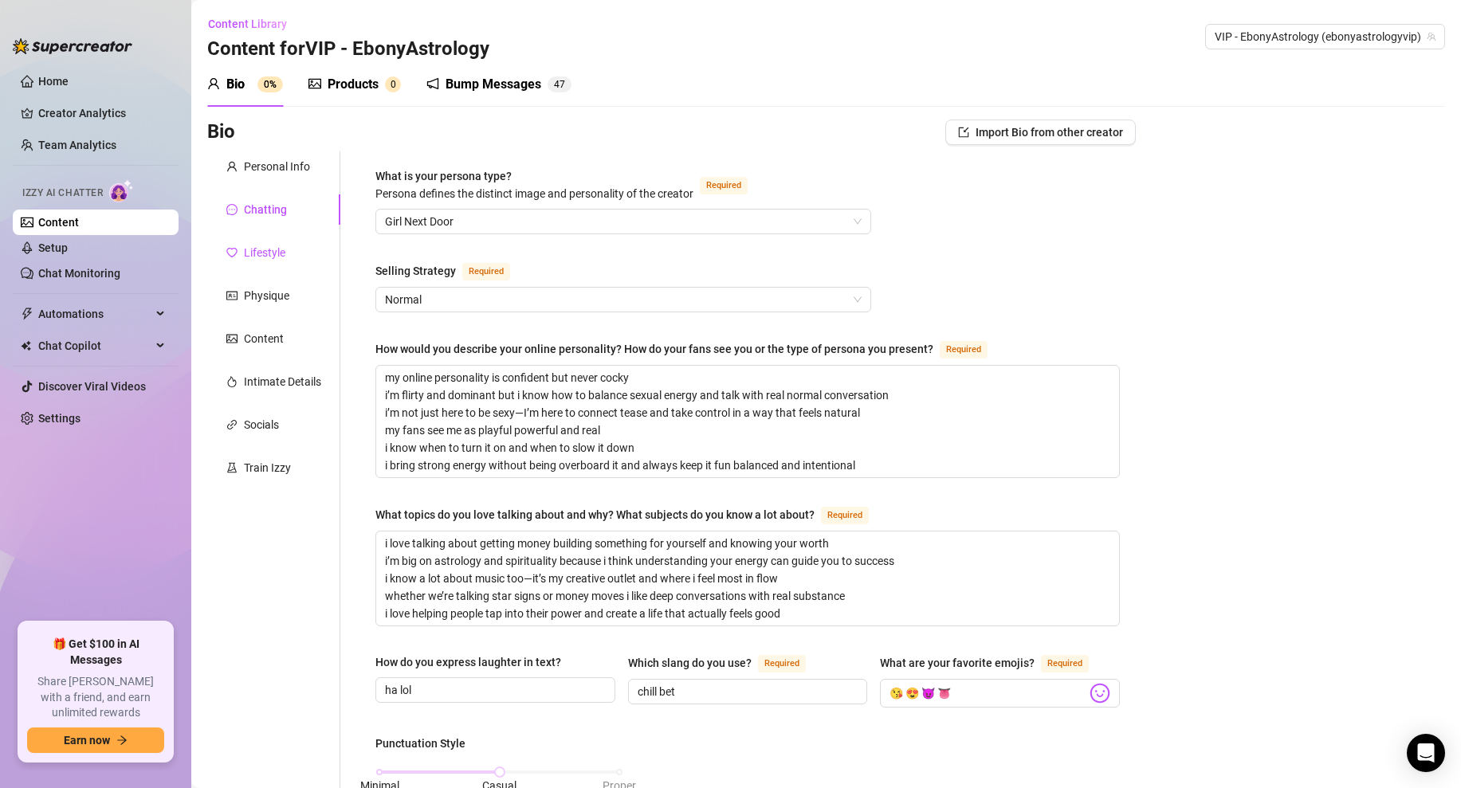
click at [284, 253] on div "Lifestyle" at bounding box center [264, 253] width 41 height 18
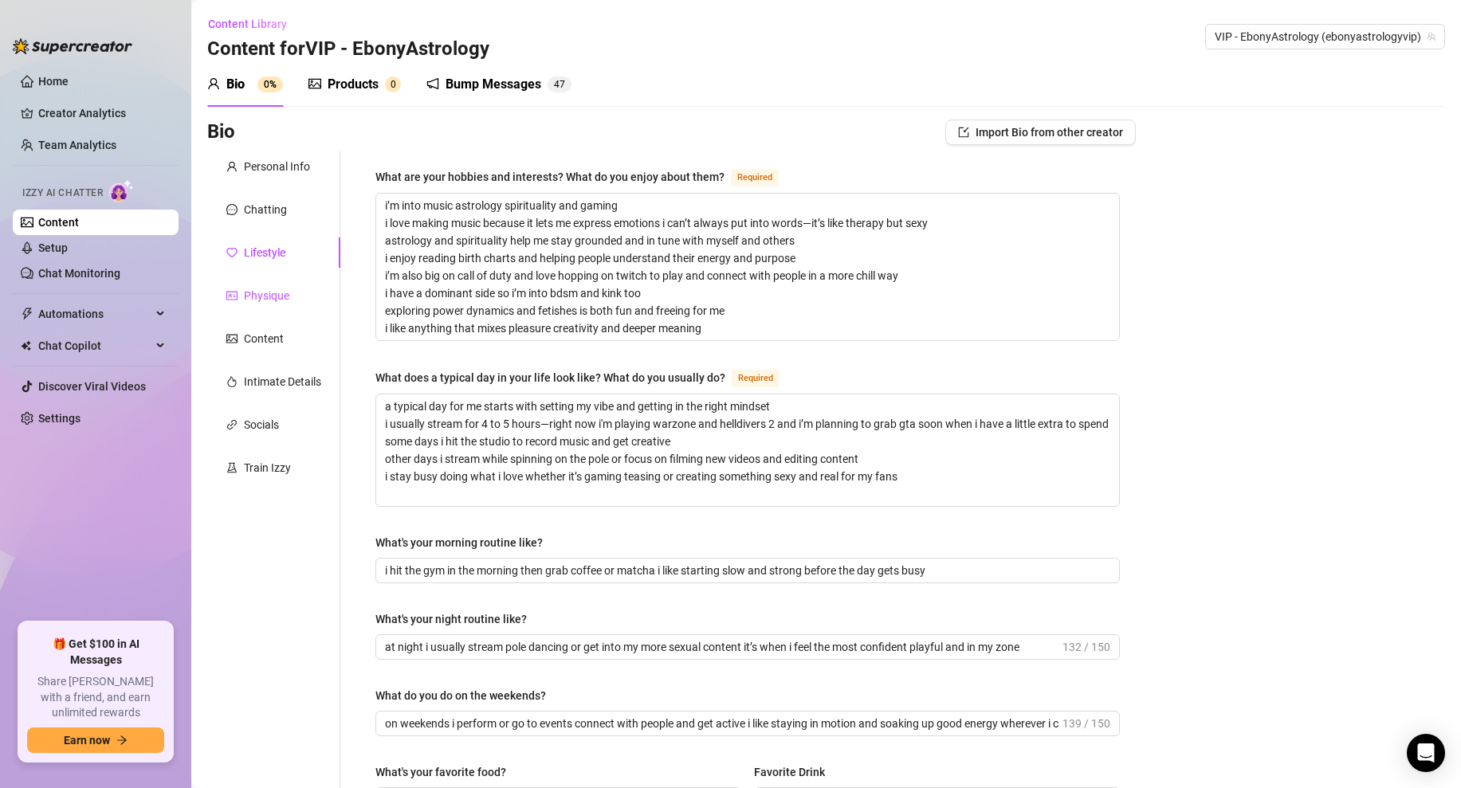
click at [265, 292] on div "Physique" at bounding box center [266, 296] width 45 height 18
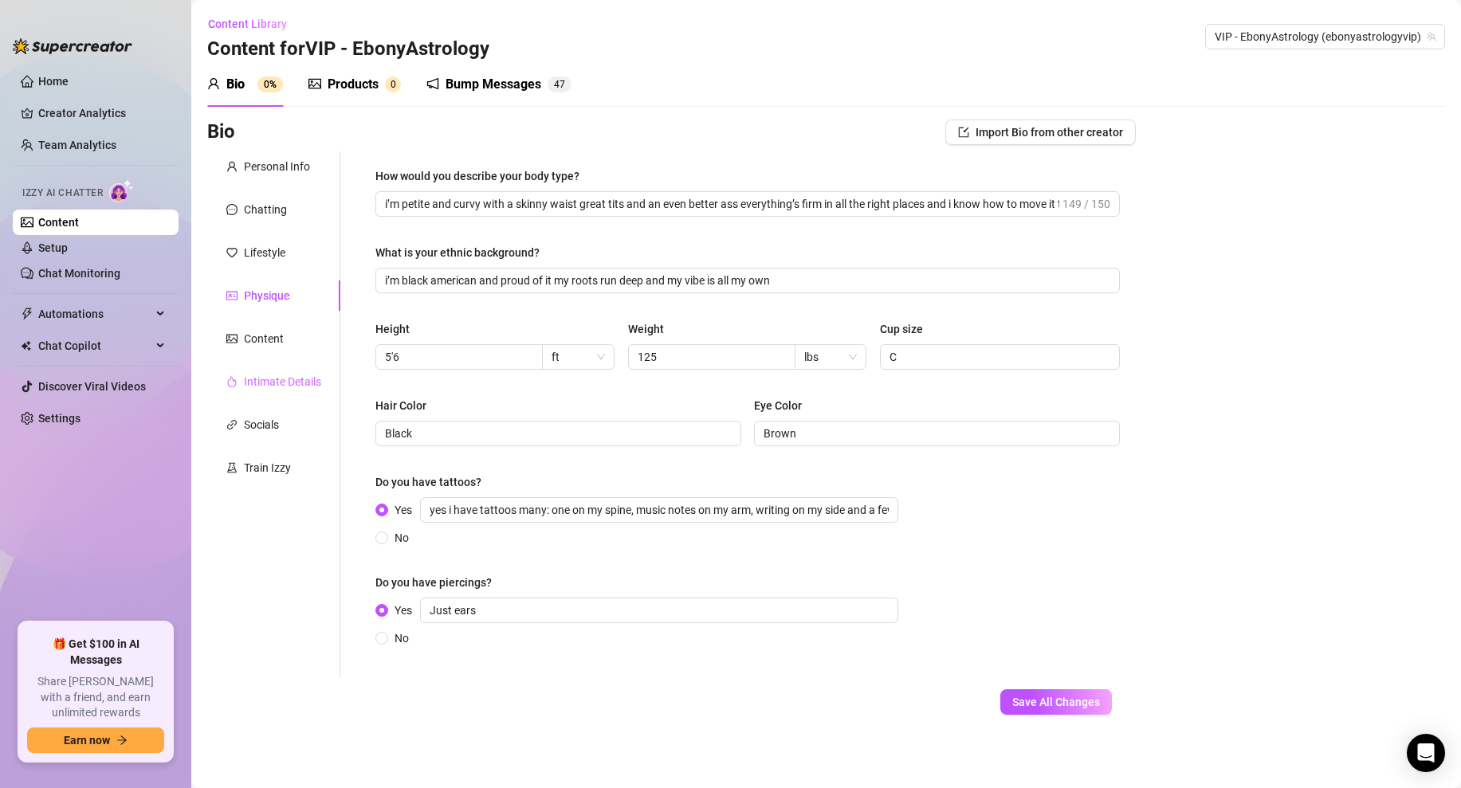
click at [256, 370] on div "Intimate Details" at bounding box center [273, 382] width 133 height 30
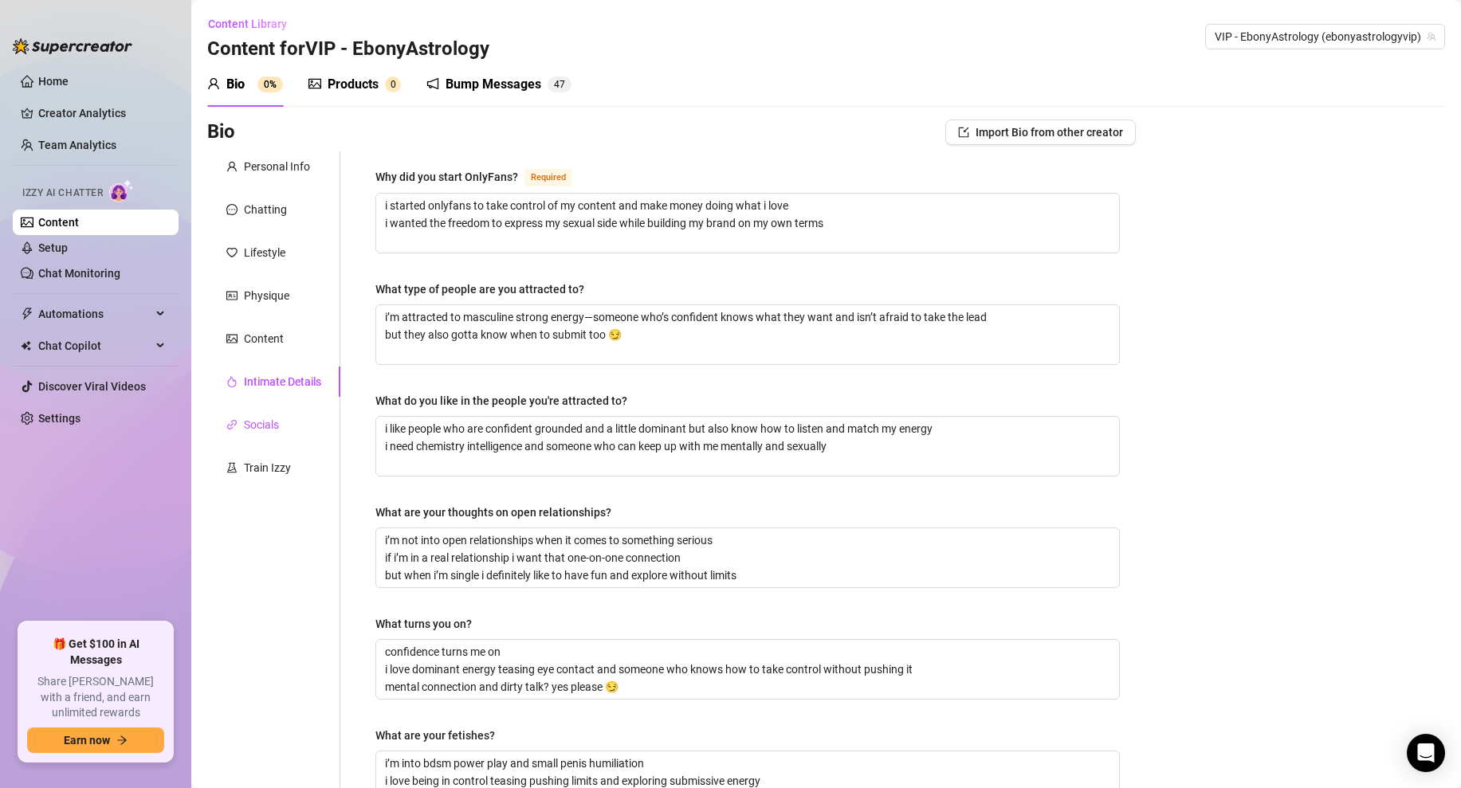
click at [254, 429] on div "Socials" at bounding box center [261, 425] width 35 height 18
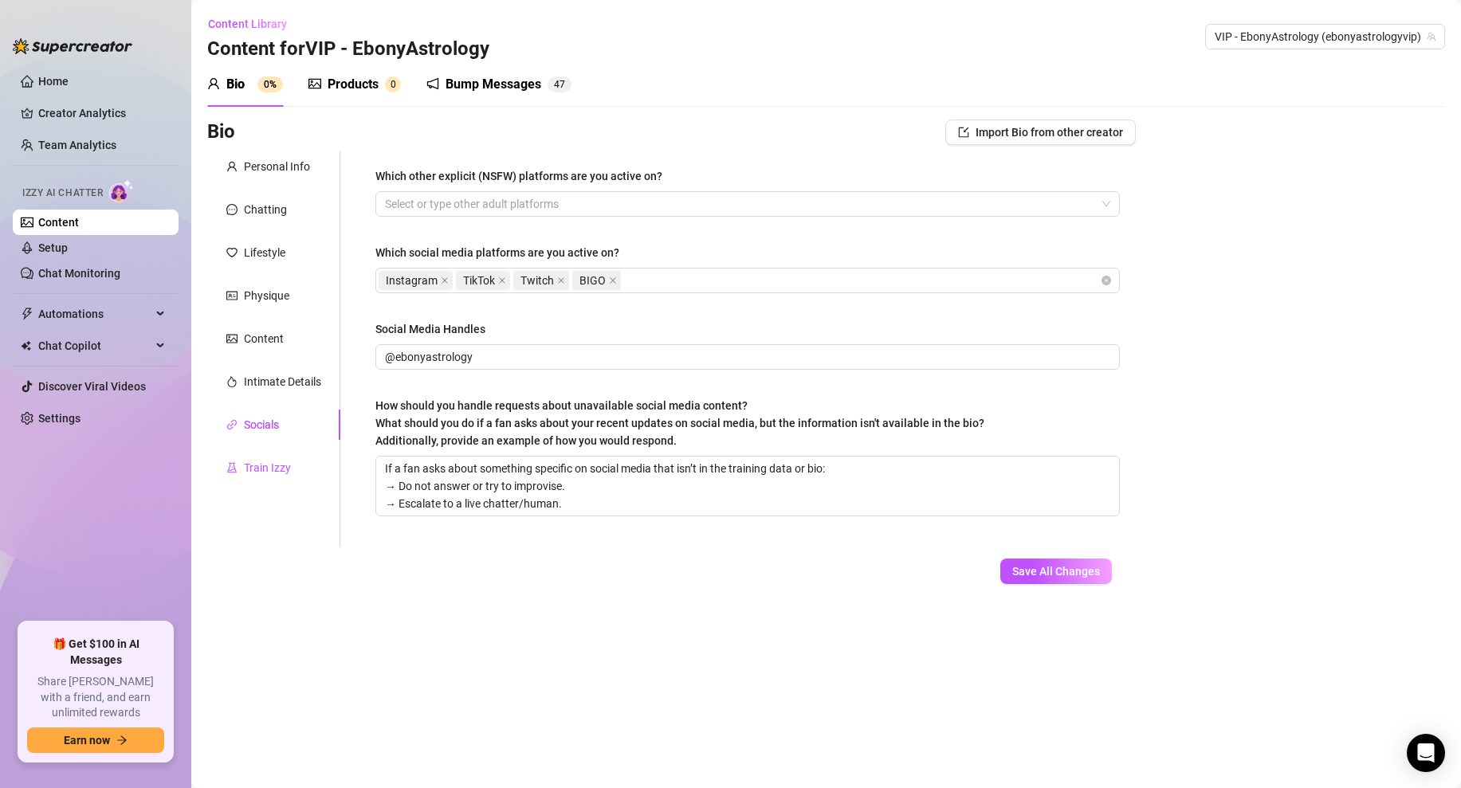
click at [256, 469] on div "Train Izzy" at bounding box center [267, 468] width 47 height 18
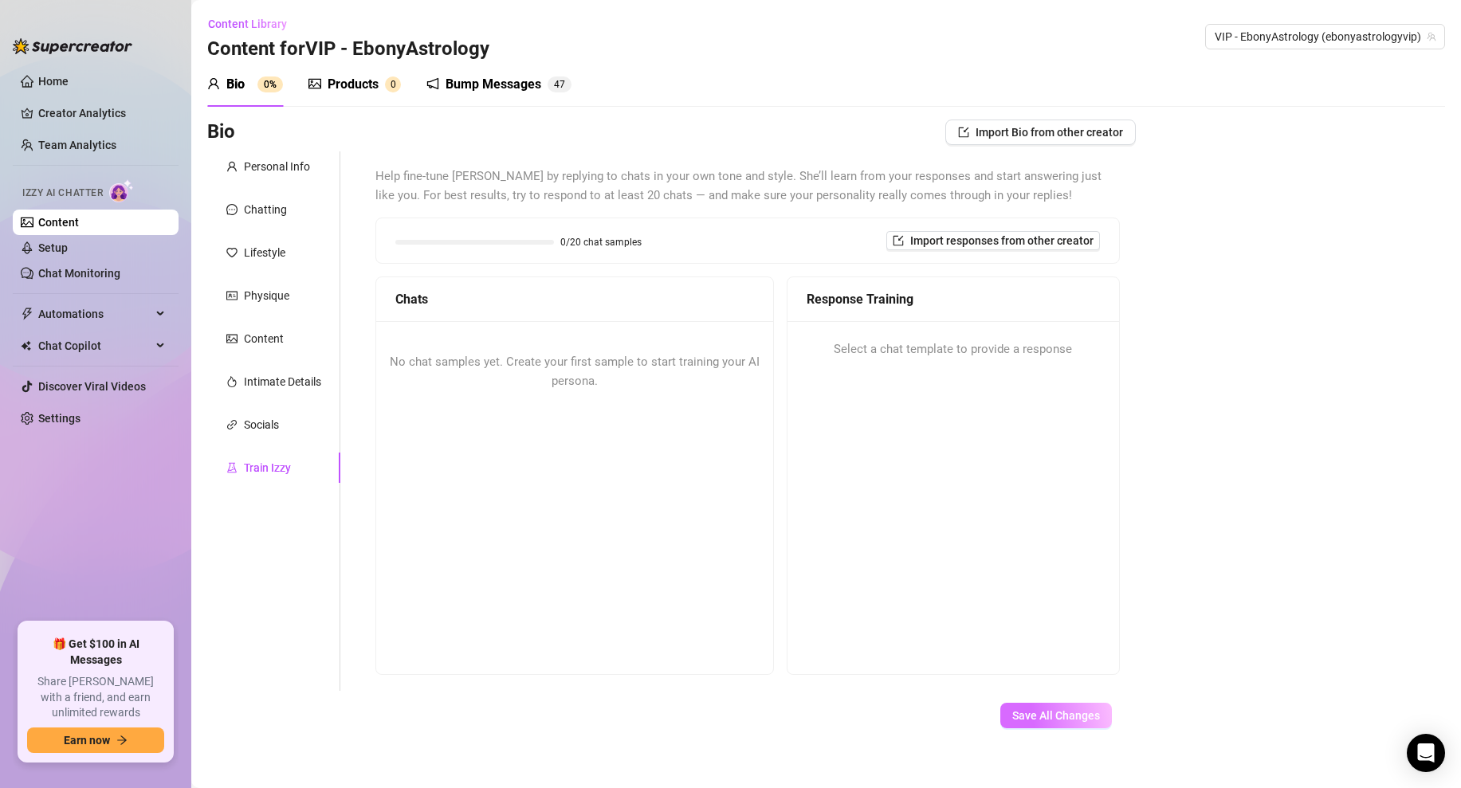
click at [1037, 713] on span "Save All Changes" at bounding box center [1056, 715] width 88 height 13
click at [1072, 725] on button "Save All Changes" at bounding box center [1056, 715] width 112 height 25
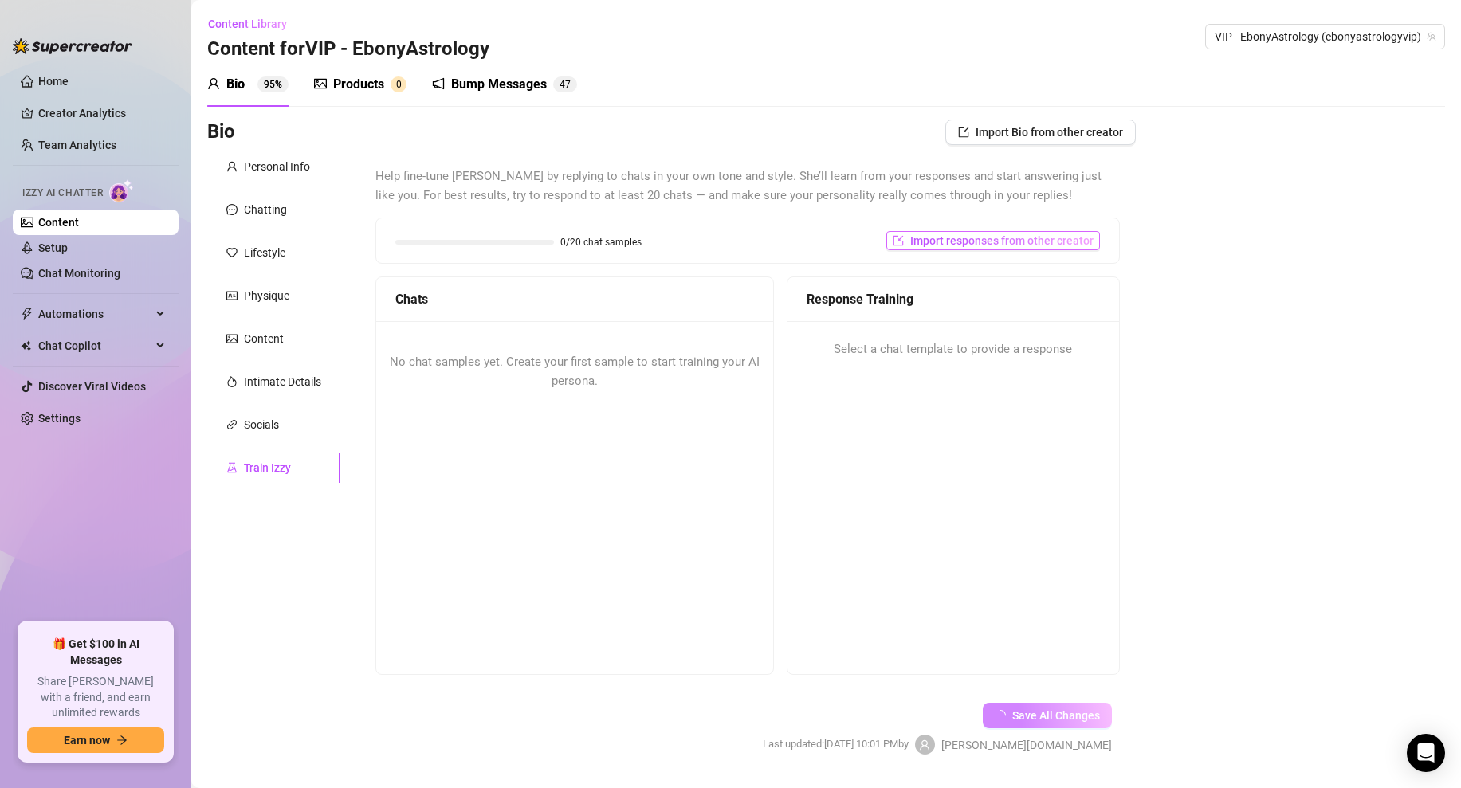
click at [971, 238] on span "Import responses from other creator" at bounding box center [1001, 240] width 183 height 13
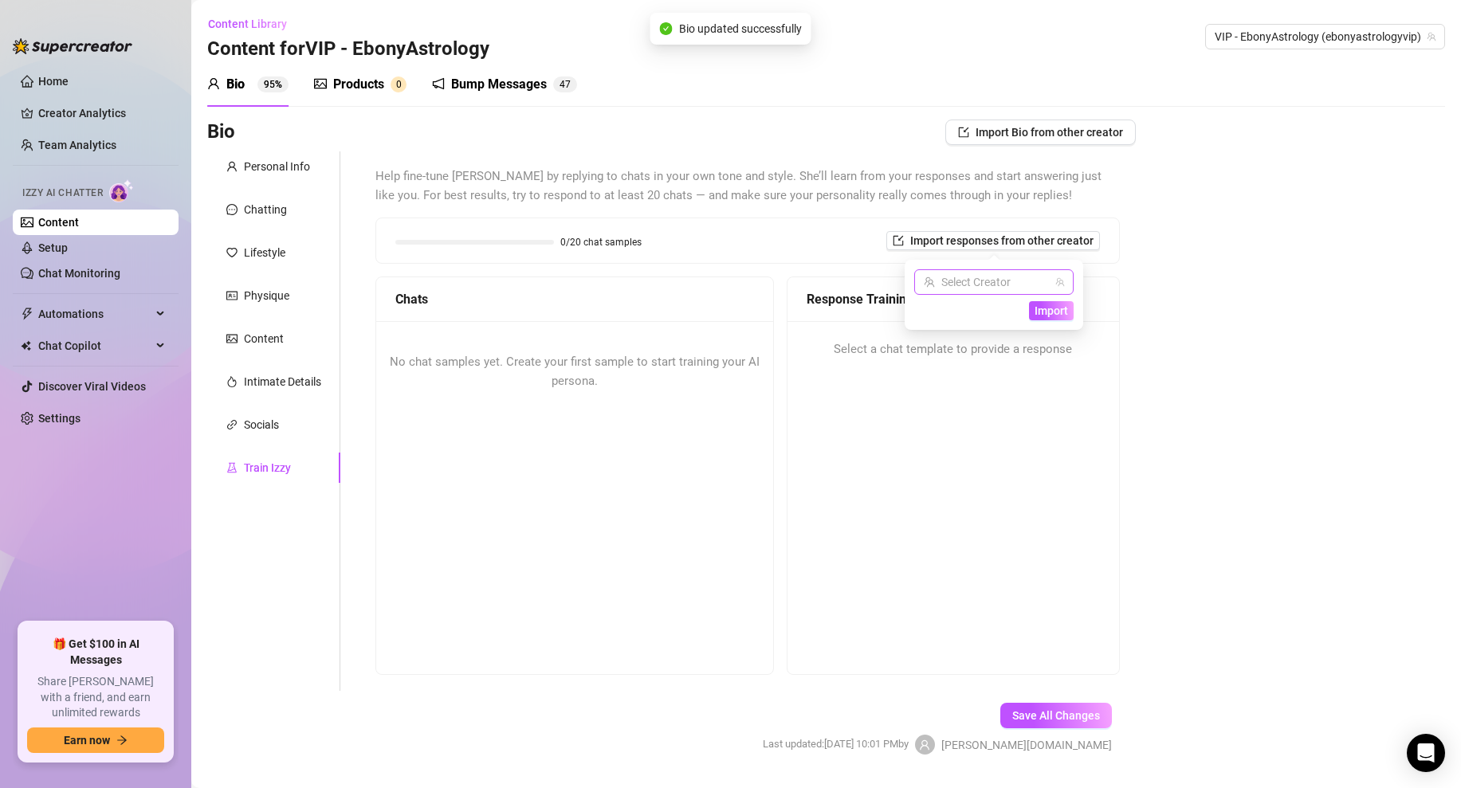
click at [1058, 285] on icon "team" at bounding box center [1060, 282] width 10 height 10
click at [987, 288] on input "search" at bounding box center [987, 282] width 126 height 24
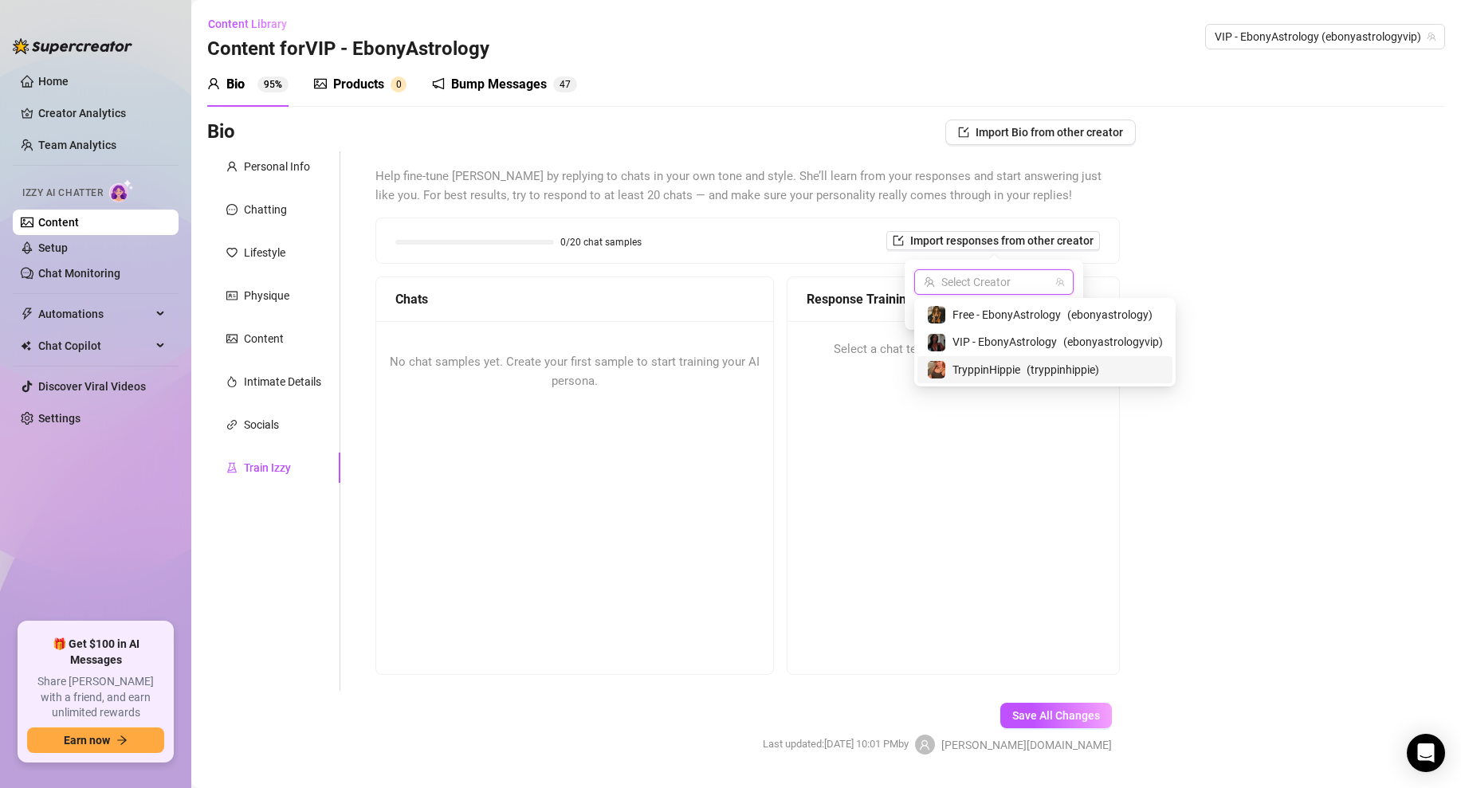
click at [969, 372] on span "TryppinHippie" at bounding box center [986, 370] width 68 height 18
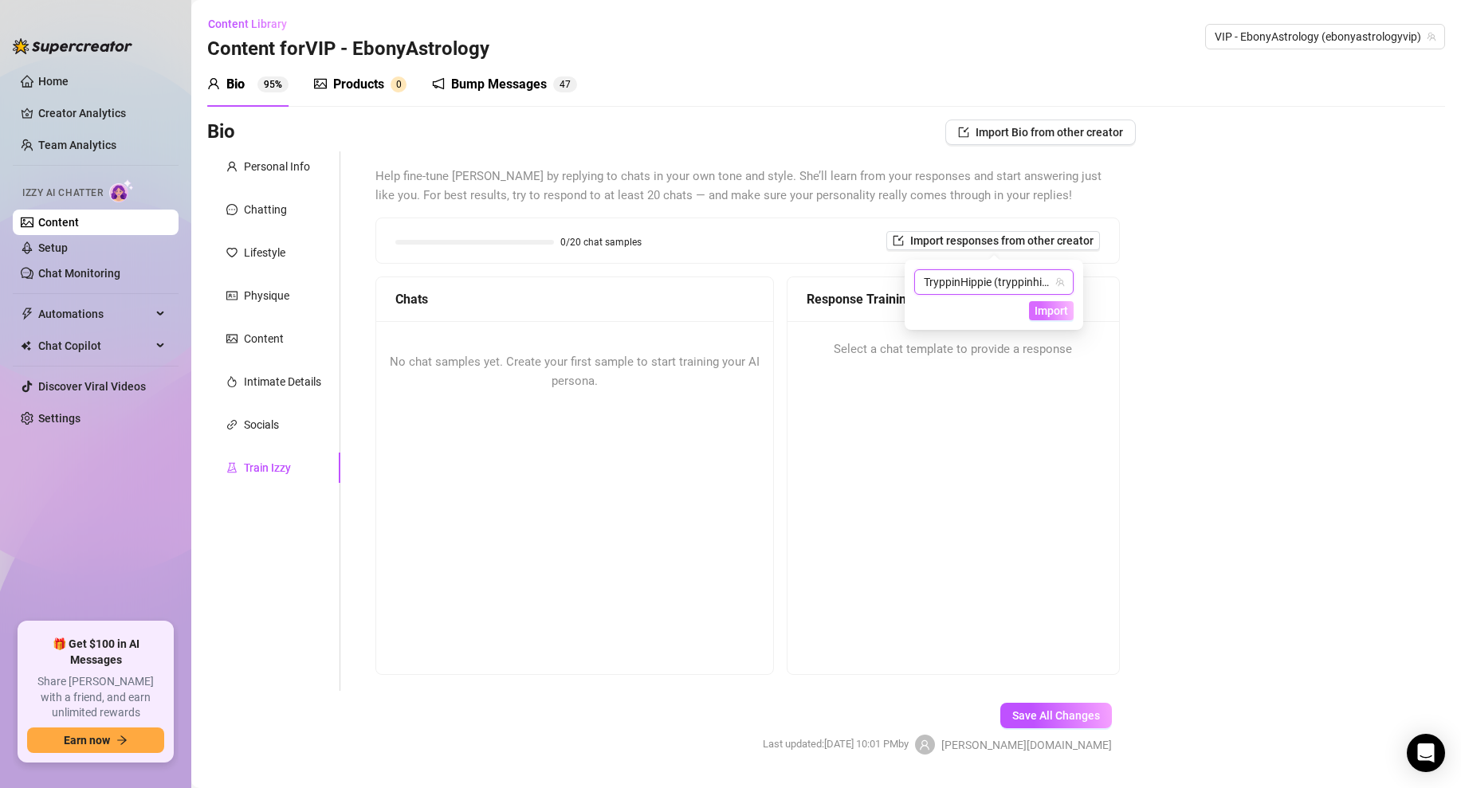
click at [1045, 310] on span "Import" at bounding box center [1050, 310] width 33 height 13
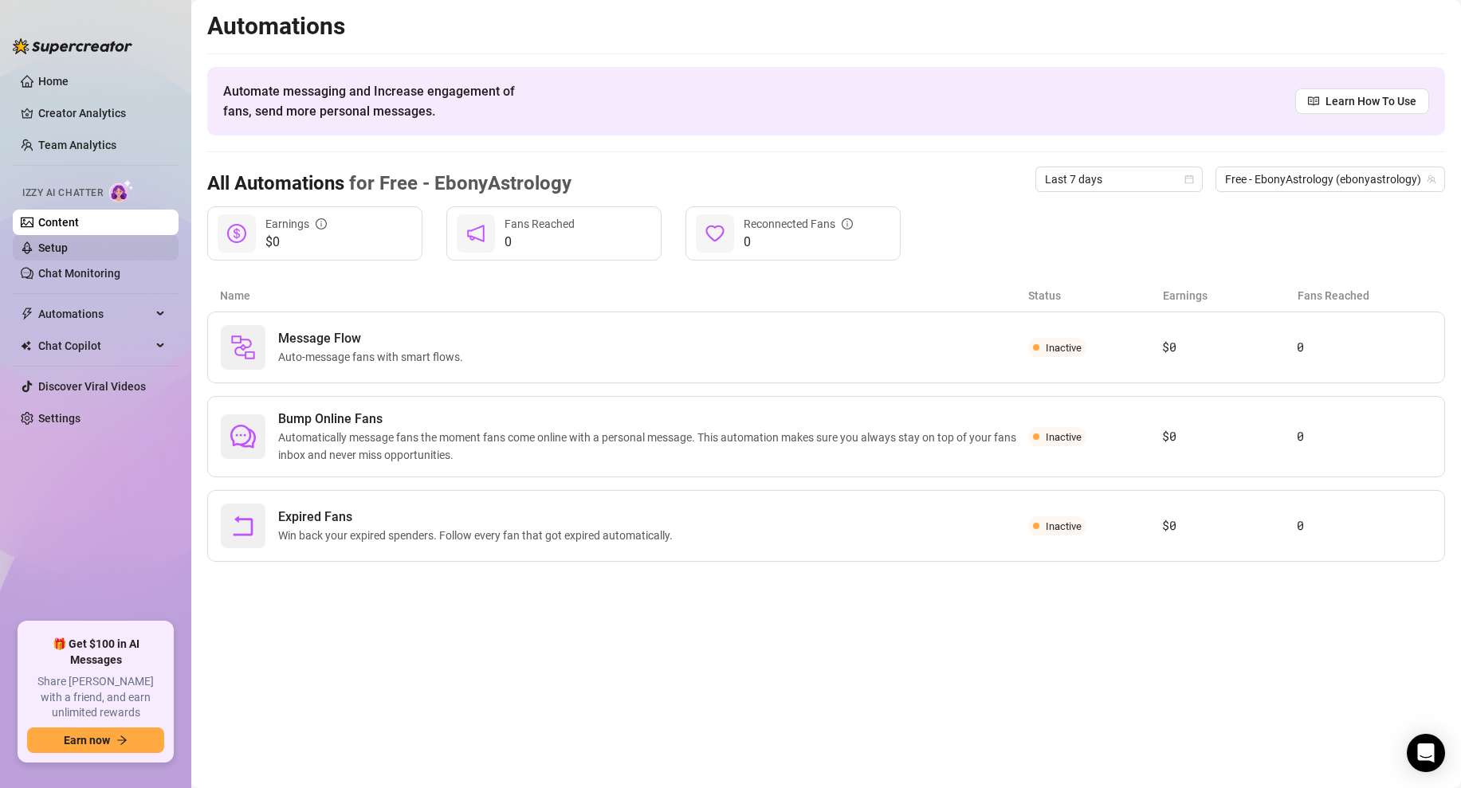
click at [67, 245] on link "Setup" at bounding box center [52, 247] width 29 height 13
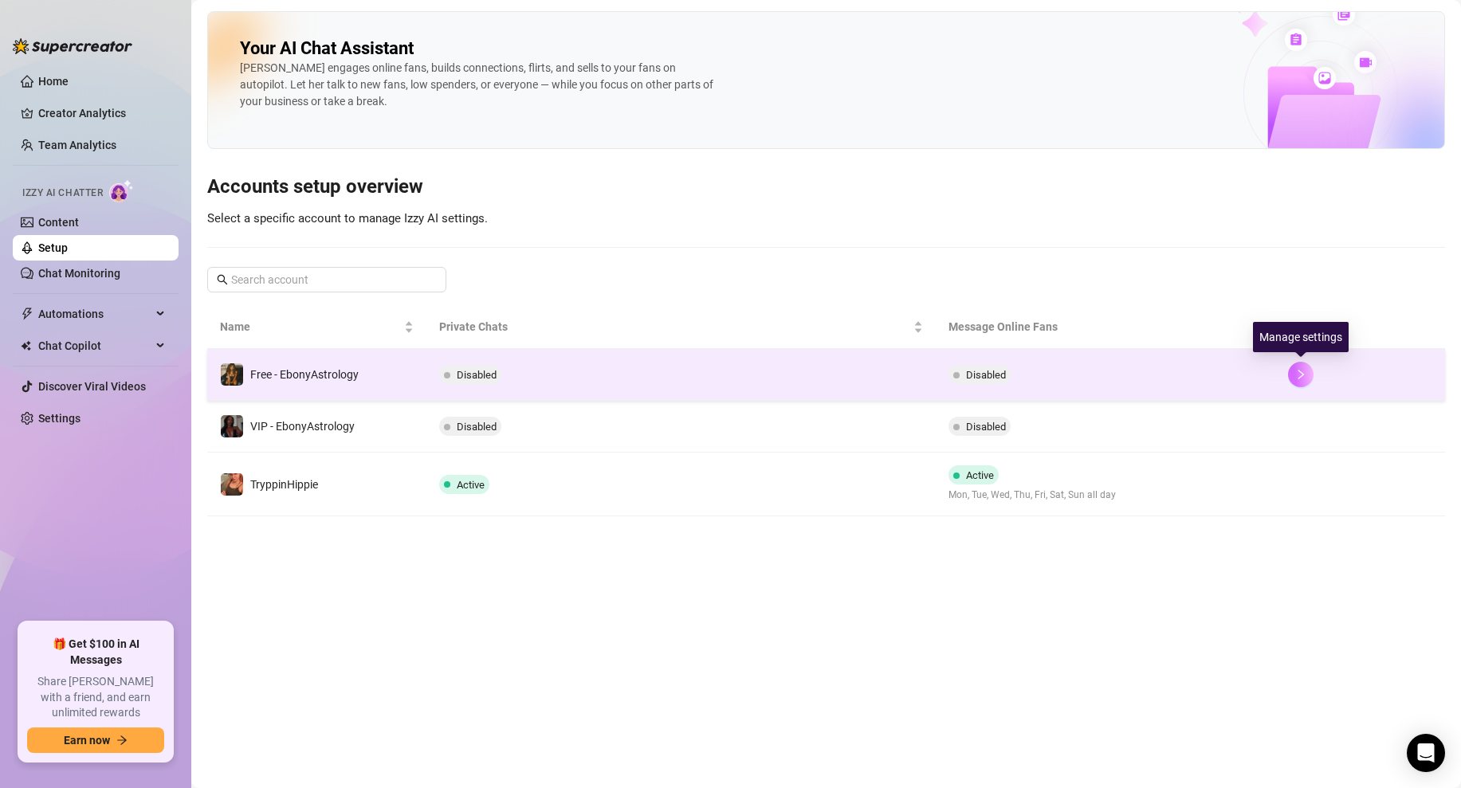
click at [1303, 371] on icon "right" at bounding box center [1300, 374] width 11 height 11
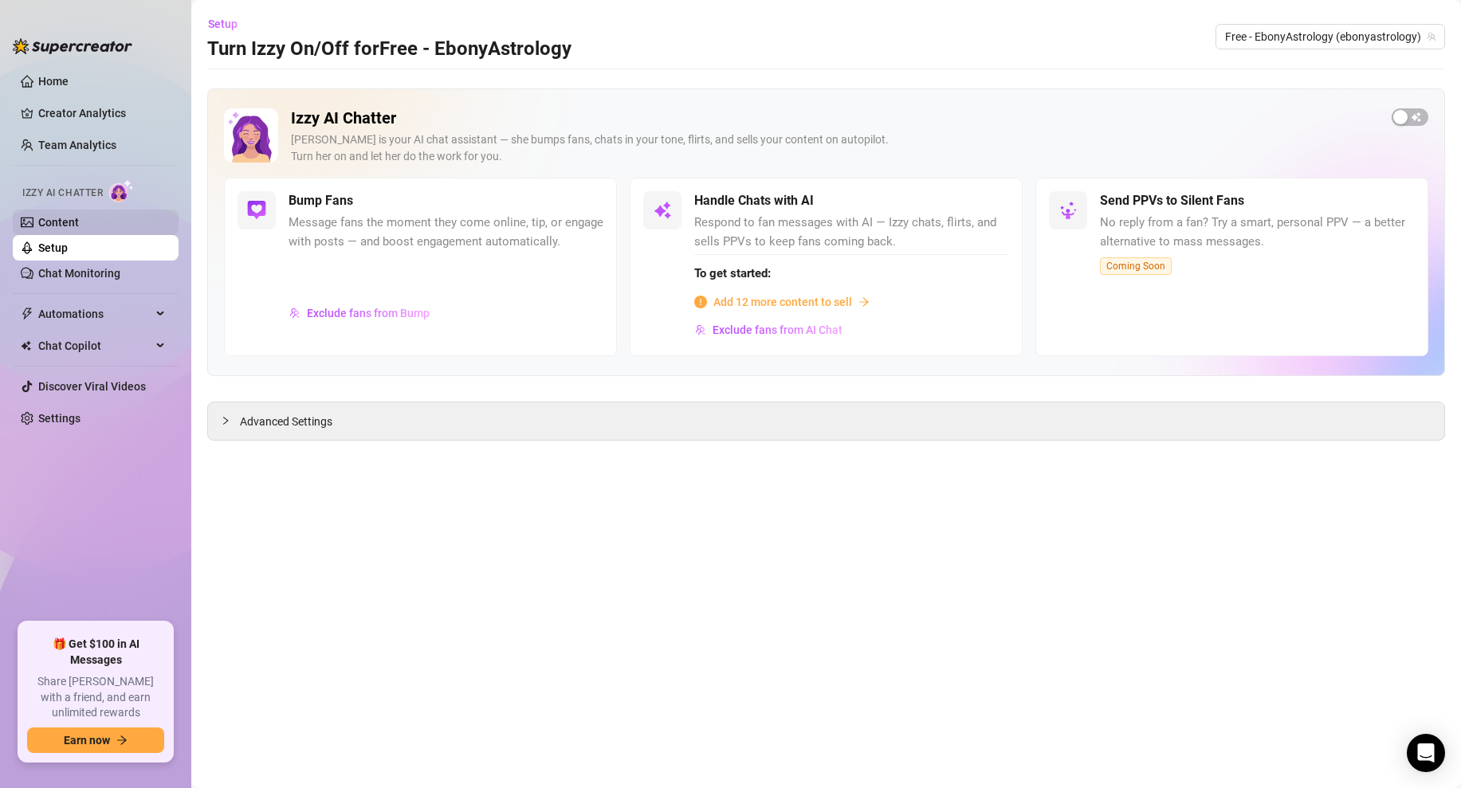
click at [75, 224] on link "Content" at bounding box center [58, 222] width 41 height 13
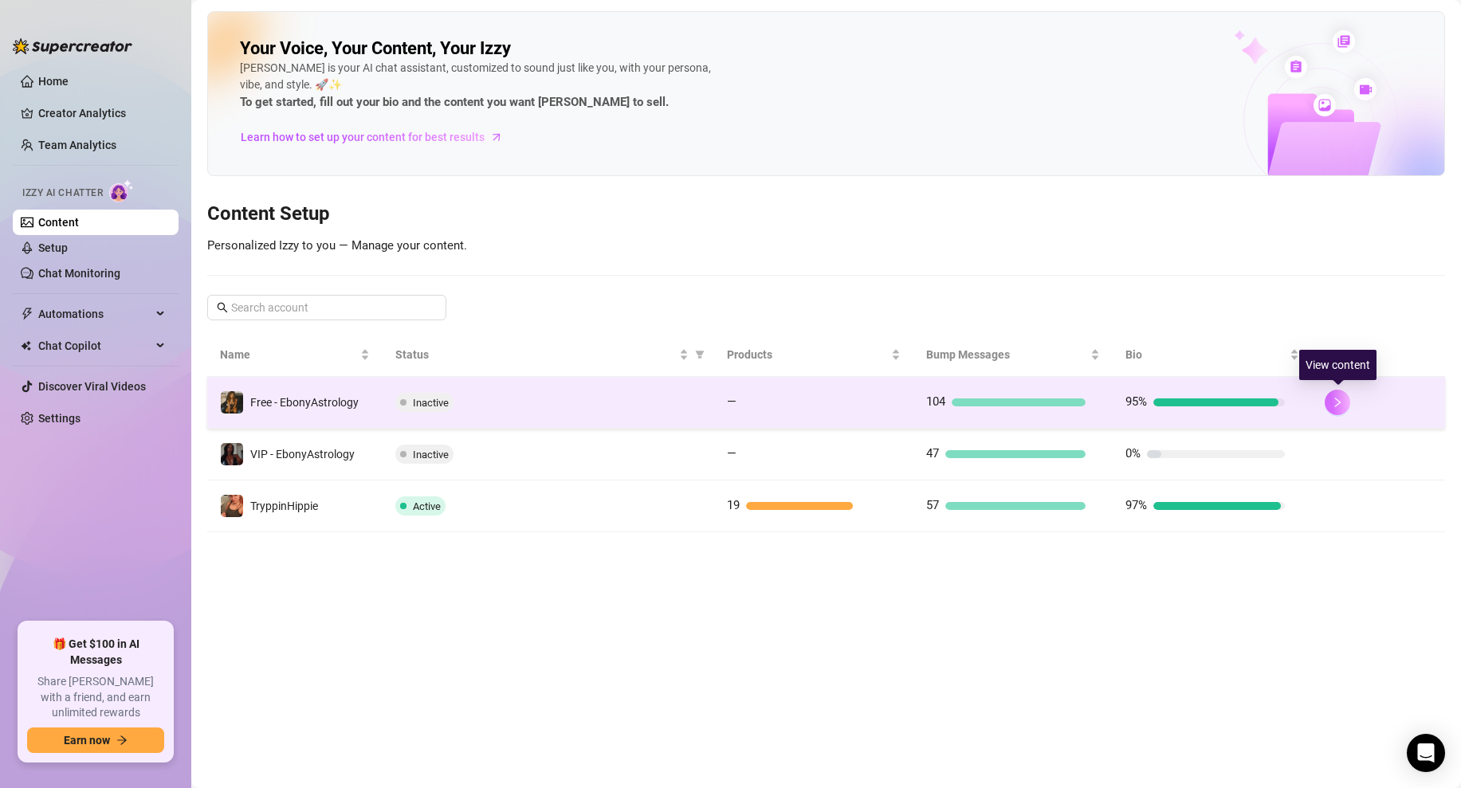
click at [1328, 394] on button "button" at bounding box center [1336, 402] width 25 height 25
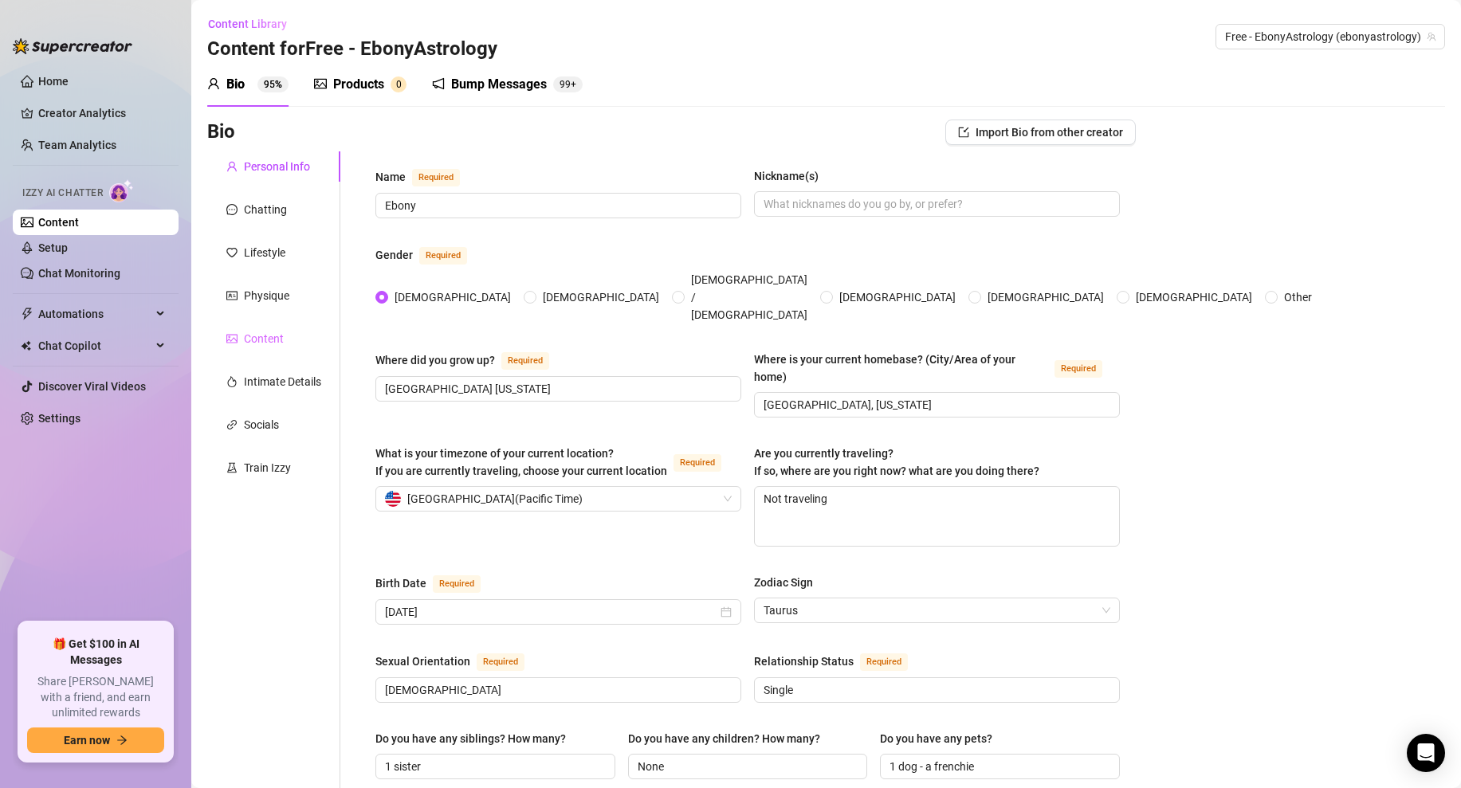
click at [258, 349] on div "Content" at bounding box center [273, 339] width 133 height 30
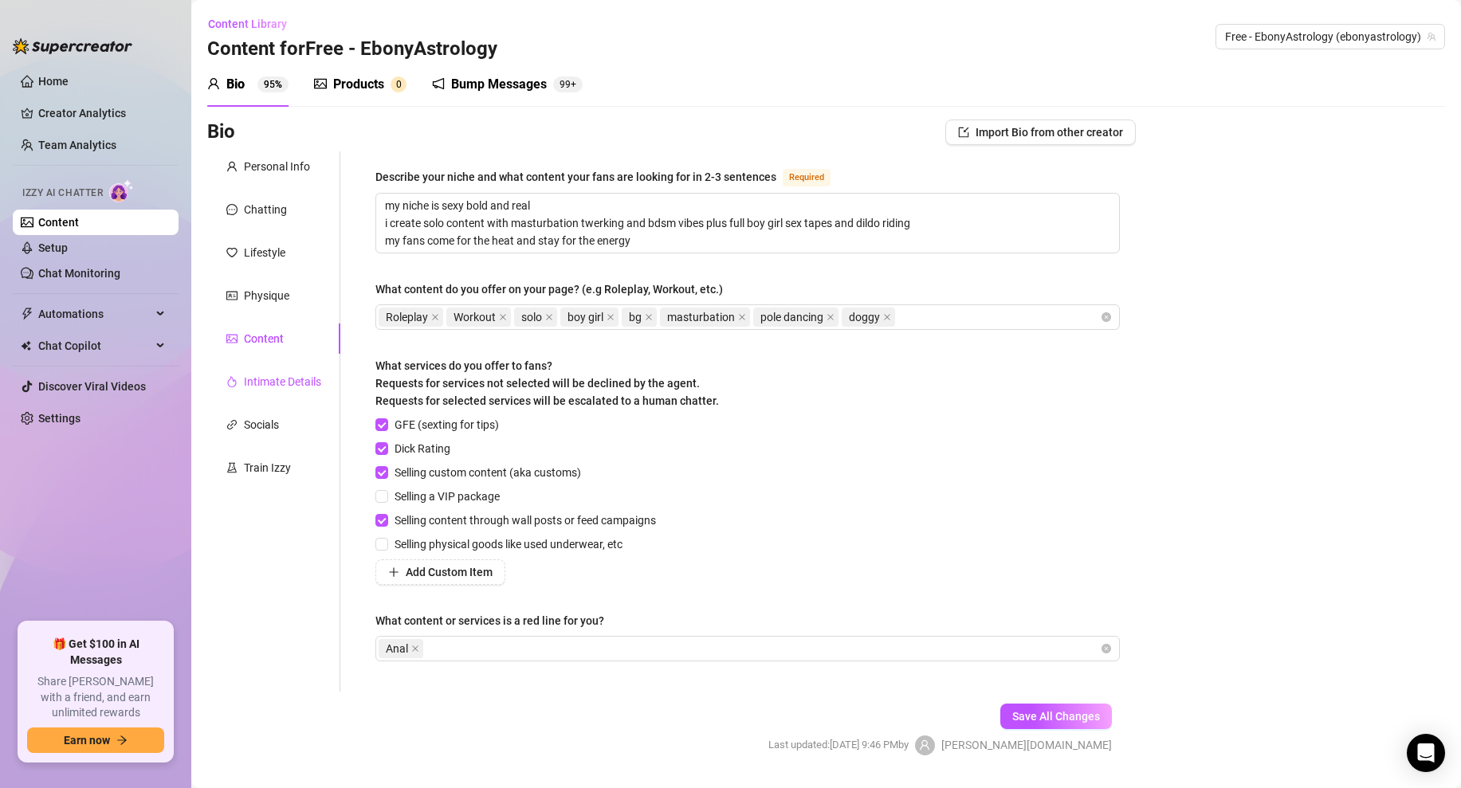
click at [280, 378] on div "Intimate Details" at bounding box center [282, 382] width 77 height 18
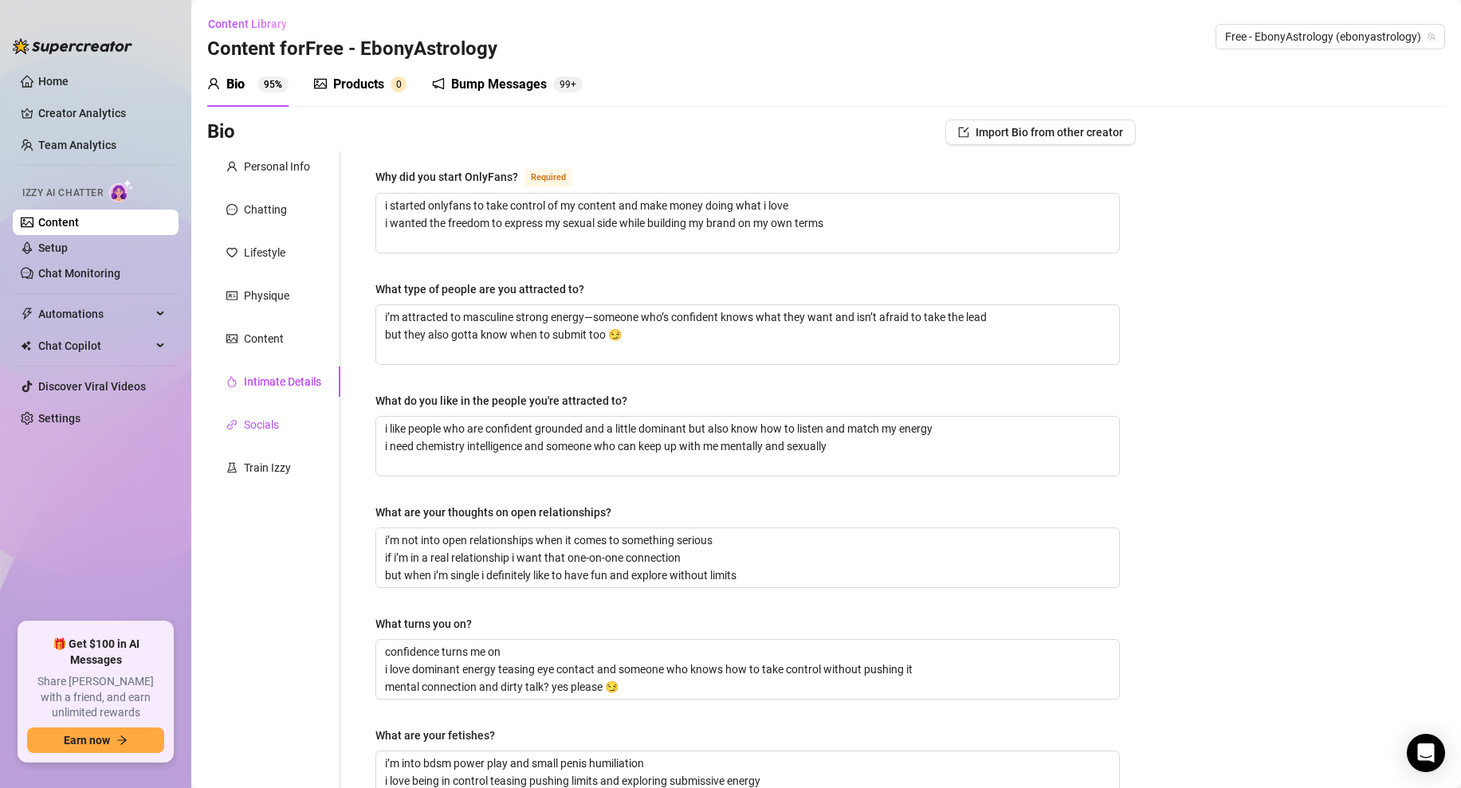
click at [259, 426] on div "Socials" at bounding box center [261, 425] width 35 height 18
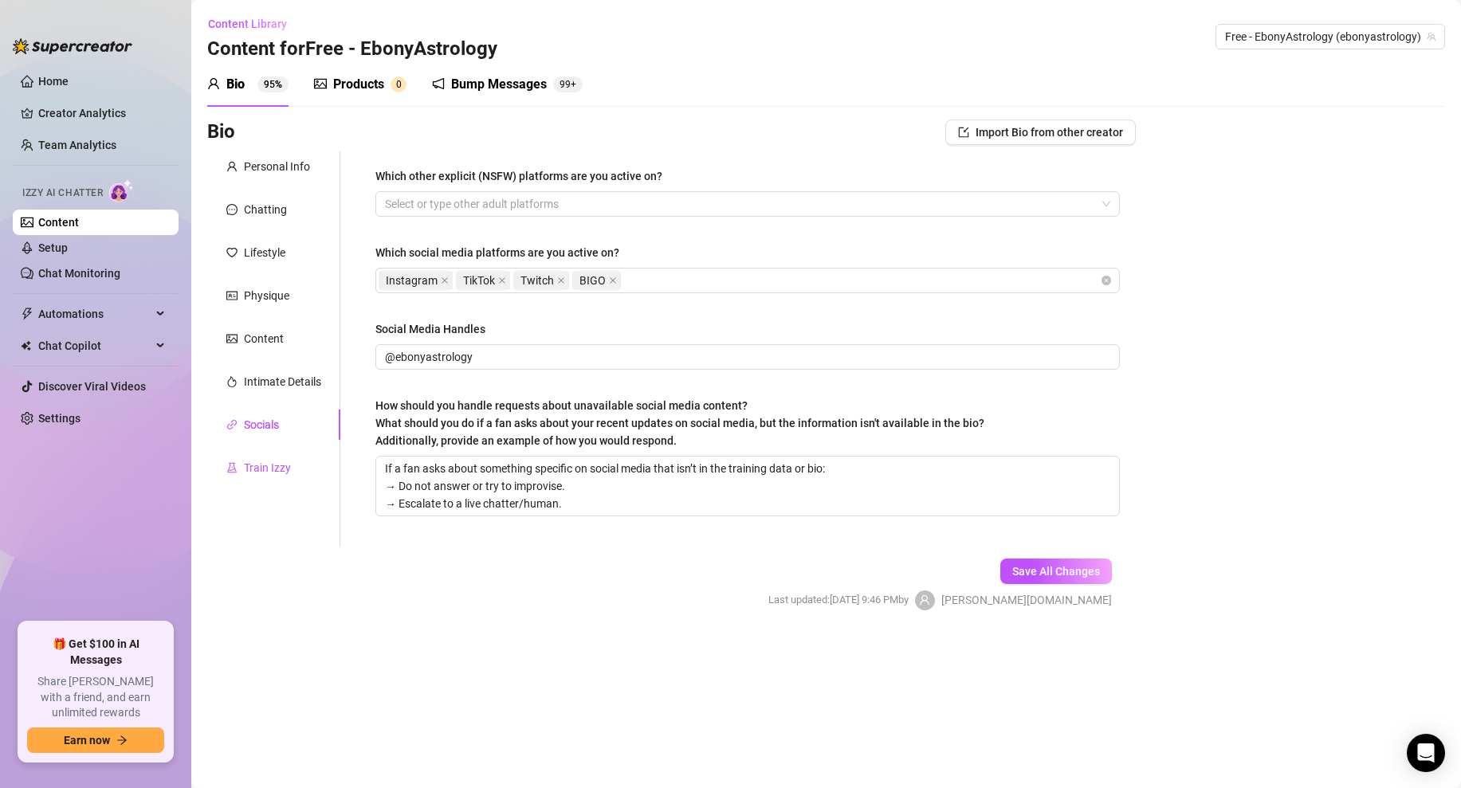
click at [257, 461] on div "Train Izzy" at bounding box center [267, 468] width 47 height 18
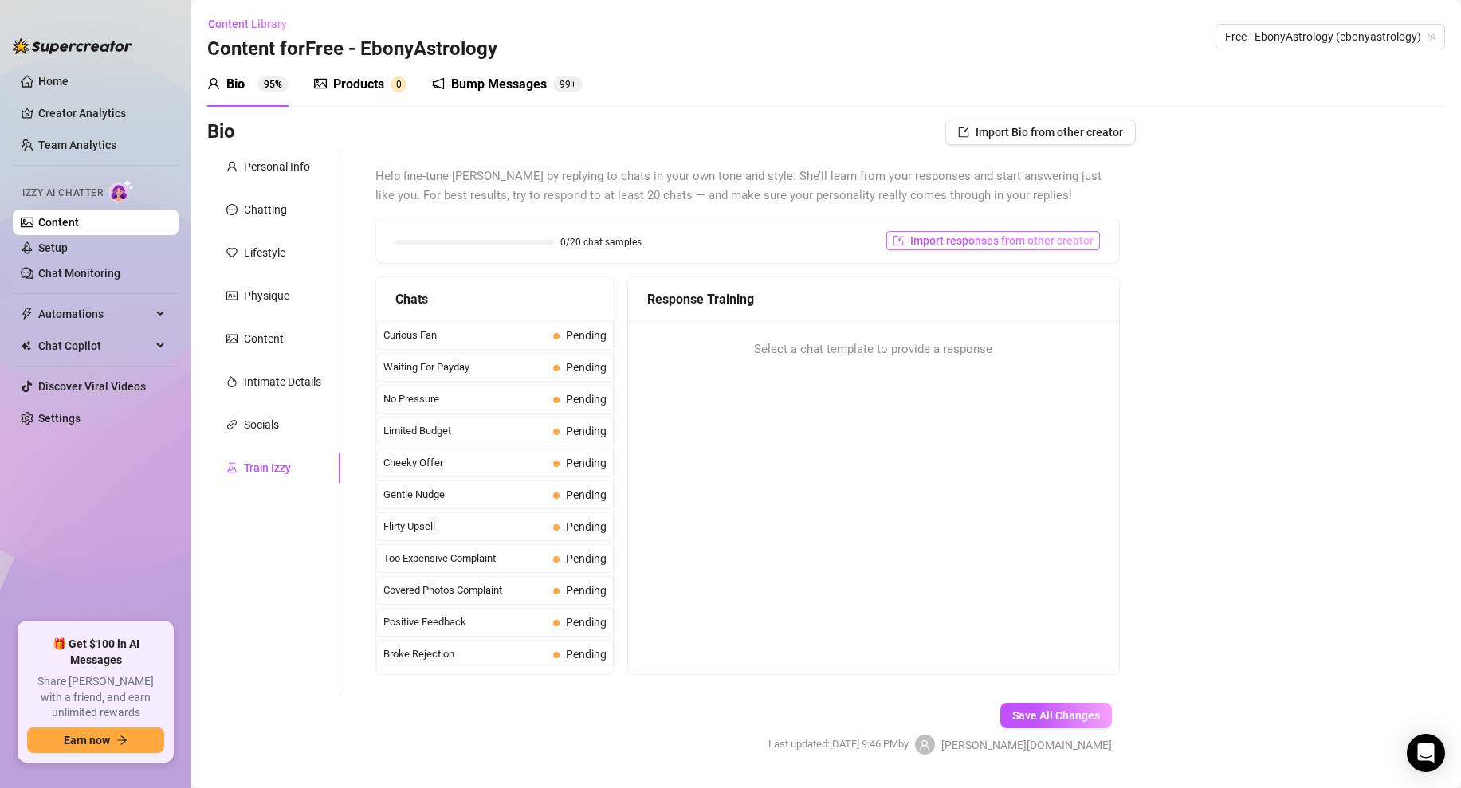
click at [957, 239] on span "Import responses from other creator" at bounding box center [1001, 240] width 183 height 13
click at [991, 283] on input "search" at bounding box center [987, 282] width 126 height 24
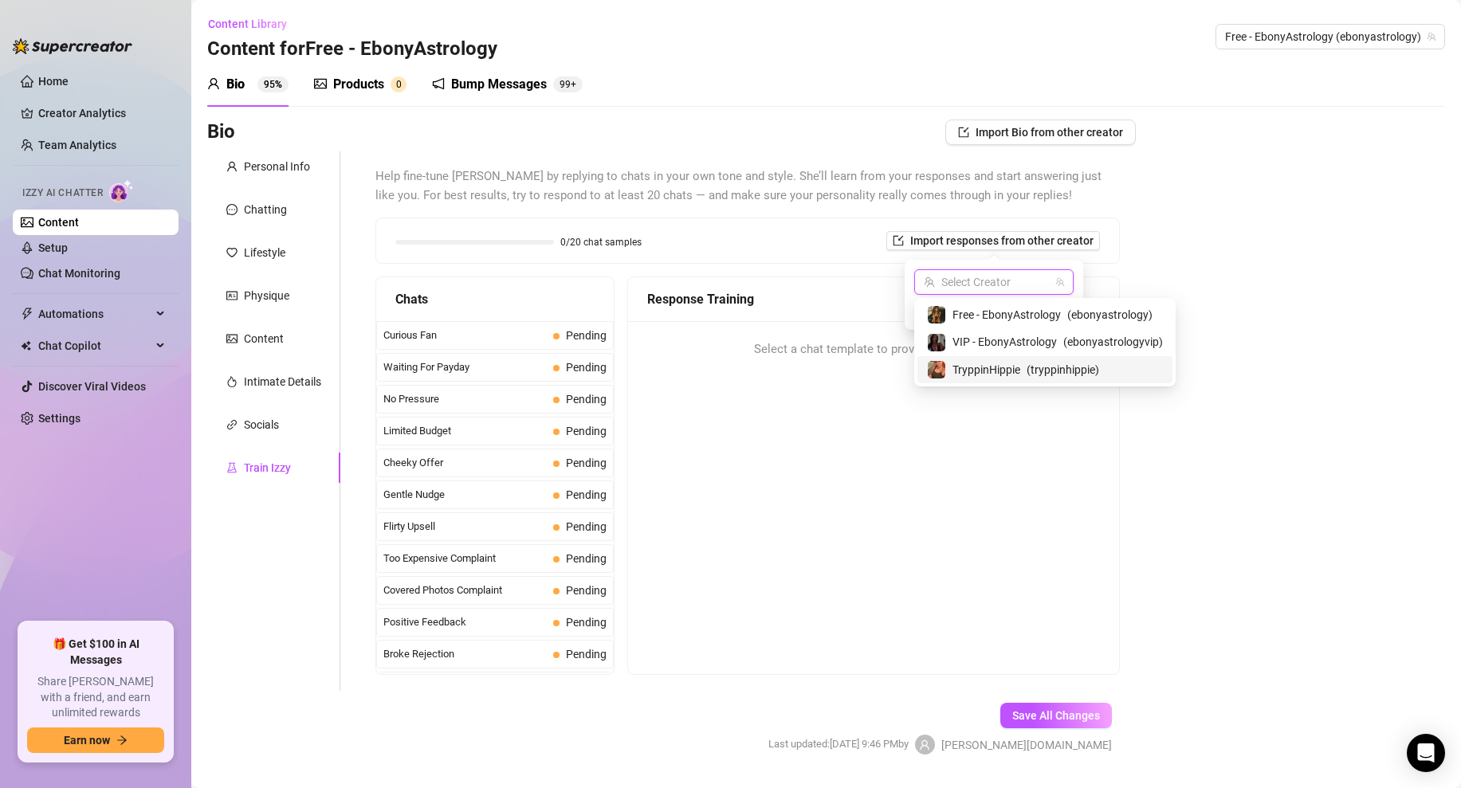
click at [973, 371] on span "TryppinHippie" at bounding box center [986, 370] width 68 height 18
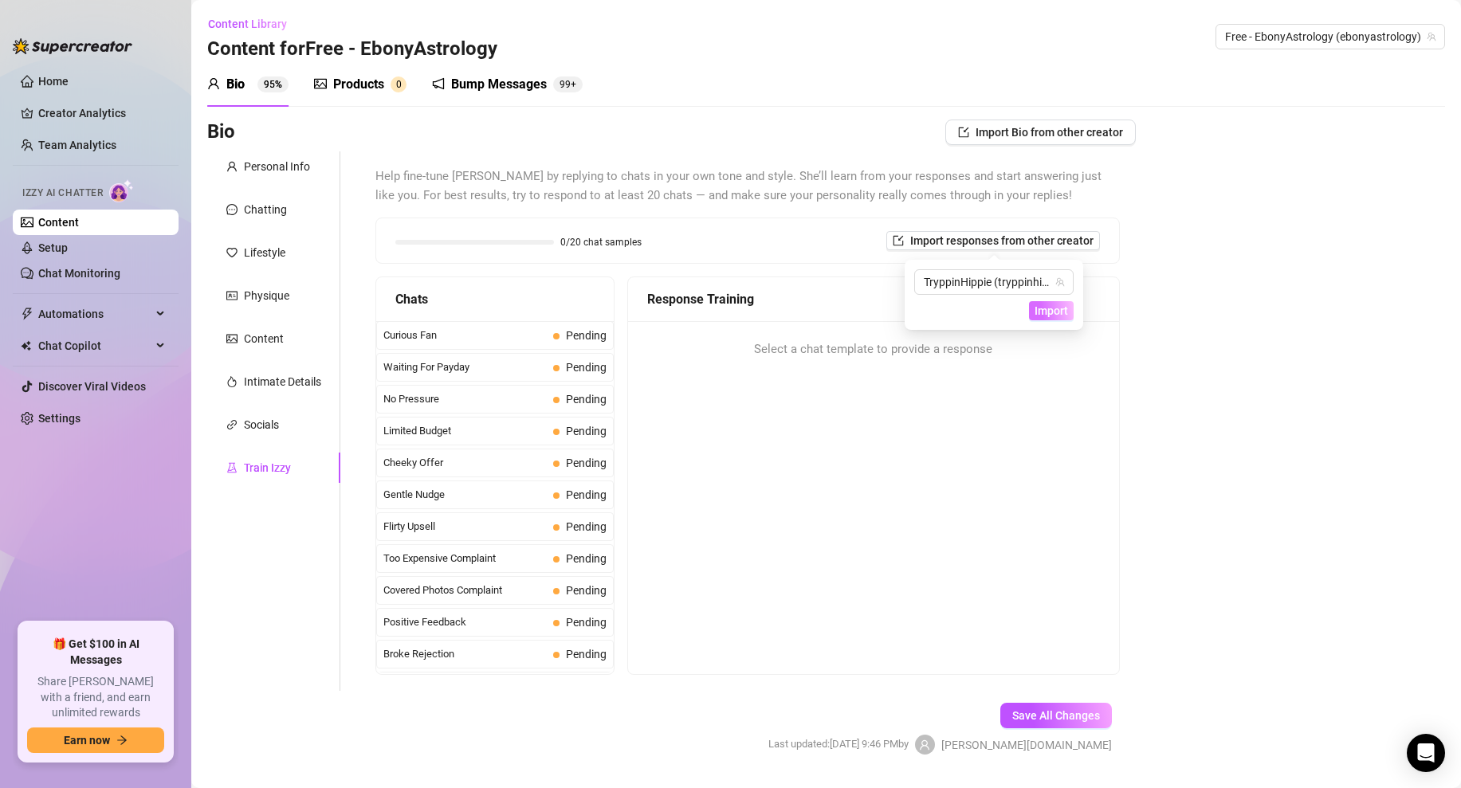
click at [1047, 309] on span "Import" at bounding box center [1050, 310] width 33 height 13
click at [1045, 319] on button "Import" at bounding box center [1051, 310] width 45 height 19
click at [438, 331] on span "Curious Fan" at bounding box center [464, 336] width 163 height 16
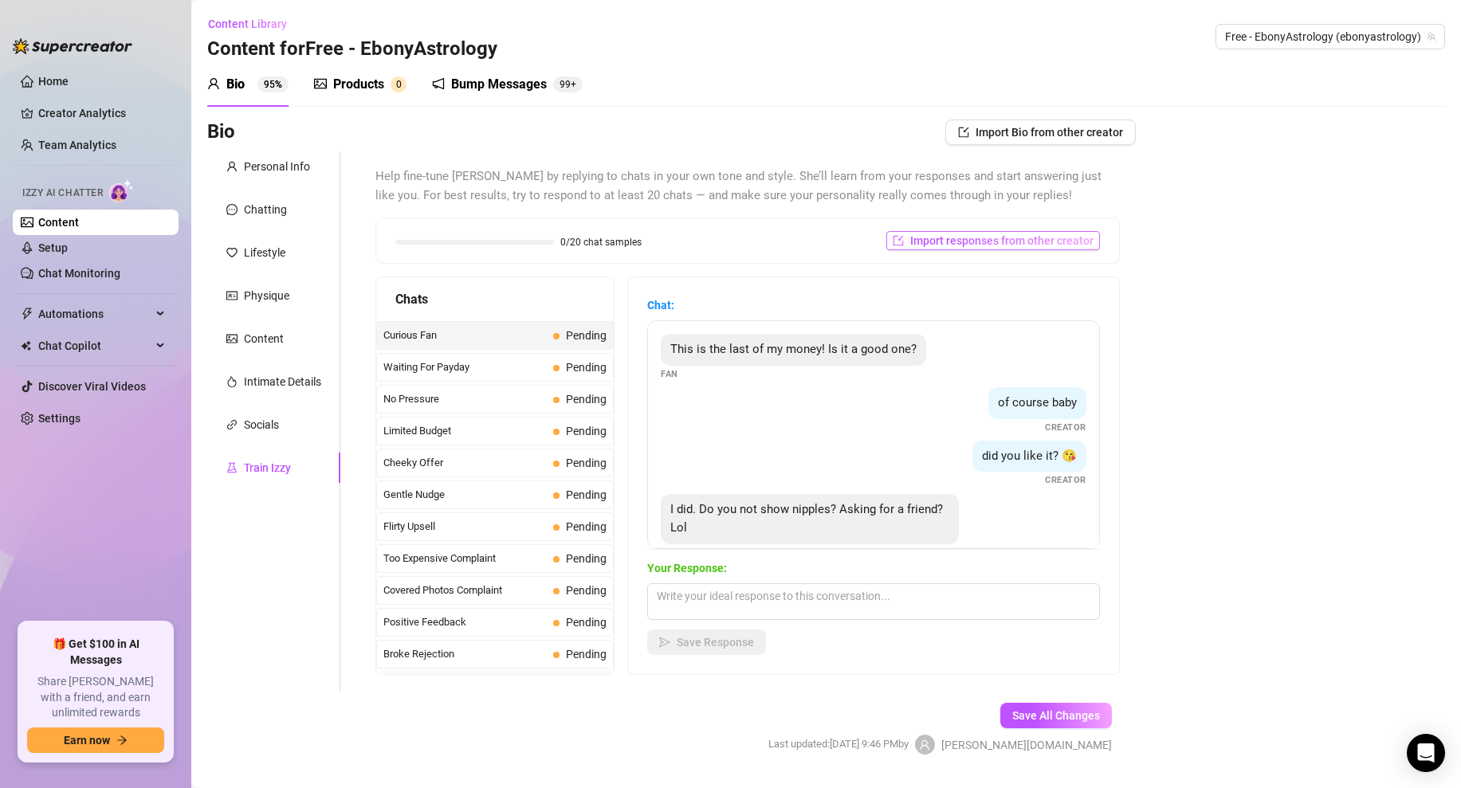
click at [1001, 237] on span "Import responses from other creator" at bounding box center [1001, 240] width 183 height 13
click at [1044, 314] on span "Import" at bounding box center [1050, 310] width 33 height 13
click at [747, 592] on textarea at bounding box center [873, 601] width 453 height 37
click at [1099, 410] on div "Chat: This is the last of my money! Is it a good one? Fan of course baby Creato…" at bounding box center [873, 475] width 491 height 397
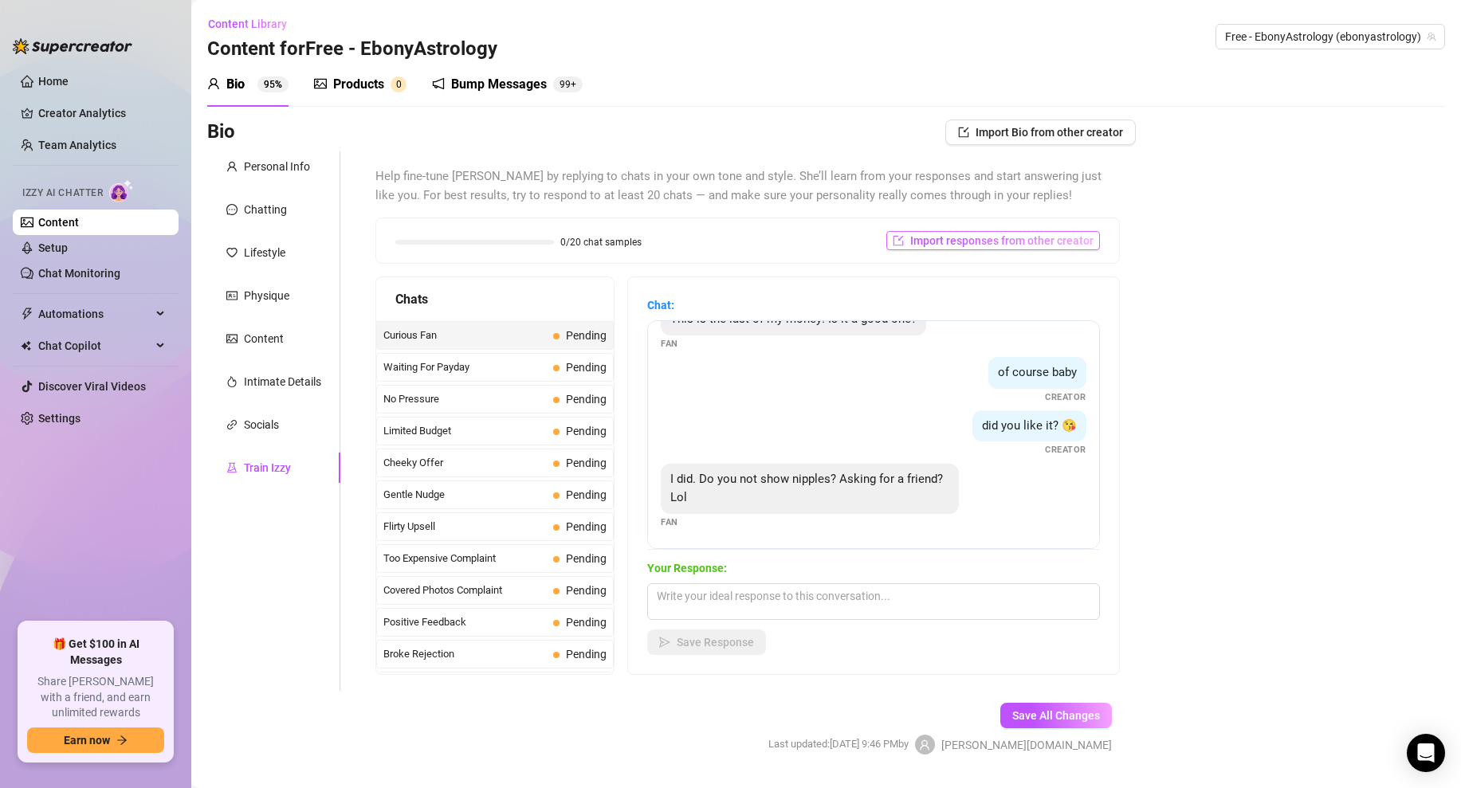
click at [987, 237] on span "Import responses from other creator" at bounding box center [1001, 240] width 183 height 13
click at [1055, 308] on span "Import" at bounding box center [1050, 310] width 33 height 13
click at [648, 249] on div "0/20 chat samples Import responses from other creator" at bounding box center [747, 240] width 704 height 19
click at [276, 165] on div "Personal Info" at bounding box center [277, 167] width 66 height 18
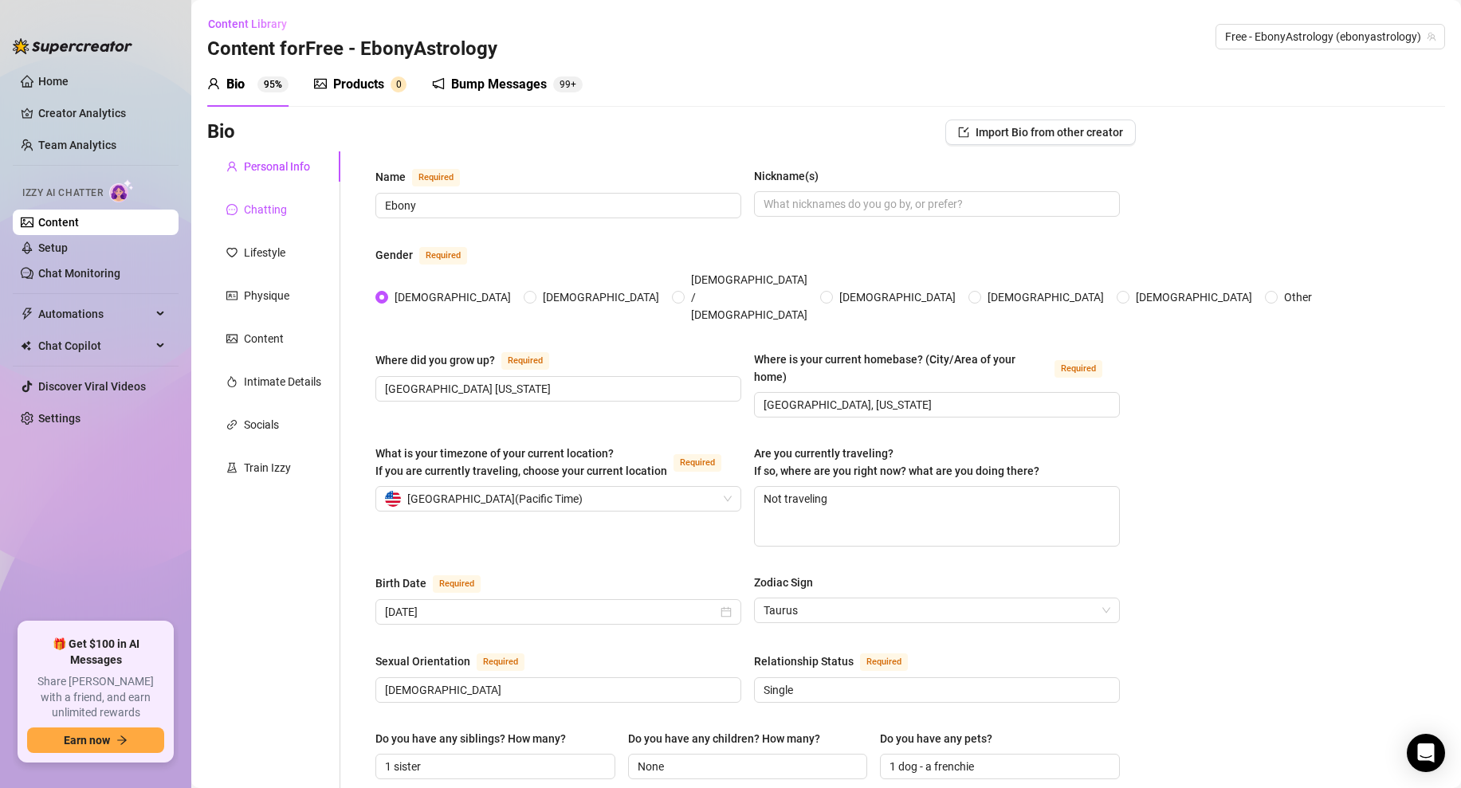
click at [277, 215] on div "Chatting" at bounding box center [265, 210] width 43 height 18
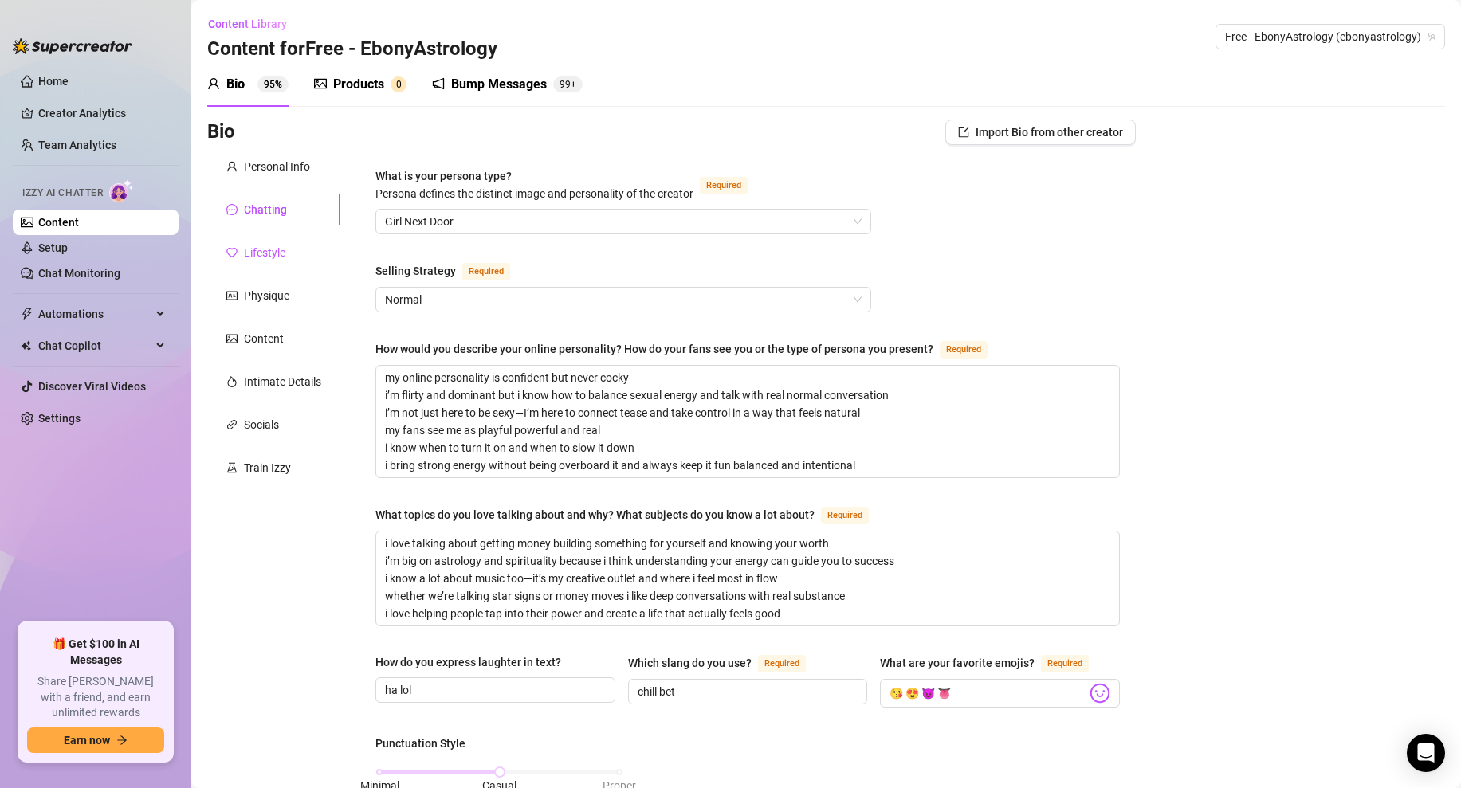
click at [280, 259] on div "Lifestyle" at bounding box center [264, 253] width 41 height 18
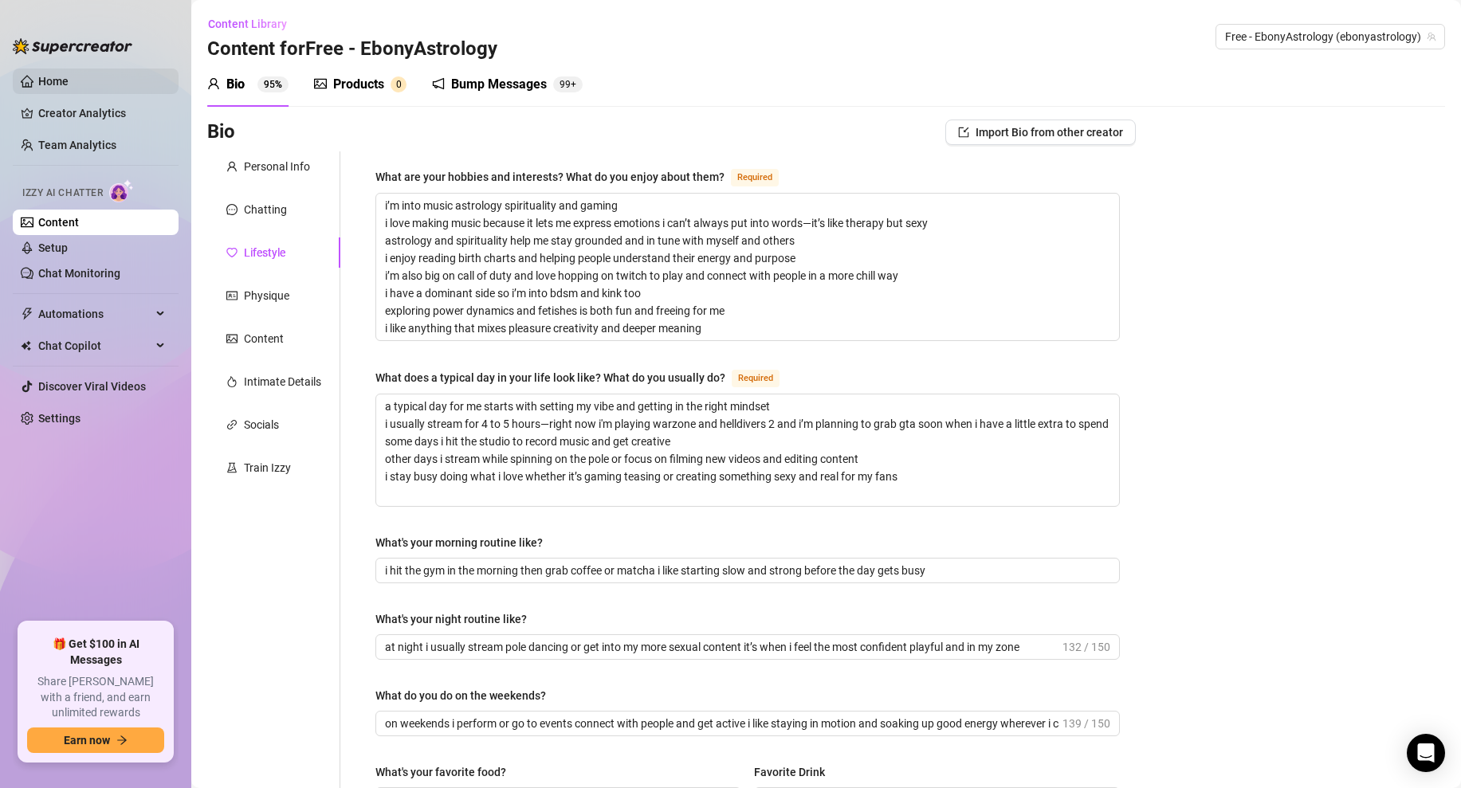
click at [55, 78] on link "Home" at bounding box center [53, 81] width 30 height 13
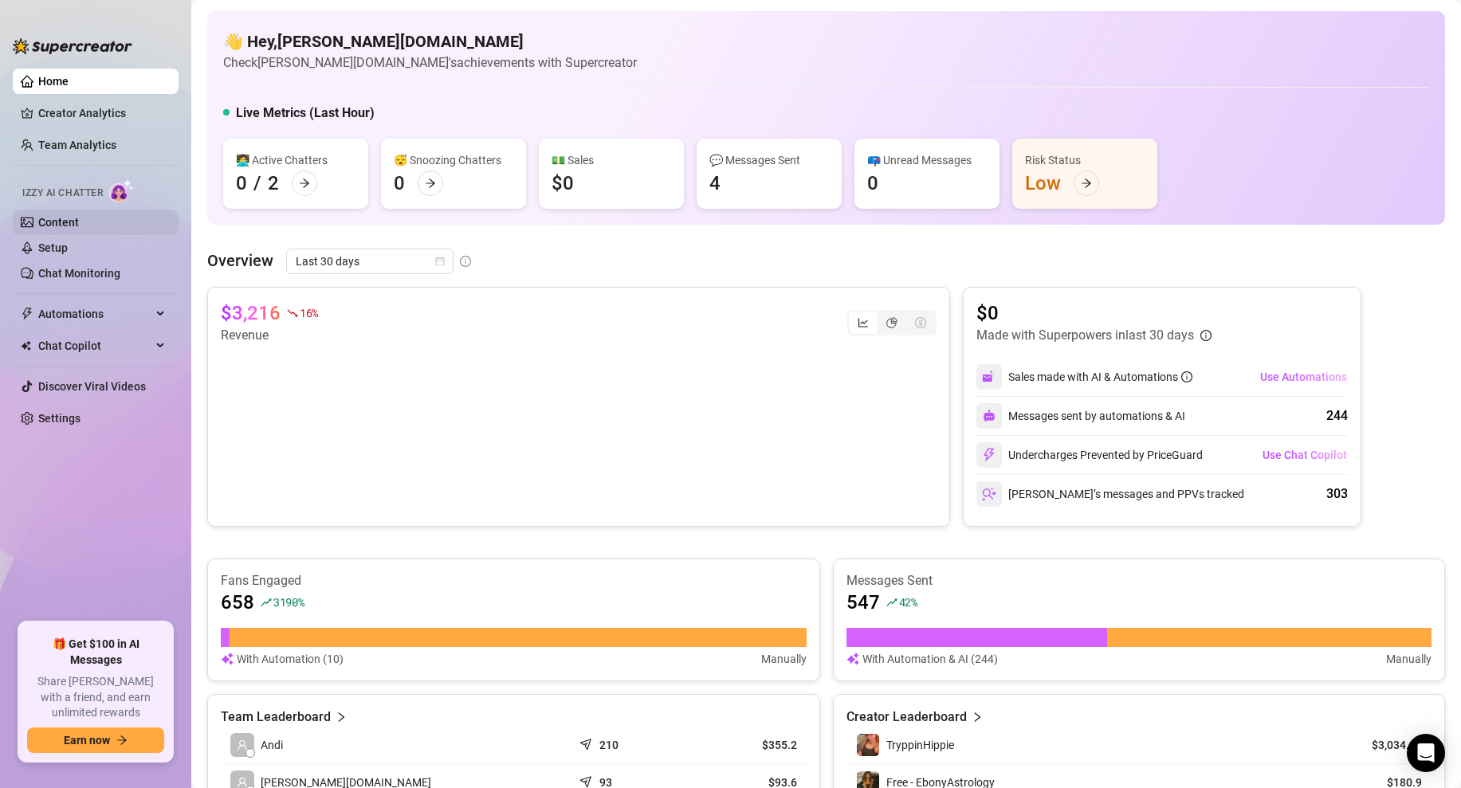
click at [79, 219] on link "Content" at bounding box center [58, 222] width 41 height 13
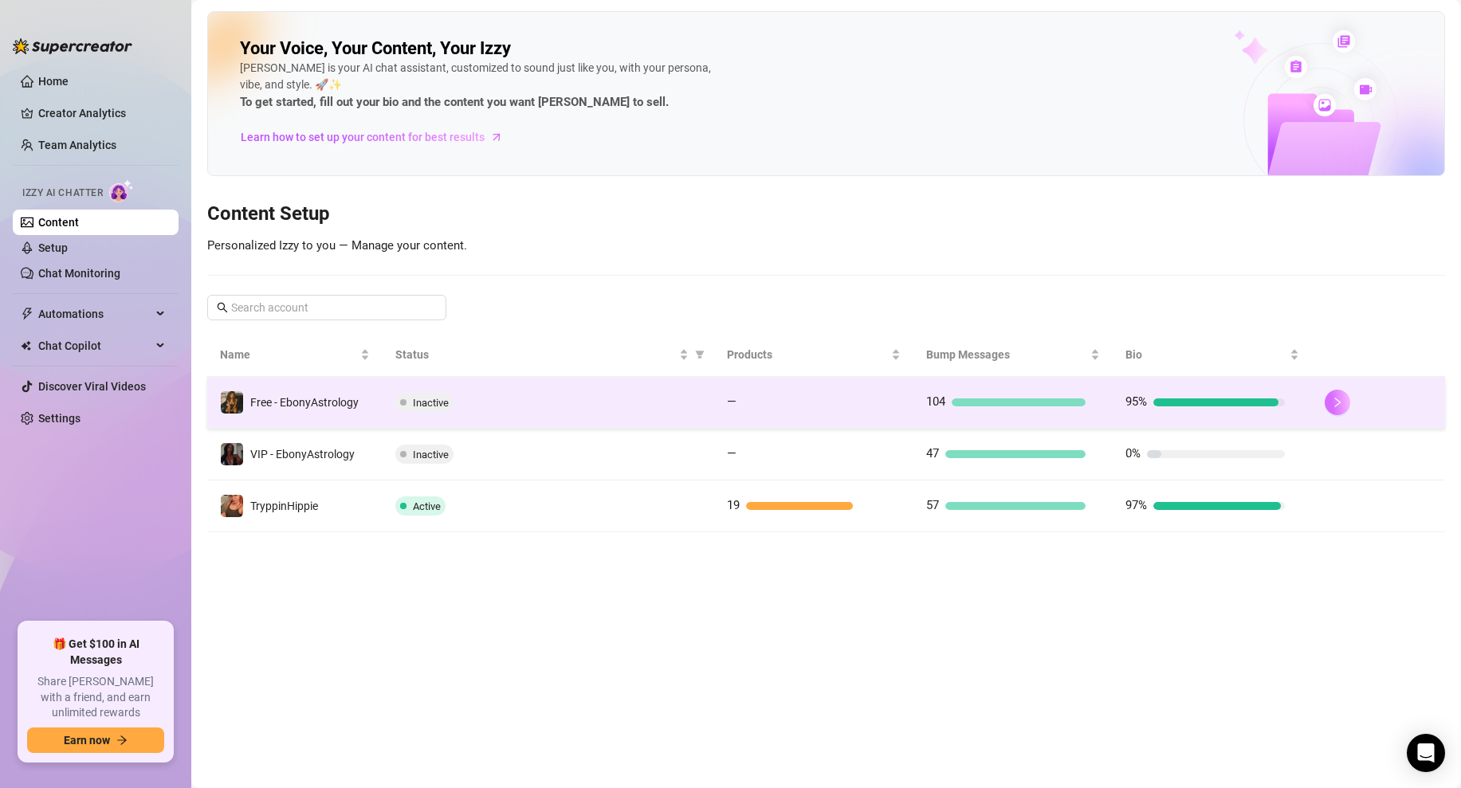
click at [1327, 402] on button "button" at bounding box center [1336, 402] width 25 height 25
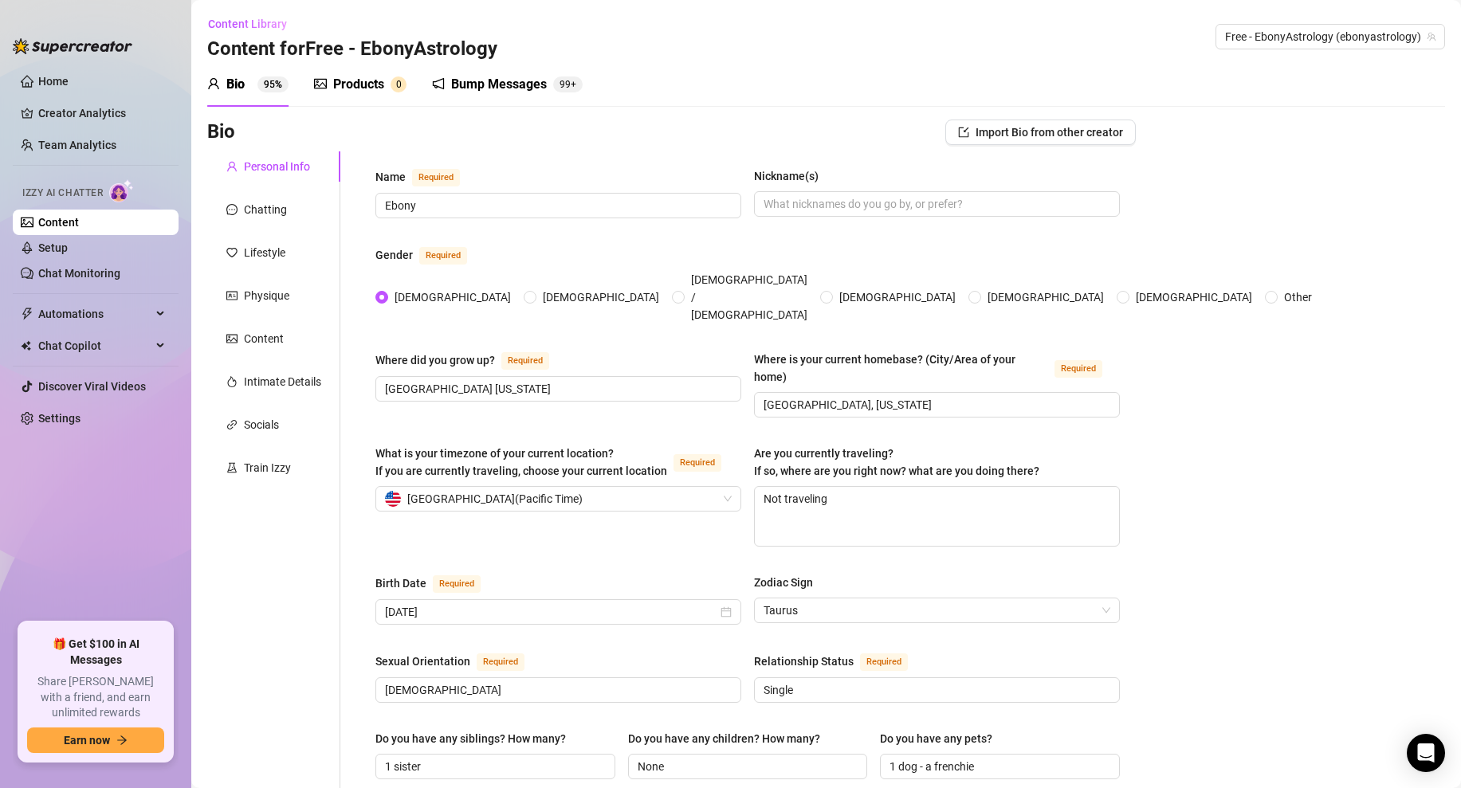
click at [359, 80] on div "Products" at bounding box center [358, 84] width 51 height 19
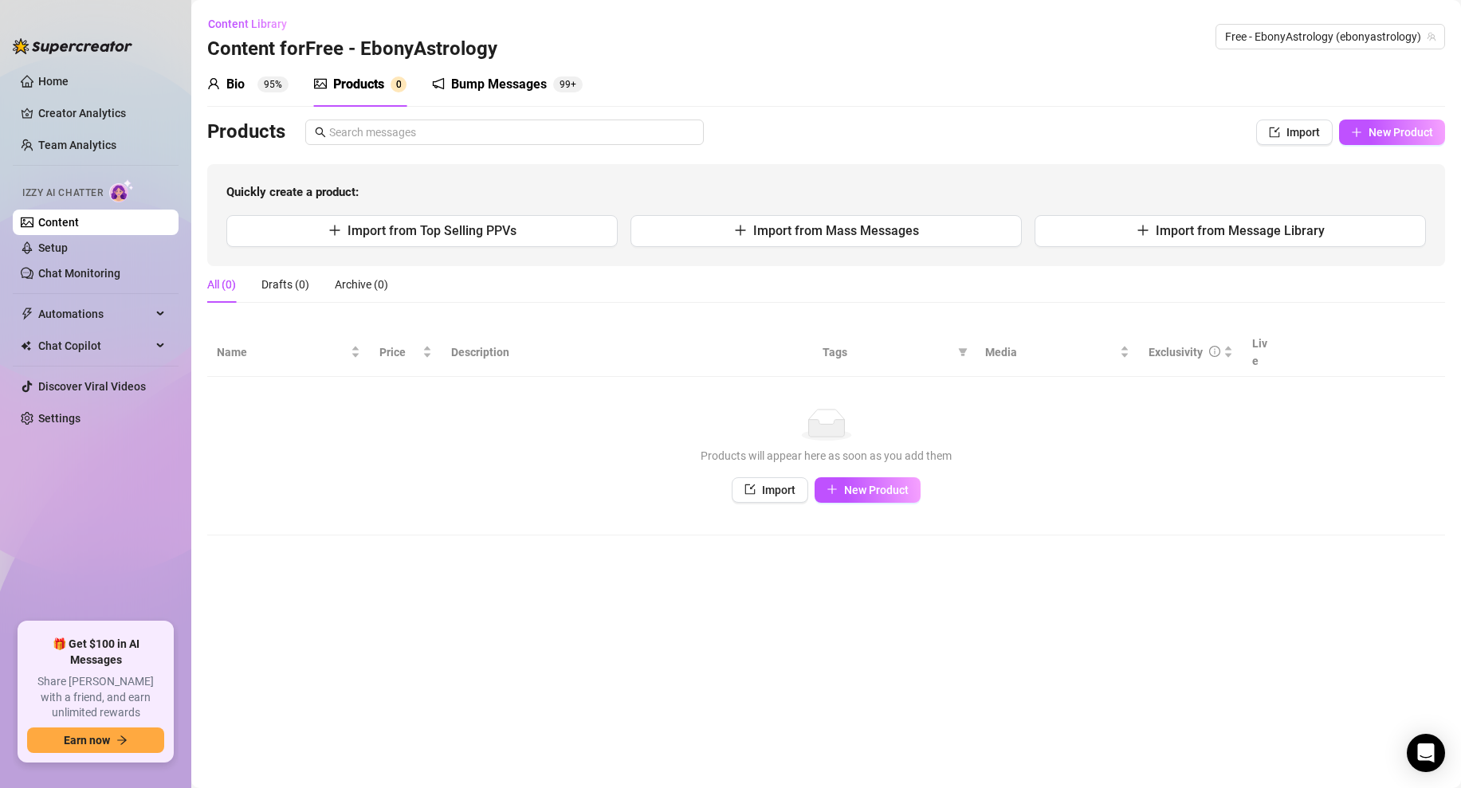
click at [255, 92] on div "Bio 95%" at bounding box center [247, 84] width 81 height 19
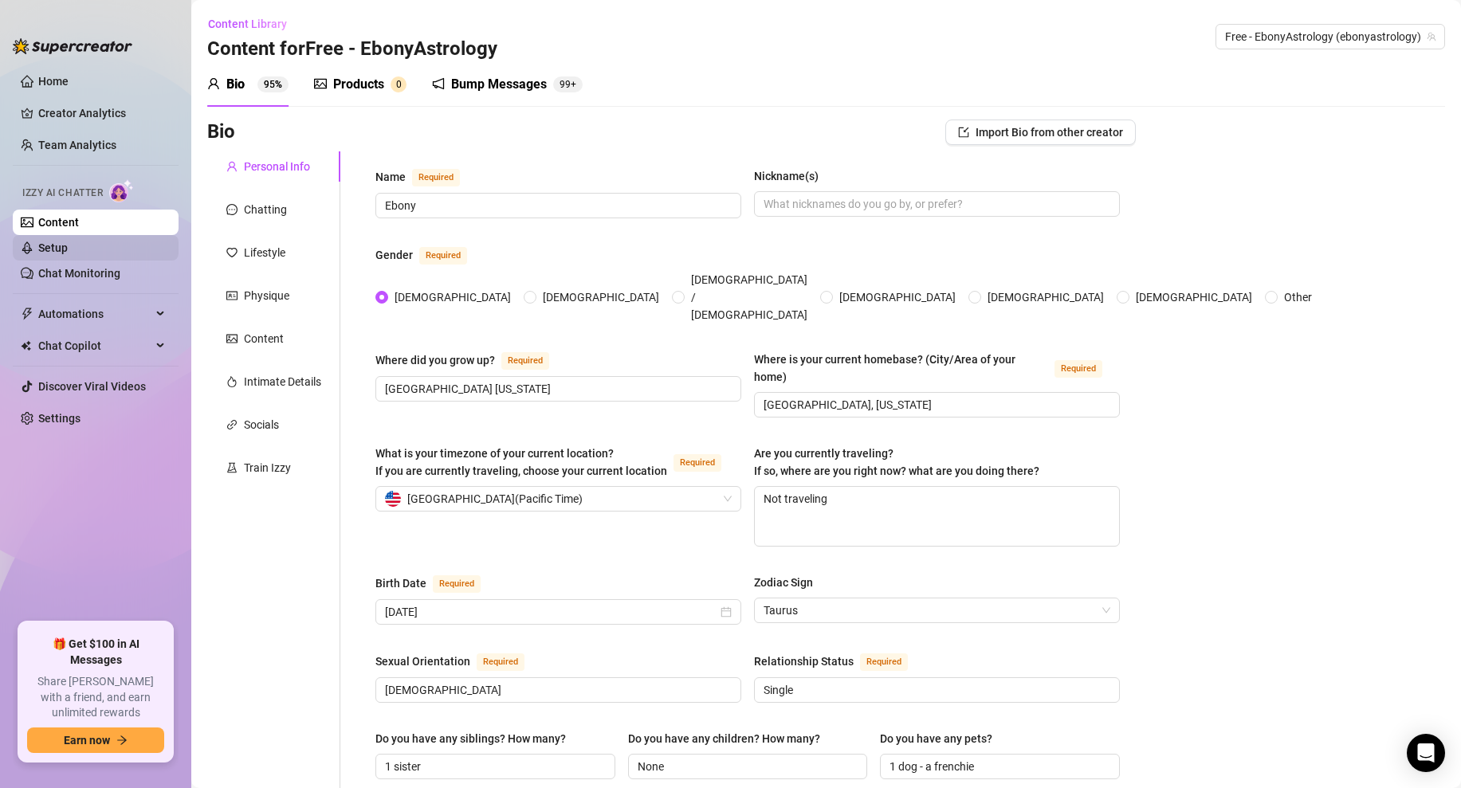
click at [68, 241] on link "Setup" at bounding box center [52, 247] width 29 height 13
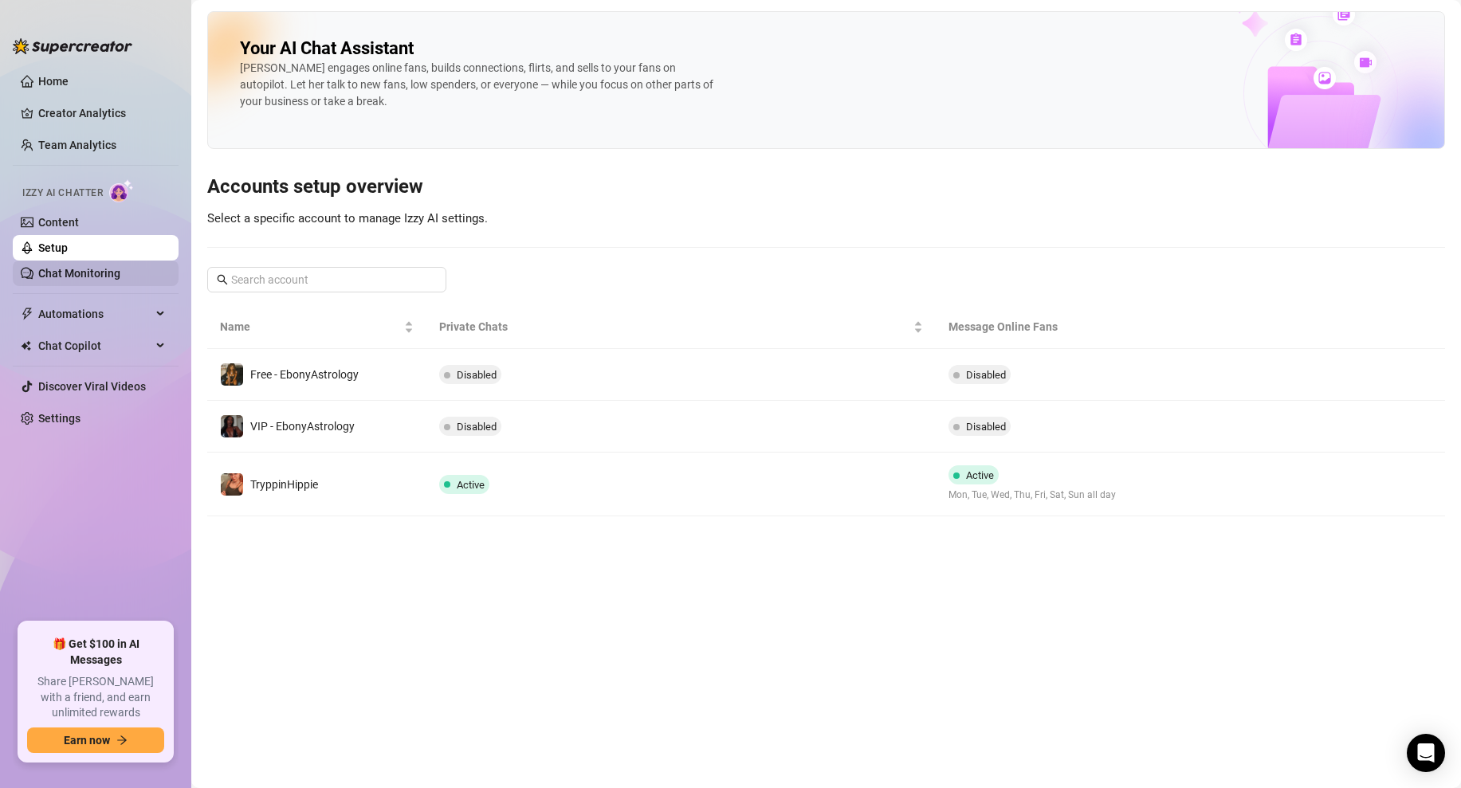
click at [120, 272] on link "Chat Monitoring" at bounding box center [79, 273] width 82 height 13
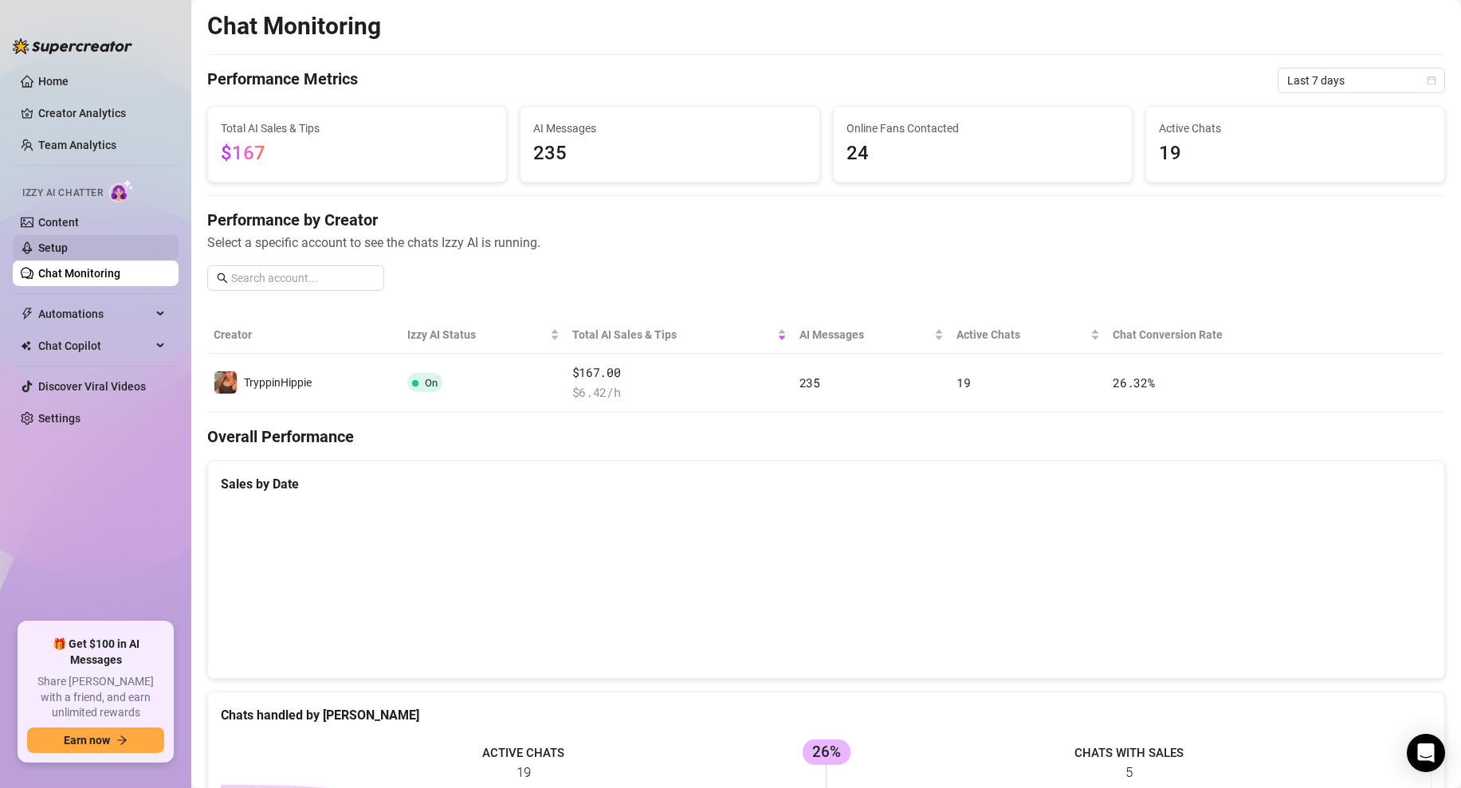
click at [68, 243] on link "Setup" at bounding box center [52, 247] width 29 height 13
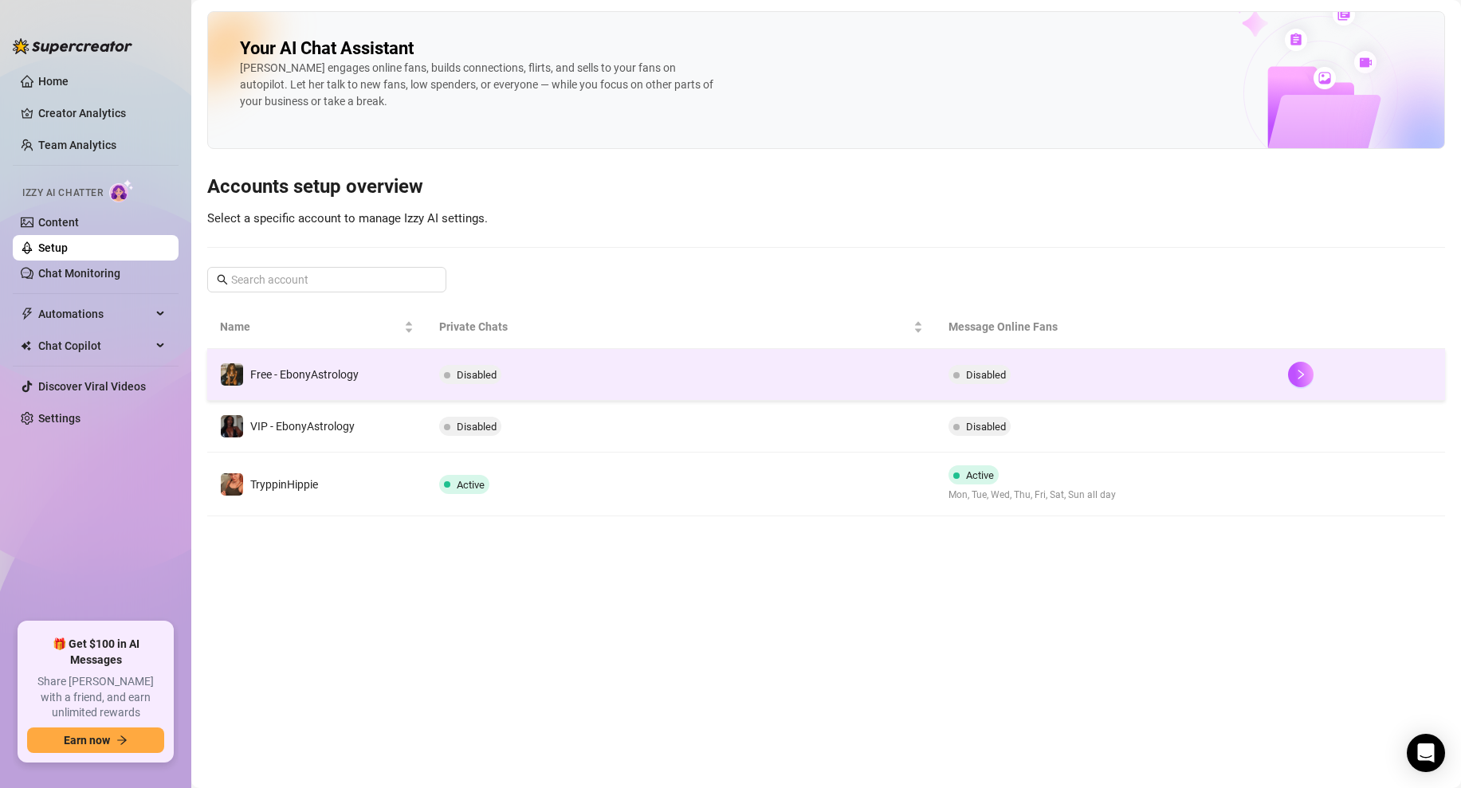
click at [841, 374] on td "Disabled" at bounding box center [680, 375] width 509 height 52
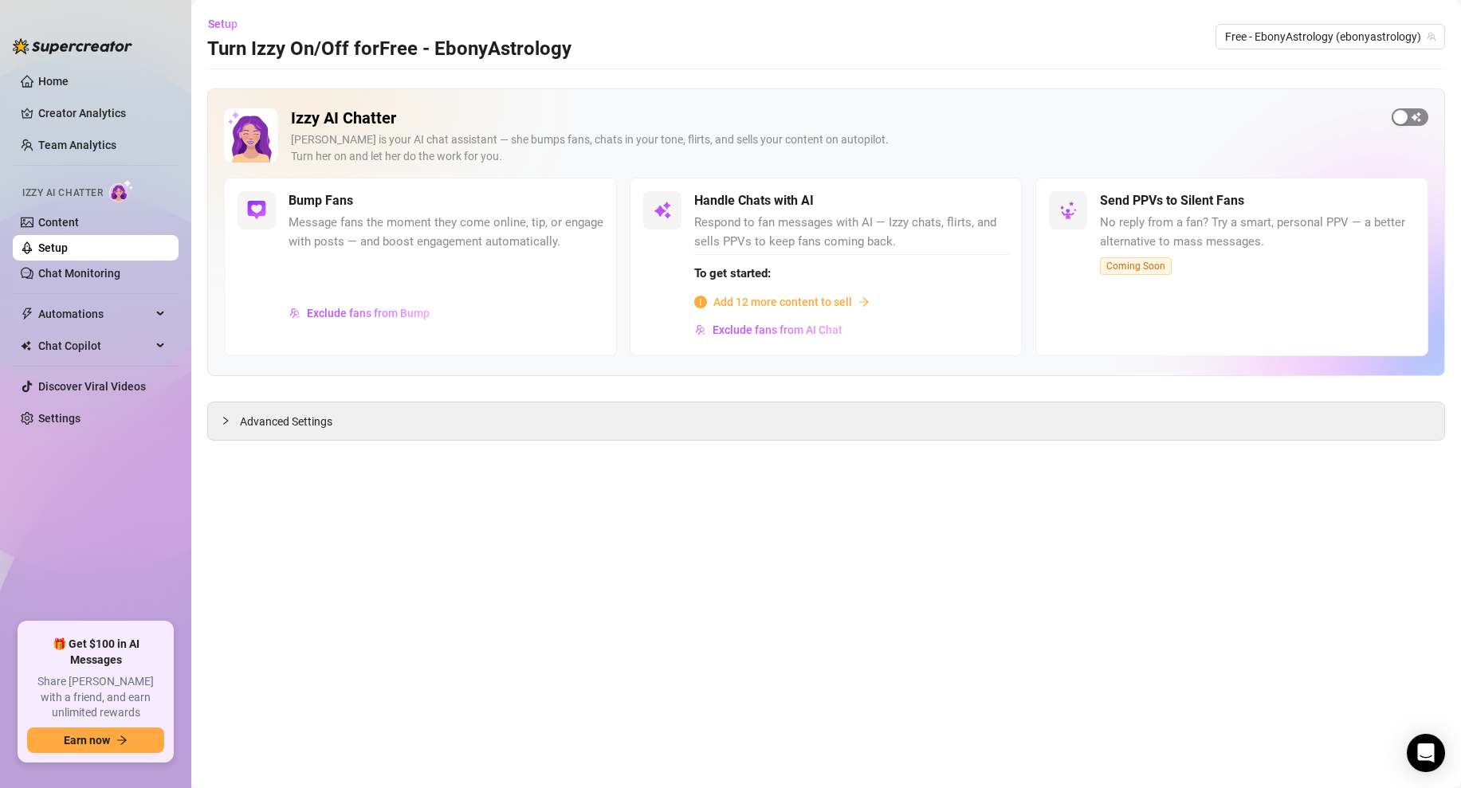
click at [1414, 114] on span "button" at bounding box center [1409, 117] width 37 height 18
click at [1408, 116] on span "button" at bounding box center [1409, 117] width 37 height 18
click at [50, 218] on link "Content" at bounding box center [58, 222] width 41 height 13
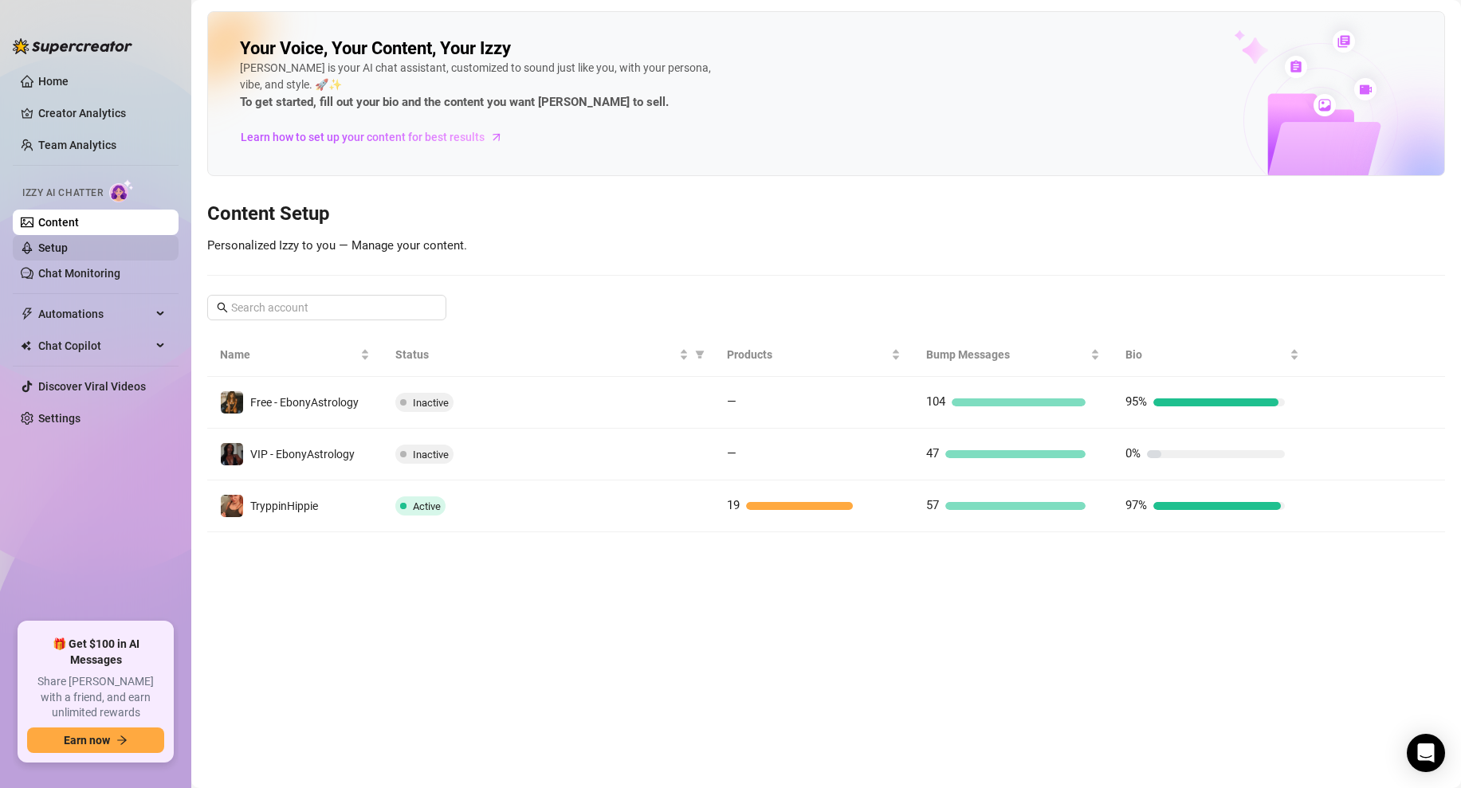
click at [68, 254] on link "Setup" at bounding box center [52, 247] width 29 height 13
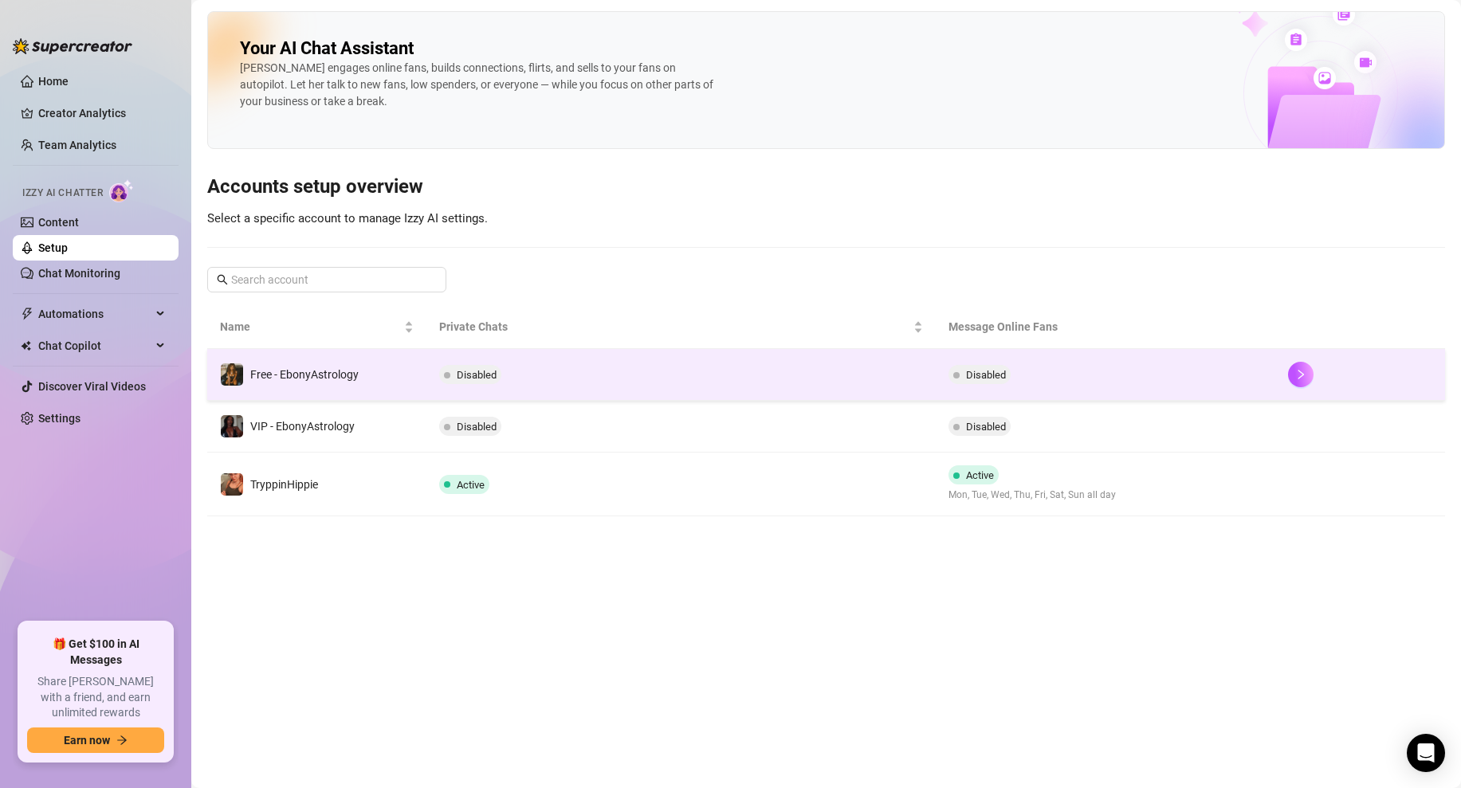
click at [729, 384] on td "Disabled" at bounding box center [680, 375] width 509 height 52
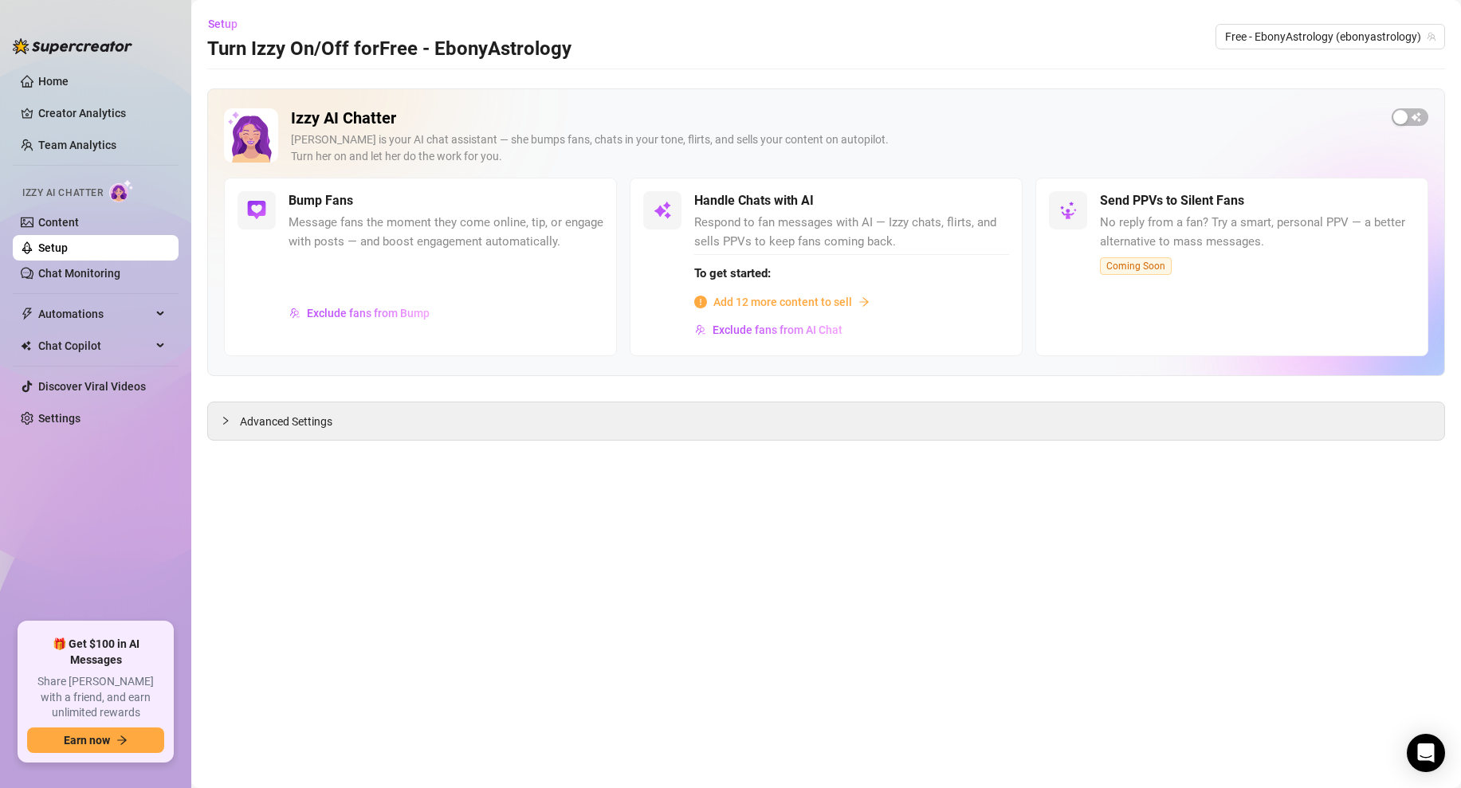
click at [782, 300] on span "Add 12 more content to sell" at bounding box center [782, 302] width 139 height 18
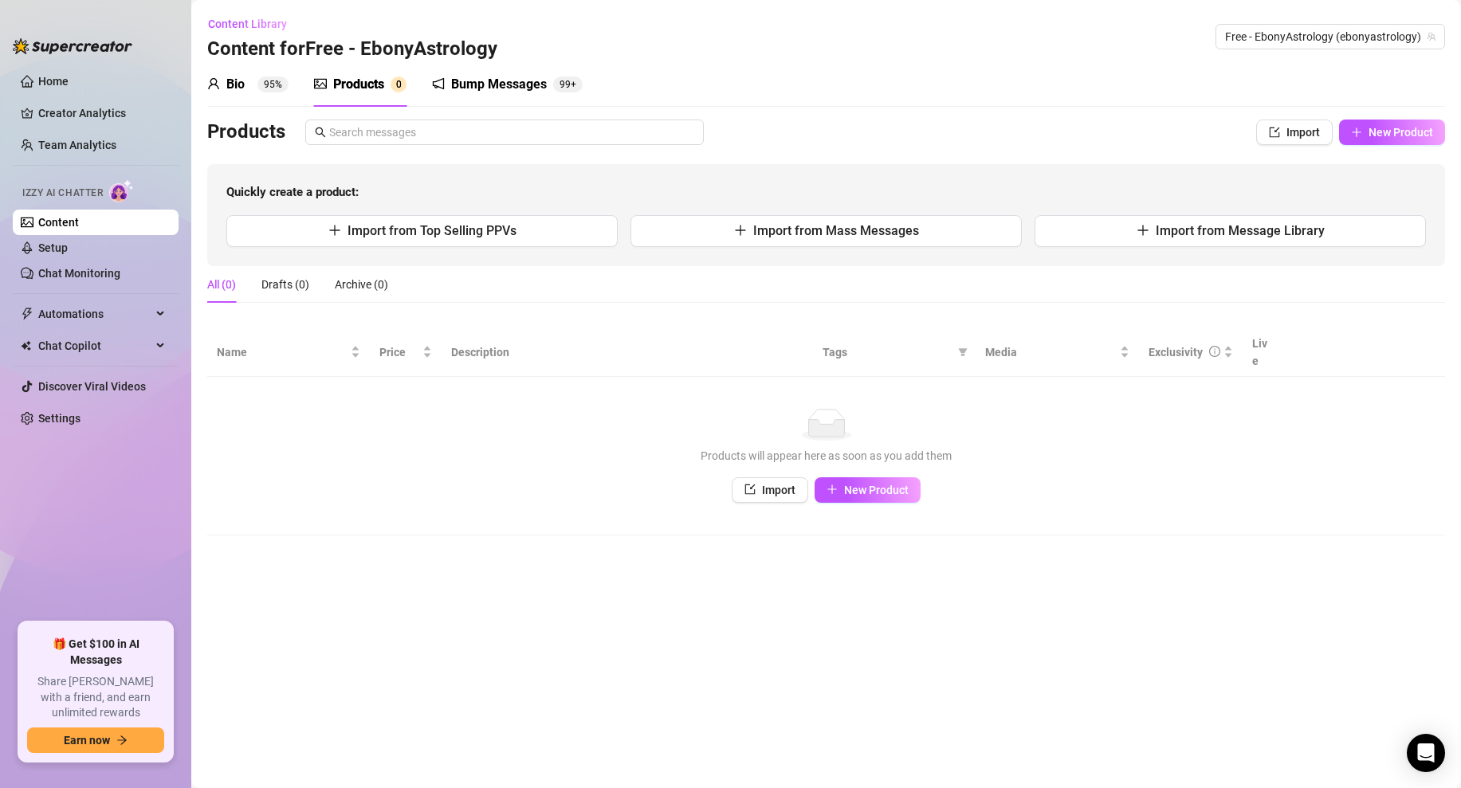
click at [79, 216] on link "Content" at bounding box center [58, 222] width 41 height 13
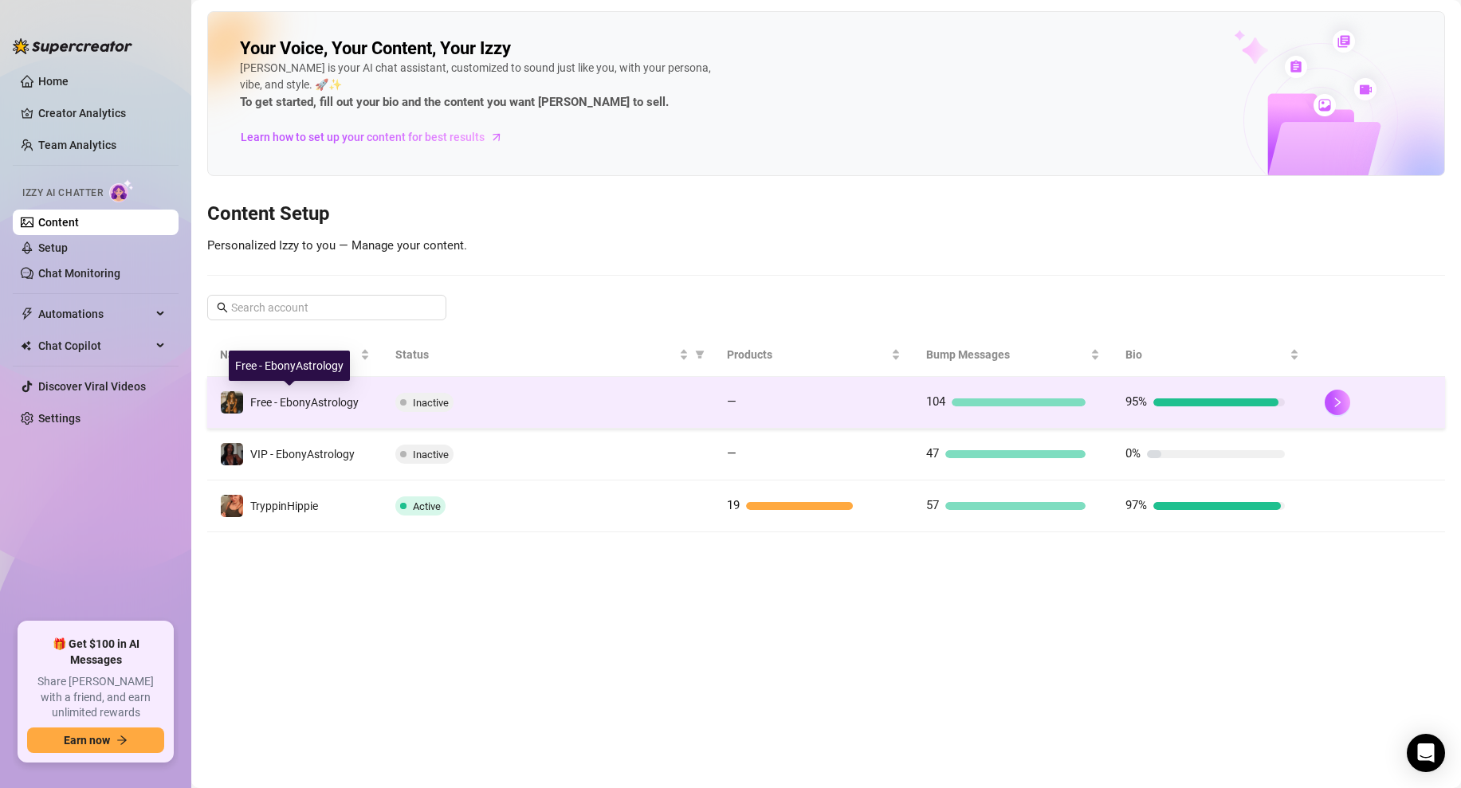
click at [347, 400] on span "Free - EbonyAstrology" at bounding box center [304, 402] width 108 height 13
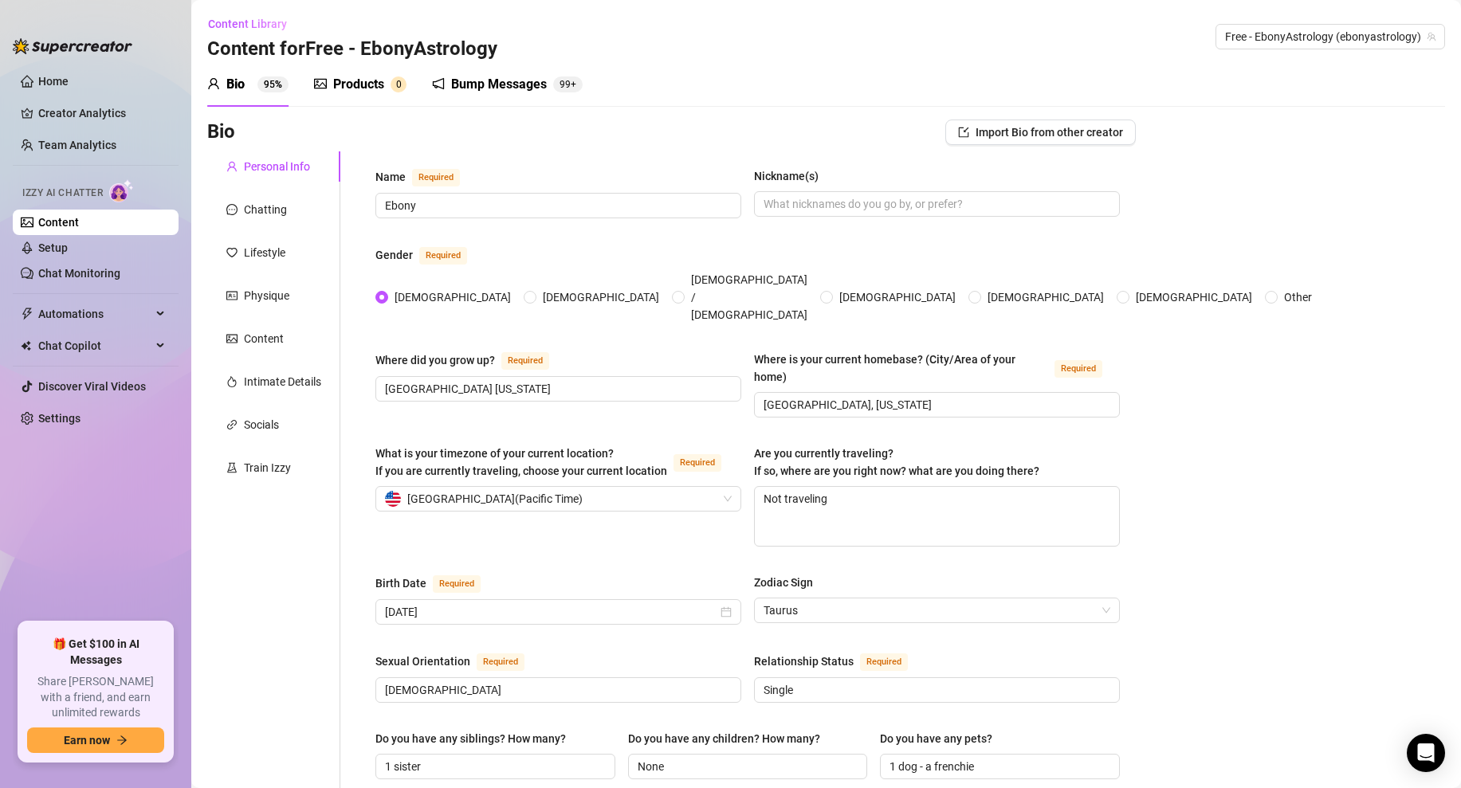
click at [367, 83] on div "Products" at bounding box center [358, 84] width 51 height 19
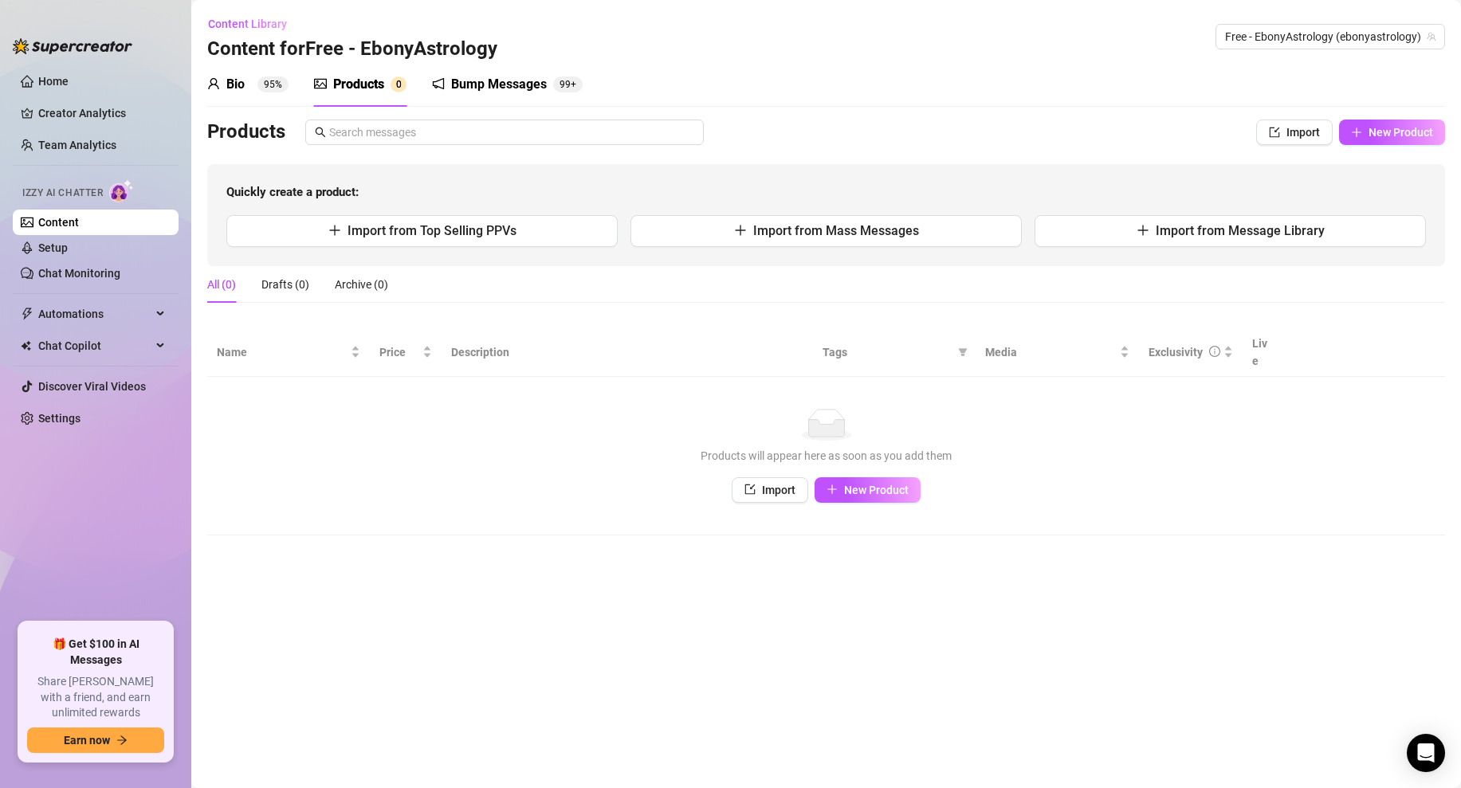
click at [525, 84] on div "Bump Messages" at bounding box center [499, 84] width 96 height 19
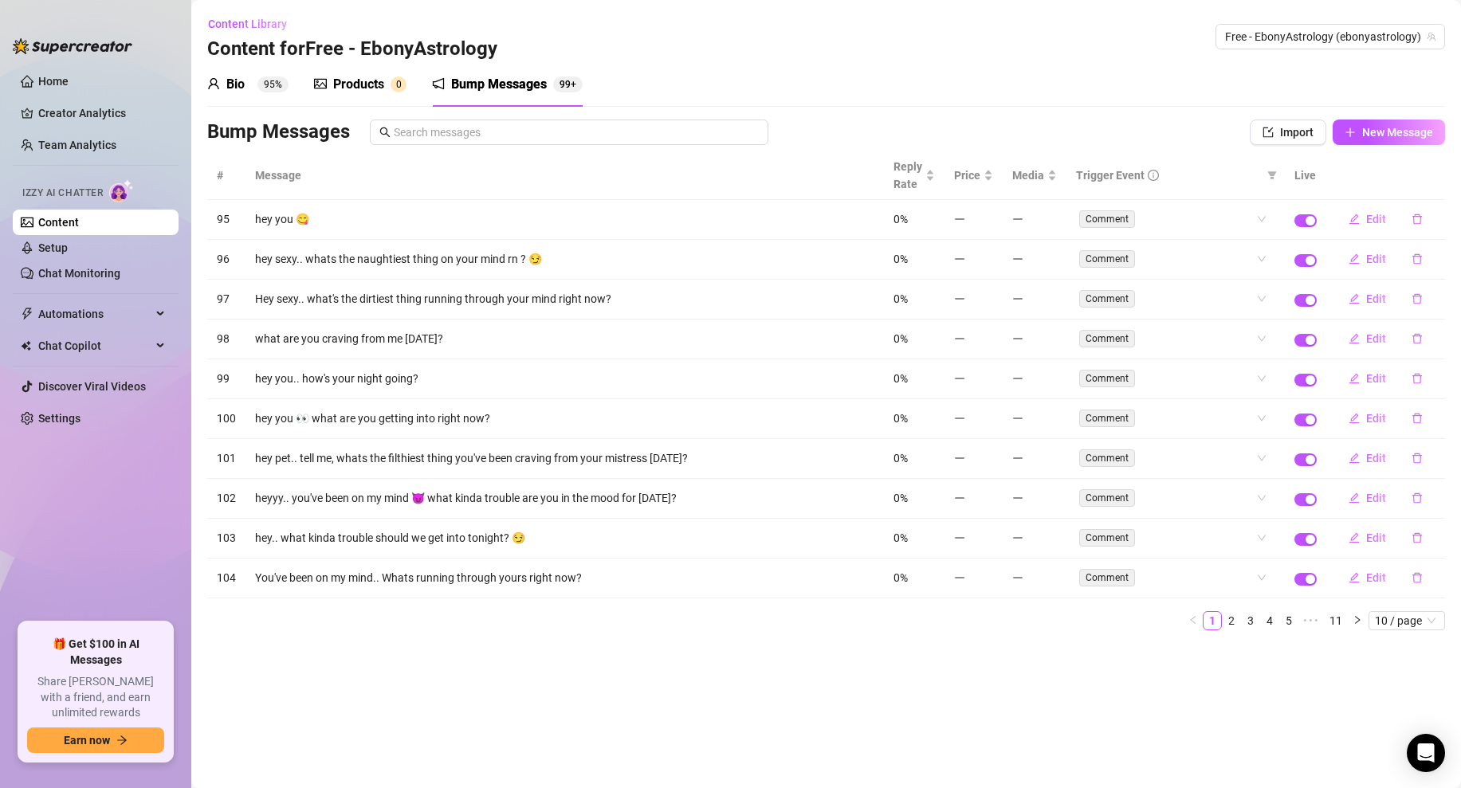
click at [380, 85] on div "Products" at bounding box center [358, 84] width 51 height 19
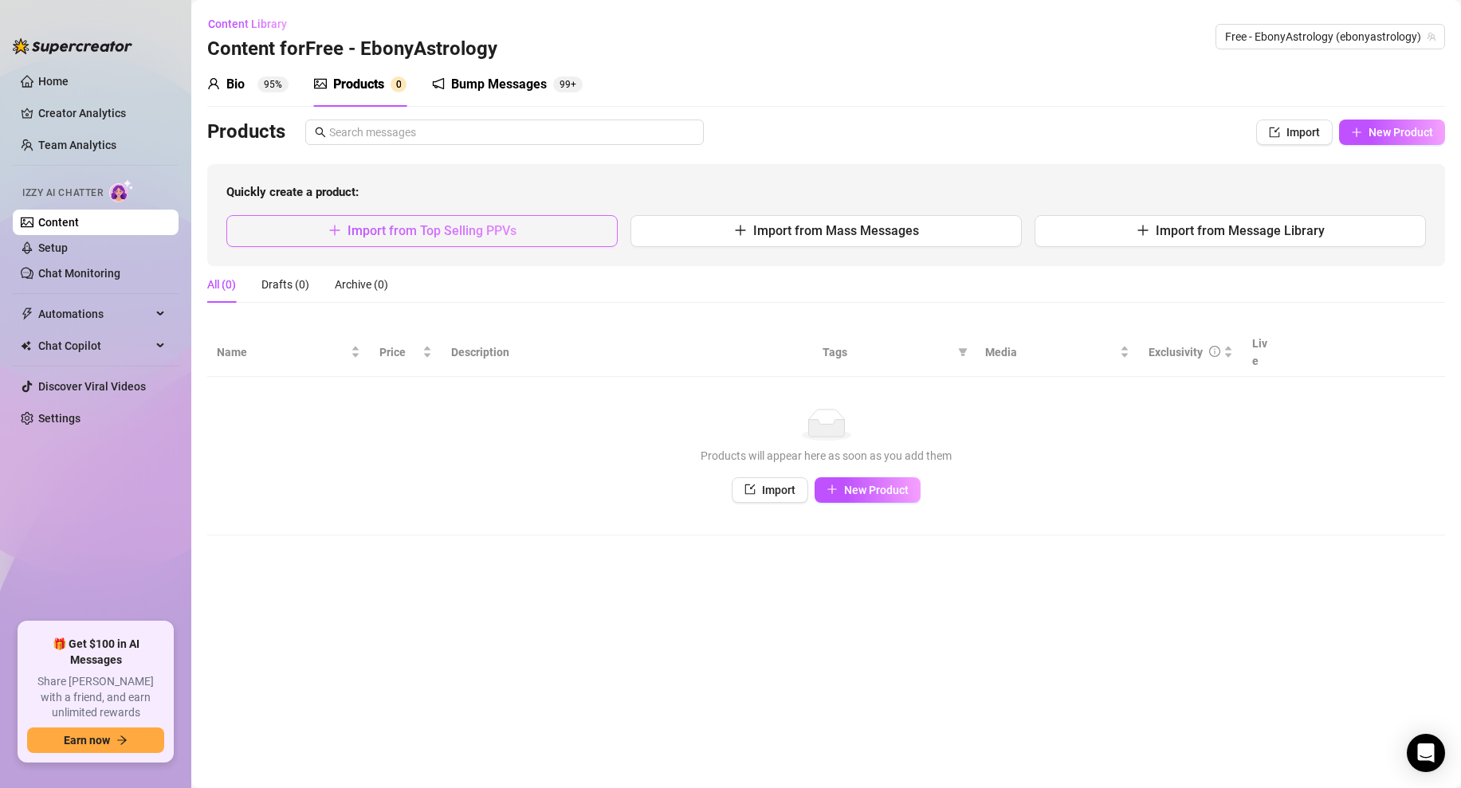
click at [515, 230] on span "Import from Top Selling PPVs" at bounding box center [431, 230] width 169 height 15
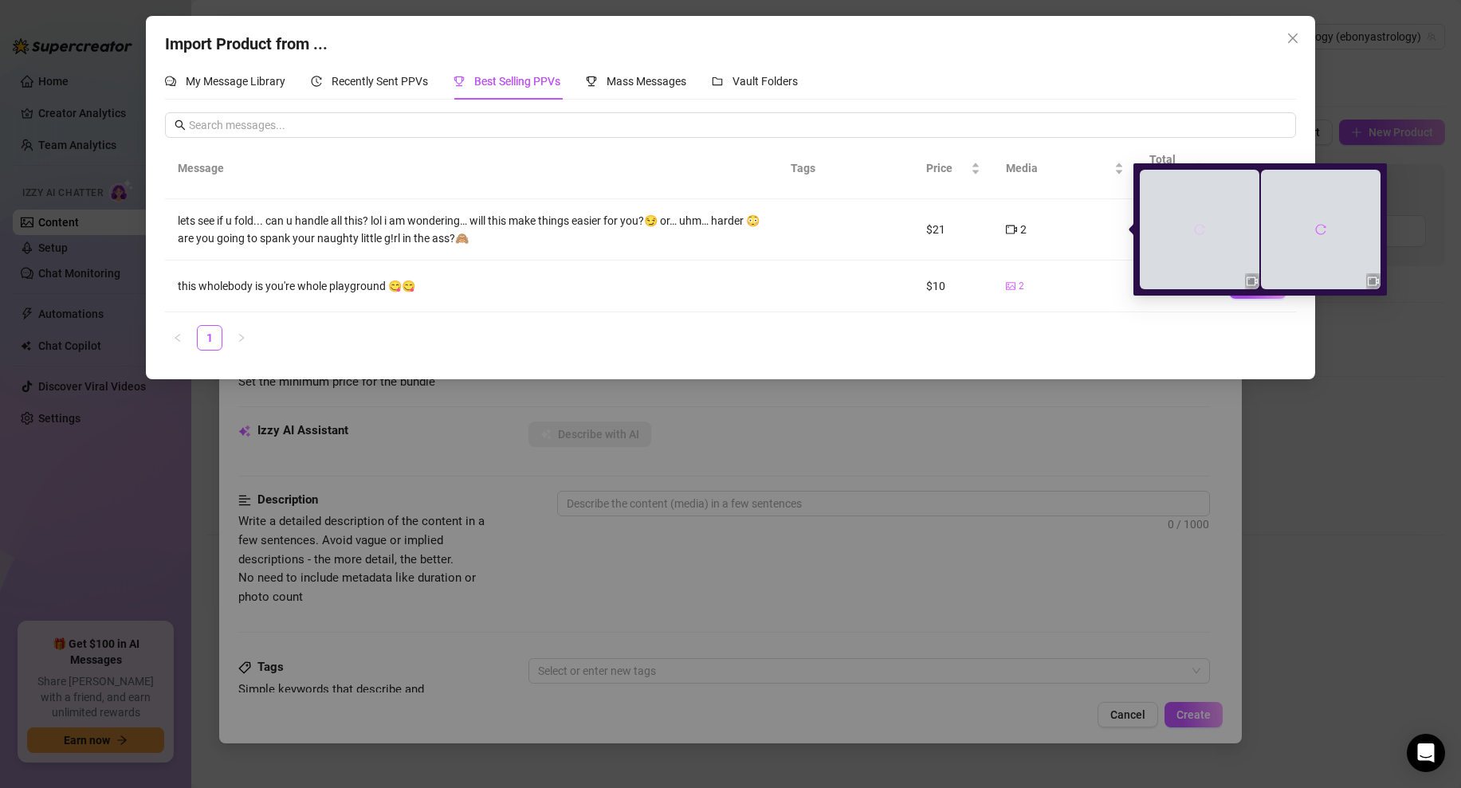
click at [1194, 221] on button "button" at bounding box center [1199, 229] width 25 height 25
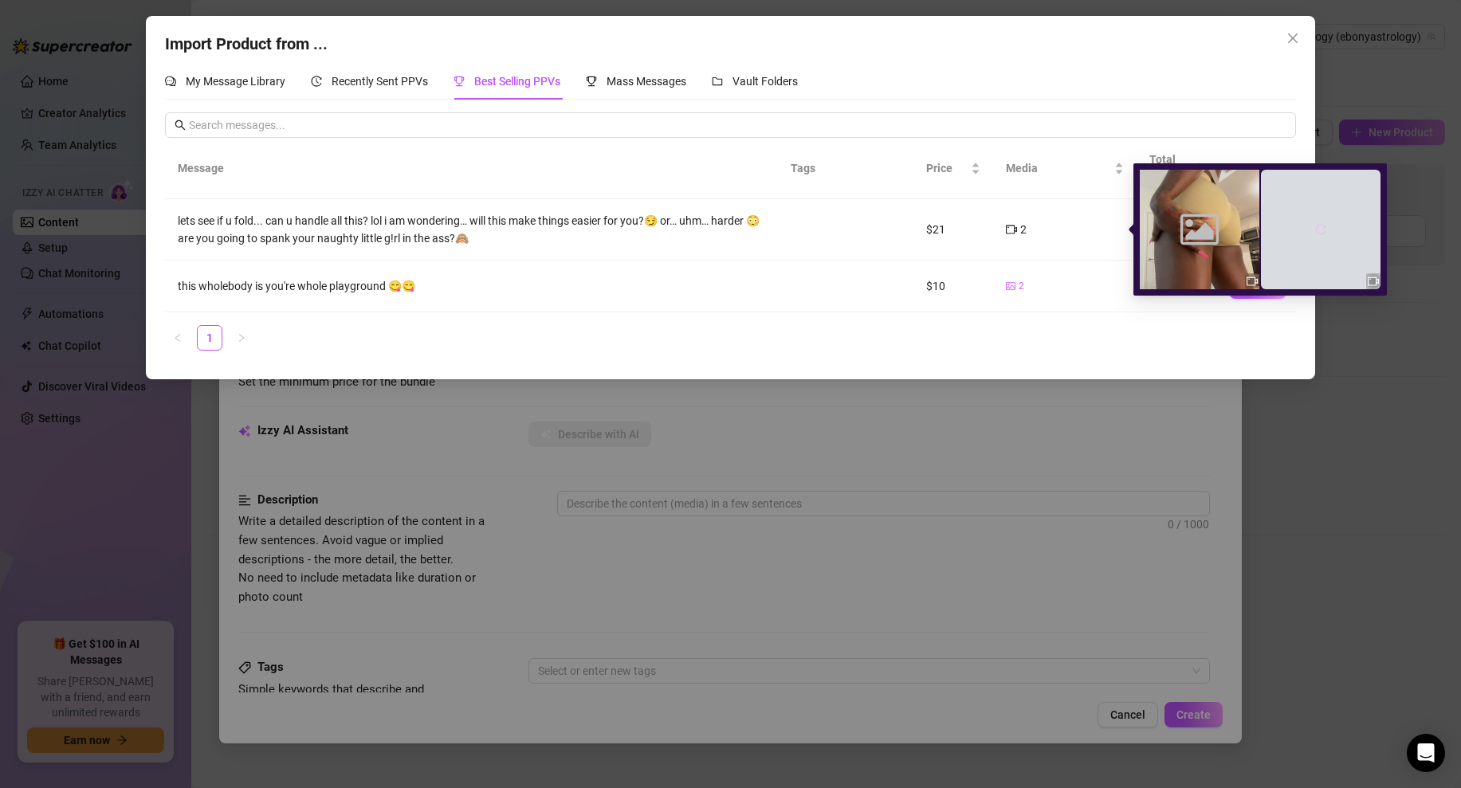
click at [1327, 227] on button "button" at bounding box center [1320, 229] width 25 height 25
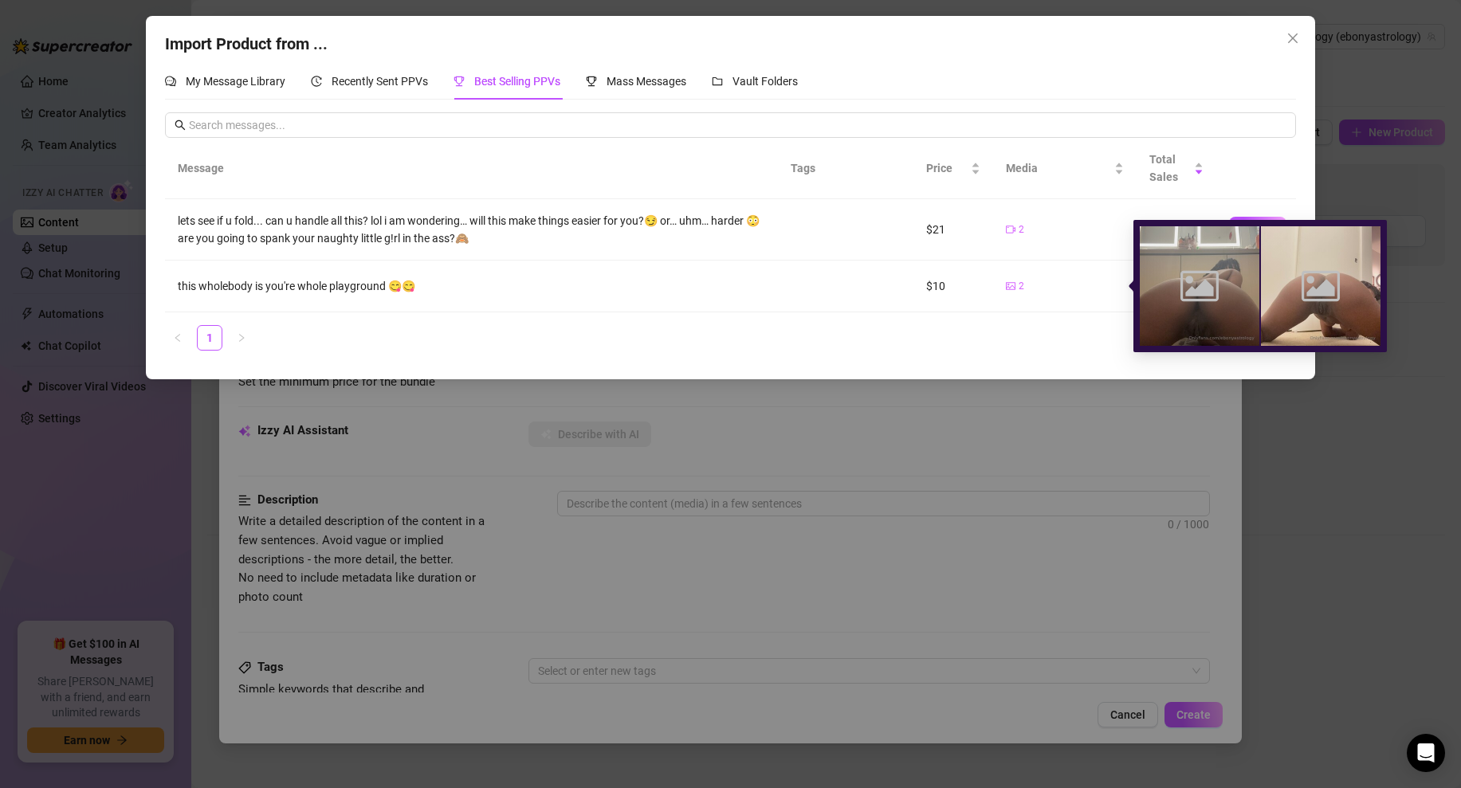
click at [1010, 284] on icon "picture" at bounding box center [1011, 286] width 10 height 10
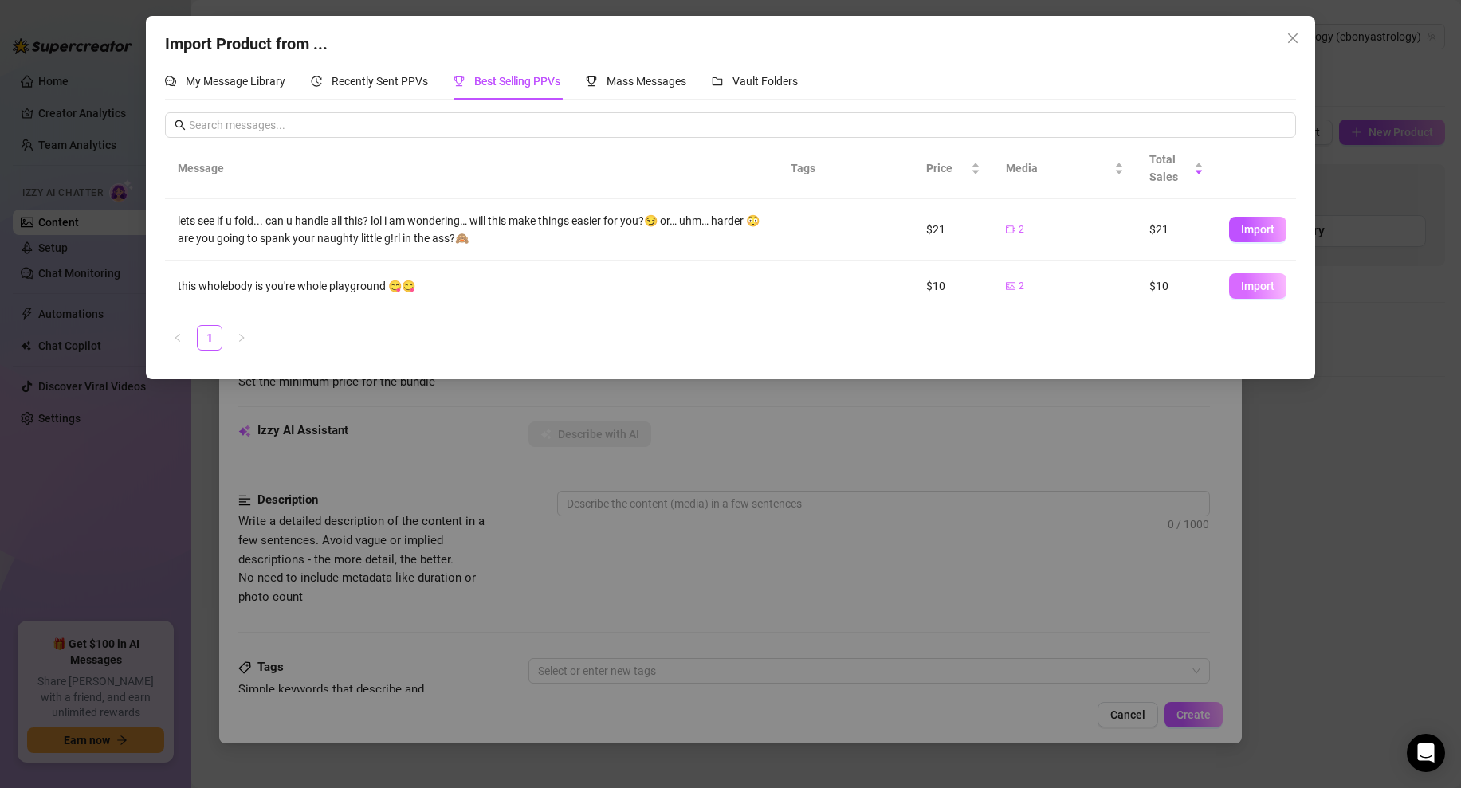
click at [1256, 282] on span "Import" at bounding box center [1257, 286] width 33 height 13
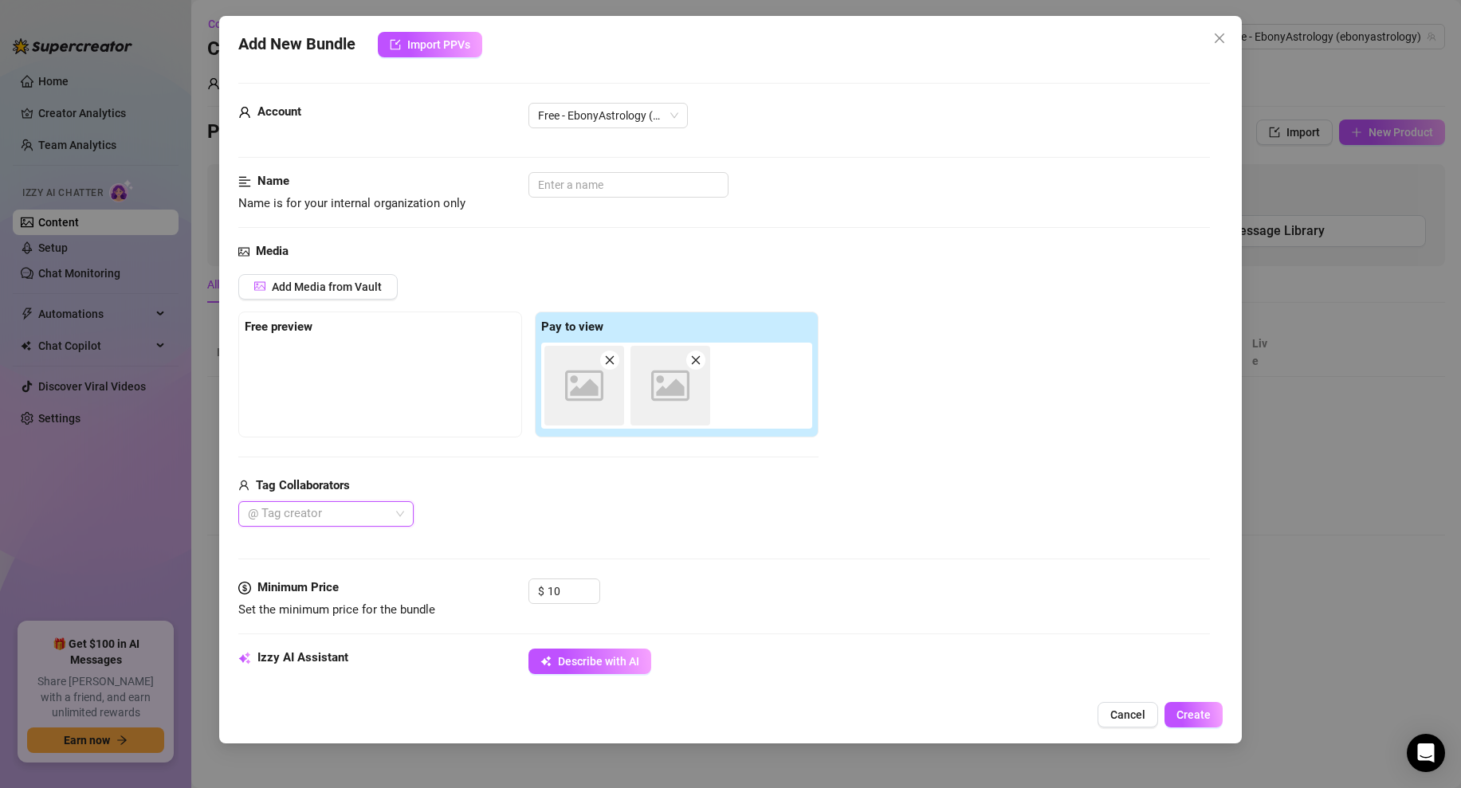
type textarea "this wholebody is you're whole playground 😋😋"
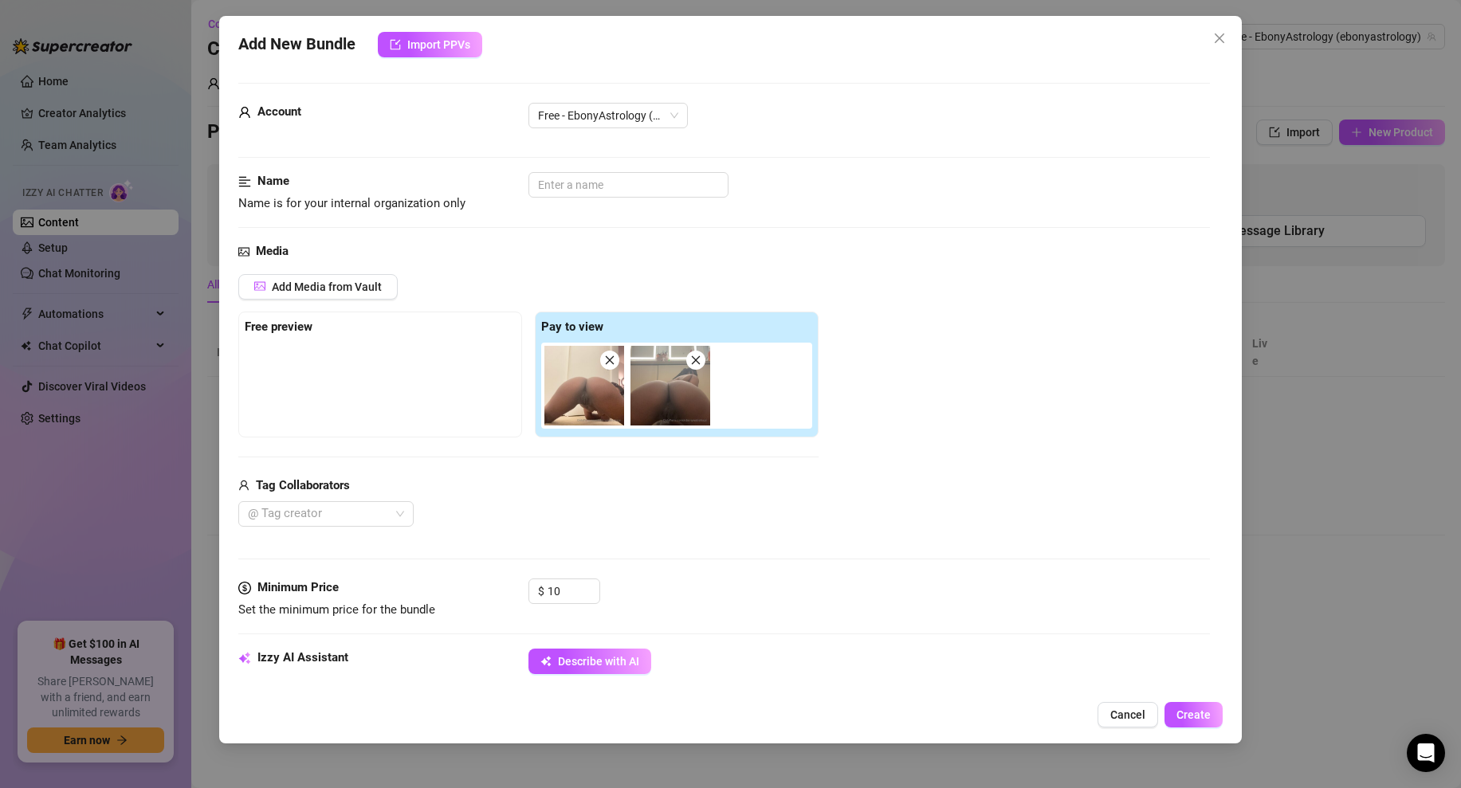
click at [588, 390] on img at bounding box center [584, 386] width 80 height 80
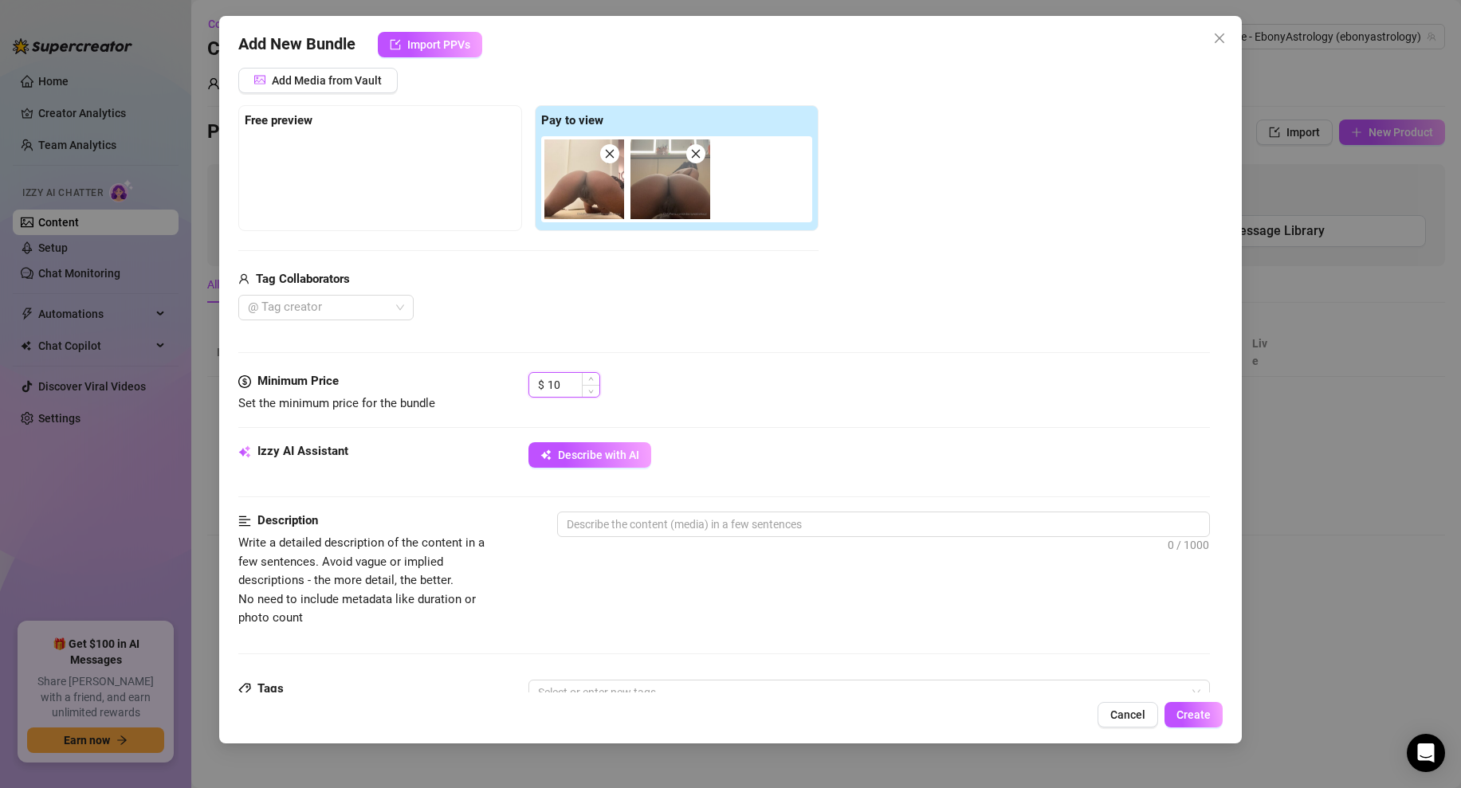
click at [568, 382] on input "10" at bounding box center [573, 385] width 52 height 24
type input "4"
click at [591, 382] on span "Increase Value" at bounding box center [591, 380] width 18 height 14
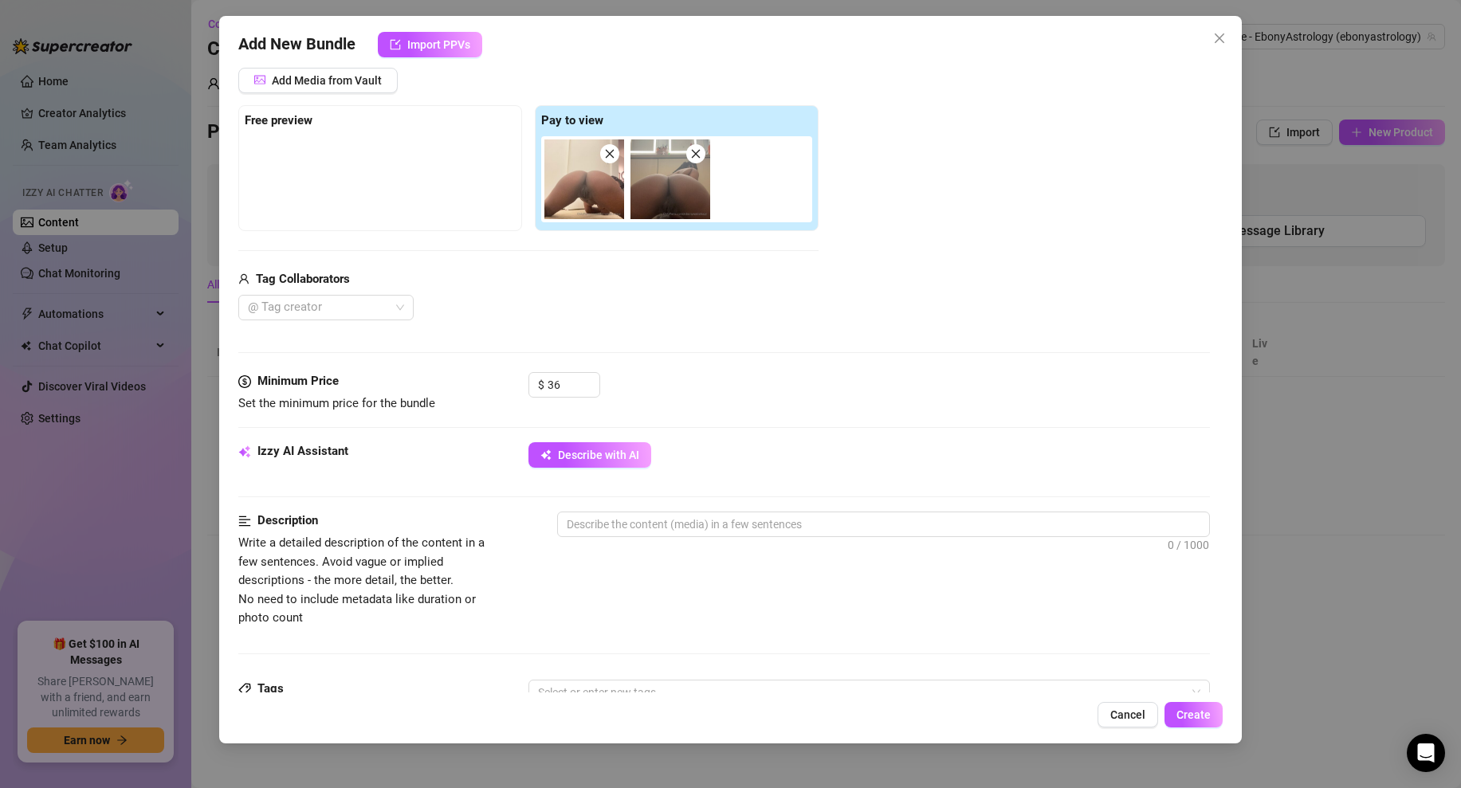
click at [742, 351] on div "Media Add Media from Vault Free preview Pay to view Tag Collaborators @ Tag cre…" at bounding box center [723, 204] width 971 height 336
click at [559, 386] on input "36" at bounding box center [573, 385] width 52 height 24
type input "40"
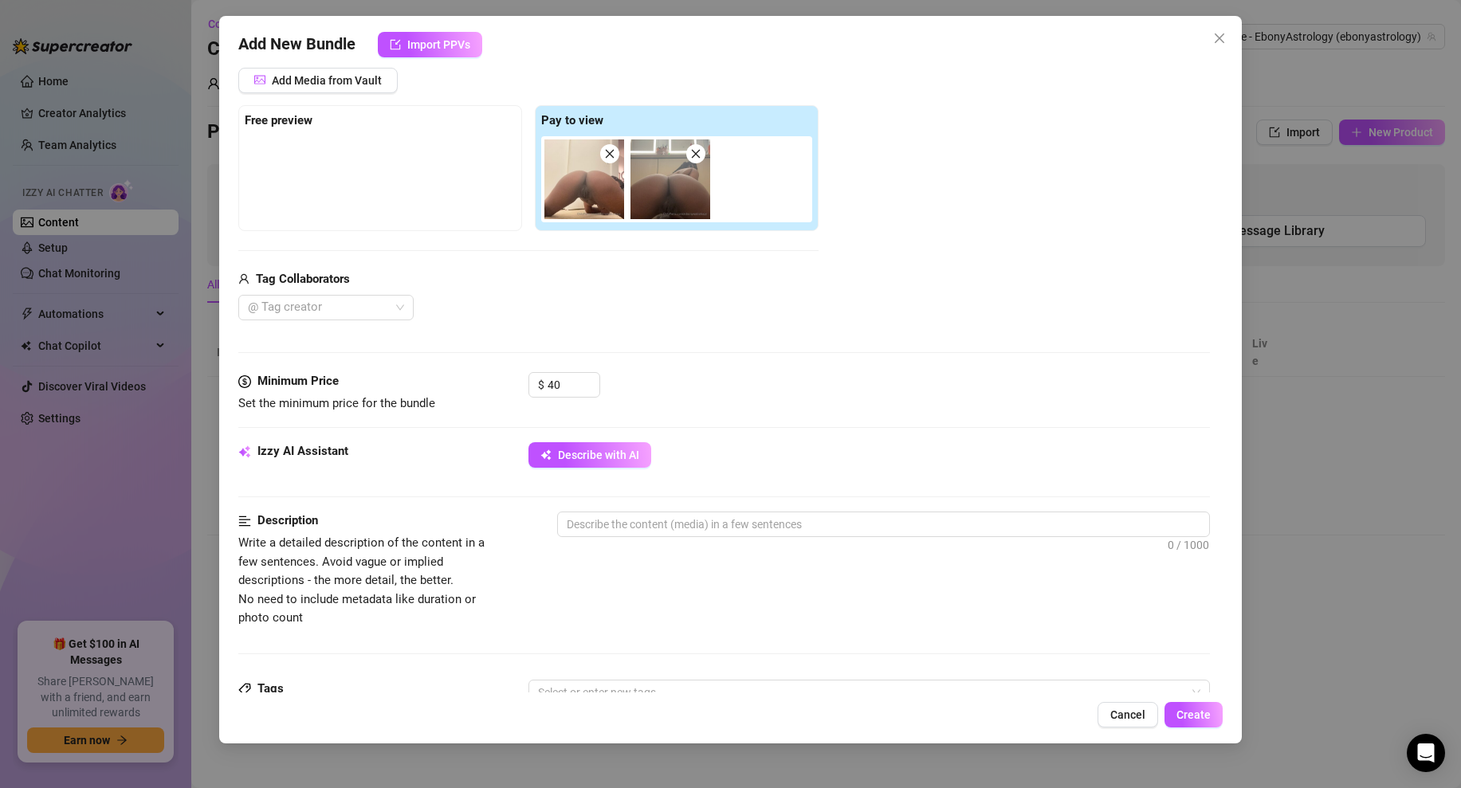
click at [660, 384] on div "$ 40" at bounding box center [868, 392] width 681 height 40
click at [615, 446] on button "Describe with AI" at bounding box center [589, 454] width 123 height 25
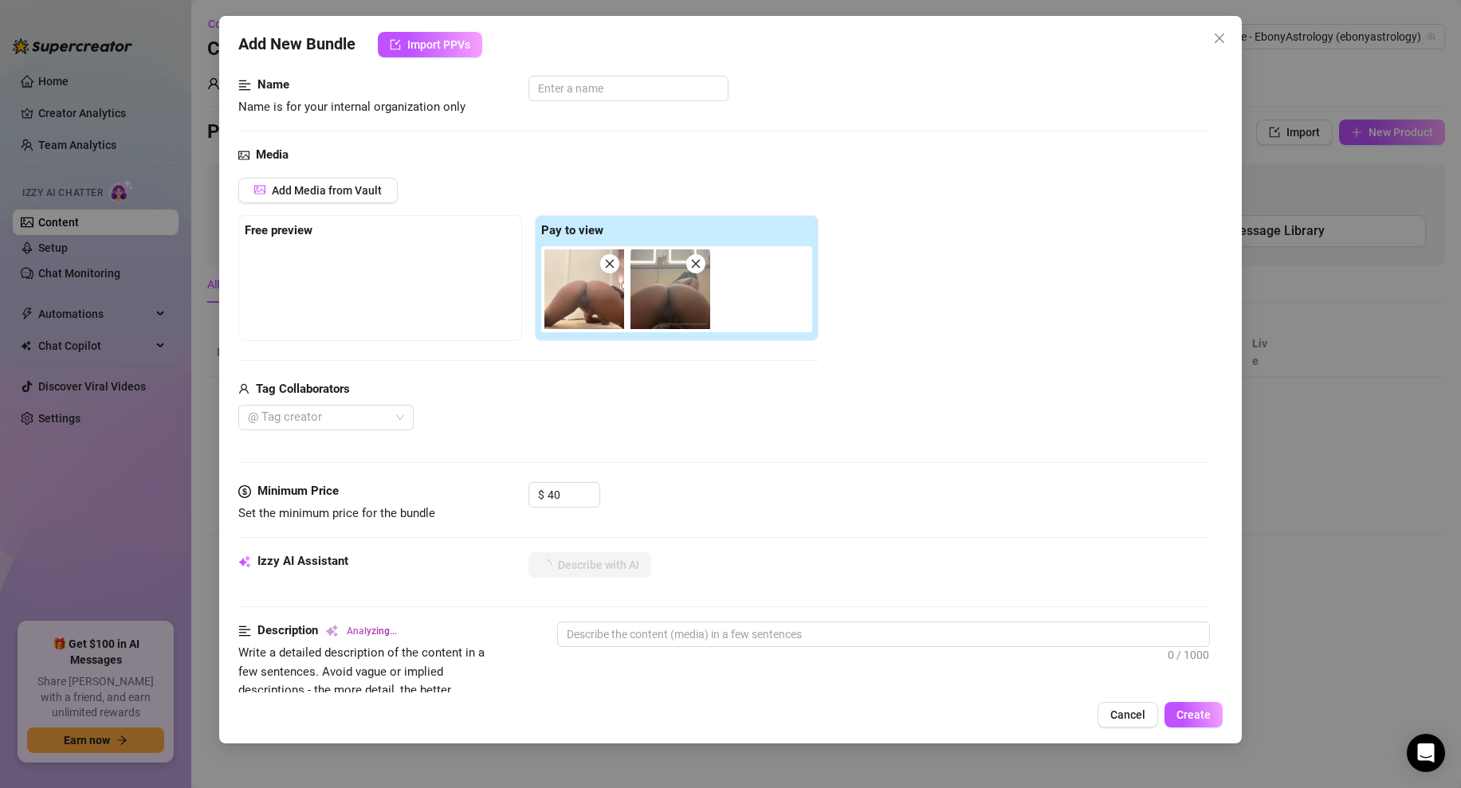
scroll to position [0, 0]
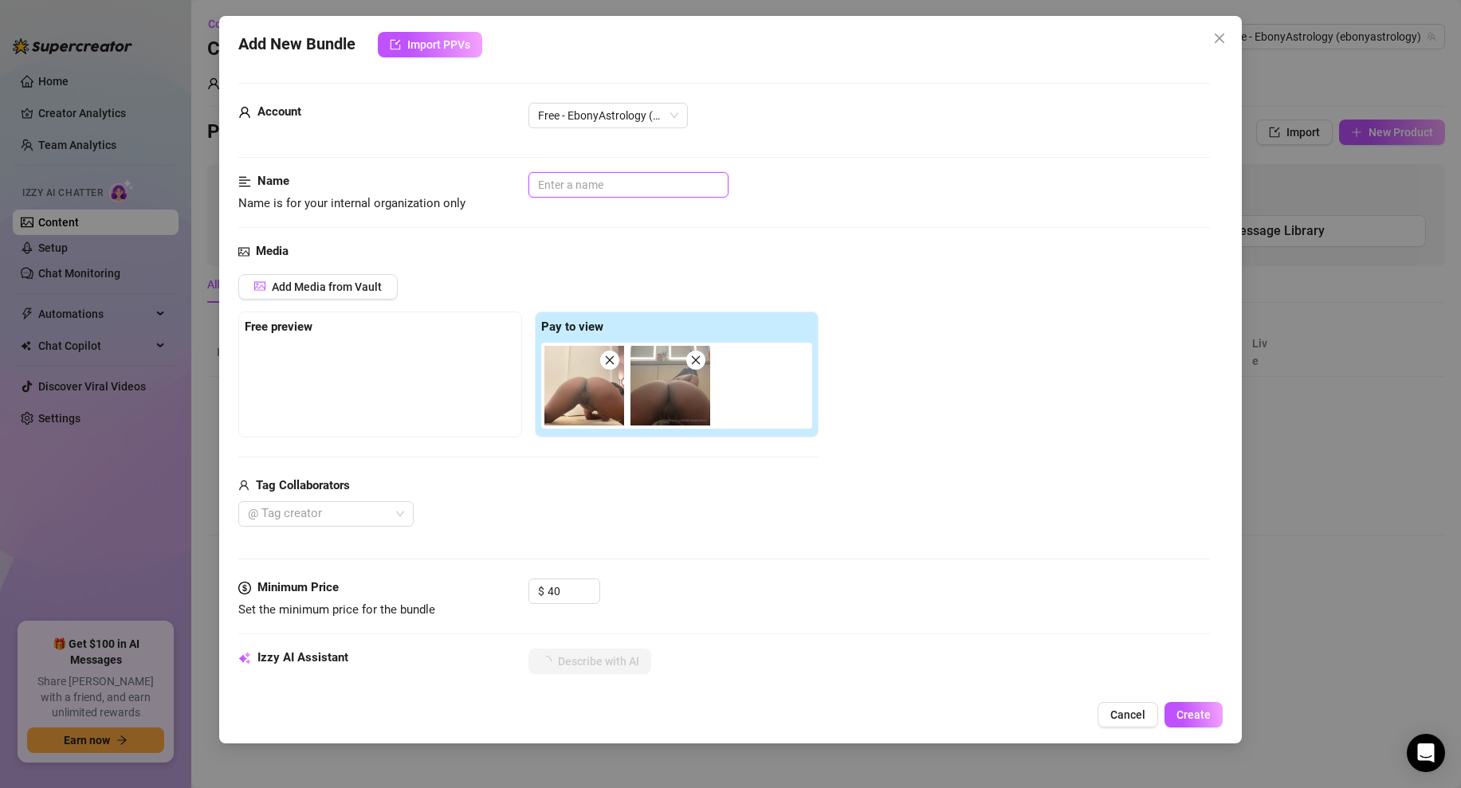
click at [622, 191] on input "text" at bounding box center [628, 184] width 200 height 25
type textarea "Ebony"
type textarea "Ebony is"
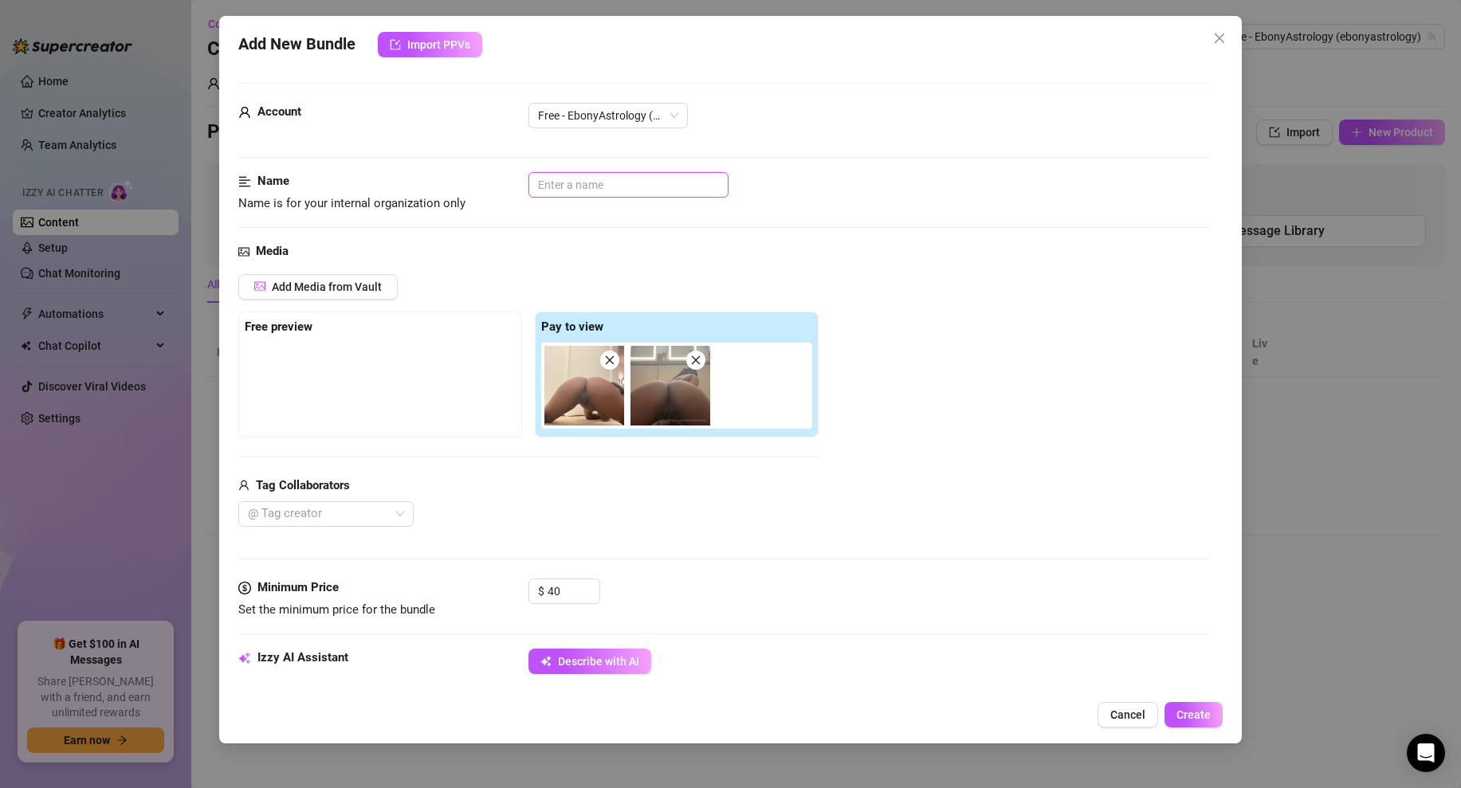
type textarea "Ebony is fully"
type textarea "Ebony is fully naked,"
type textarea "Ebony is fully naked, posing"
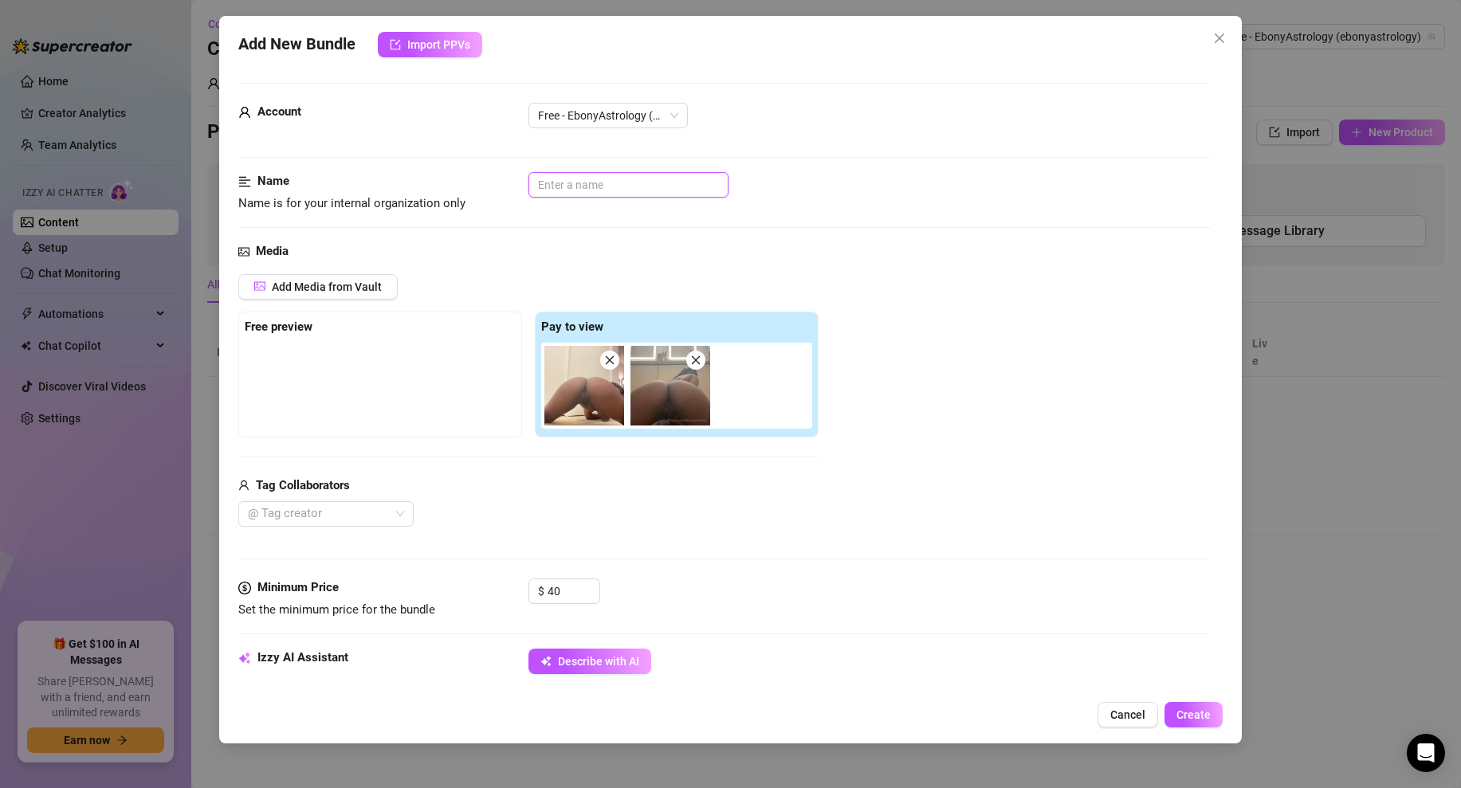
type textarea "Ebony is fully naked, posing"
type textarea "Ebony is fully naked, posing on"
type textarea "Ebony is fully naked, posing on all"
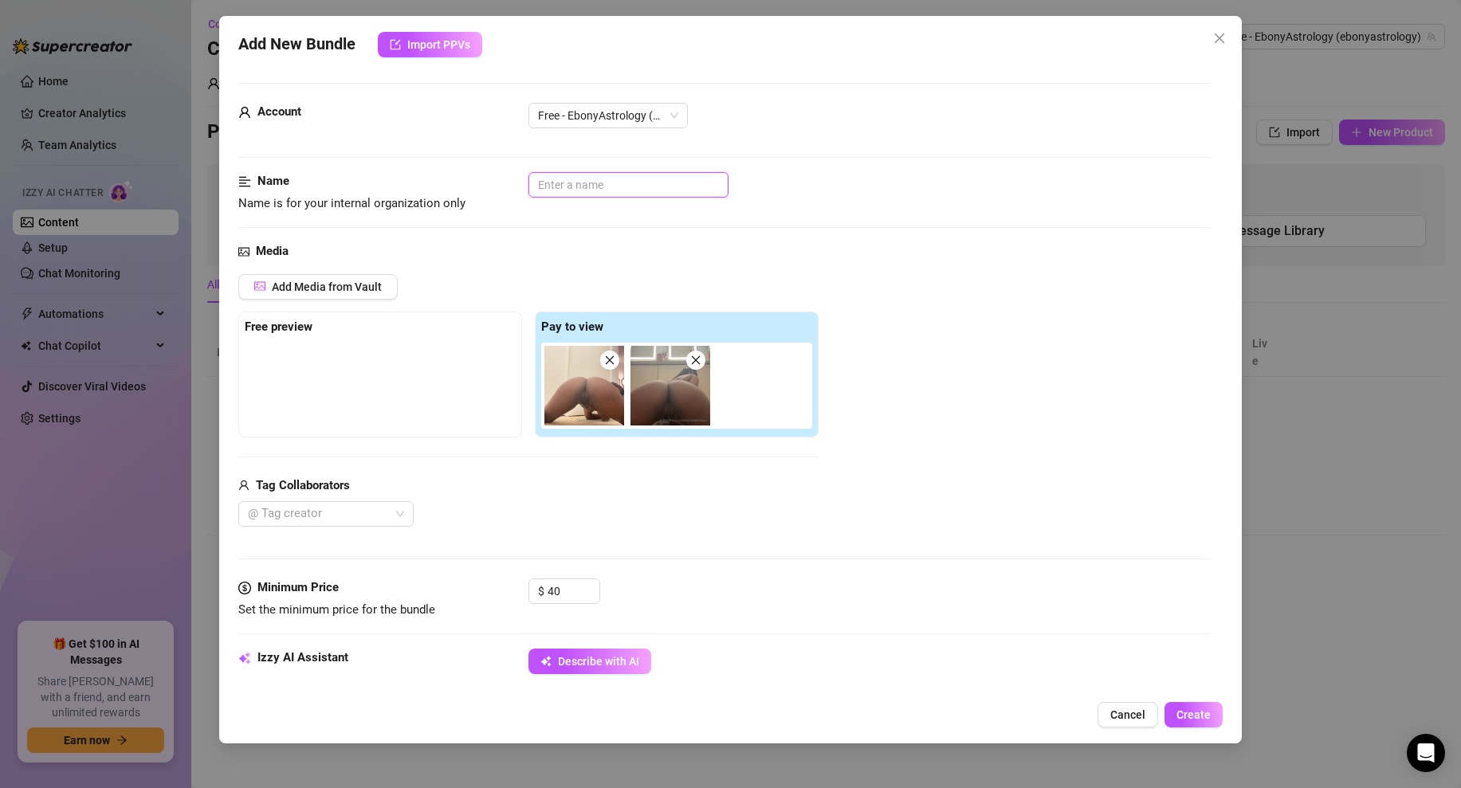
type textarea "Ebony is fully naked, posing on all fours"
type input "V"
type textarea "Ebony is fully naked, posing on all fours with"
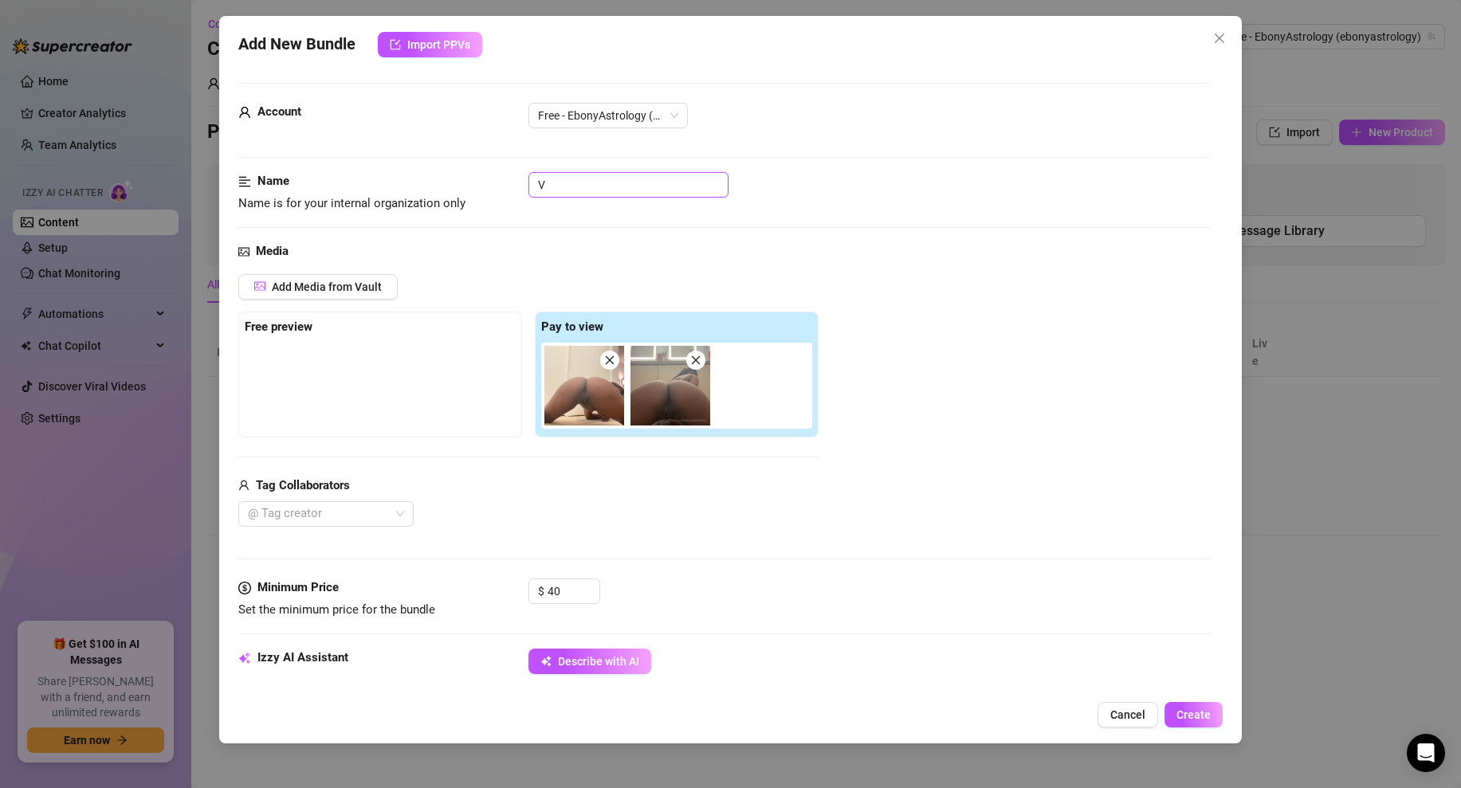
type textarea "Ebony is fully naked, posing on all fours with her"
type input "Va"
type textarea "Ebony is fully naked, posing on all fours with her thick"
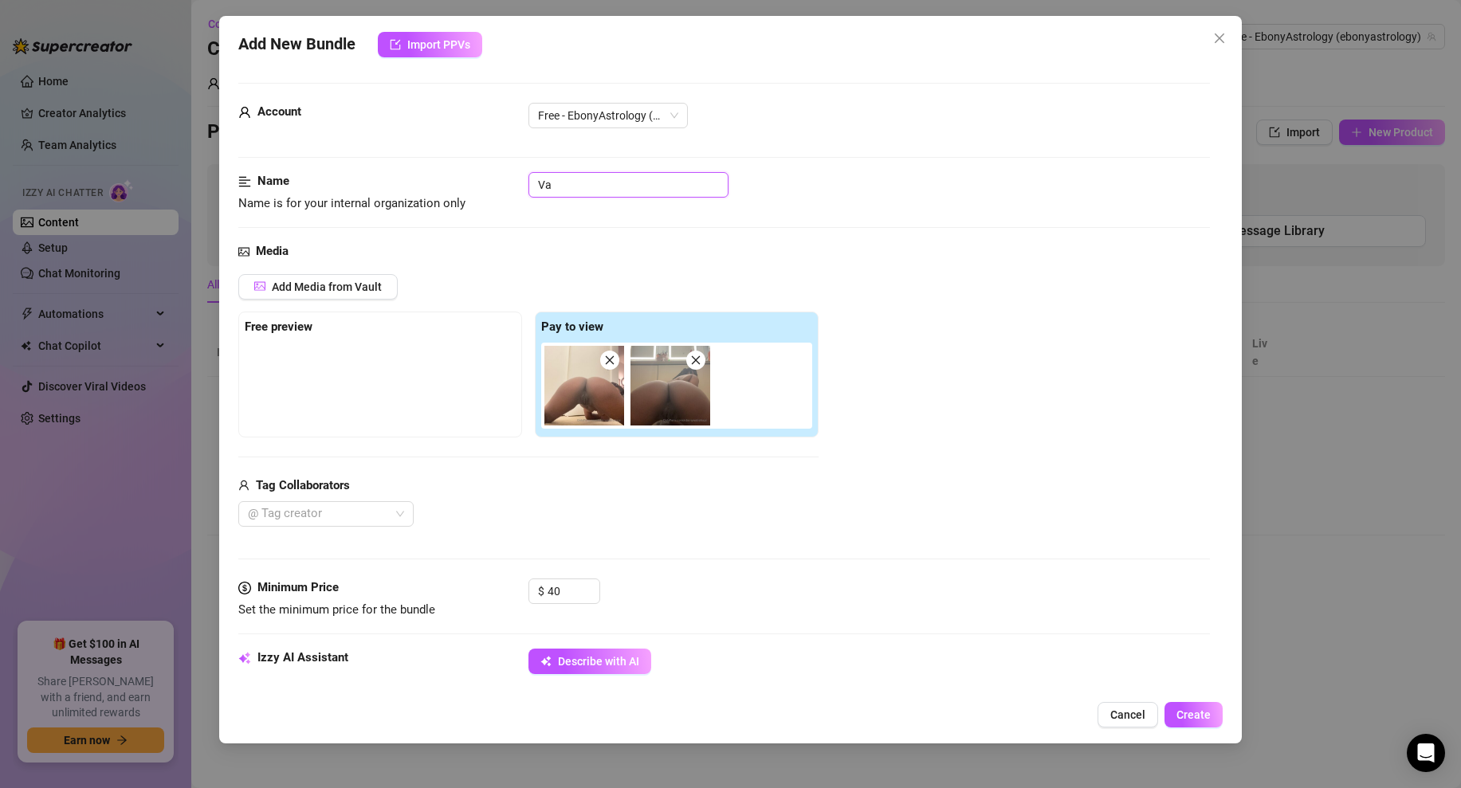
type input "Vag"
type textarea "Ebony is fully naked, posing on all fours with her thick ass"
type textarea "Ebony is fully naked, posing on all fours with her thick ass and"
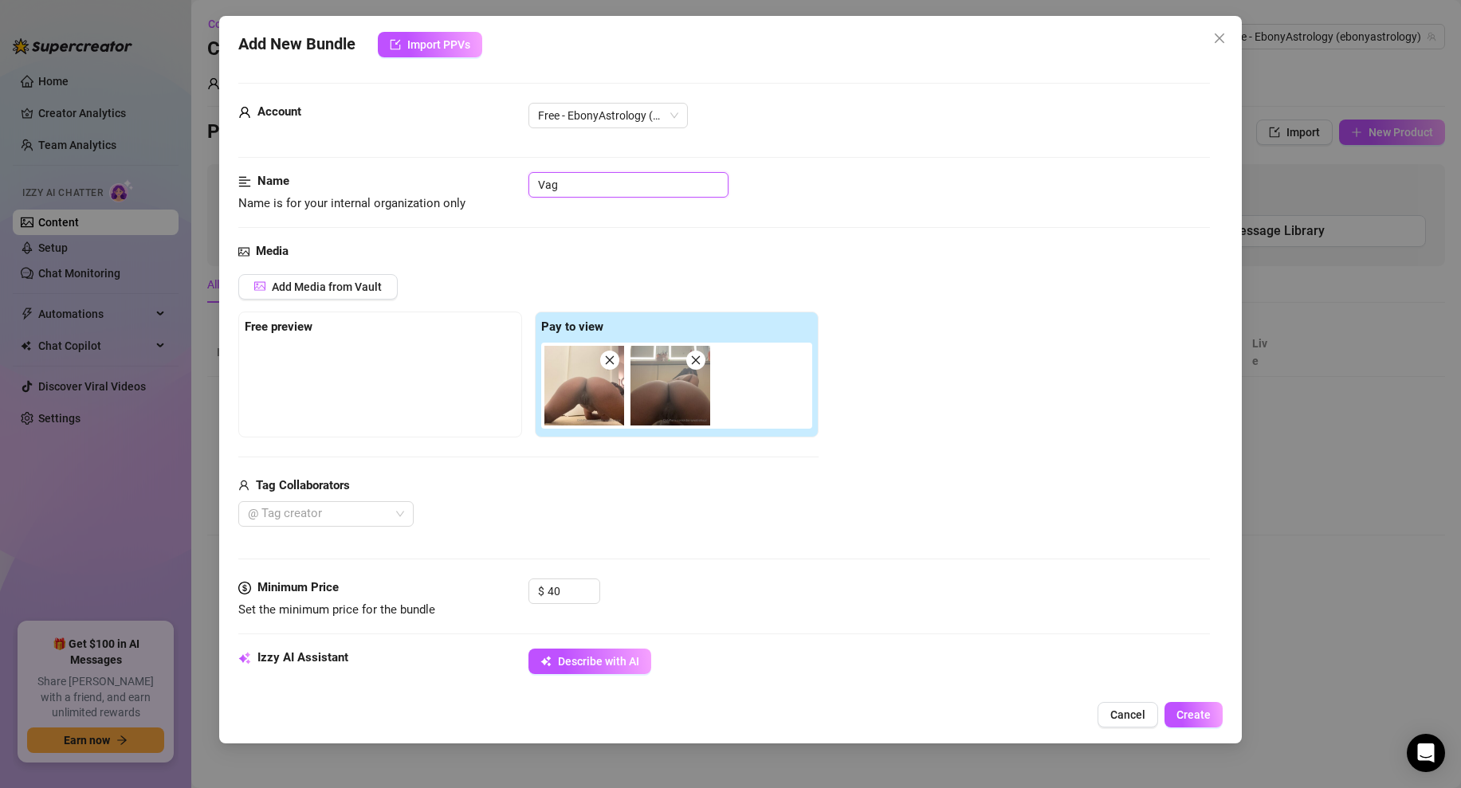
type input "Vagi"
type textarea "Ebony is fully naked, posing on all fours with her thick ass and pussy"
type input "Vagin"
type textarea "Ebony is fully naked, posing on all fours with her thick ass and pussy in"
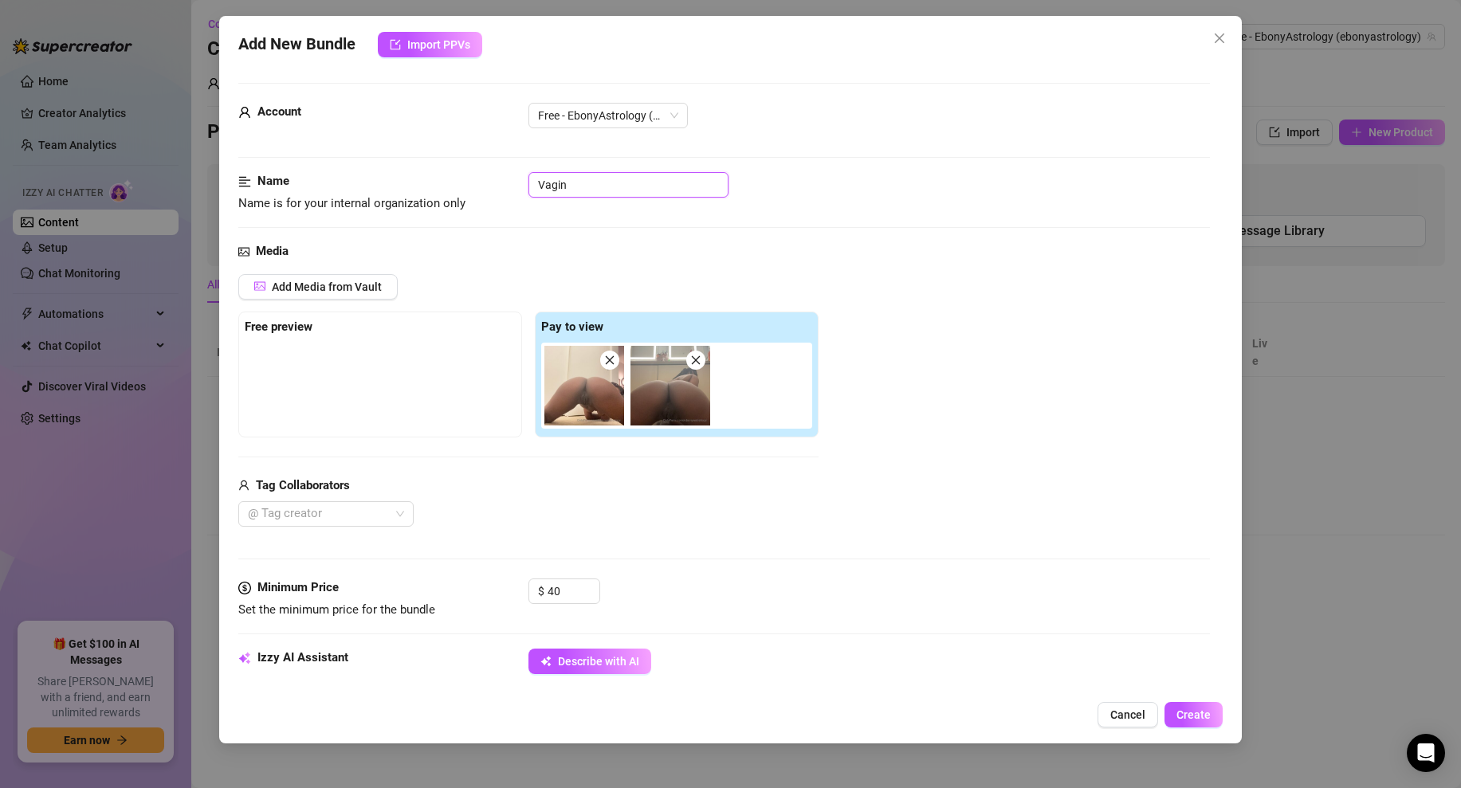
type textarea "Ebony is fully naked, posing on all fours with her thick ass and pussy in"
type input "Vagina"
type textarea "Ebony is fully naked, posing on all fours with her thick ass and pussy in full"
type input "Vagina"
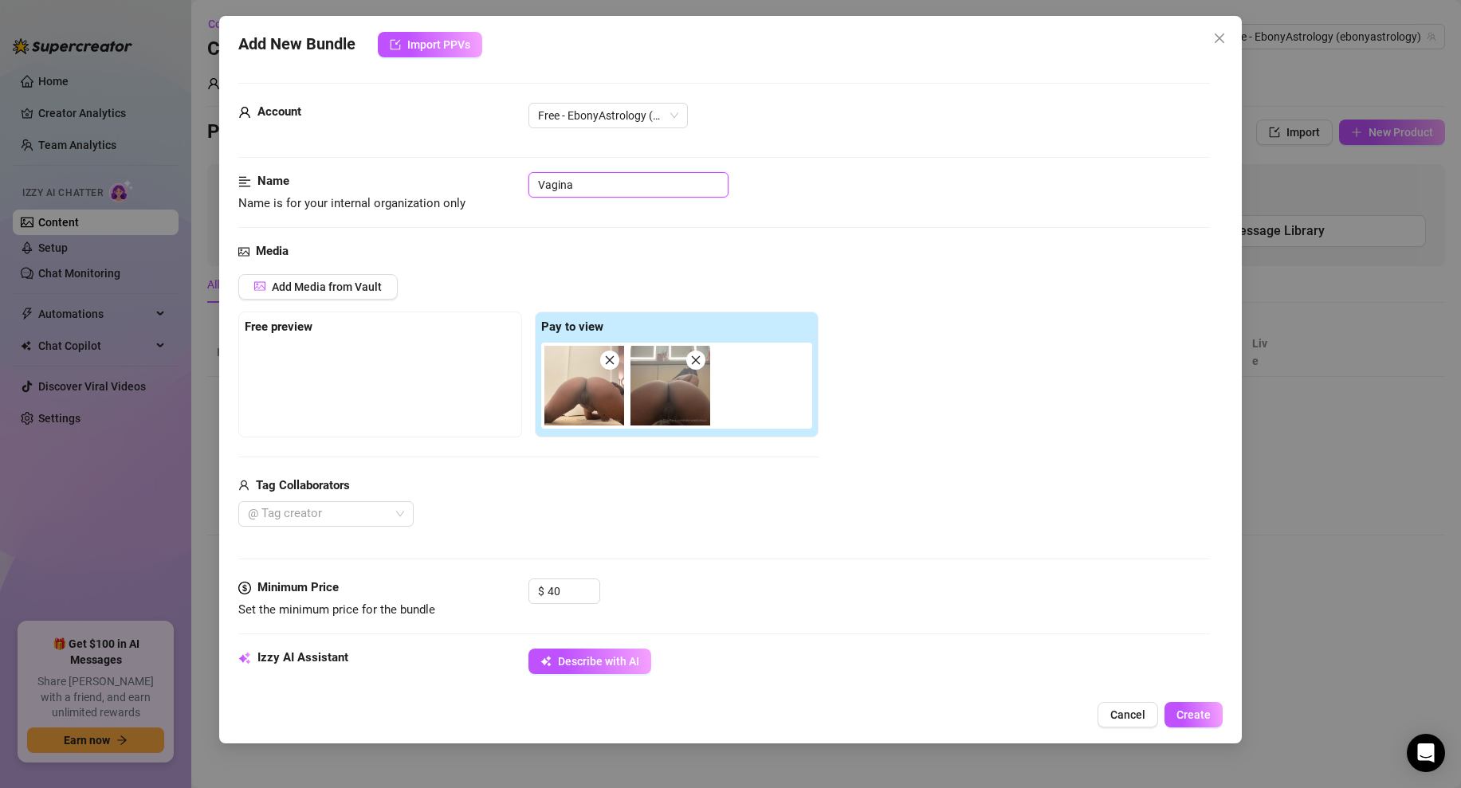
type textarea "Ebony is fully naked, posing on all fours with her thick ass and pussy in full …"
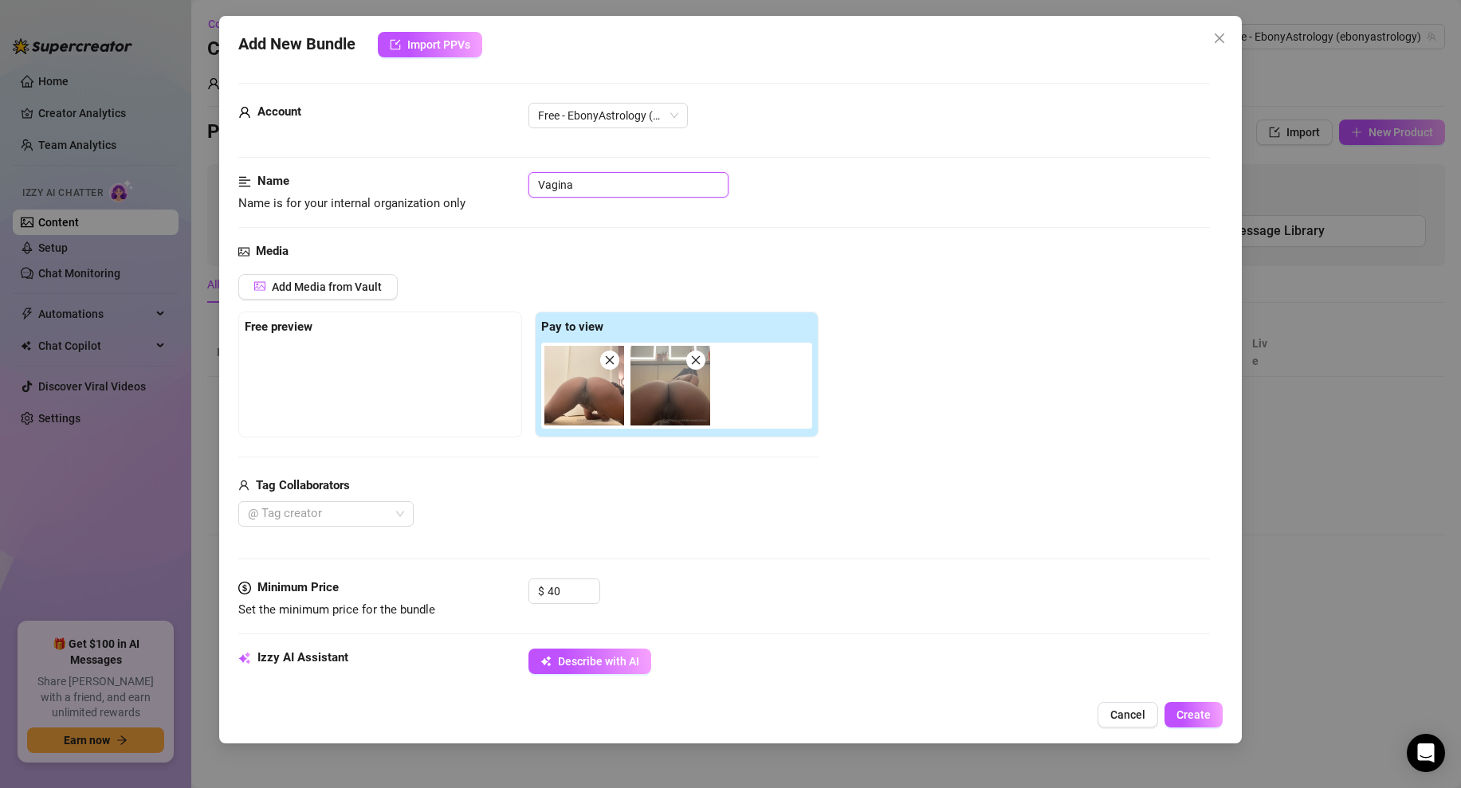
type textarea "Ebony is fully naked, posing on all fours with her thick ass and pussy in full …"
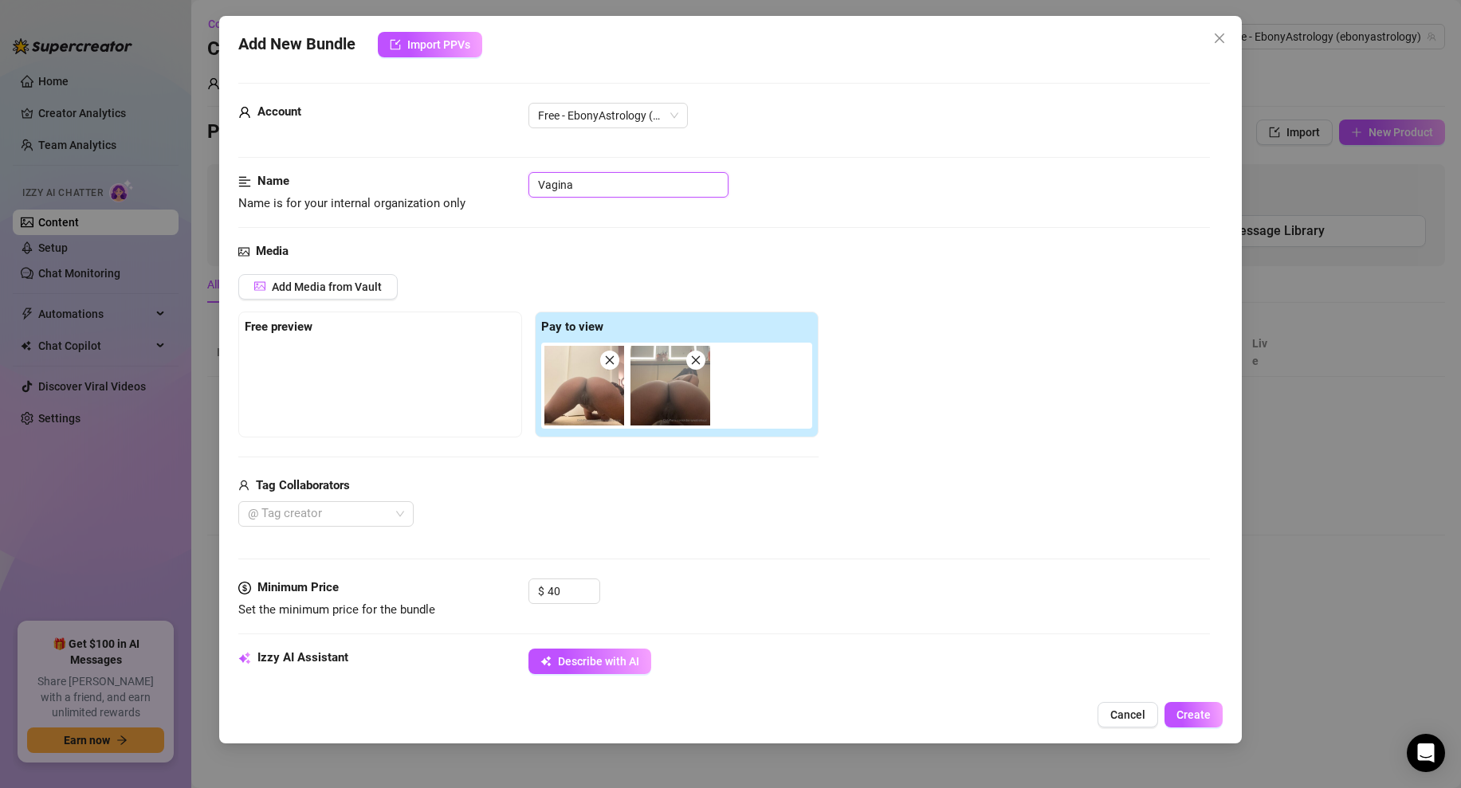
type textarea "Ebony is fully naked, posing on all fours with her thick ass and pussy in full …"
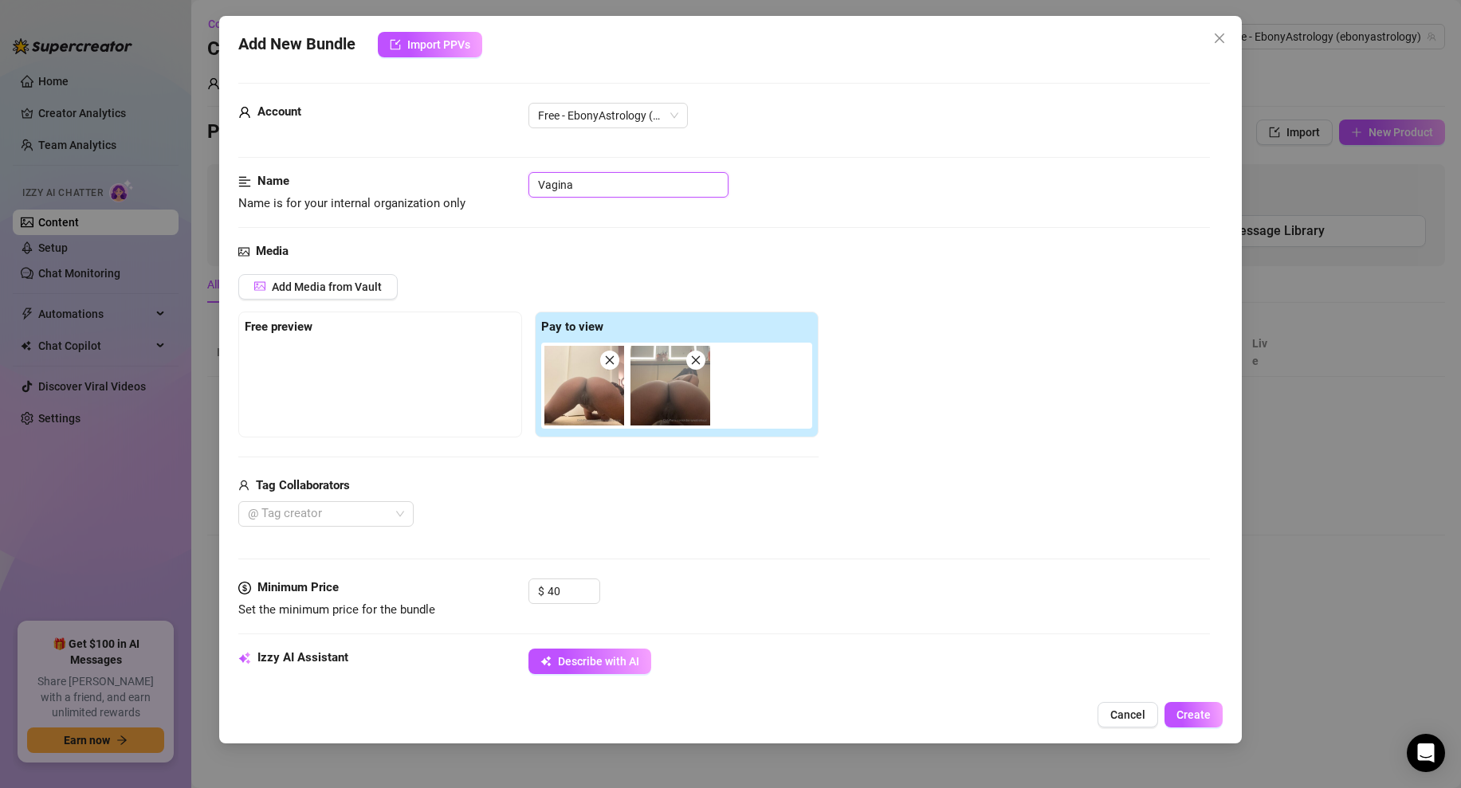
type textarea "Ebony is fully naked, posing on all fours with her thick ass and pussy in full …"
type input "Vagina D"
type textarea "Ebony is fully naked, posing on all fours with her thick ass and pussy in full …"
type input "Vagina DO"
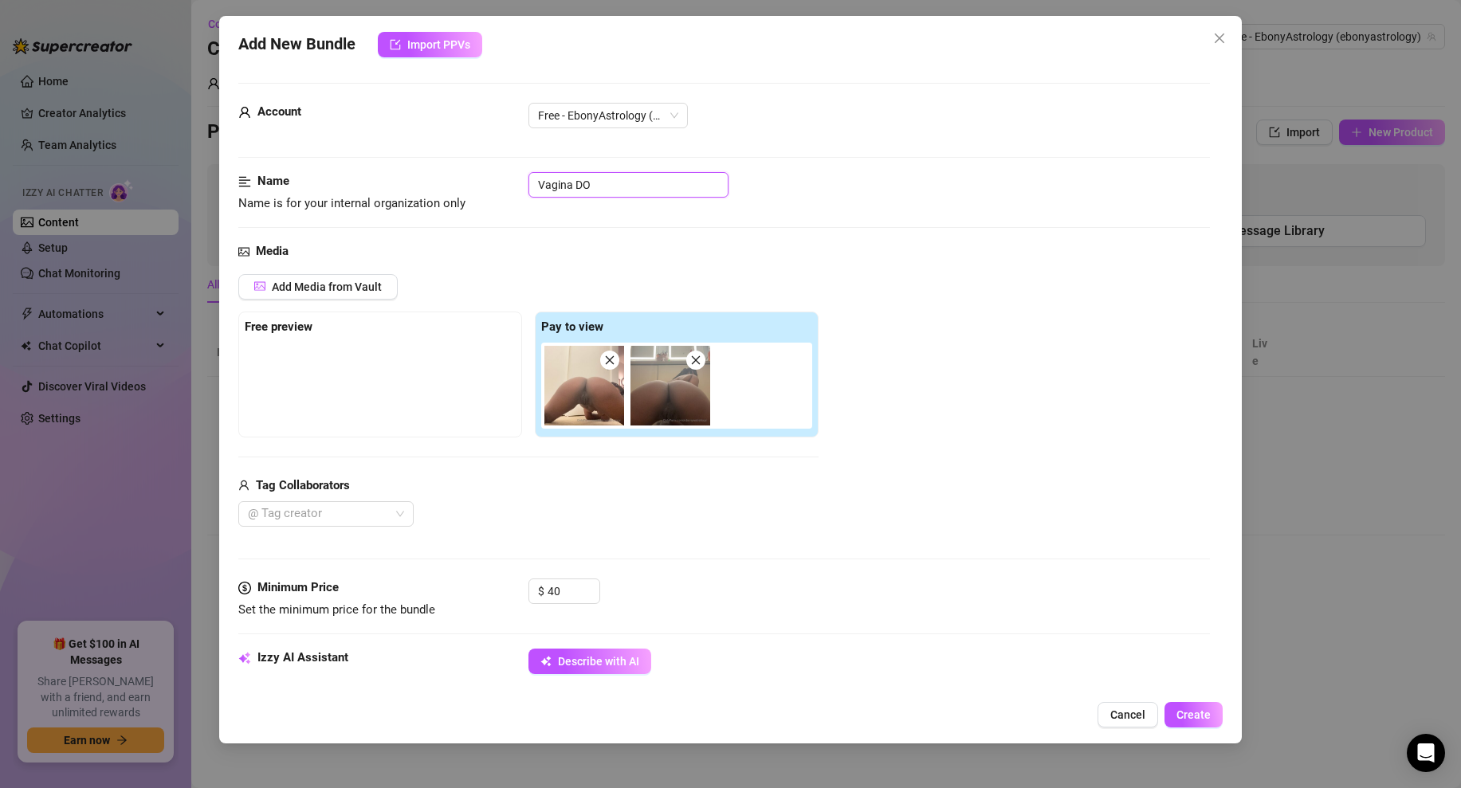
type textarea "Ebony is fully naked, posing on all fours with her thick ass and pussy in full …"
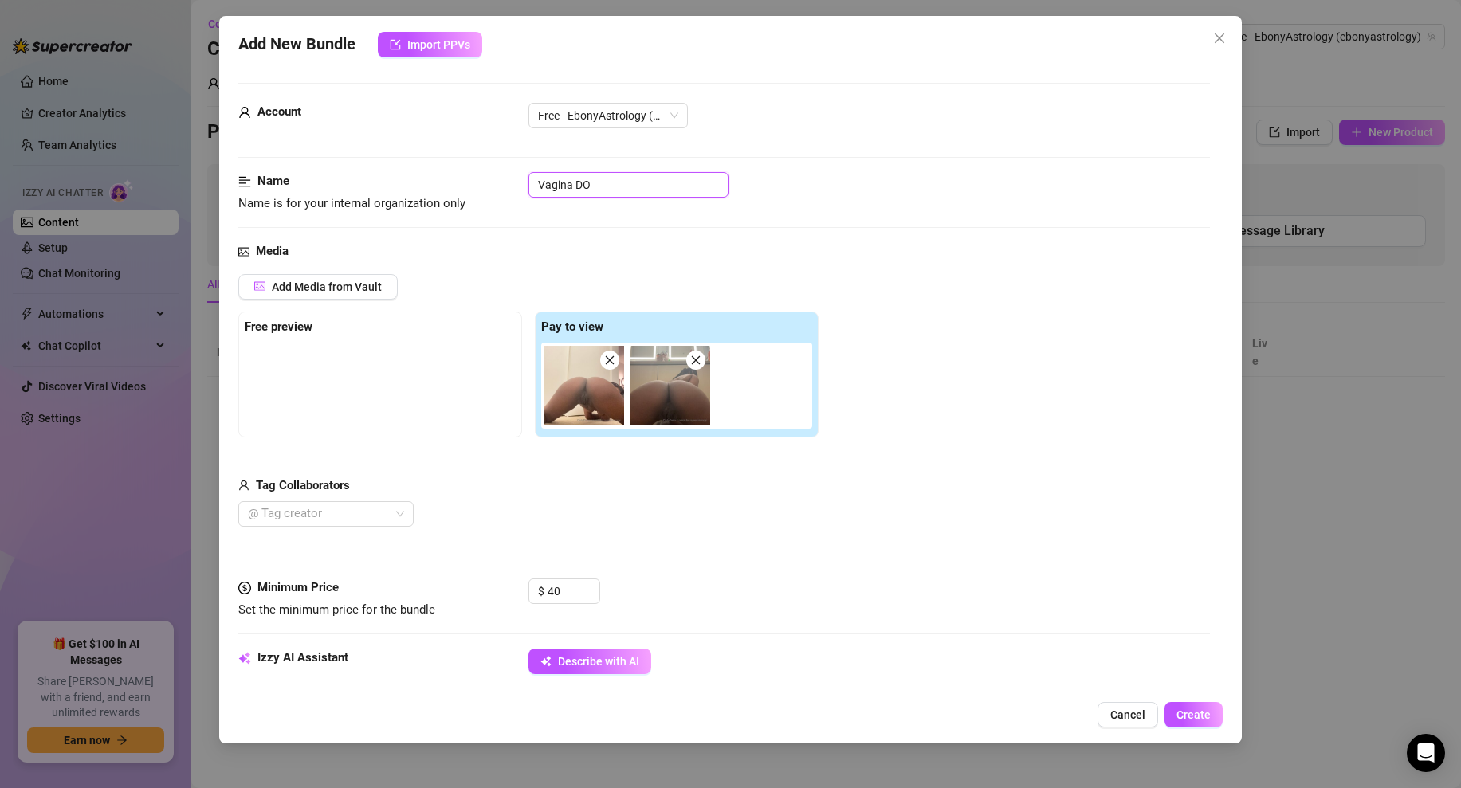
type input "Vagina DOg"
type textarea "Ebony is fully naked, posing on all fours with her thick ass and pussy in full …"
click at [589, 187] on input "Vagina DOggy all fours" at bounding box center [628, 184] width 200 height 25
click at [614, 186] on input "Vagina Doggy all fours" at bounding box center [628, 184] width 200 height 25
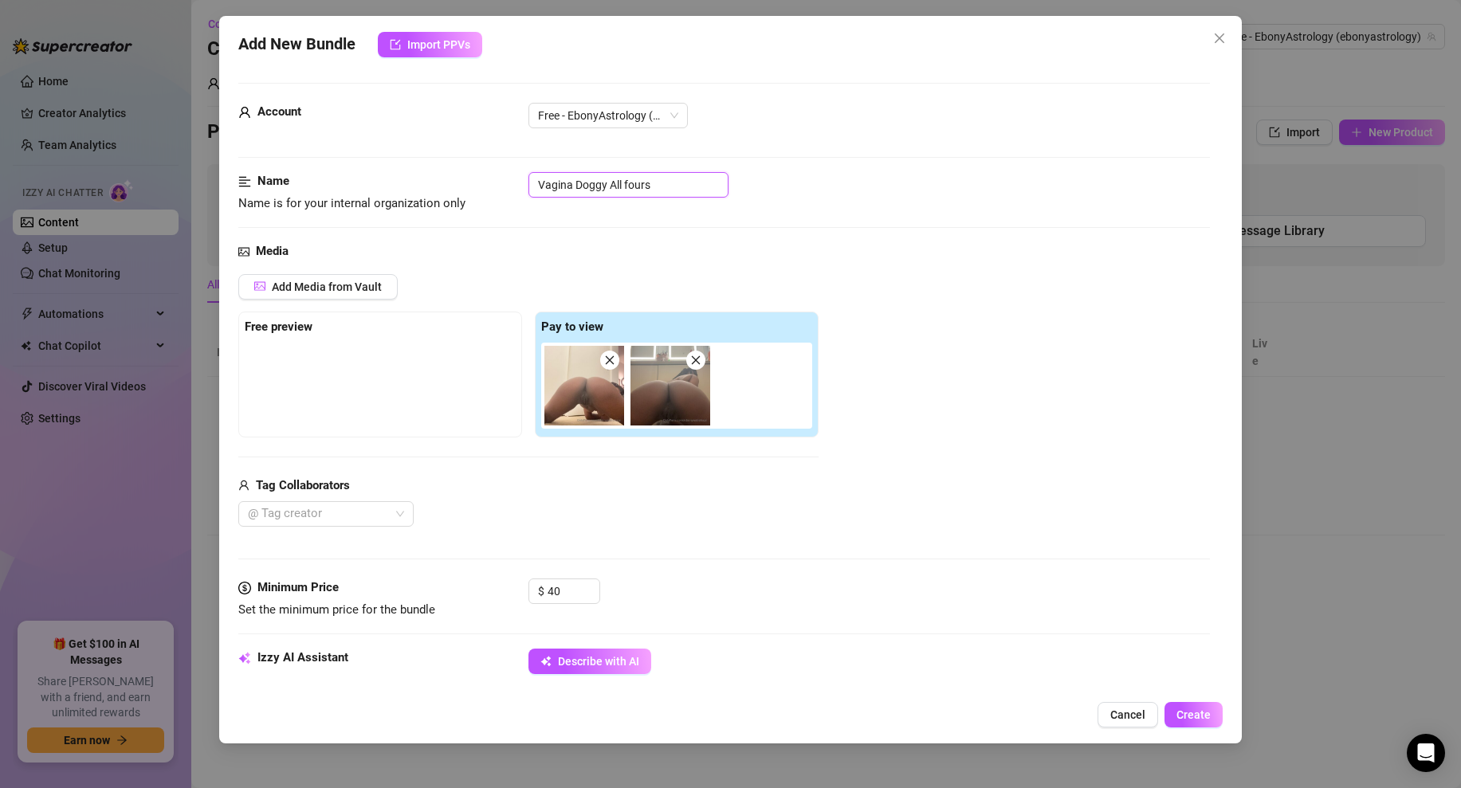
click at [629, 187] on input "Vagina Doggy All fours" at bounding box center [628, 184] width 200 height 25
click at [881, 206] on div "Name Name is for your internal organization only Vagina Doggy All Fours" at bounding box center [723, 192] width 971 height 41
click at [675, 112] on span "Free - EbonyAstrology (@ebonyastrology)" at bounding box center [608, 116] width 140 height 24
click at [793, 107] on div "Free - EbonyAstrology (@ebonyastrology)" at bounding box center [868, 115] width 681 height 25
click at [826, 133] on div "Account Free - EbonyAstrology (@ebonyastrology)" at bounding box center [723, 123] width 971 height 40
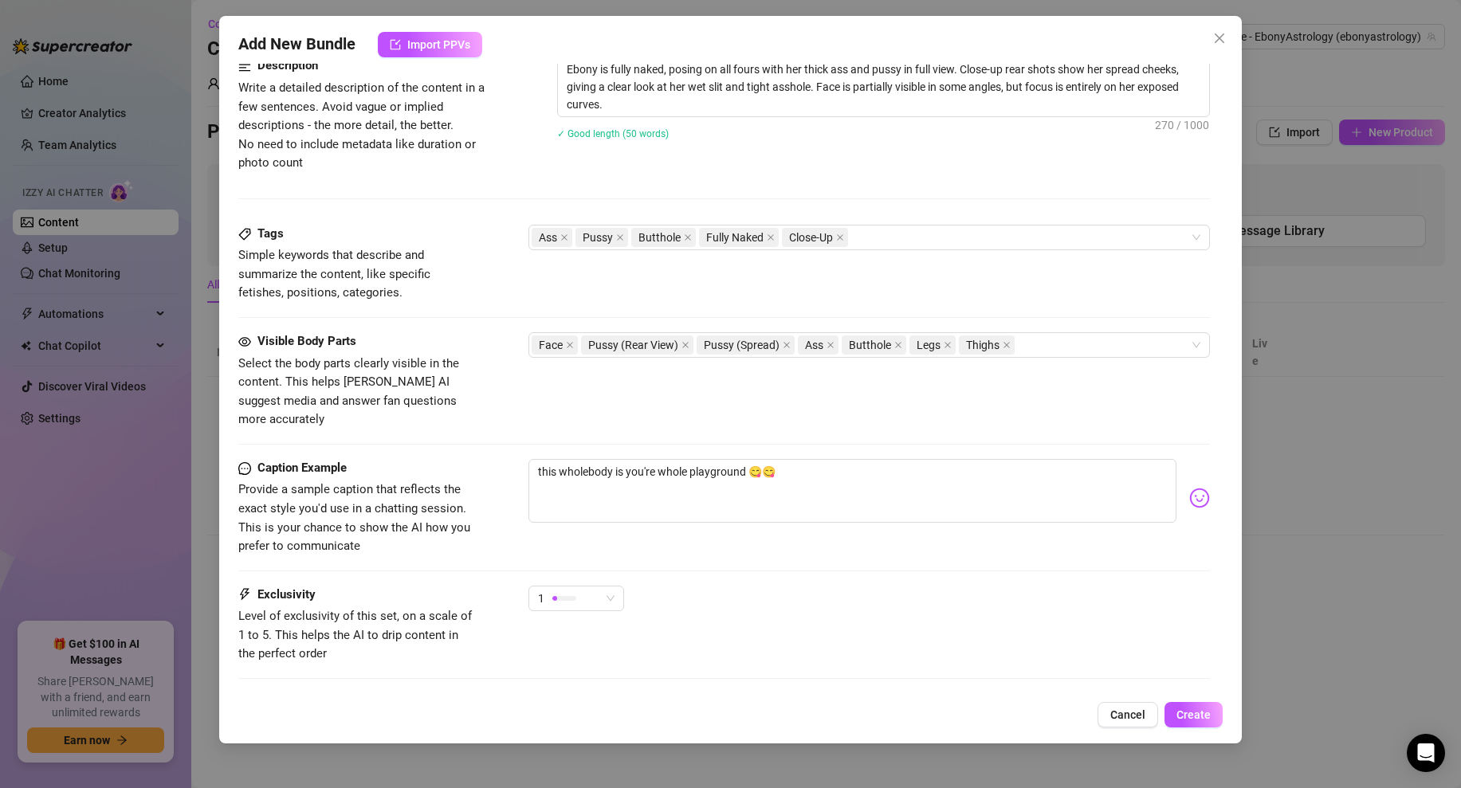
scroll to position [732, 0]
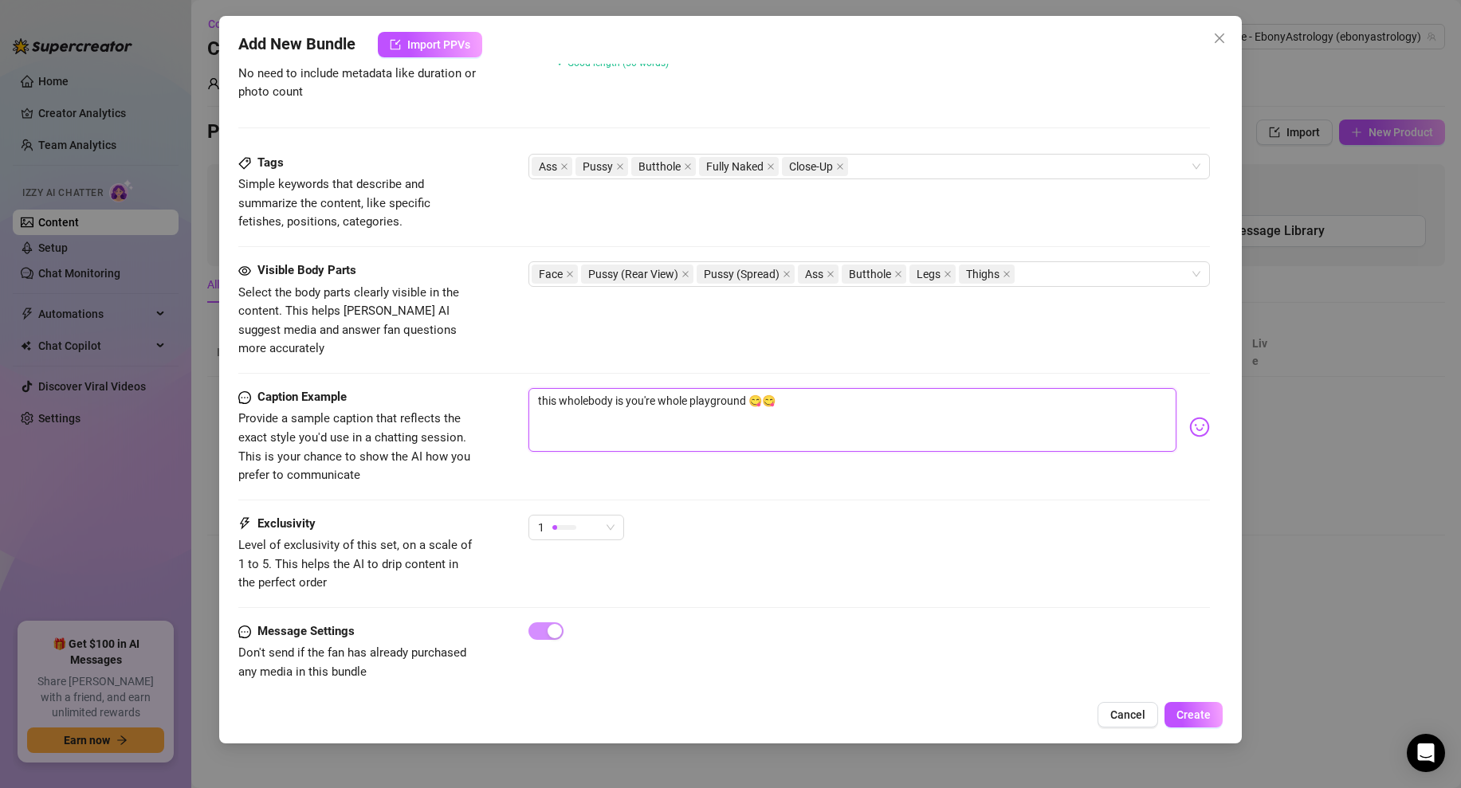
click at [546, 388] on textarea "this wholebody is you're whole playground 😋😋" at bounding box center [852, 420] width 648 height 64
click at [775, 388] on textarea "this wholebody is you're whole playground 😋😋" at bounding box center [852, 420] width 648 height 64
click at [651, 526] on div "1" at bounding box center [868, 535] width 681 height 40
click at [774, 388] on textarea "this wholebody is you're whole playground" at bounding box center [852, 420] width 648 height 64
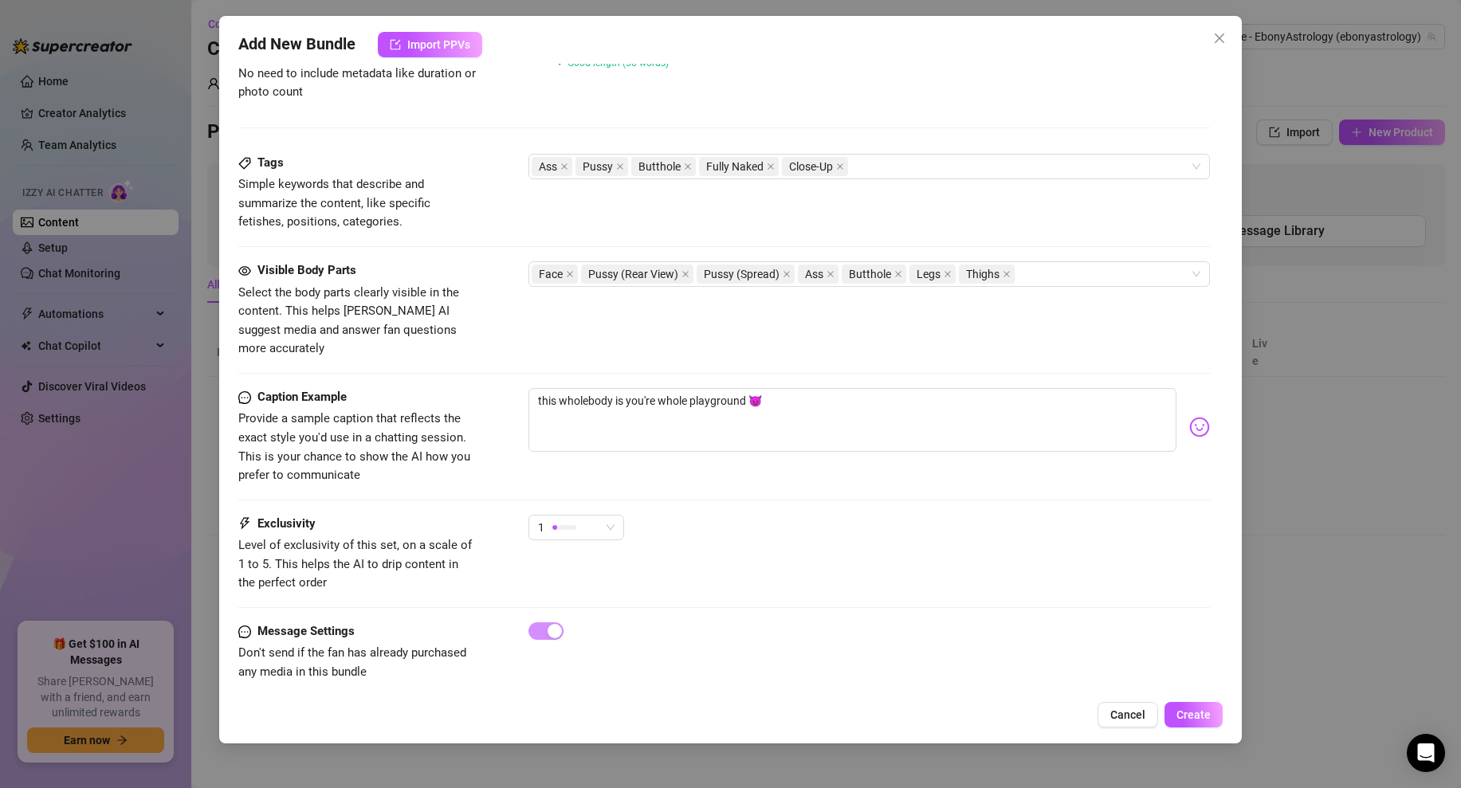
click at [791, 488] on div "Caption Example Provide a sample caption that reflects the exact style you'd us…" at bounding box center [723, 451] width 971 height 127
click at [607, 516] on span "1" at bounding box center [576, 528] width 76 height 24
click at [604, 571] on span "2" at bounding box center [593, 566] width 104 height 18
click at [681, 515] on div "2 2" at bounding box center [868, 535] width 681 height 40
click at [621, 515] on div "2" at bounding box center [576, 527] width 96 height 25
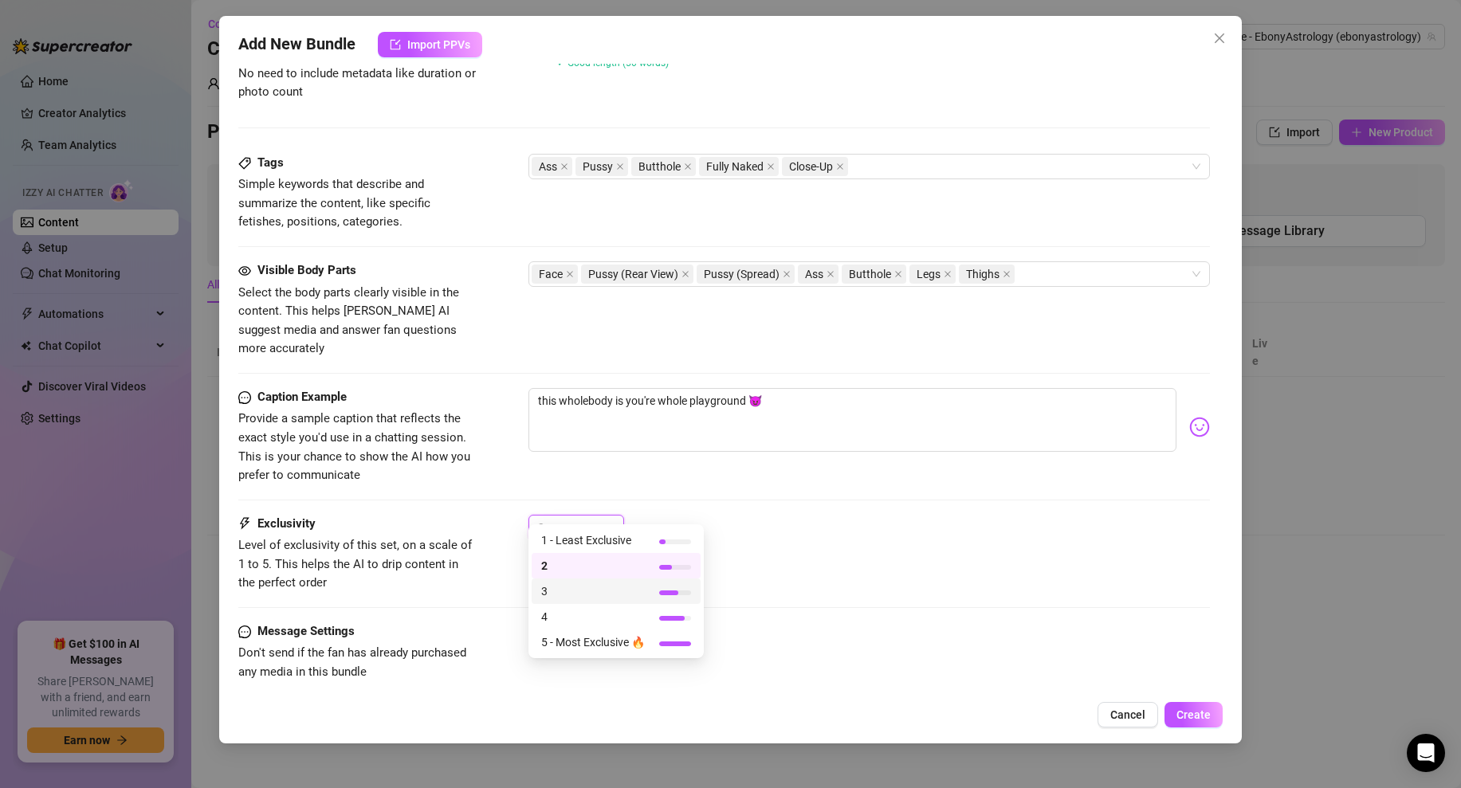
click at [546, 583] on span "3" at bounding box center [593, 591] width 104 height 18
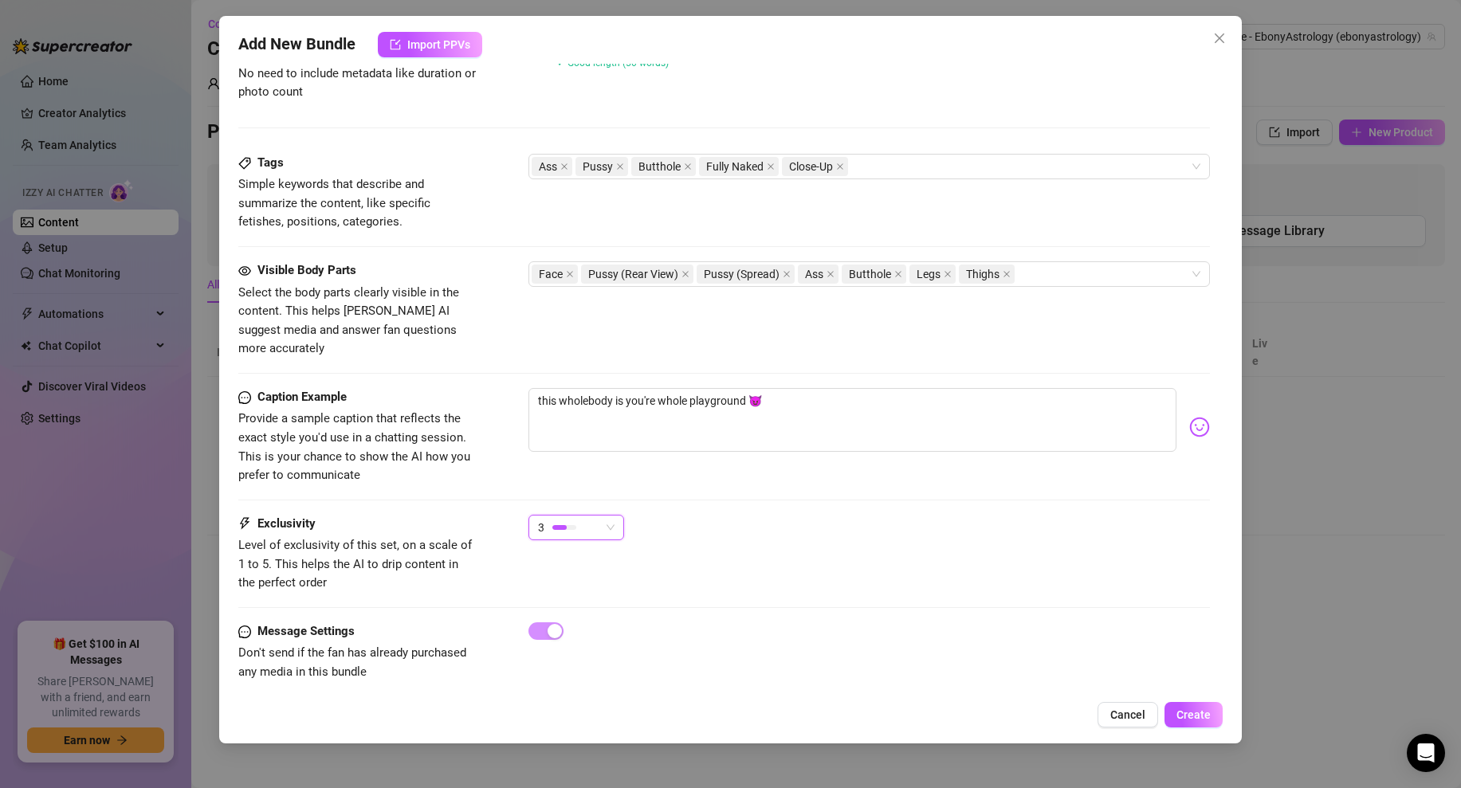
click at [720, 546] on div "Exclusivity Level of exclusivity of this set, on a scale of 1 to 5. This helps …" at bounding box center [723, 554] width 971 height 78
click at [1181, 716] on span "Create" at bounding box center [1193, 714] width 34 height 13
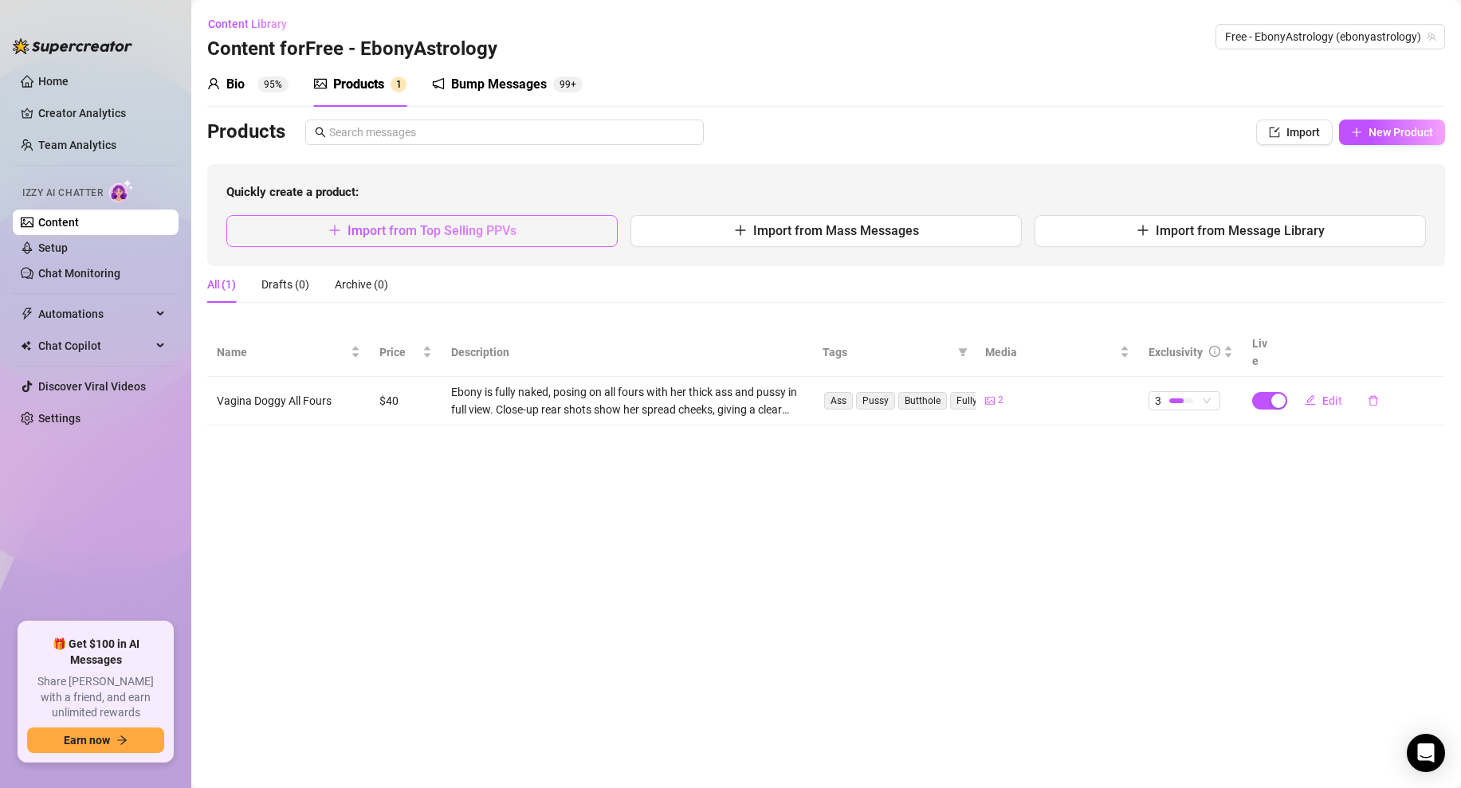
click at [495, 235] on span "Import from Top Selling PPVs" at bounding box center [431, 230] width 169 height 15
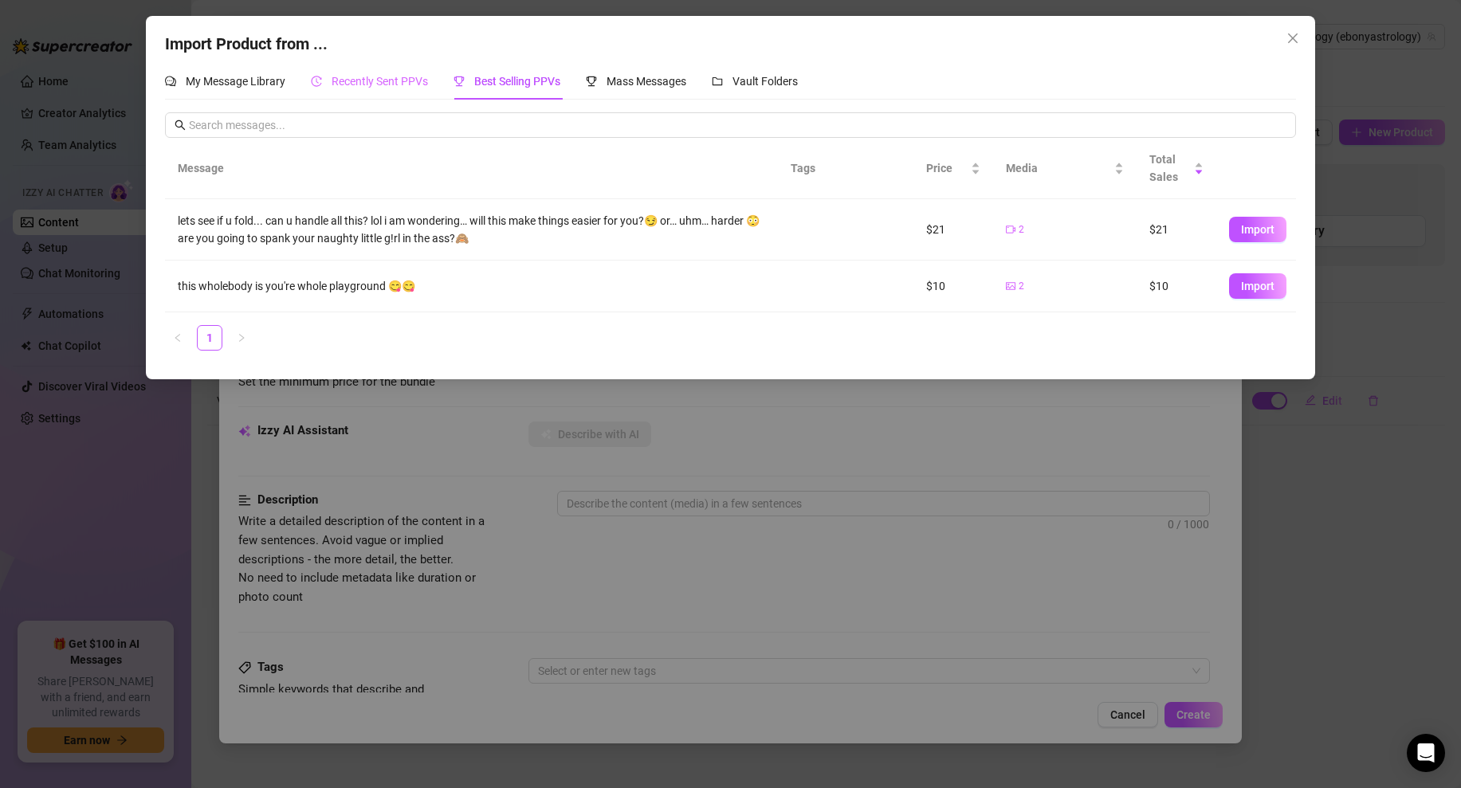
click at [346, 91] on div "Recently Sent PPVs" at bounding box center [369, 81] width 117 height 37
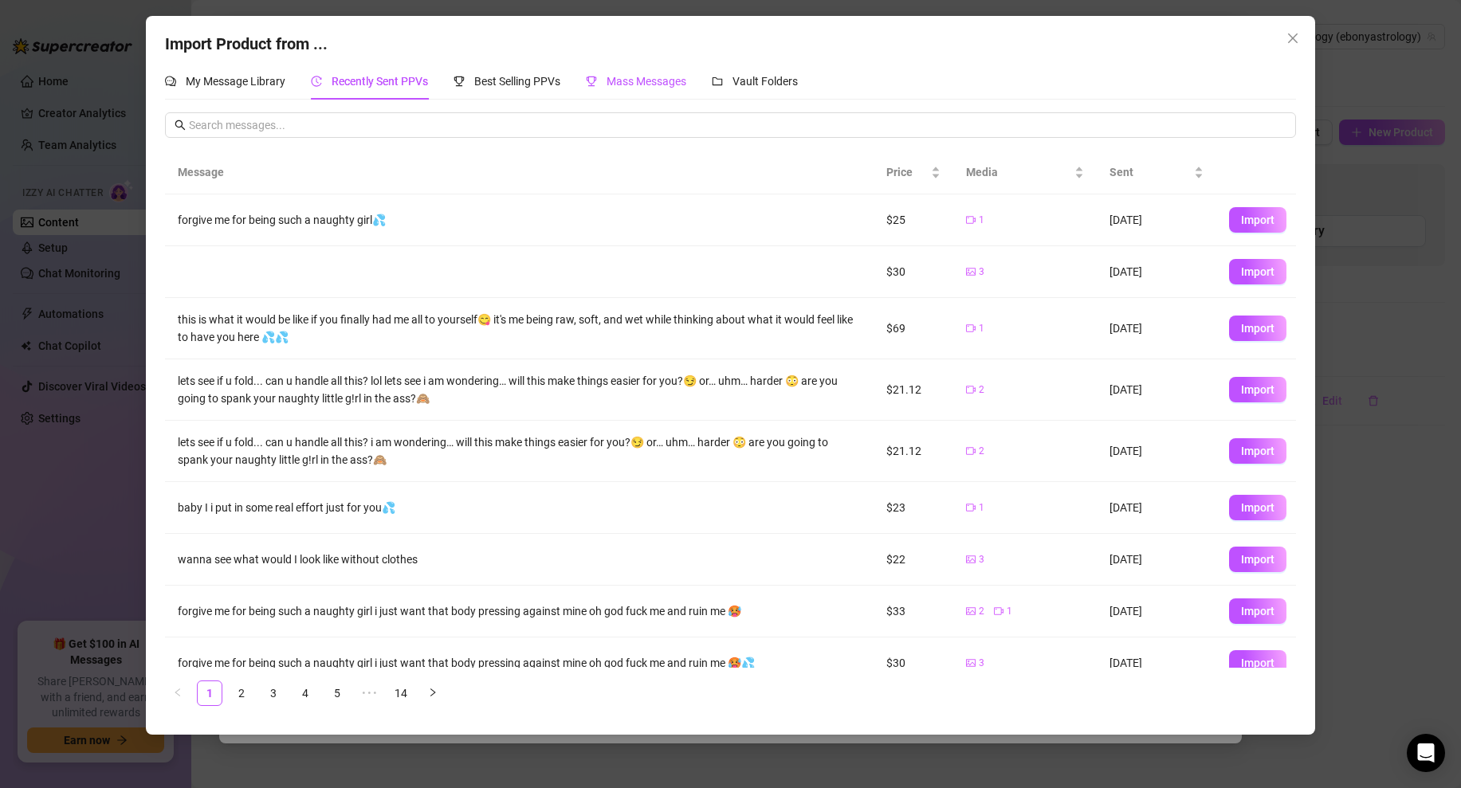
click at [671, 86] on span "Mass Messages" at bounding box center [646, 81] width 80 height 13
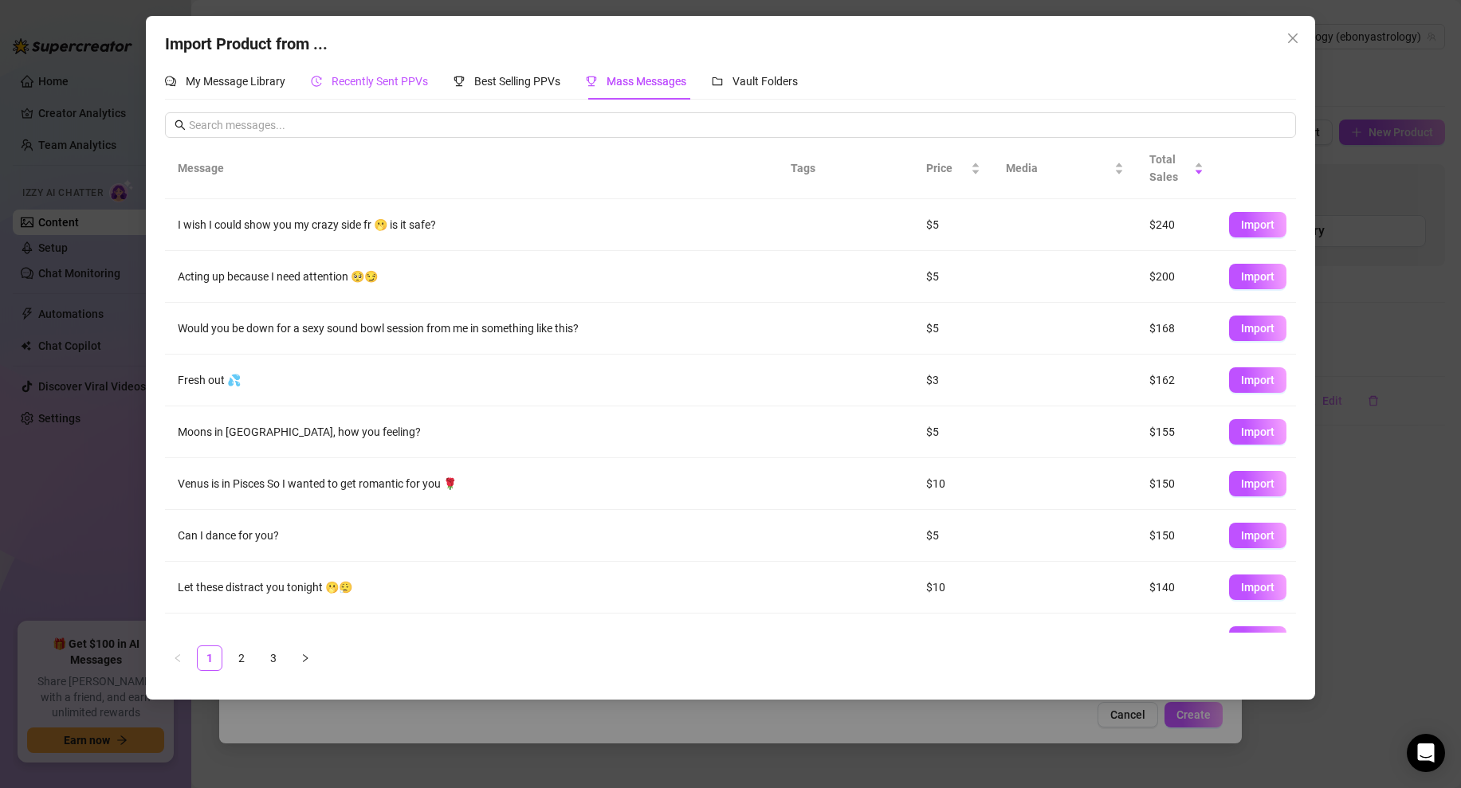
click at [385, 80] on span "Recently Sent PPVs" at bounding box center [379, 81] width 96 height 13
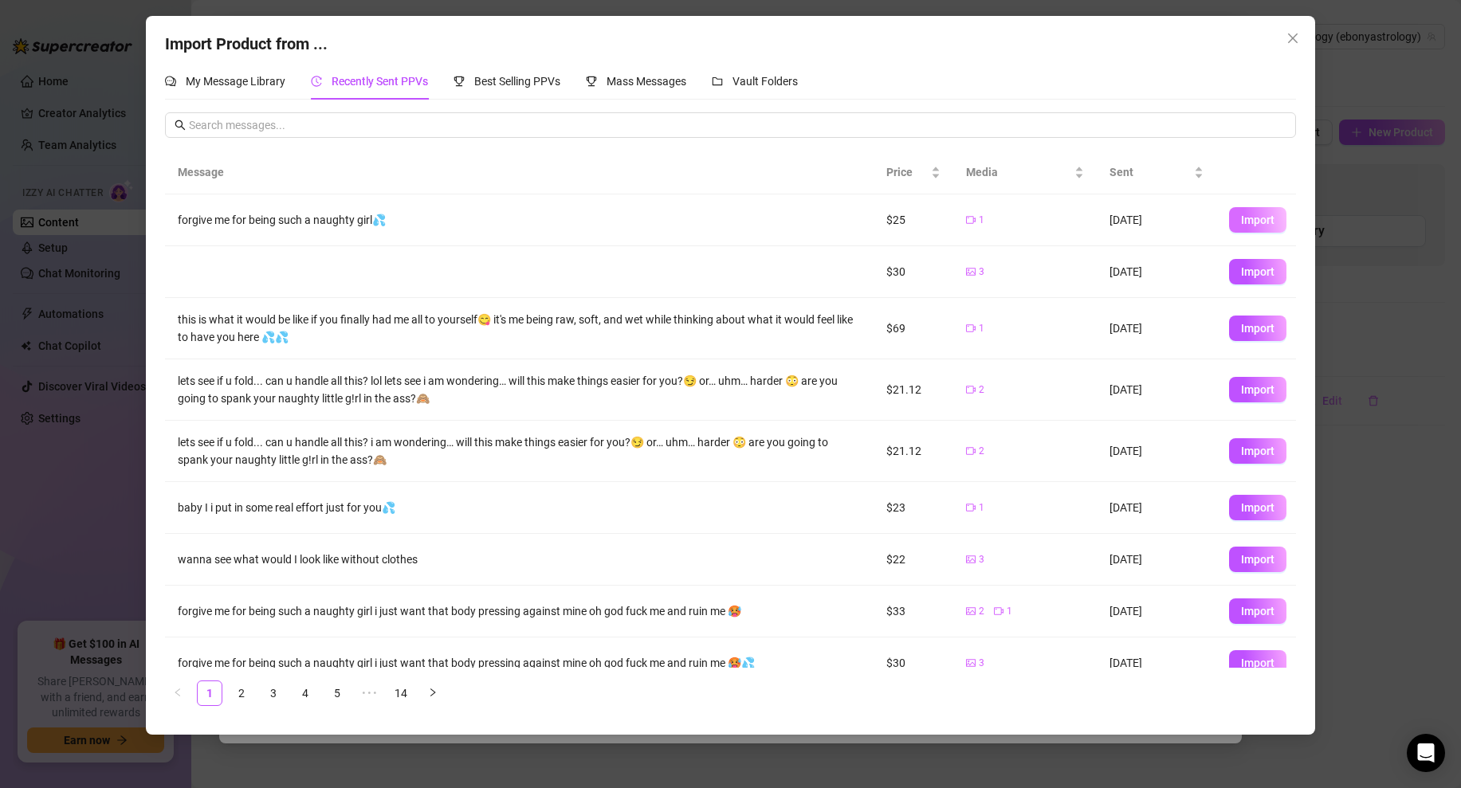
click at [1241, 218] on span "Import" at bounding box center [1257, 220] width 33 height 13
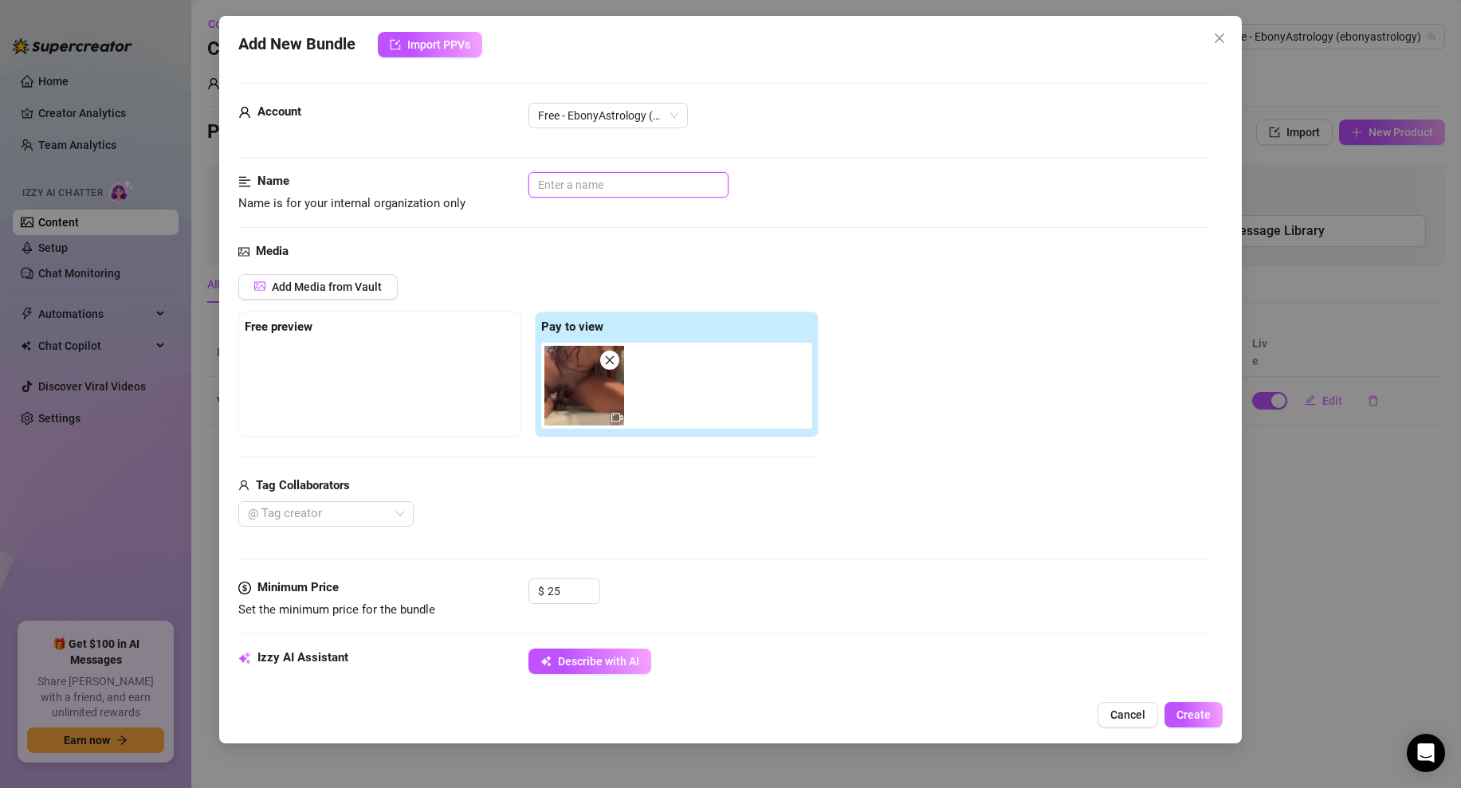
click at [594, 192] on input "text" at bounding box center [628, 184] width 200 height 25
click at [599, 183] on input "Bathroom DIlso Riding" at bounding box center [628, 184] width 200 height 25
click at [837, 221] on div "Name Name is for your internal organization only Bathroom Dildso Riding" at bounding box center [723, 207] width 971 height 70
click at [614, 190] on input "Bathroom Dildso Riding" at bounding box center [628, 184] width 200 height 25
click at [774, 249] on div "Media" at bounding box center [723, 251] width 971 height 19
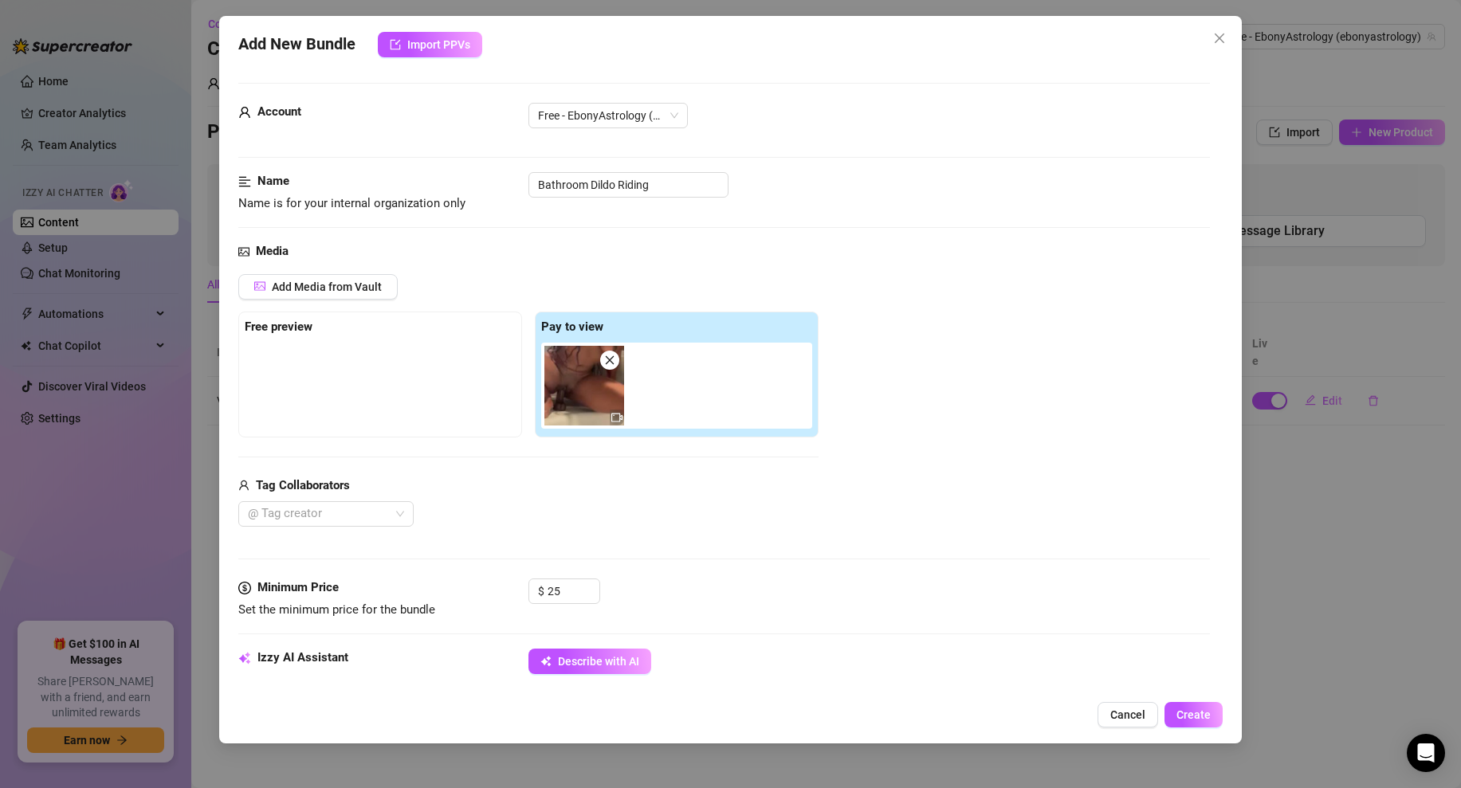
click at [789, 229] on div "Name Name is for your internal organization only Bathroom Dildo Riding" at bounding box center [723, 207] width 971 height 70
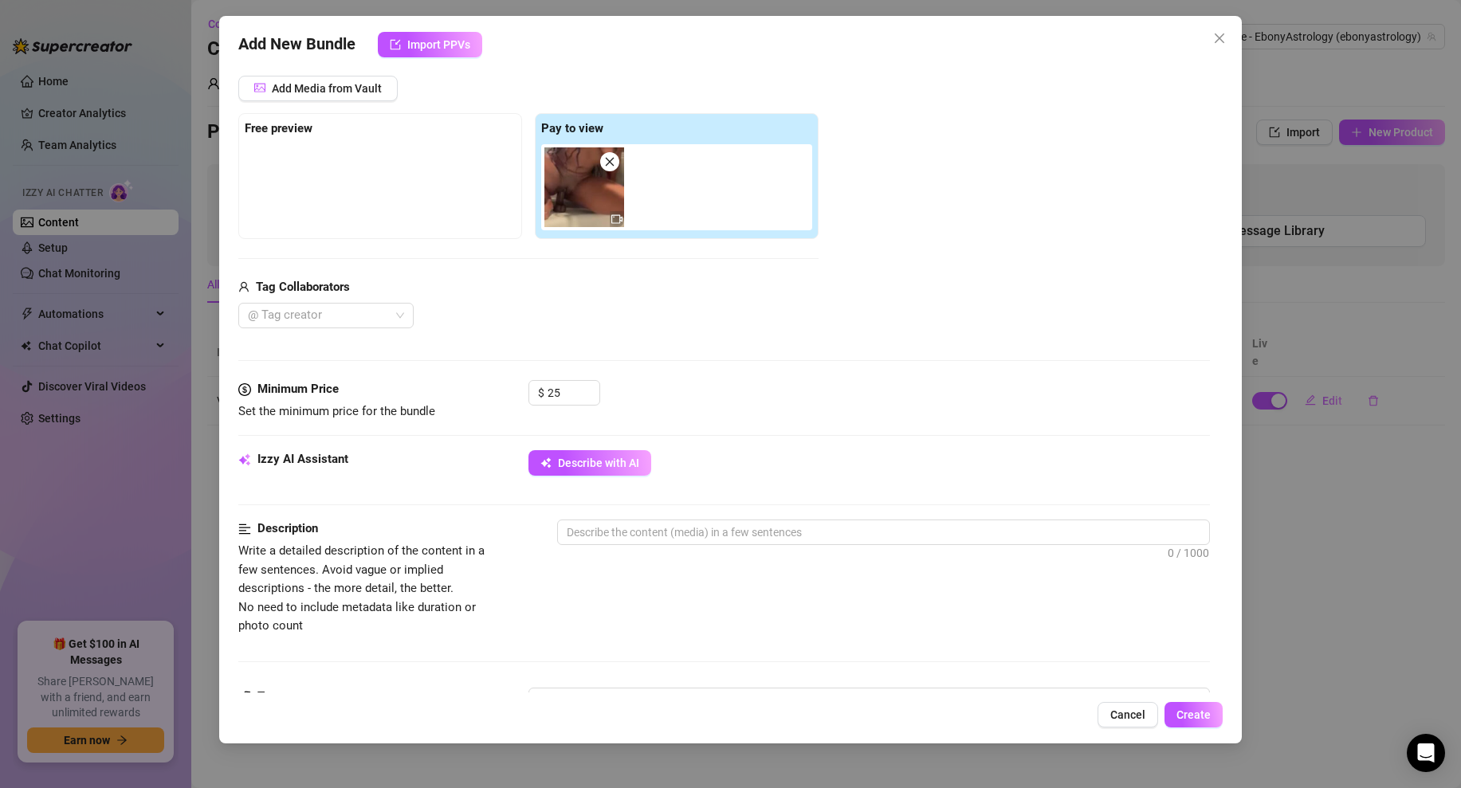
scroll to position [221, 0]
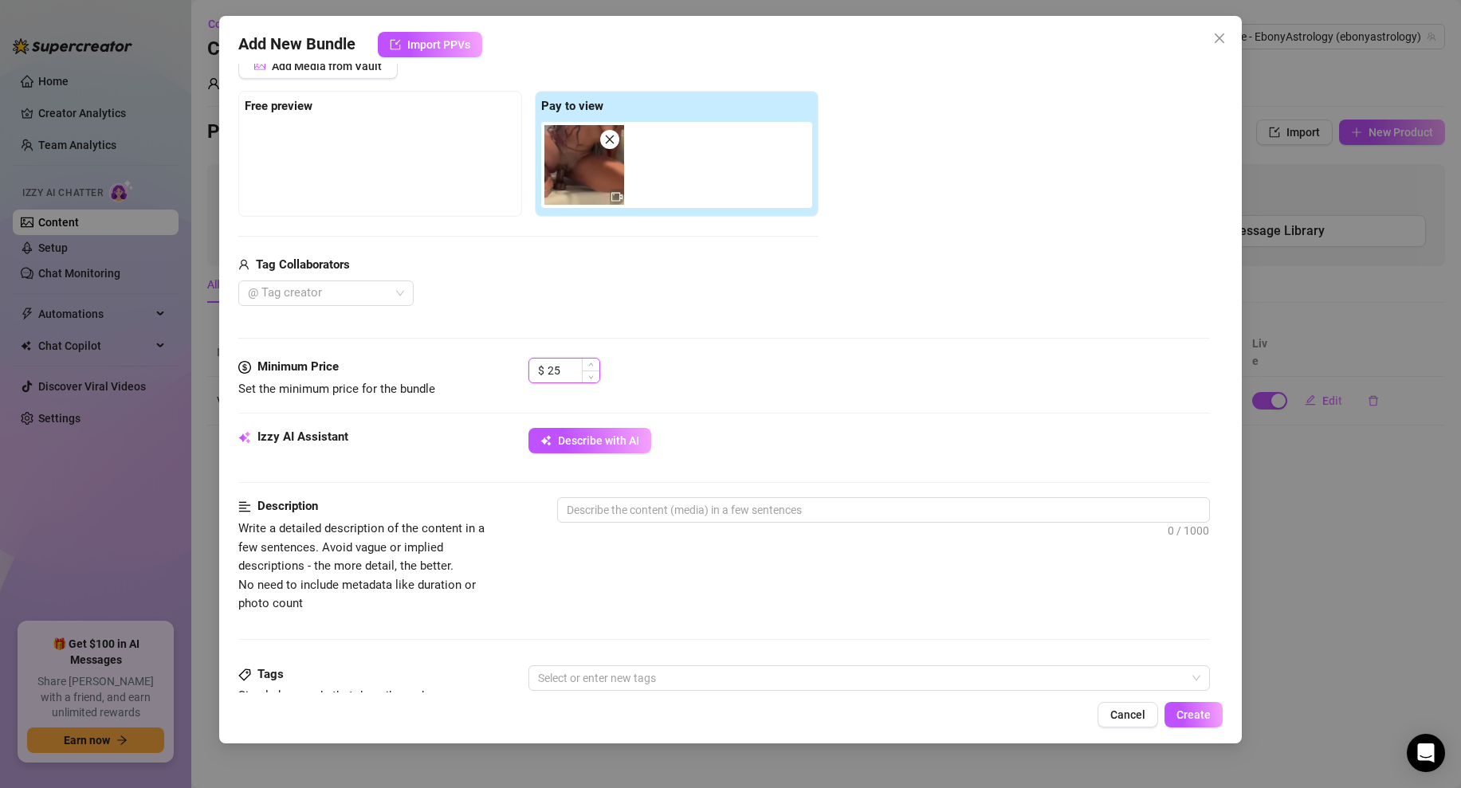
click at [566, 363] on input "25" at bounding box center [573, 371] width 52 height 24
click at [751, 360] on div "$ 25" at bounding box center [868, 378] width 681 height 40
click at [582, 436] on span "Describe with AI" at bounding box center [598, 440] width 81 height 13
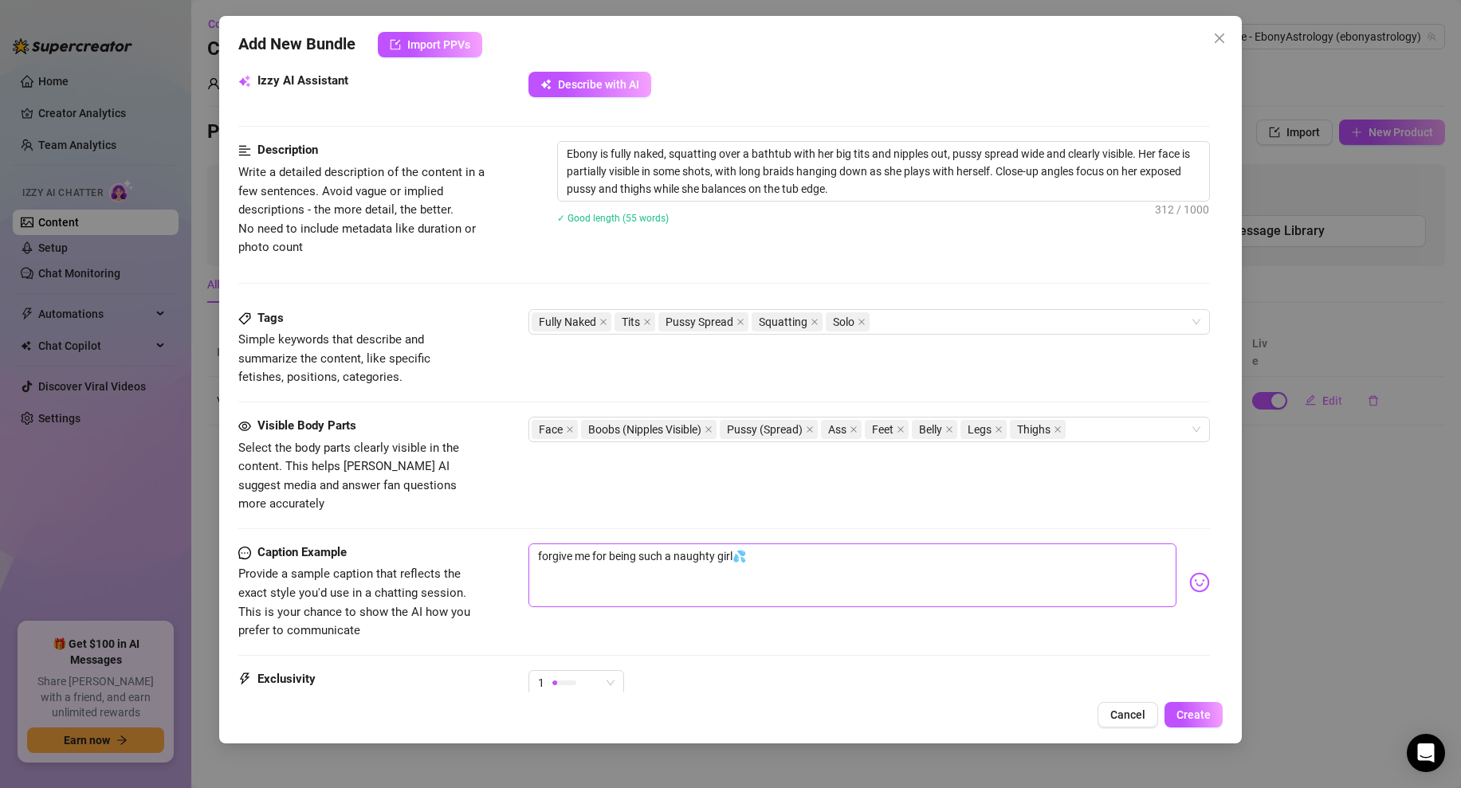
scroll to position [629, 0]
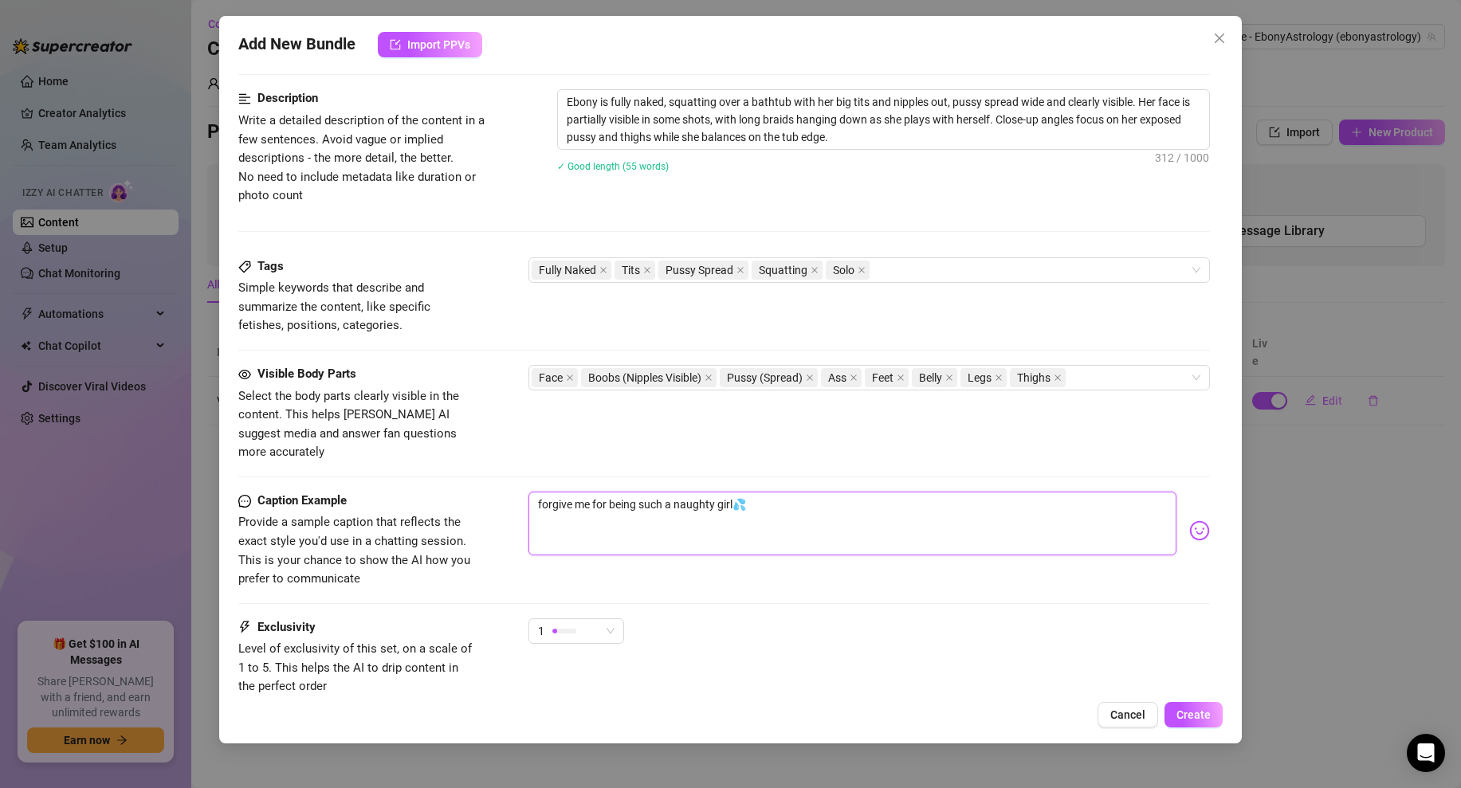
click at [755, 492] on textarea "forgive me for being such a naughty girl💦" at bounding box center [852, 524] width 648 height 64
drag, startPoint x: 755, startPoint y: 484, endPoint x: 512, endPoint y: 488, distance: 242.3
click at [512, 492] on div "Caption Example Provide a sample caption that reflects the exact style you'd us…" at bounding box center [723, 540] width 971 height 97
drag, startPoint x: 611, startPoint y: 486, endPoint x: 507, endPoint y: 488, distance: 104.4
click at [507, 492] on div "Caption Example Provide a sample caption that reflects the exact style you'd us…" at bounding box center [723, 540] width 971 height 97
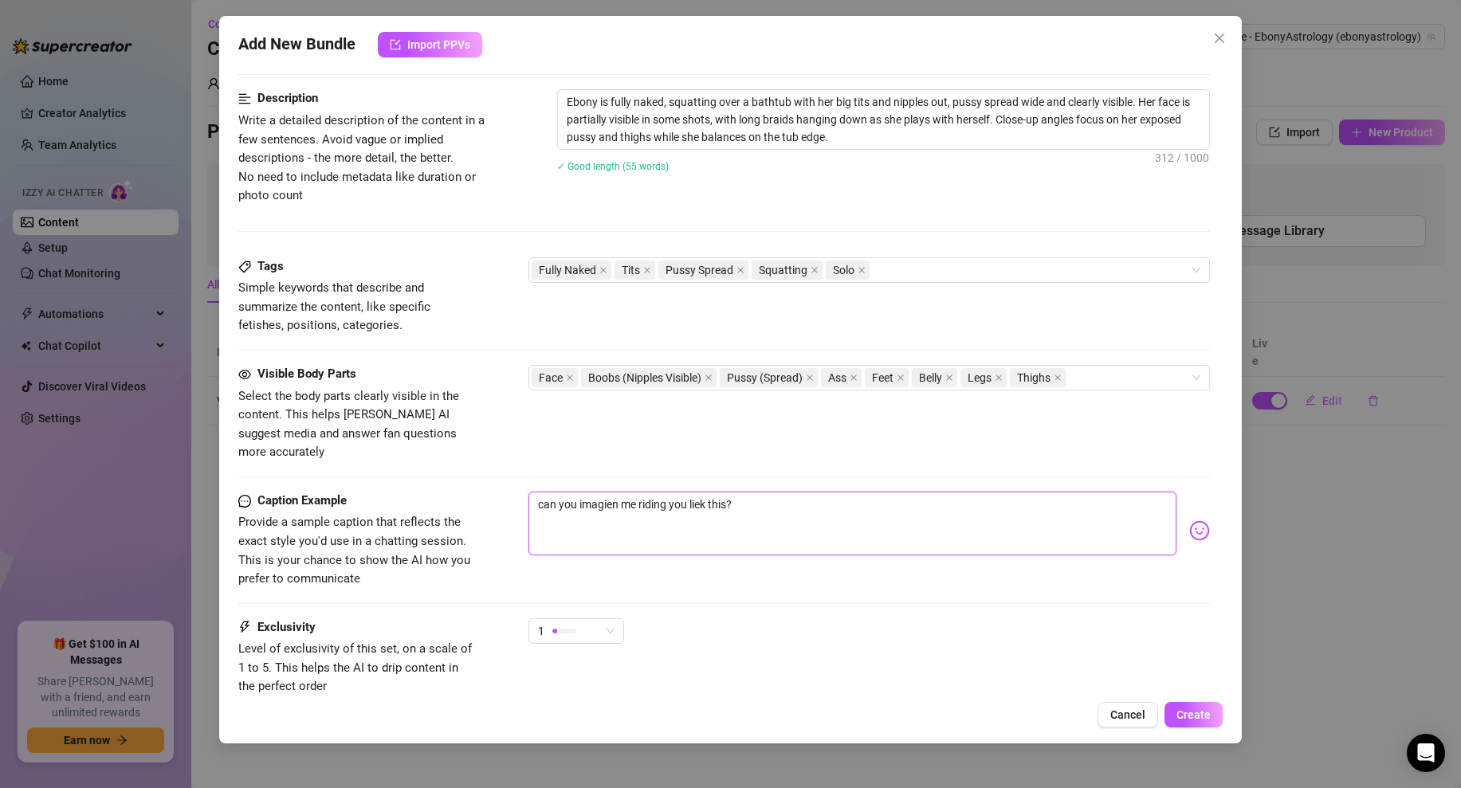
click at [706, 492] on textarea "can you imagien me riding you liek this?" at bounding box center [852, 524] width 648 height 64
click at [610, 492] on textarea "can you imagien me riding you like this?" at bounding box center [852, 524] width 648 height 64
click at [787, 492] on textarea "can you imagine me riding you like this?" at bounding box center [852, 524] width 648 height 64
click at [600, 619] on span "1" at bounding box center [576, 631] width 76 height 24
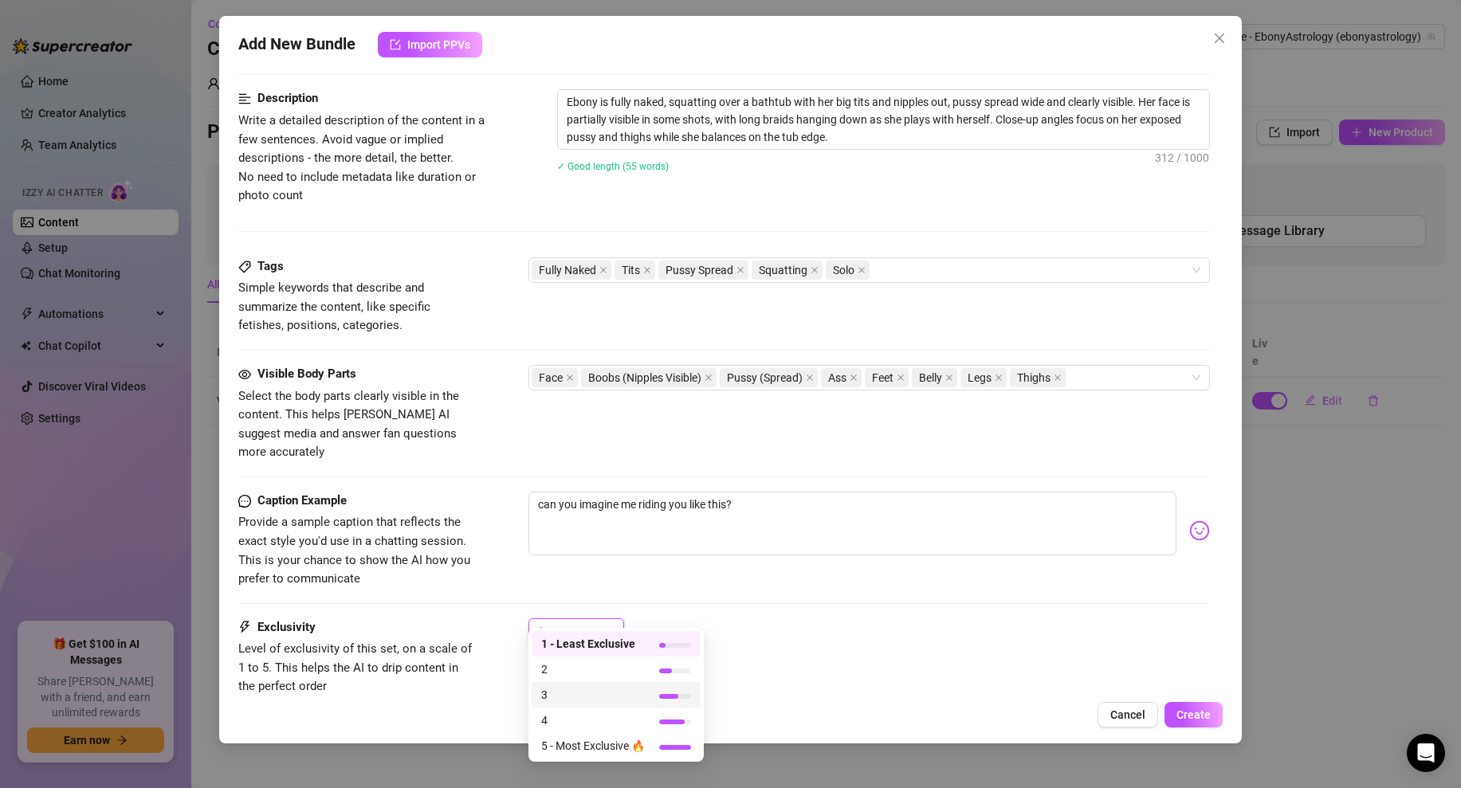
click at [555, 691] on span "3" at bounding box center [593, 695] width 104 height 18
click at [715, 618] on div "3 3" at bounding box center [868, 638] width 681 height 40
click at [606, 619] on span "3" at bounding box center [576, 631] width 76 height 24
click at [667, 618] on div "3" at bounding box center [868, 638] width 681 height 40
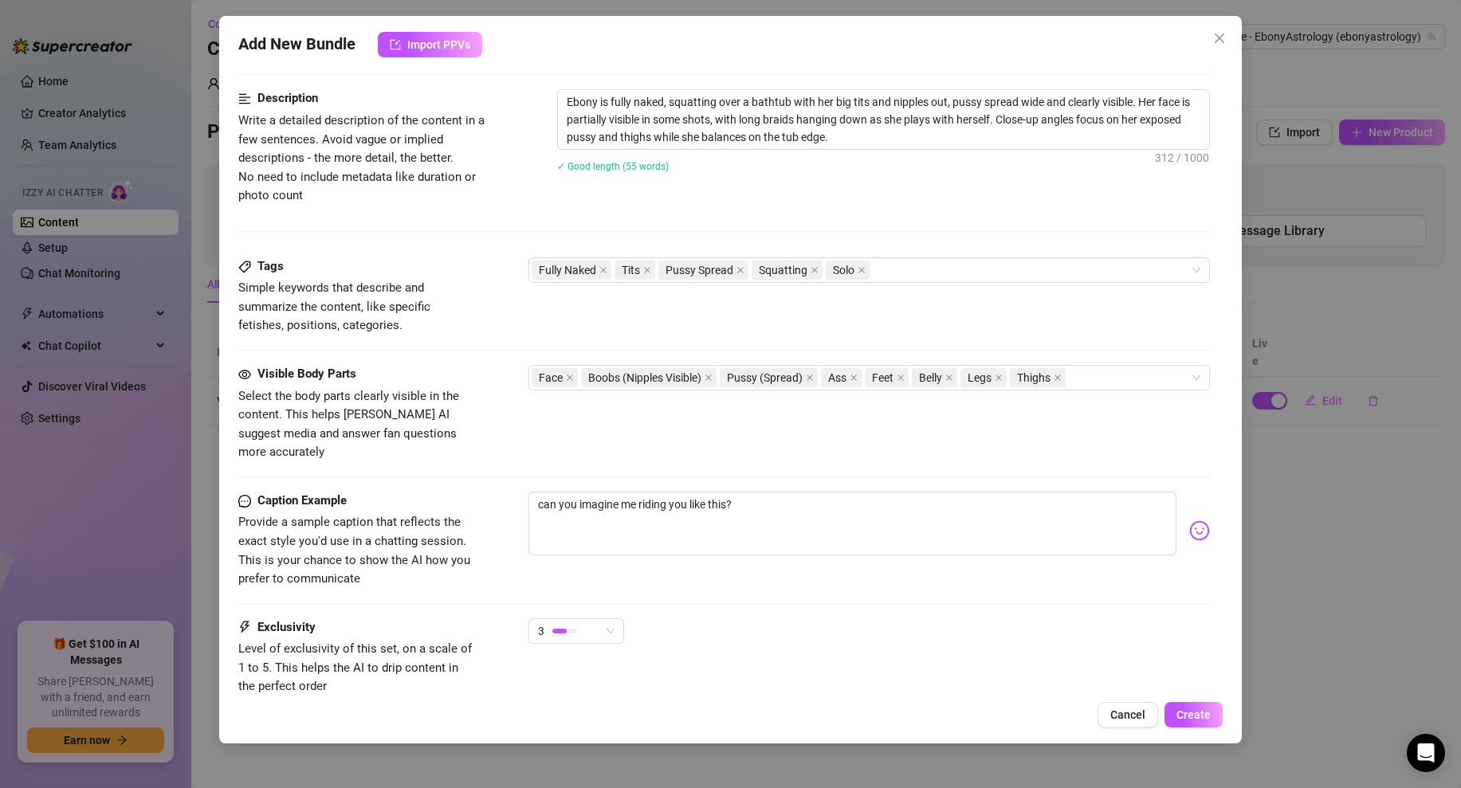
scroll to position [732, 0]
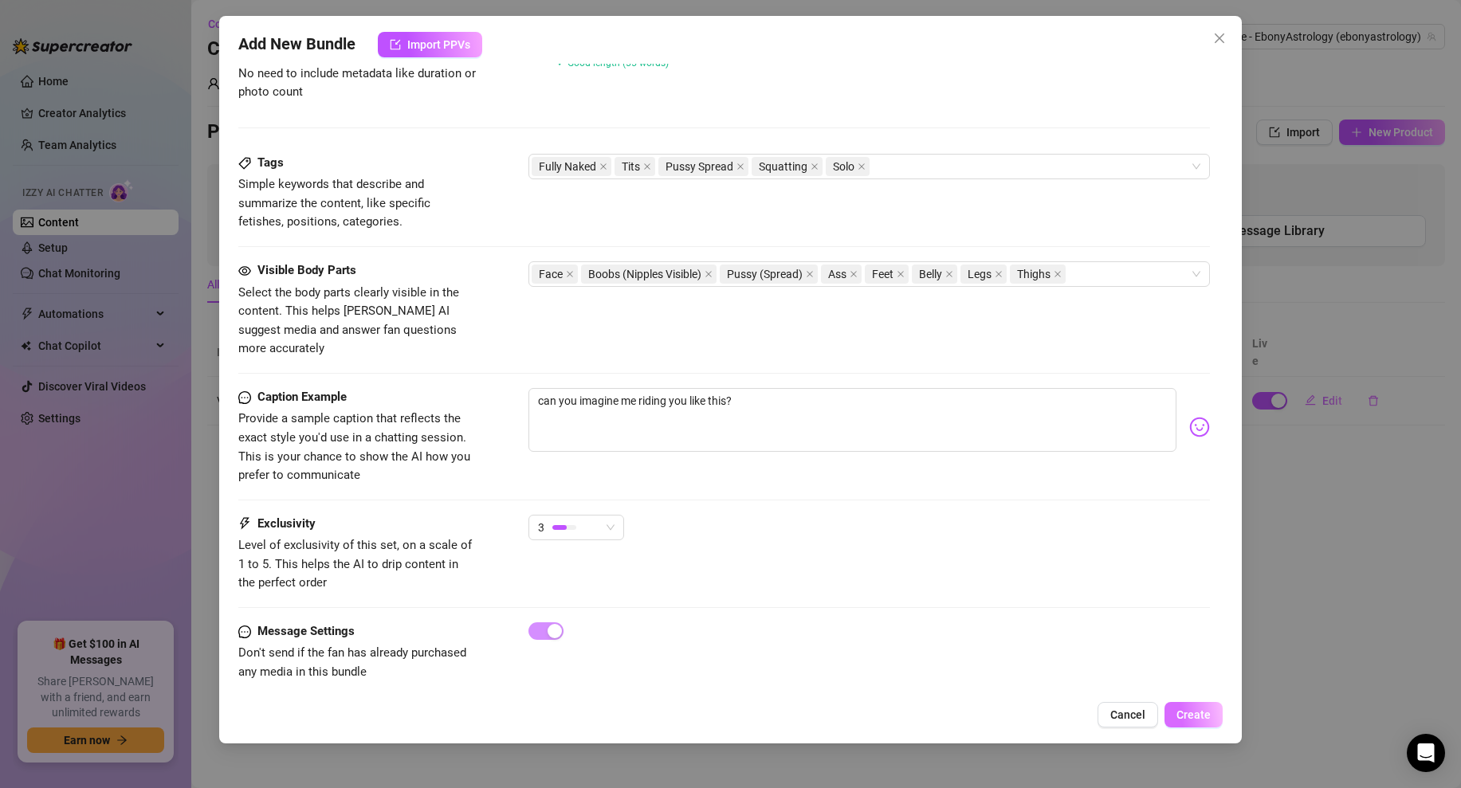
click at [1199, 715] on span "Create" at bounding box center [1193, 714] width 34 height 13
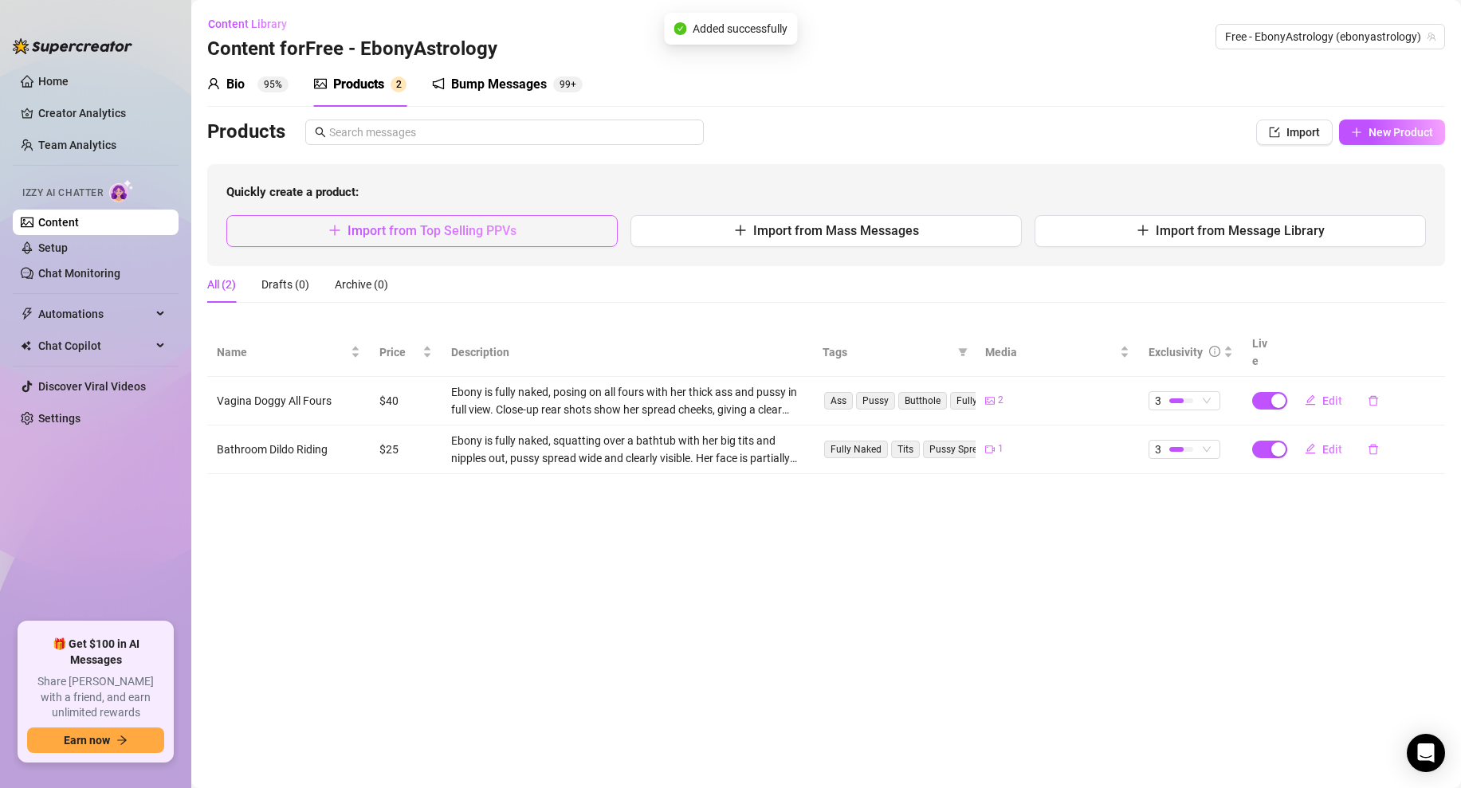
click at [516, 226] on button "Import from Top Selling PPVs" at bounding box center [421, 231] width 391 height 32
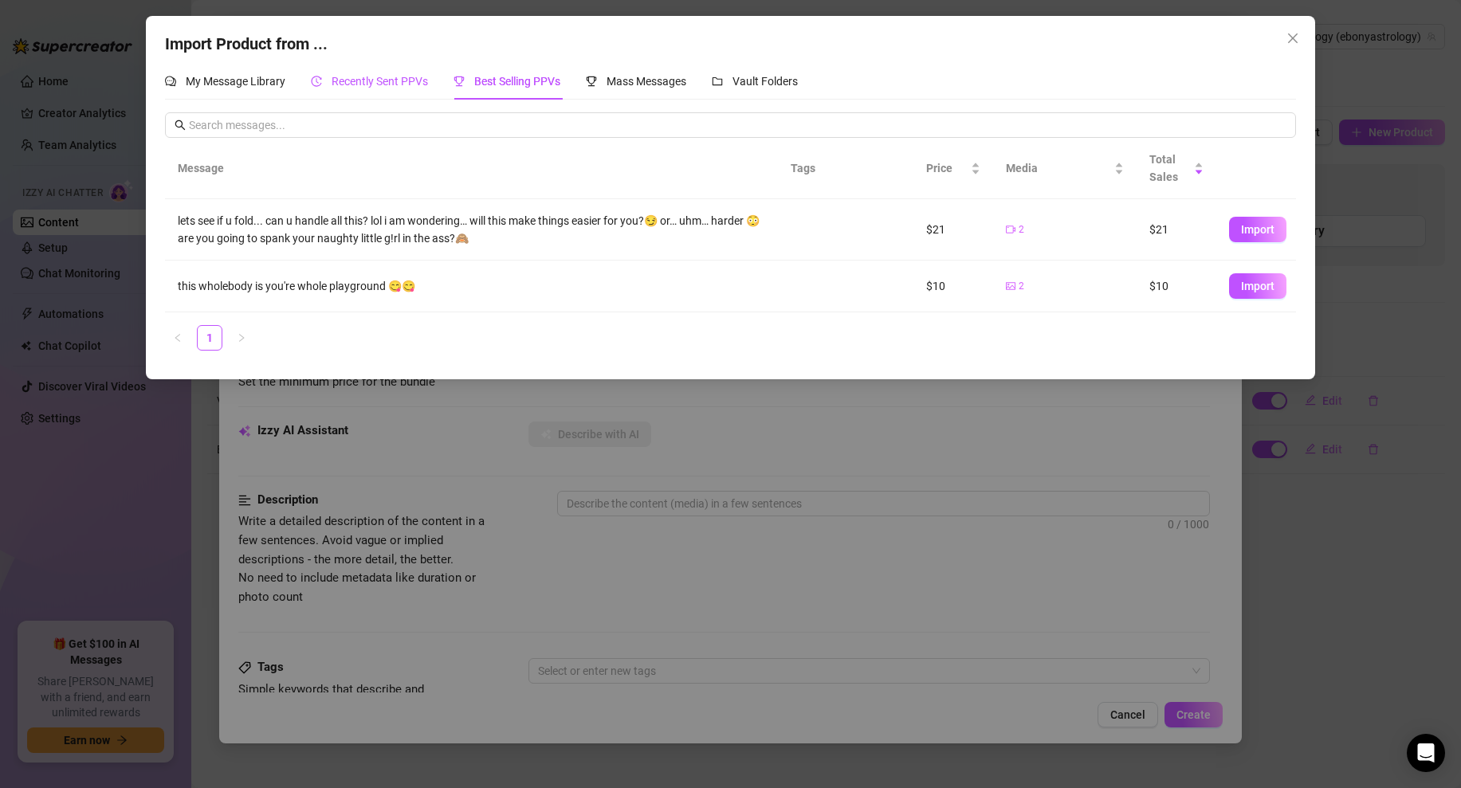
click at [322, 84] on icon "history" at bounding box center [316, 81] width 11 height 11
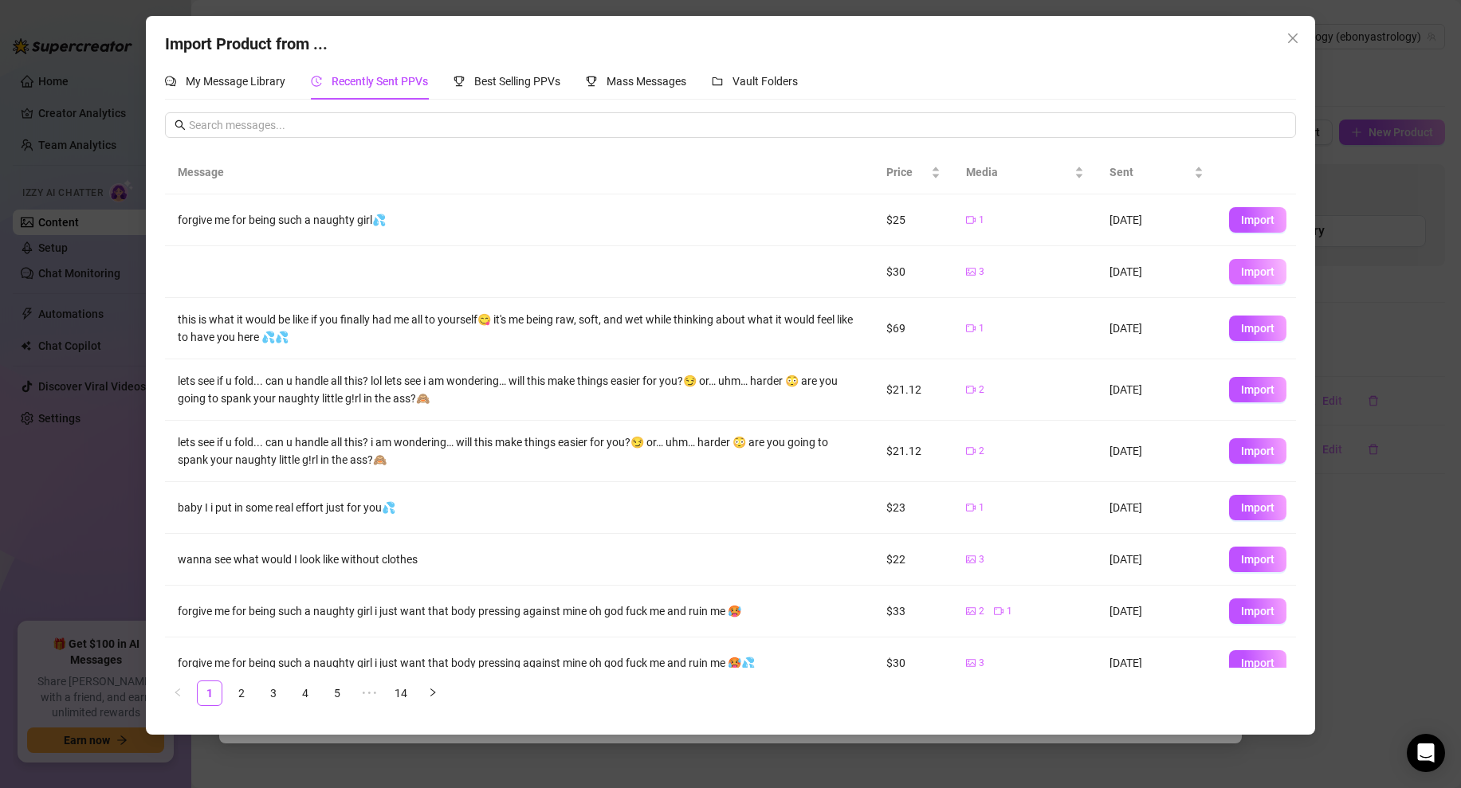
click at [1253, 269] on span "Import" at bounding box center [1257, 271] width 33 height 13
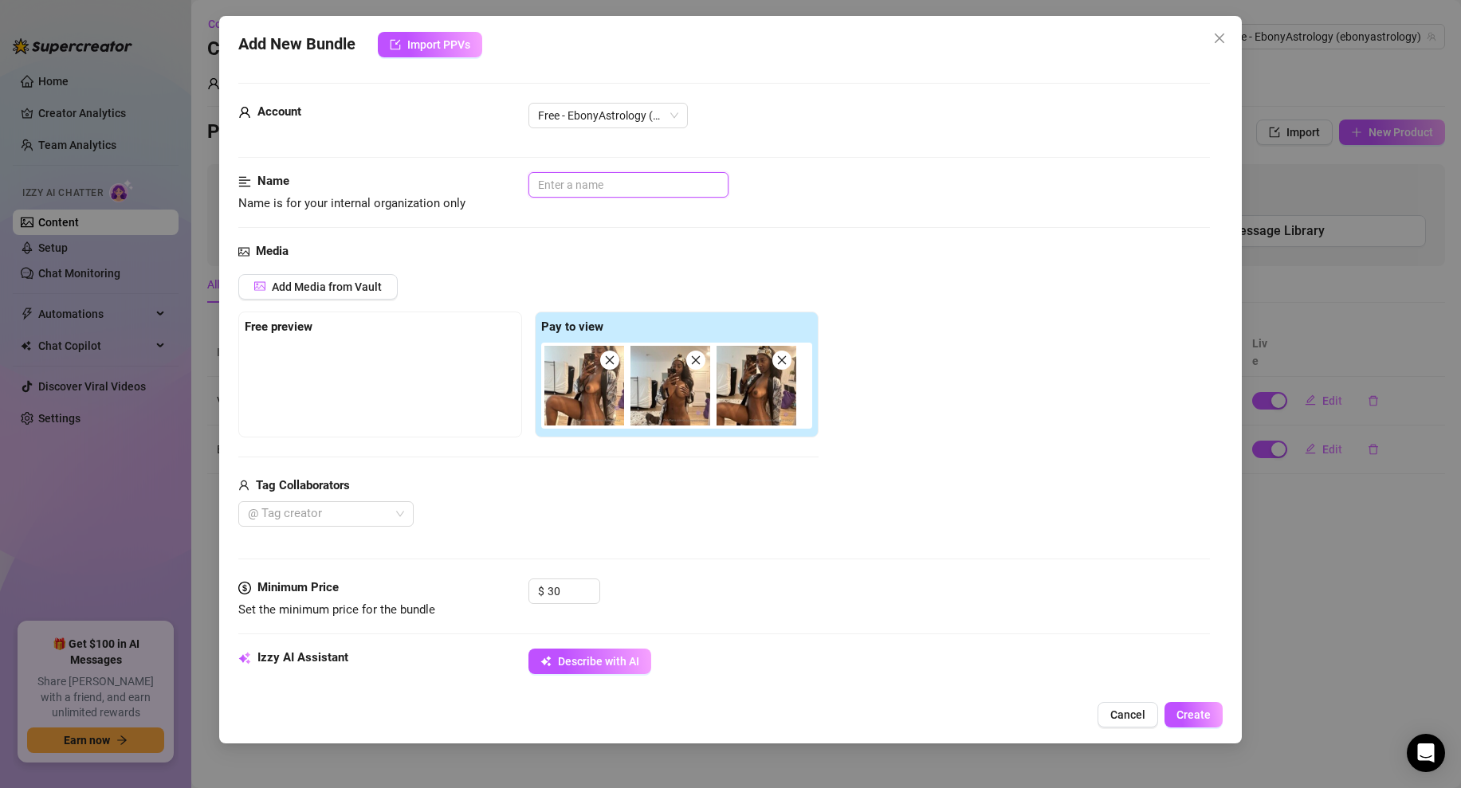
click at [564, 189] on input "text" at bounding box center [628, 184] width 200 height 25
click at [584, 647] on div "Minimum Price Set the minimum price for the bundle $ 30" at bounding box center [723, 614] width 971 height 70
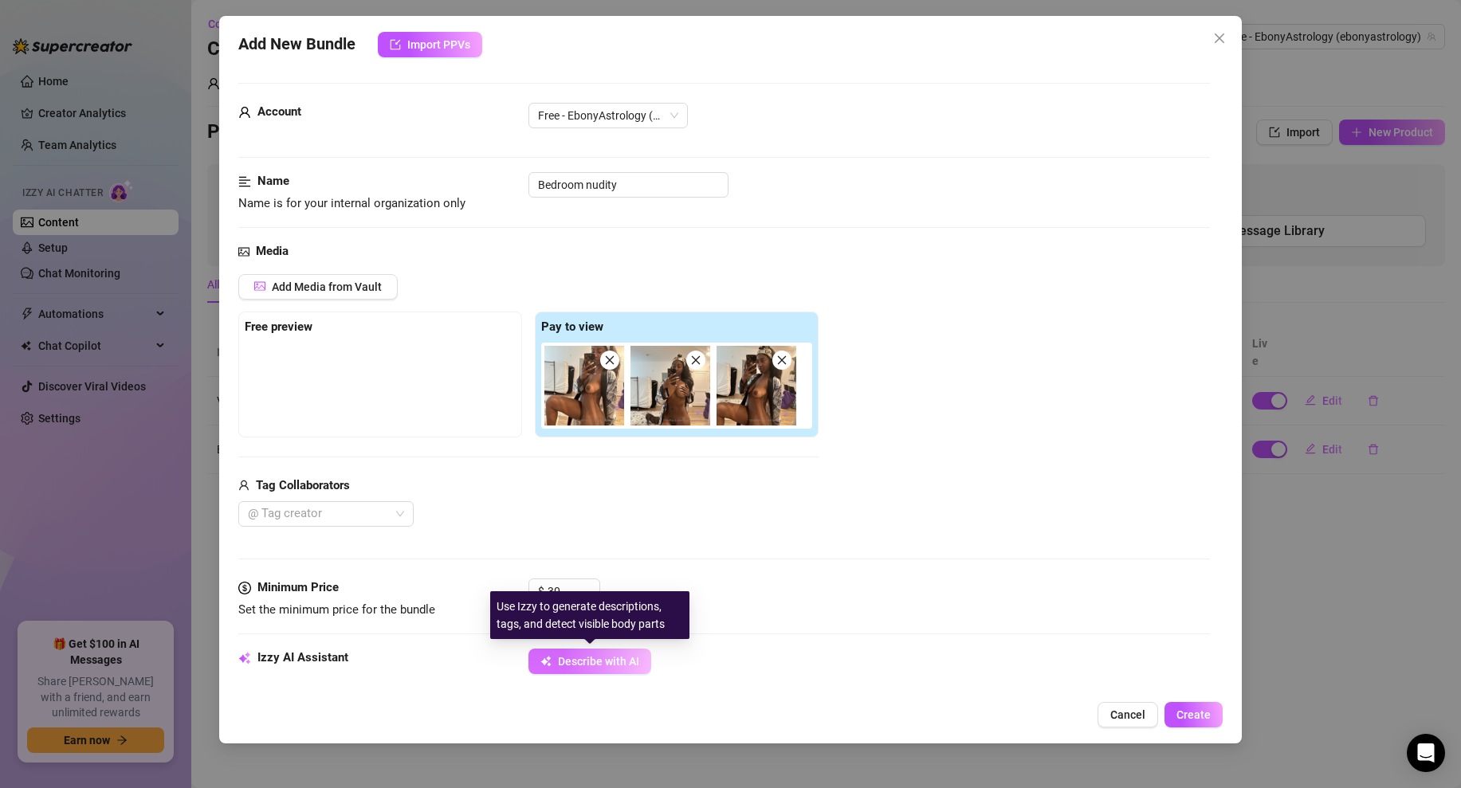
click at [595, 660] on span "Describe with AI" at bounding box center [598, 661] width 81 height 13
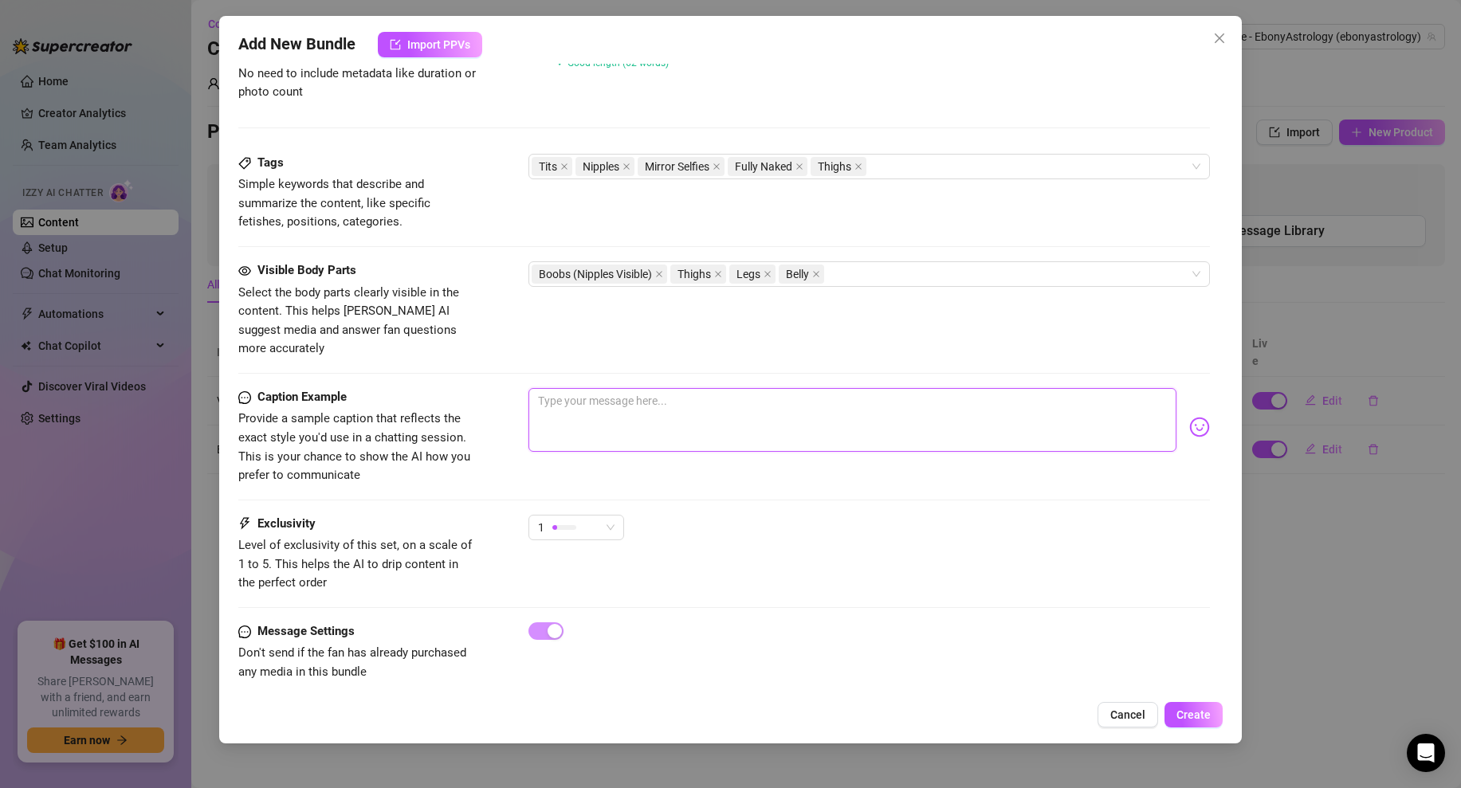
click at [620, 396] on textarea at bounding box center [852, 420] width 648 height 64
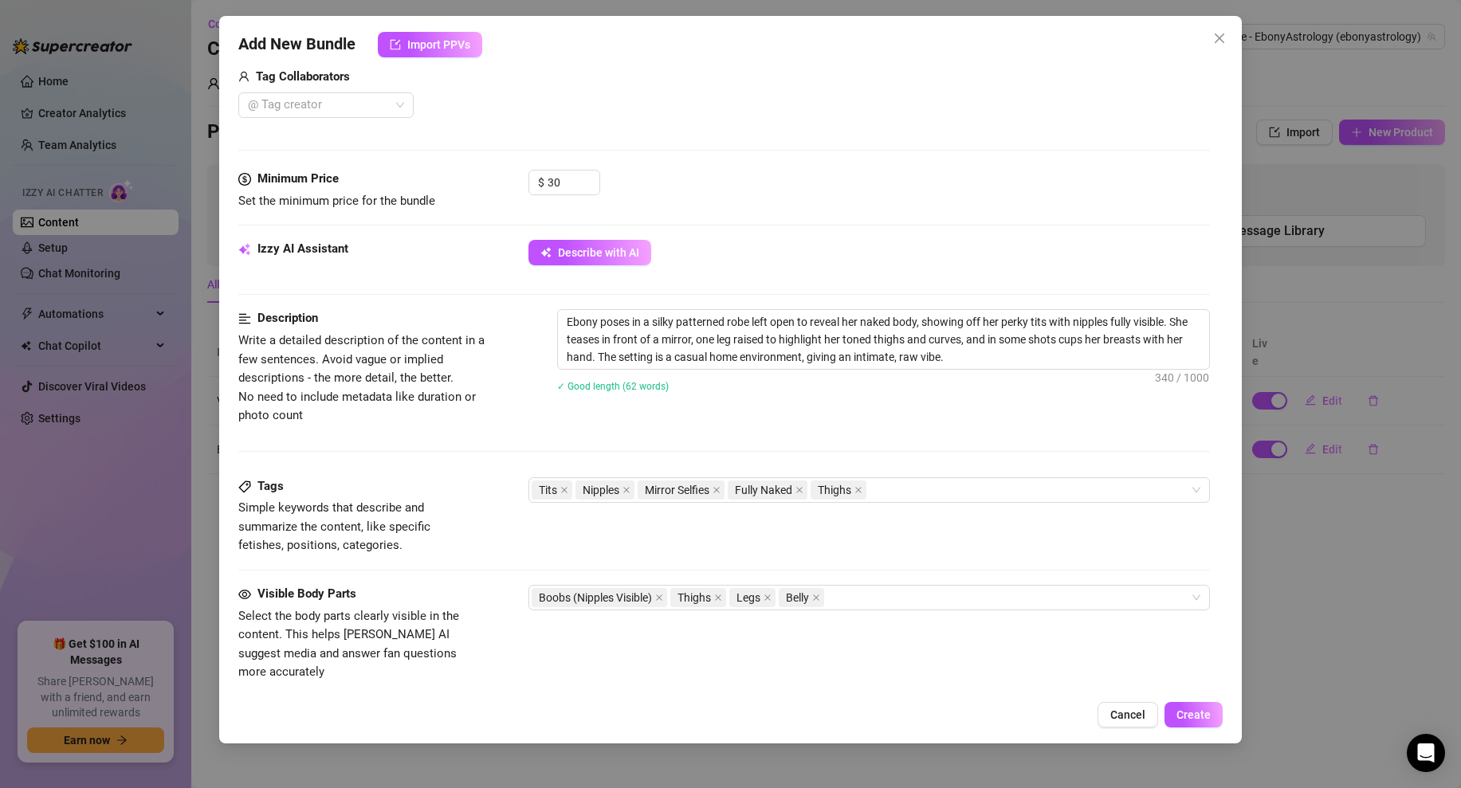
scroll to position [7, 0]
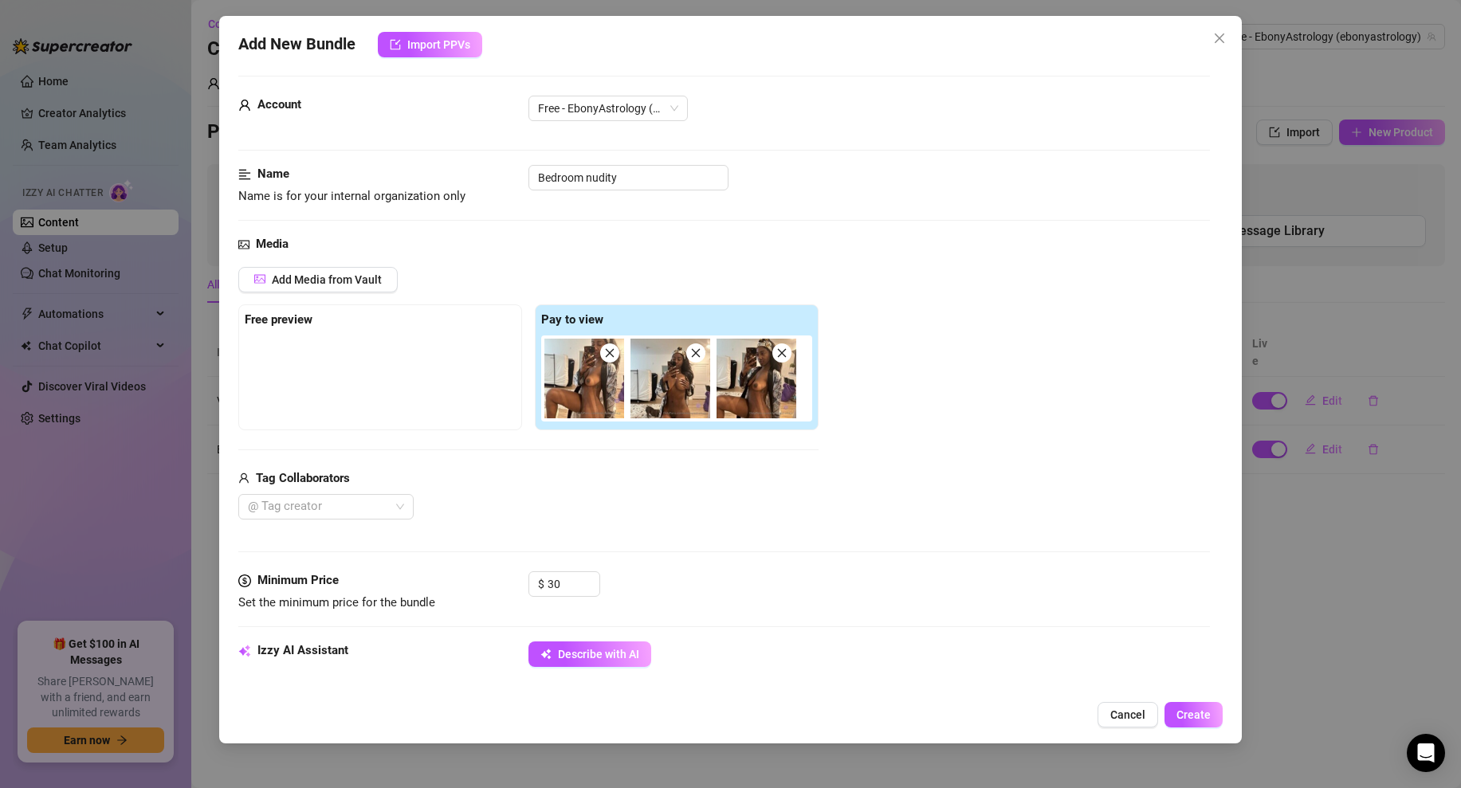
click at [577, 373] on img at bounding box center [584, 379] width 80 height 80
click at [675, 399] on img at bounding box center [670, 379] width 80 height 80
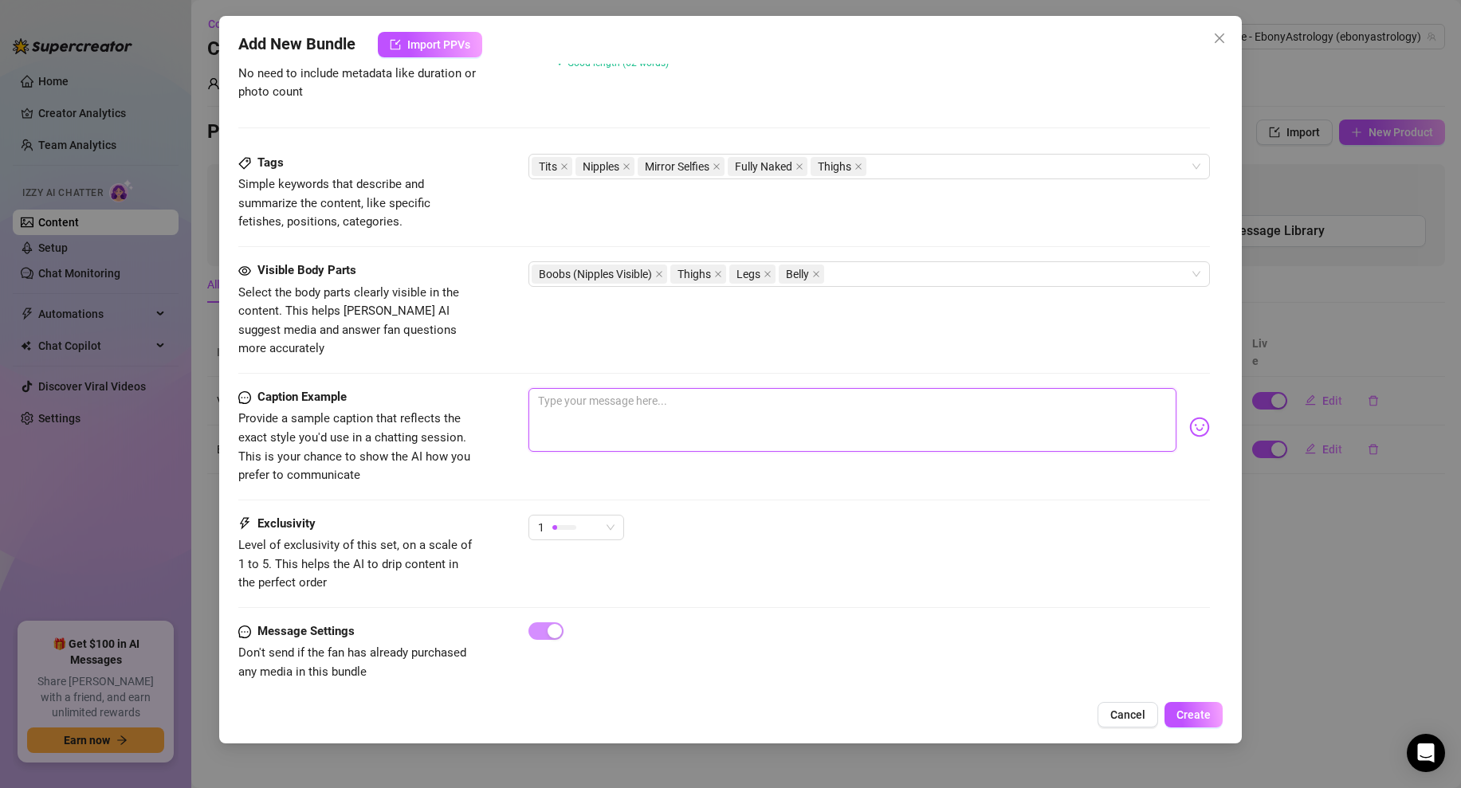
click at [590, 395] on textarea at bounding box center [852, 420] width 648 height 64
click at [813, 388] on textarea "I'm wiating for you baby...what if i was in fornt on you liek this?" at bounding box center [852, 420] width 648 height 64
click at [750, 388] on textarea "I'm wiating for you baby...what if i was in fornt on you like this?" at bounding box center [852, 420] width 648 height 64
click at [569, 388] on textarea "I'm wiating for you baby...what if i was in front on you like this?" at bounding box center [852, 420] width 648 height 64
click at [833, 388] on textarea "I'm waiting for you baby...what if i was in front on you like this?" at bounding box center [852, 420] width 648 height 64
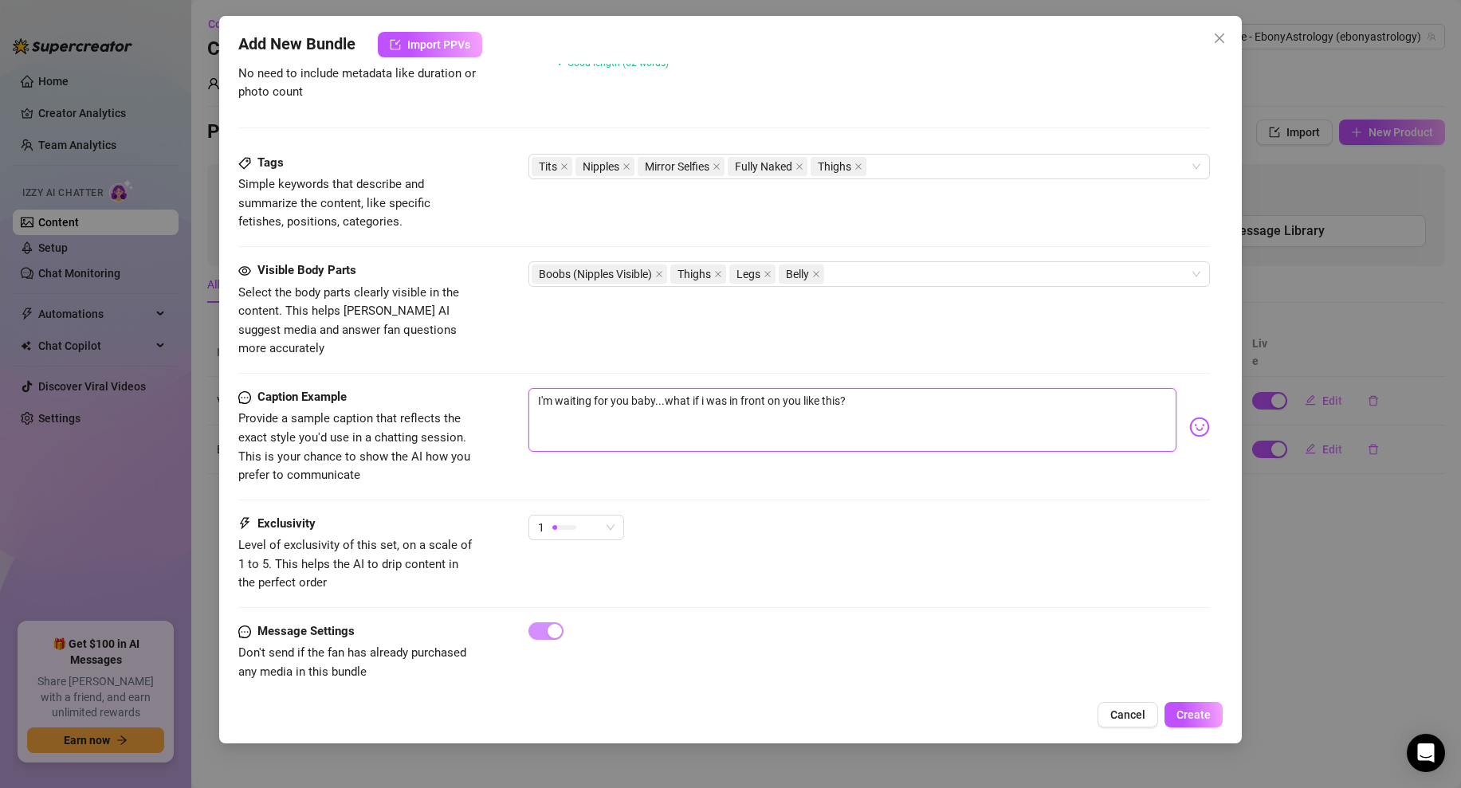
click at [870, 388] on textarea "I'm waiting for you baby...what if i was in front on you like this?" at bounding box center [852, 420] width 648 height 64
click at [564, 520] on div at bounding box center [564, 527] width 24 height 15
click at [552, 558] on span "2" at bounding box center [593, 566] width 104 height 18
click at [716, 515] on div "2 2" at bounding box center [868, 535] width 681 height 40
click at [1202, 717] on span "Create" at bounding box center [1193, 714] width 34 height 13
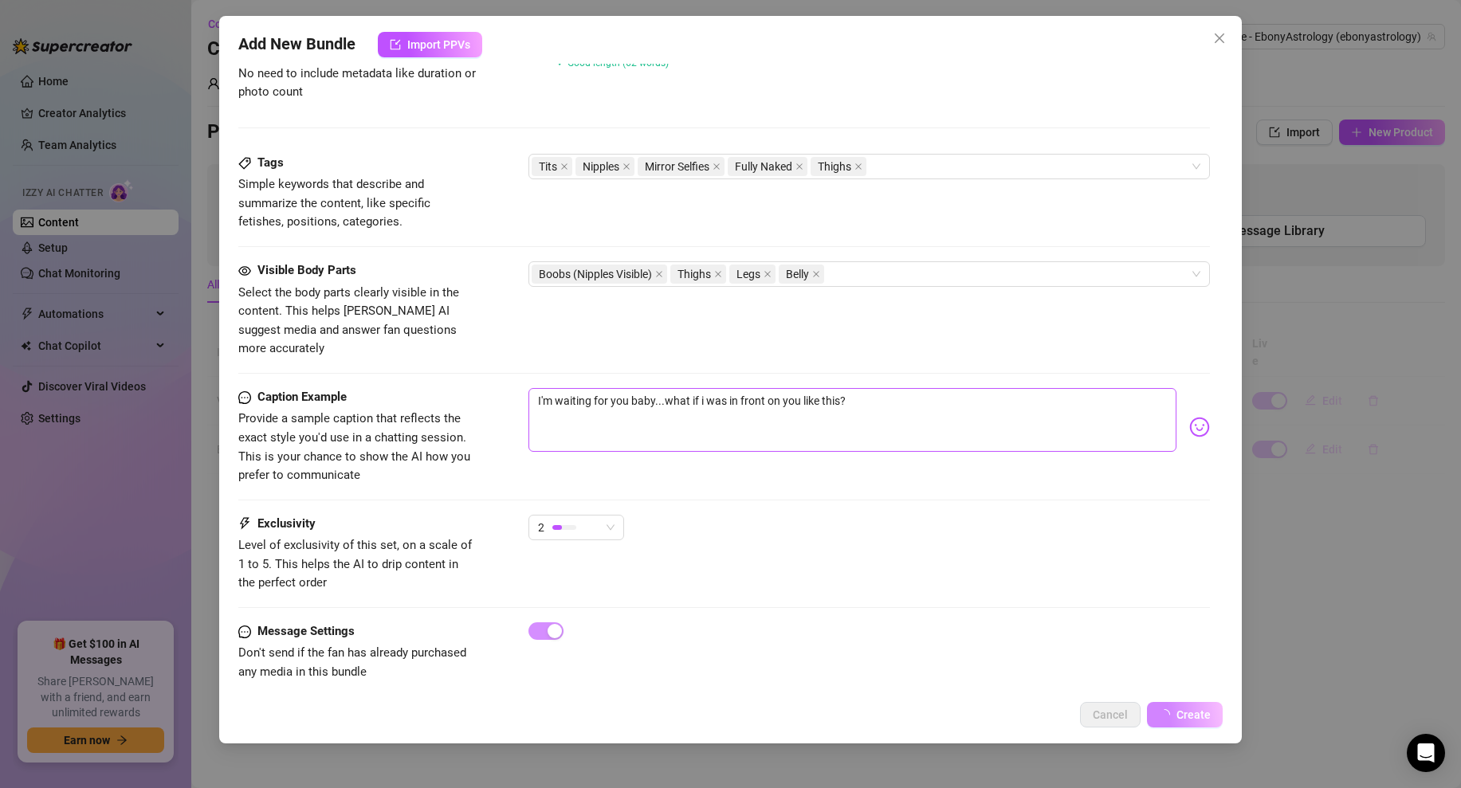
scroll to position [0, 0]
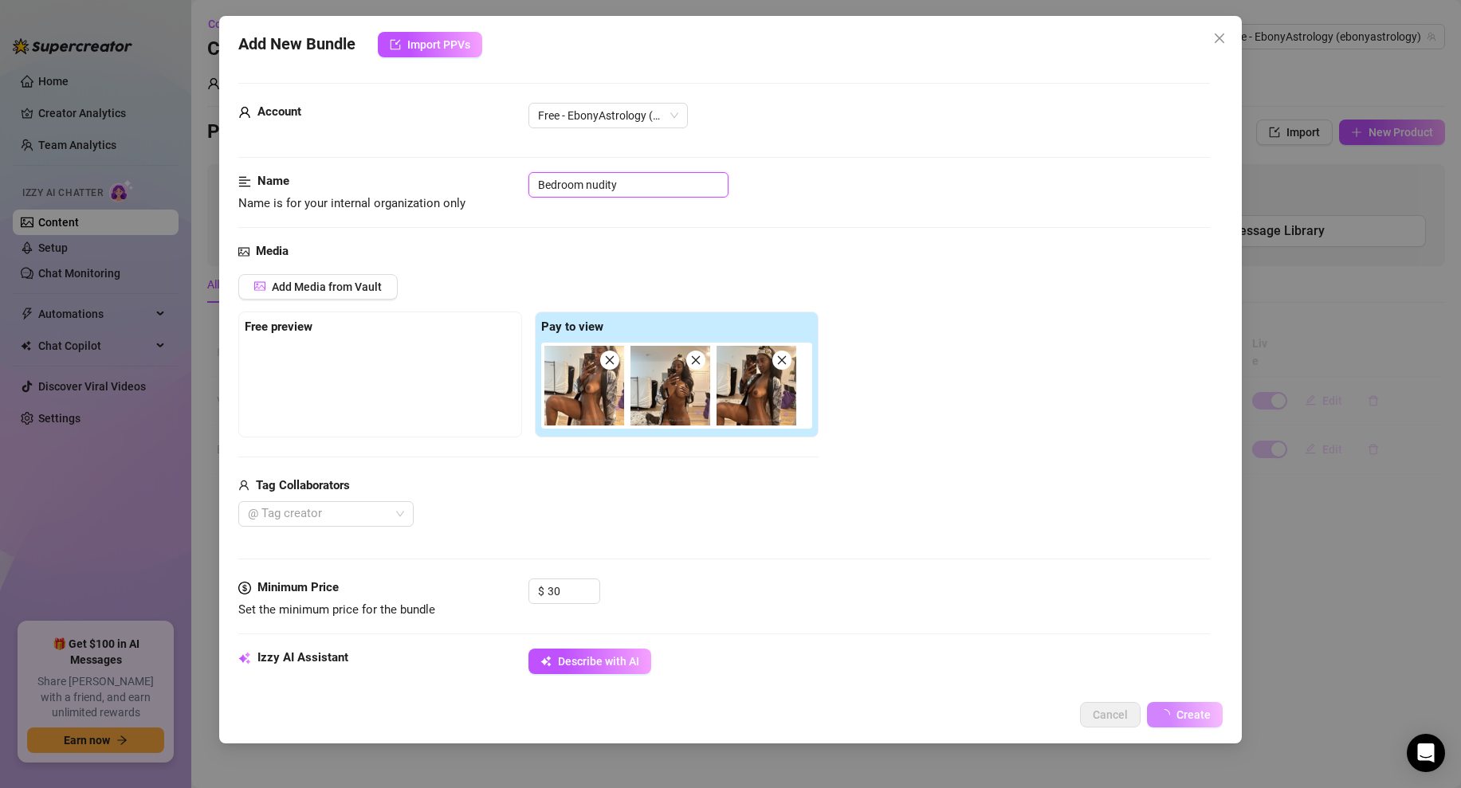
click at [631, 185] on input "Bedroom nudity" at bounding box center [628, 184] width 200 height 25
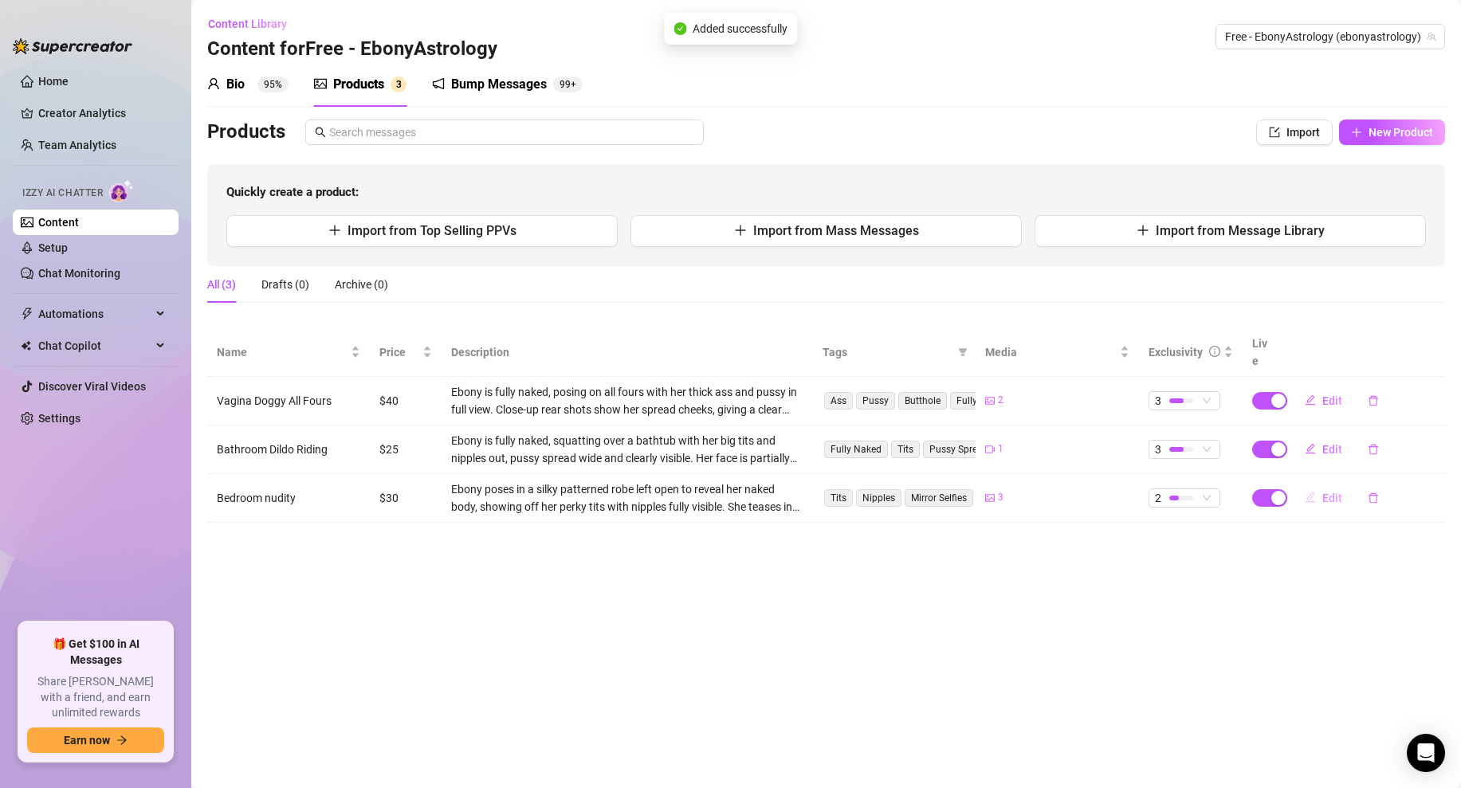
click at [1326, 492] on span "Edit" at bounding box center [1332, 498] width 20 height 13
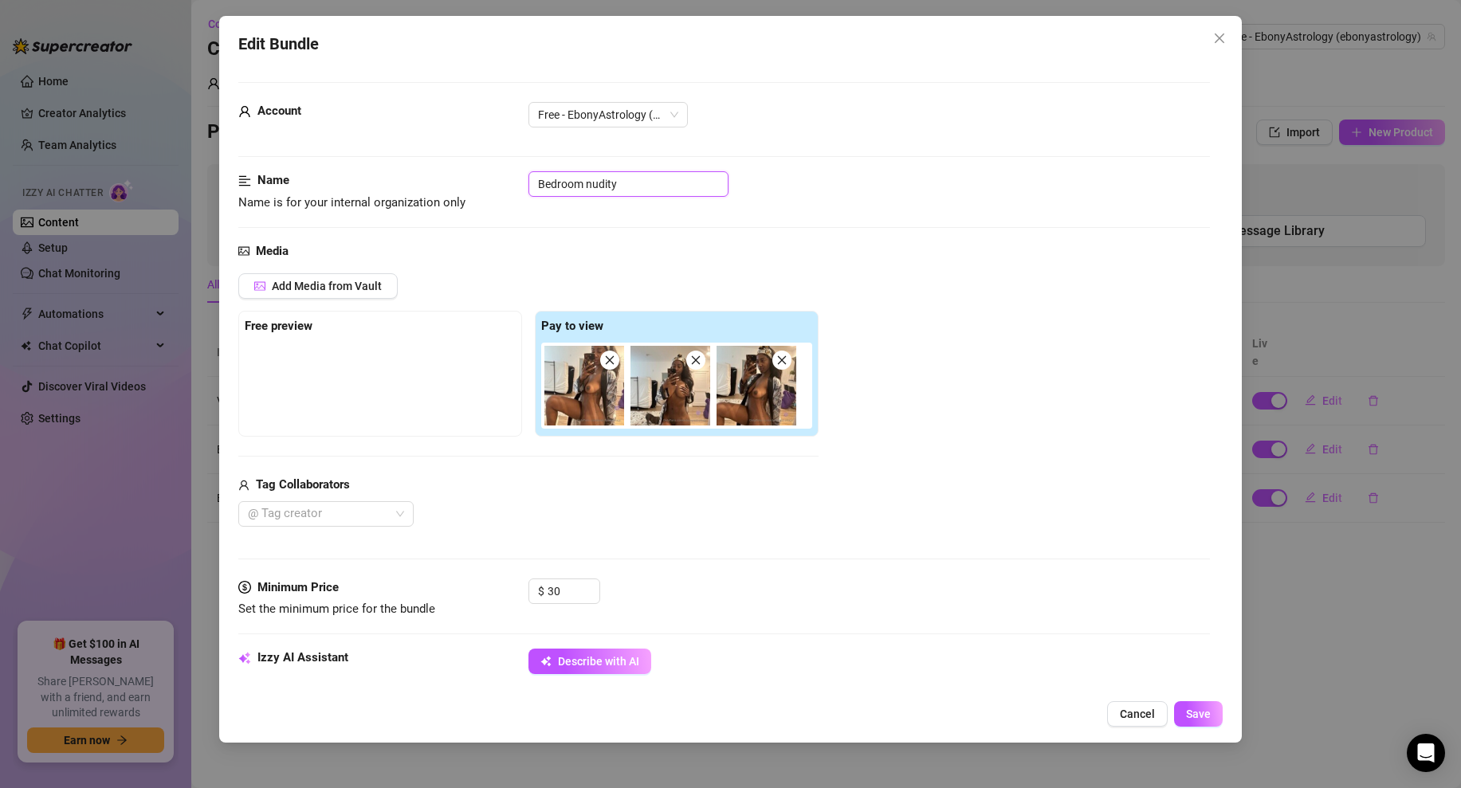
click at [592, 184] on input "Bedroom nudity" at bounding box center [628, 183] width 200 height 25
drag, startPoint x: 583, startPoint y: 183, endPoint x: 473, endPoint y: 183, distance: 110.0
click at [473, 183] on div "Name Name is for your internal organization only Bedroom nudity" at bounding box center [723, 191] width 971 height 41
click at [680, 181] on input "Standing Robe Nudity" at bounding box center [628, 183] width 200 height 25
click at [972, 227] on div at bounding box center [723, 227] width 971 height 1
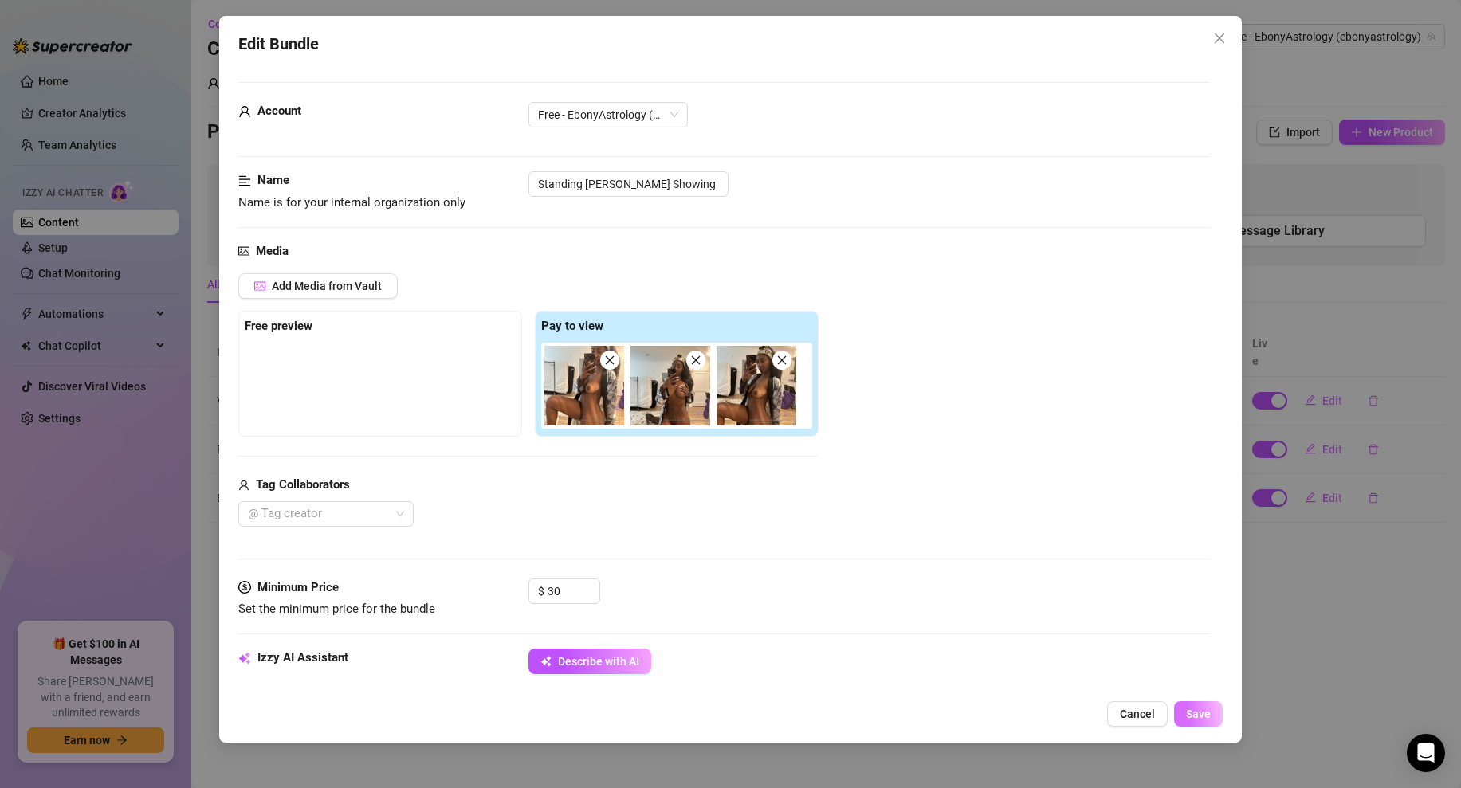
click at [1198, 711] on span "Save" at bounding box center [1198, 714] width 25 height 13
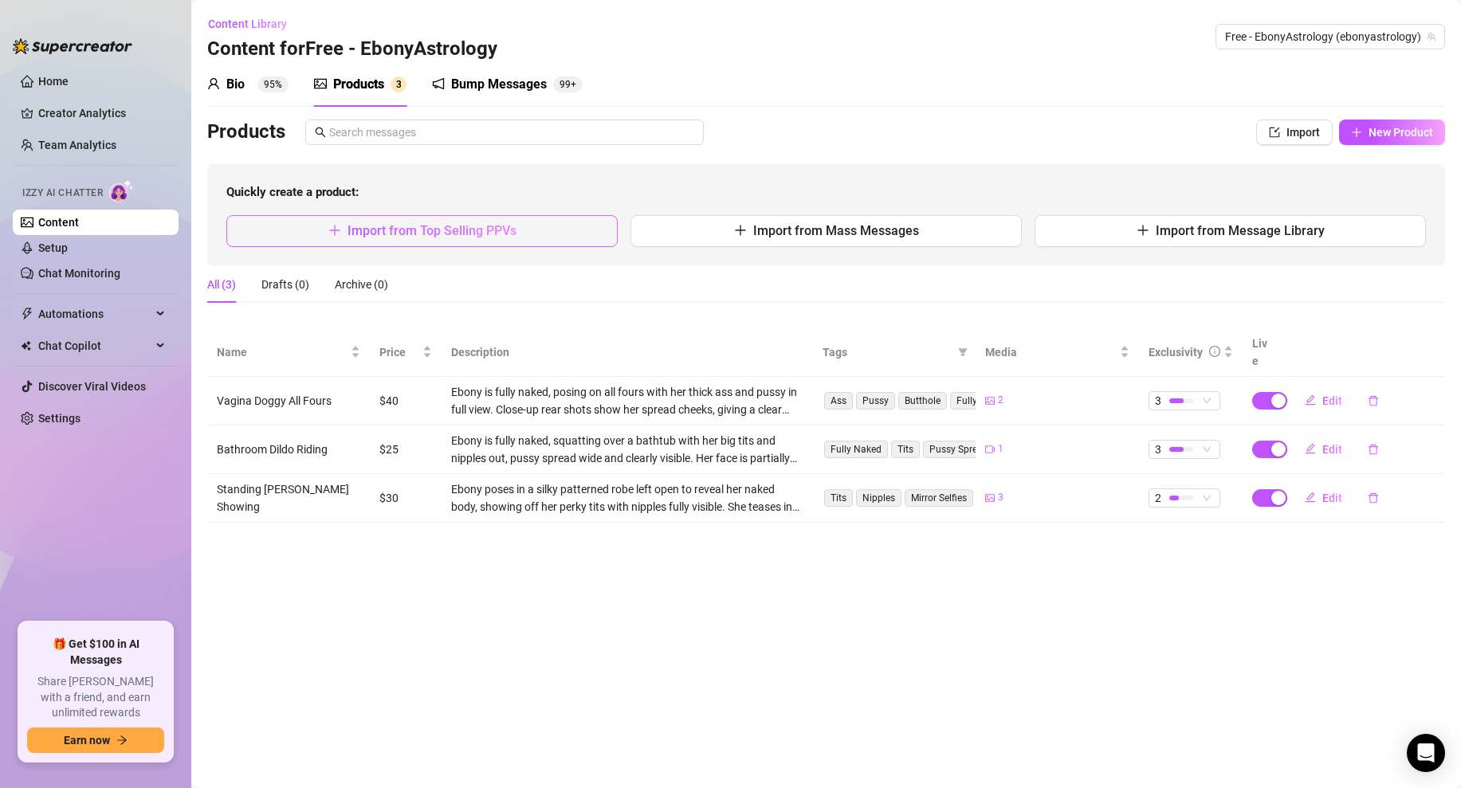
click at [471, 220] on button "Import from Top Selling PPVs" at bounding box center [421, 231] width 391 height 32
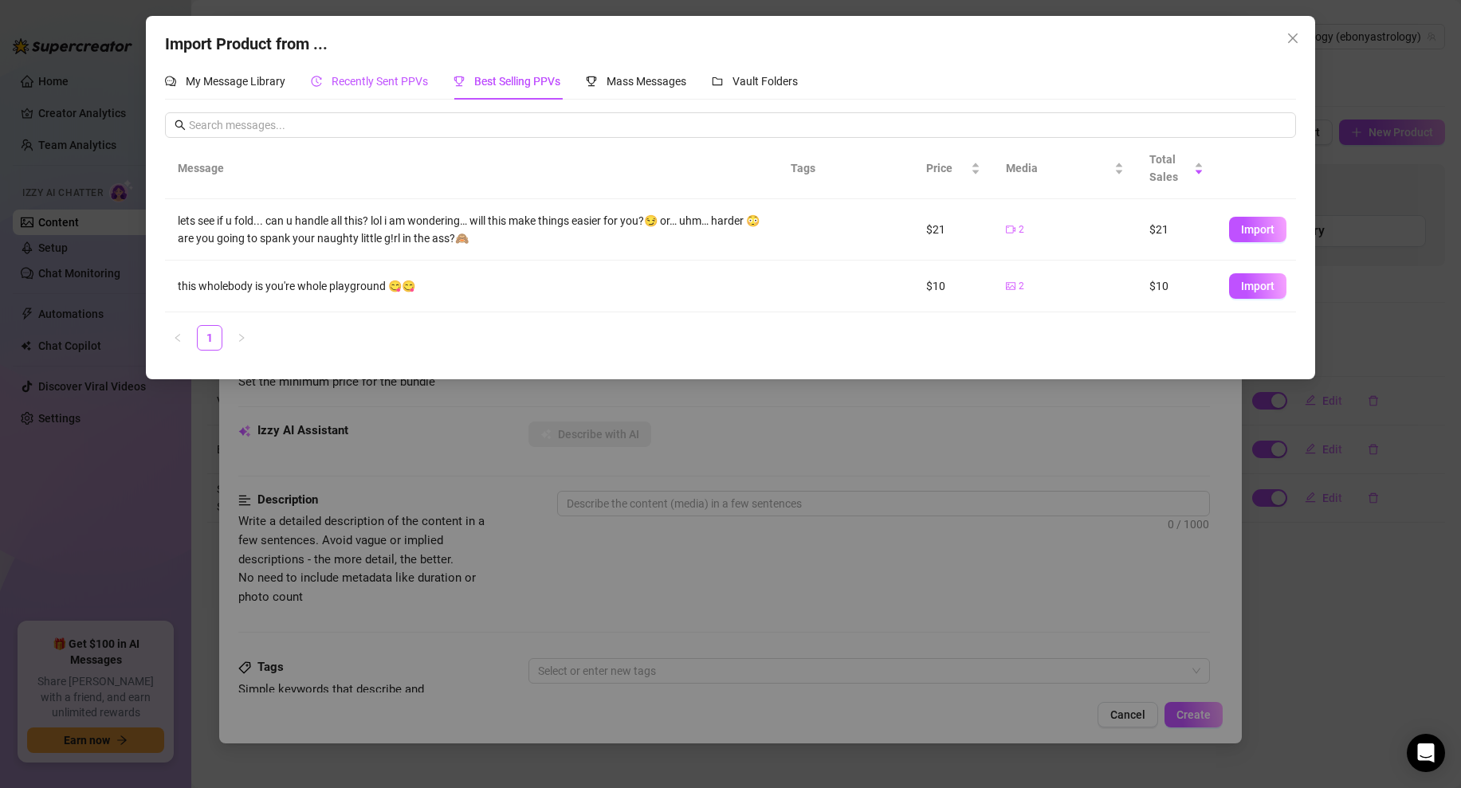
click at [377, 76] on span "Recently Sent PPVs" at bounding box center [379, 81] width 96 height 13
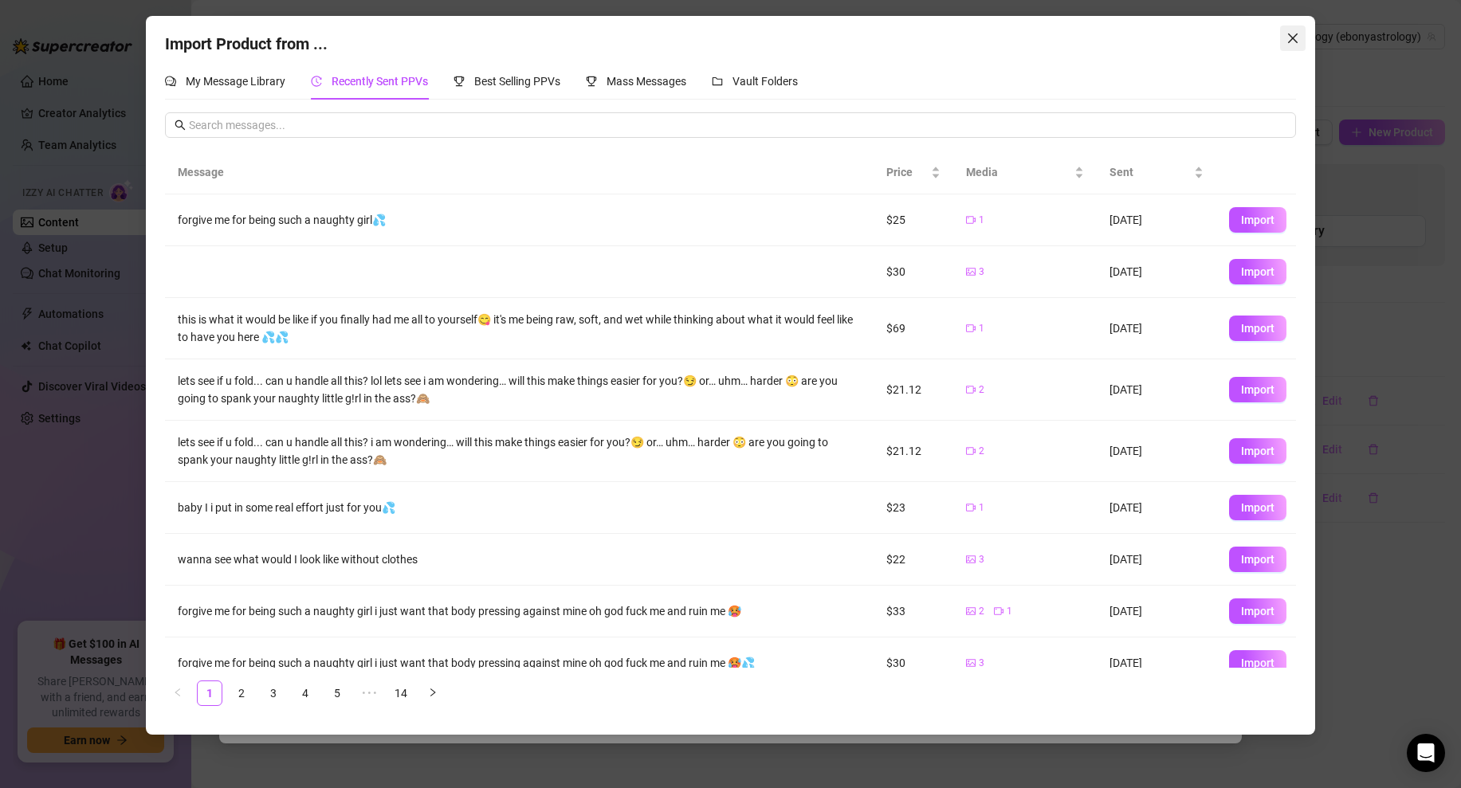
click at [1289, 28] on button "Close" at bounding box center [1292, 37] width 25 height 25
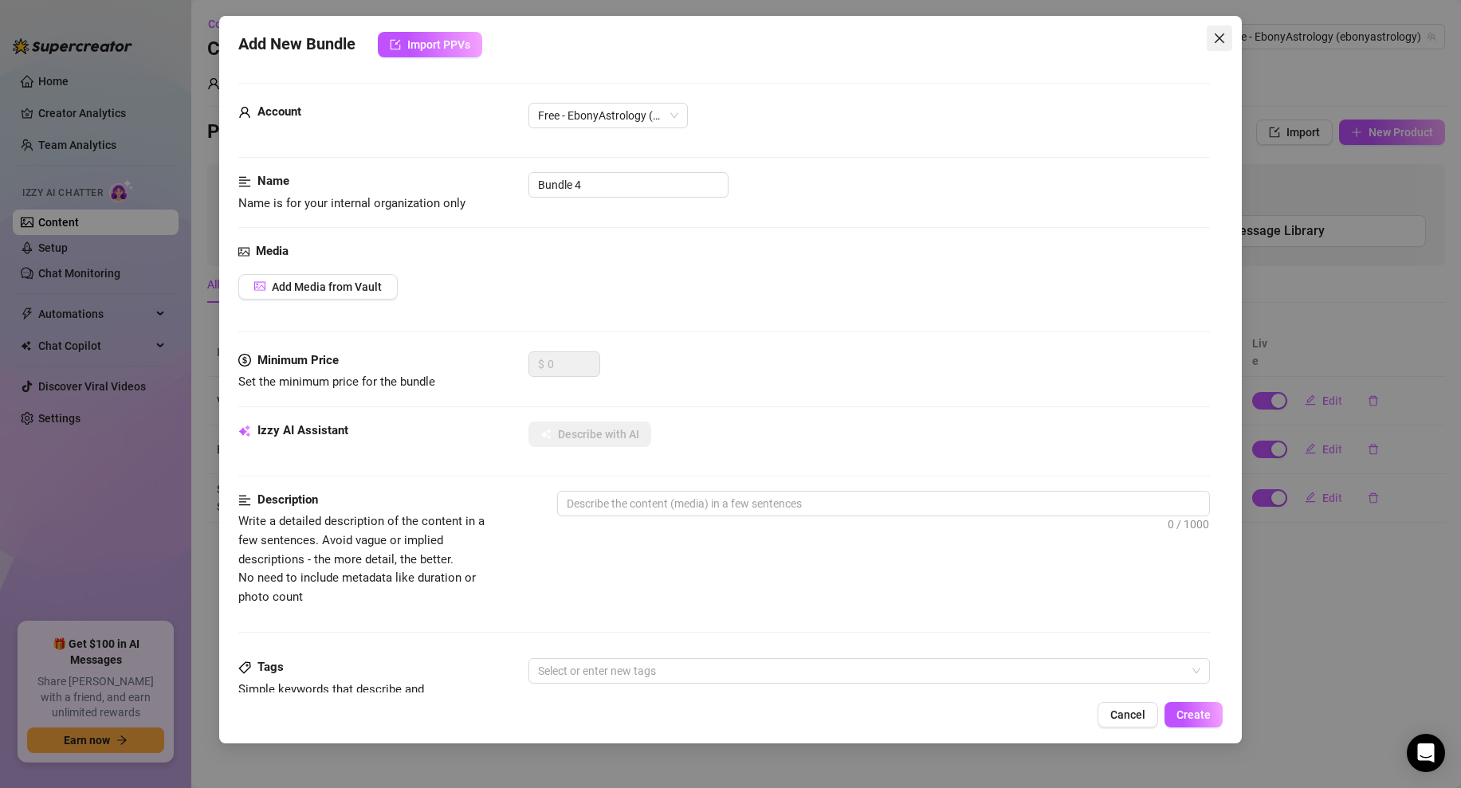
click at [1216, 32] on icon "close" at bounding box center [1219, 38] width 13 height 13
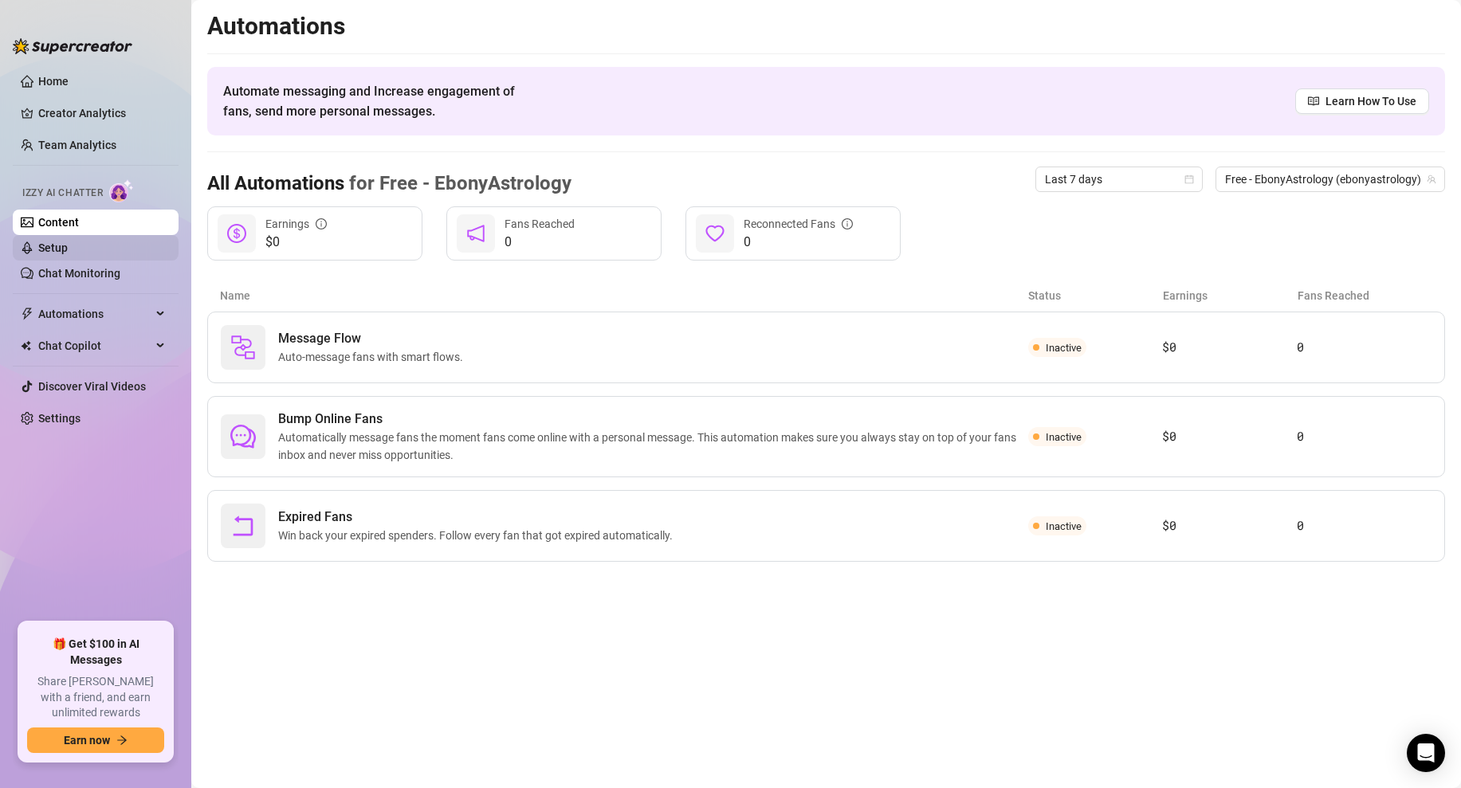
click at [68, 254] on link "Setup" at bounding box center [52, 247] width 29 height 13
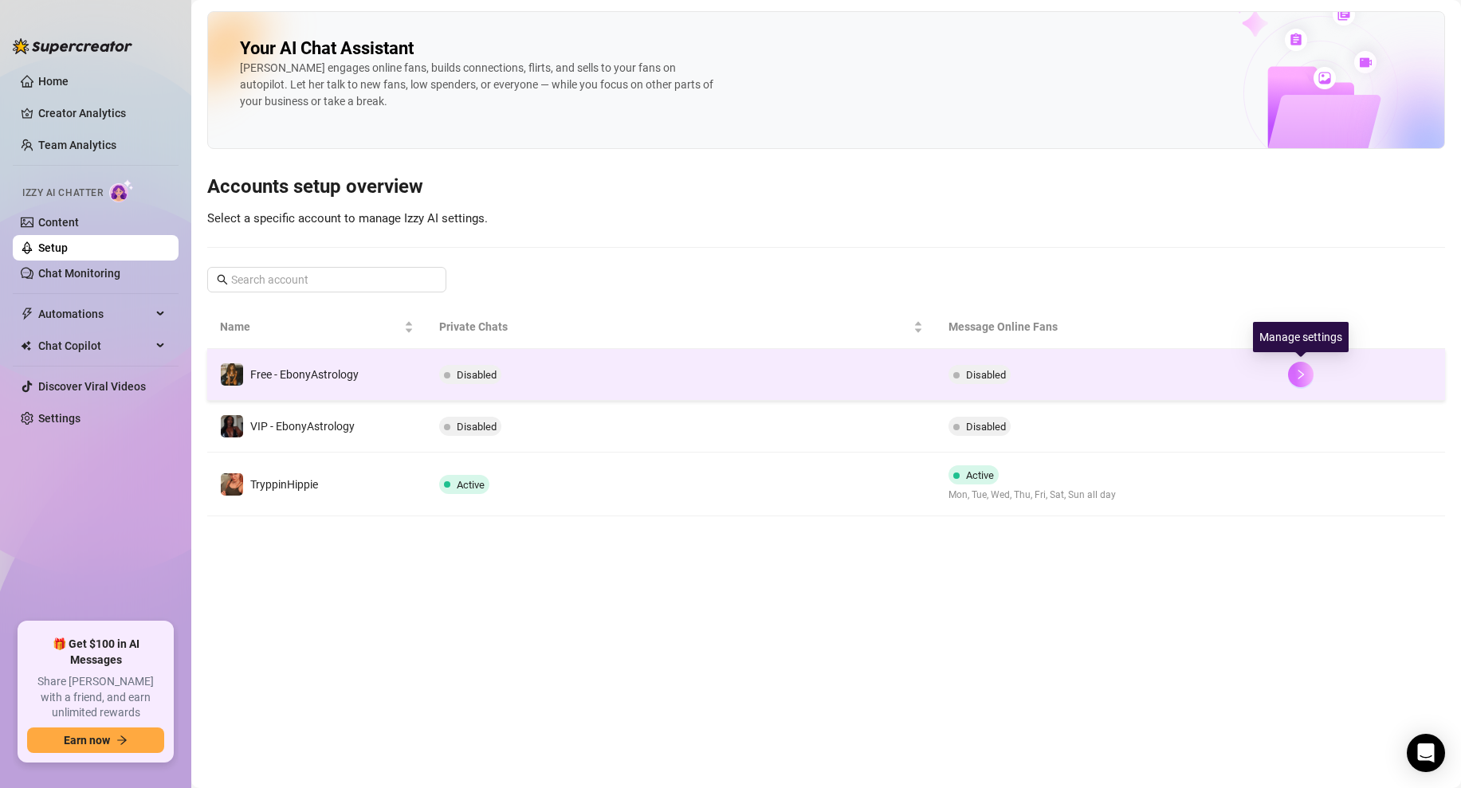
click at [1303, 382] on button "button" at bounding box center [1300, 374] width 25 height 25
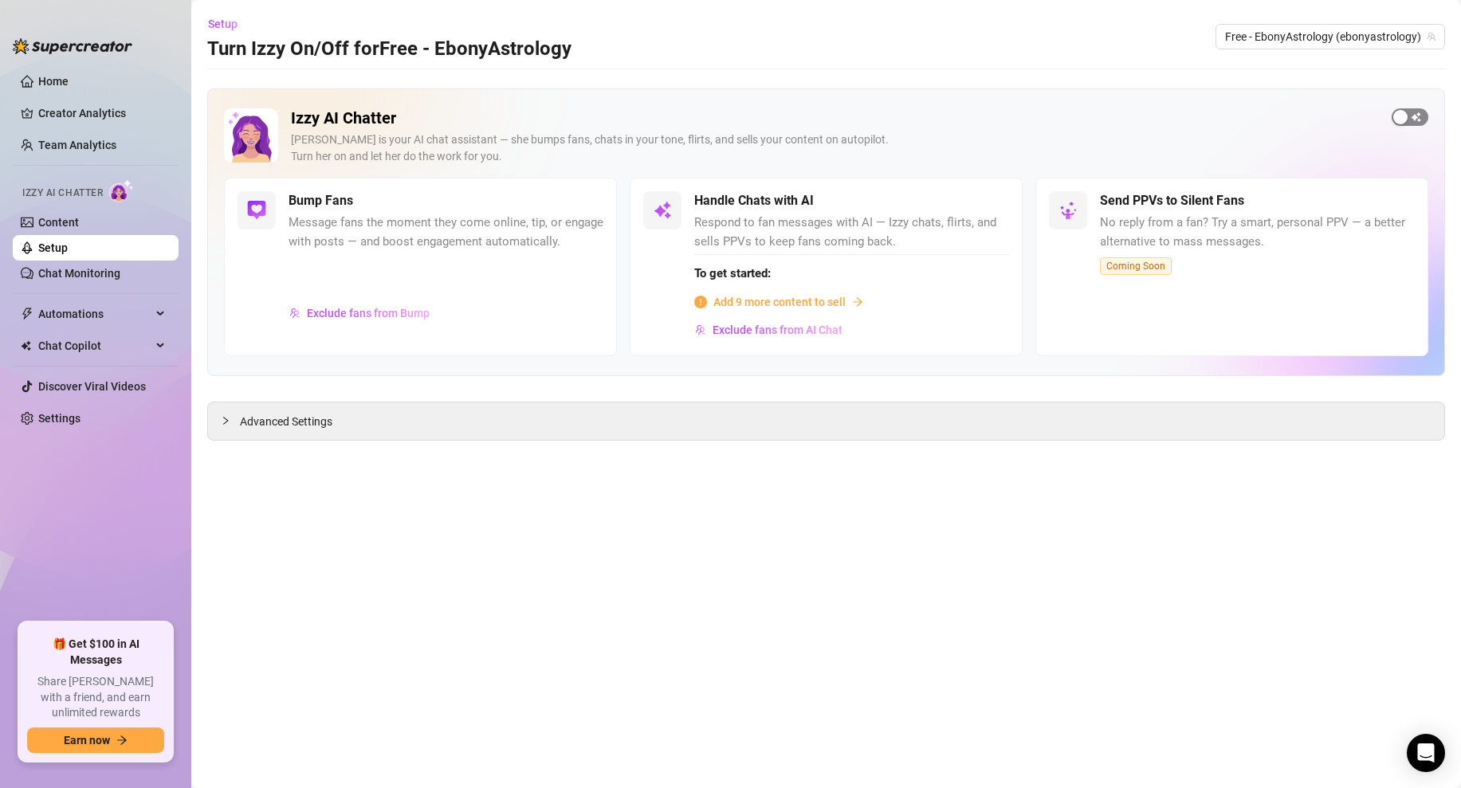
click at [1410, 115] on span "button" at bounding box center [1409, 117] width 37 height 18
click at [990, 203] on span "button" at bounding box center [991, 201] width 35 height 18
click at [1421, 113] on div "button" at bounding box center [1419, 117] width 14 height 14
click at [708, 110] on h2 "Izzy AI Chatter" at bounding box center [835, 118] width 1088 height 20
click at [69, 79] on link "Home" at bounding box center [53, 81] width 30 height 13
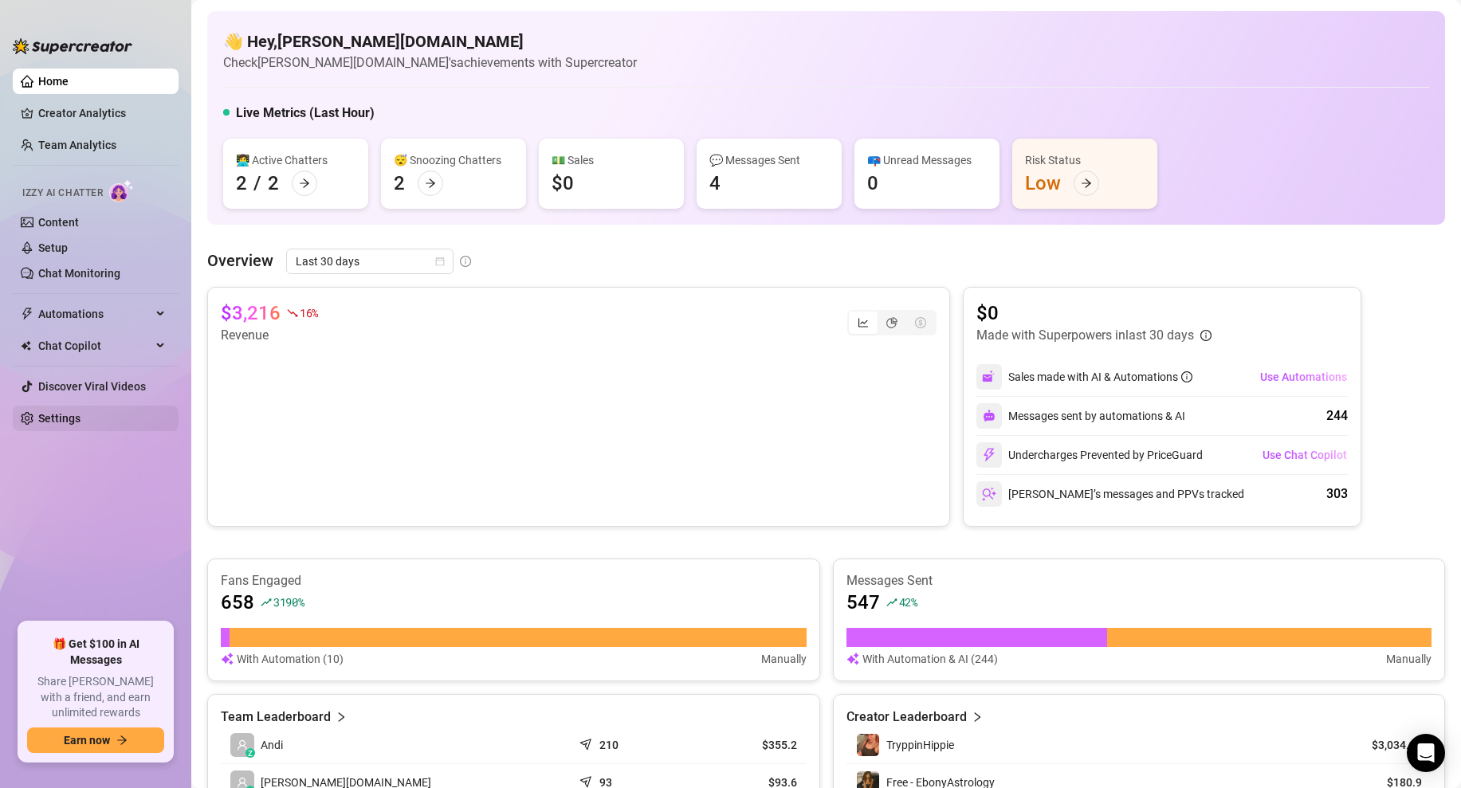
click at [80, 414] on link "Settings" at bounding box center [59, 418] width 42 height 13
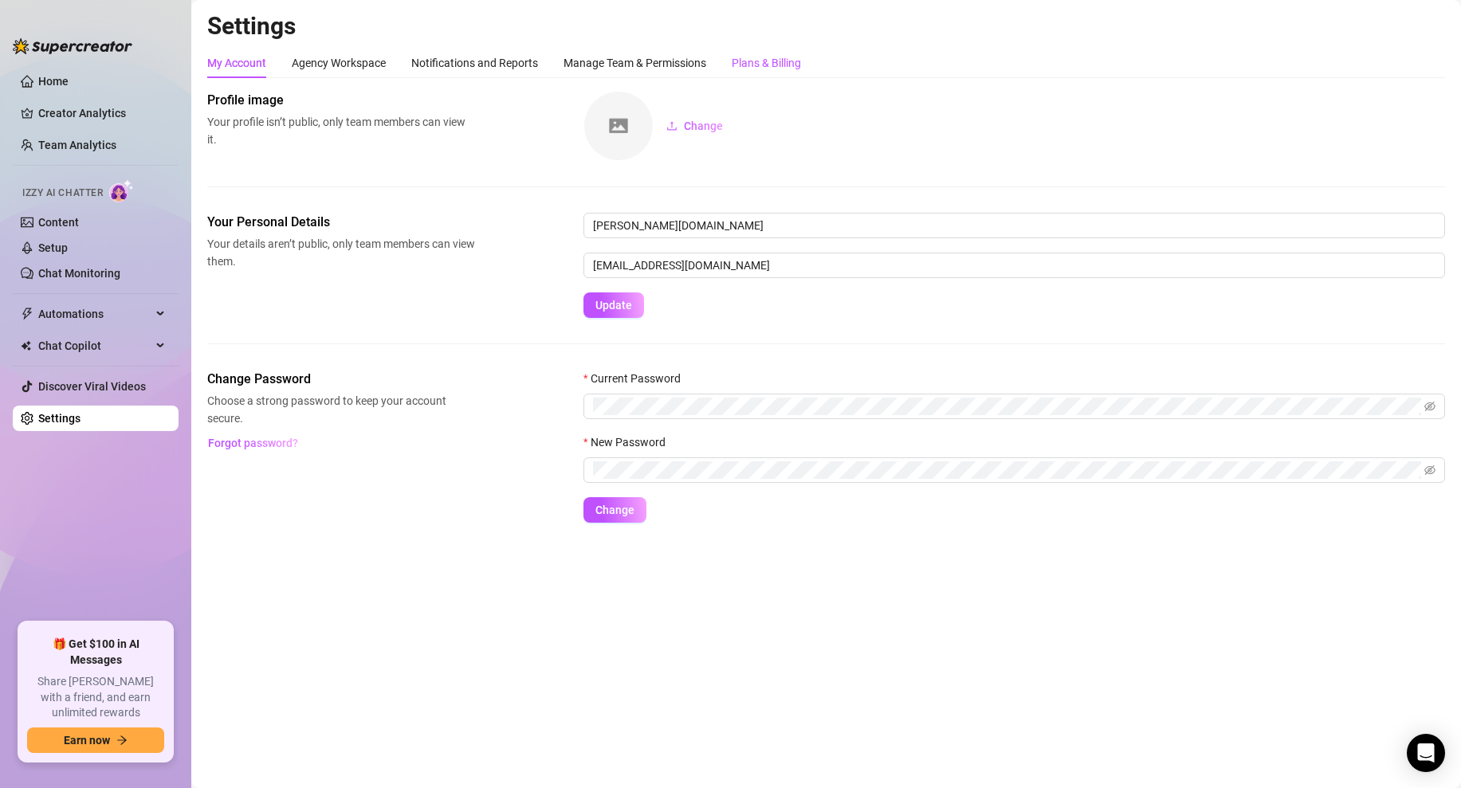
click at [776, 60] on div "Plans & Billing" at bounding box center [766, 63] width 69 height 18
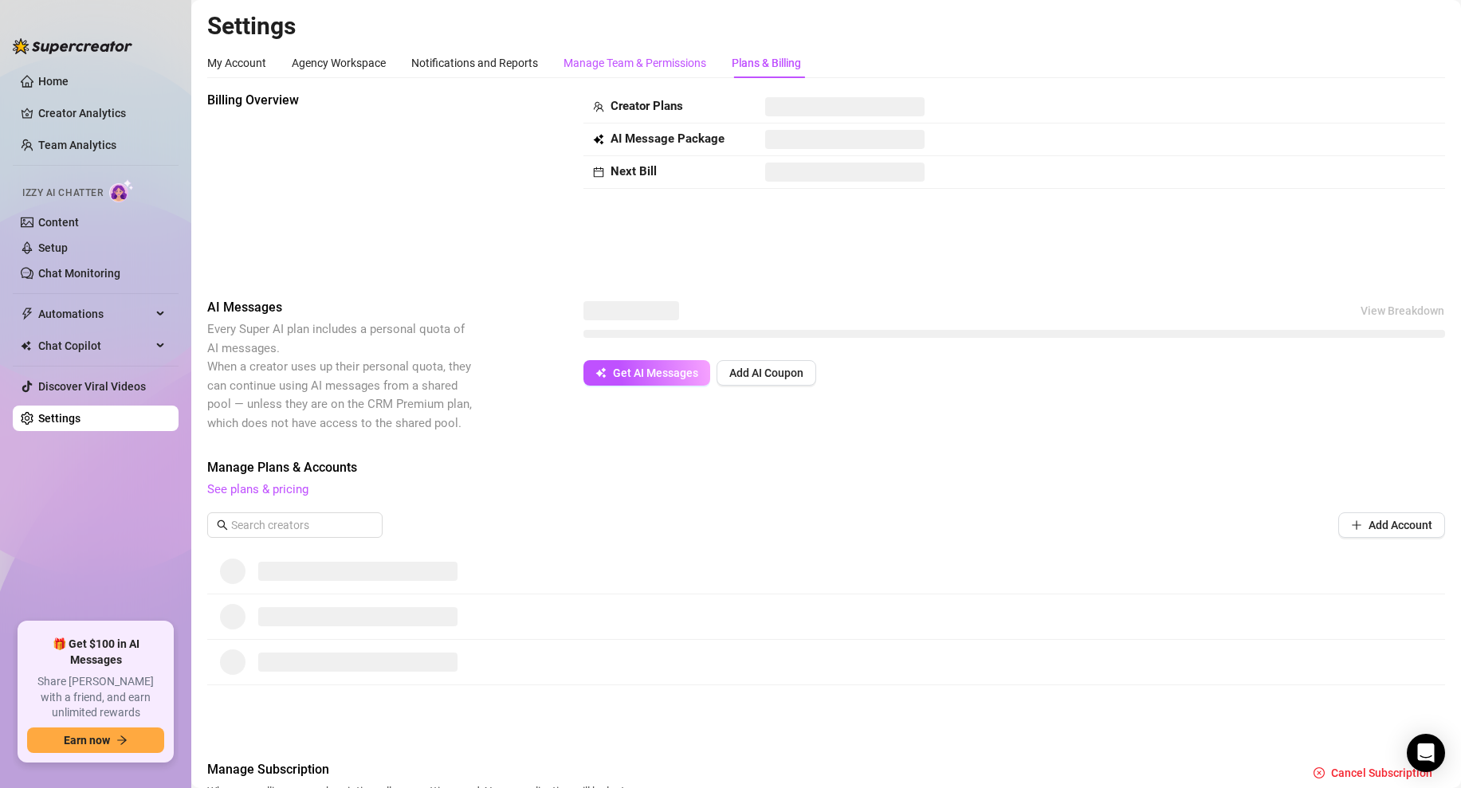
click at [648, 67] on div "Manage Team & Permissions" at bounding box center [634, 63] width 143 height 18
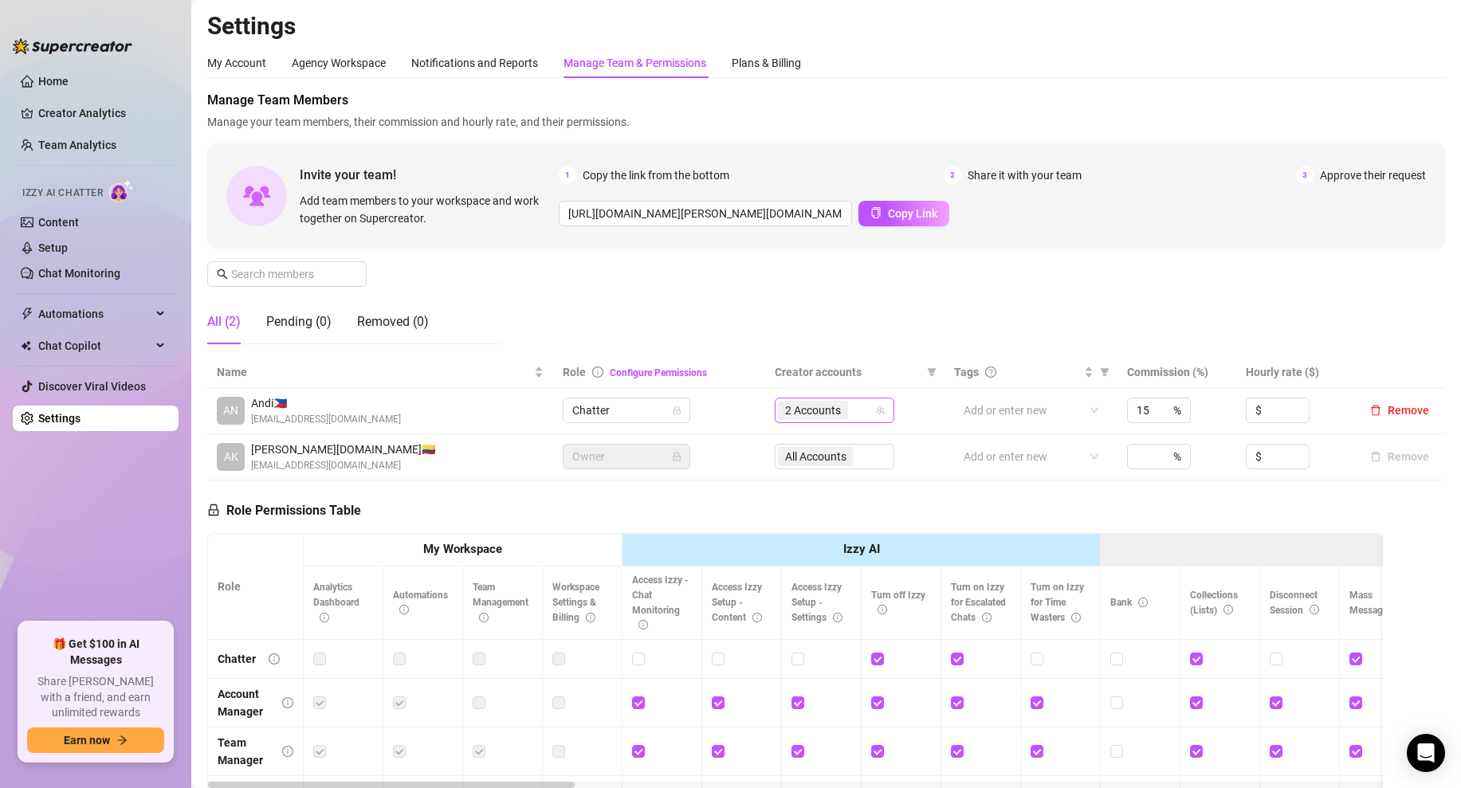
click at [876, 416] on div "2 Accounts" at bounding box center [835, 410] width 120 height 25
click at [837, 445] on span "Select all" at bounding box center [833, 444] width 56 height 18
click at [805, 445] on input "Select all" at bounding box center [798, 443] width 13 height 13
click at [856, 287] on div "Manage Team Members Manage your team members, their commission and hourly rate,…" at bounding box center [826, 224] width 1238 height 266
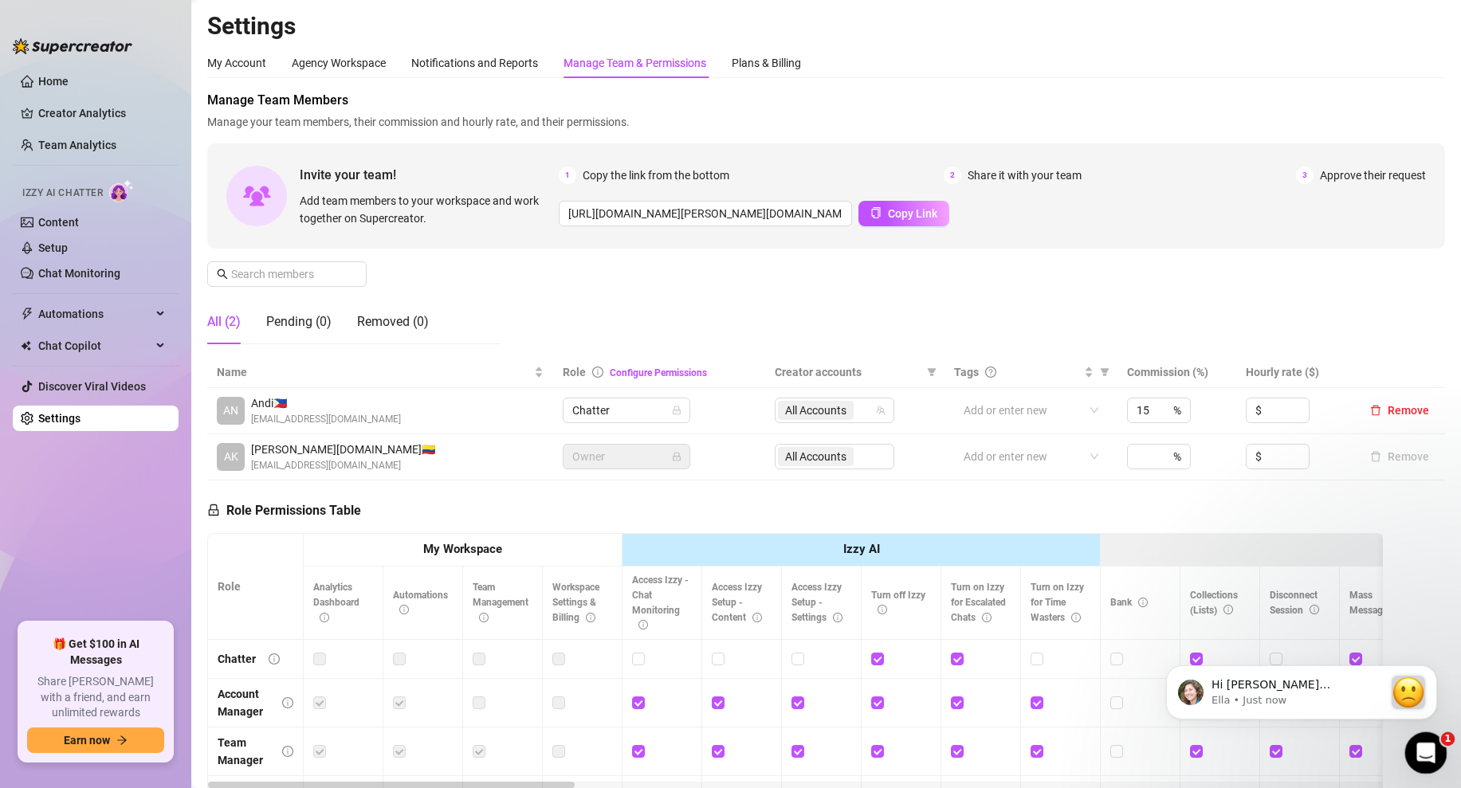
click at [1423, 749] on icon "Open Intercom Messenger" at bounding box center [1423, 751] width 26 height 26
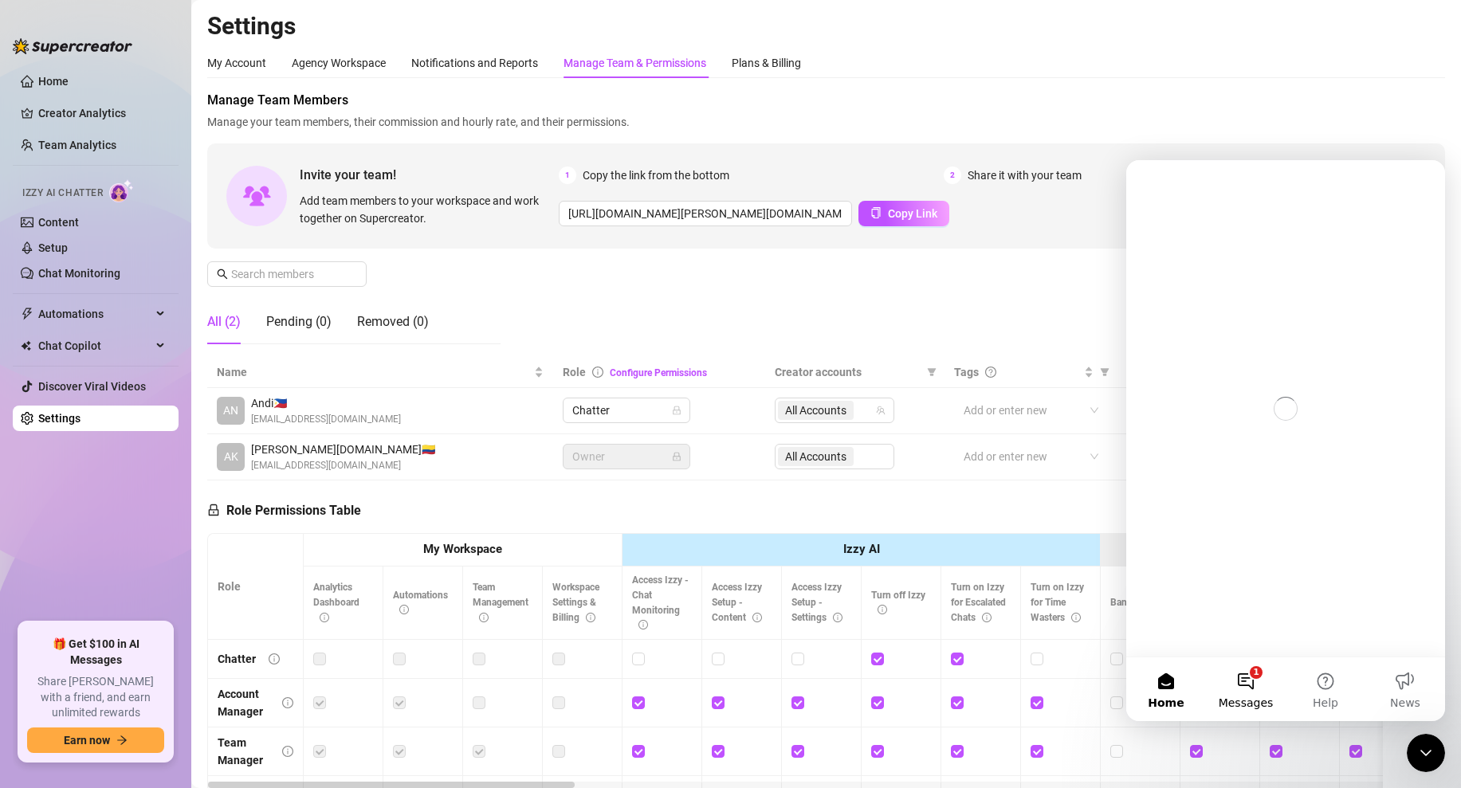
click at [1250, 674] on button "1 Messages" at bounding box center [1246, 689] width 80 height 64
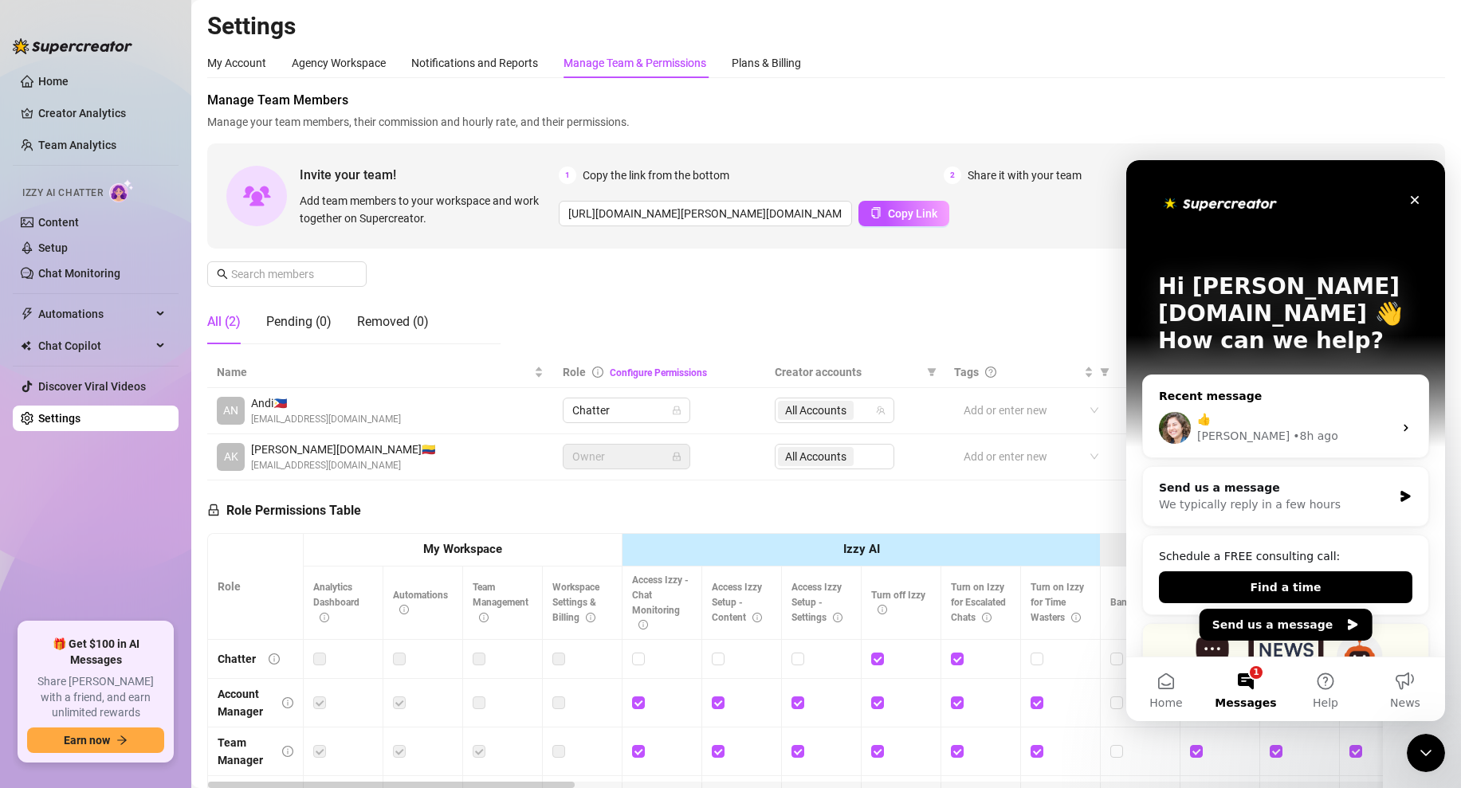
click at [1238, 411] on div "👍" at bounding box center [1295, 419] width 196 height 17
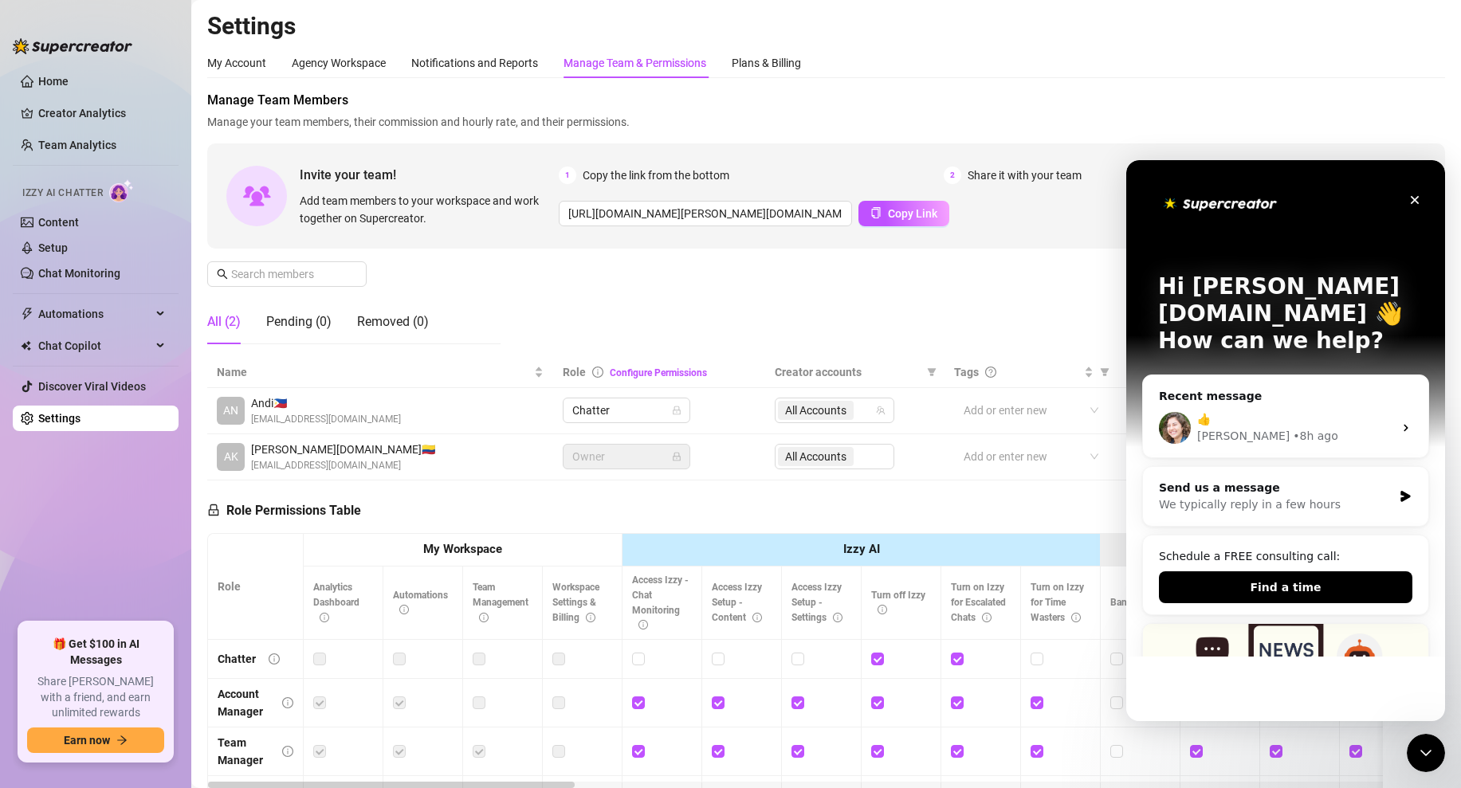
click at [932, 288] on div "Manage Team Members Manage your team members, their commission and hourly rate,…" at bounding box center [826, 224] width 1238 height 266
click at [1397, 198] on div "Intercom messenger" at bounding box center [1285, 202] width 255 height 32
click at [1408, 198] on icon "Close" at bounding box center [1414, 200] width 13 height 13
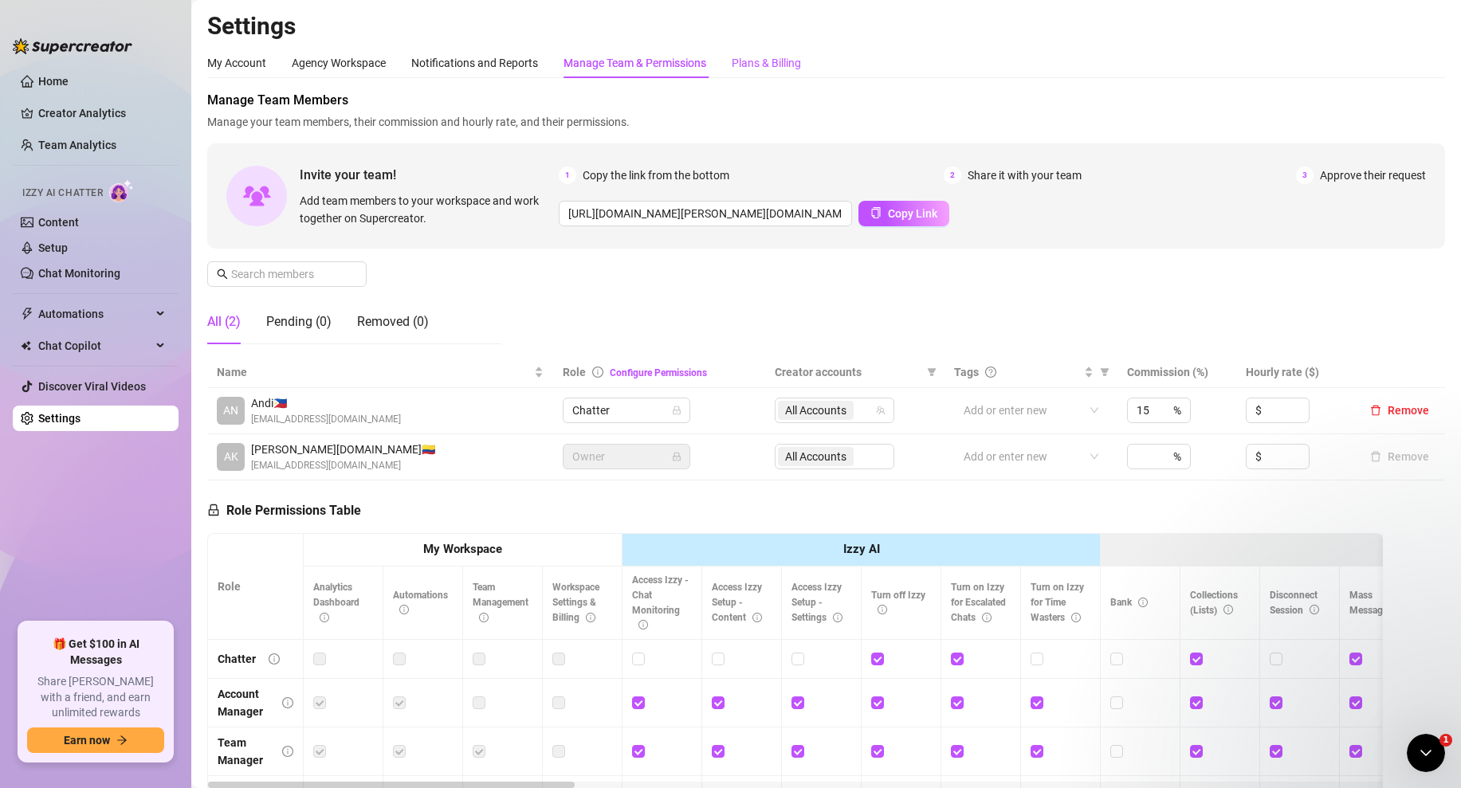
click at [759, 69] on div "Plans & Billing" at bounding box center [766, 63] width 69 height 18
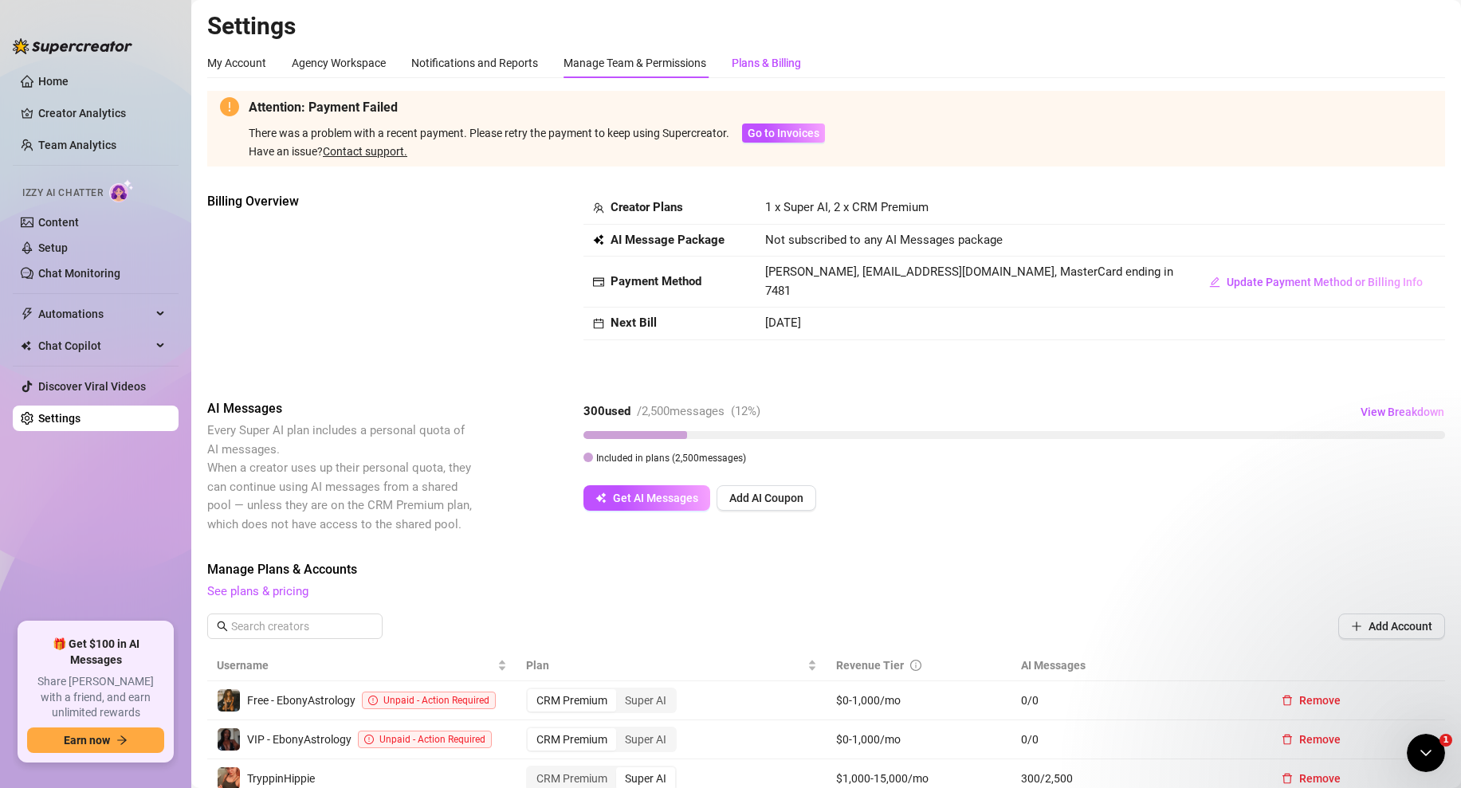
click at [411, 695] on span "Unpaid - Action Required" at bounding box center [436, 700] width 106 height 11
click at [355, 688] on div "Free - EbonyAstrology Unpaid - Action Required" at bounding box center [362, 700] width 290 height 24
click at [576, 689] on div "CRM Premium" at bounding box center [572, 700] width 88 height 22
click at [531, 692] on input "CRM Premium" at bounding box center [531, 692] width 0 height 0
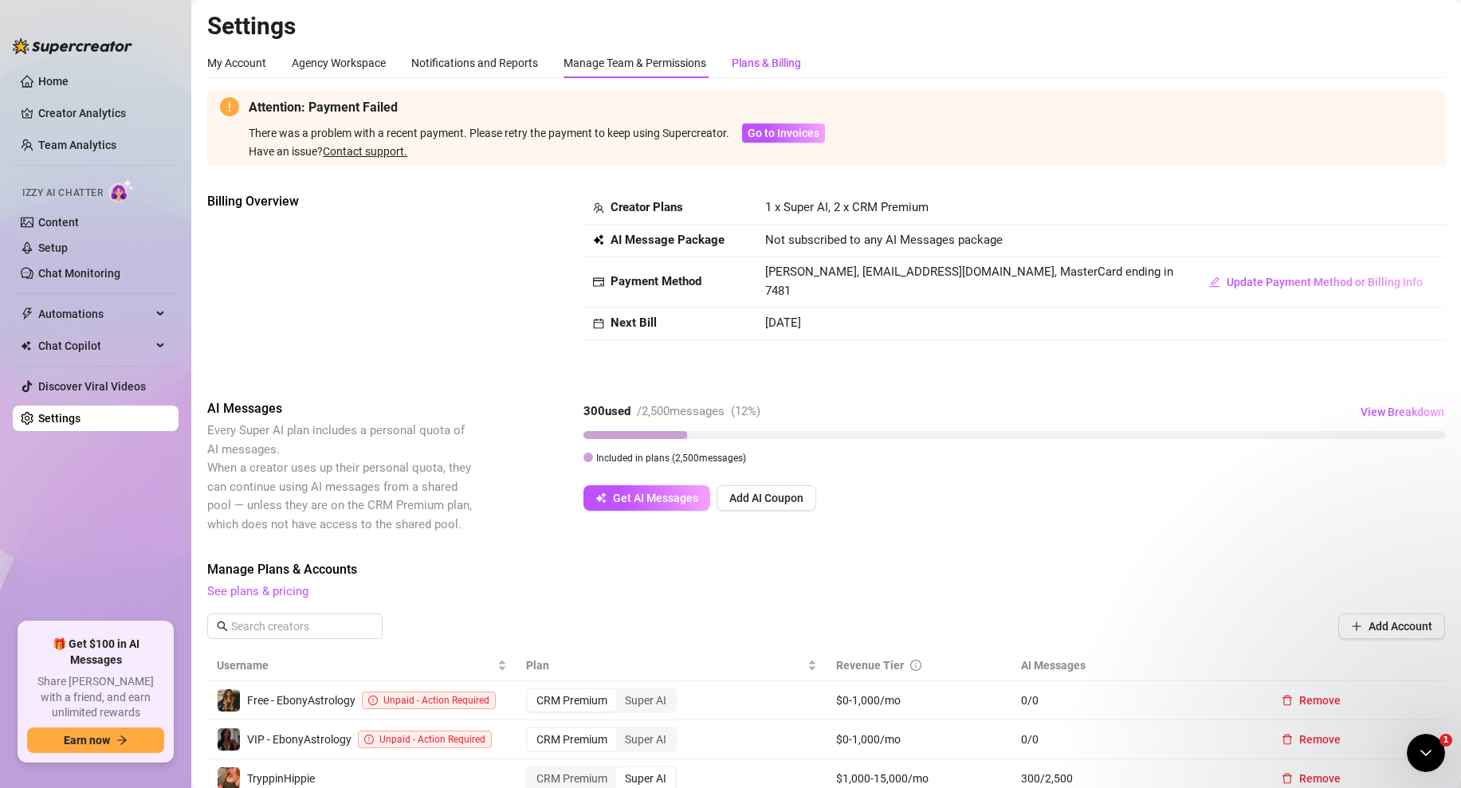
click at [484, 198] on div "Unpaid ($28) , Previously used MasterCard ending in 7481 Supercreator Subscript…" at bounding box center [730, 394] width 1461 height 788
click at [636, 696] on div "Unpaid ($28) , Previously used MasterCard ending in 7481 Supercreator Subscript…" at bounding box center [730, 394] width 1461 height 788
click at [762, 136] on span "Go to Invoices" at bounding box center [783, 133] width 72 height 13
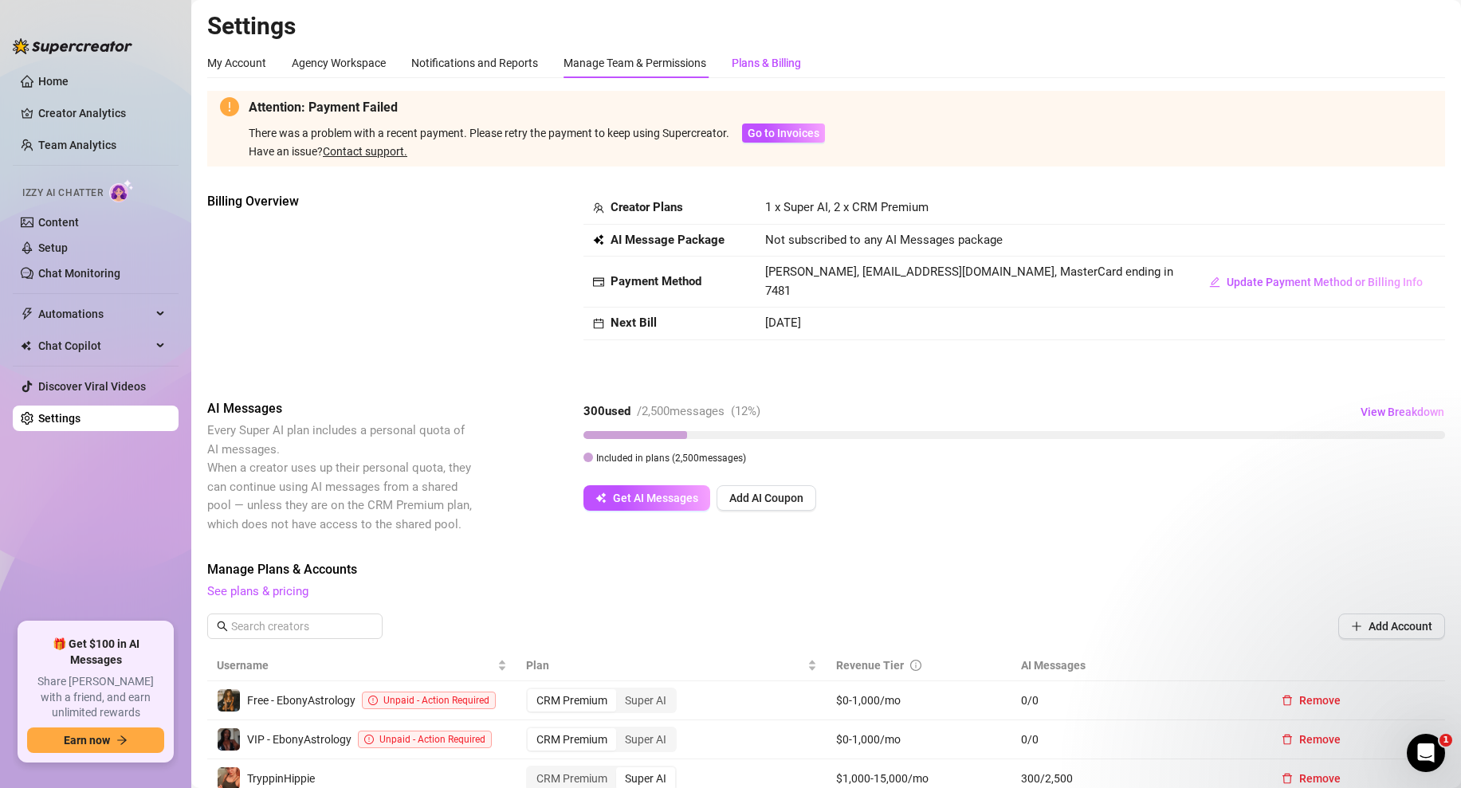
click at [458, 359] on div "Attention: Payment Failed There was a problem with a recent payment. Please ret…" at bounding box center [826, 646] width 1238 height 1110
click at [768, 133] on span "Go to Invoices" at bounding box center [783, 133] width 72 height 13
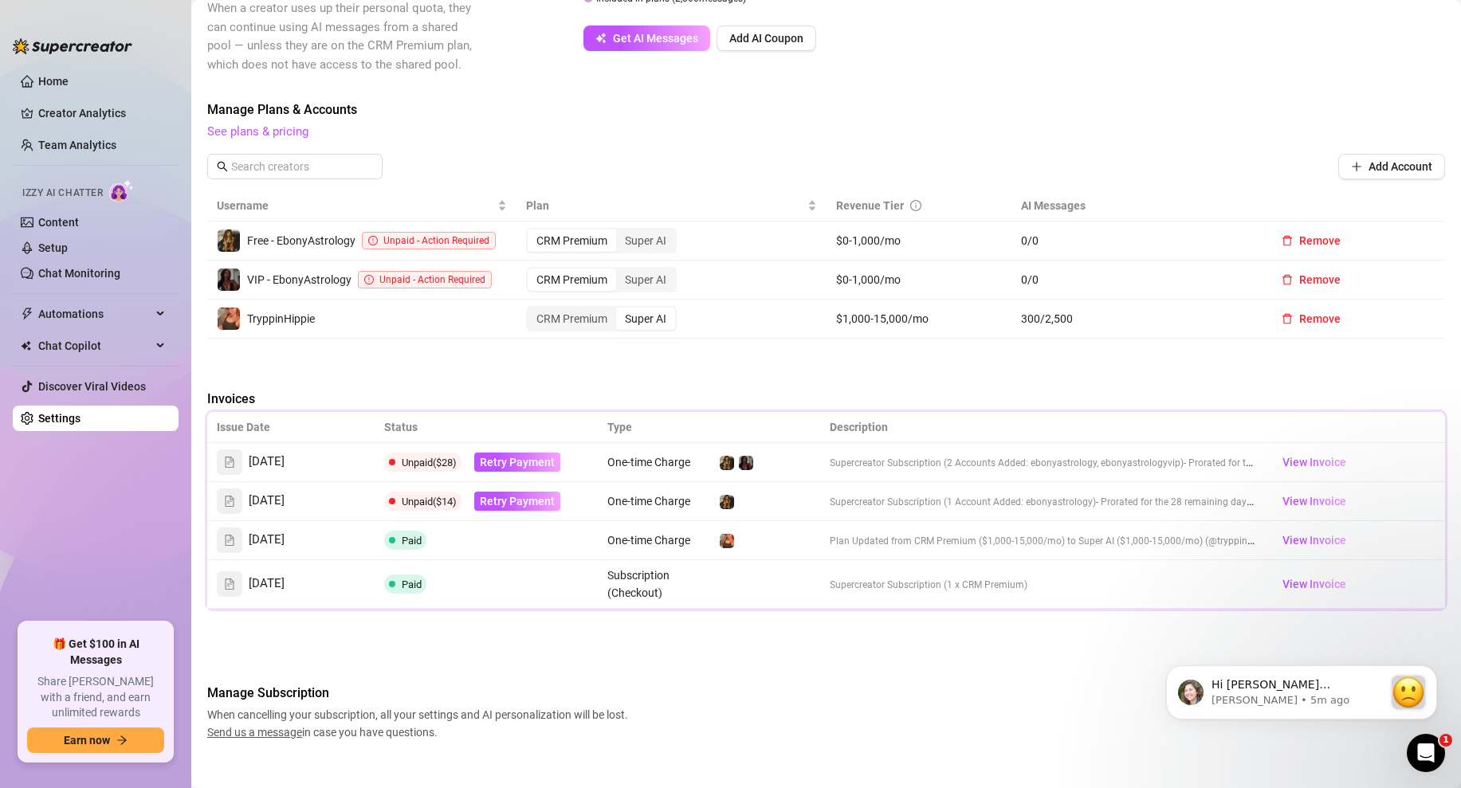
scroll to position [480, 0]
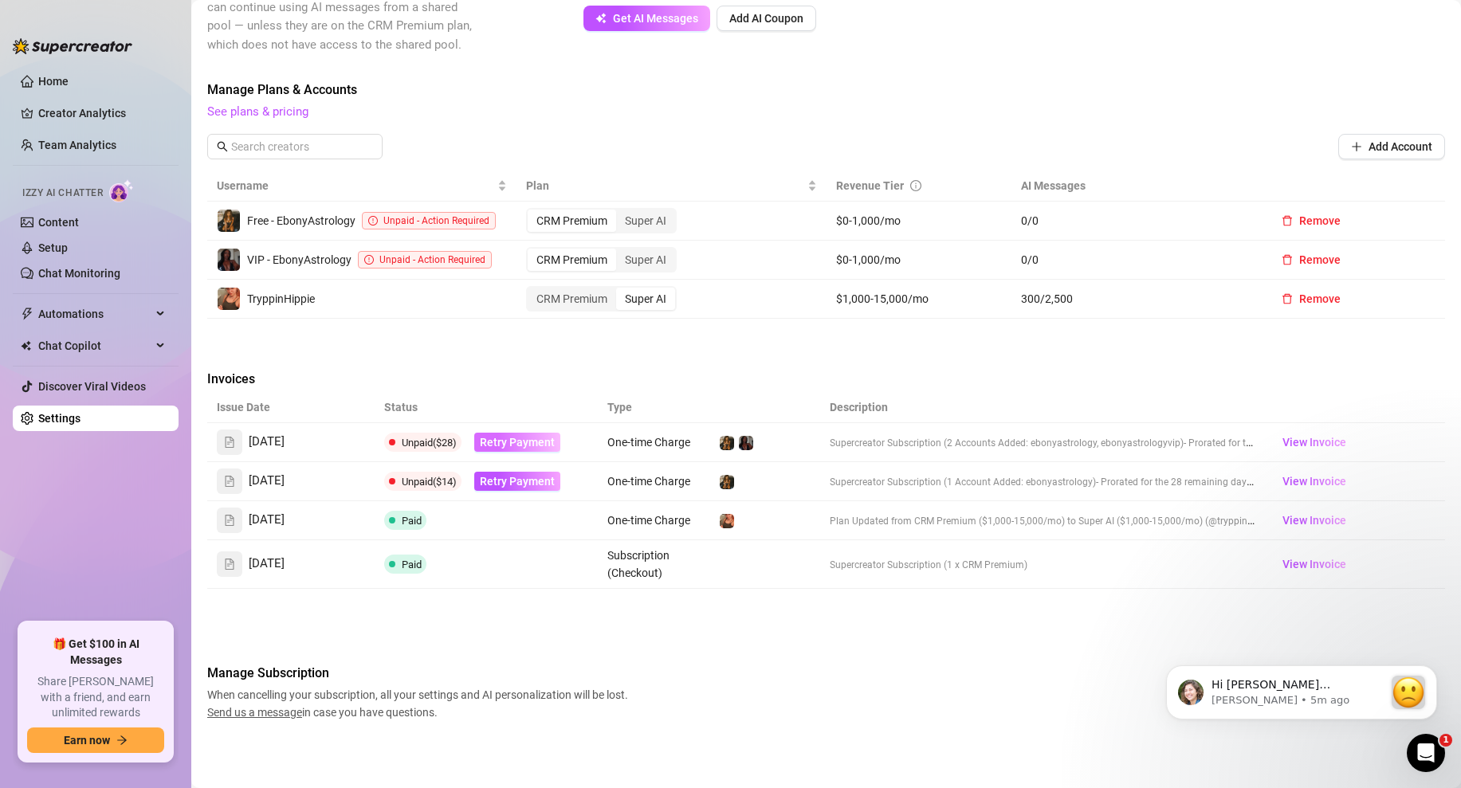
click at [511, 440] on span "Retry Payment" at bounding box center [517, 442] width 75 height 13
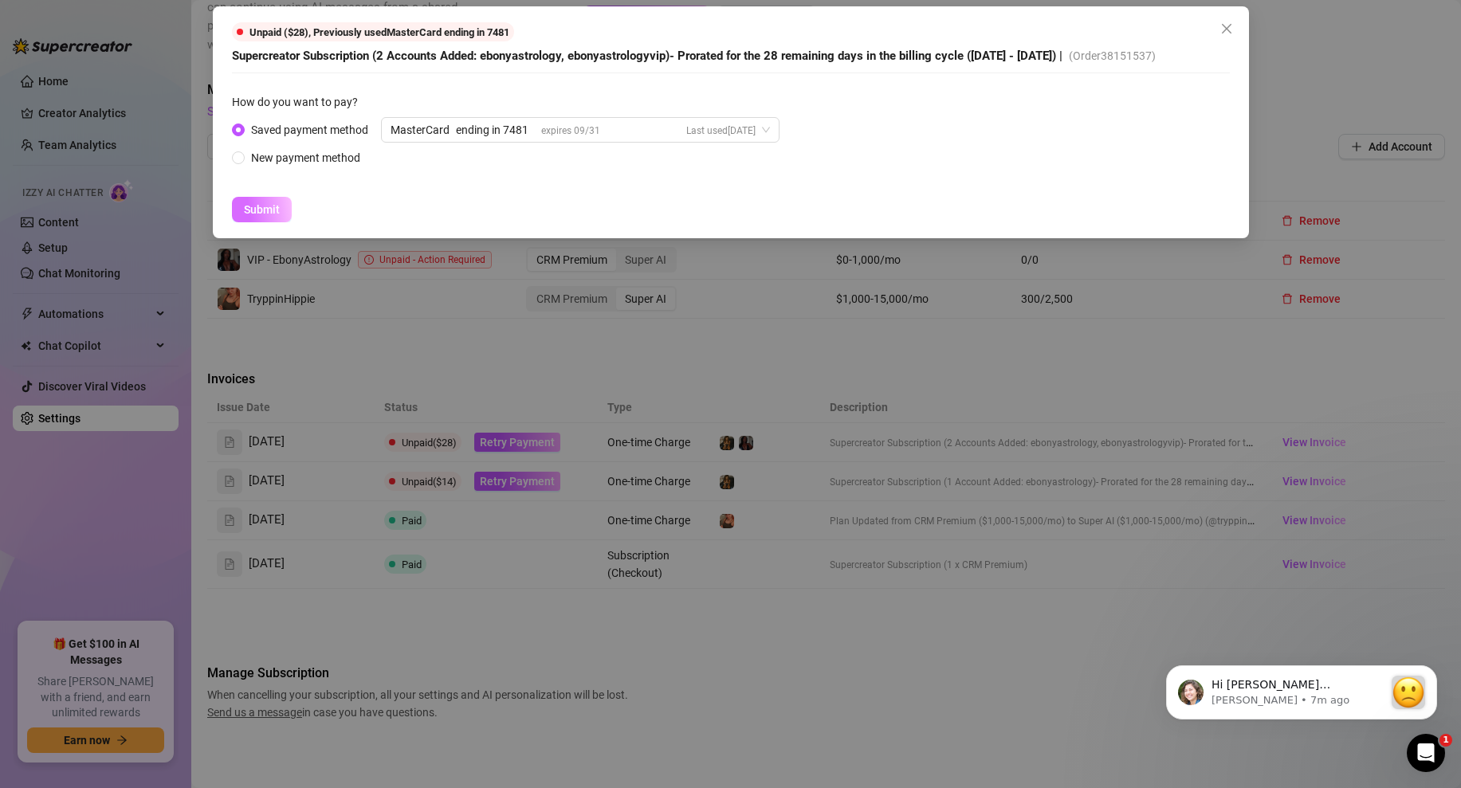
click at [264, 211] on span "Submit" at bounding box center [262, 209] width 36 height 13
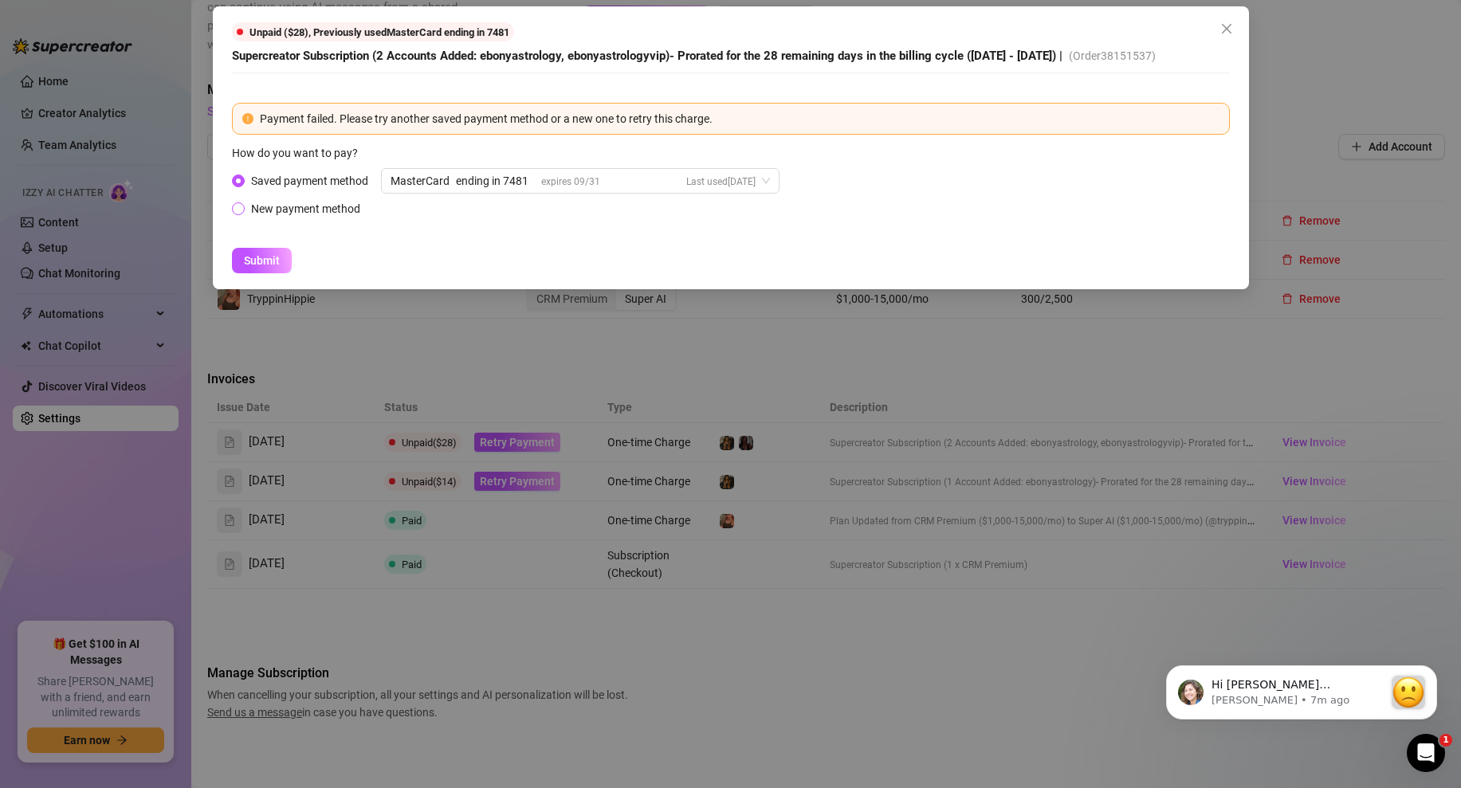
click at [244, 206] on span at bounding box center [238, 208] width 13 height 13
click at [242, 206] on input "New payment method" at bounding box center [239, 210] width 6 height 10
radio input "true"
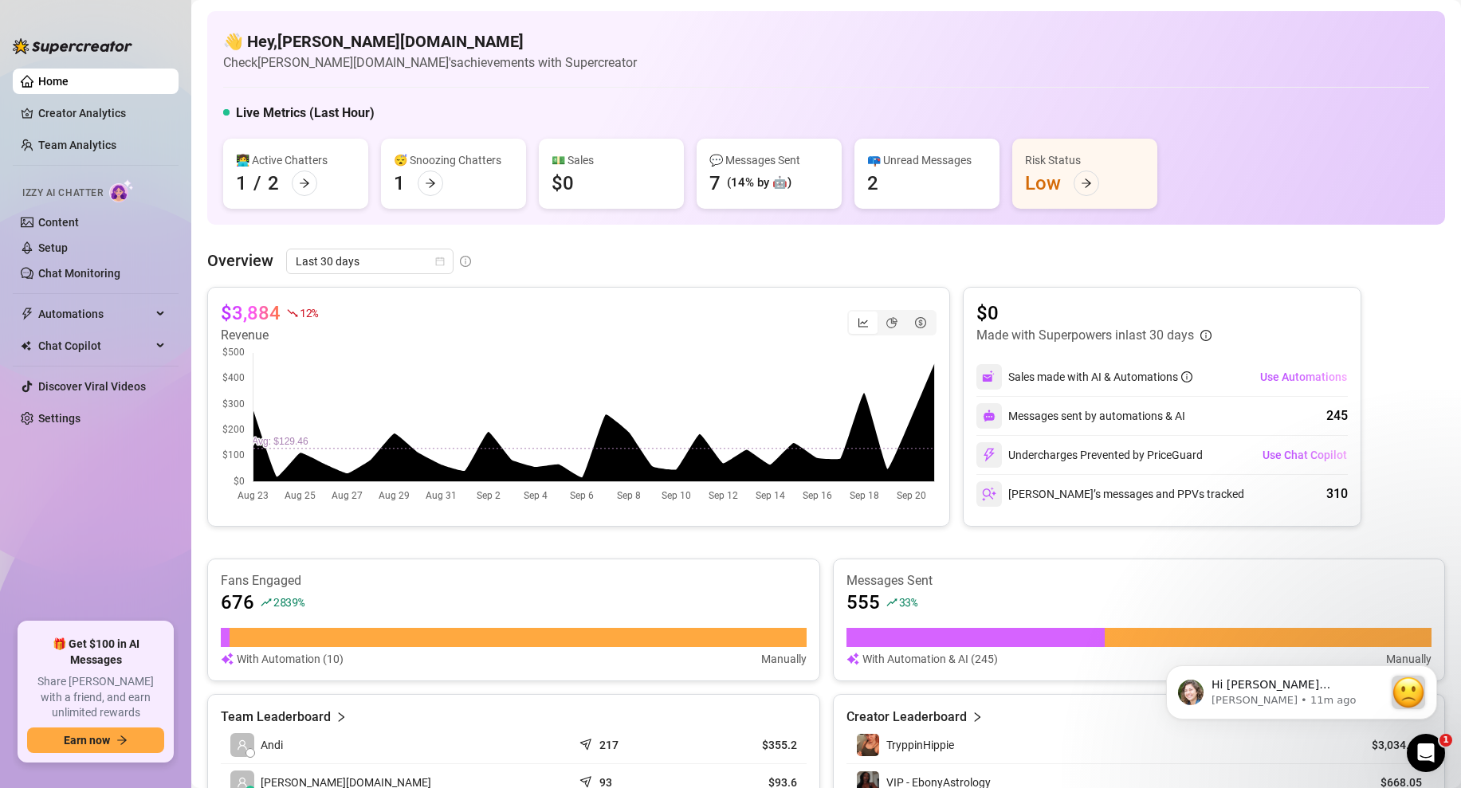
scroll to position [322, 0]
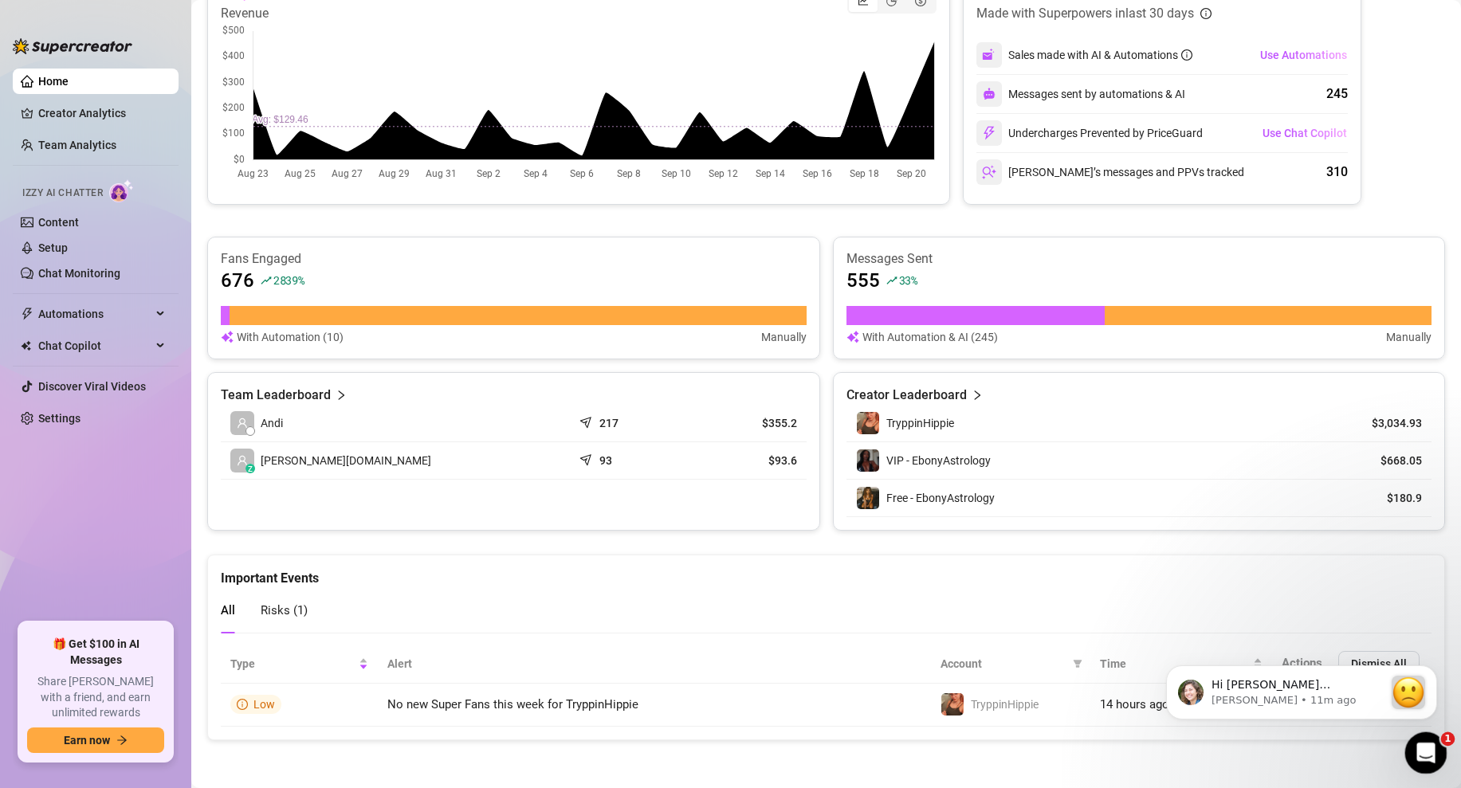
click at [1421, 749] on icon "Open Intercom Messenger" at bounding box center [1423, 751] width 26 height 26
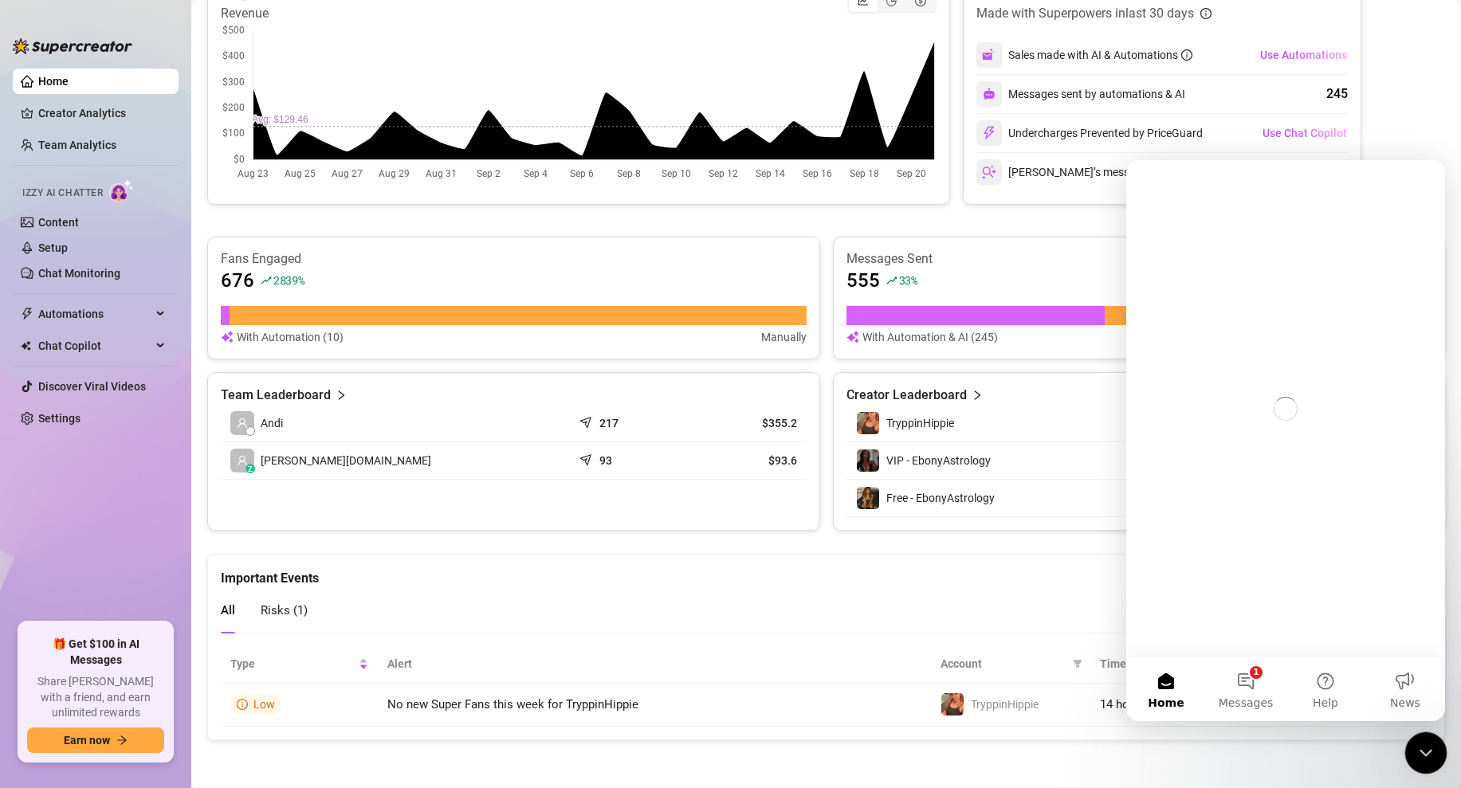
scroll to position [0, 0]
click at [1421, 749] on icon "Close Intercom Messenger" at bounding box center [1423, 750] width 19 height 19
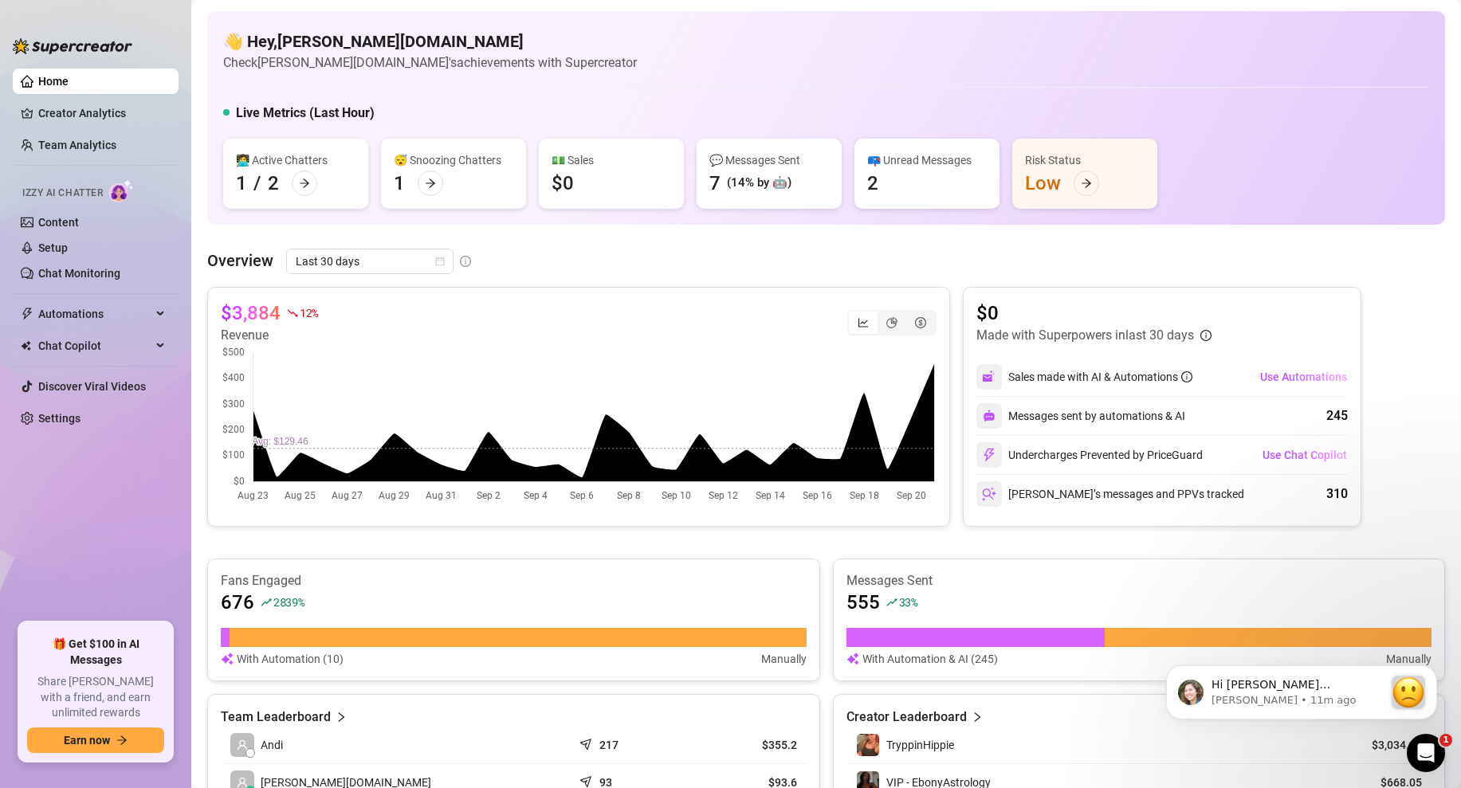
click at [69, 83] on link "Home" at bounding box center [53, 81] width 30 height 13
click at [64, 412] on link "Settings" at bounding box center [59, 418] width 42 height 13
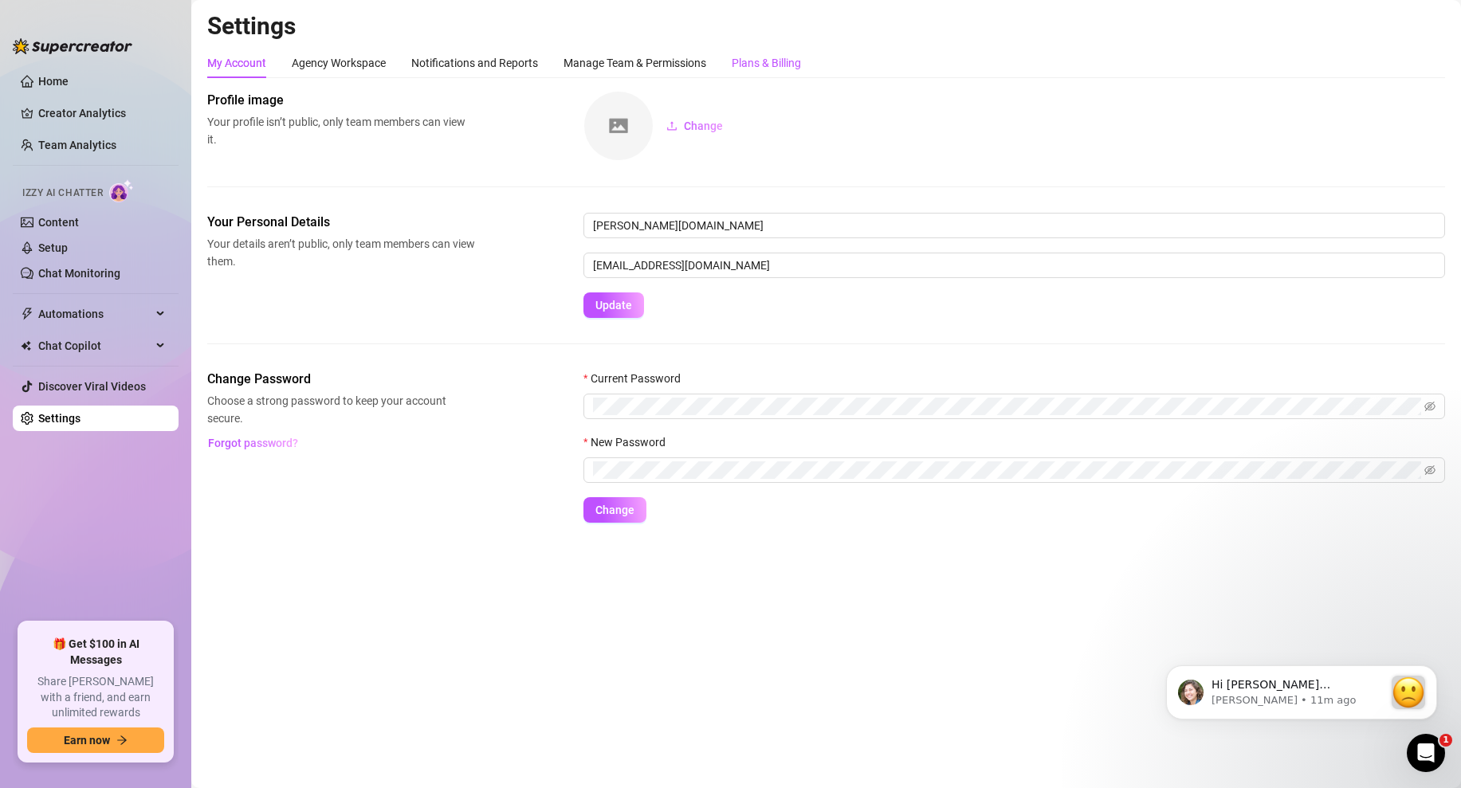
click at [759, 61] on div "Plans & Billing" at bounding box center [766, 63] width 69 height 18
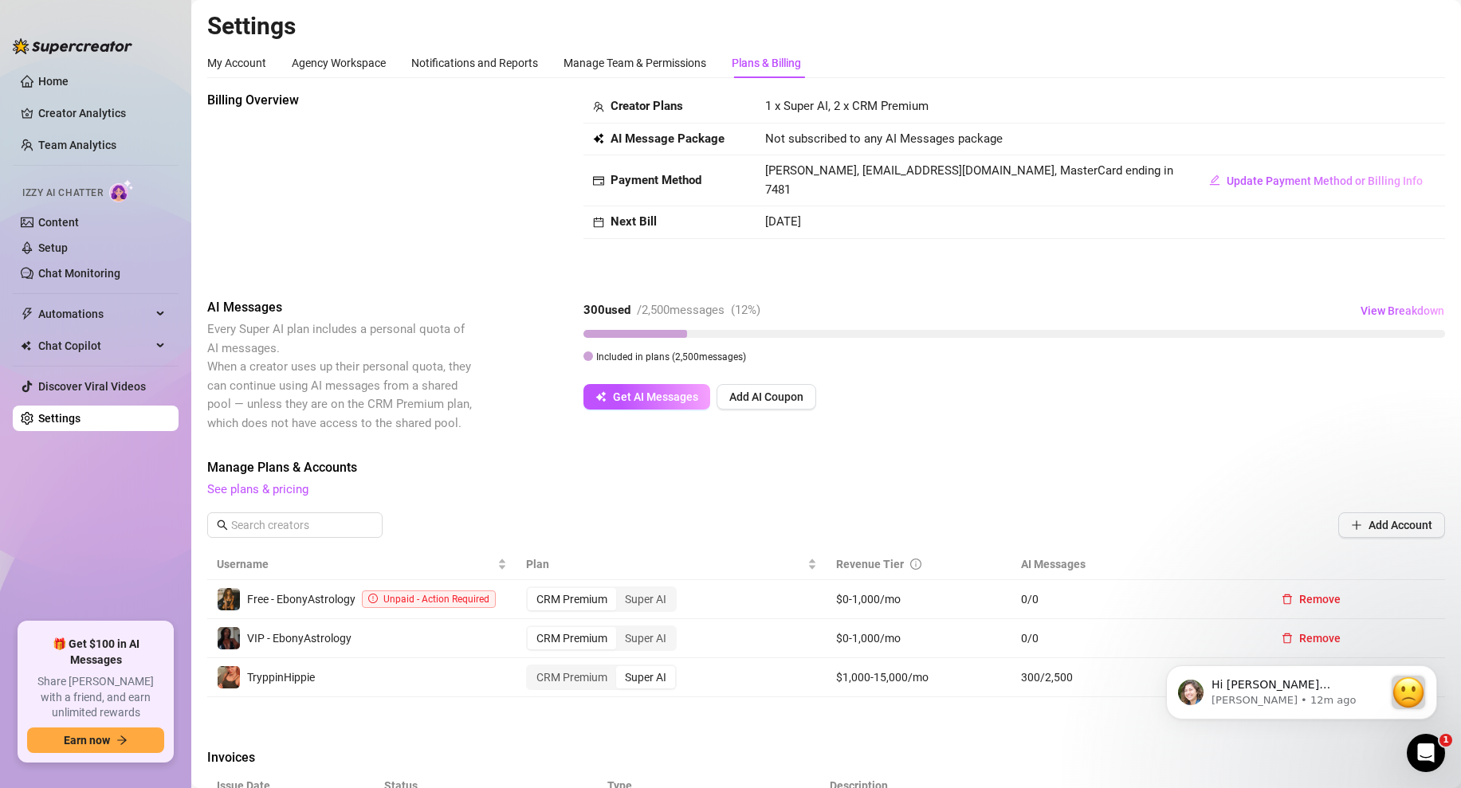
click at [376, 641] on div "VIP - EbonyAstrology" at bounding box center [362, 638] width 290 height 24
click at [1404, 745] on div "Open Intercom Messenger" at bounding box center [1423, 750] width 53 height 53
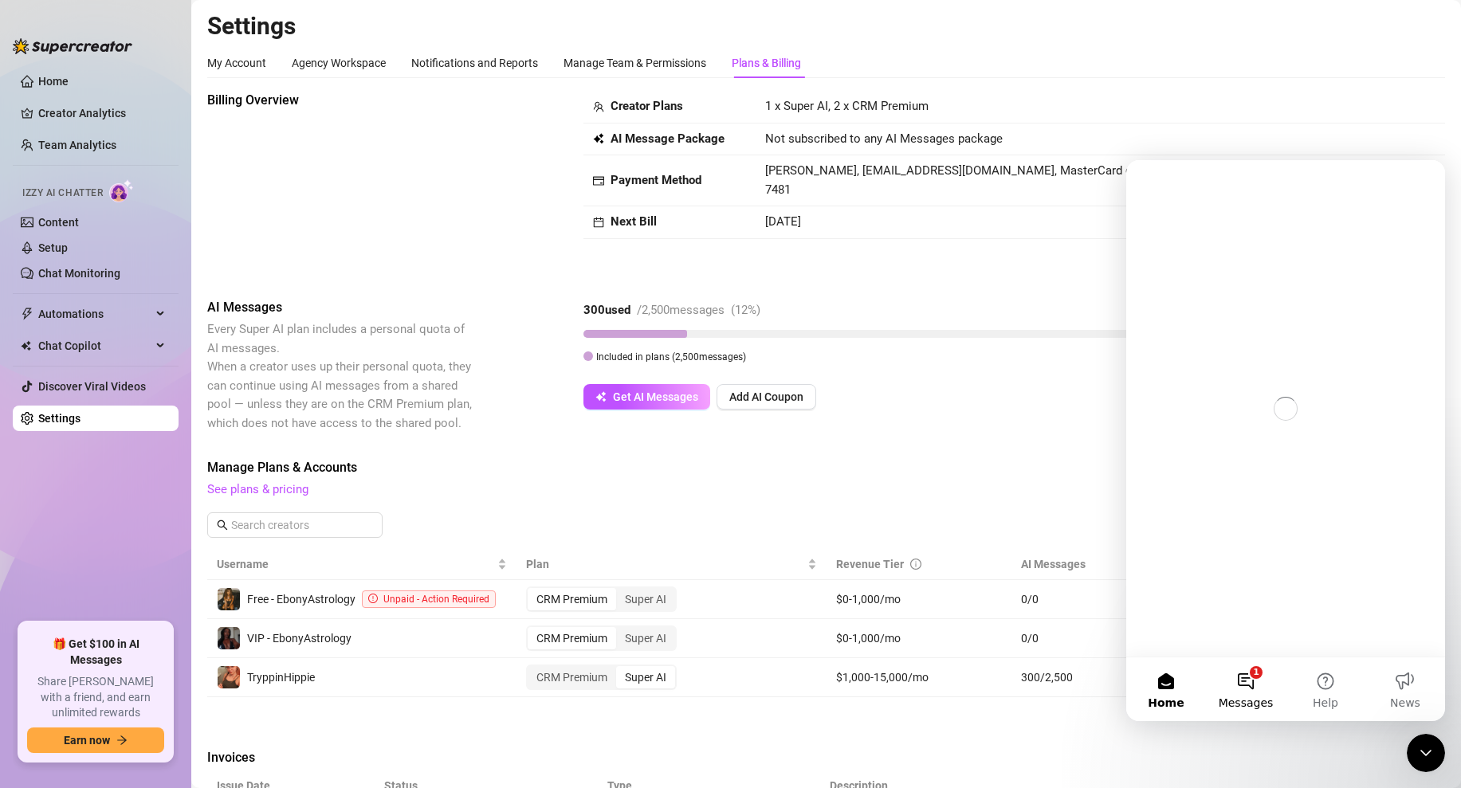
click at [1247, 672] on button "1 Messages" at bounding box center [1246, 689] width 80 height 64
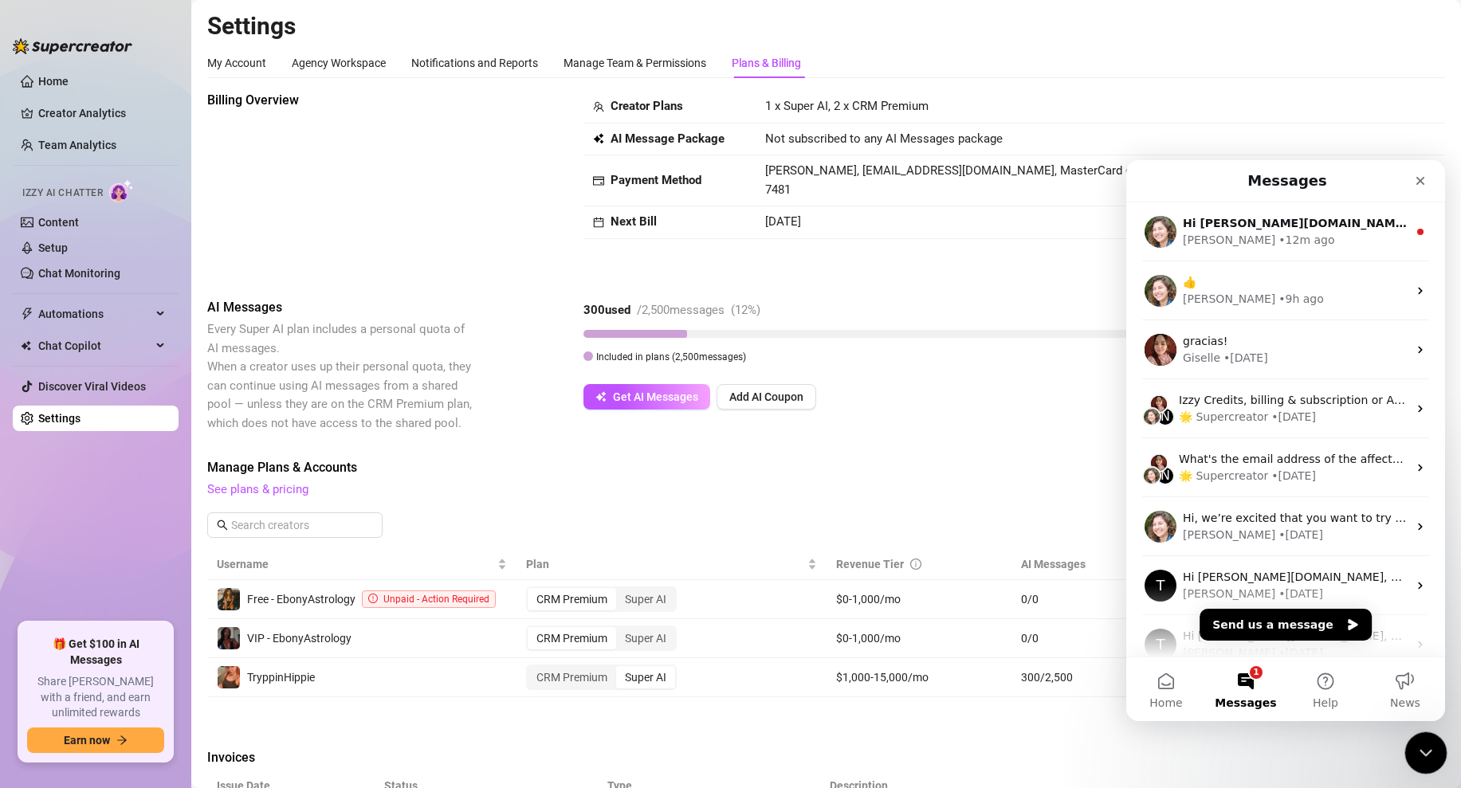
click at [1410, 735] on div "Close Intercom Messenger" at bounding box center [1423, 751] width 38 height 38
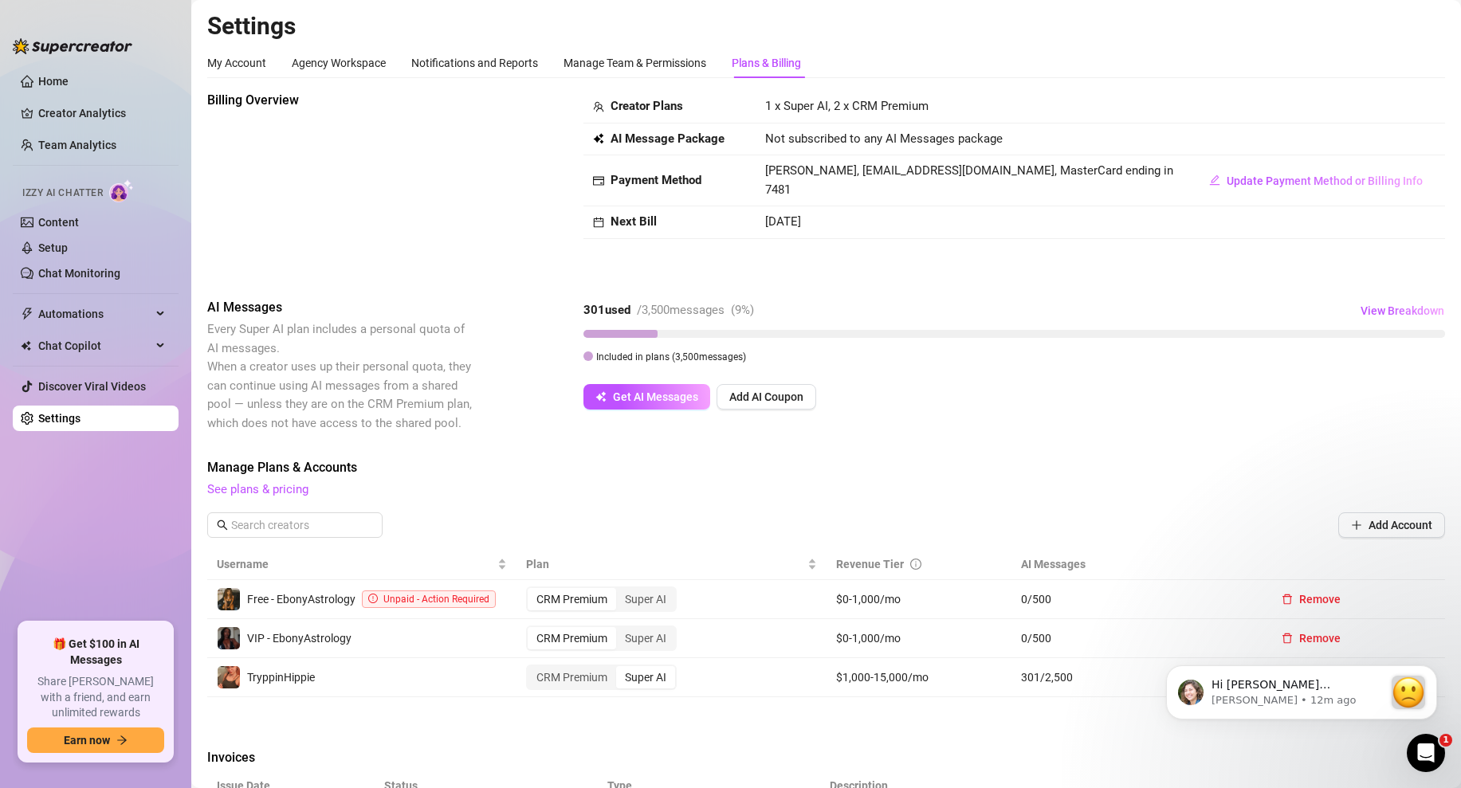
click at [835, 106] on span "1 x Super AI, 2 x CRM Premium" at bounding box center [846, 106] width 163 height 14
click at [892, 100] on span "1 x Super AI, 2 x CRM Premium" at bounding box center [846, 106] width 163 height 14
click at [245, 486] on link "See plans & pricing" at bounding box center [257, 489] width 101 height 14
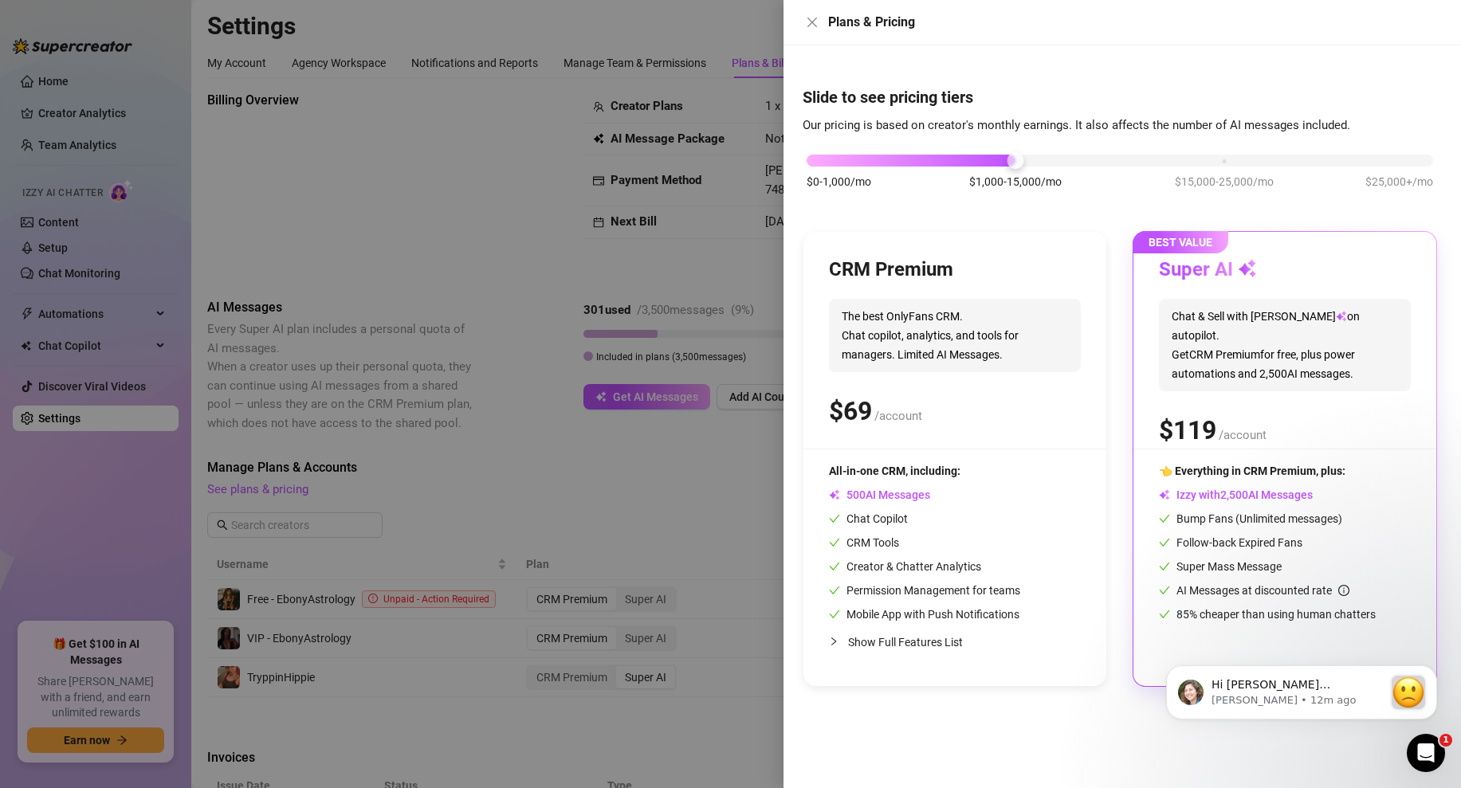
click at [520, 175] on div at bounding box center [730, 394] width 1461 height 788
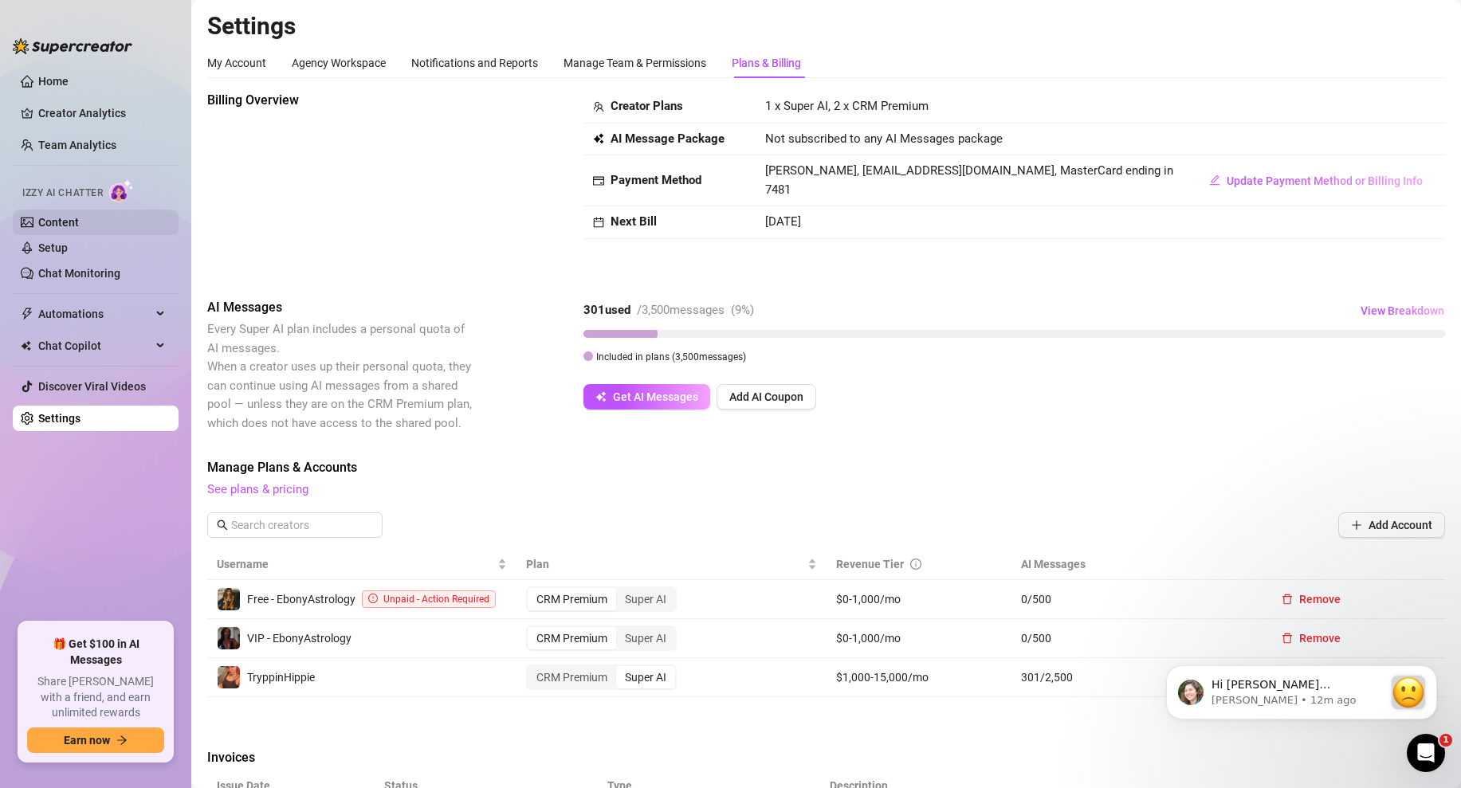
click at [79, 219] on link "Content" at bounding box center [58, 222] width 41 height 13
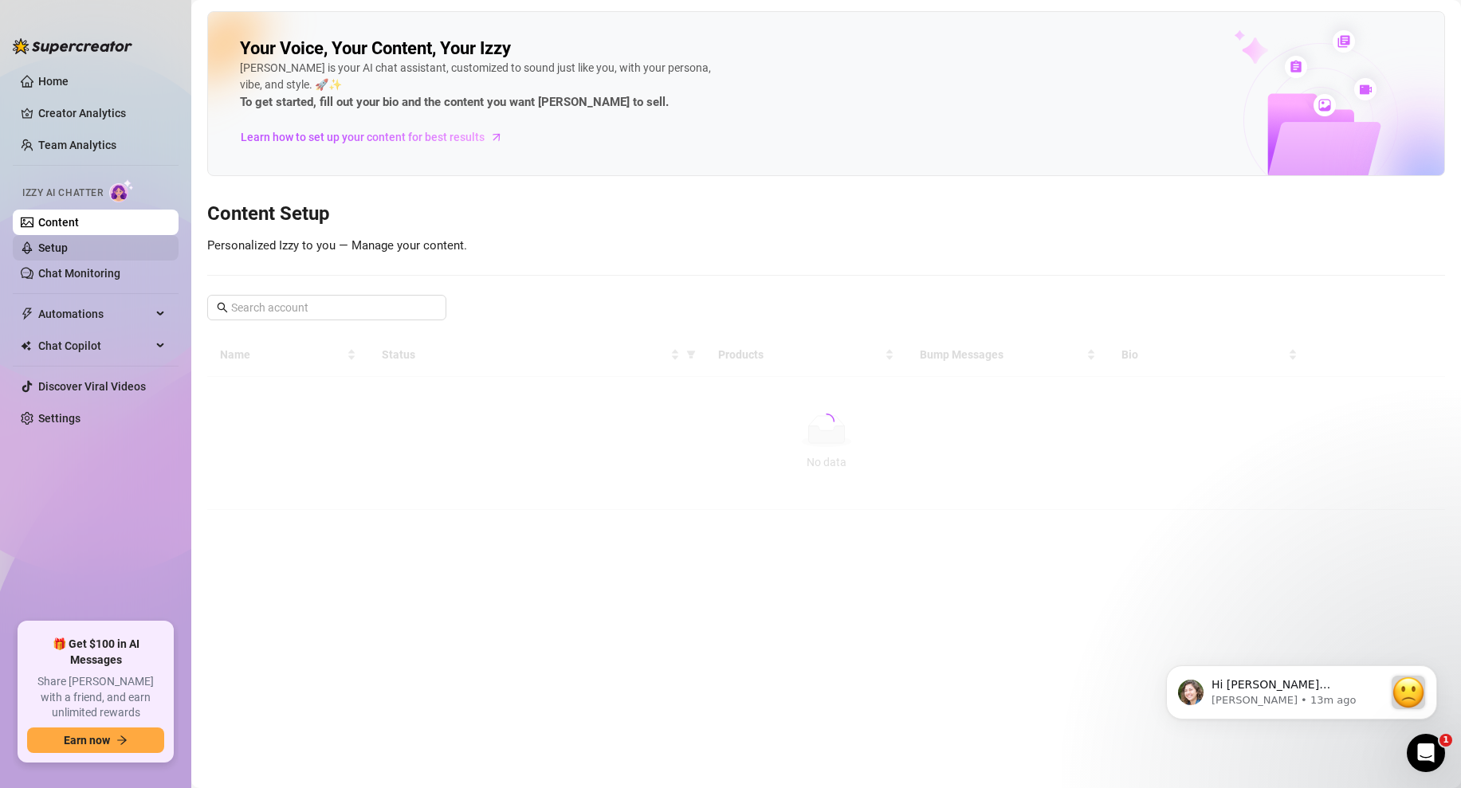
click at [49, 254] on link "Setup" at bounding box center [52, 247] width 29 height 13
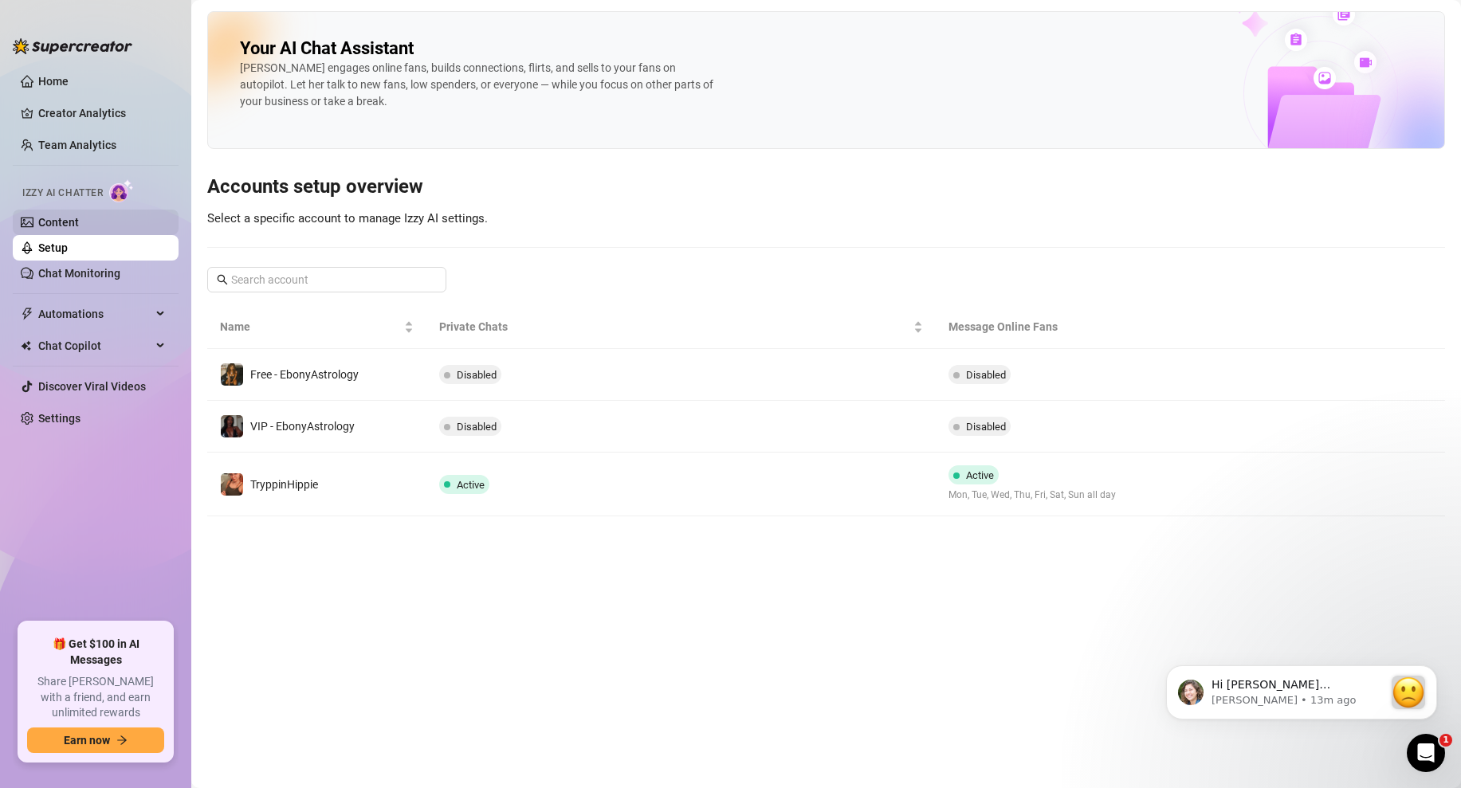
click at [79, 229] on link "Content" at bounding box center [58, 222] width 41 height 13
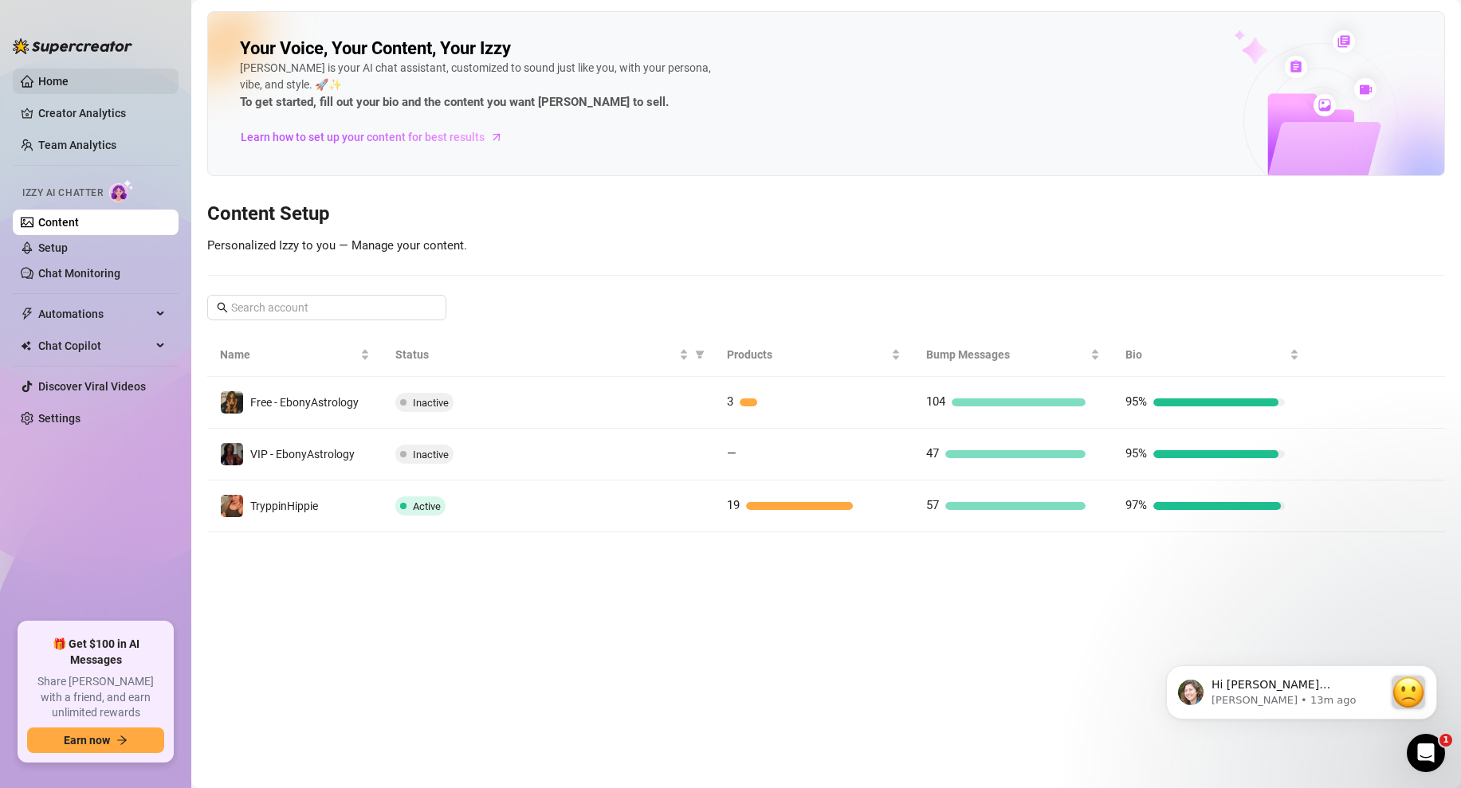
click at [43, 75] on link "Home" at bounding box center [53, 81] width 30 height 13
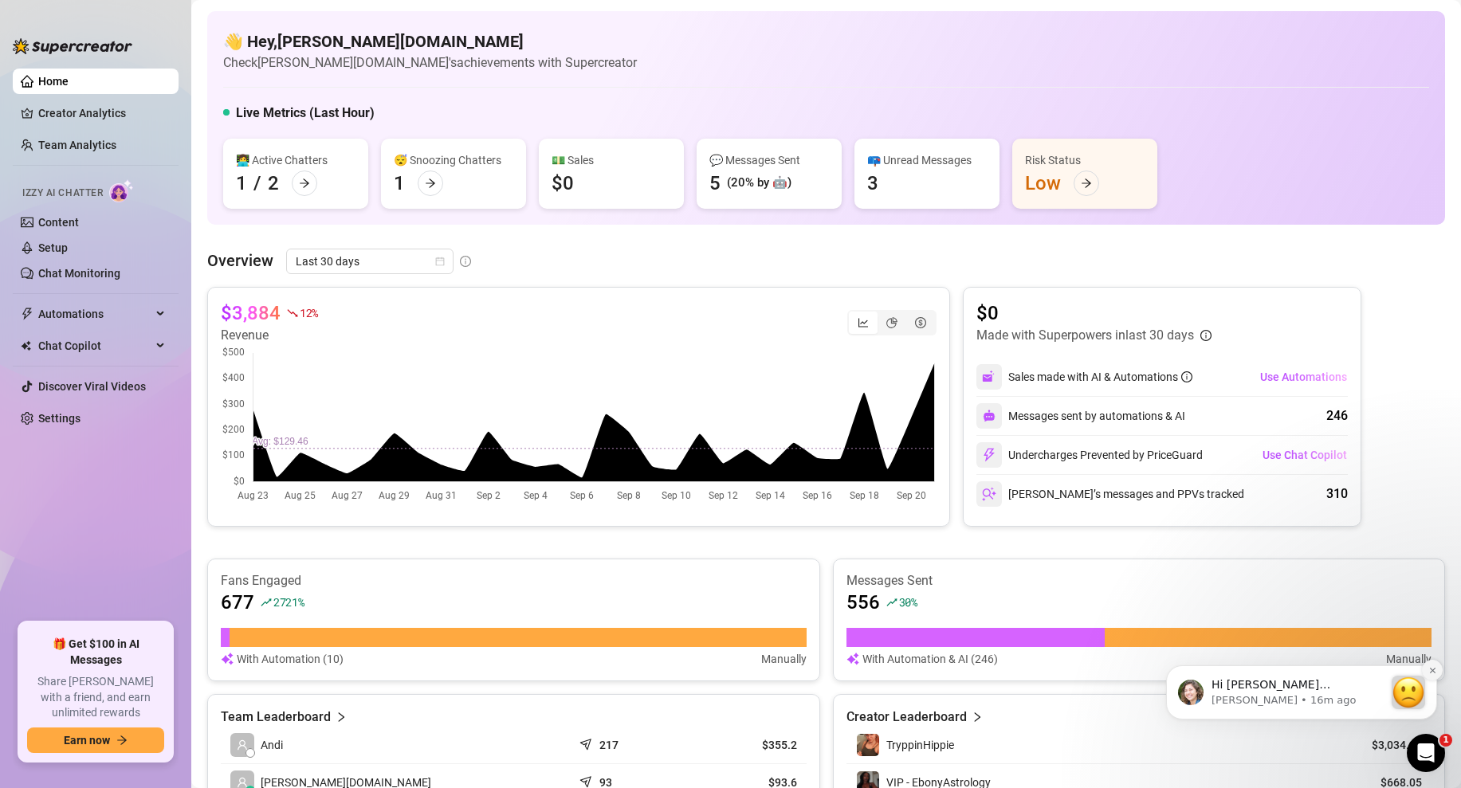
click at [1432, 666] on icon "Dismiss notification" at bounding box center [1432, 670] width 9 height 9
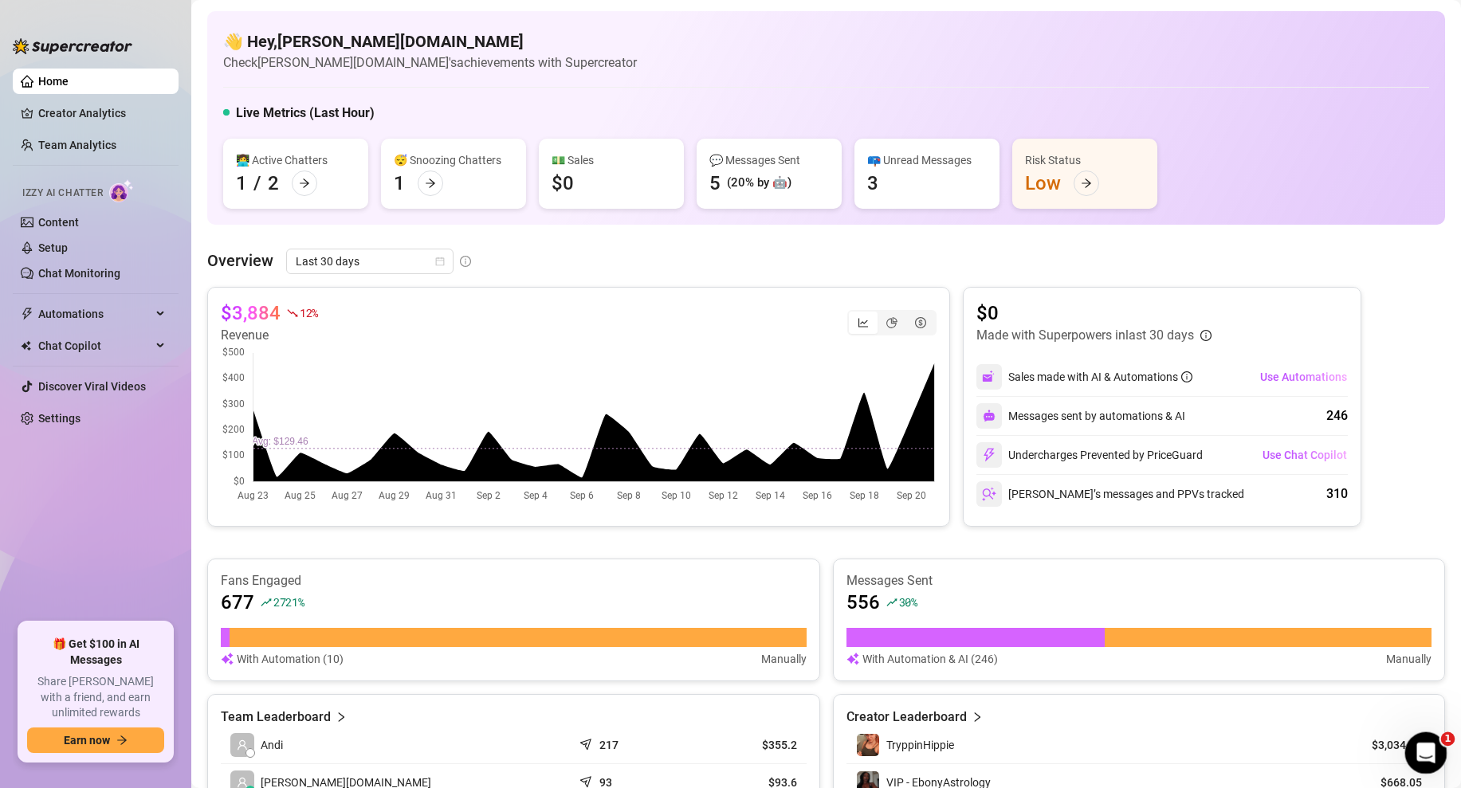
click at [1428, 751] on icon "Open Intercom Messenger" at bounding box center [1423, 751] width 26 height 26
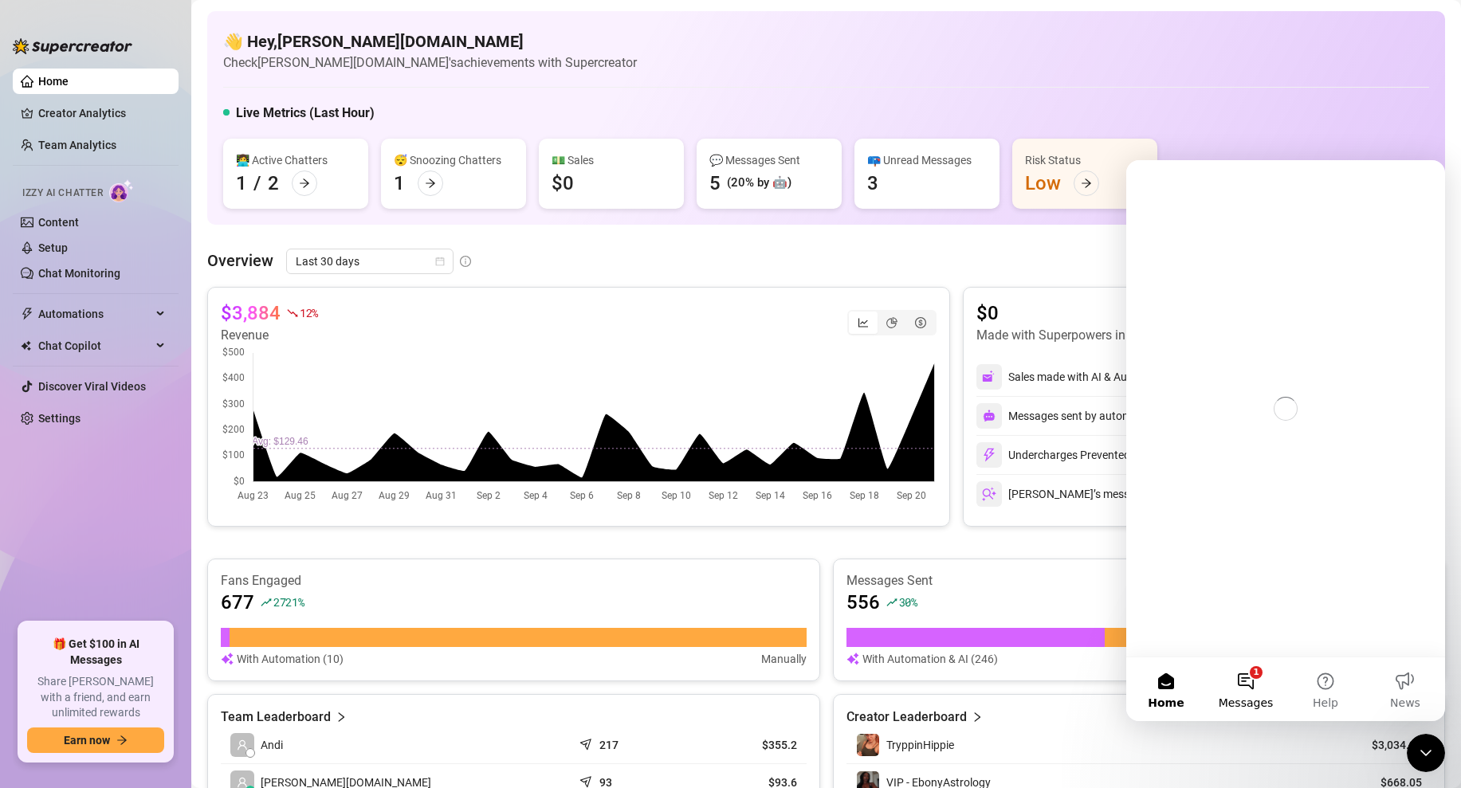
click at [1240, 698] on span "Messages" at bounding box center [1245, 702] width 55 height 11
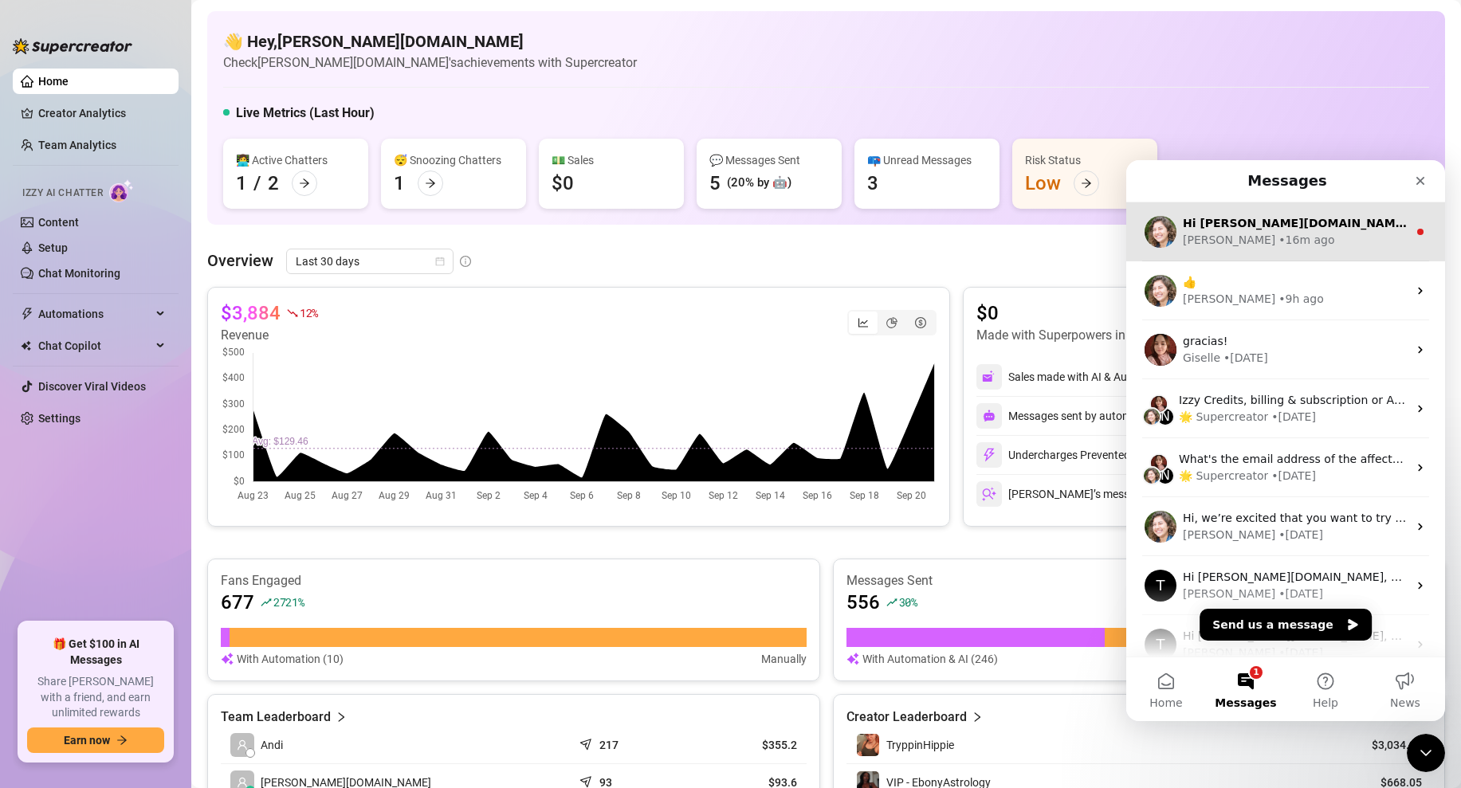
click at [1278, 246] on div "• 16m ago" at bounding box center [1306, 240] width 56 height 17
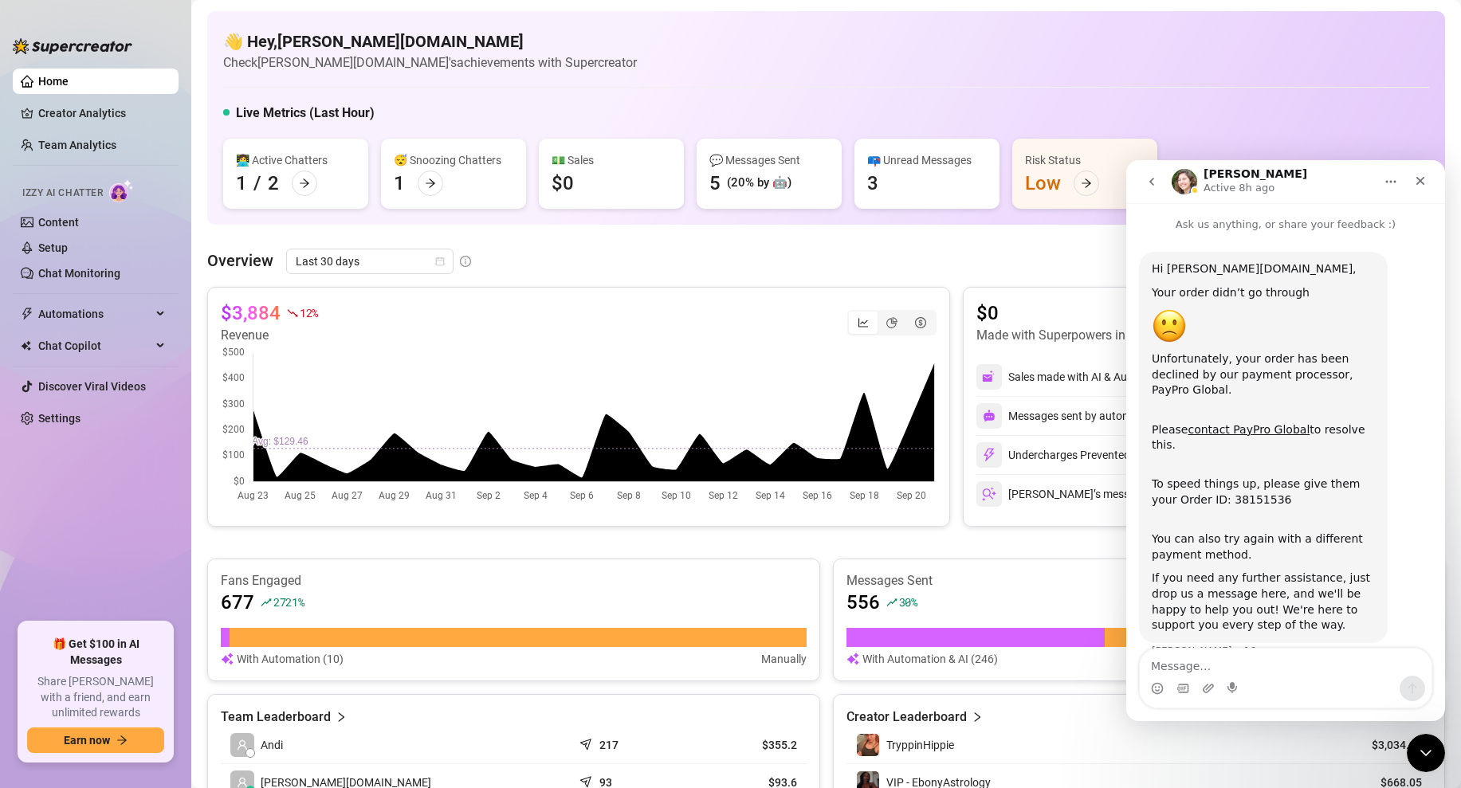
scroll to position [28, 0]
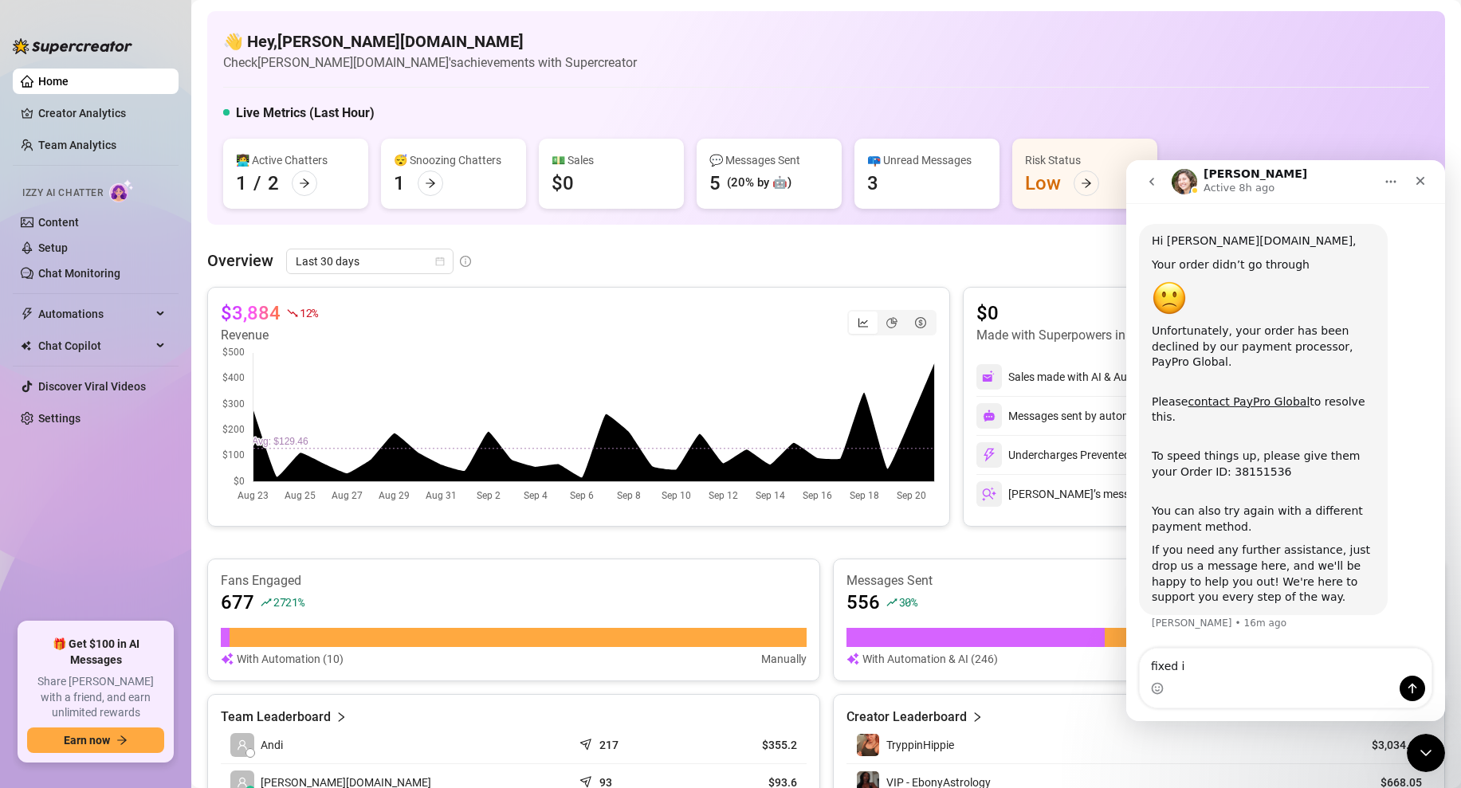
type textarea "fixed it"
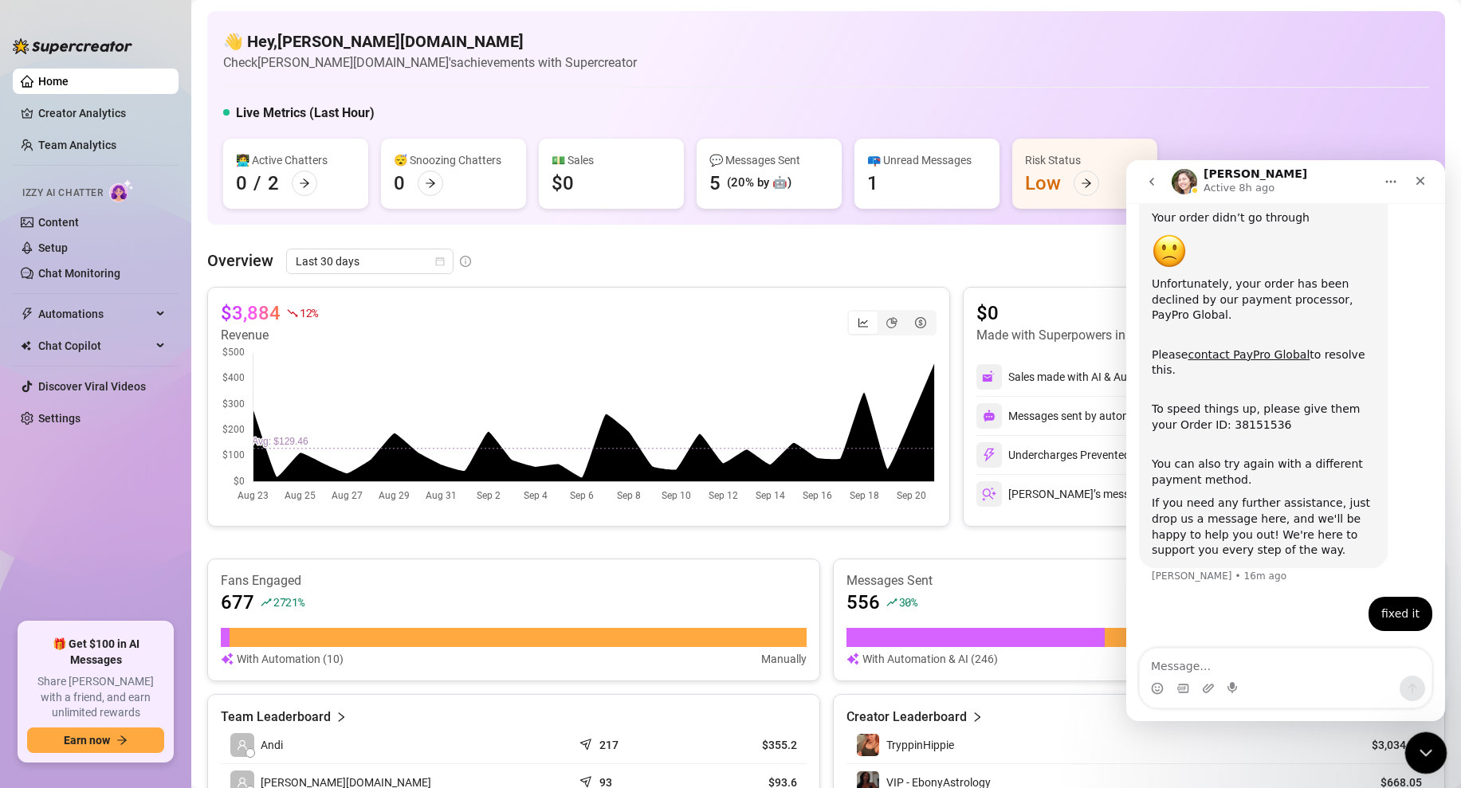
click at [1418, 756] on icon "Close Intercom Messenger" at bounding box center [1423, 750] width 19 height 19
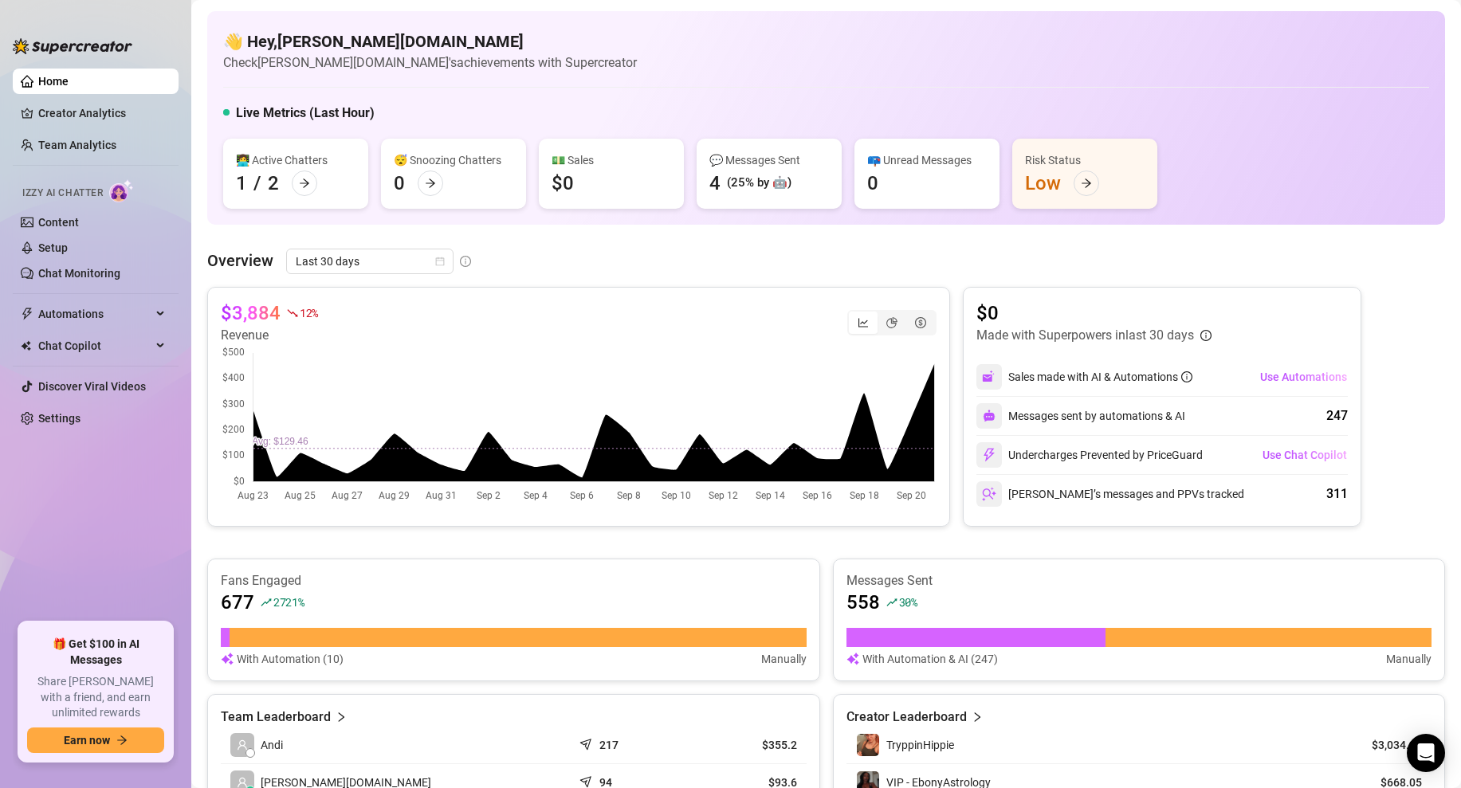
click at [494, 64] on article "Check [PERSON_NAME][DOMAIN_NAME]'s achievements with Supercreator" at bounding box center [430, 63] width 414 height 20
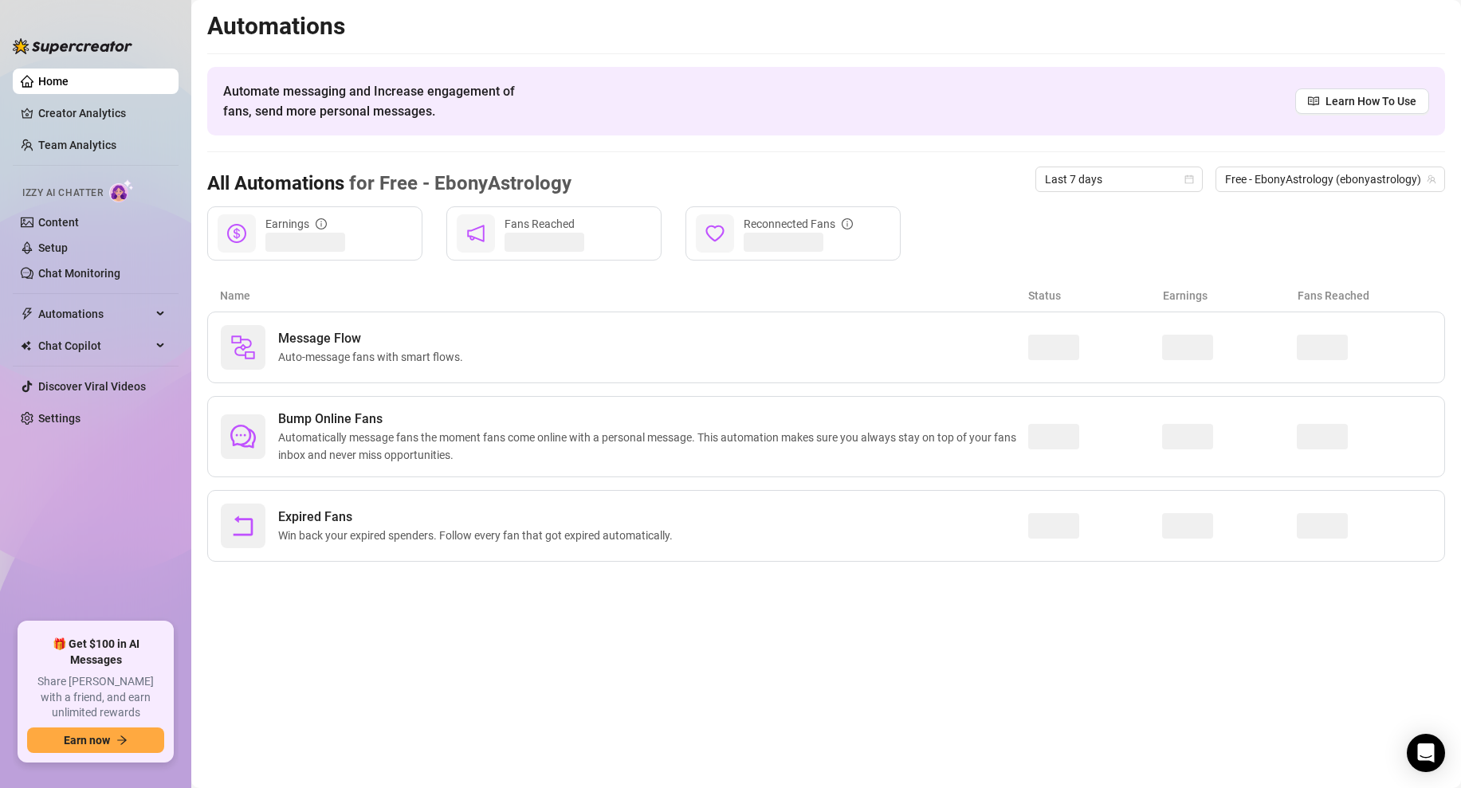
click at [93, 360] on ul "Home Creator Analytics Team Analytics Izzy AI Chatter Content Setup Chat Monito…" at bounding box center [96, 339] width 166 height 554
click at [112, 355] on span "Chat Copilot" at bounding box center [94, 345] width 113 height 25
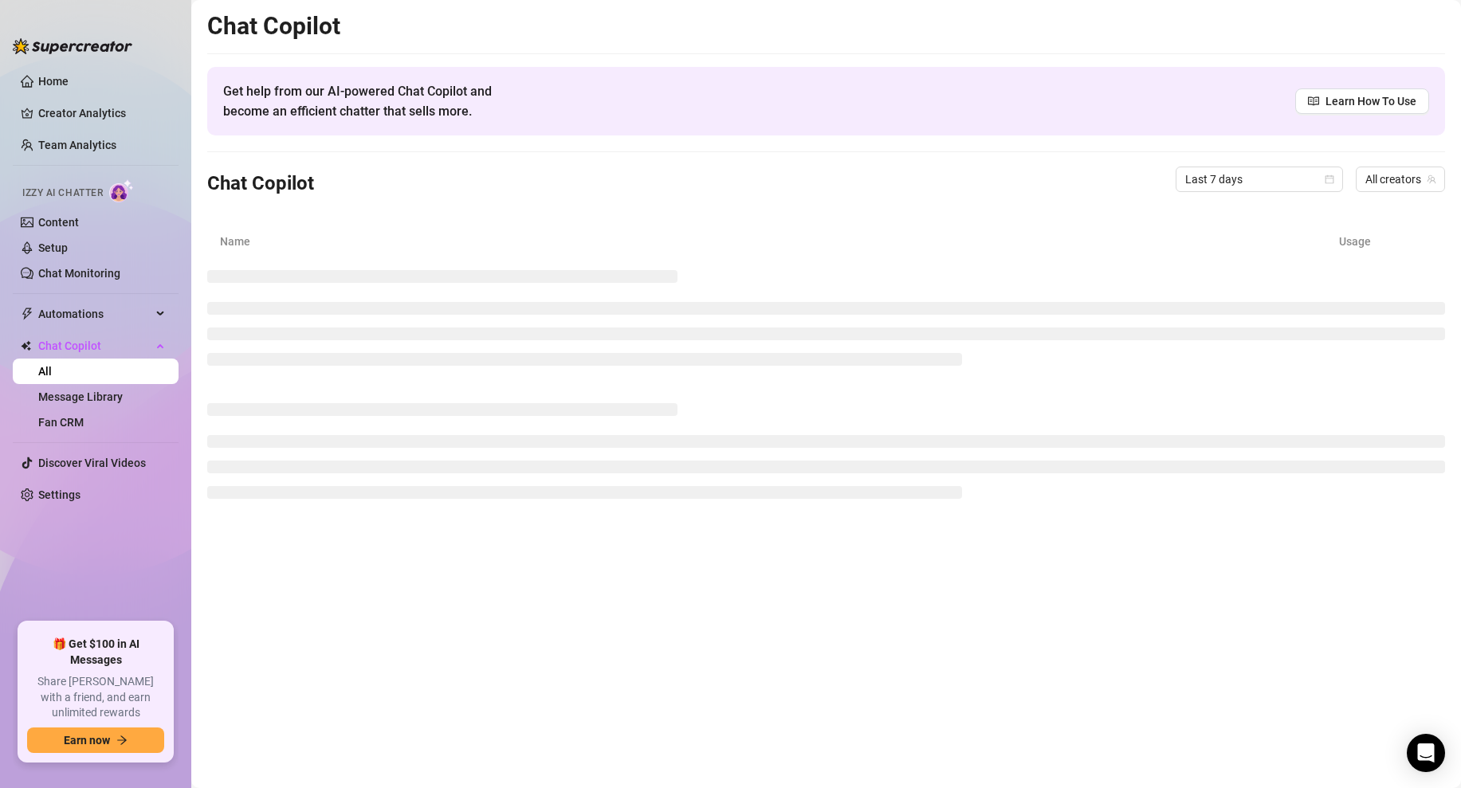
click at [52, 374] on link "All" at bounding box center [45, 371] width 14 height 13
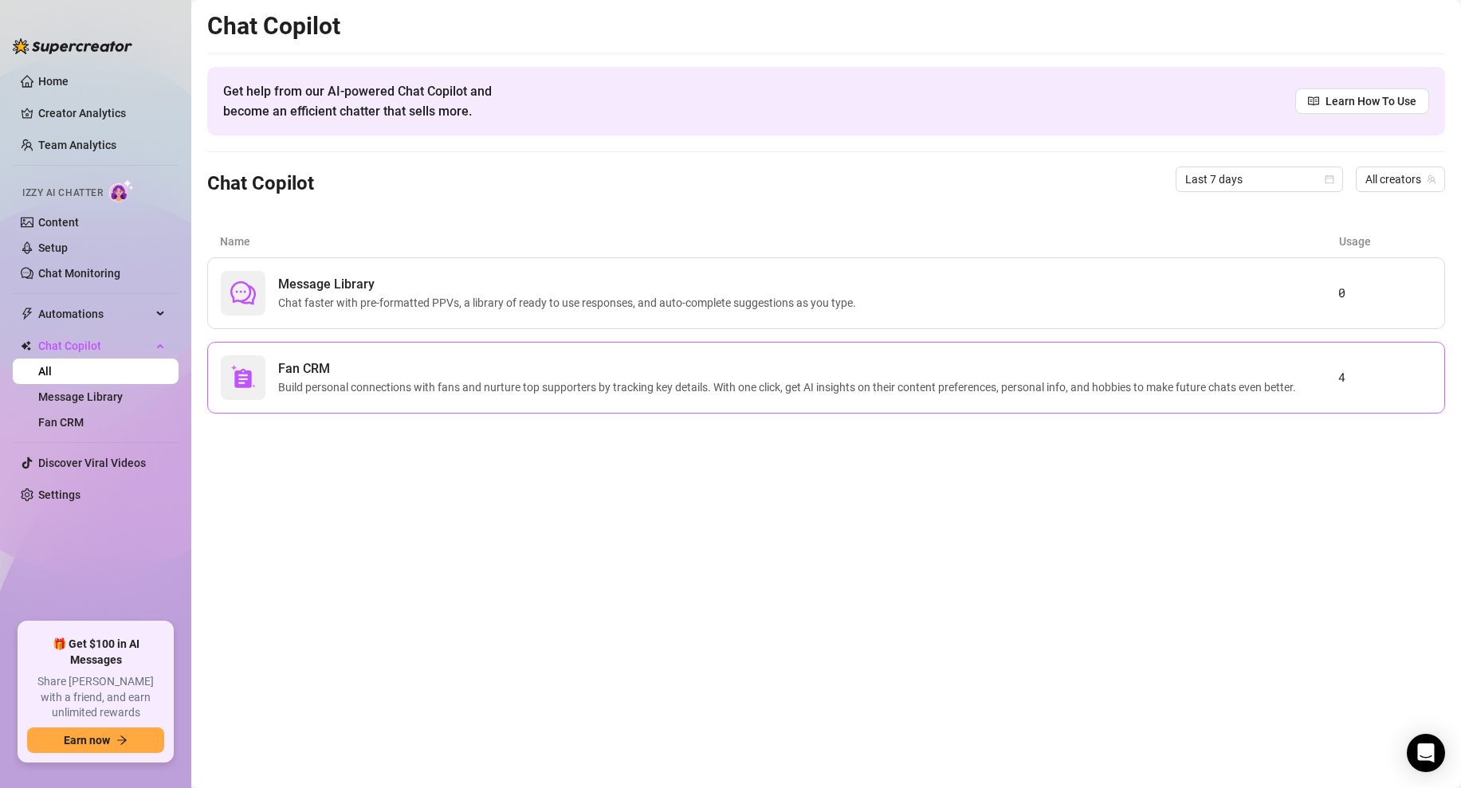
click at [513, 394] on span "Build personal connections with fans and nurture top supporters by tracking key…" at bounding box center [790, 388] width 1024 height 18
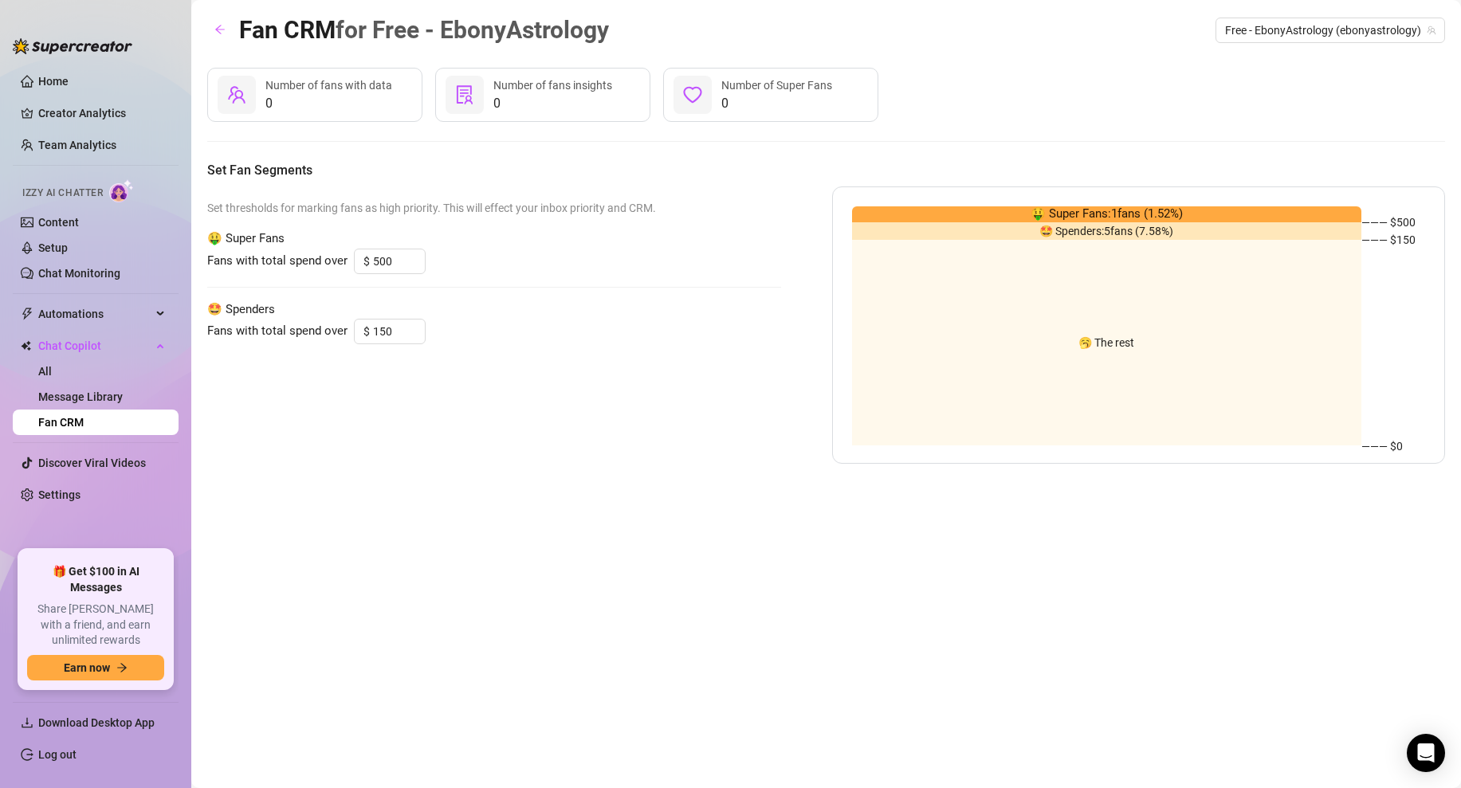
click at [1012, 89] on div "0 Number of fans with data 0 Number of fans insights 0 Number of Super Fans" at bounding box center [826, 95] width 1238 height 54
click at [993, 237] on div "🤩 Spenders: 5 fans ( 7.58 %)" at bounding box center [1107, 231] width 510 height 18
click at [69, 86] on link "Home" at bounding box center [53, 81] width 30 height 13
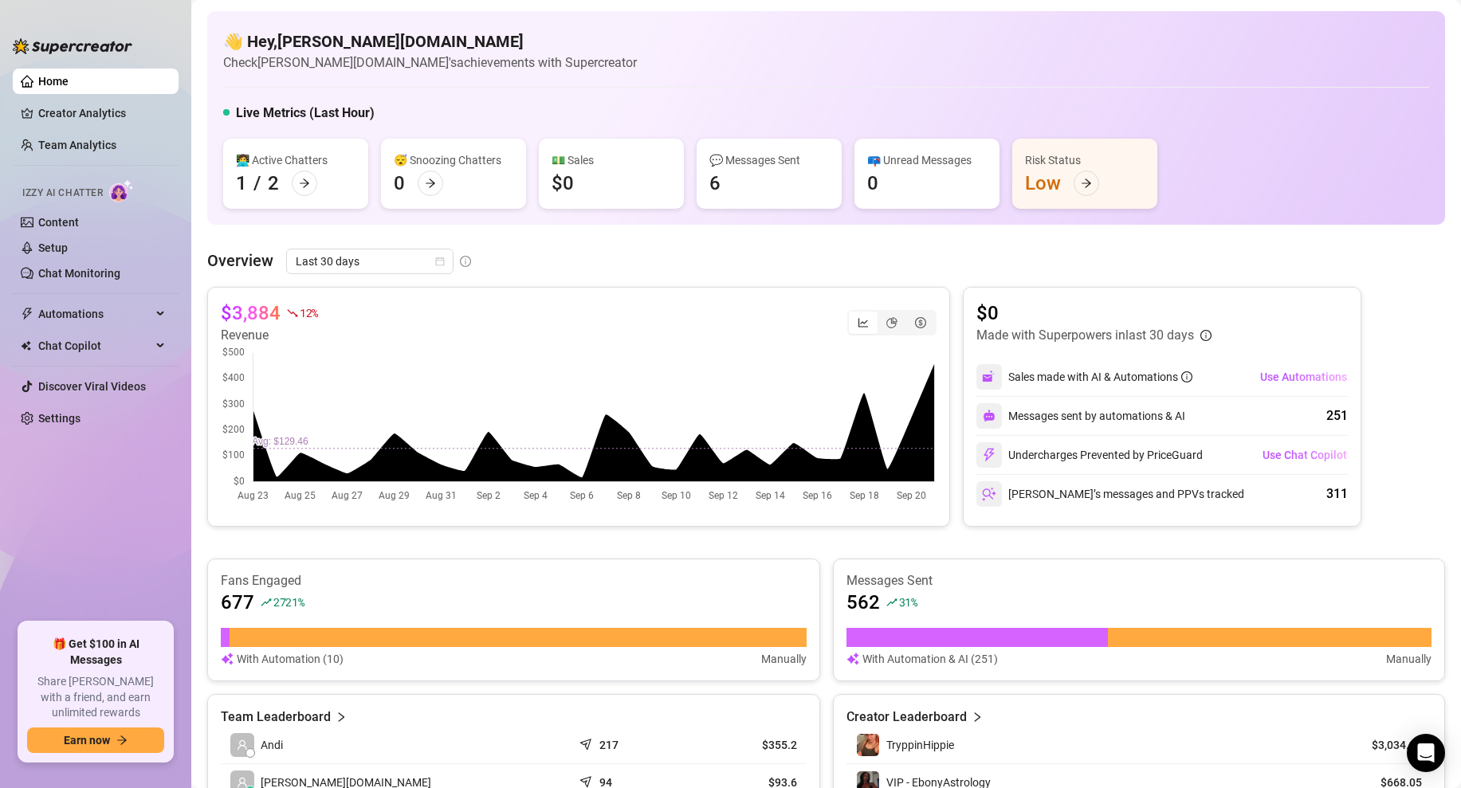
click at [496, 236] on div "👋 Hey, [PERSON_NAME][DOMAIN_NAME] Check [PERSON_NAME][DOMAIN_NAME]'s achievemen…" at bounding box center [826, 536] width 1238 height 1051
click at [443, 253] on div "Last 30 days" at bounding box center [369, 261] width 167 height 25
click at [365, 316] on div "Last 7 days" at bounding box center [369, 319] width 142 height 18
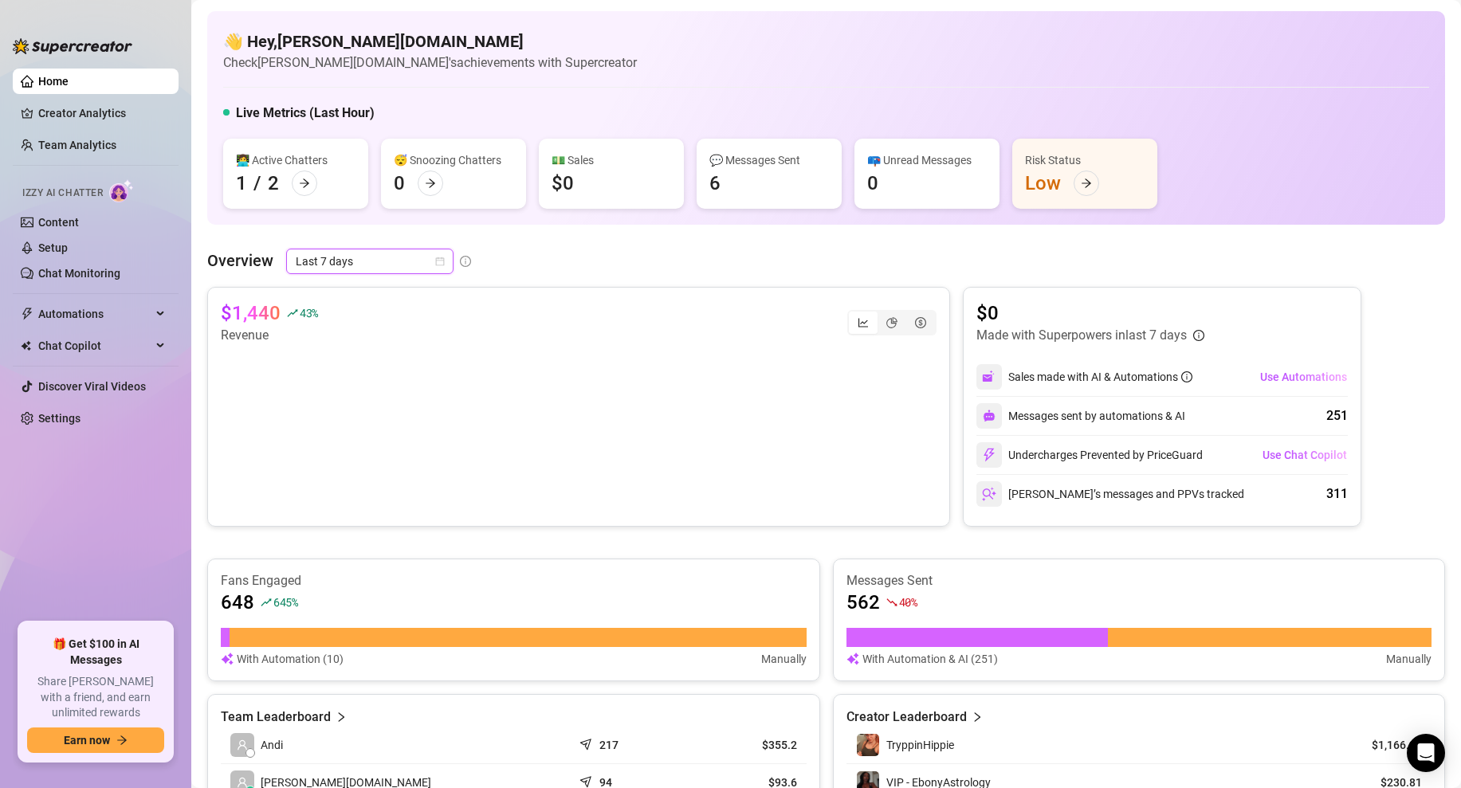
click at [441, 259] on icon "calendar" at bounding box center [440, 262] width 10 height 10
click at [348, 400] on div "Custom date" at bounding box center [369, 395] width 142 height 18
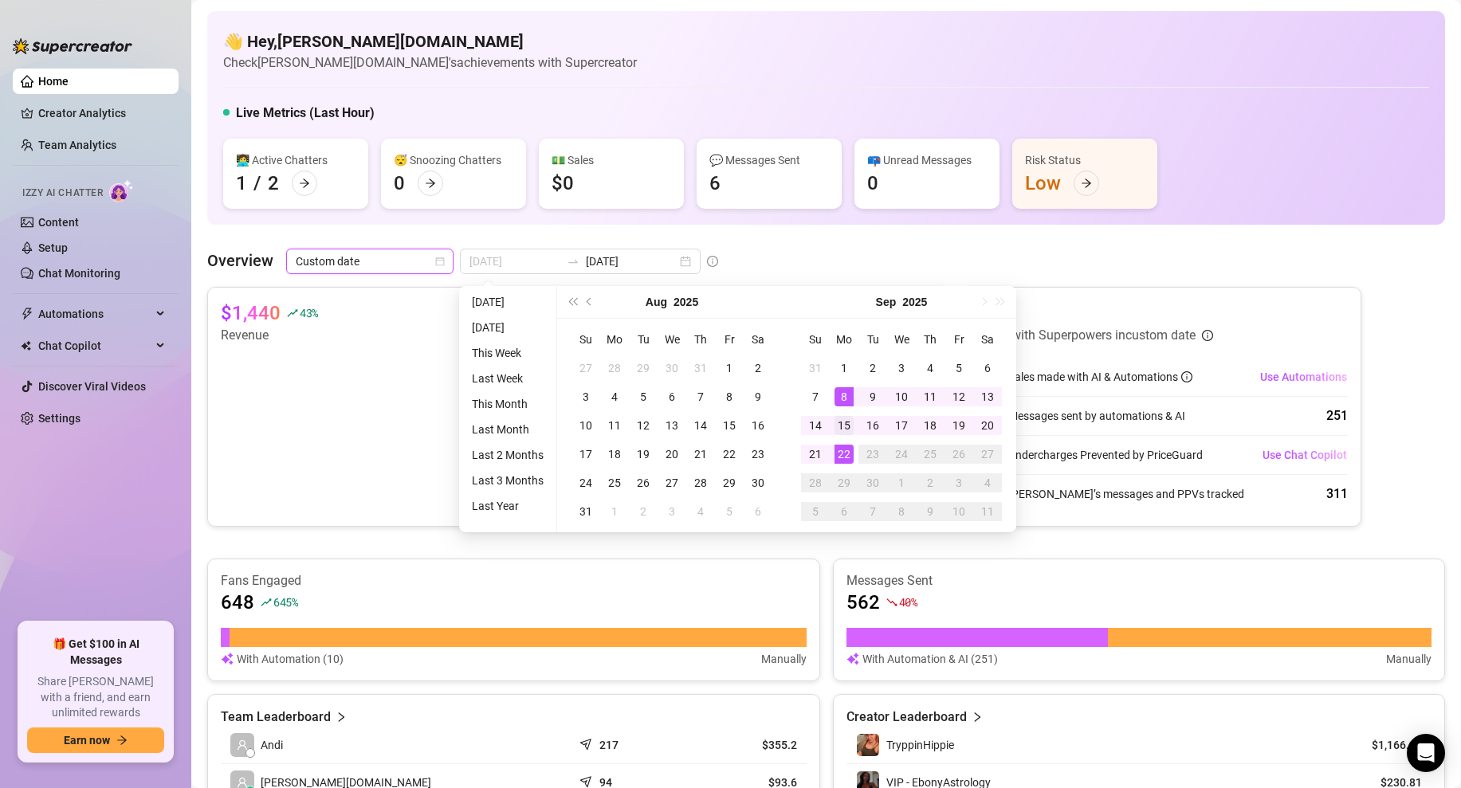
type input "[DATE]"
click at [848, 426] on div "15" at bounding box center [843, 425] width 19 height 19
click at [846, 452] on div "22" at bounding box center [843, 454] width 19 height 19
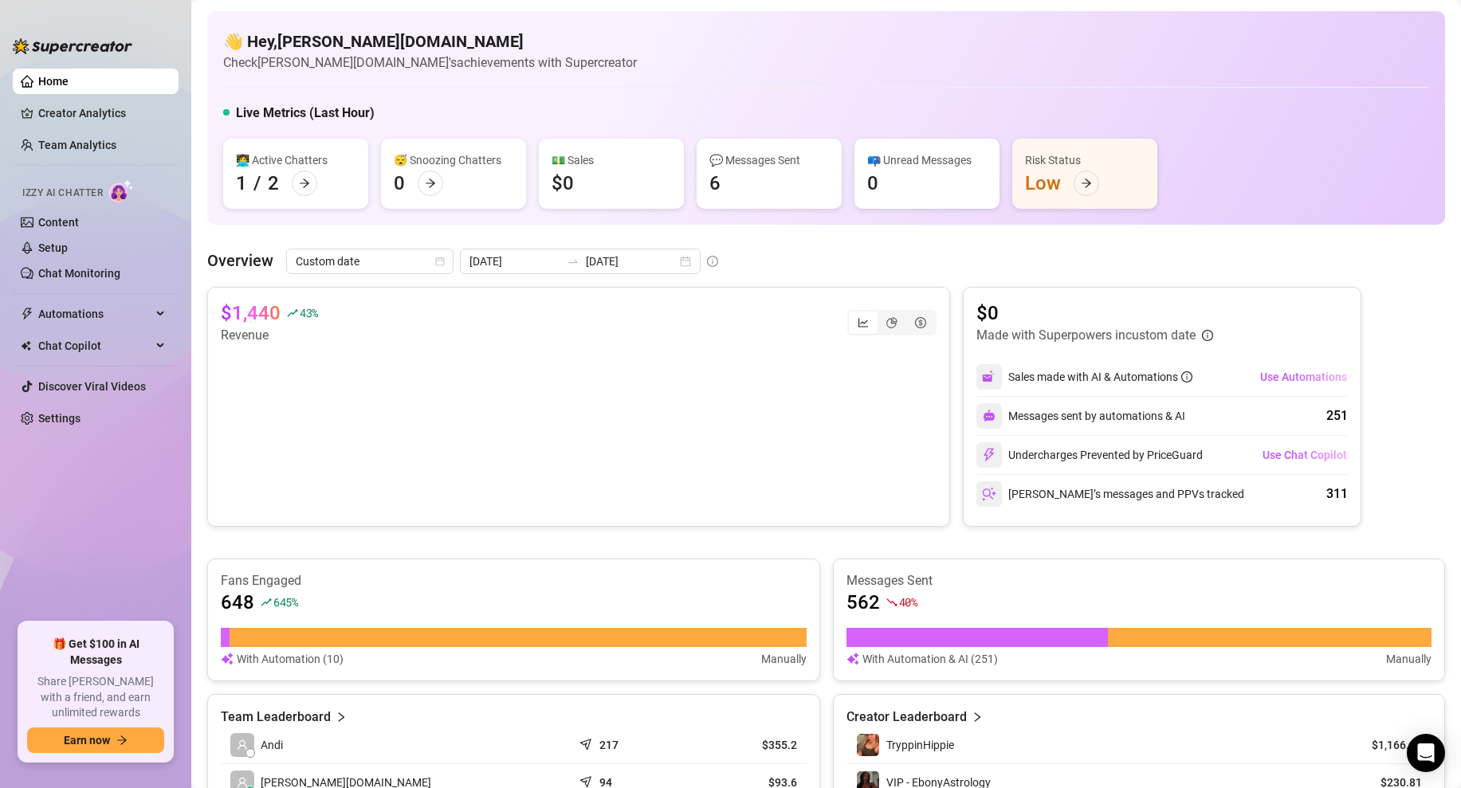
click at [776, 265] on div "Overview Custom date [DATE] [DATE]" at bounding box center [826, 261] width 1238 height 25
click at [885, 318] on div "segmented control" at bounding box center [891, 323] width 29 height 22
click at [881, 314] on input "segmented control" at bounding box center [881, 314] width 0 height 0
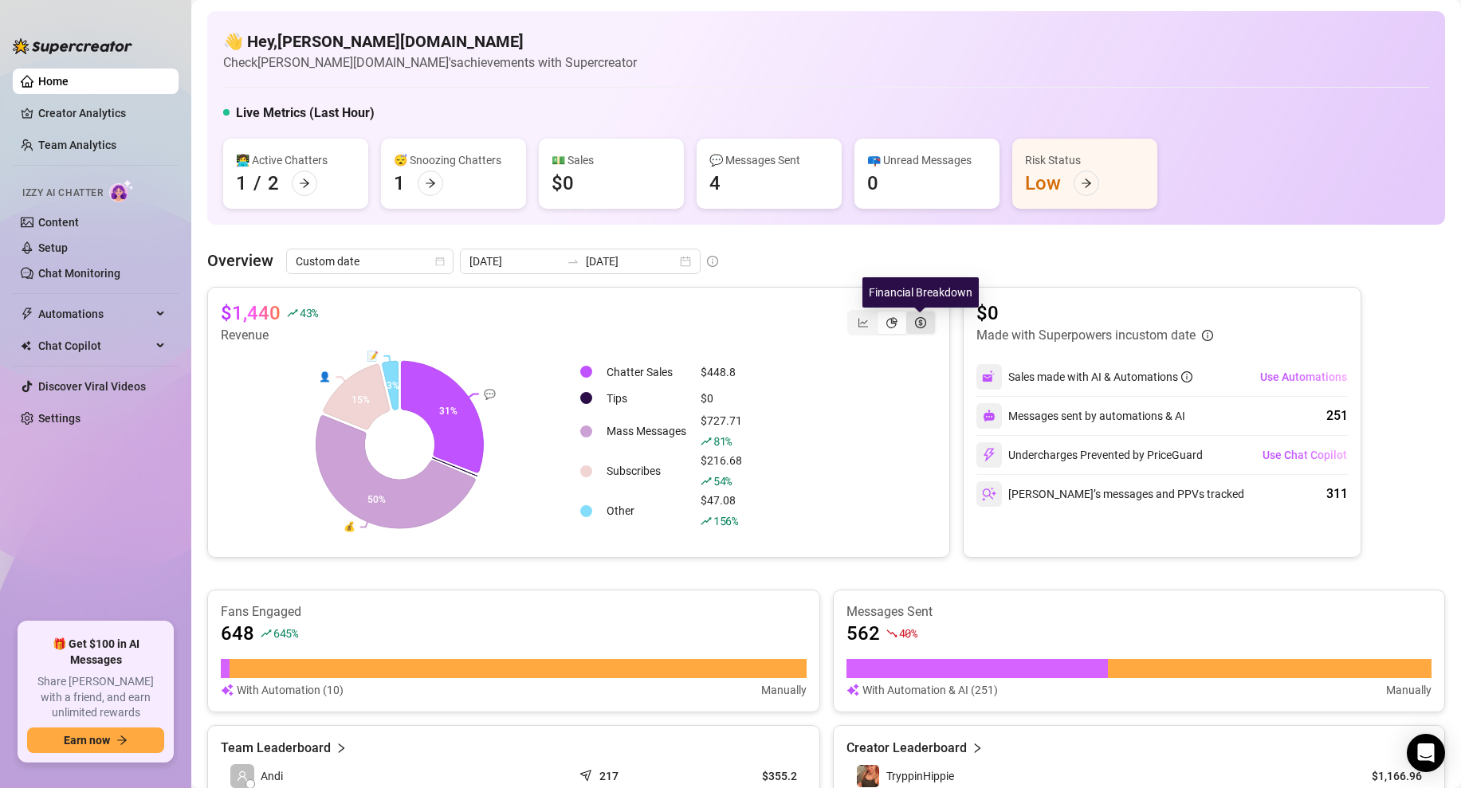
click at [921, 320] on icon "dollar-circle" at bounding box center [920, 322] width 11 height 11
click at [910, 314] on input "segmented control" at bounding box center [910, 314] width 0 height 0
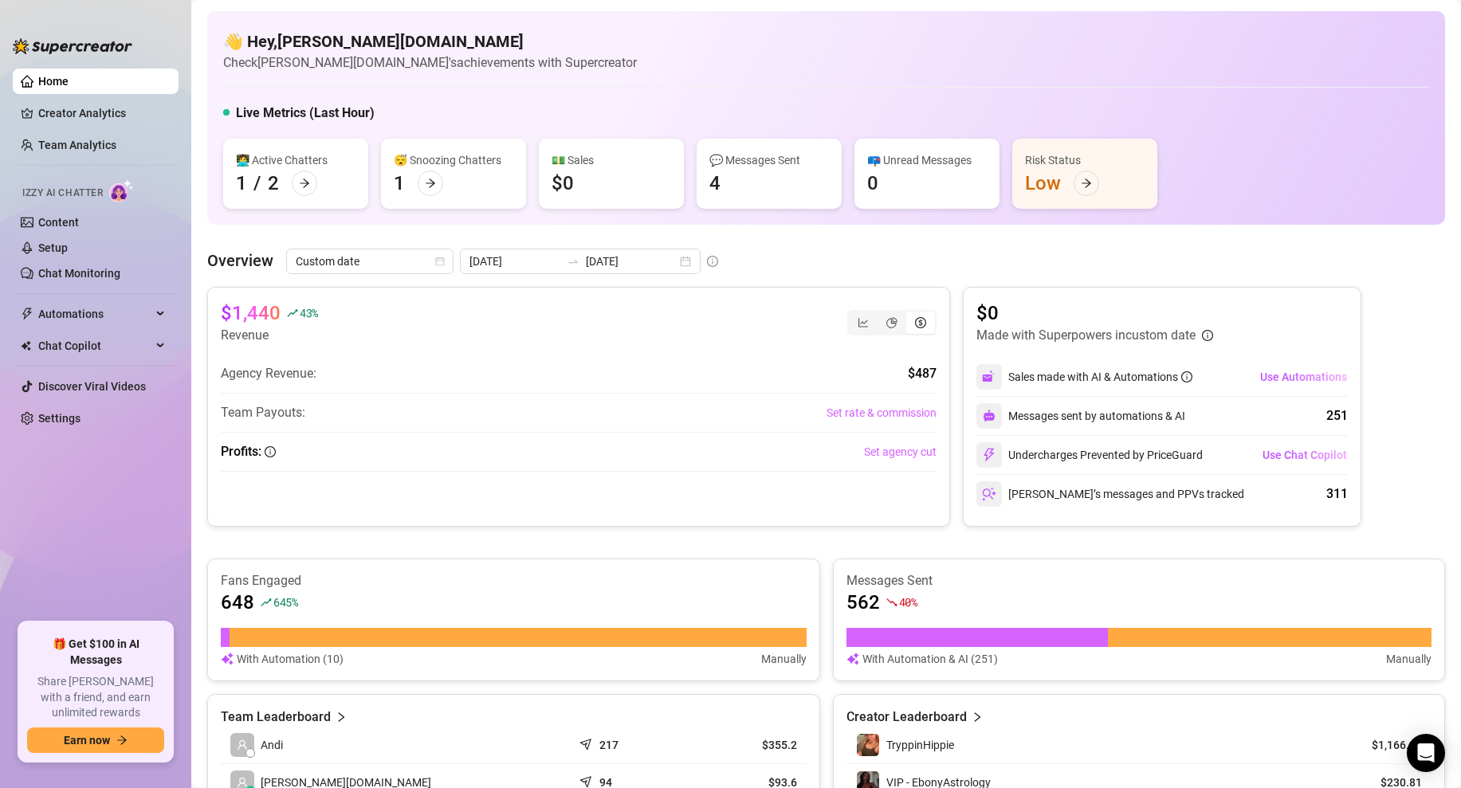
click at [788, 251] on div "Overview Custom date [DATE] [DATE]" at bounding box center [826, 261] width 1238 height 25
click at [637, 171] on div "💵 Sales $0" at bounding box center [611, 174] width 145 height 70
click at [112, 116] on link "Creator Analytics" at bounding box center [101, 112] width 127 height 25
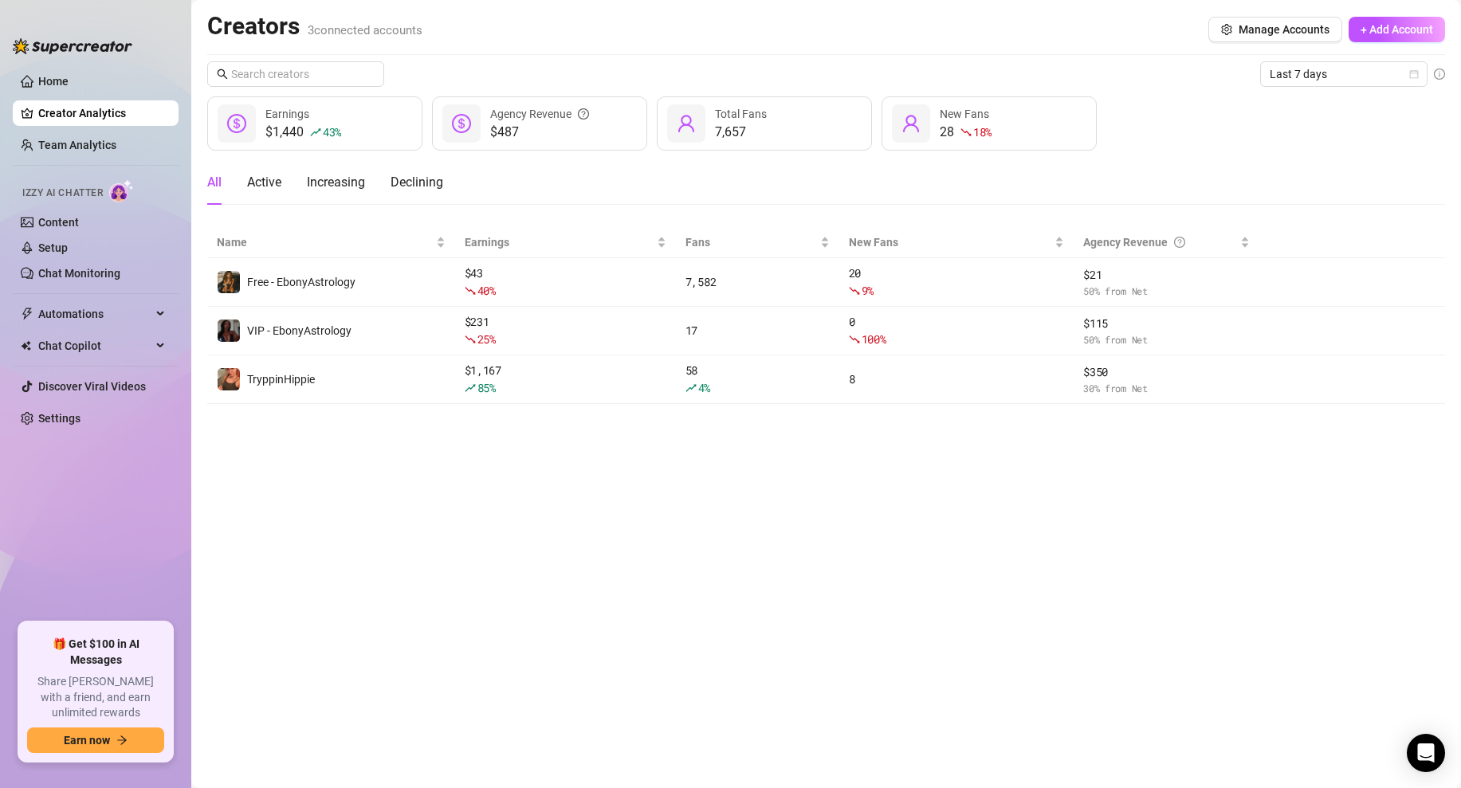
click at [517, 628] on main "Creators 3 connected accounts Manage Accounts + Add Account Last 7 days $1,440 …" at bounding box center [825, 394] width 1269 height 788
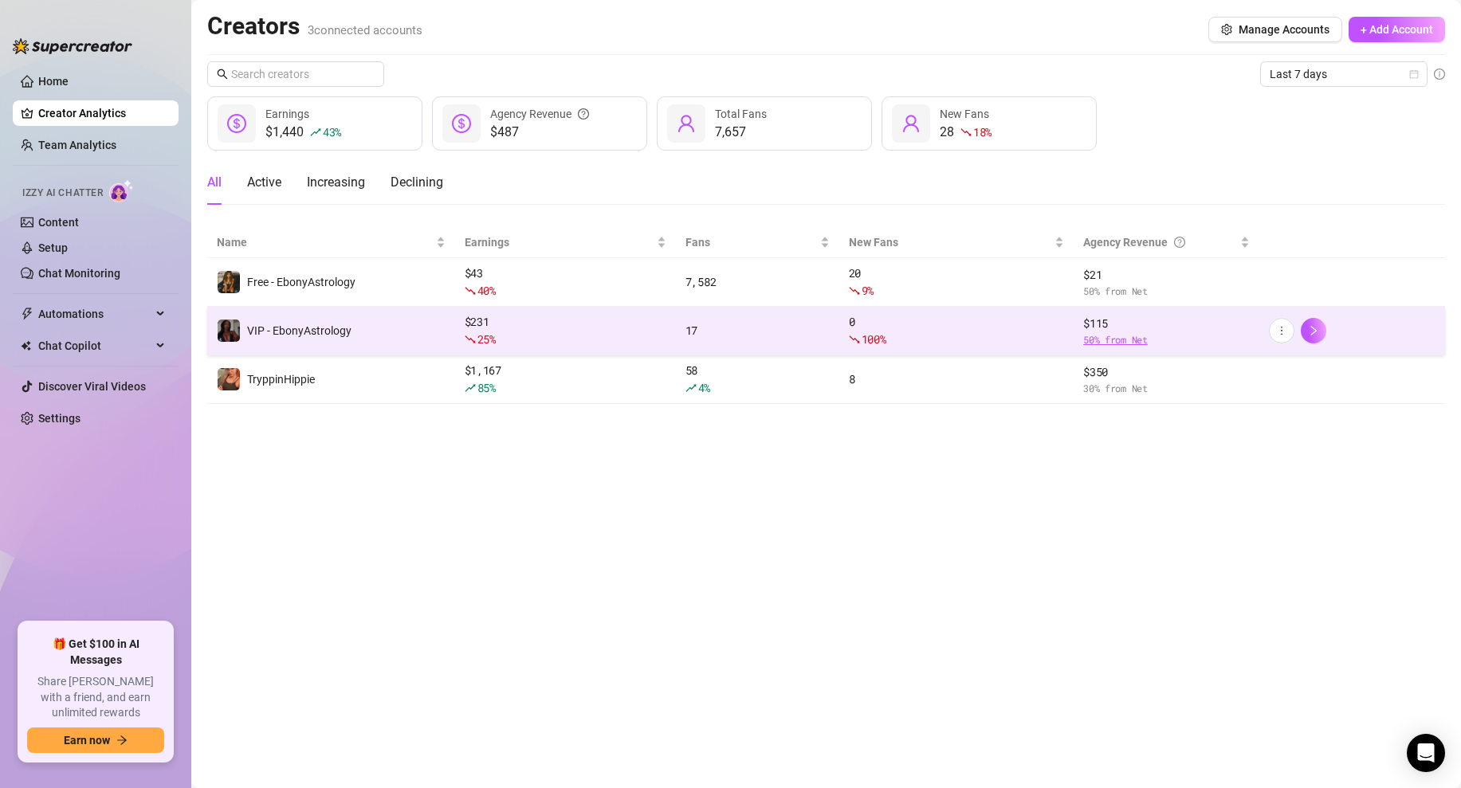
click at [1130, 338] on span "50 % from Net" at bounding box center [1166, 339] width 167 height 15
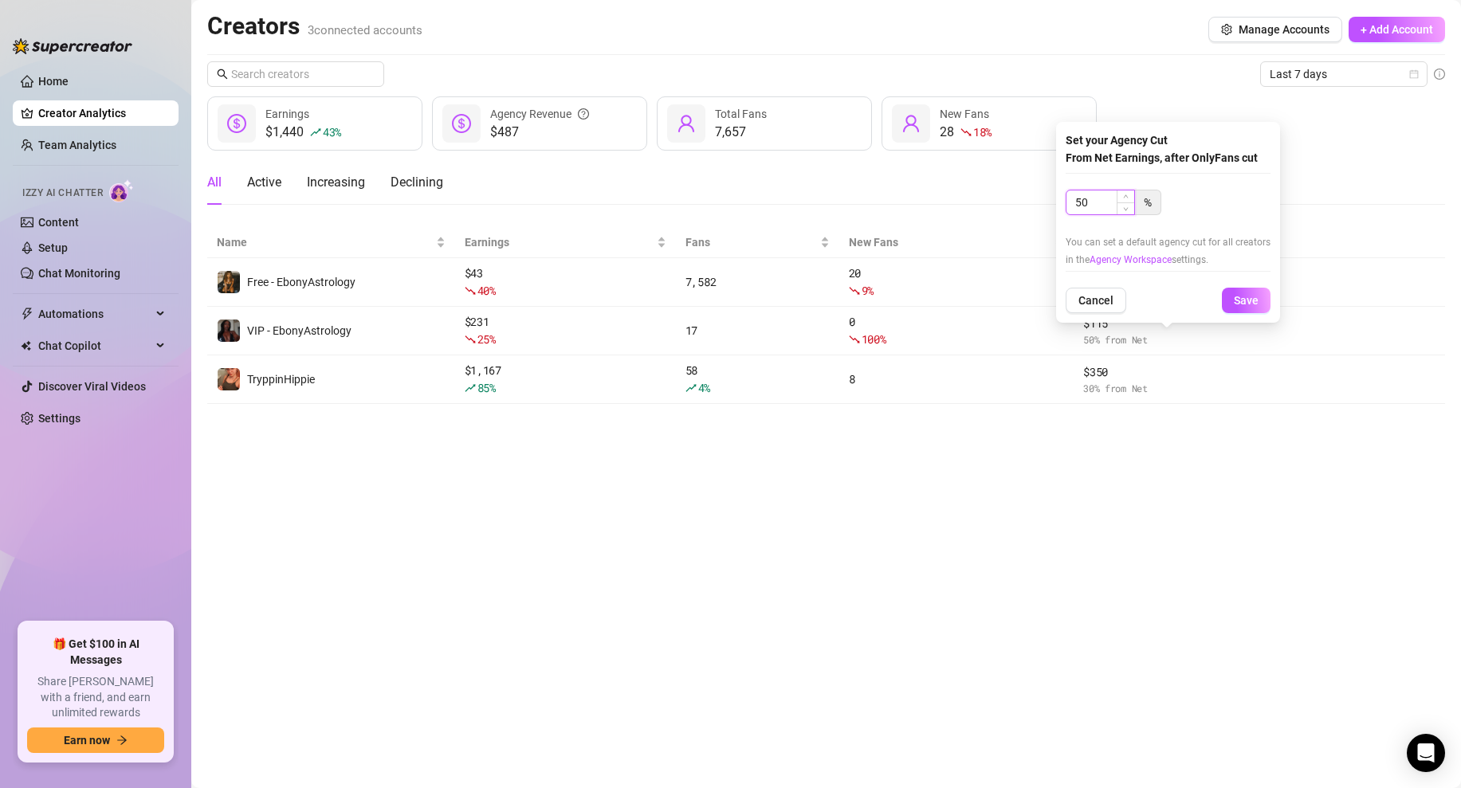
click at [1082, 206] on input "50" at bounding box center [1100, 202] width 68 height 24
click at [1229, 292] on button "Save" at bounding box center [1246, 300] width 49 height 25
click at [837, 529] on main "Creators 3 connected accounts Manage Accounts + Add Account Last 7 days $1,440 …" at bounding box center [825, 394] width 1269 height 788
